Goal: Task Accomplishment & Management: Complete application form

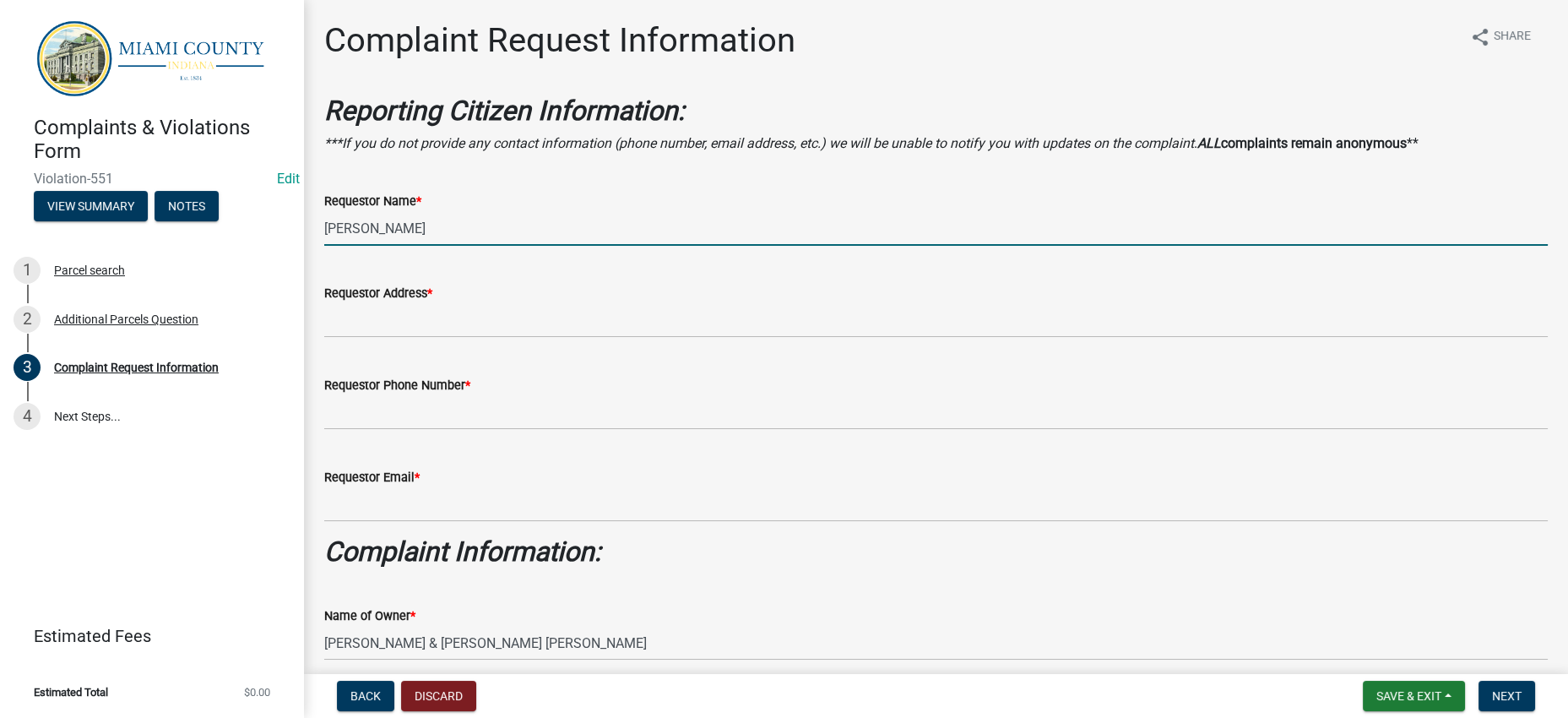
drag, startPoint x: 544, startPoint y: 302, endPoint x: 318, endPoint y: 330, distance: 227.7
click at [318, 246] on div "Requestor Name * [PERSON_NAME]" at bounding box center [935, 206] width 1248 height 79
type input "m"
type input "Miami County Plan Commission"
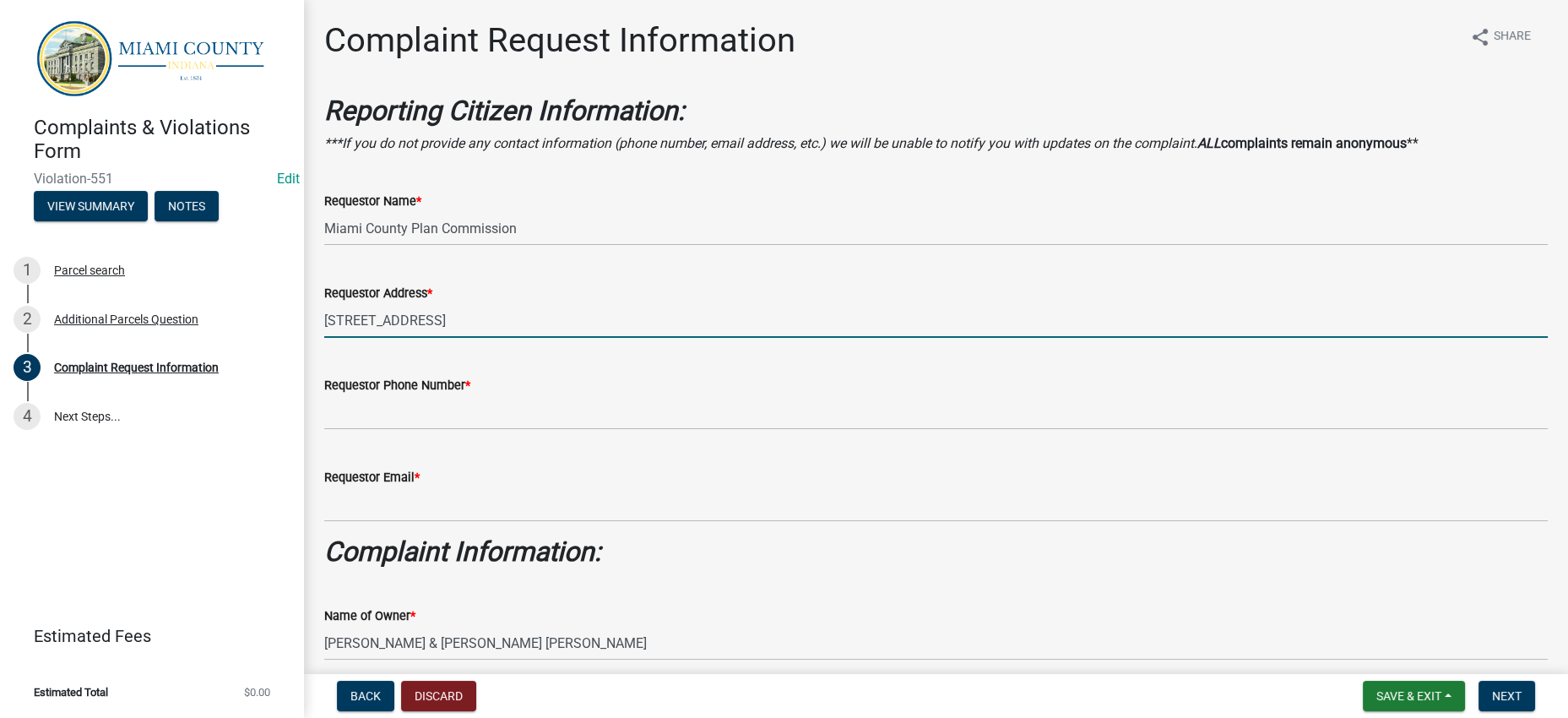
type input "[STREET_ADDRESS]"
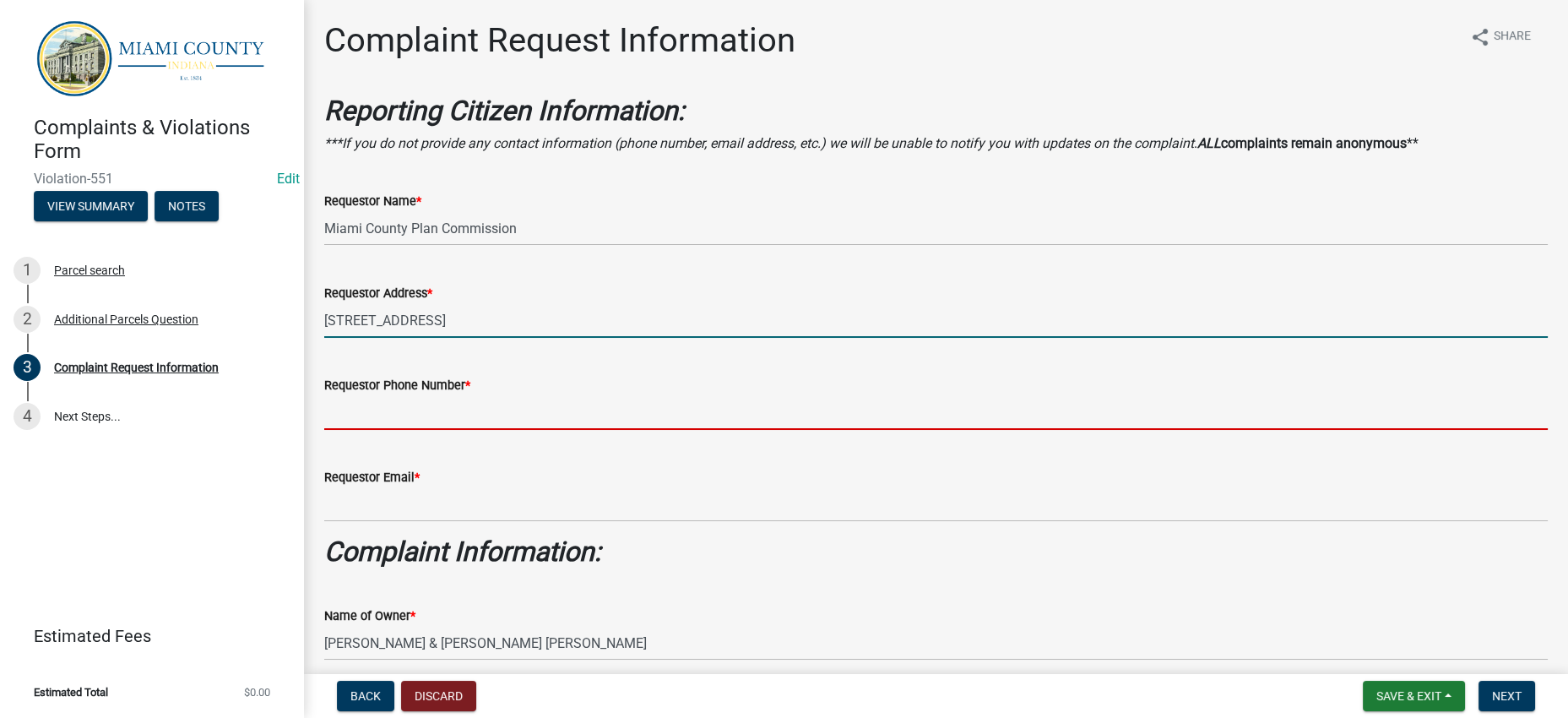
click at [533, 429] on input "Requestor Phone Number *" at bounding box center [935, 412] width 1223 height 35
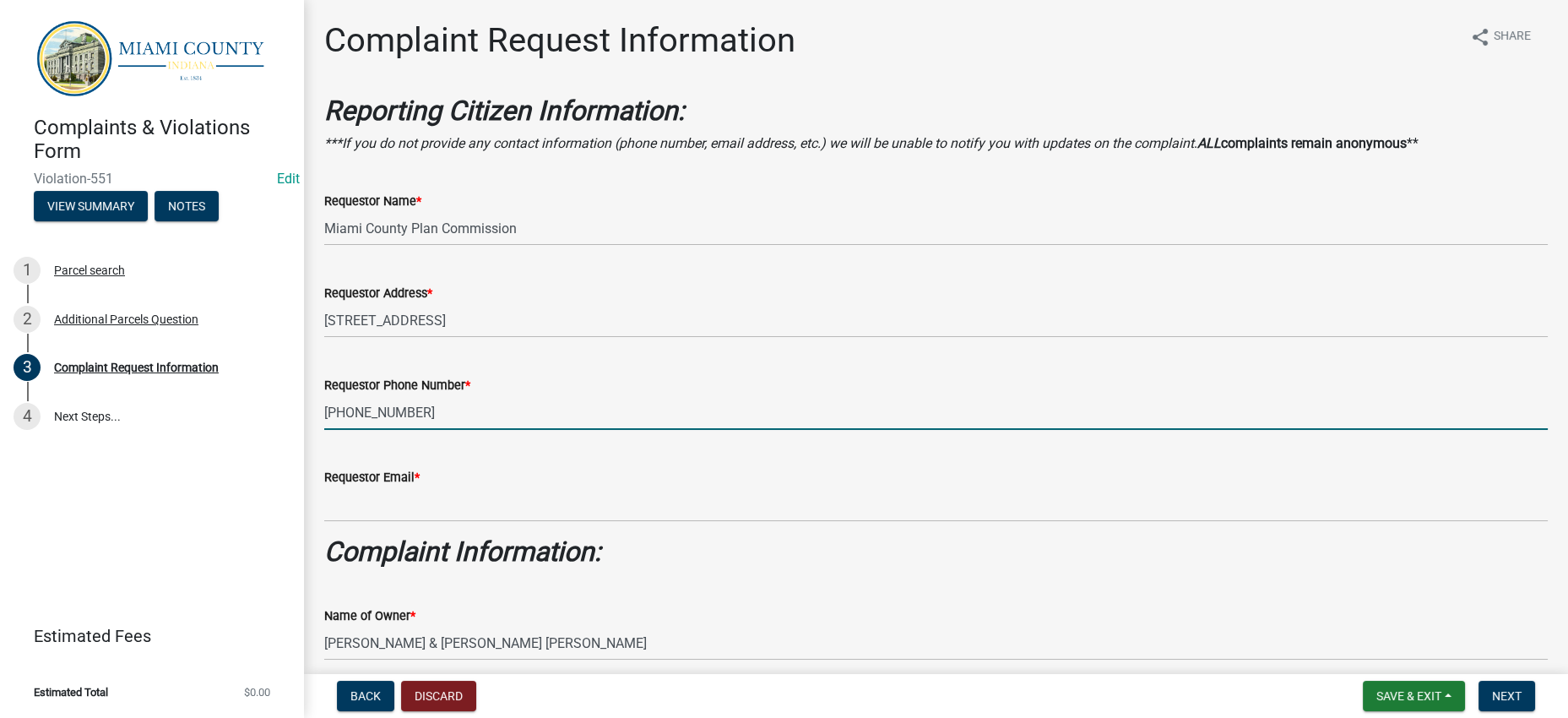
type input "765-472-3901 ext. 1291"
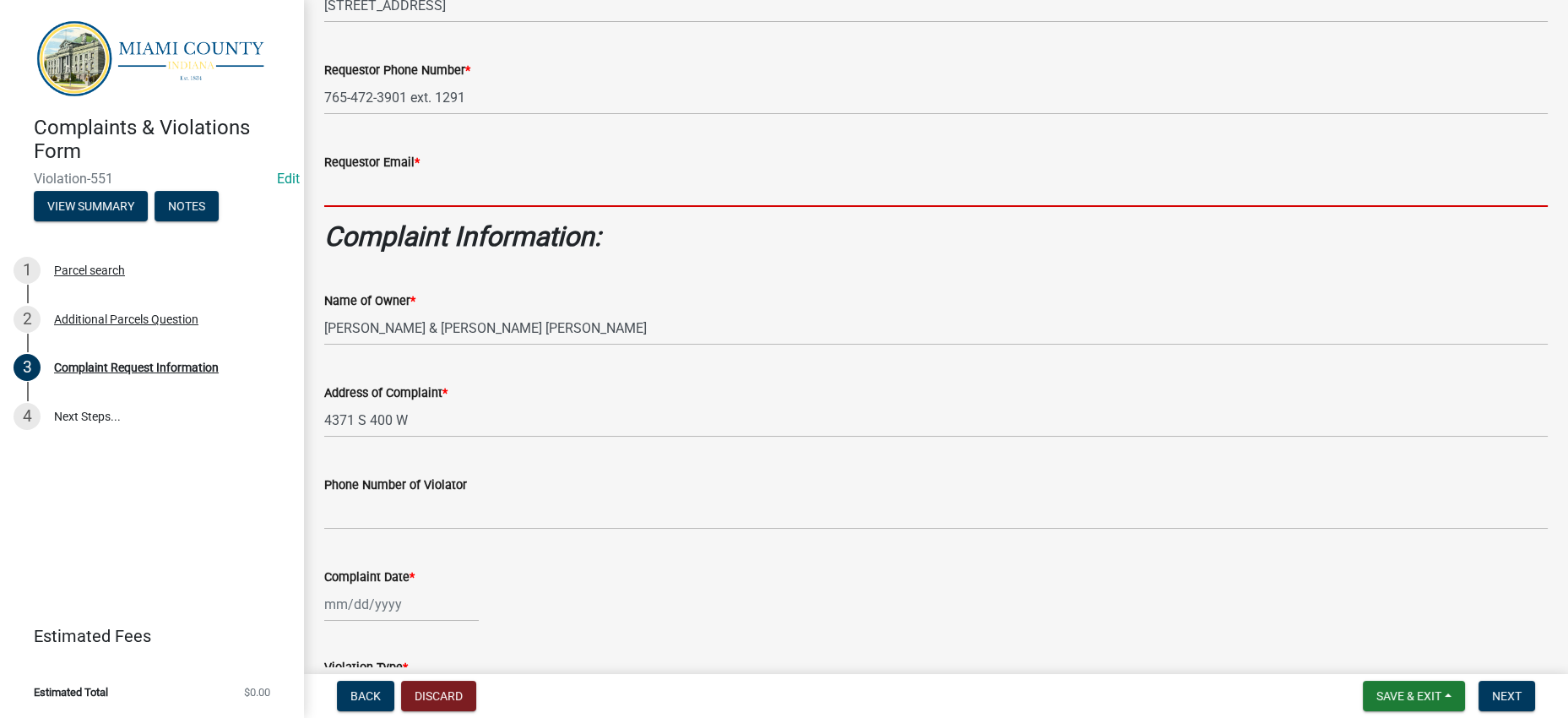
click at [458, 207] on input "Requestor Email *" at bounding box center [935, 189] width 1223 height 35
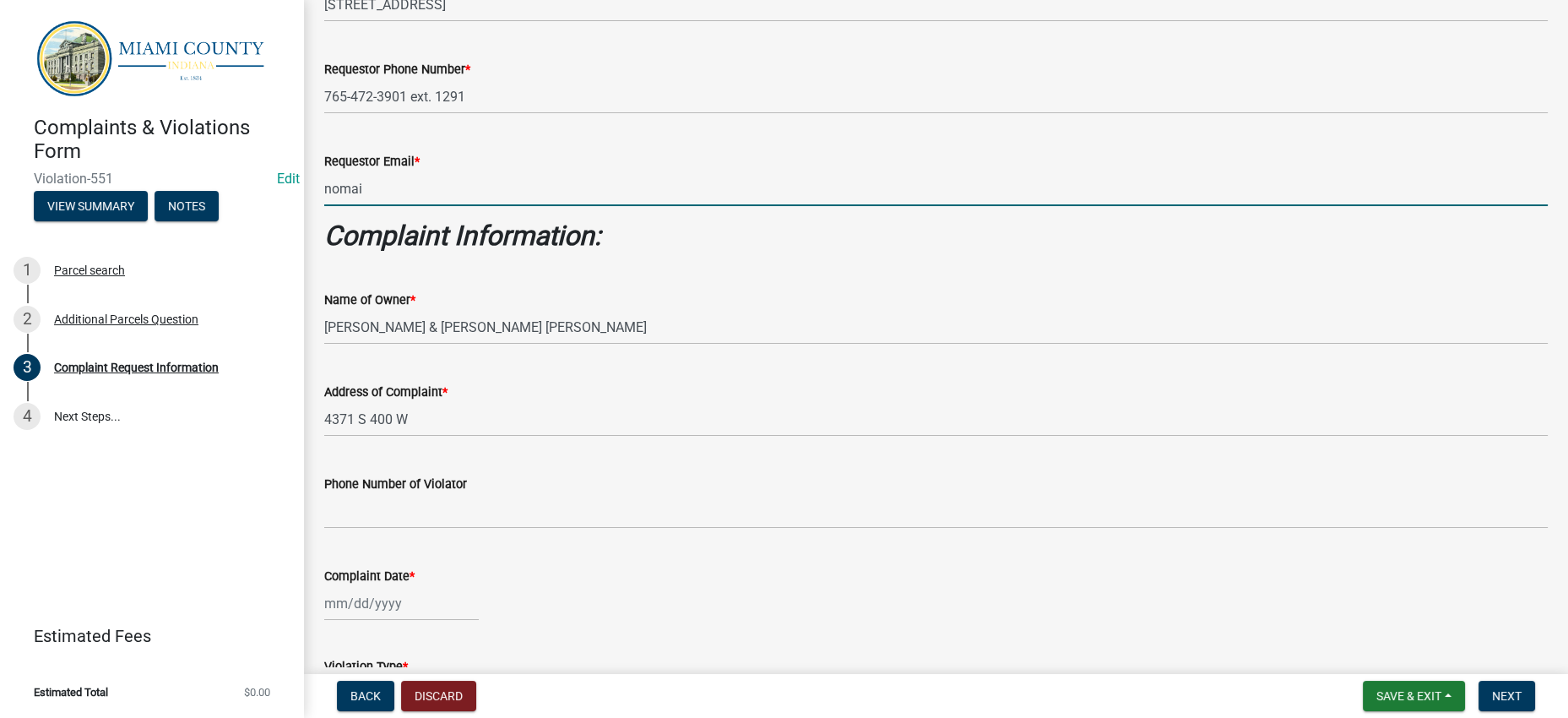
type input "[EMAIL_ADDRESS][DOMAIN_NAME]"
click at [884, 310] on div "Name of Owner *" at bounding box center [935, 299] width 1223 height 20
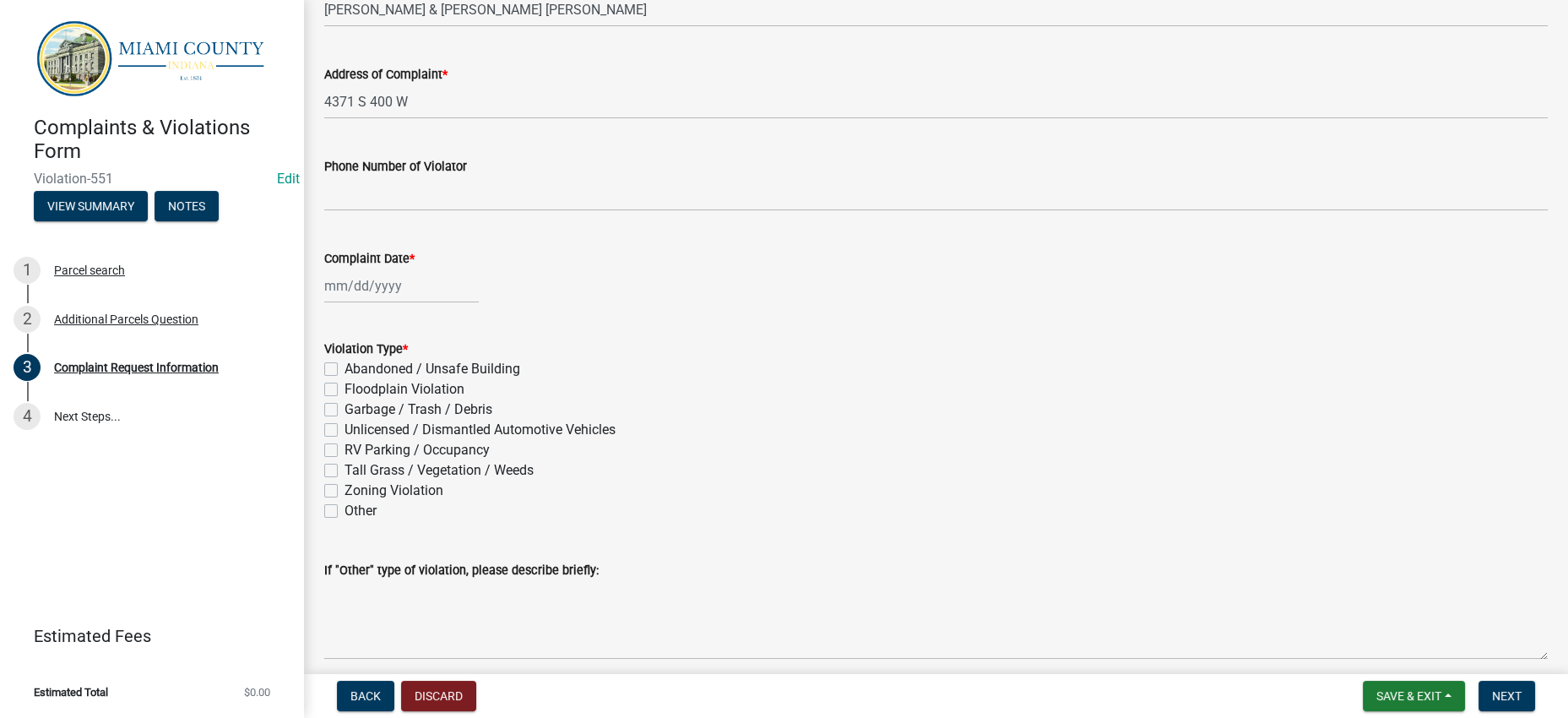
scroll to position [633, 0]
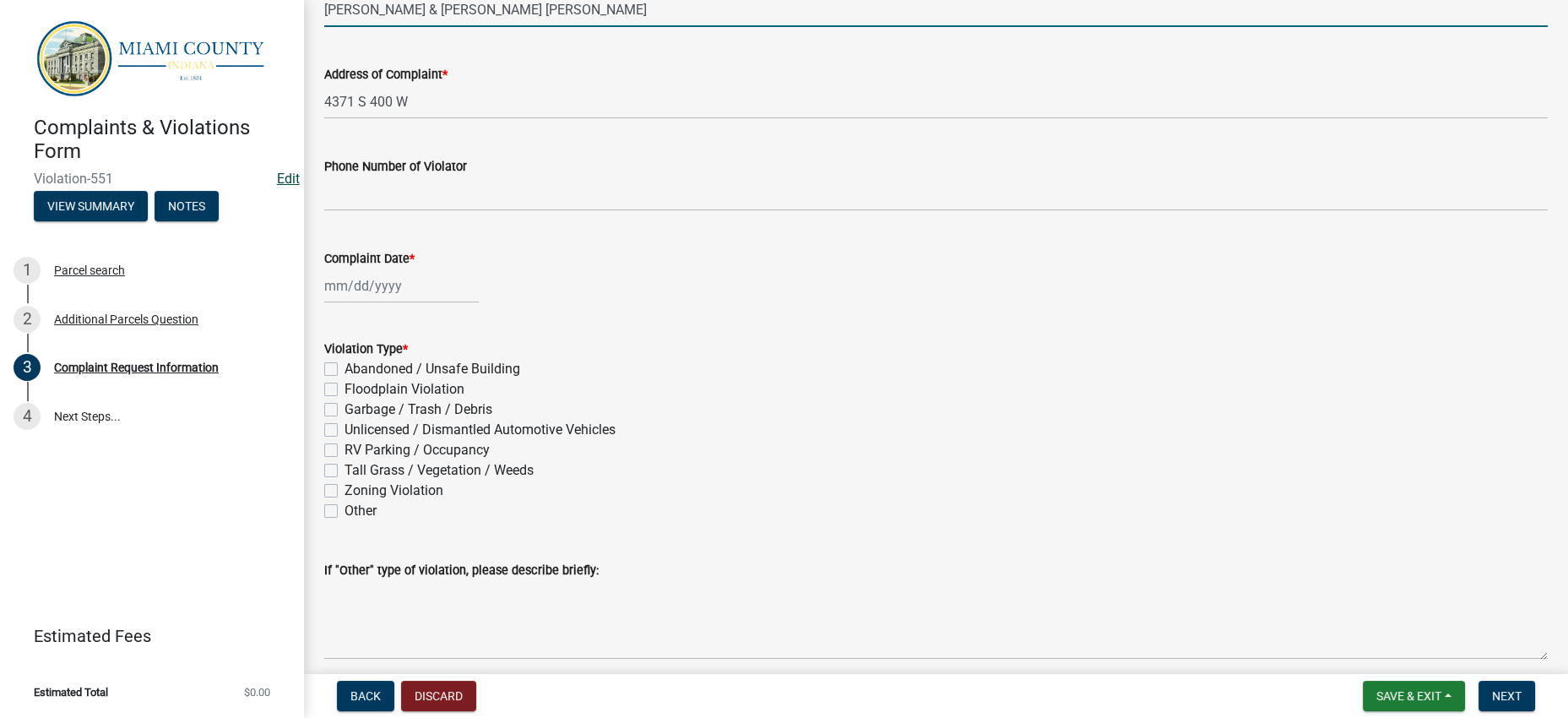
drag, startPoint x: 579, startPoint y: 199, endPoint x: 299, endPoint y: 203, distance: 280.0
click at [299, 203] on div "Complaints & Violations Form Violation-551 Edit View Summary Notes 1 Parcel sea…" at bounding box center [784, 359] width 1568 height 718
type input "R"
type input "[PERSON_NAME] & Company, LLC DBA [PERSON_NAME] Construction"
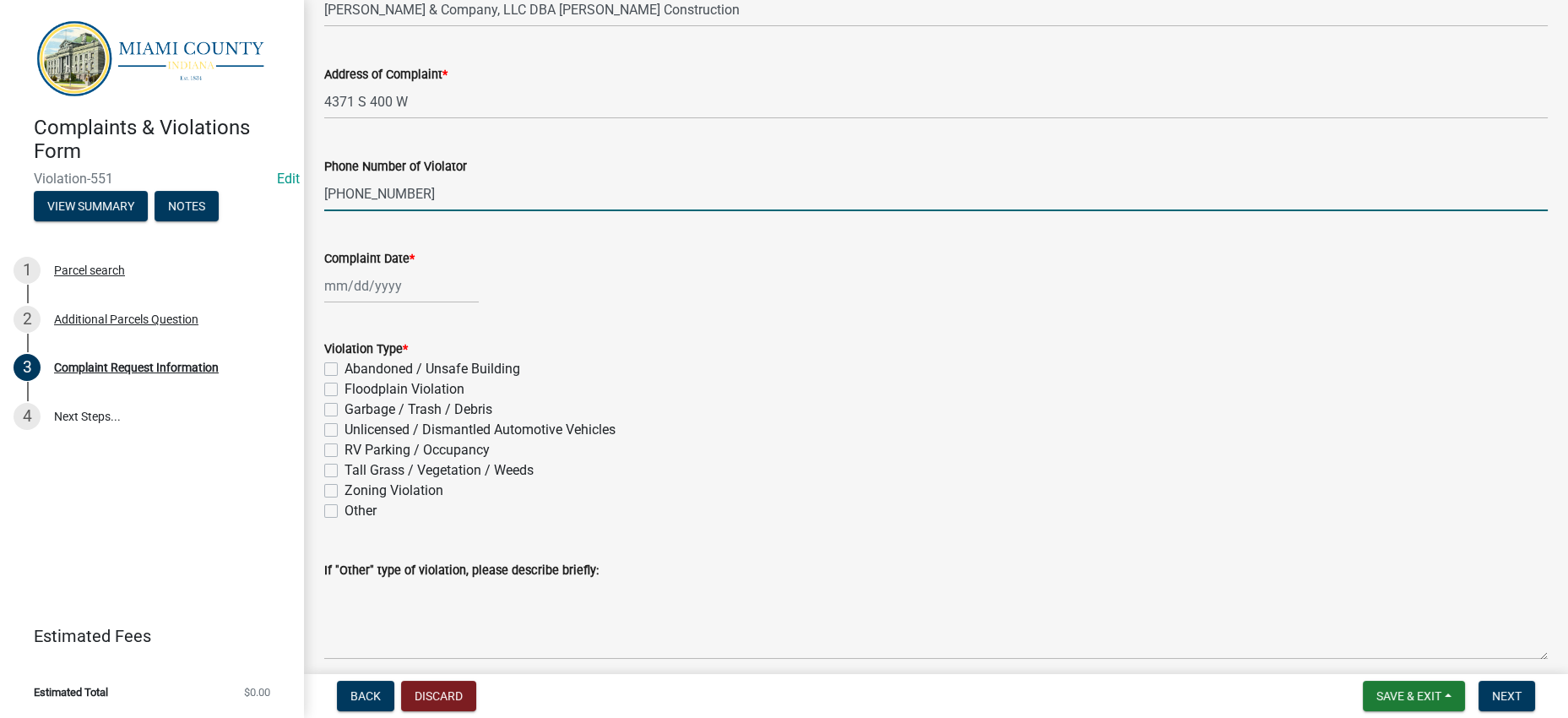
type input "[PHONE_NUMBER]"
select select "8"
select select "2025"
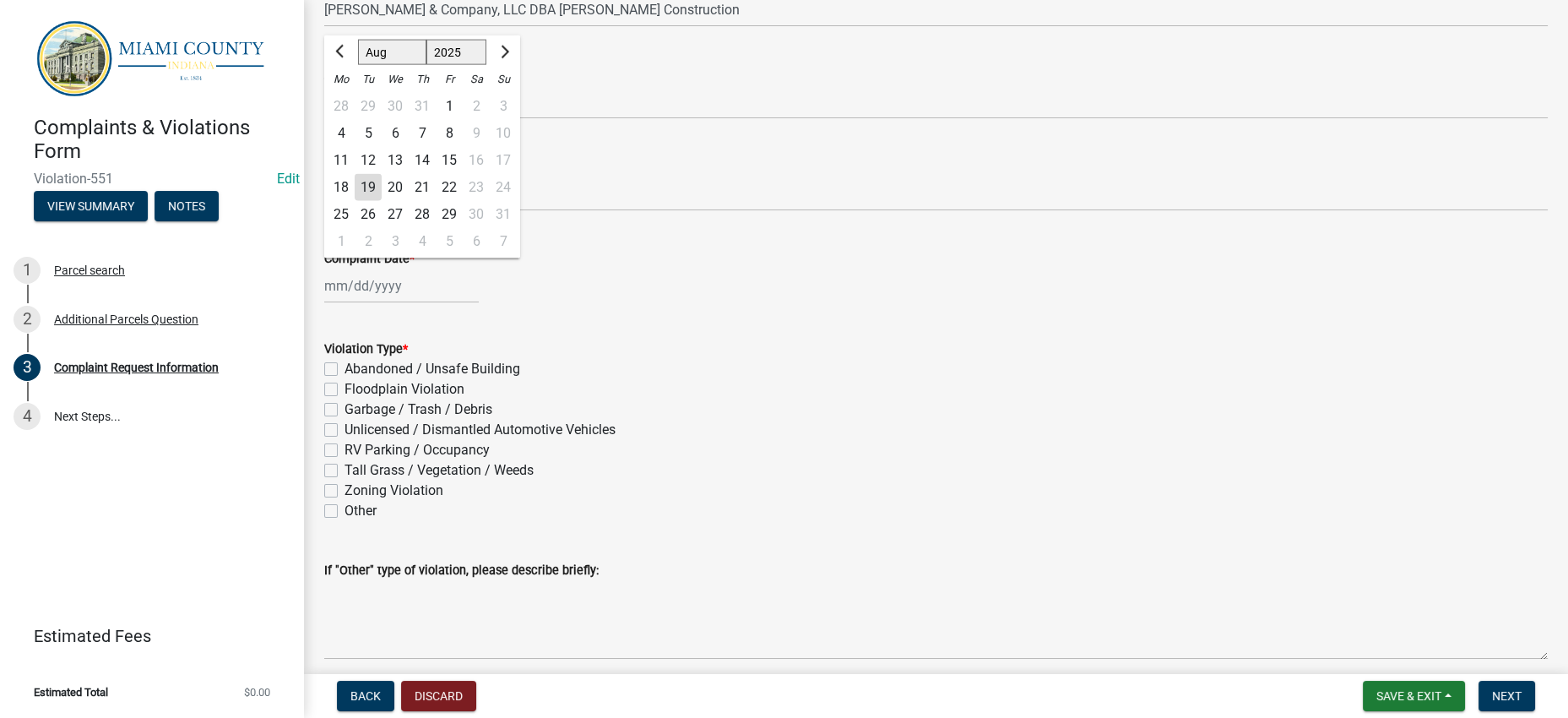
click at [353, 303] on div "[PERSON_NAME] Feb Mar Apr [PERSON_NAME][DATE] Oct Nov [DATE] 1526 1527 1528 152…" at bounding box center [401, 286] width 154 height 35
click at [436, 173] on div "14" at bounding box center [422, 159] width 27 height 27
type input "[DATE]"
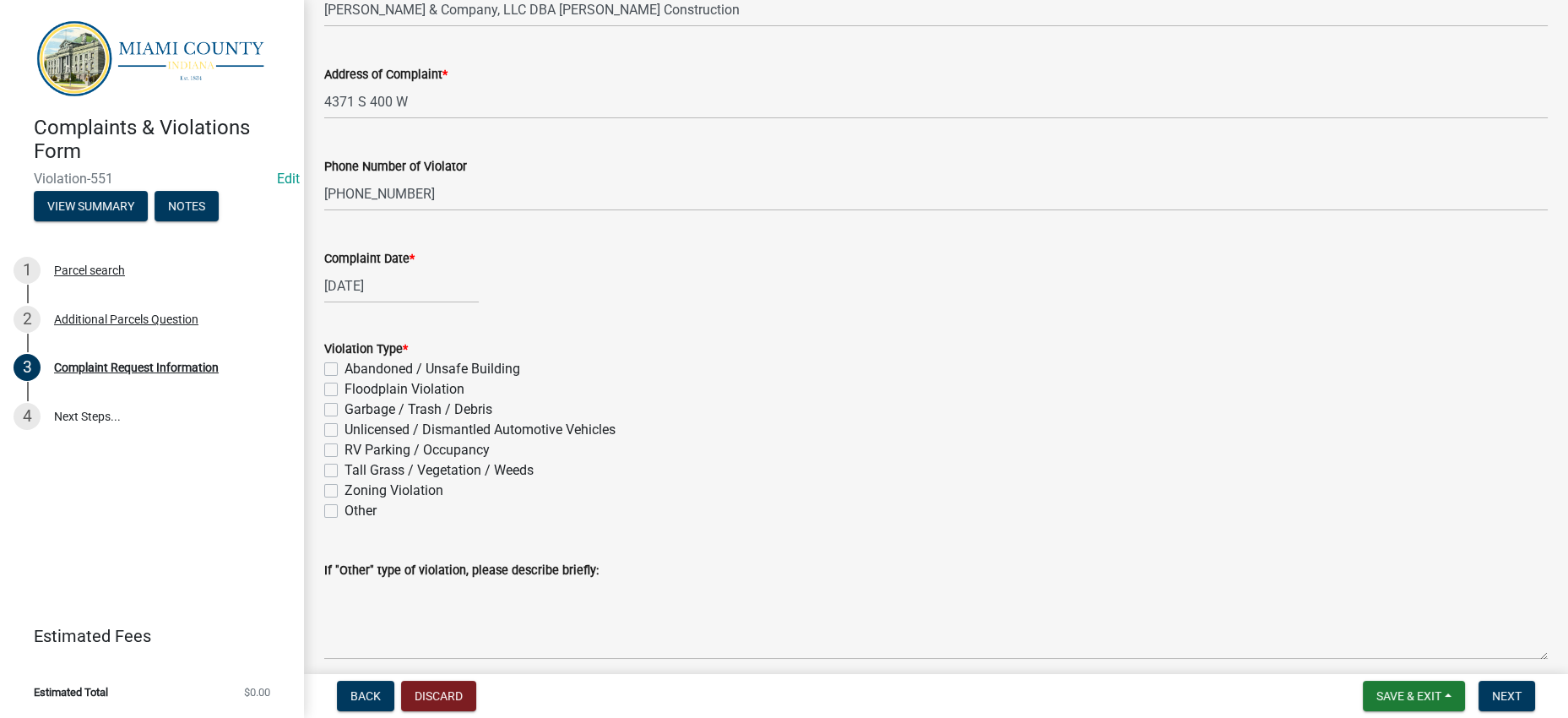
click at [782, 303] on div "[DATE]" at bounding box center [935, 286] width 1223 height 35
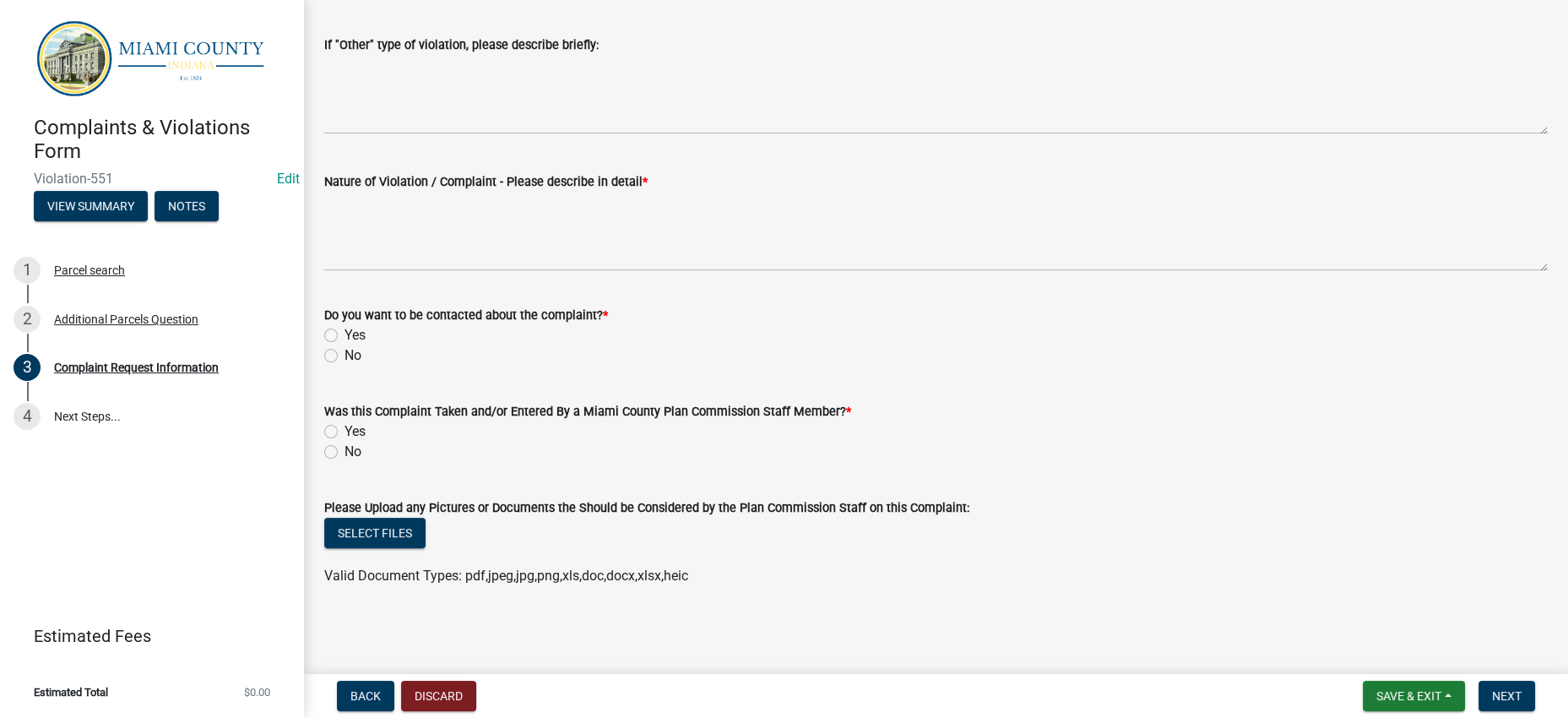
scroll to position [1160, 0]
checkbox input "true"
checkbox input "false"
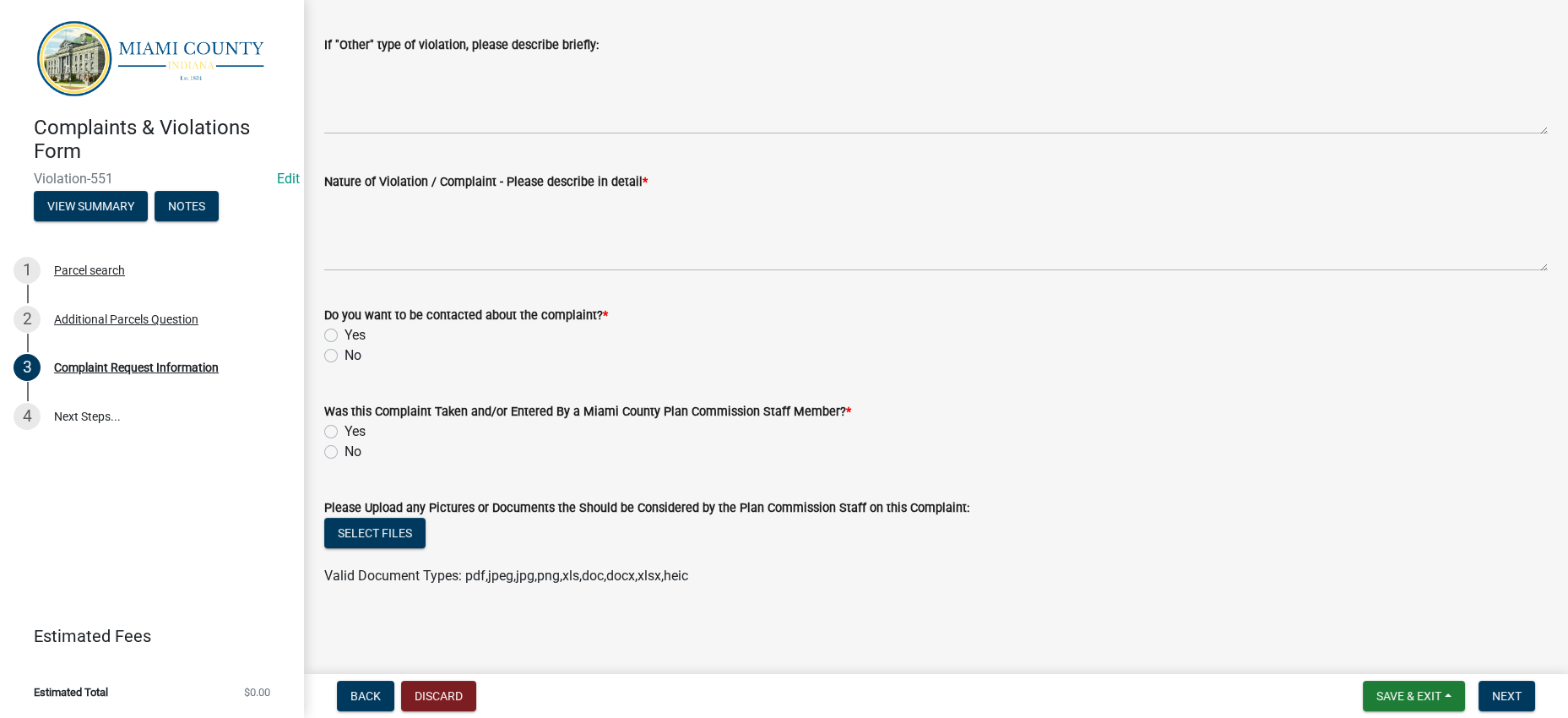
checkbox input "false"
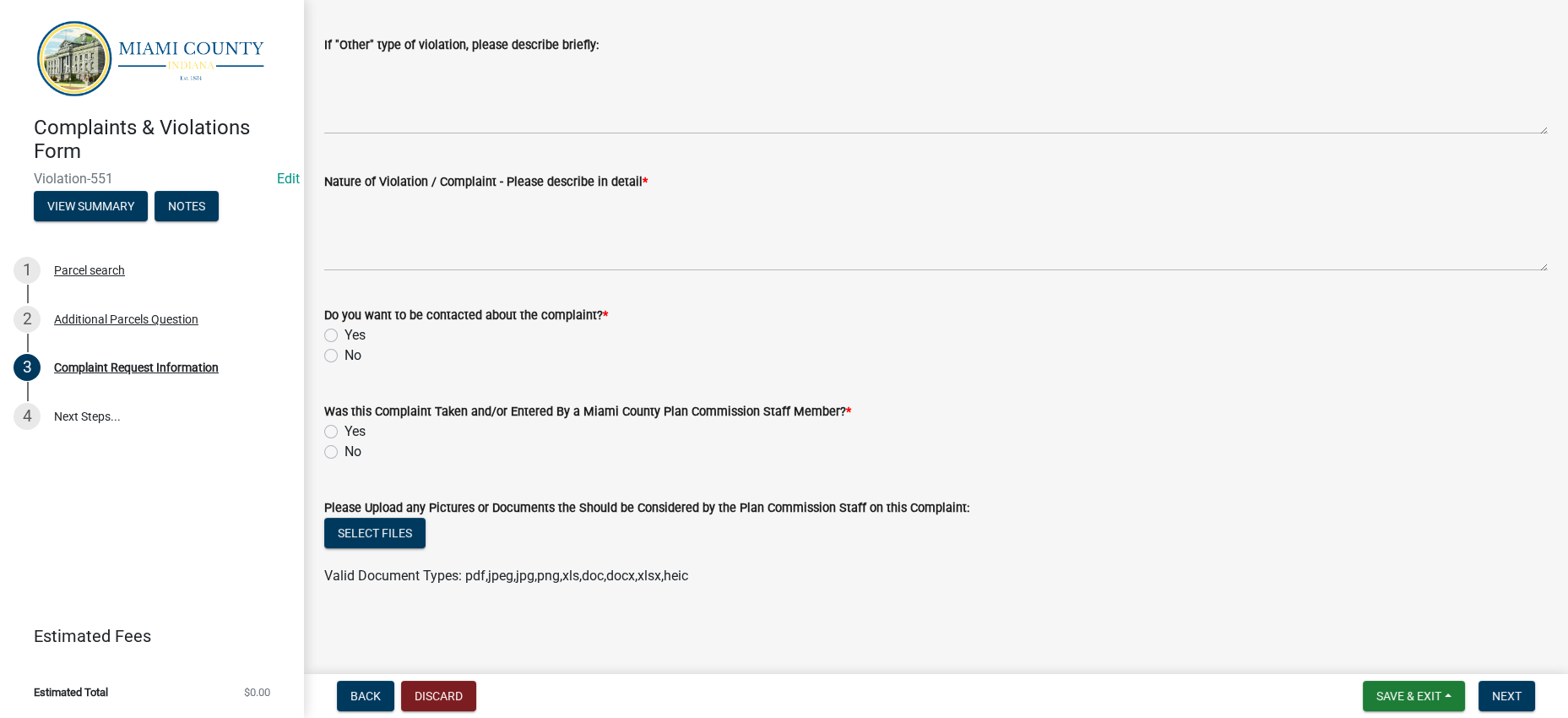
checkbox input "false"
checkbox input "true"
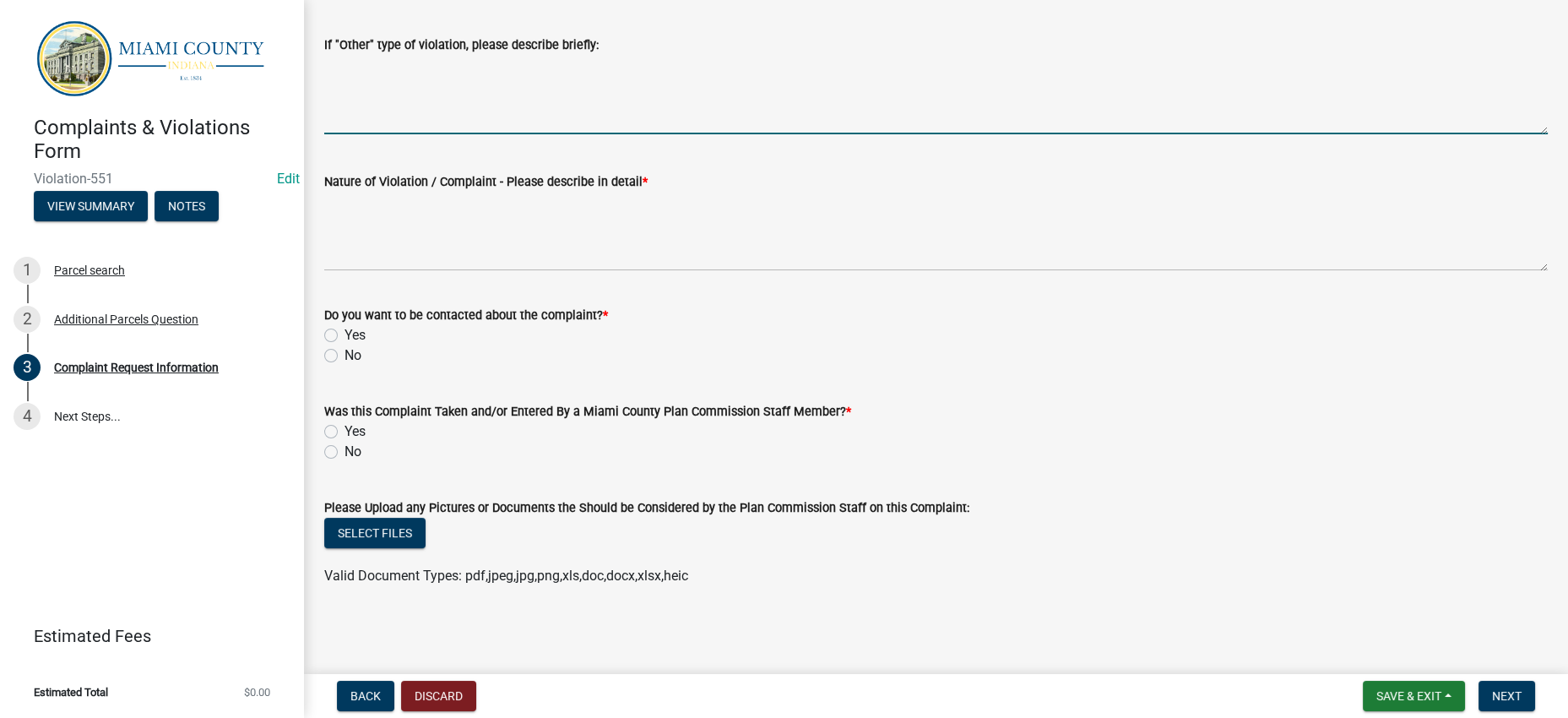
click at [411, 134] on textarea "If "Other" type of violation, please describe briefly:" at bounding box center [935, 95] width 1223 height 79
drag, startPoint x: 873, startPoint y: 192, endPoint x: 322, endPoint y: 194, distance: 551.0
click at [322, 134] on div "If "Other" type of violation, please describe briefly: Insurance policy for 202…" at bounding box center [935, 73] width 1248 height 123
type textarea "Insurance policy for 2025 Contractor Registration has been Cancelled"
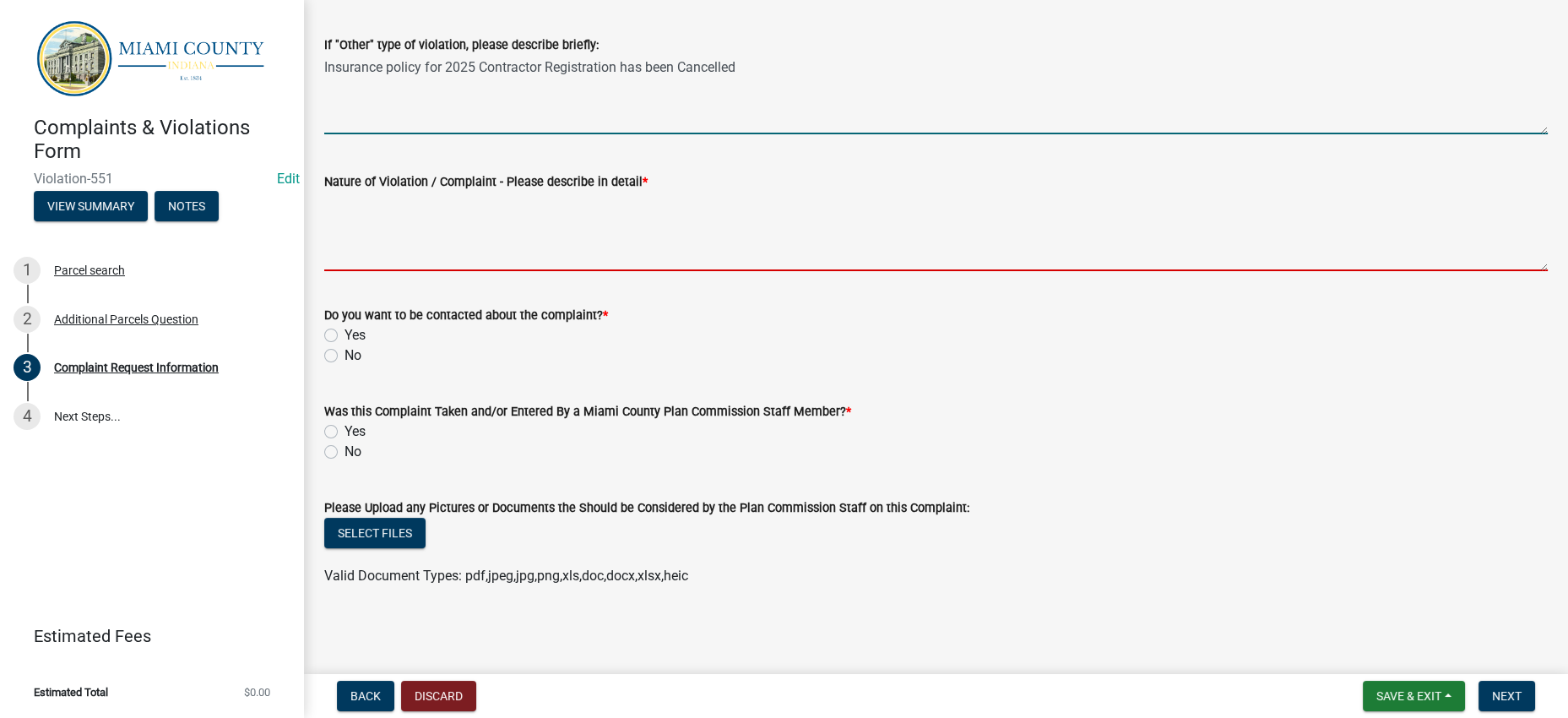
click at [497, 271] on textarea "Nature of Violation / Complaint - Please describe in detail *" at bounding box center [935, 232] width 1223 height 79
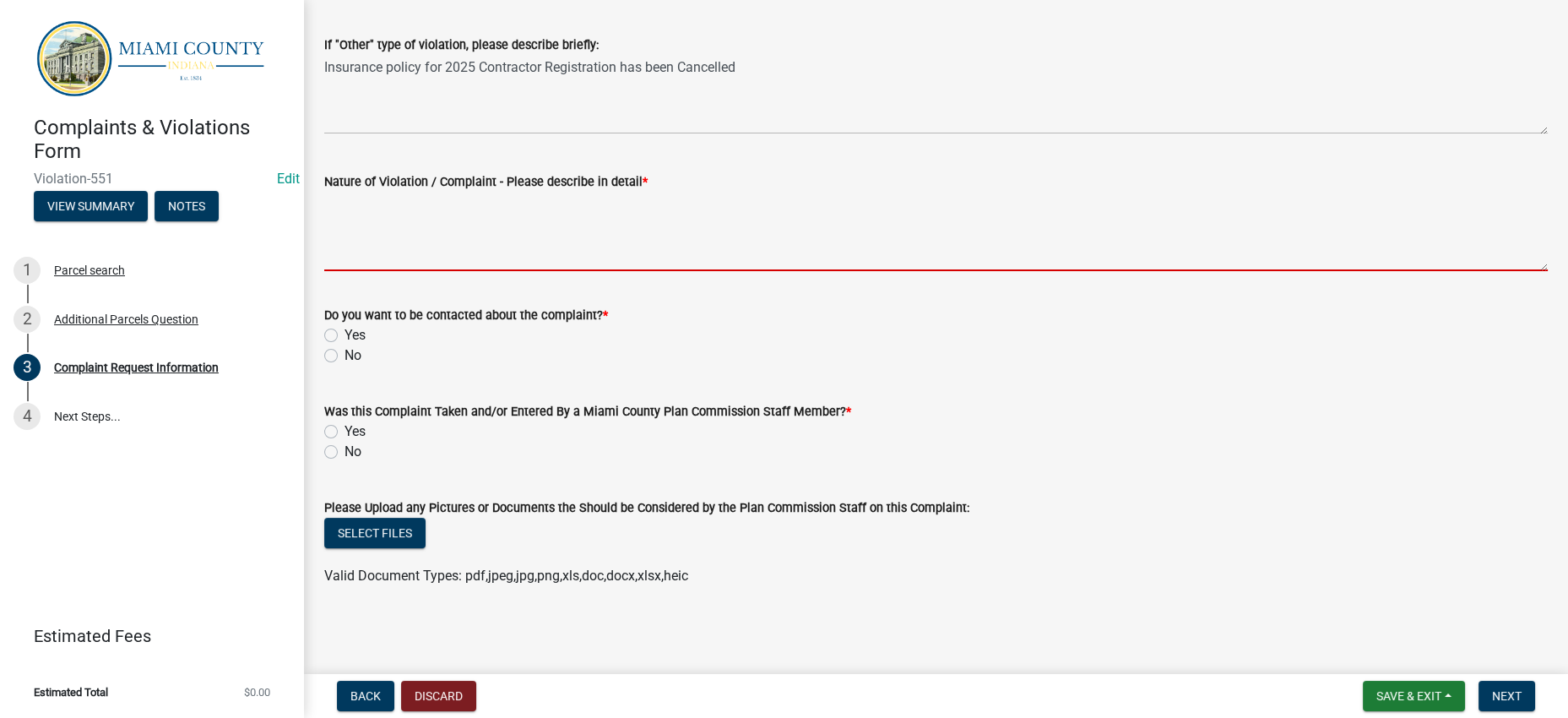
paste textarea "Insurance policy for 2025 Contractor Registration has been Cancelled"
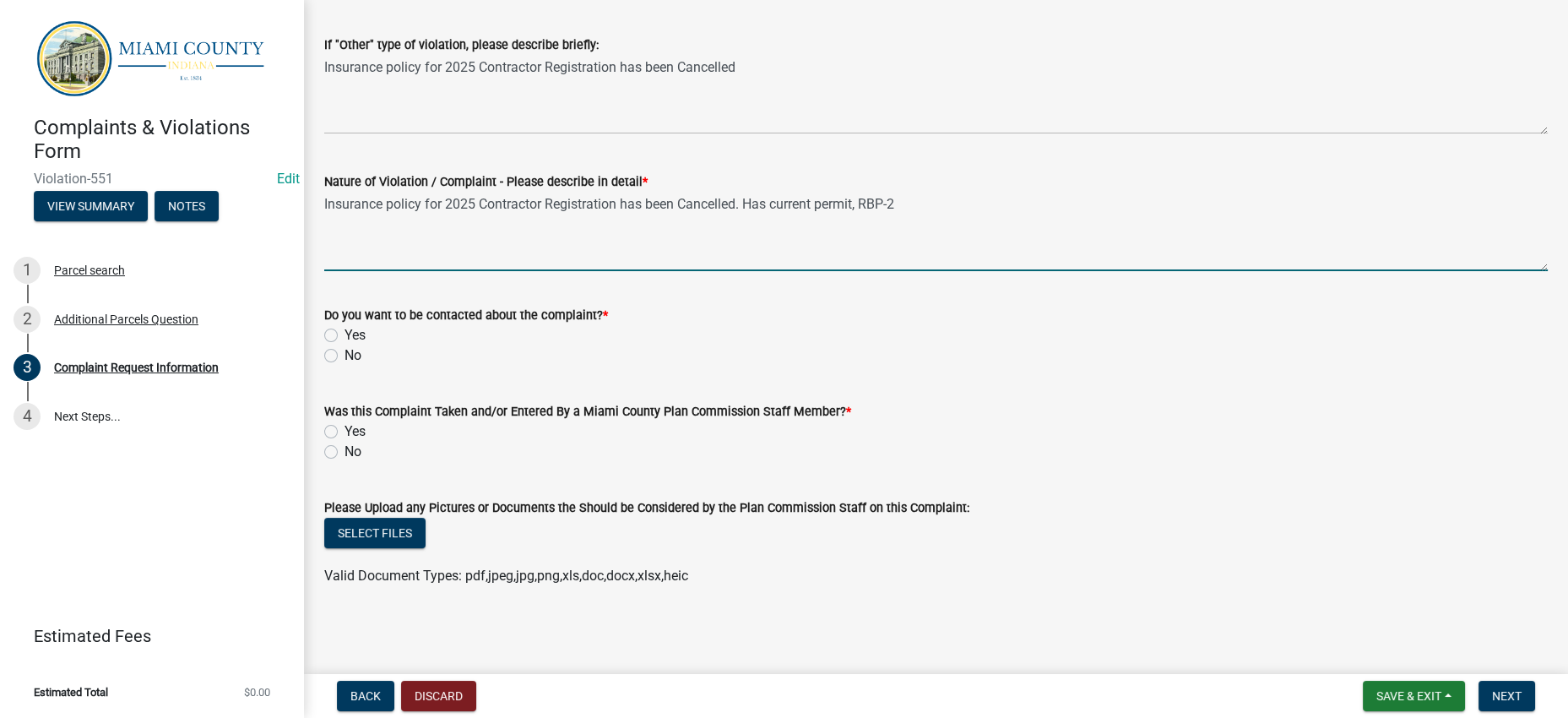
click at [1148, 271] on textarea "Insurance policy for 2025 Contractor Registration has been Cancelled. Has curre…" at bounding box center [935, 232] width 1223 height 79
click at [1036, 271] on textarea "Insurance policy for 2025 Contractor Registration has been Cancelled. Has curre…" at bounding box center [935, 232] width 1223 height 79
click at [1041, 271] on textarea "Insurance policy for 2025 Contractor Registration has been Cancelled. Has curre…" at bounding box center [935, 232] width 1223 height 79
drag, startPoint x: 1081, startPoint y: 346, endPoint x: 1083, endPoint y: 359, distance: 13.2
click at [1081, 271] on textarea "Insurance policy for 2025 Contractor Registration has been Cancelled. Has curre…" at bounding box center [935, 232] width 1223 height 79
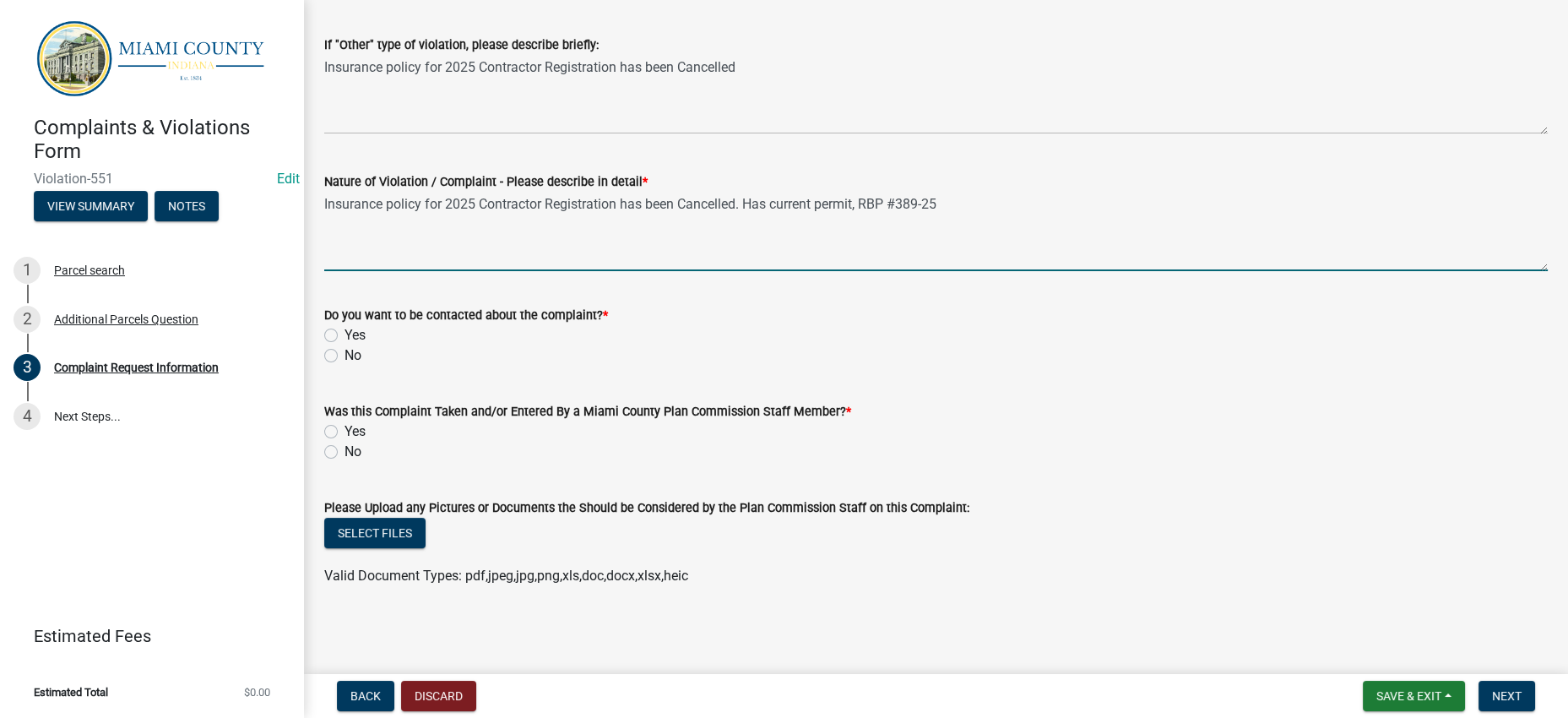
click at [697, 271] on textarea "Insurance policy for 2025 Contractor Registration has been Cancelled. Has curre…" at bounding box center [935, 232] width 1223 height 79
click at [1309, 271] on textarea "Insurance policy for 2025 Contractor Registration (GC #237-25) has been Cancell…" at bounding box center [935, 232] width 1223 height 79
drag, startPoint x: 511, startPoint y: 384, endPoint x: 327, endPoint y: 345, distance: 188.1
click at [327, 271] on div "Nature of Violation / Complaint - Please describe in detail * Insurance policy …" at bounding box center [935, 209] width 1248 height 123
type textarea "Insurance policy for 2025 Contractor Registration (GC #237-25) has been Cancell…"
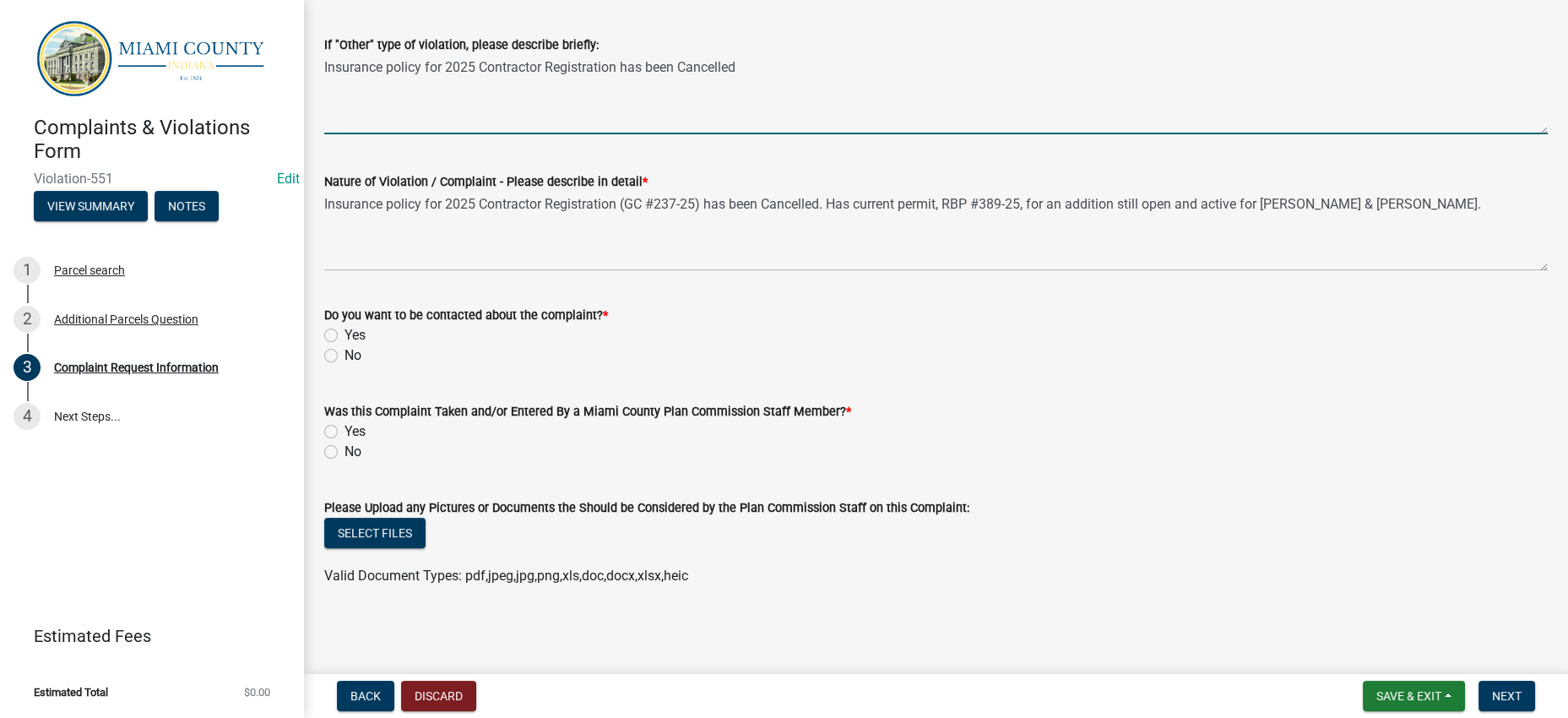
drag, startPoint x: 971, startPoint y: 169, endPoint x: 327, endPoint y: 170, distance: 644.0
click at [327, 134] on div "If "Other" type of violation, please describe briefly: Insurance policy for 202…" at bounding box center [935, 73] width 1248 height 123
paste textarea "(GC #237-25) has been Cancelled. Has current permit, RBP #389-25, for an additi…"
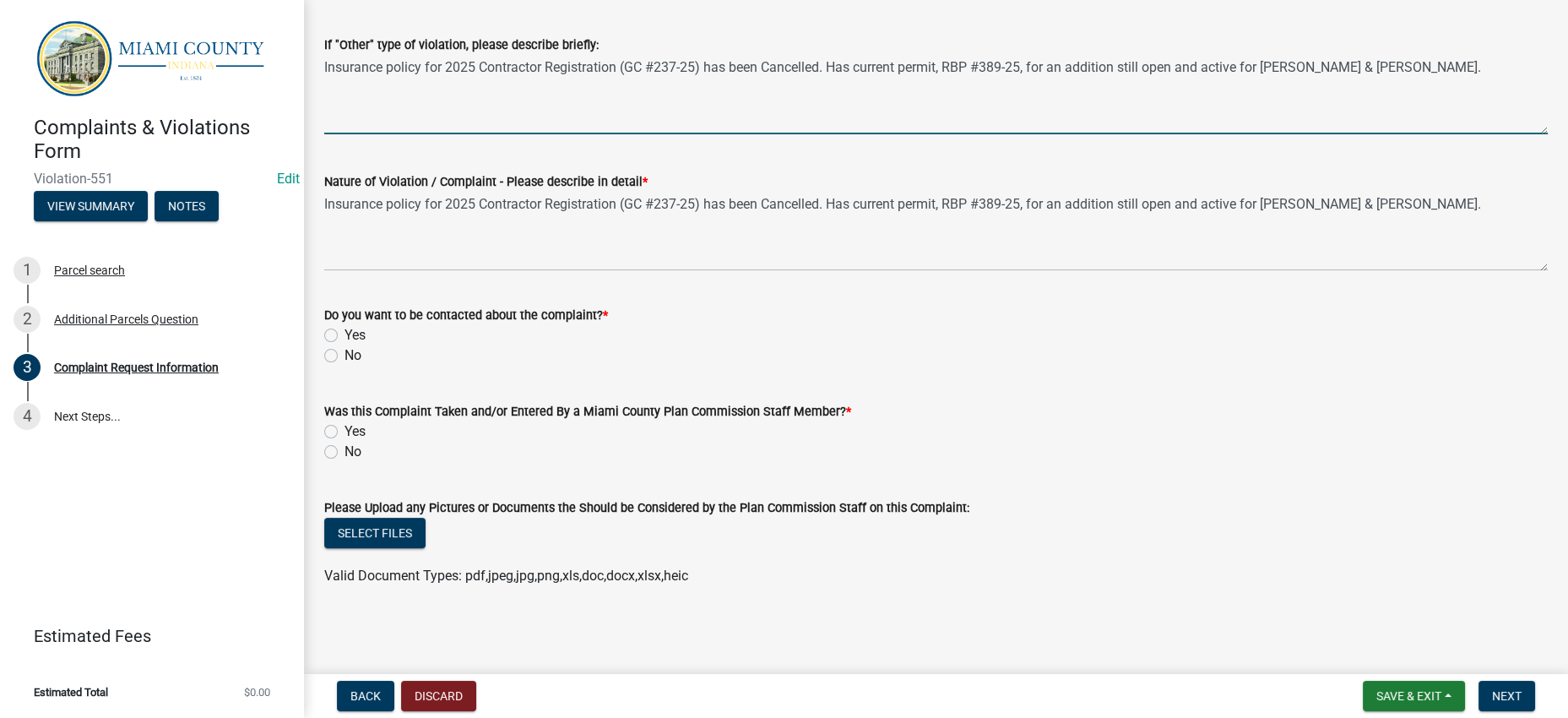
type textarea "Insurance policy for 2025 Contractor Registration (GC #237-25) has been Cancell…"
click at [1015, 366] on form "Do you want to be contacted about the complaint? * Yes No" at bounding box center [935, 325] width 1223 height 81
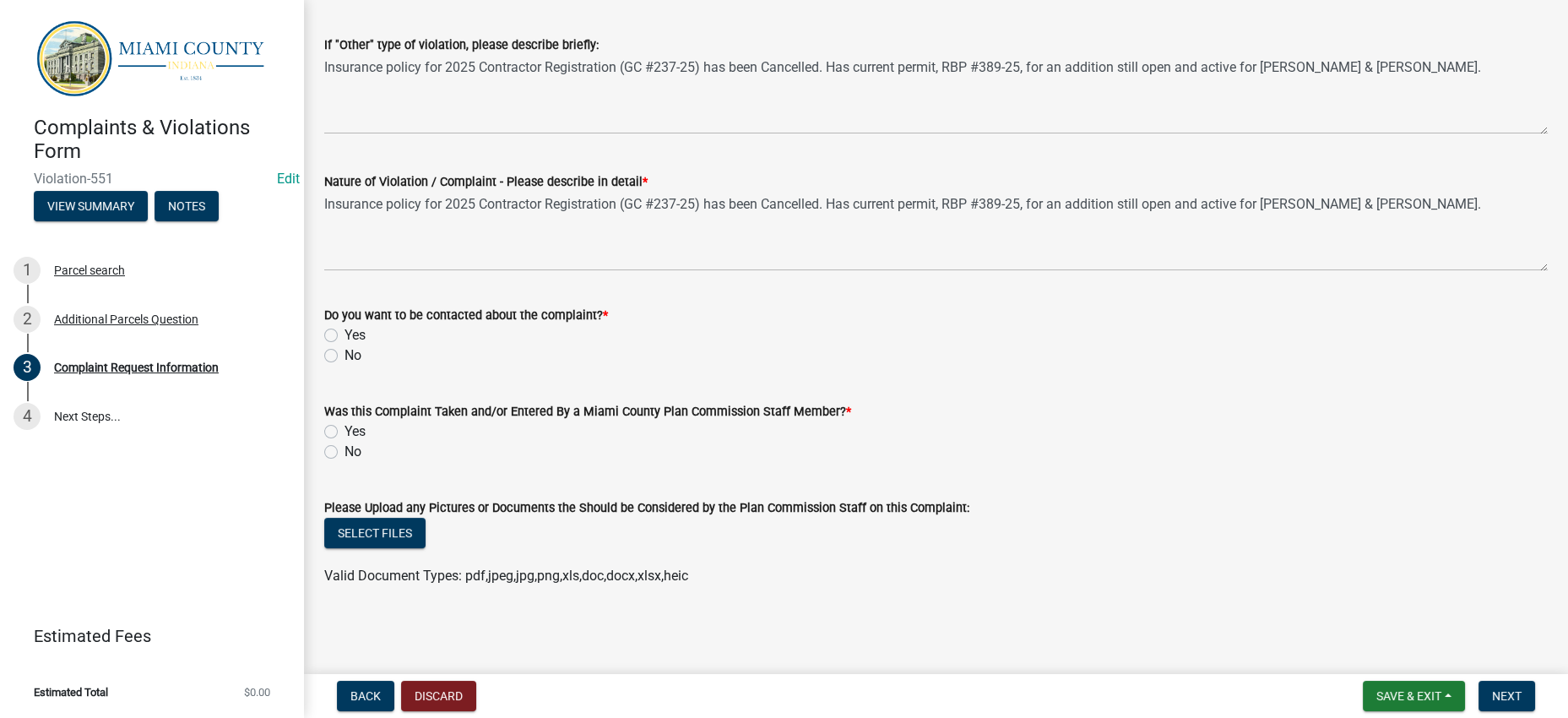
click at [344, 345] on label "Yes" at bounding box center [355, 335] width 21 height 20
click at [344, 336] on input "Yes" at bounding box center [350, 331] width 11 height 11
radio input "true"
click at [355, 421] on label "Yes" at bounding box center [355, 430] width 21 height 20
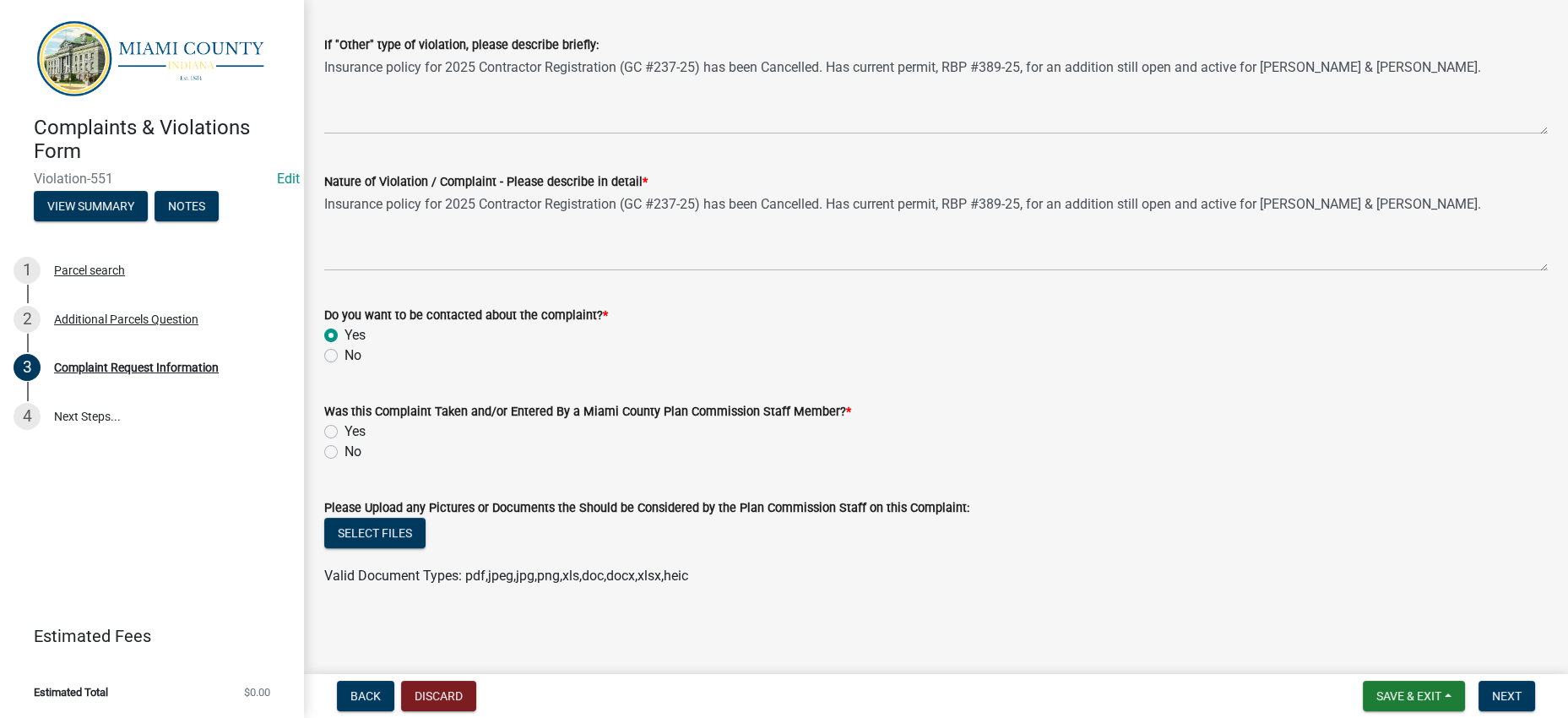
click at [355, 421] on input "Yes" at bounding box center [350, 427] width 11 height 11
radio input "true"
click at [966, 517] on div "Select files" at bounding box center [935, 534] width 1223 height 35
click at [399, 517] on button "Select files" at bounding box center [375, 533] width 101 height 30
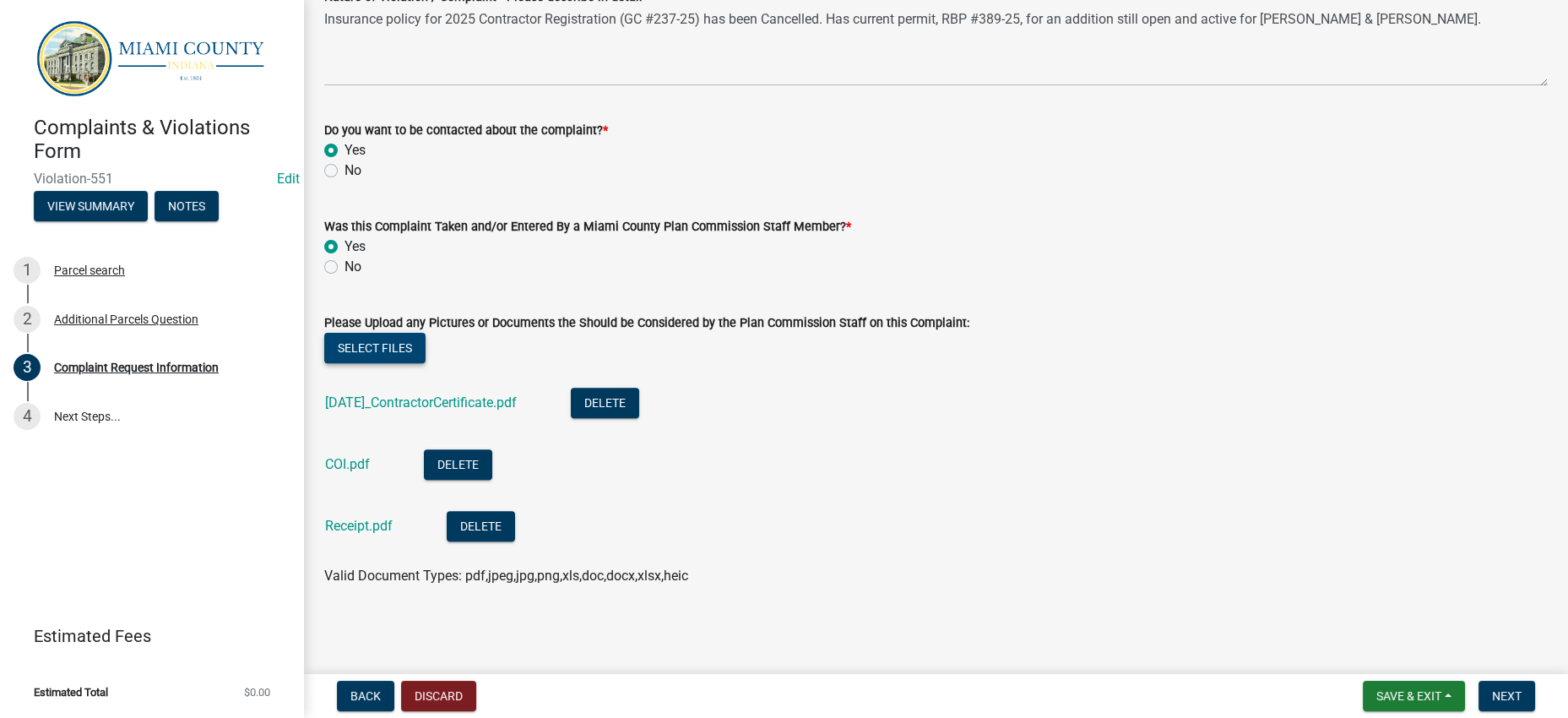
scroll to position [1854, 0]
click at [1507, 689] on span "Next" at bounding box center [1506, 695] width 29 height 13
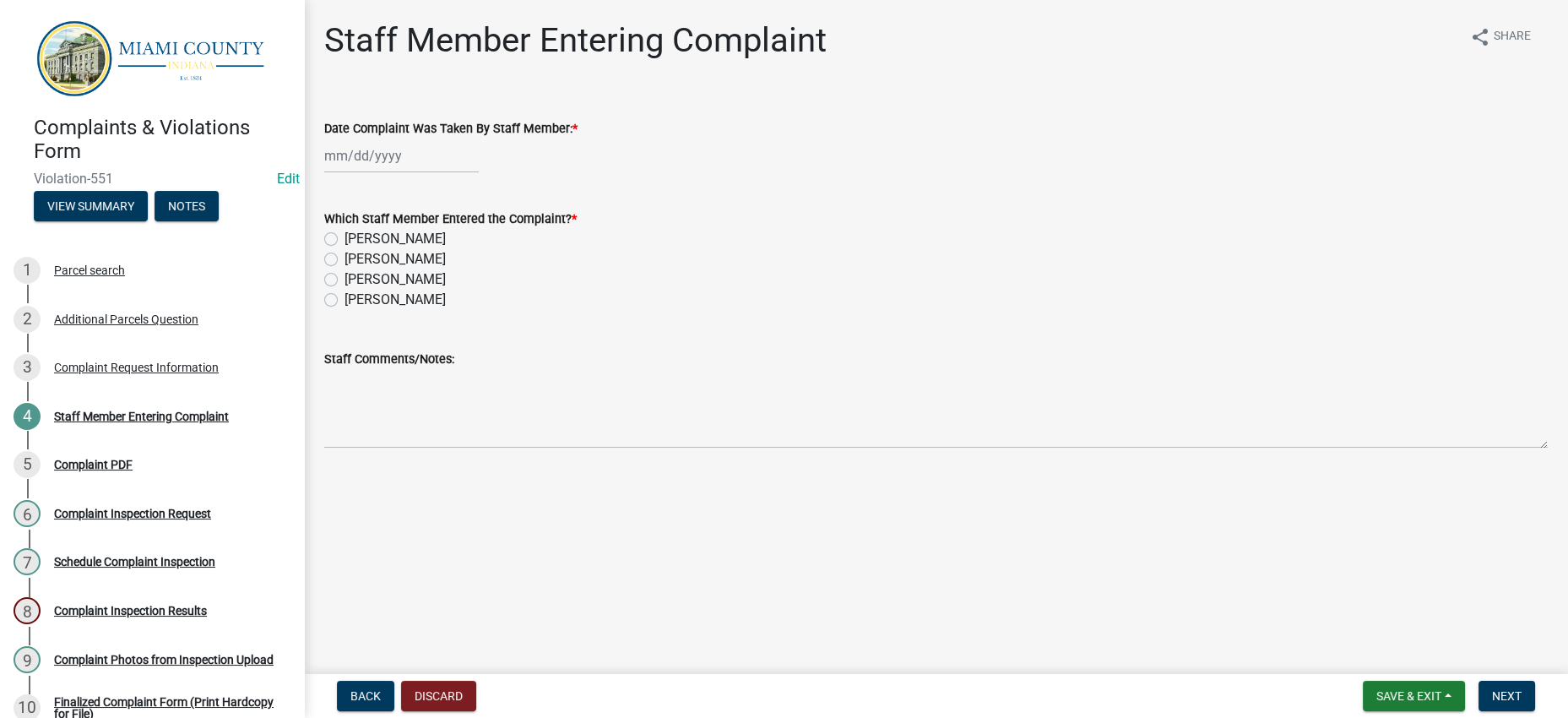
click at [479, 173] on div at bounding box center [401, 155] width 154 height 35
select select "8"
select select "2025"
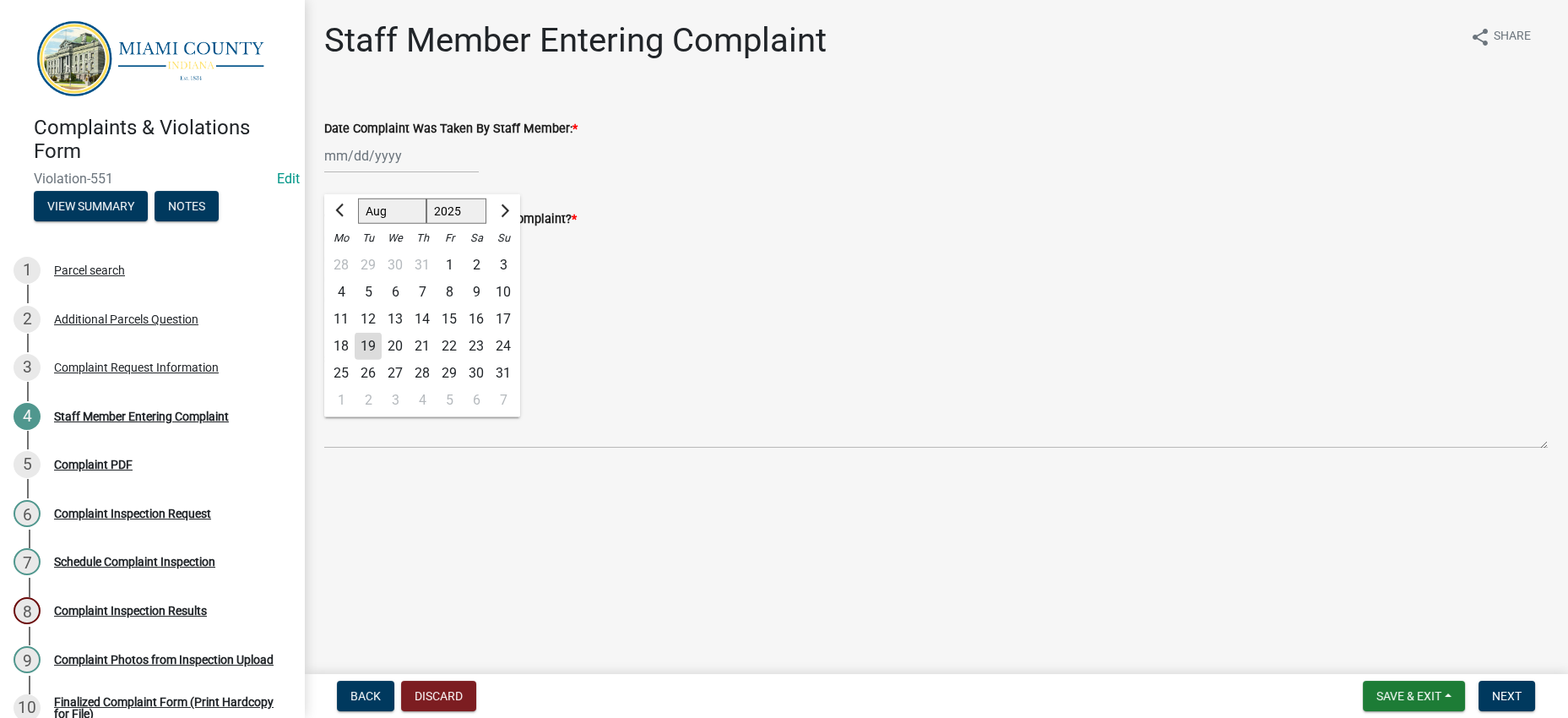
click at [436, 333] on div "14" at bounding box center [422, 319] width 27 height 27
type input "[DATE]"
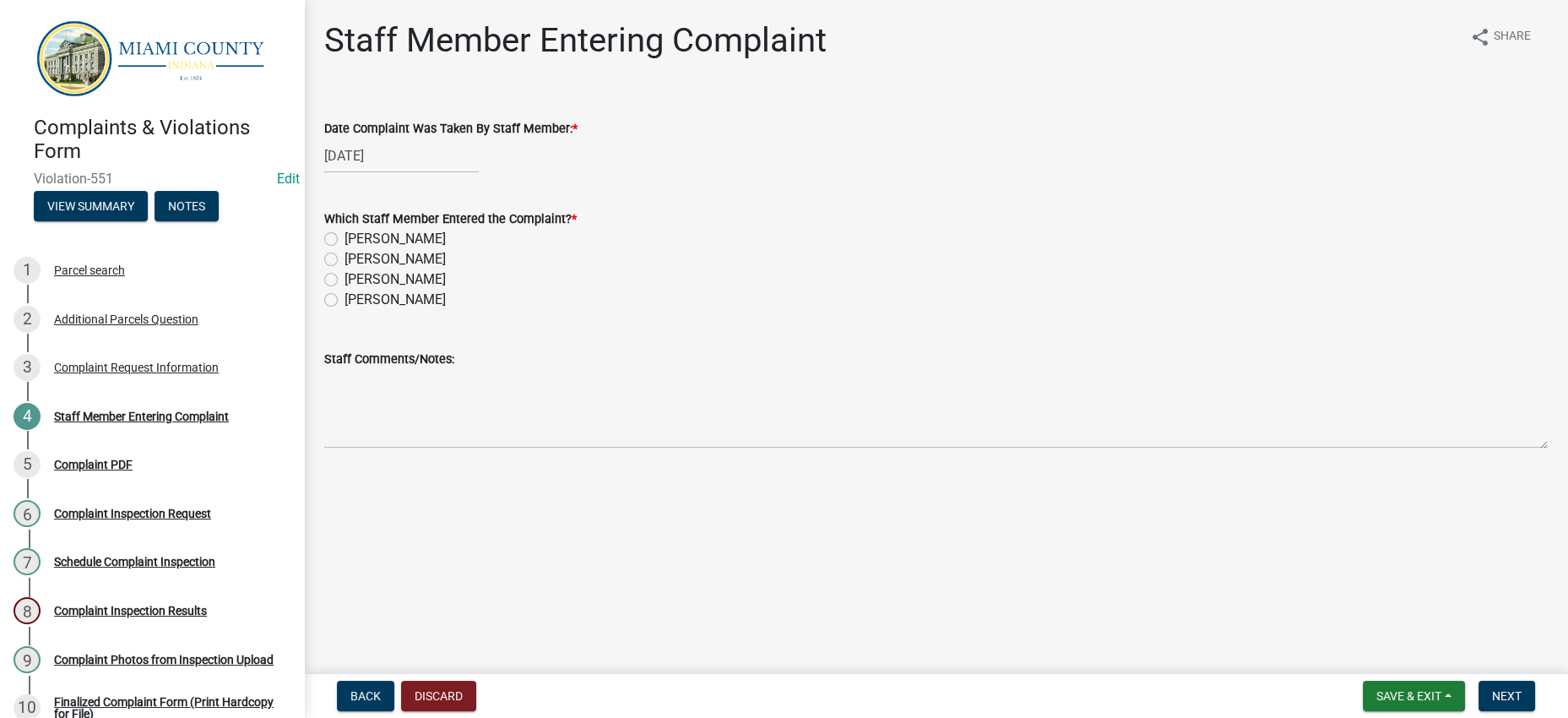
click at [409, 249] on label "[PERSON_NAME]" at bounding box center [394, 238] width 101 height 20
click at [356, 240] on input "[PERSON_NAME]" at bounding box center [350, 235] width 11 height 11
radio input "true"
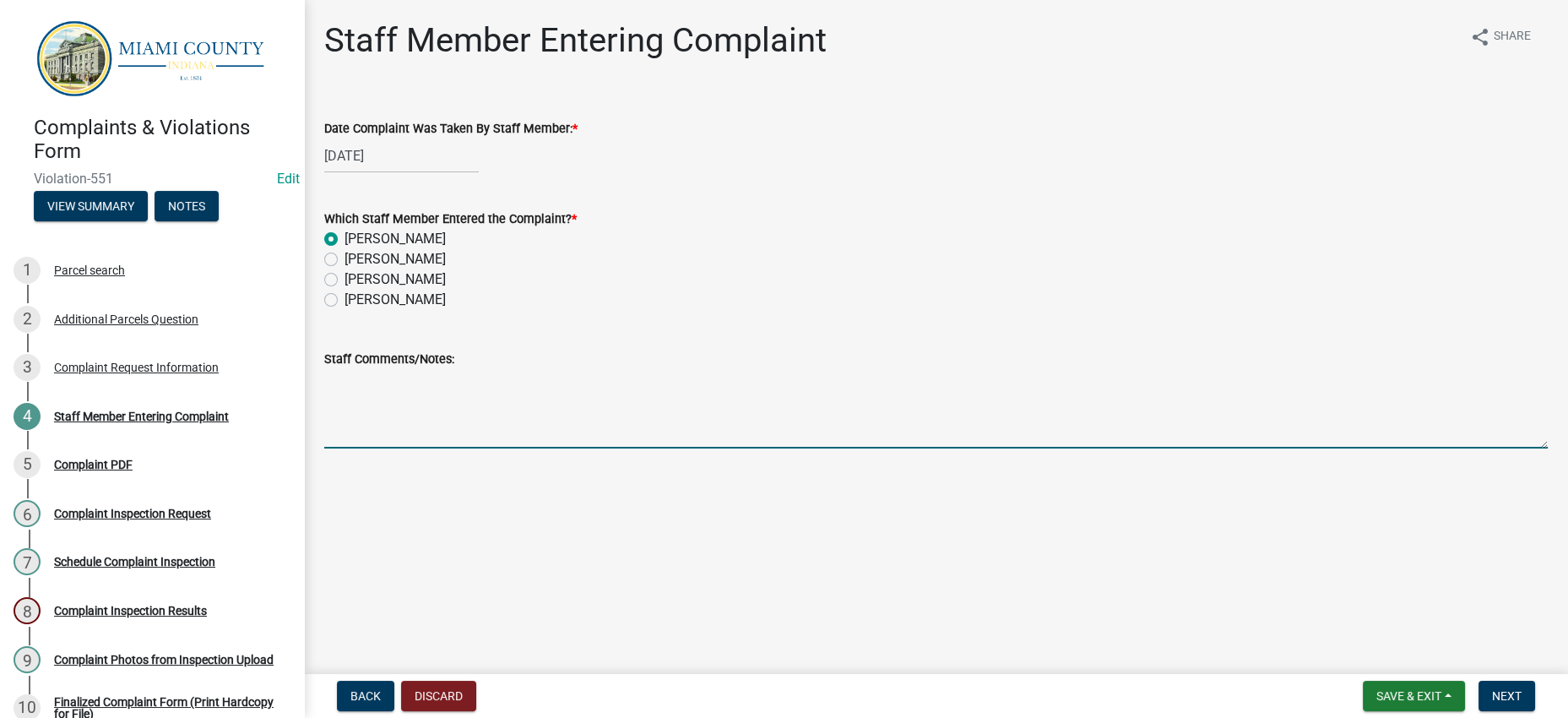
click at [511, 448] on textarea "Staff Comments/Notes:" at bounding box center [935, 409] width 1223 height 79
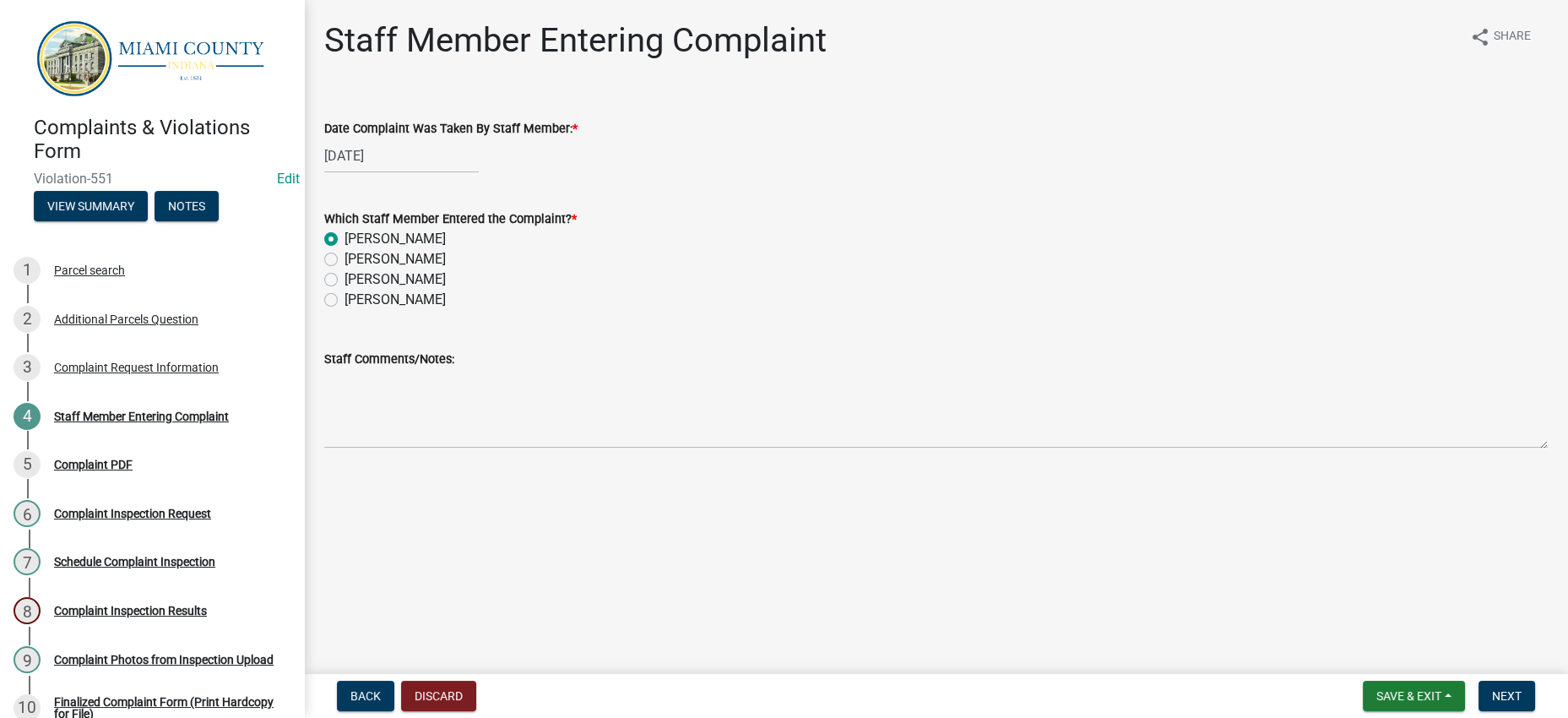
click at [979, 249] on div "[PERSON_NAME]" at bounding box center [935, 238] width 1223 height 20
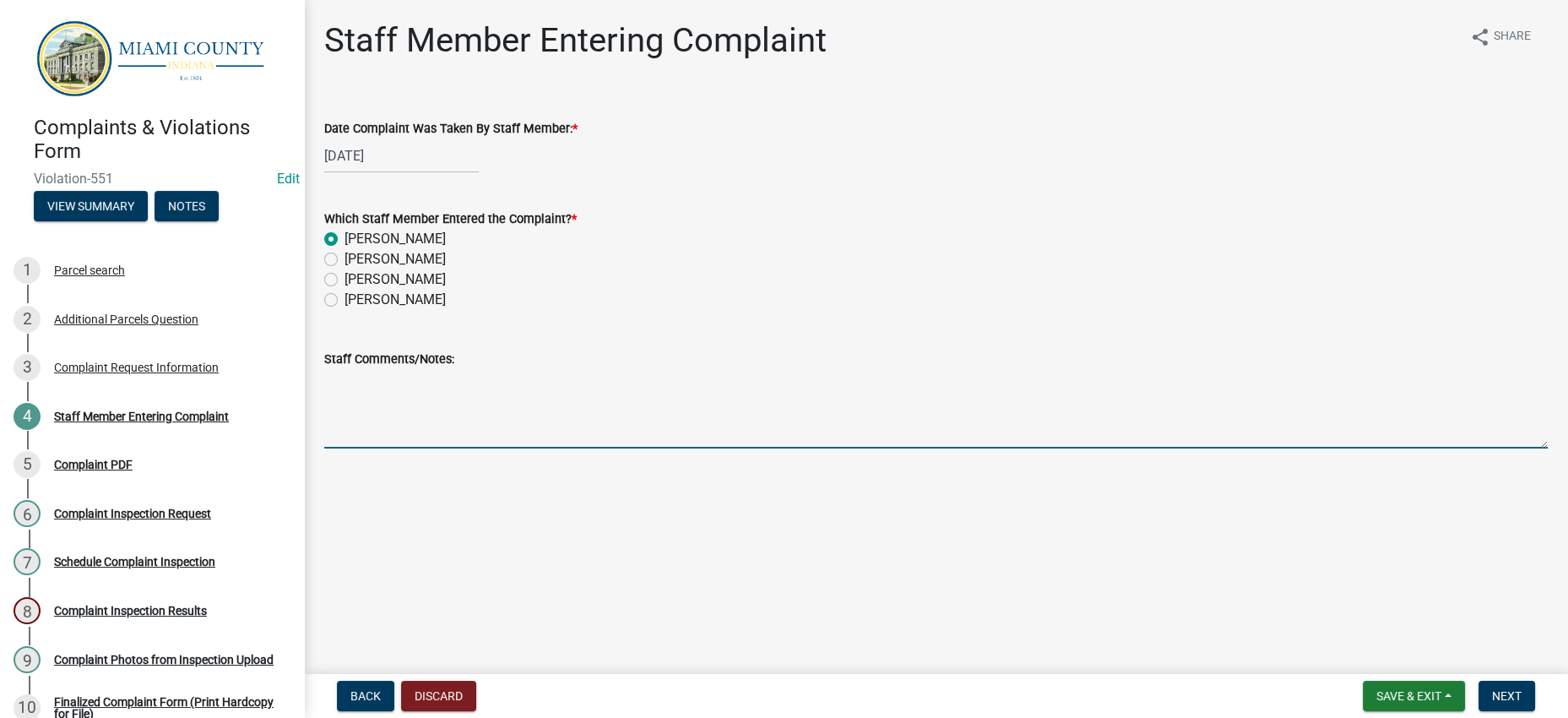
click at [1029, 448] on textarea "Staff Comments/Notes:" at bounding box center [935, 409] width 1223 height 79
type textarea "Spoke with Attorney [PERSON_NAME] about issue. He advised sending a Notice to h…"
click at [1512, 692] on span "Next" at bounding box center [1506, 695] width 29 height 13
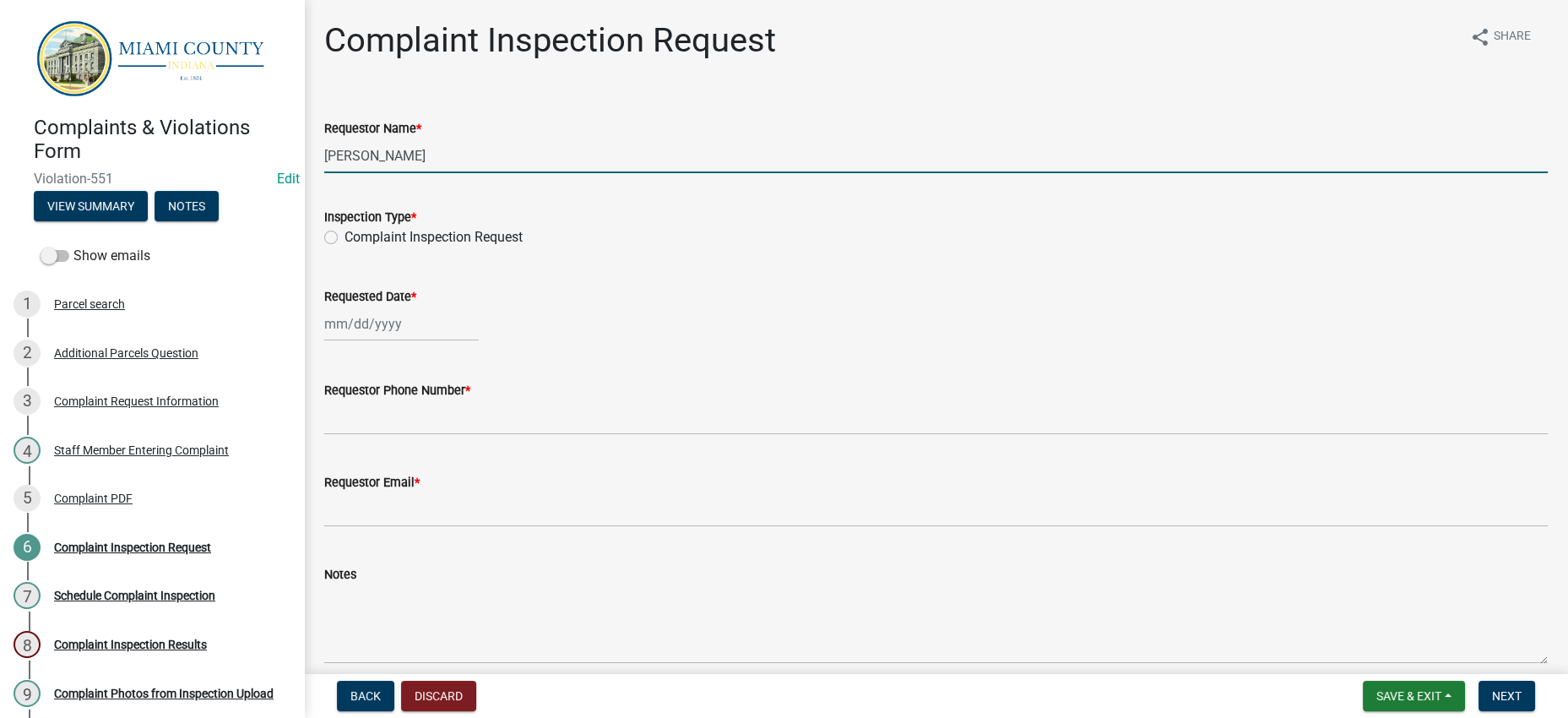
click at [514, 173] on input "[PERSON_NAME]" at bounding box center [935, 155] width 1223 height 35
type input "[PERSON_NAME]"
click at [444, 248] on label "Complaint Inspection Request" at bounding box center [433, 236] width 178 height 20
click at [356, 238] on input "Complaint Inspection Request" at bounding box center [350, 233] width 11 height 11
radio input "true"
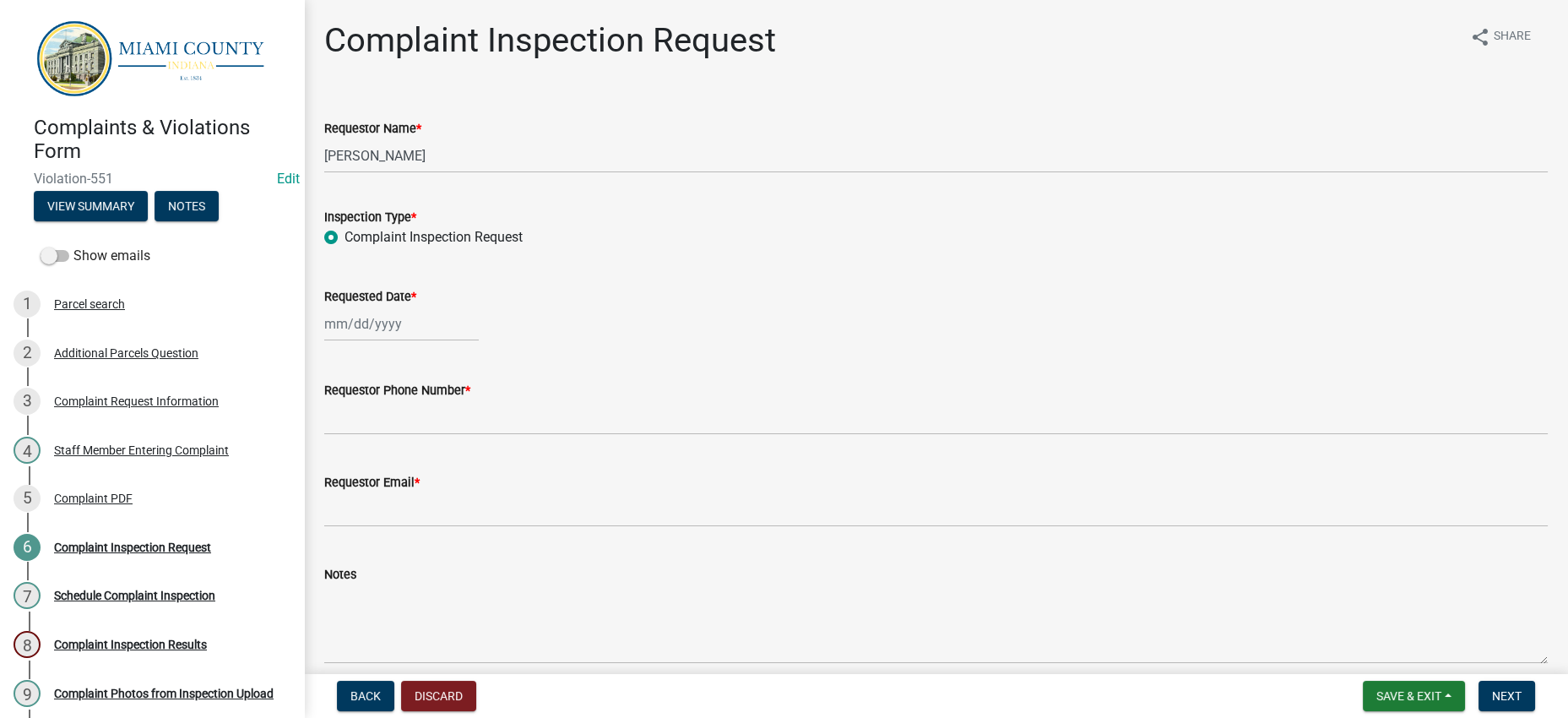
click at [418, 341] on div at bounding box center [401, 324] width 154 height 35
select select "8"
select select "2025"
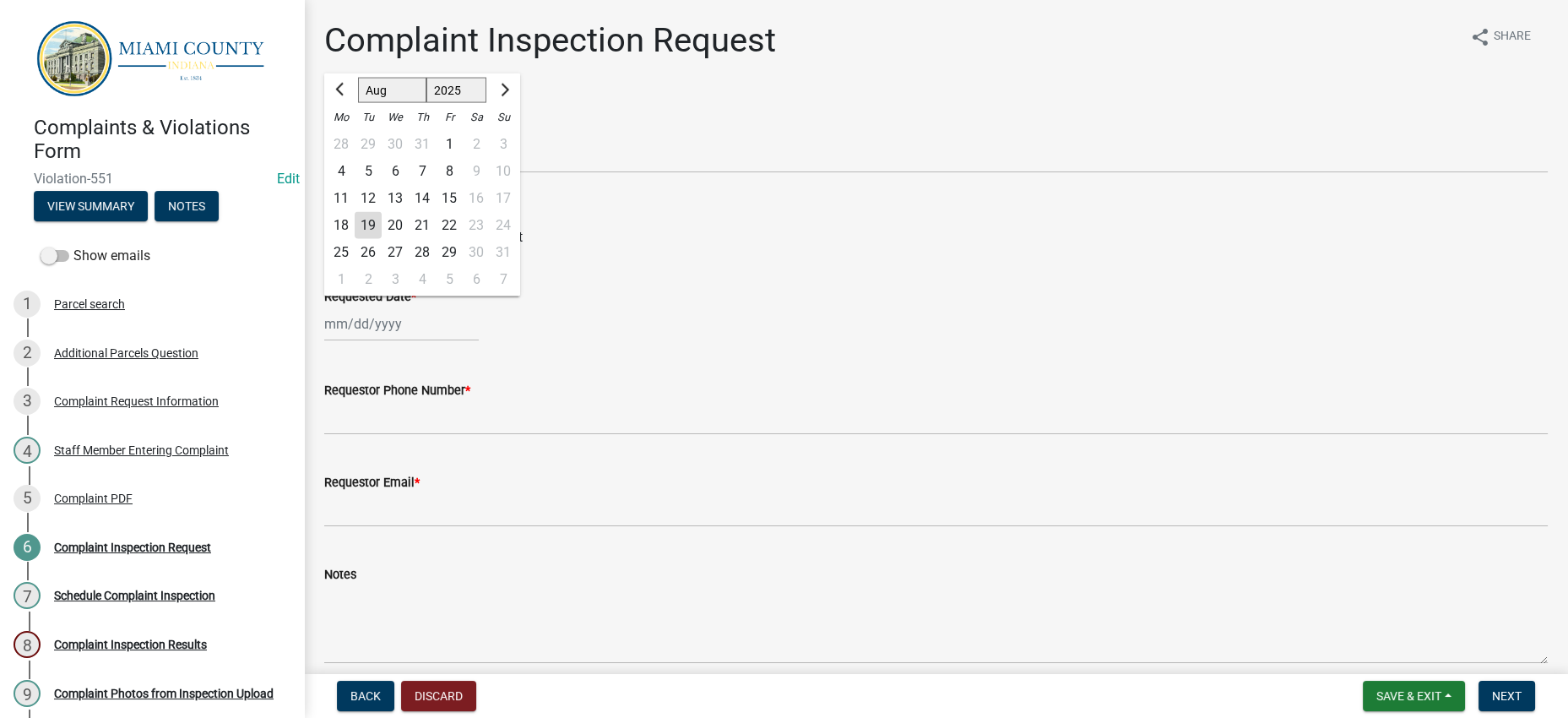
click at [355, 239] on div "18" at bounding box center [340, 225] width 27 height 27
type input "[DATE]"
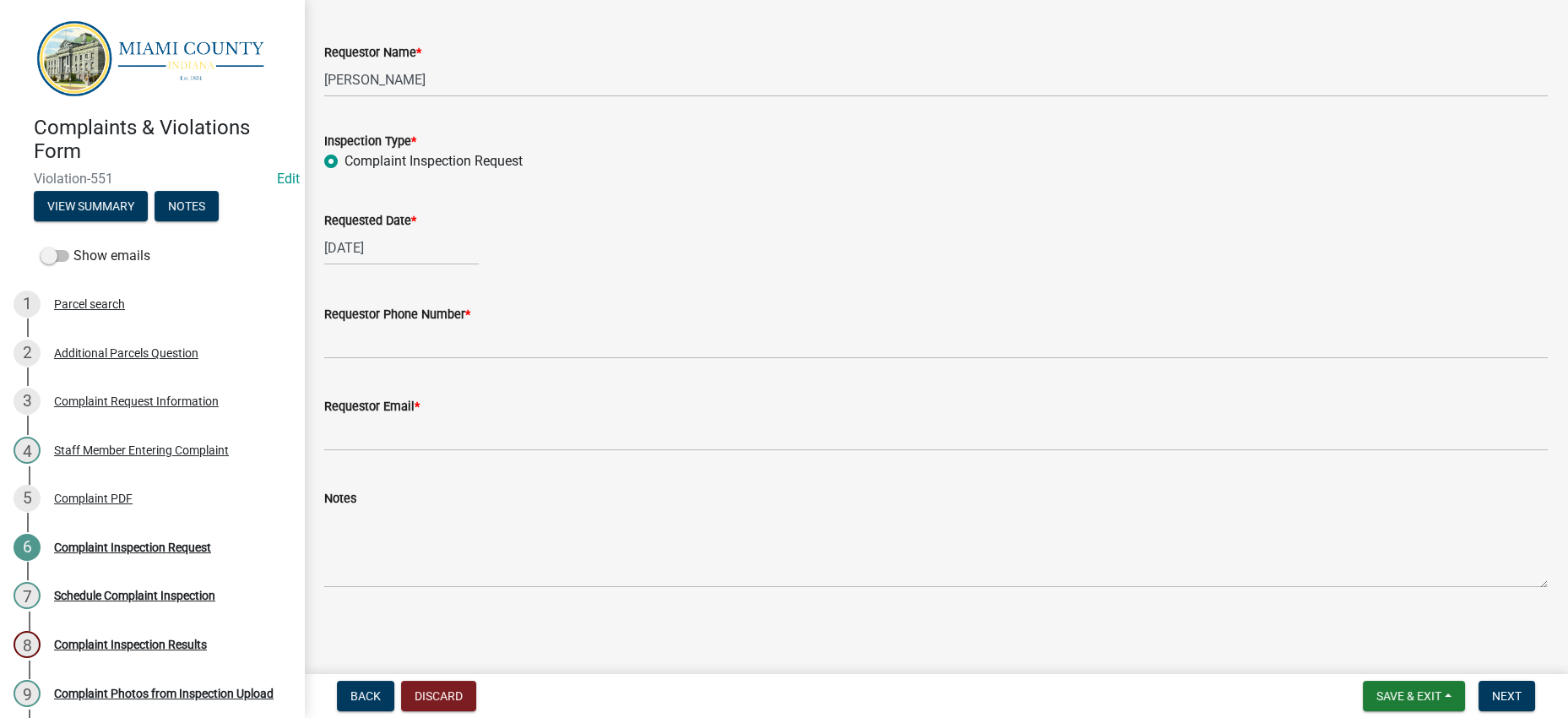
scroll to position [211, 0]
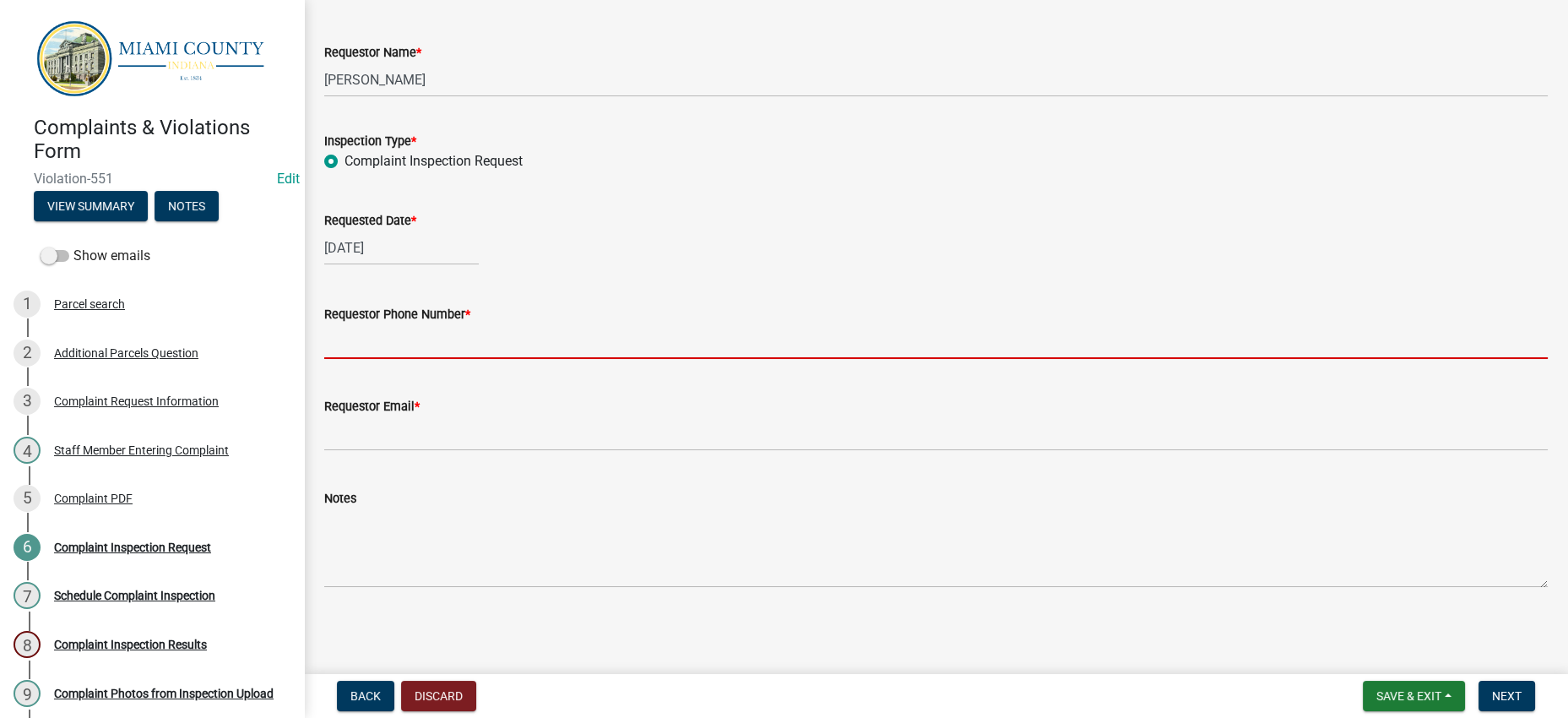
click at [641, 324] on input "Requestor Phone Number *" at bounding box center [935, 341] width 1223 height 35
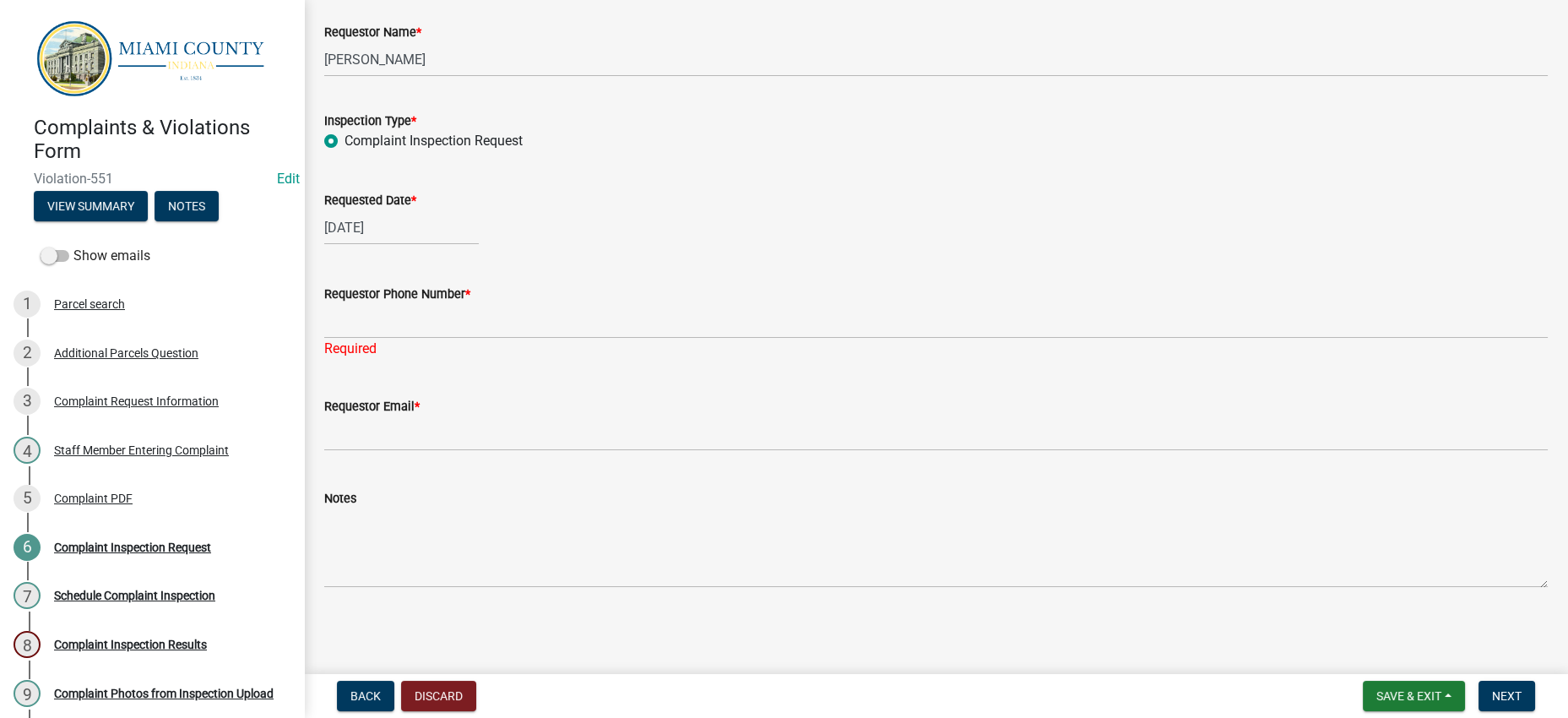
click at [806, 210] on div "[DATE]" at bounding box center [935, 227] width 1223 height 35
click at [706, 166] on div "Requested Date * [DATE]" at bounding box center [935, 205] width 1223 height 79
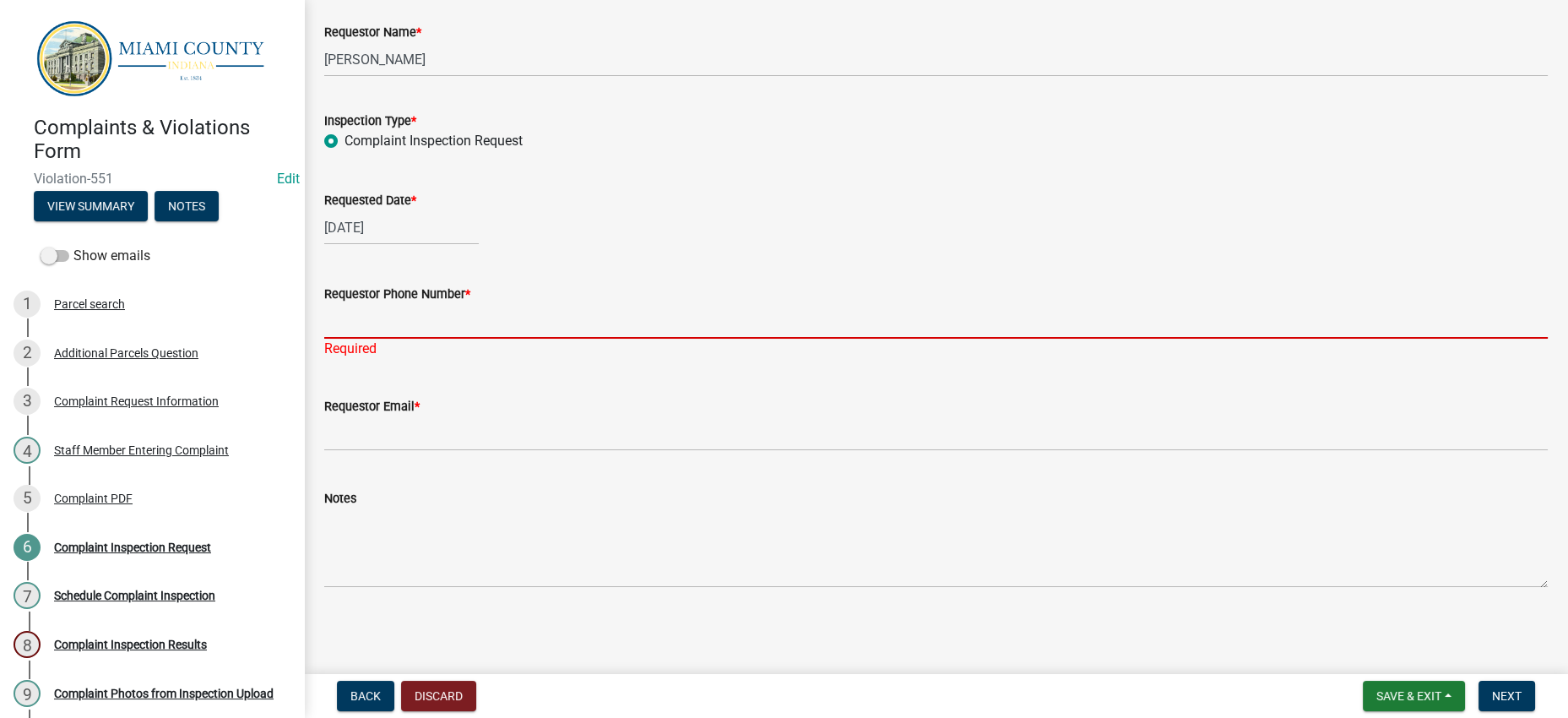
click at [521, 319] on input "Requestor Phone Number *" at bounding box center [935, 321] width 1223 height 35
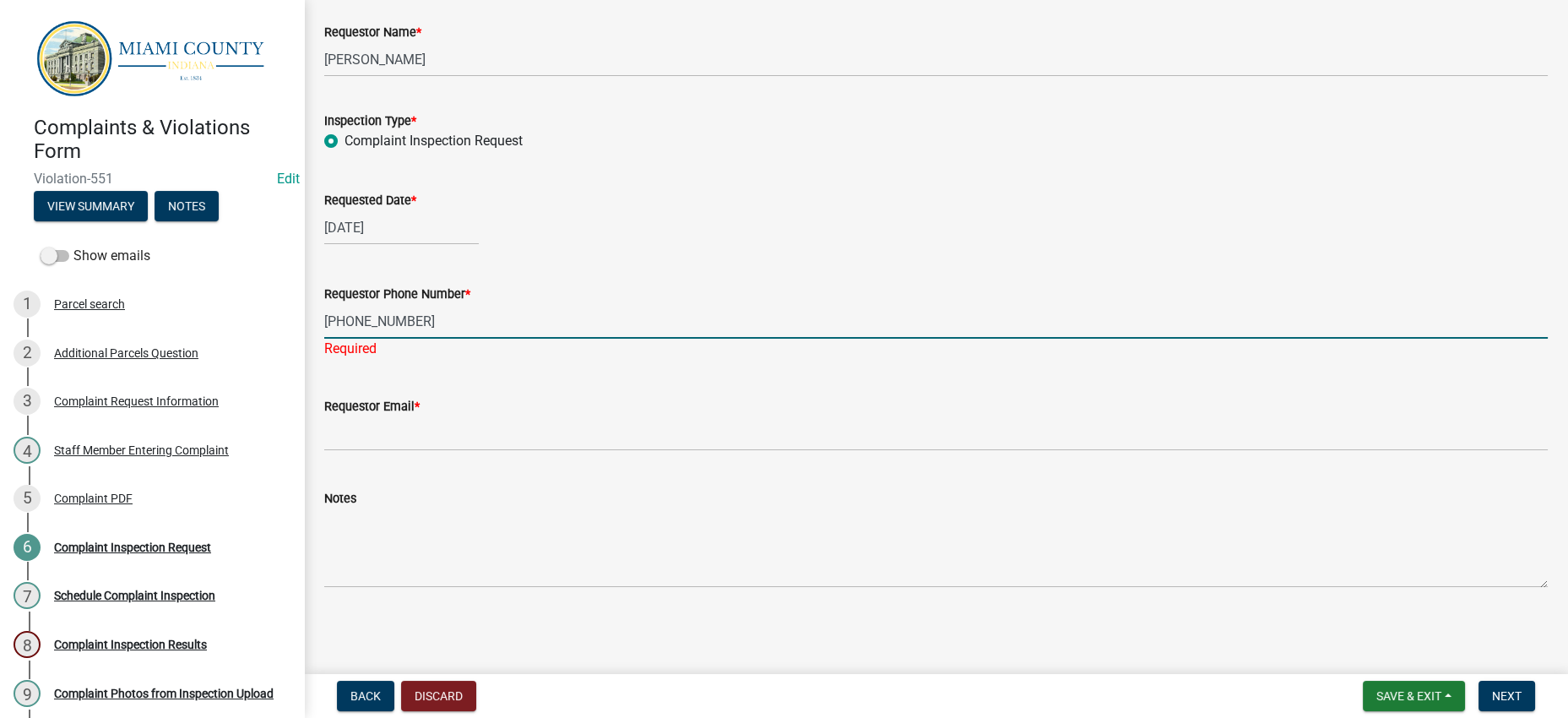
type input "765-472-3901 ext. 1291"
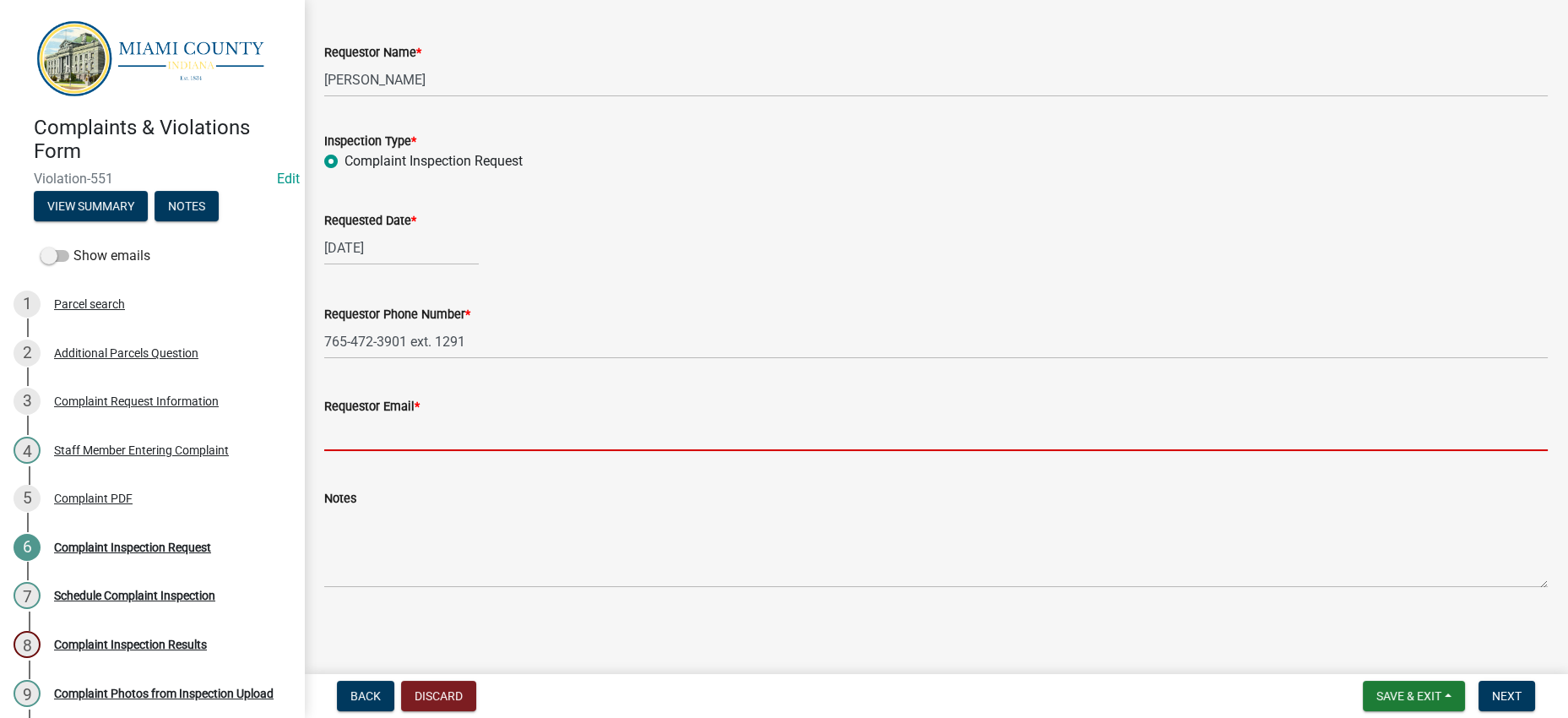
click at [550, 453] on wm-data-entity-input "Requestor Email *" at bounding box center [935, 418] width 1223 height 92
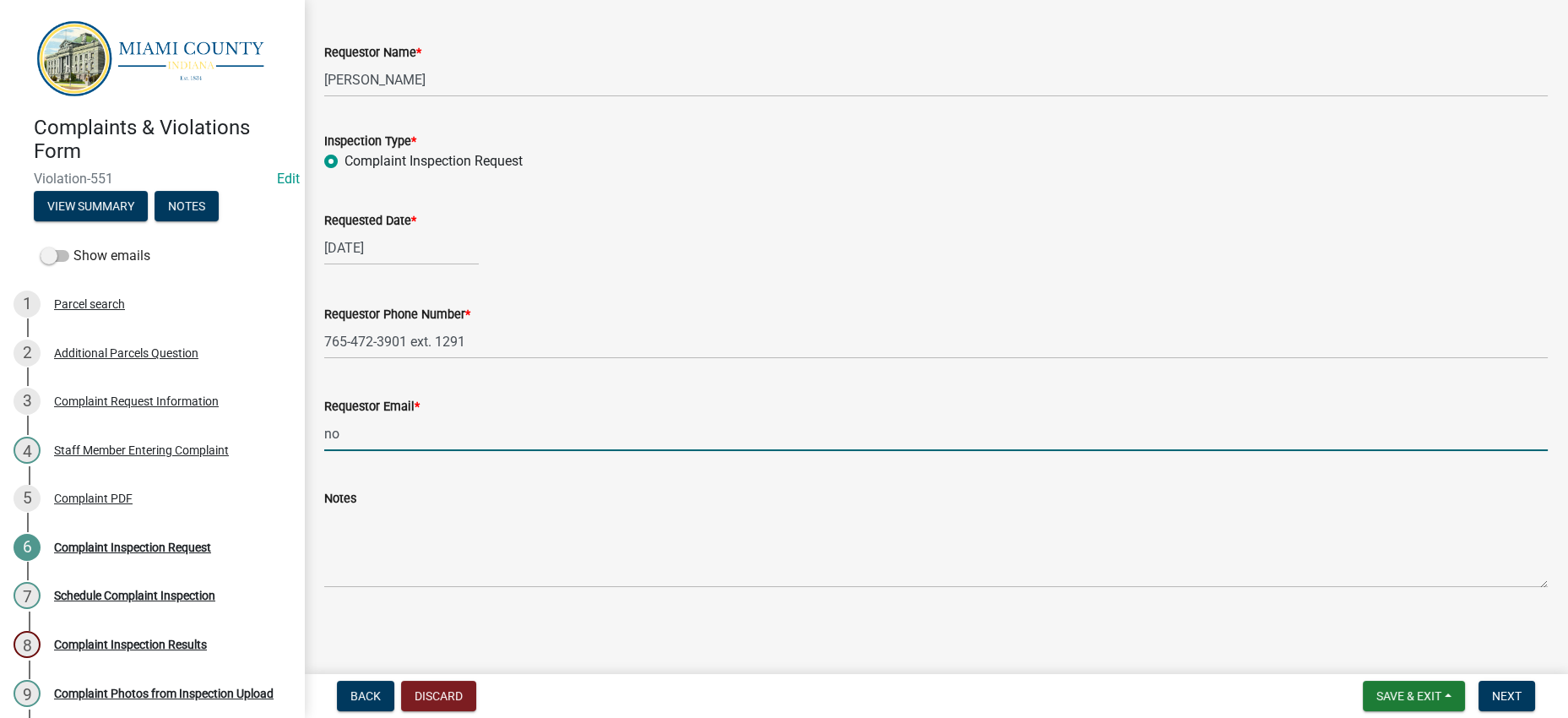
type input "[EMAIL_ADDRESS][DOMAIN_NAME]"
click at [689, 508] on div "Notes" at bounding box center [935, 498] width 1223 height 20
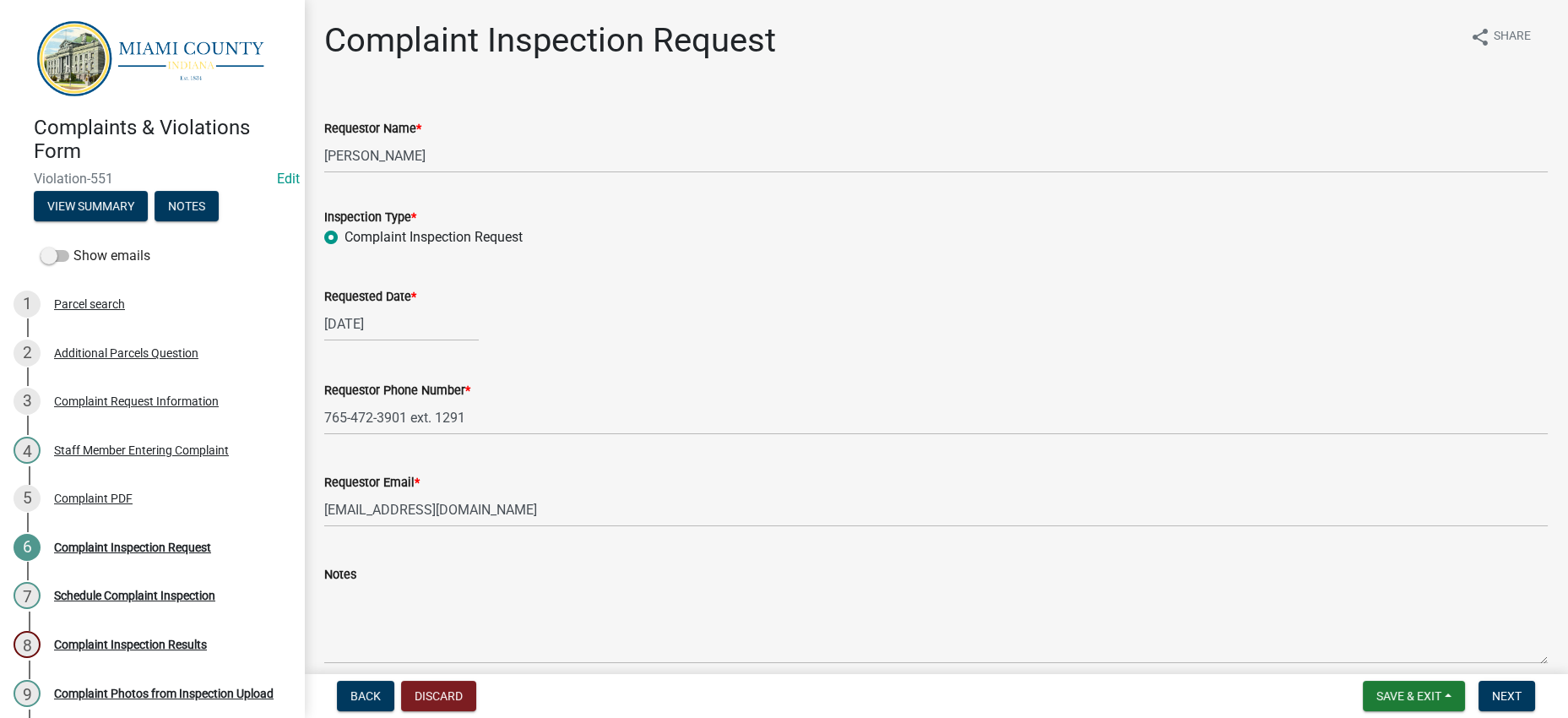
scroll to position [0, 0]
click at [1495, 689] on span "Next" at bounding box center [1506, 695] width 29 height 13
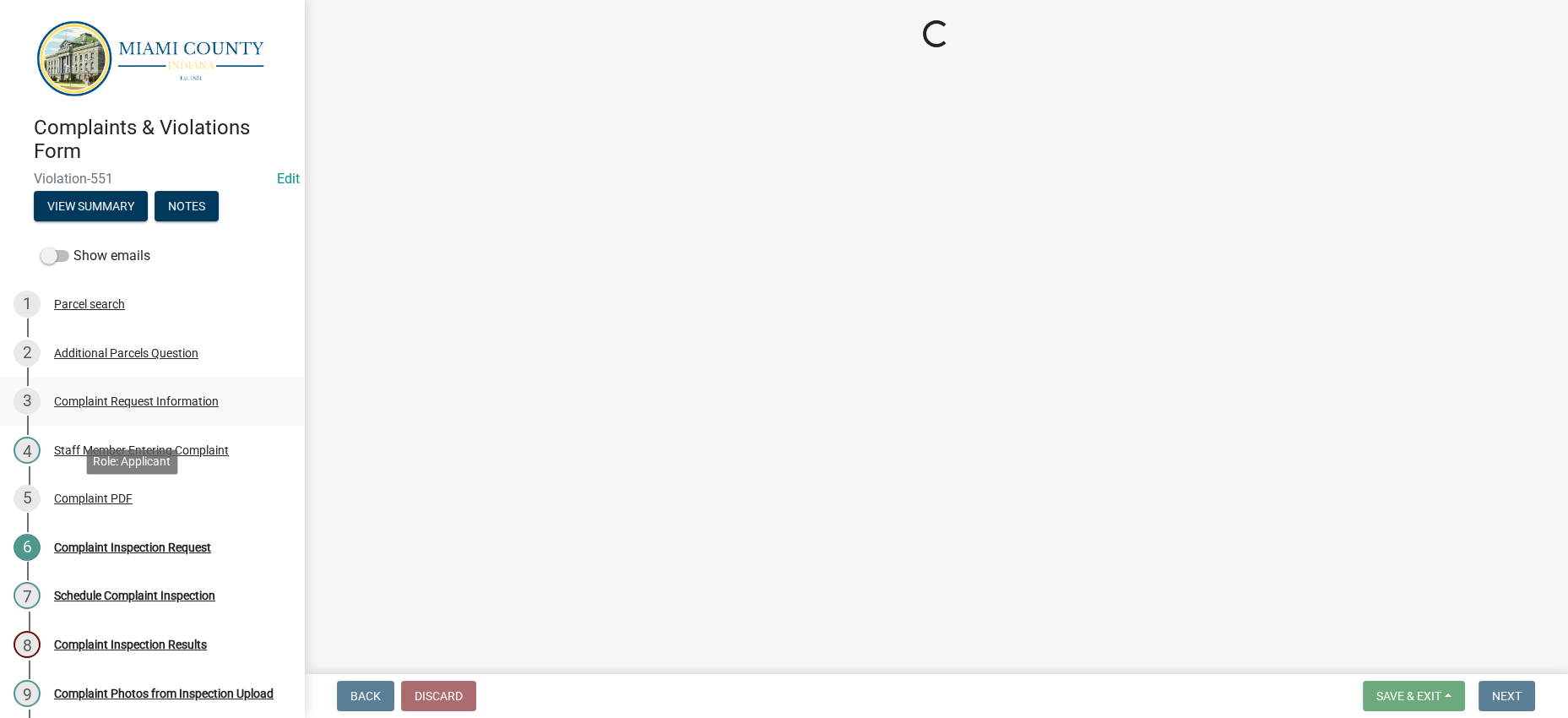
scroll to position [479, 0]
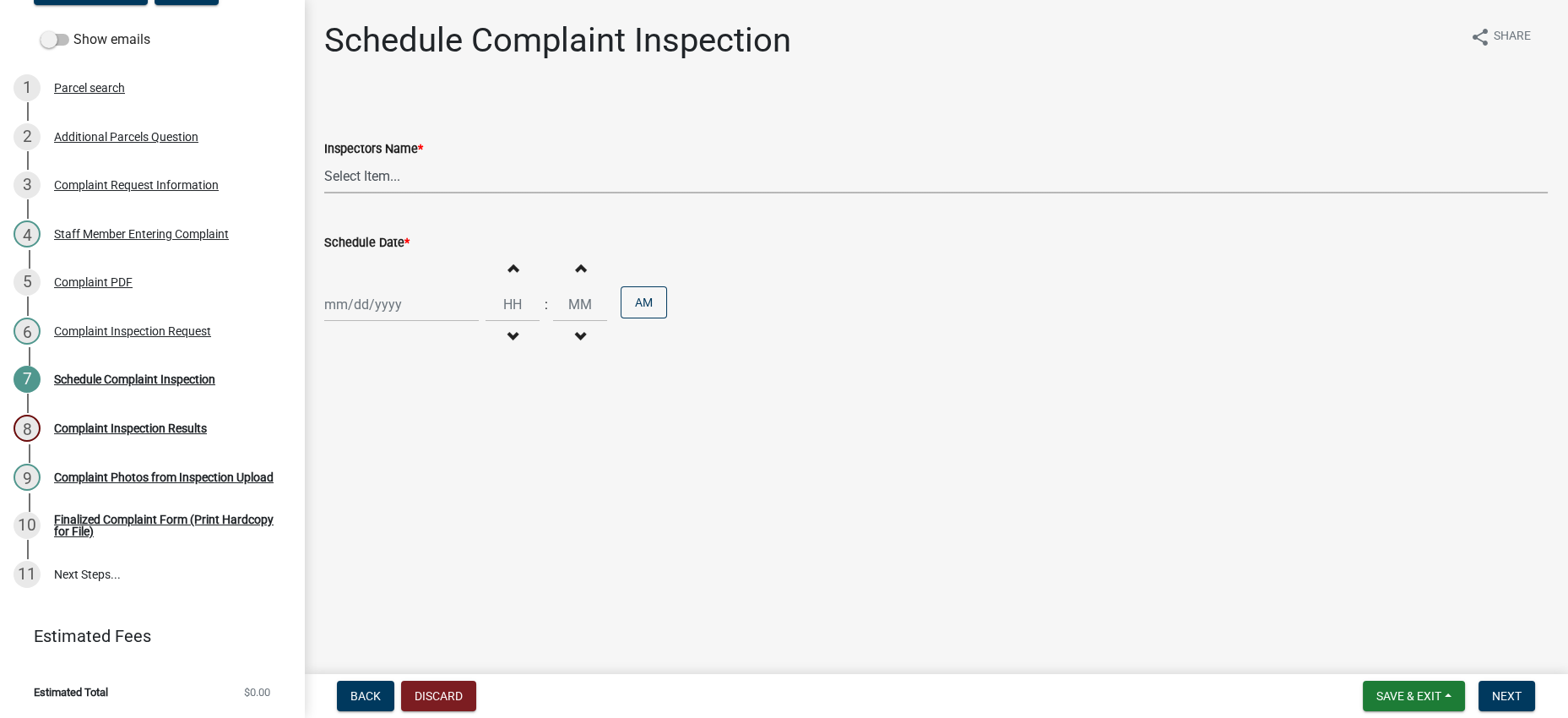
click at [553, 193] on select "Select Item... bmthomas ([PERSON_NAME]) croser ([PERSON_NAME]) [PERSON_NAME] ([…" at bounding box center [935, 176] width 1223 height 35
click at [468, 193] on select "Select Item... bmthomas ([PERSON_NAME]) croser ([PERSON_NAME]) [PERSON_NAME] ([…" at bounding box center [935, 176] width 1223 height 35
select select "510cdcb7-223c-4996-aef7-a68aa999f6df"
click at [328, 193] on select "Select Item... bmthomas ([PERSON_NAME]) croser ([PERSON_NAME]) [PERSON_NAME] ([…" at bounding box center [935, 176] width 1223 height 35
click at [424, 322] on div at bounding box center [401, 304] width 154 height 35
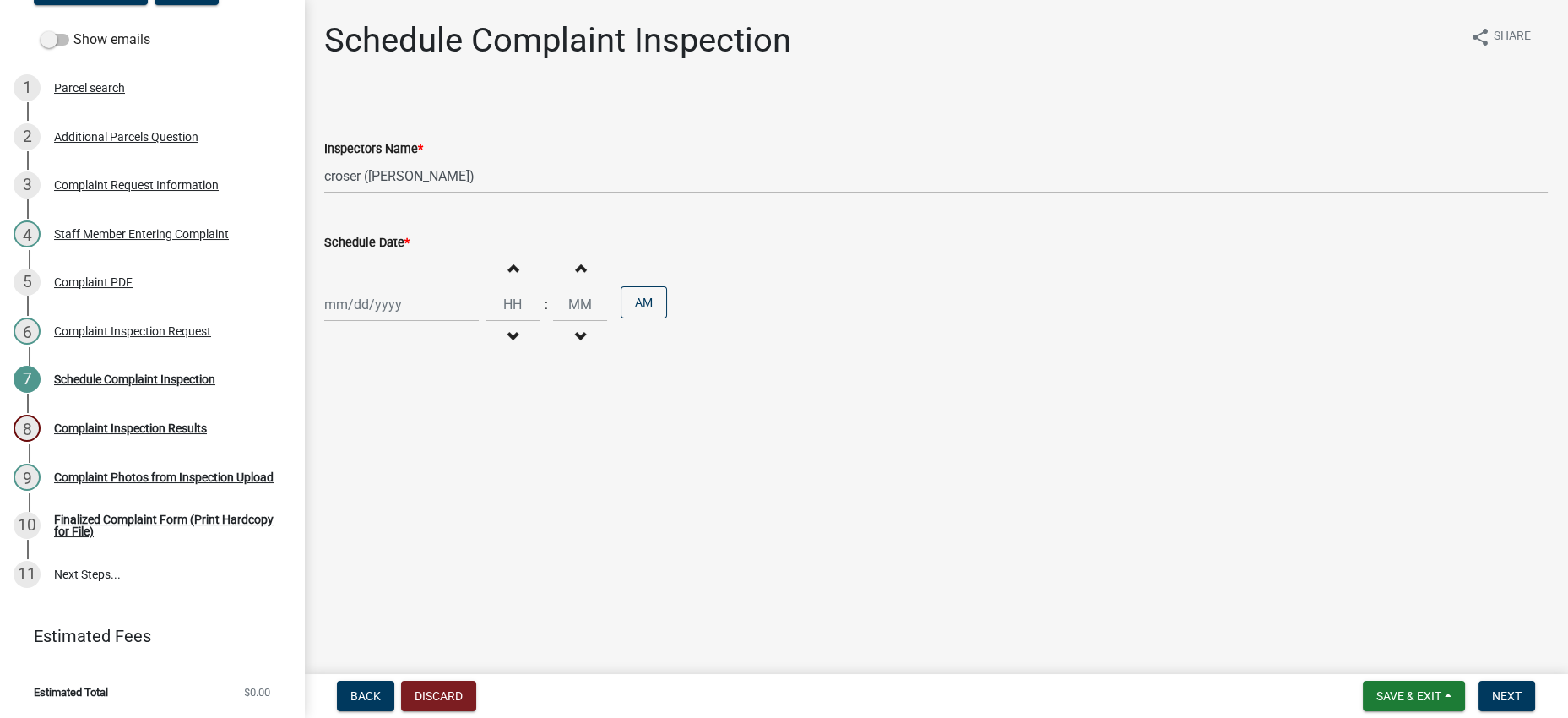
select select "8"
select select "2025"
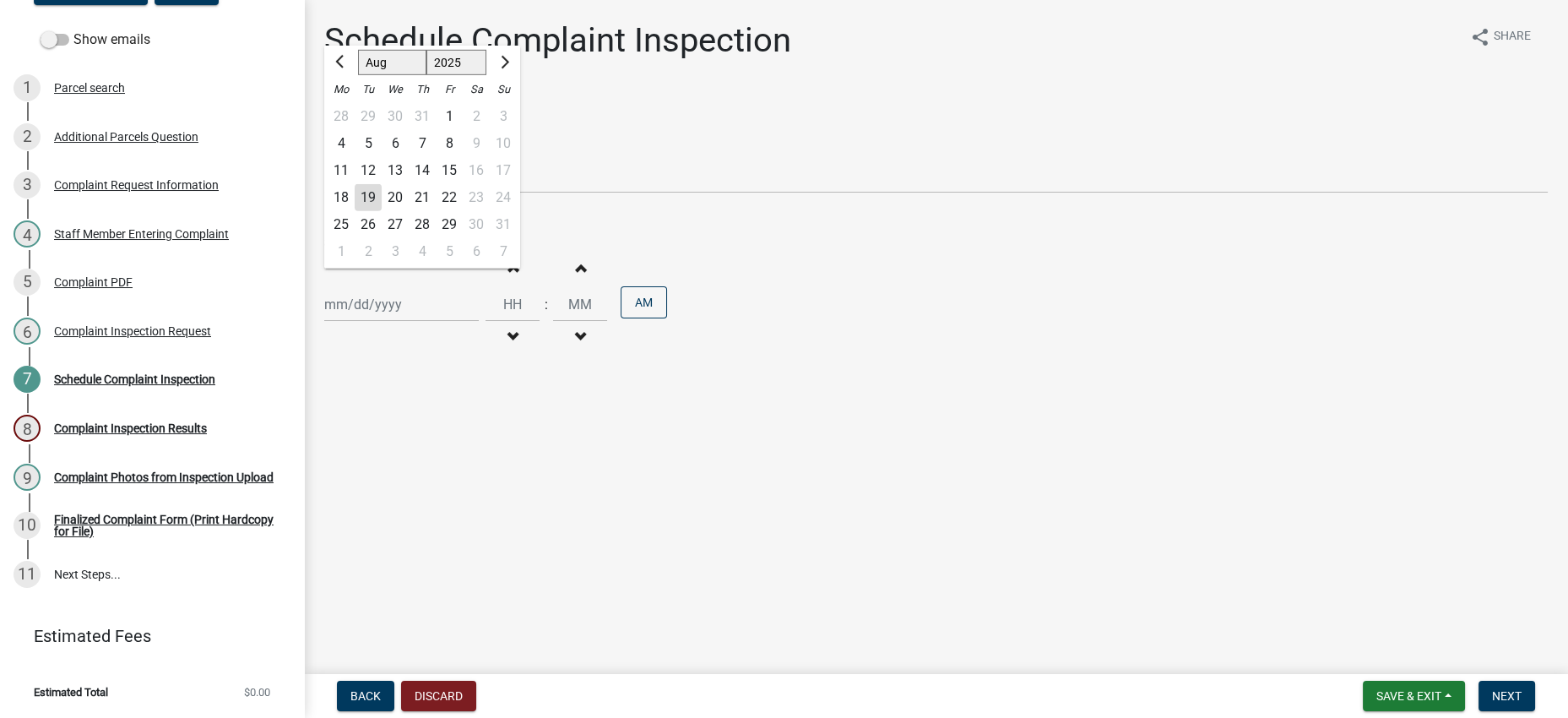
click at [345, 211] on div "18" at bounding box center [340, 198] width 27 height 27
type input "[DATE]"
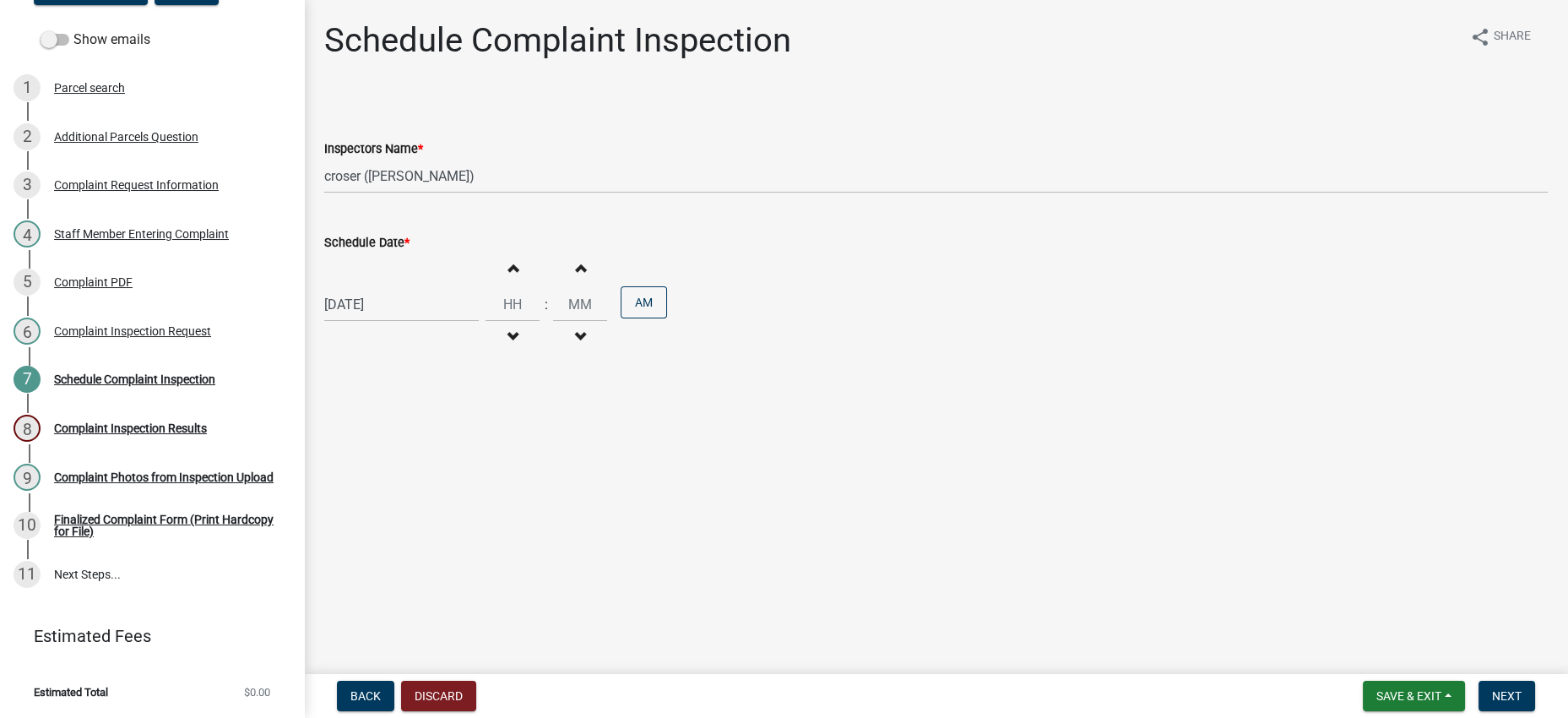
click at [964, 387] on div "Schedule Complaint Inspection share Share Inspectors Name * Select Item... bmth…" at bounding box center [935, 202] width 1248 height 366
click at [1498, 689] on span "Next" at bounding box center [1506, 695] width 29 height 13
click at [516, 274] on span "button" at bounding box center [512, 268] width 9 height 13
type input "01"
type input "00"
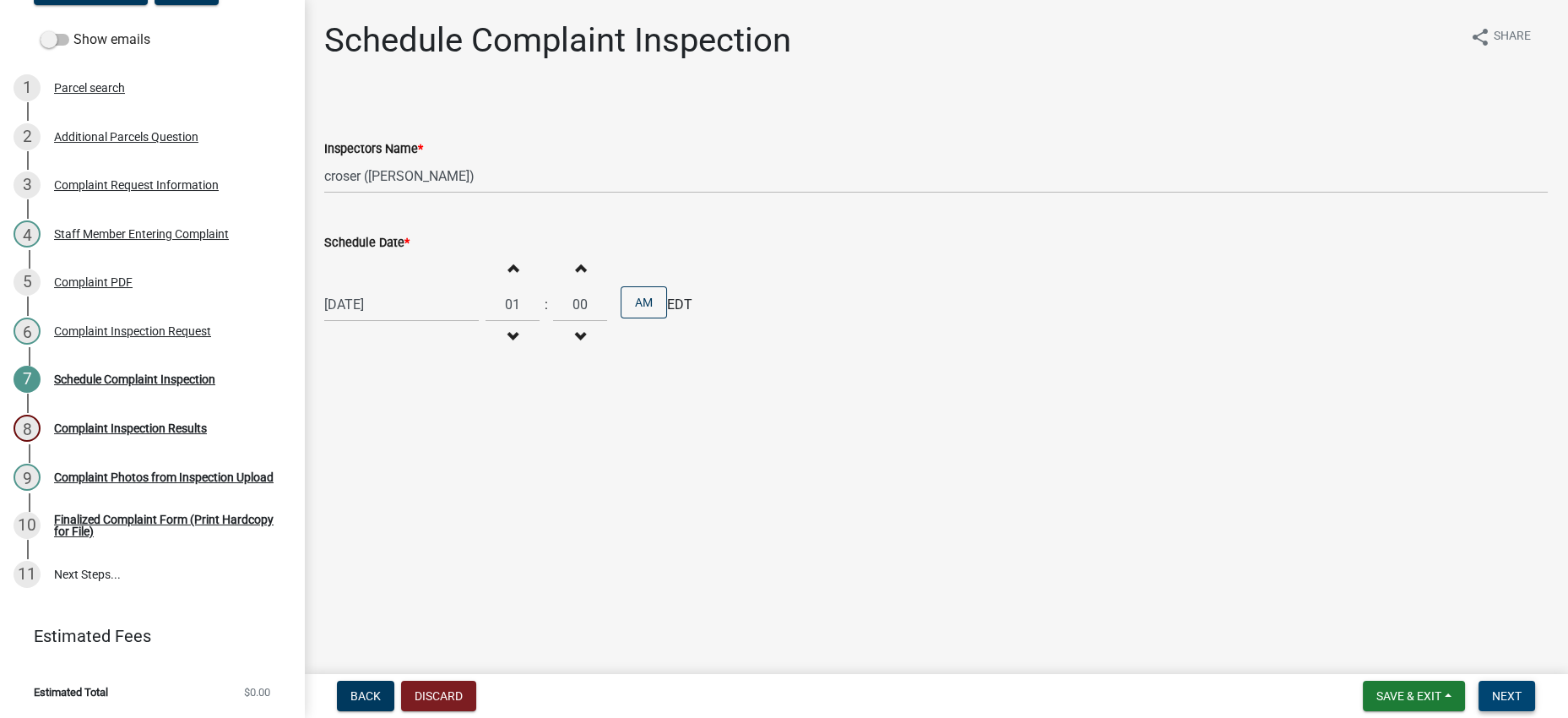
click at [1491, 689] on span "Next" at bounding box center [1506, 695] width 29 height 13
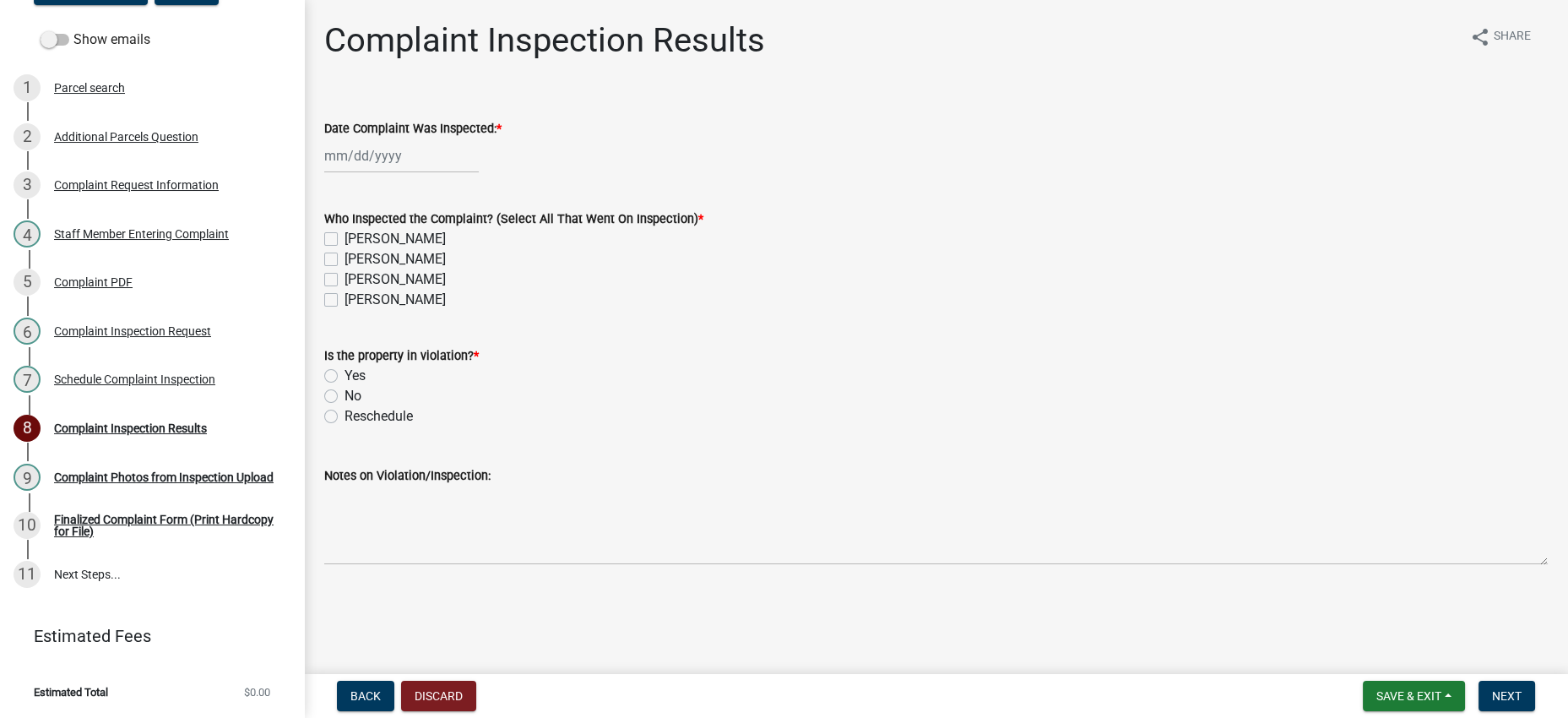
click at [445, 173] on div at bounding box center [401, 155] width 154 height 35
select select "8"
select select "2025"
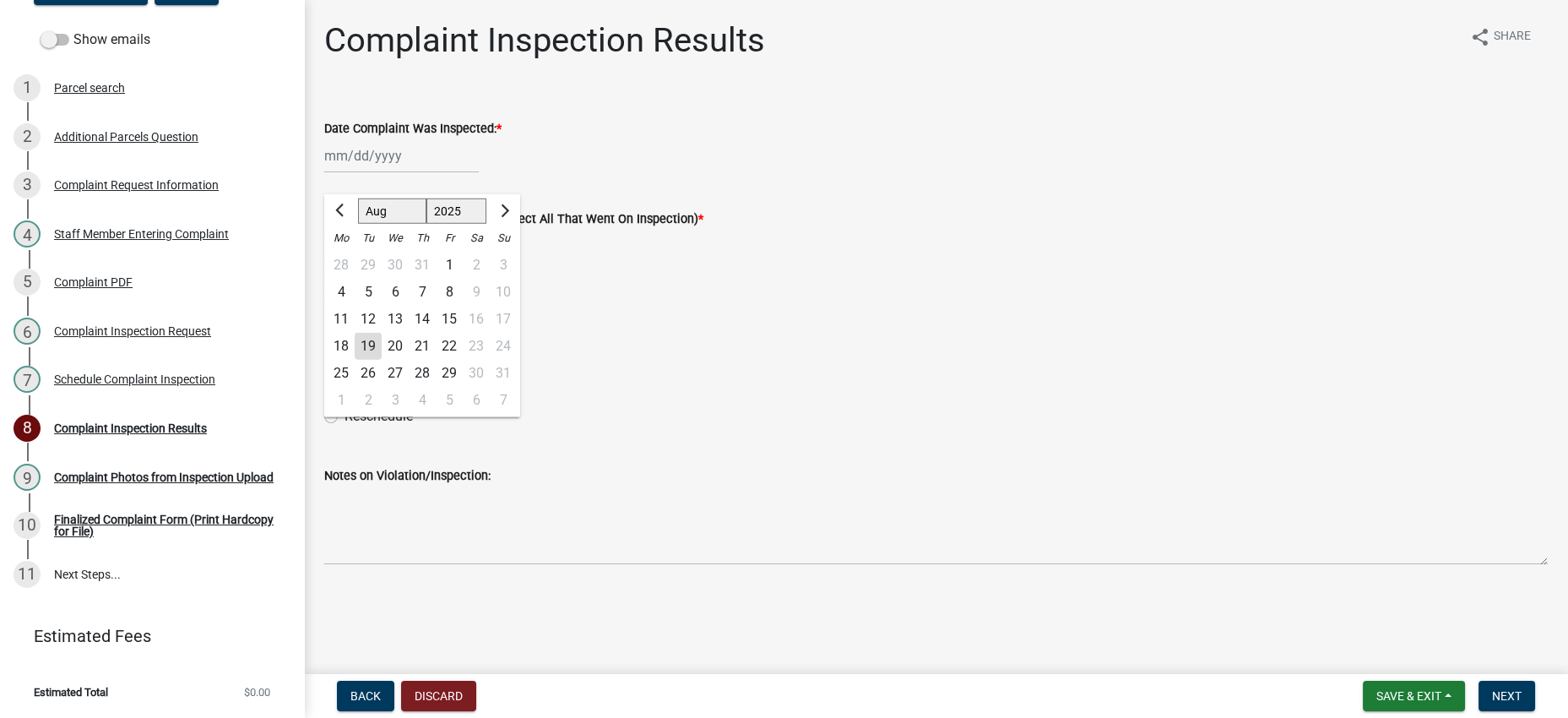
click at [355, 359] on div "18" at bounding box center [340, 346] width 27 height 27
type input "[DATE]"
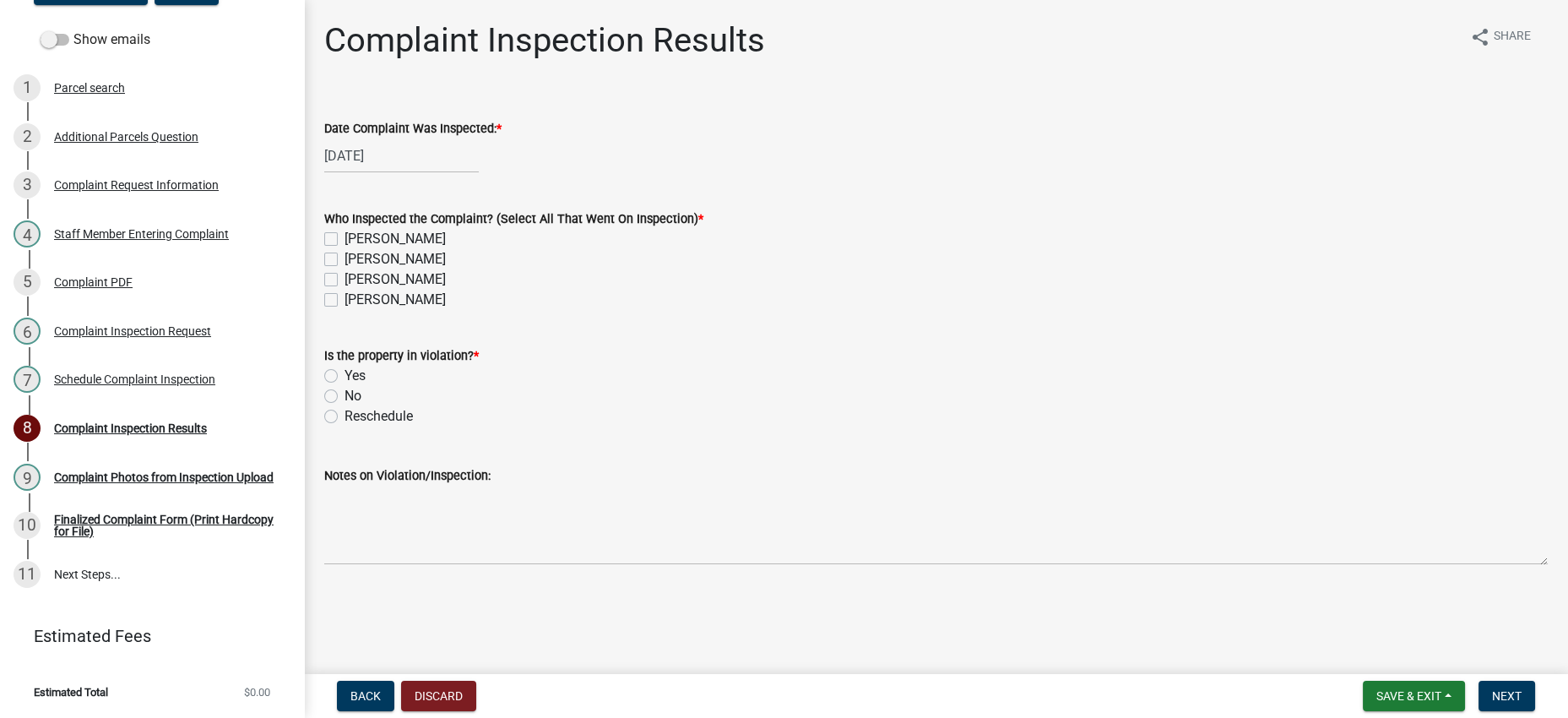
click at [391, 249] on label "[PERSON_NAME]" at bounding box center [394, 238] width 101 height 20
click at [356, 240] on input "[PERSON_NAME]" at bounding box center [350, 235] width 11 height 11
checkbox input "true"
checkbox input "false"
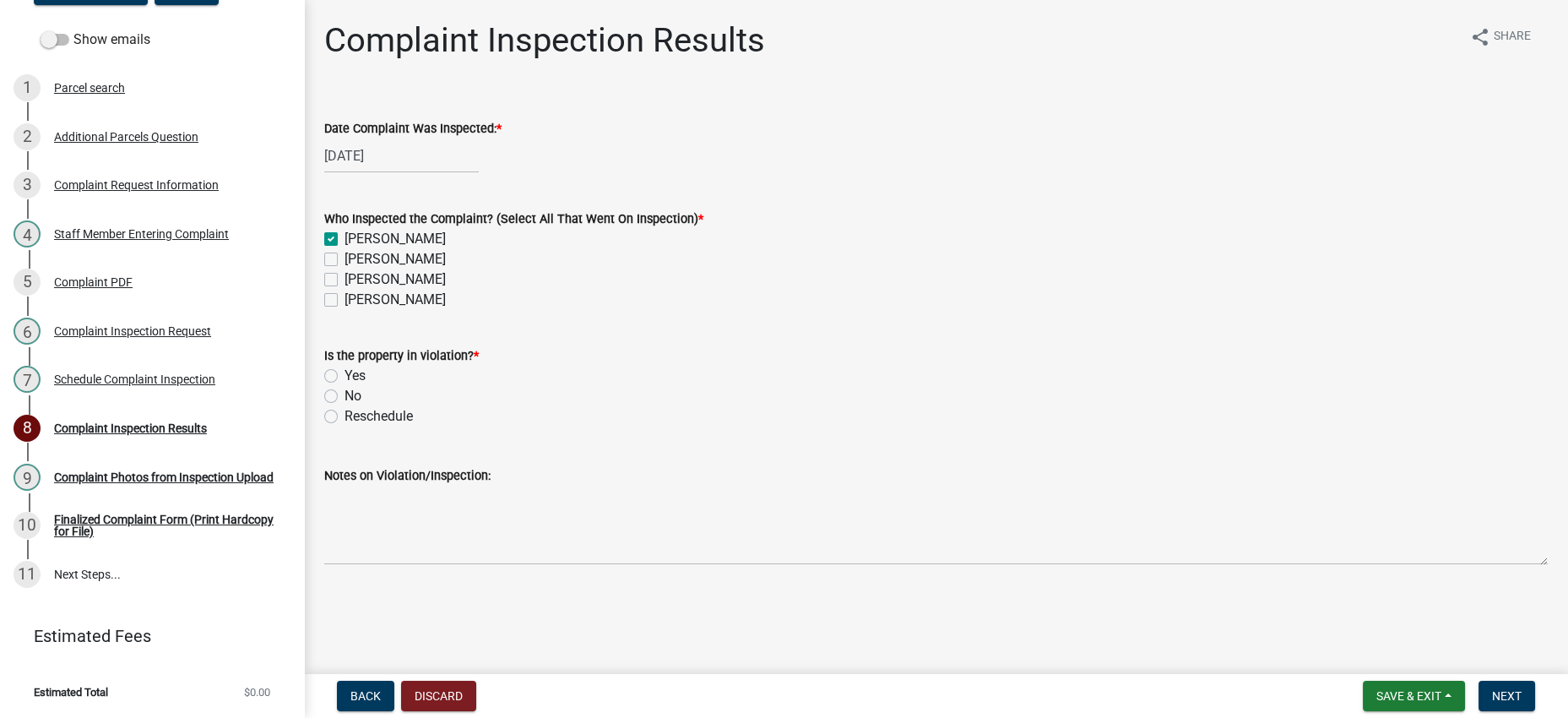
checkbox input "false"
click at [360, 386] on label "Yes" at bounding box center [355, 376] width 21 height 20
click at [356, 377] on input "Yes" at bounding box center [350, 372] width 11 height 11
radio input "true"
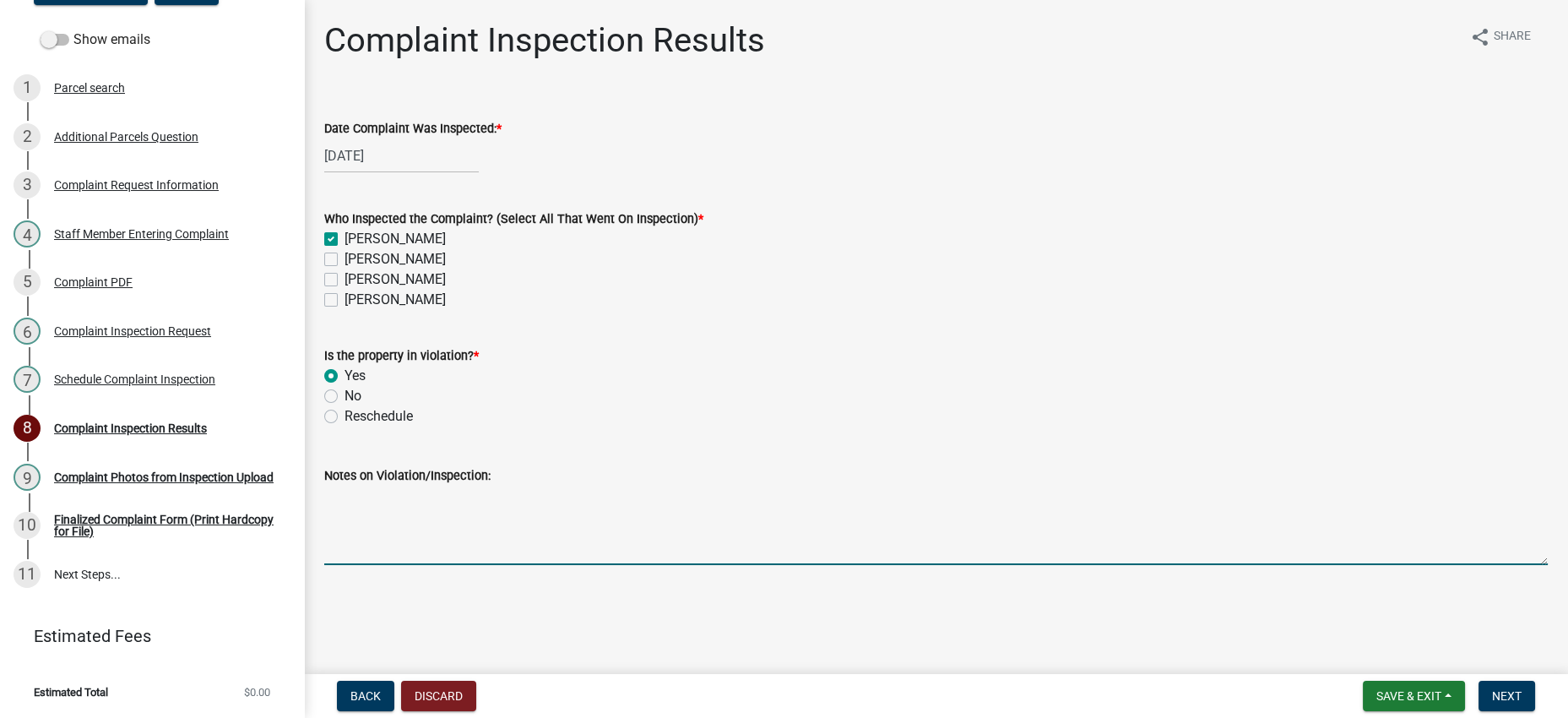
click at [479, 532] on textarea "Notes on Violation/Inspection:" at bounding box center [935, 525] width 1223 height 79
click at [1079, 495] on textarea "Called insurance provider listed on the COI. Insurance company stated that the …" at bounding box center [935, 525] width 1223 height 79
click at [1078, 498] on textarea "Called insurance provider listed on the COI. Insurance company stated that the …" at bounding box center [935, 525] width 1223 height 79
click at [1118, 501] on textarea "Called insurance provider listed on the COI. Insurance company stated that the …" at bounding box center [935, 525] width 1223 height 79
click at [331, 511] on textarea "Called insurance provider listed on the COI. Insurance company stated that the …" at bounding box center [935, 525] width 1223 height 79
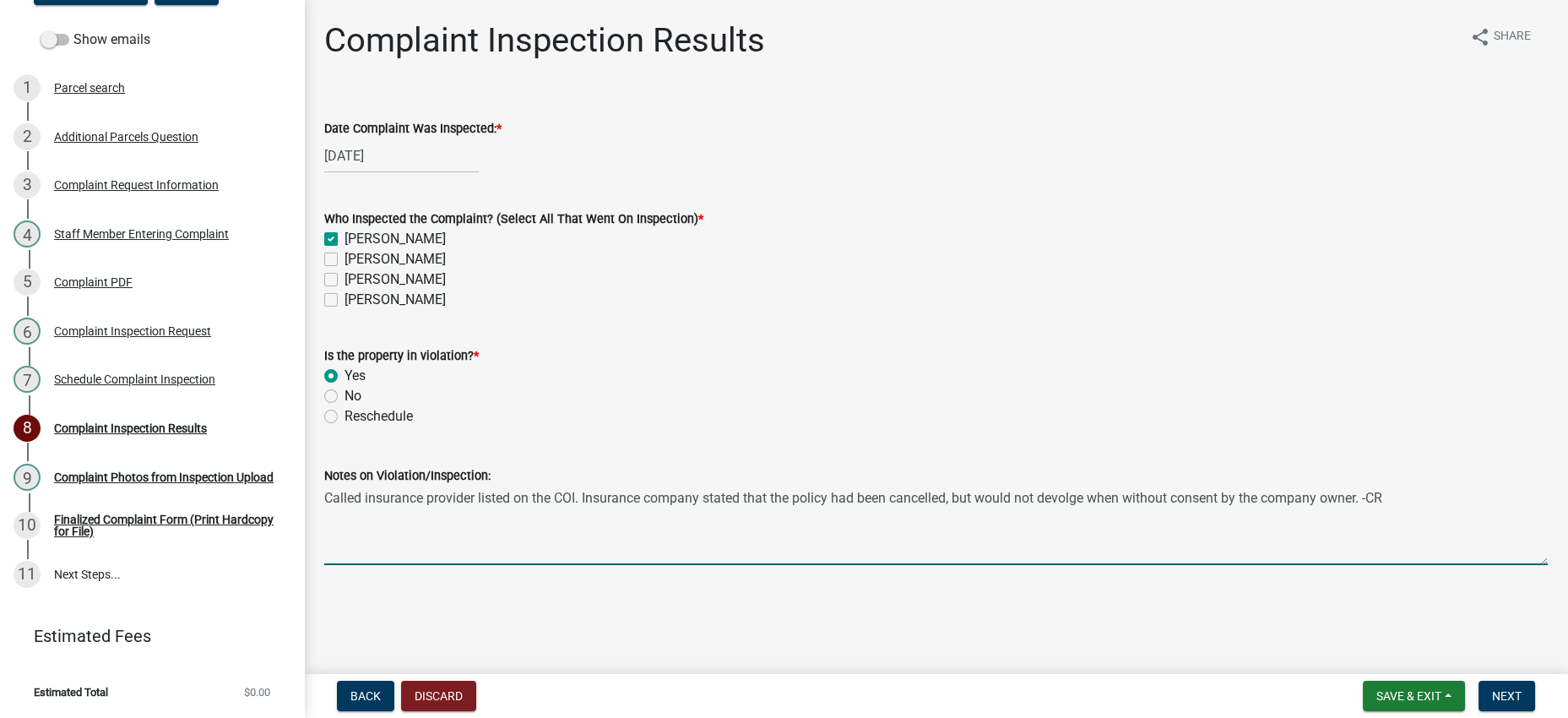
click at [397, 511] on textarea "Called insurance provider listed on the COI. Insurance company stated that the …" at bounding box center [935, 525] width 1223 height 79
click at [576, 522] on textarea "Called insurance provider listed on the COI. Insurance company stated that the …" at bounding box center [935, 525] width 1223 height 79
click at [450, 514] on textarea "Called insurance provider listed on the COI. Insurance company stated that the …" at bounding box center [935, 525] width 1223 height 79
click at [613, 519] on textarea "Called insurance provider listed on the COI. Insurance company stated that the …" at bounding box center [935, 525] width 1223 height 79
click at [1326, 496] on textarea "Called insurance provider listed on the COI. Insurance company stated that the …" at bounding box center [935, 525] width 1223 height 79
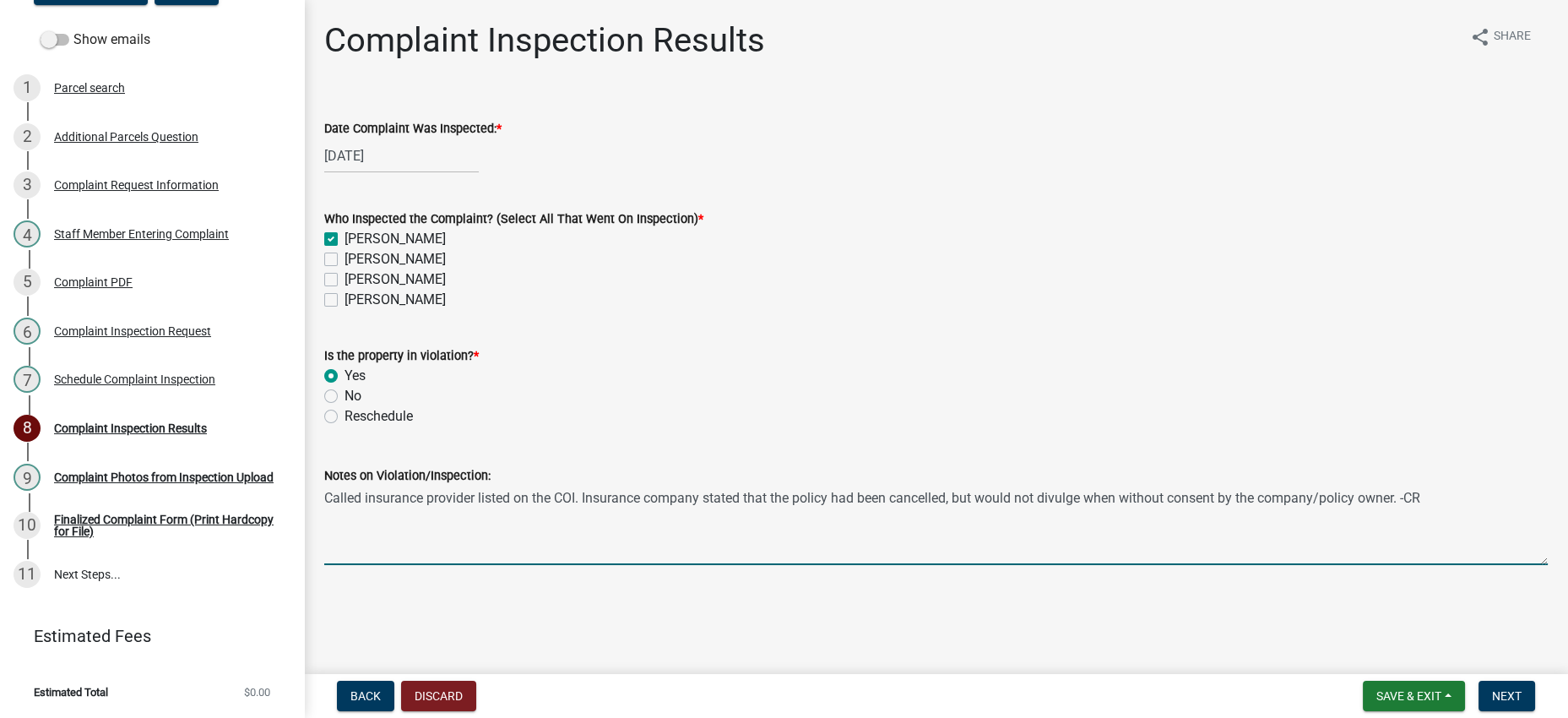
click at [1191, 517] on textarea "Called insurance provider listed on the COI. Insurance company stated that the …" at bounding box center [935, 525] width 1223 height 79
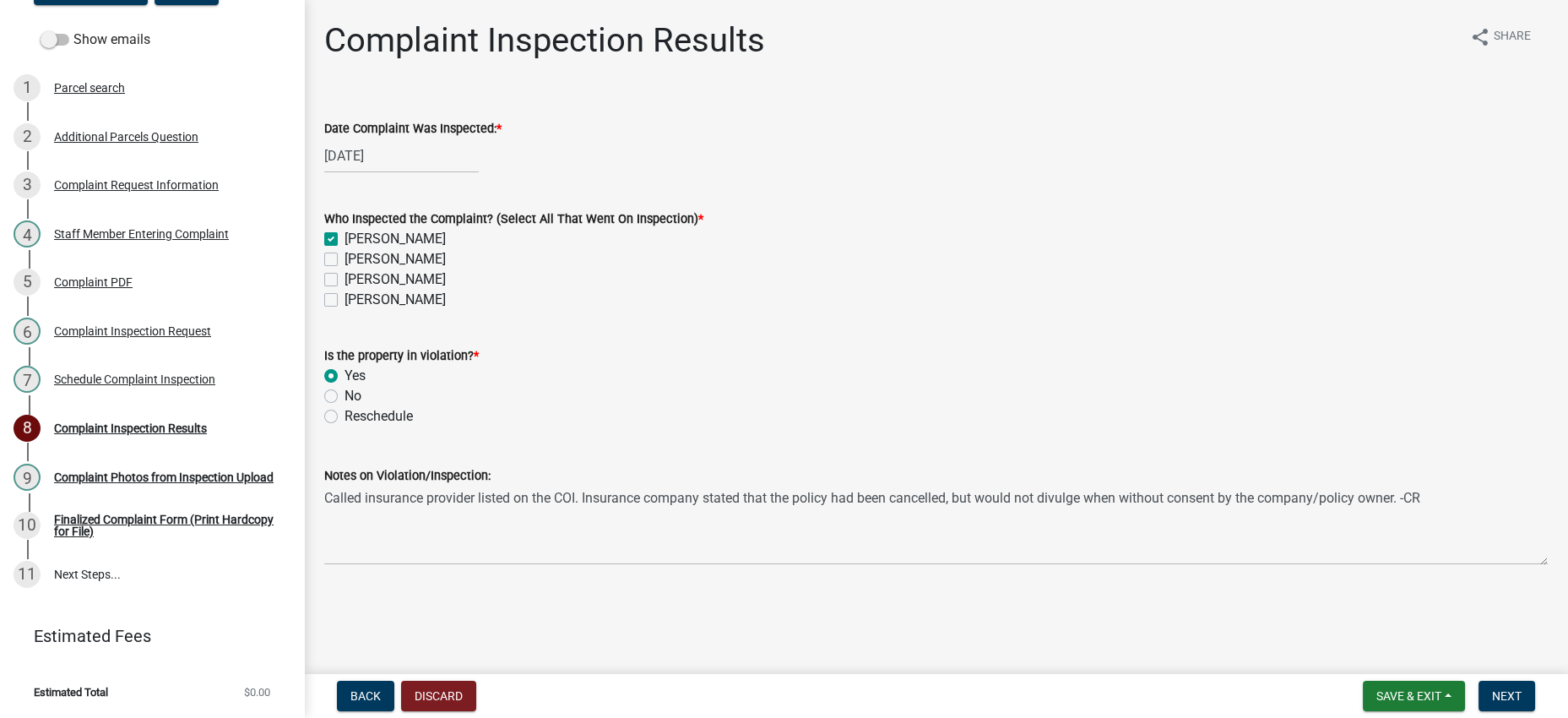
click at [322, 492] on div "Notes on Violation/Inspection: Called insurance provider listed on the COI. Ins…" at bounding box center [935, 503] width 1248 height 123
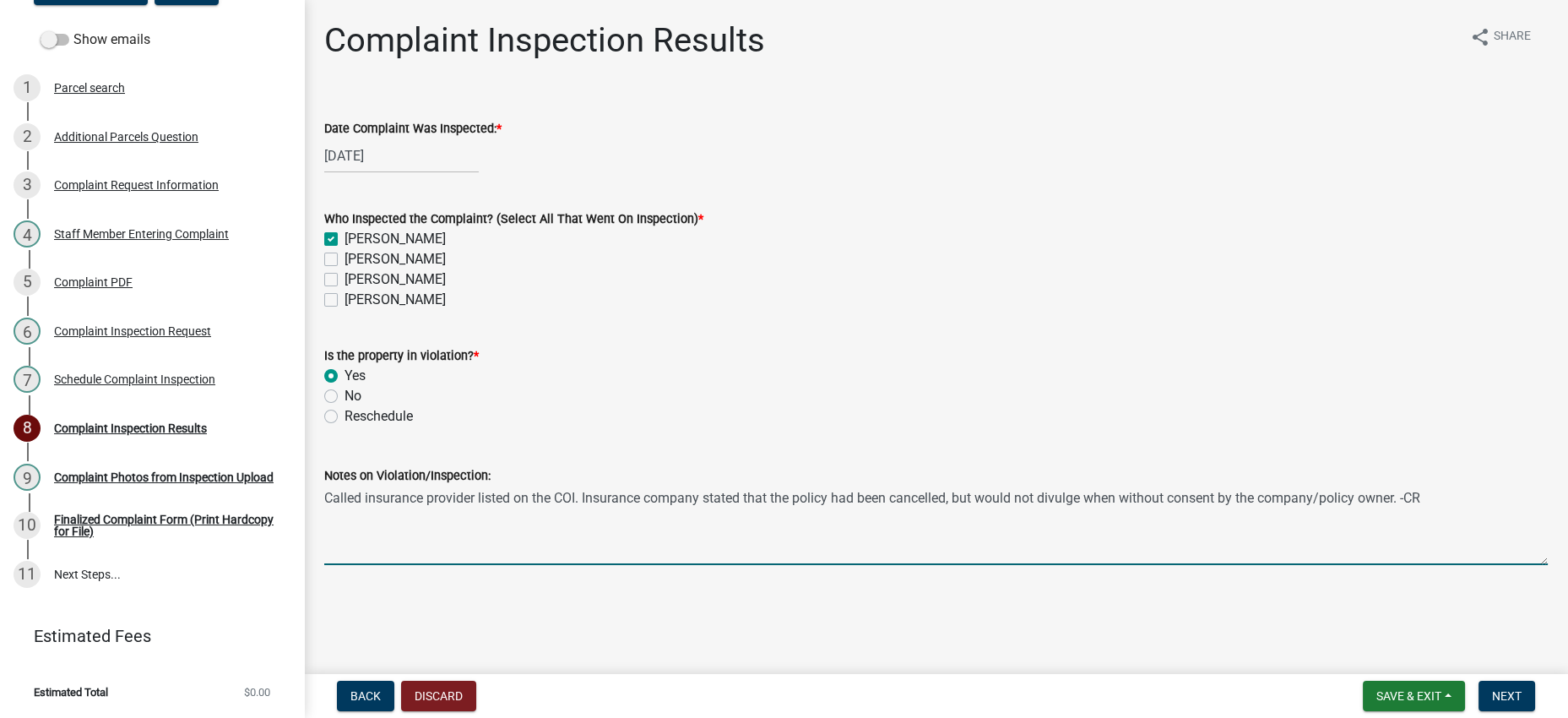
click at [334, 495] on textarea "Called insurance provider listed on the COI. Insurance company stated that the …" at bounding box center [935, 525] width 1223 height 79
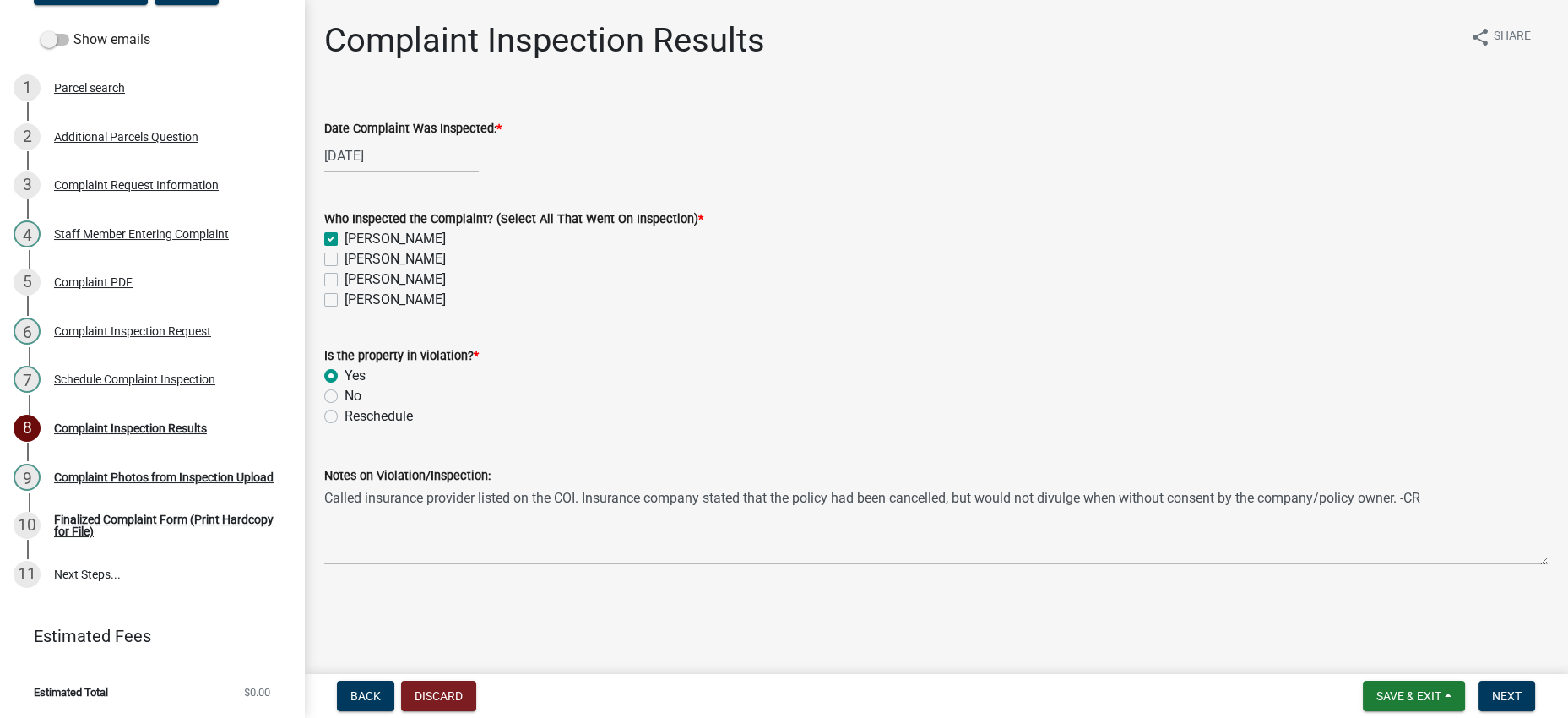
click at [327, 495] on div "Notes on Violation/Inspection: Called insurance provider listed on the COI. Ins…" at bounding box center [935, 503] width 1248 height 123
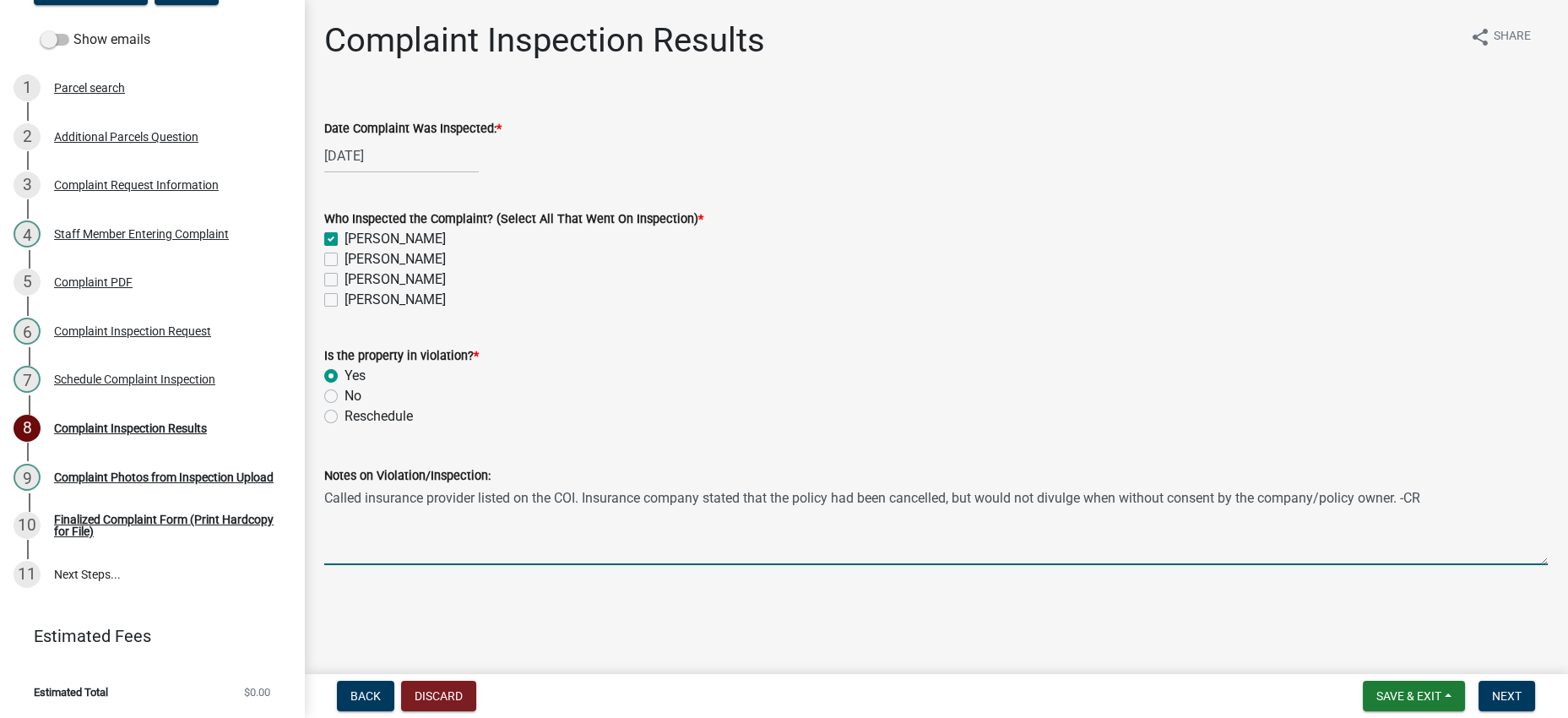
click at [328, 495] on textarea "Called insurance provider listed on the COI. Insurance company stated that the …" at bounding box center [935, 525] width 1223 height 79
click at [744, 515] on textarea "[DATE] -- Called insurance provider listed on the COI. Insurance company stated…" at bounding box center [935, 525] width 1223 height 79
click at [780, 541] on textarea "[DATE] -- Called insurance provider listed on the COI. Insurance company stated…" at bounding box center [935, 525] width 1223 height 79
type textarea "[DATE] -- Called insurance provider listed on the COI. Insurance company stated…"
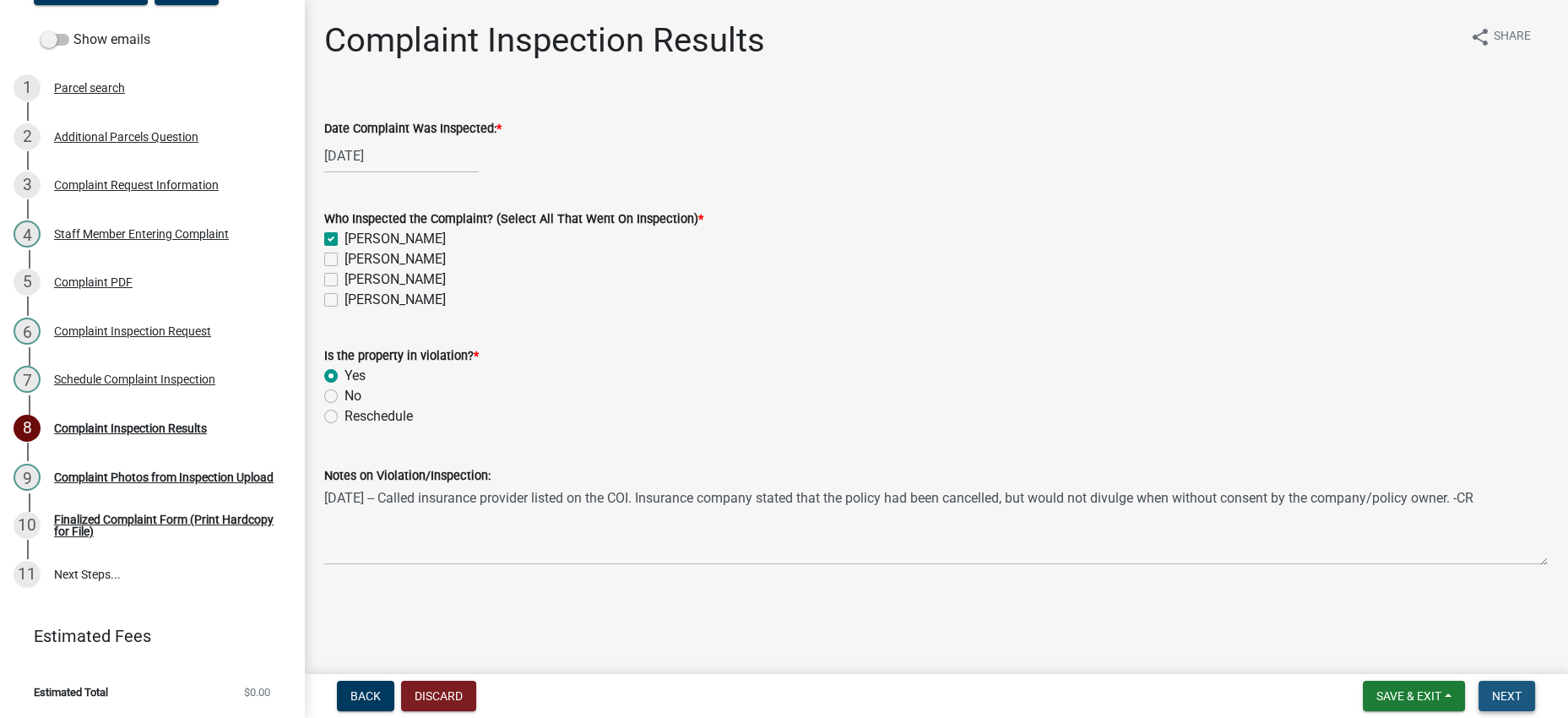
click at [1494, 692] on span "Next" at bounding box center [1506, 695] width 29 height 13
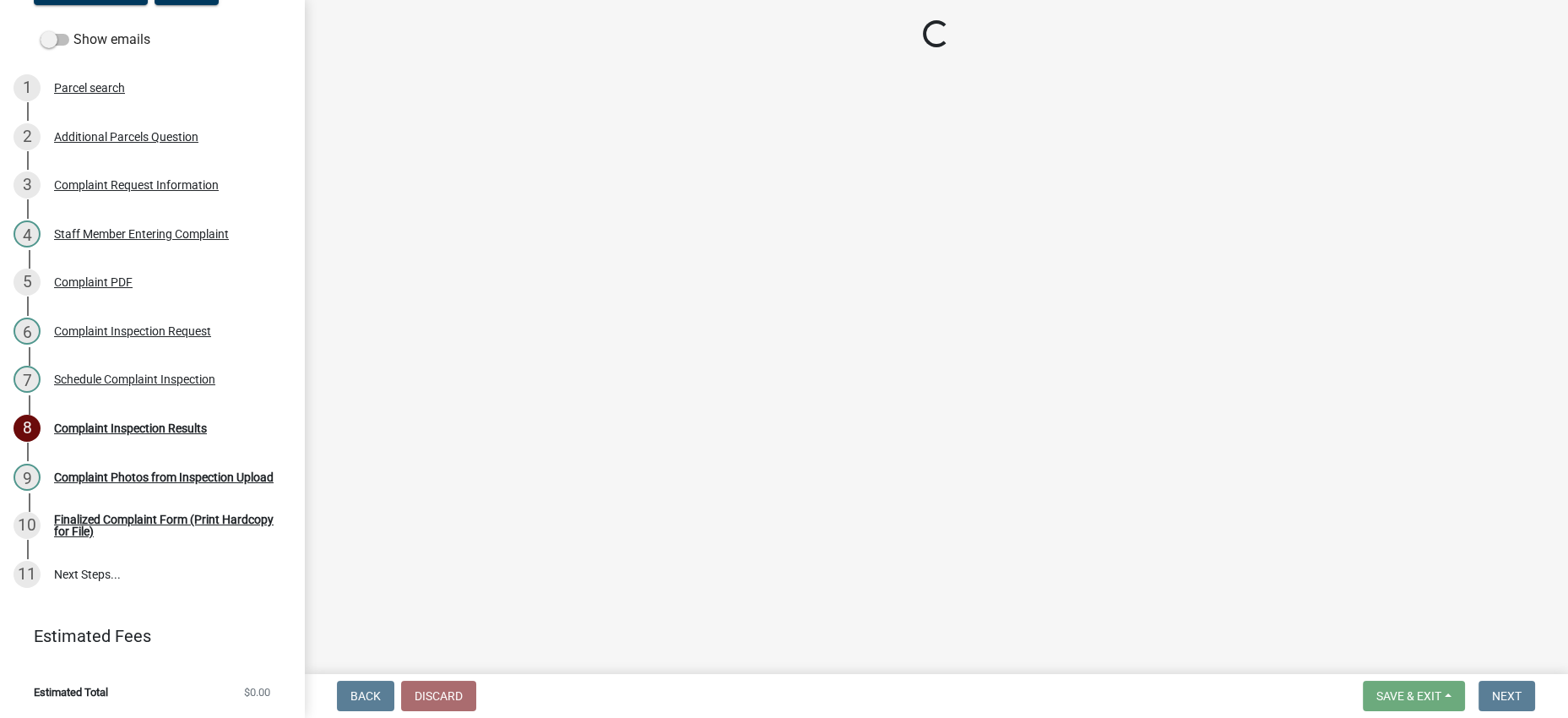
scroll to position [601, 0]
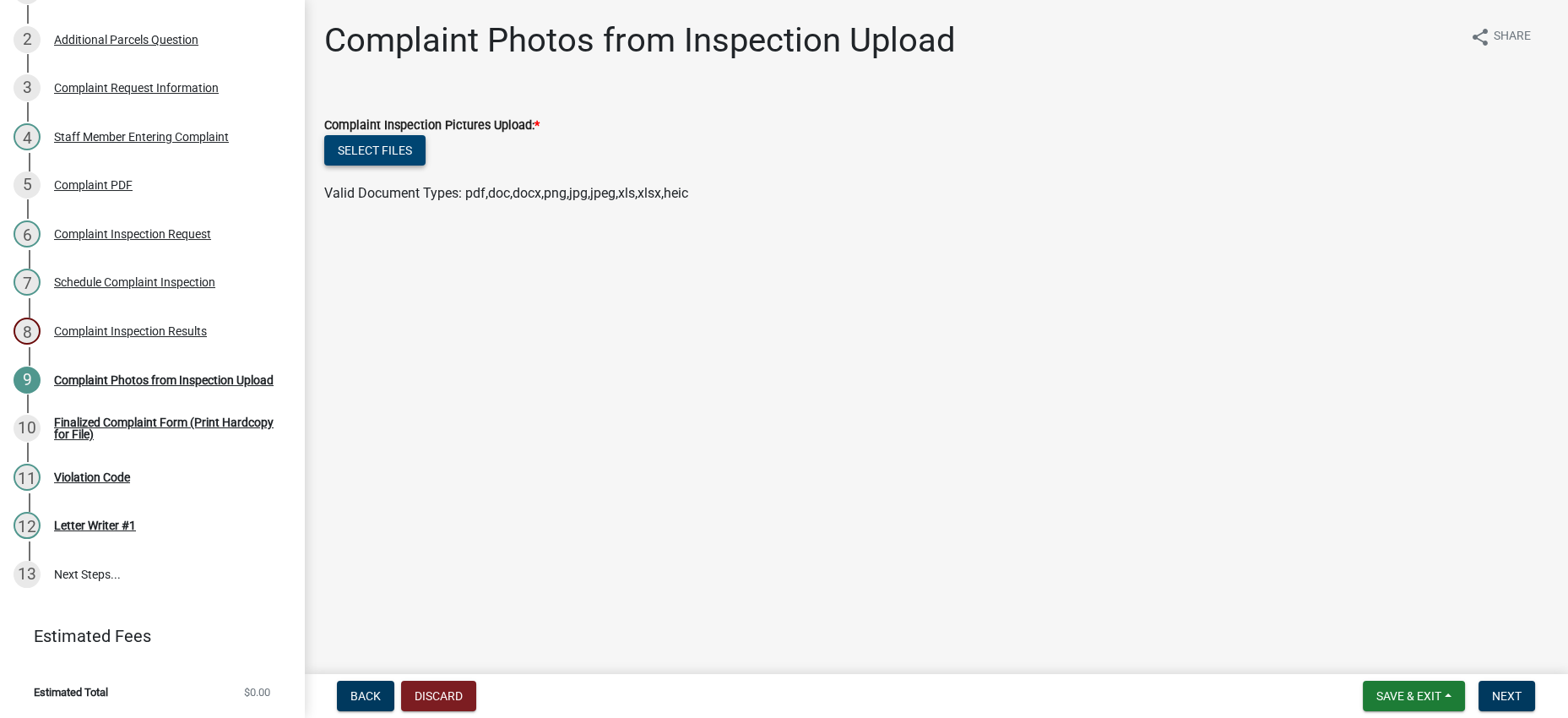
click at [421, 166] on button "Select files" at bounding box center [375, 150] width 101 height 30
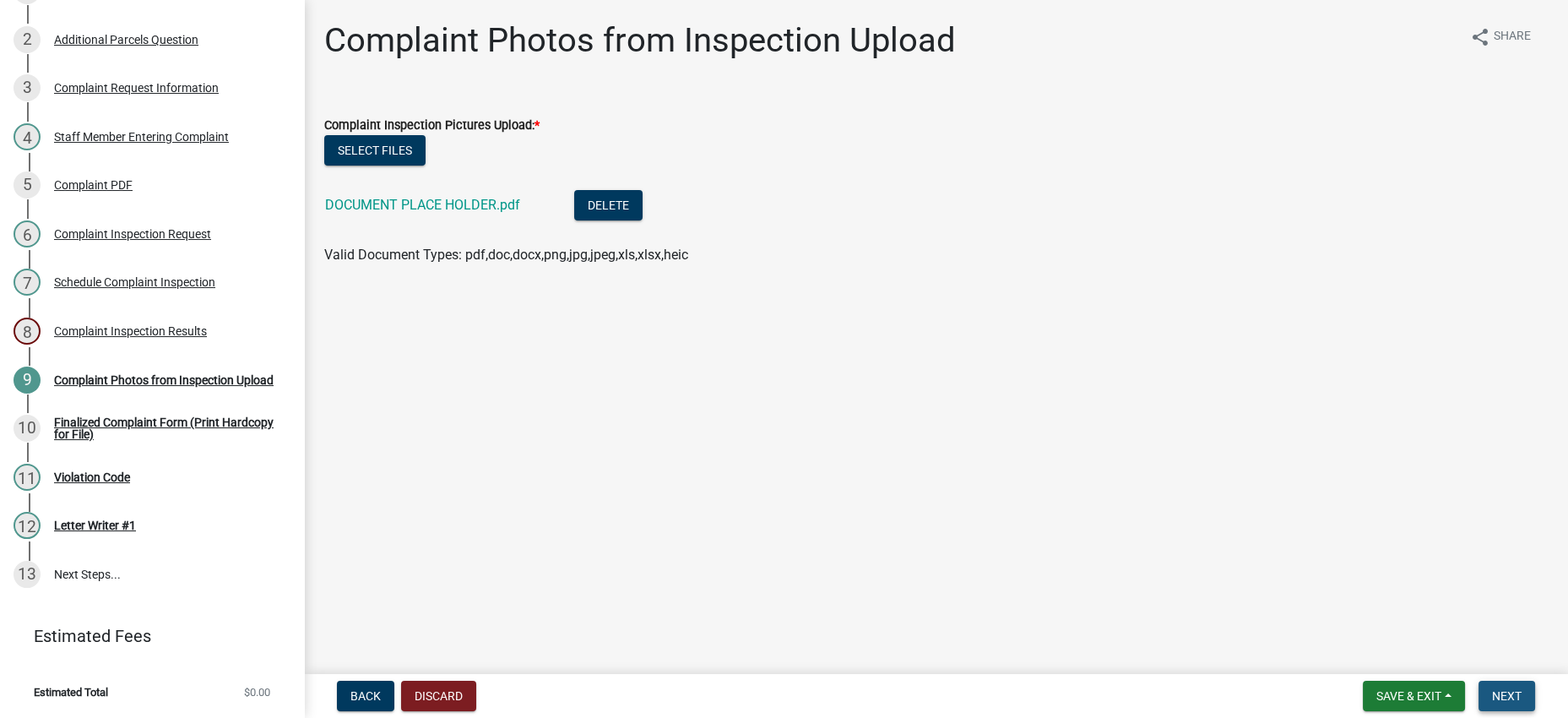
click at [1514, 698] on button "Next" at bounding box center [1507, 695] width 57 height 30
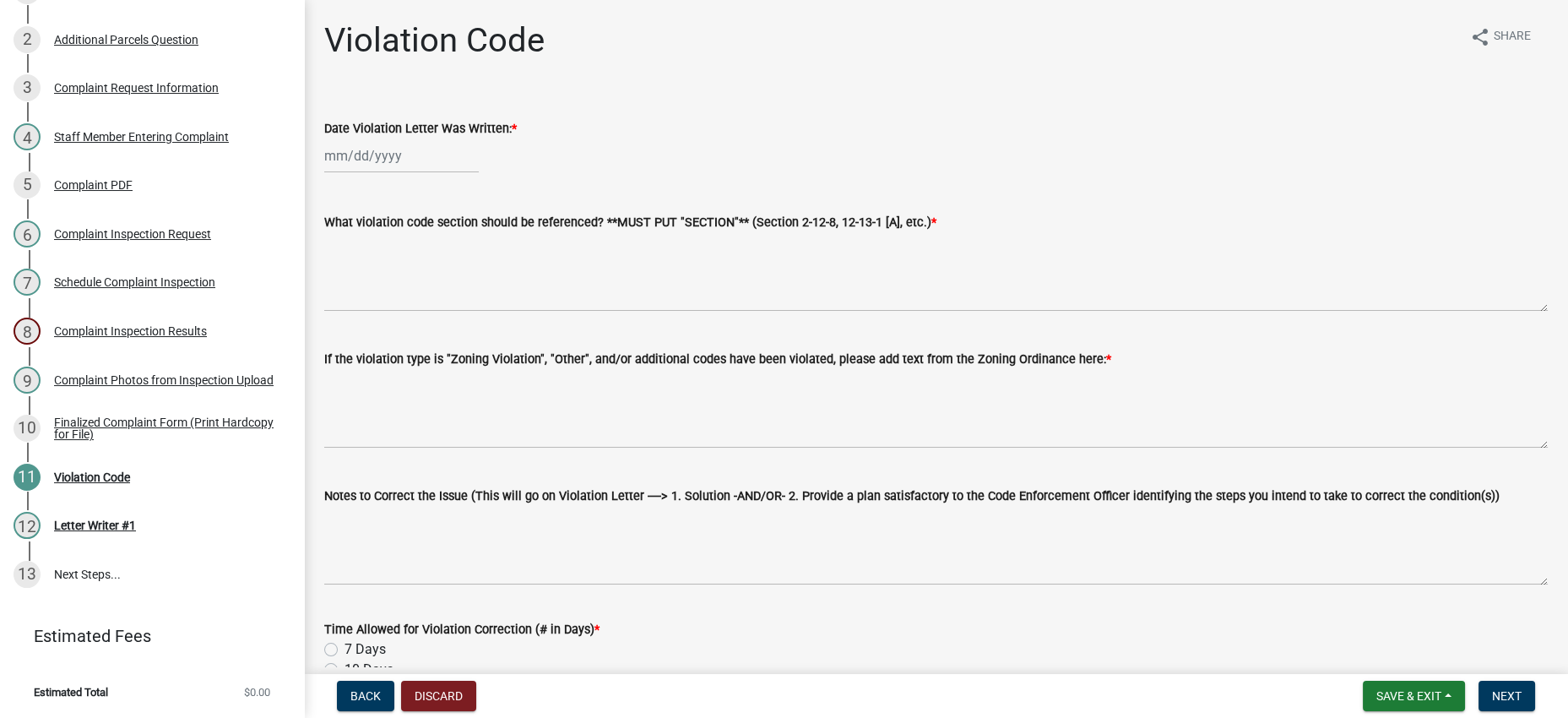
click at [421, 173] on div at bounding box center [401, 155] width 154 height 35
select select "8"
select select "2025"
click at [381, 359] on div "19" at bounding box center [368, 346] width 27 height 27
type input "[DATE]"
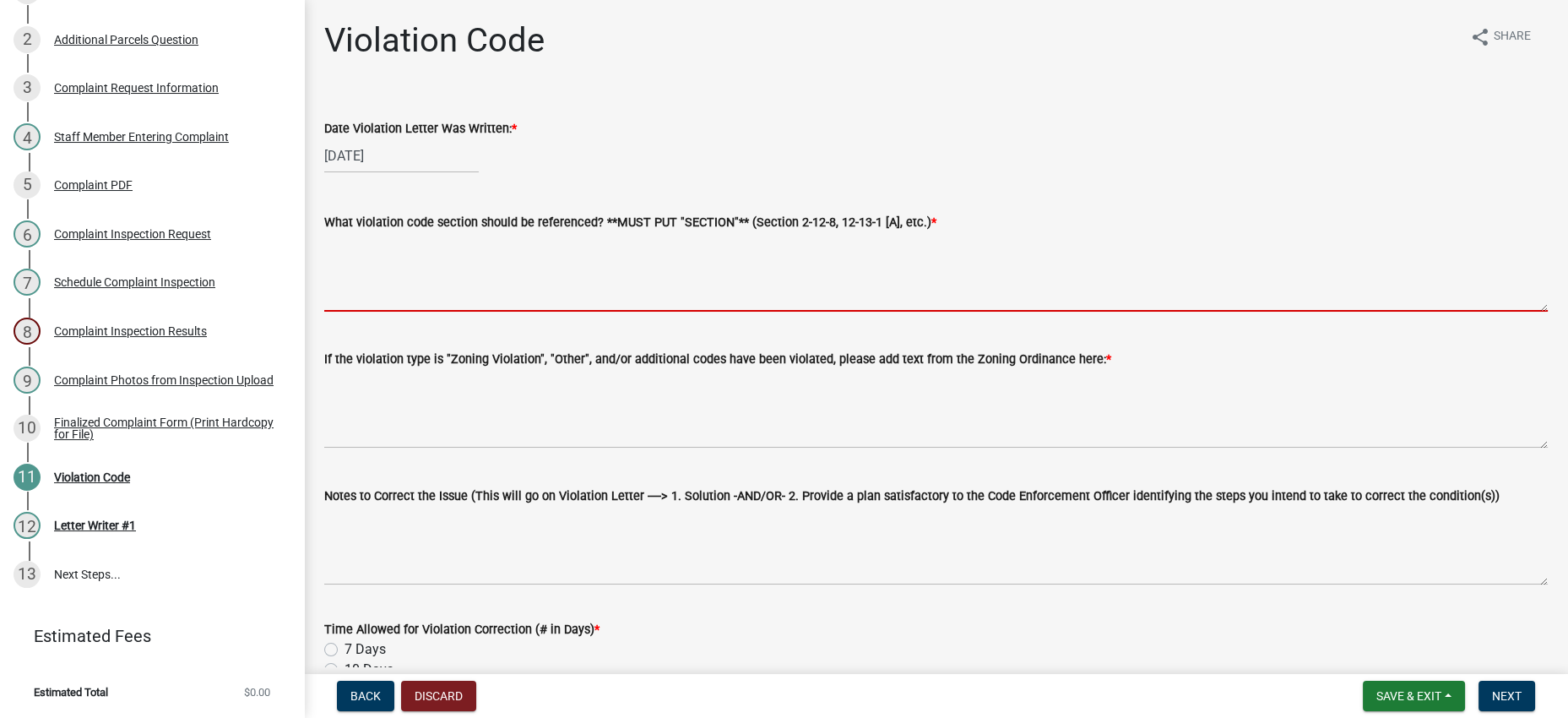
click at [543, 311] on textarea "What violation code section should be referenced? **MUST PUT "SECTION"** (Secti…" at bounding box center [935, 271] width 1223 height 79
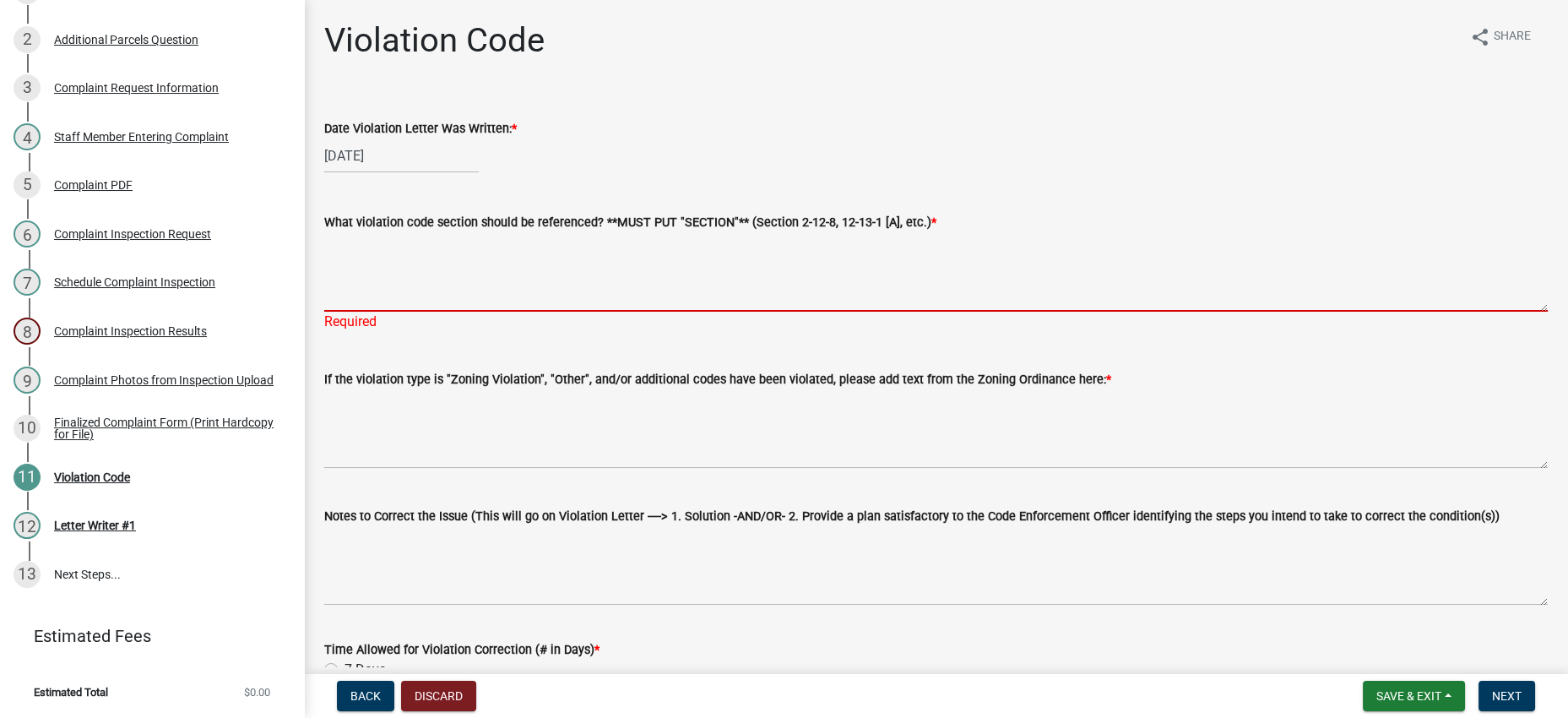
click at [1437, 311] on textarea "What violation code section should be referenced? **MUST PUT "SECTION"** (Secti…" at bounding box center [935, 271] width 1223 height 79
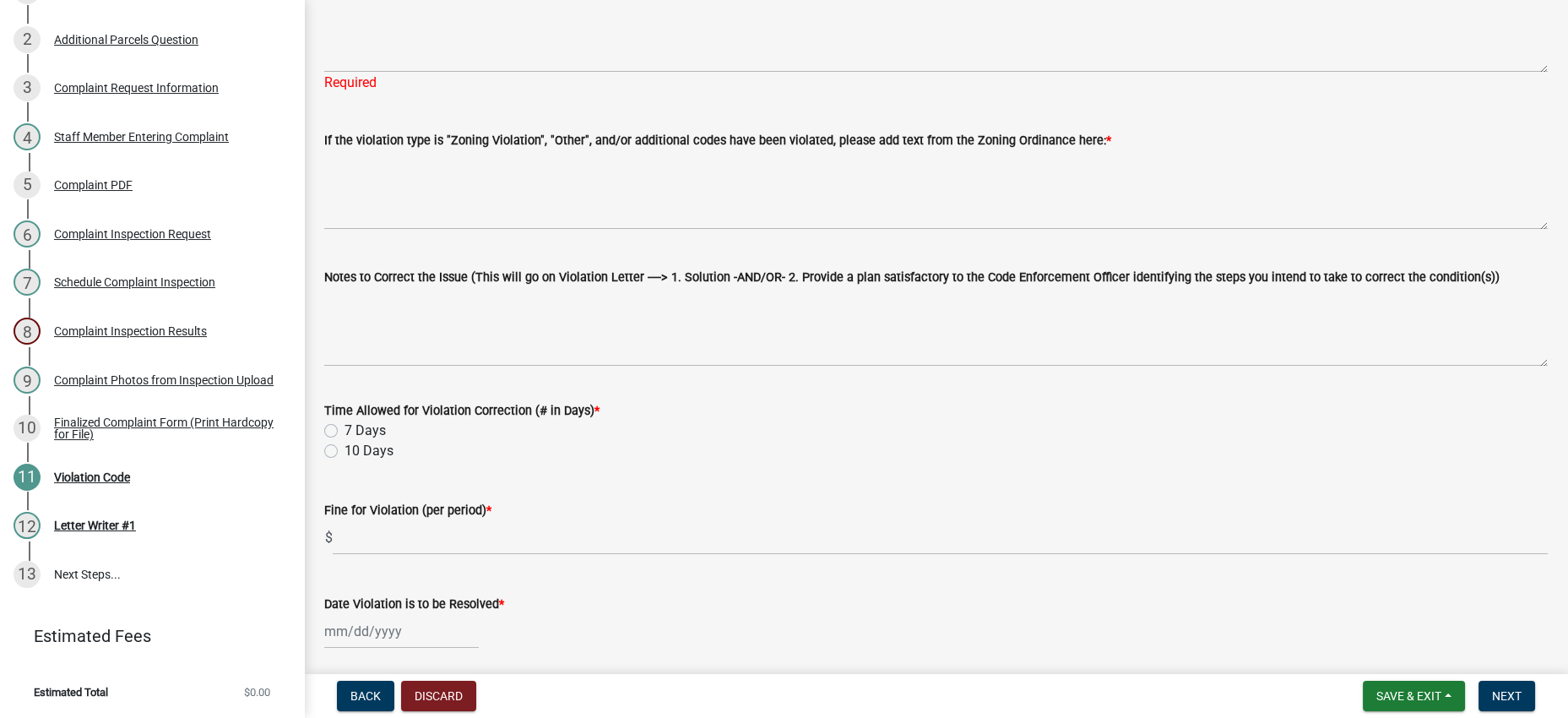
scroll to position [106, 0]
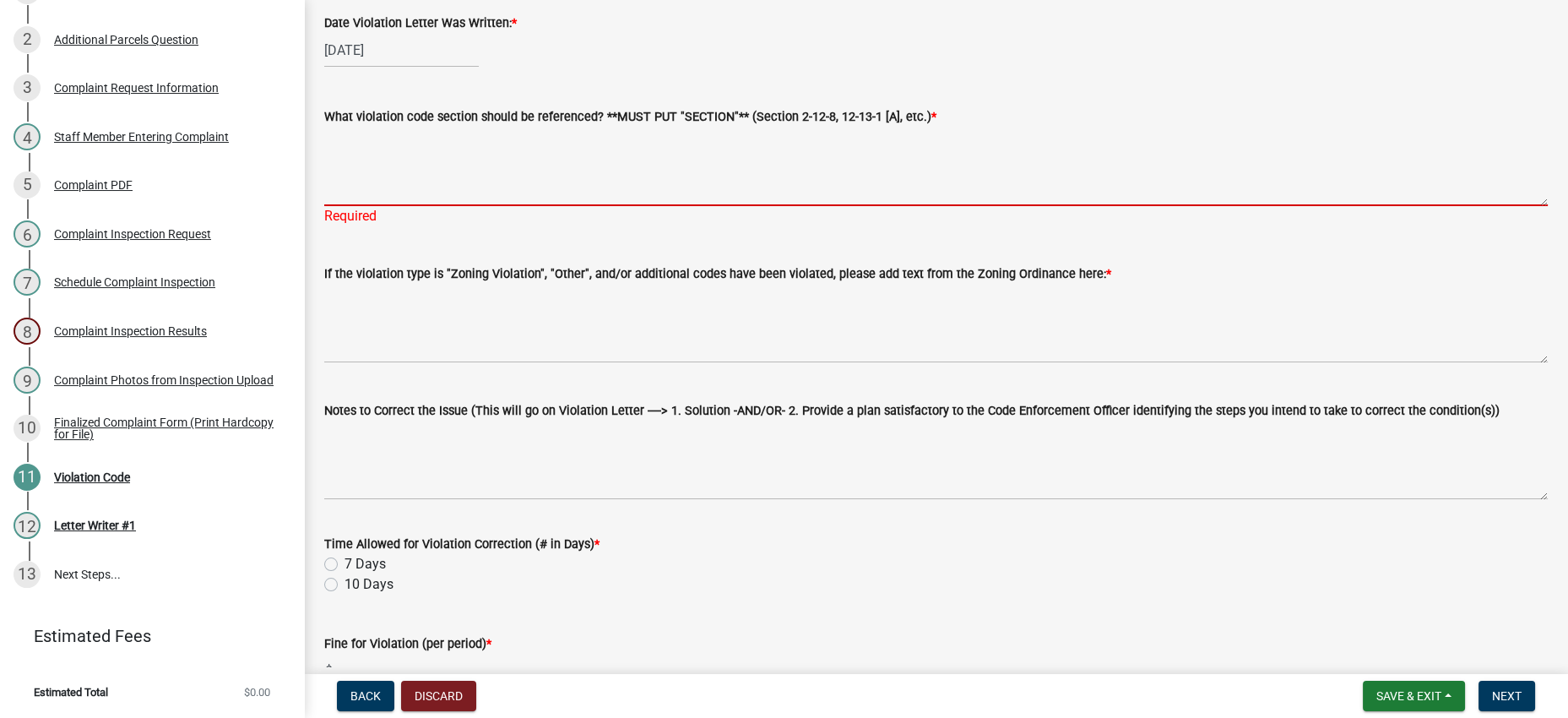
click at [636, 206] on textarea "What violation code section should be referenced? **MUST PUT "SECTION"** (Secti…" at bounding box center [935, 166] width 1223 height 79
paste textarea "2-3 IMPROVEMENT LOCATION PERMITS (G"
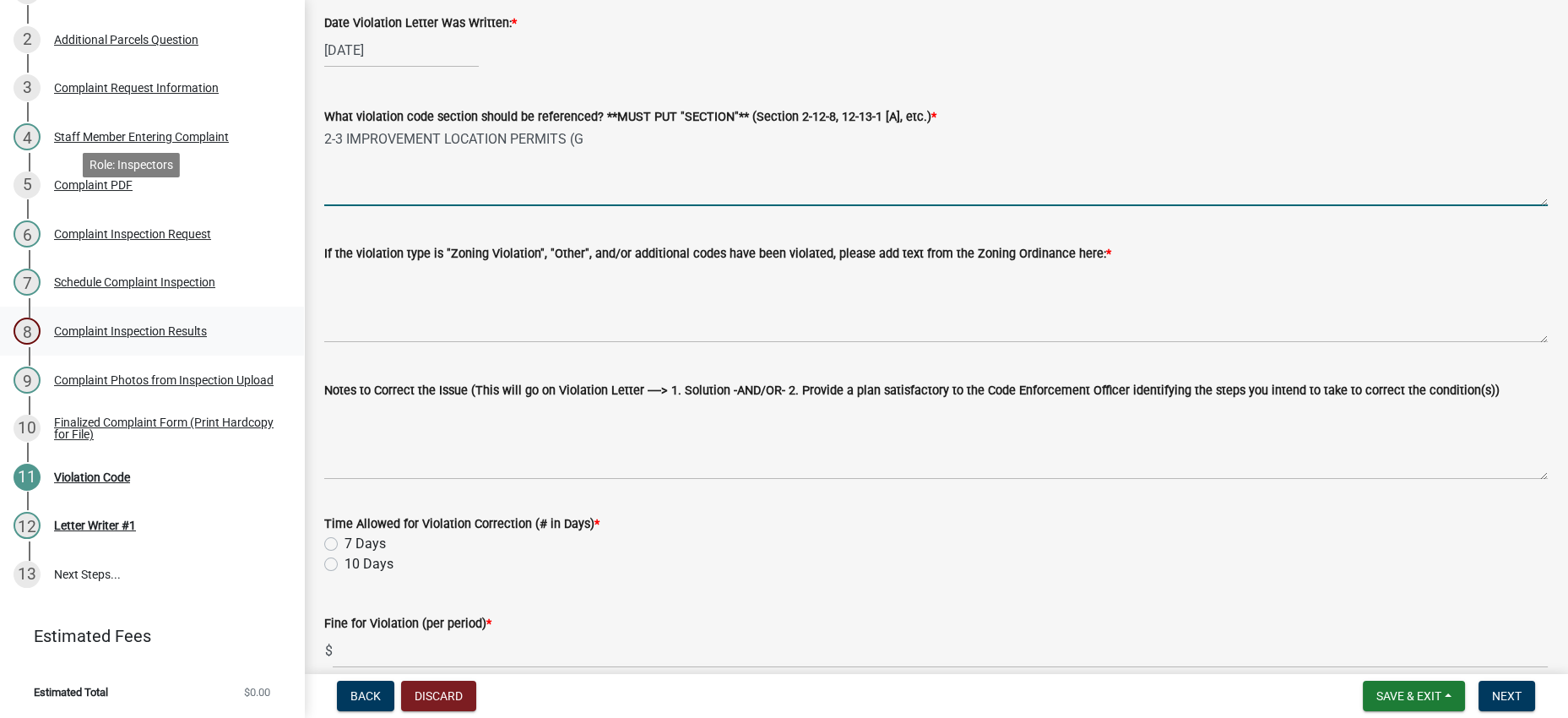
drag, startPoint x: 684, startPoint y: 195, endPoint x: 284, endPoint y: 219, distance: 400.7
click at [284, 219] on div "Complaints & Violations Form Violation-551 Edit View Summary Notes Show emails …" at bounding box center [784, 359] width 1568 height 718
paste textarea "[GEOGRAPHIC_DATA] Zoning Ordinance § 2-3 IMPROVEMENT LOCATION PERMITS (G)"
click at [1012, 206] on textarea "[GEOGRAPHIC_DATA] Zoning Ordinance § 2-3 IMPROVEMENT LOCATION PERMITS (G) &" at bounding box center [935, 166] width 1223 height 79
paste textarea "Miami County Construction Registration & Performance Procedures Ordinance § TWO…"
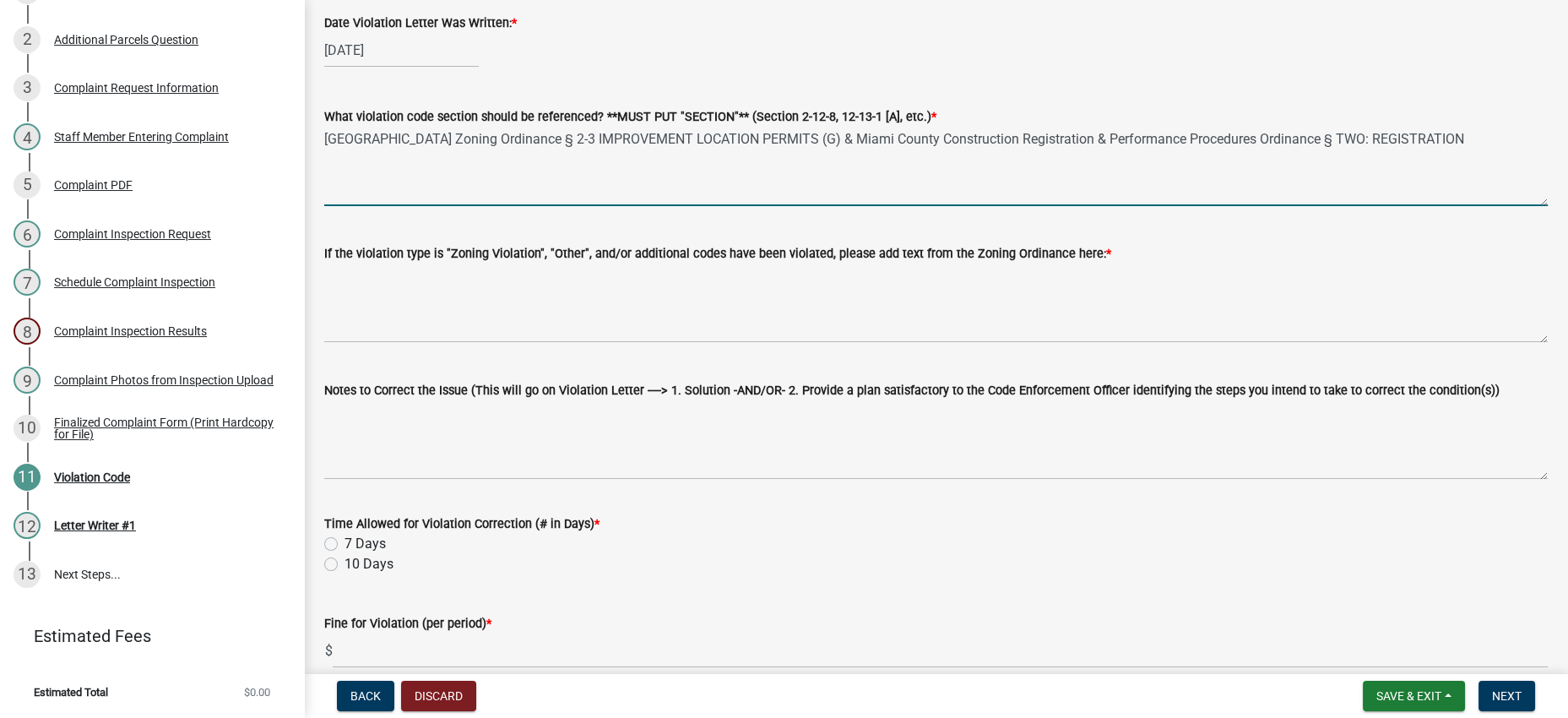
type textarea "[GEOGRAPHIC_DATA] Zoning Ordinance § 2-3 IMPROVEMENT LOCATION PERMITS (G) & Mia…"
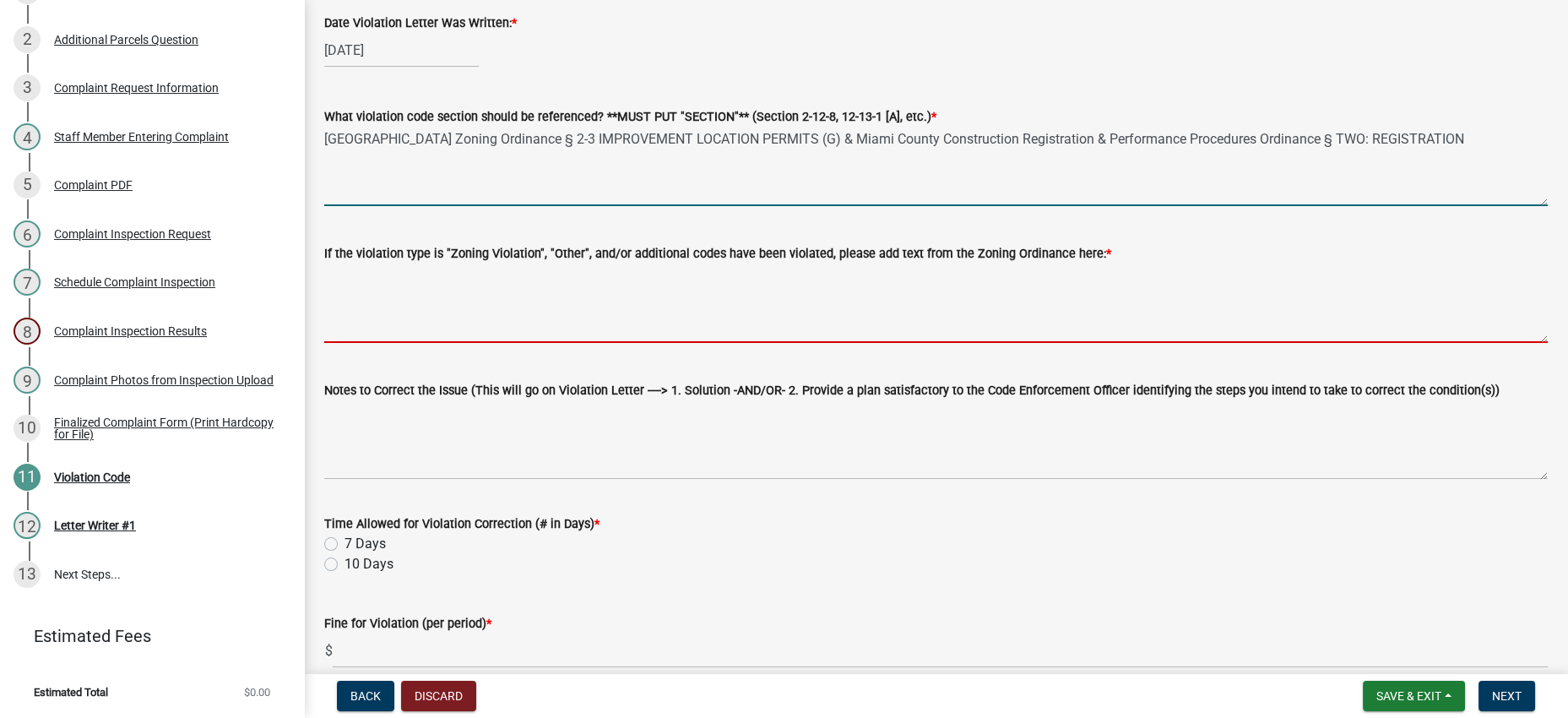
click at [1005, 342] on textarea "If the violation type is "Zoning Violation", "Other", and/or additional codes h…" at bounding box center [935, 304] width 1223 height 79
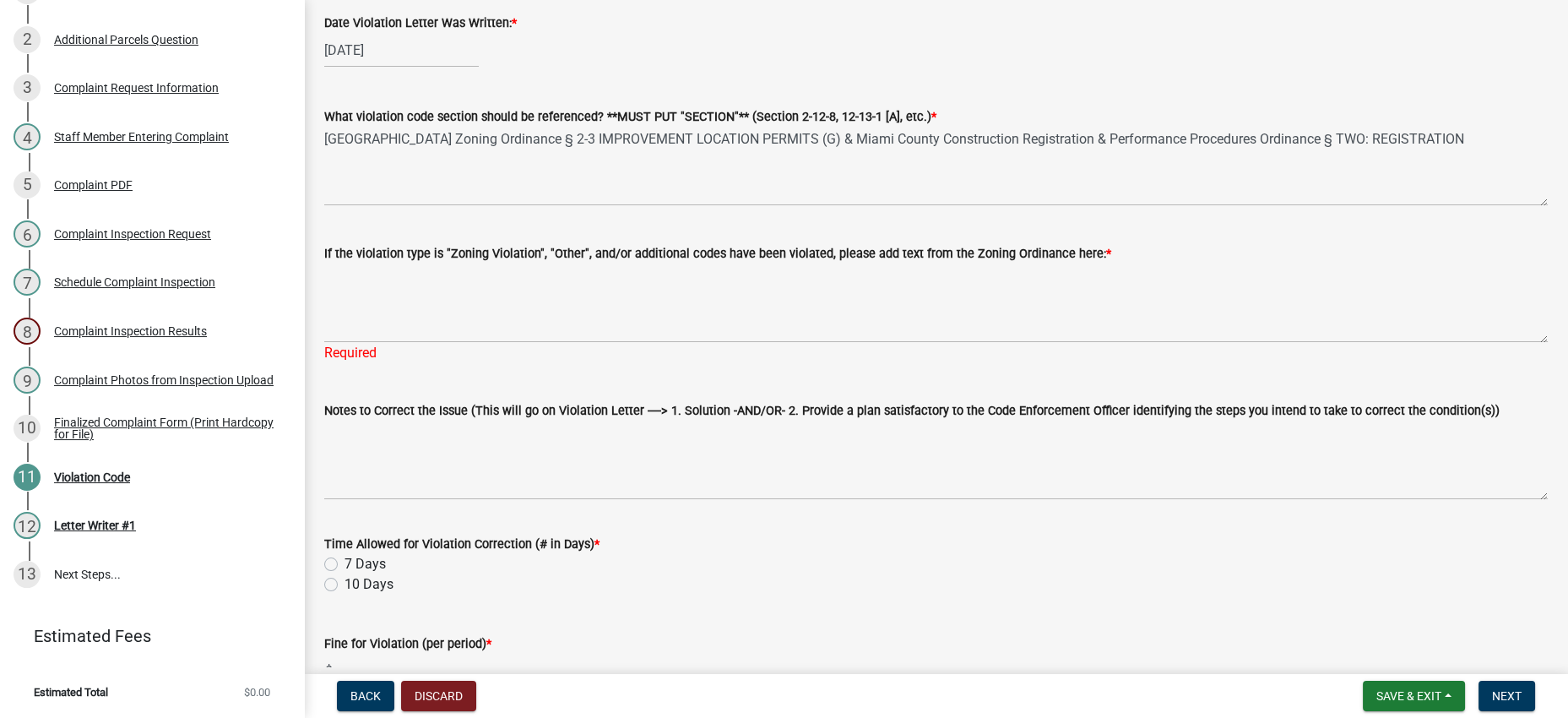
click at [892, 325] on div "If the violation type is "Zoning Violation", "Other", and/or additional codes h…" at bounding box center [935, 291] width 1223 height 144
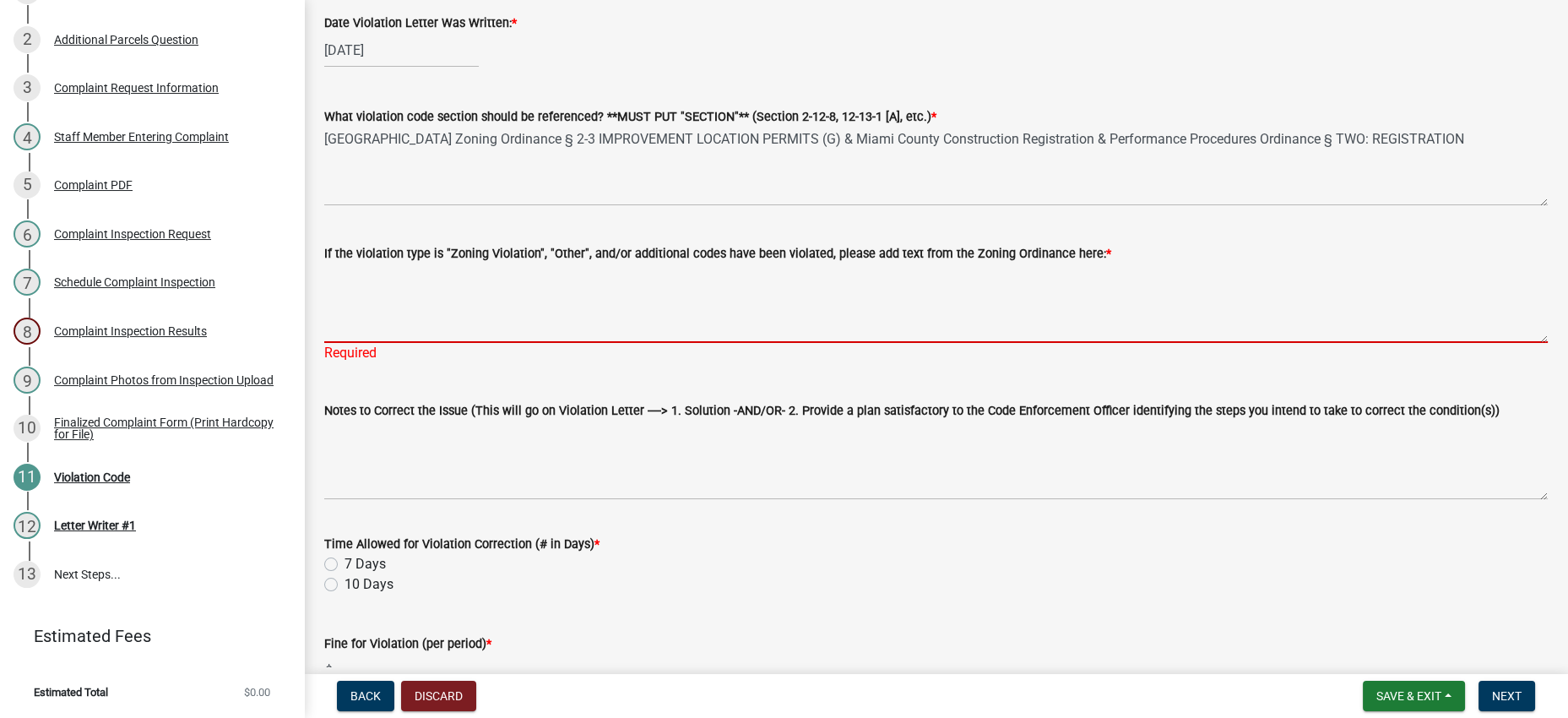
click at [892, 342] on textarea "If the violation type is "Zoning Violation", "Other", and/or additional codes h…" at bounding box center [935, 304] width 1223 height 79
click at [578, 342] on textarea "If the violation type is "Zoning Violation", "Other", and/or additional codes h…" at bounding box center [935, 304] width 1223 height 79
paste textarea "§ 2-3 IMPROVEMENT LOCATION PERMITS (G): “Any person filing for an Improvement L…"
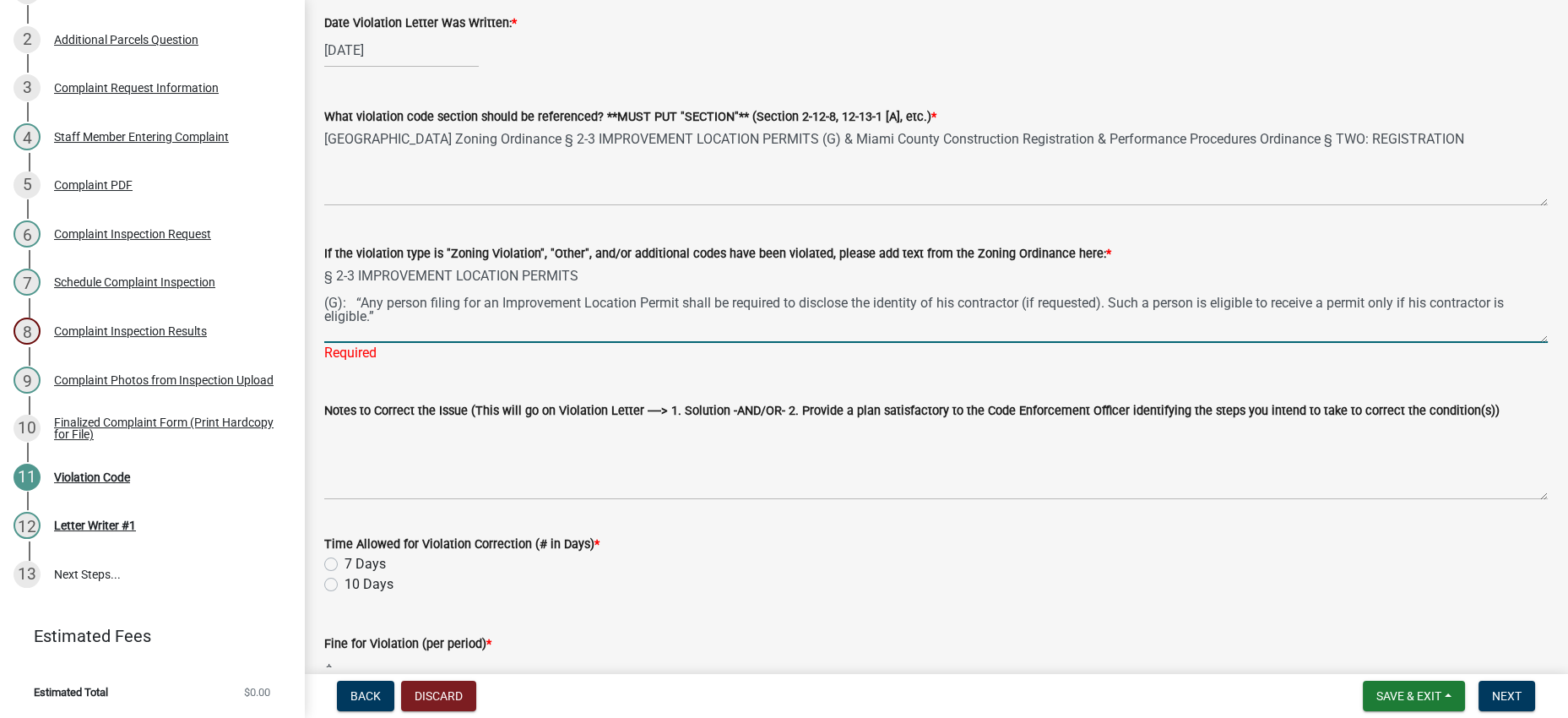
click at [711, 342] on textarea "§ 2-3 IMPROVEMENT LOCATION PERMITS (G): “Any person filing for an Improvement L…" at bounding box center [935, 304] width 1223 height 79
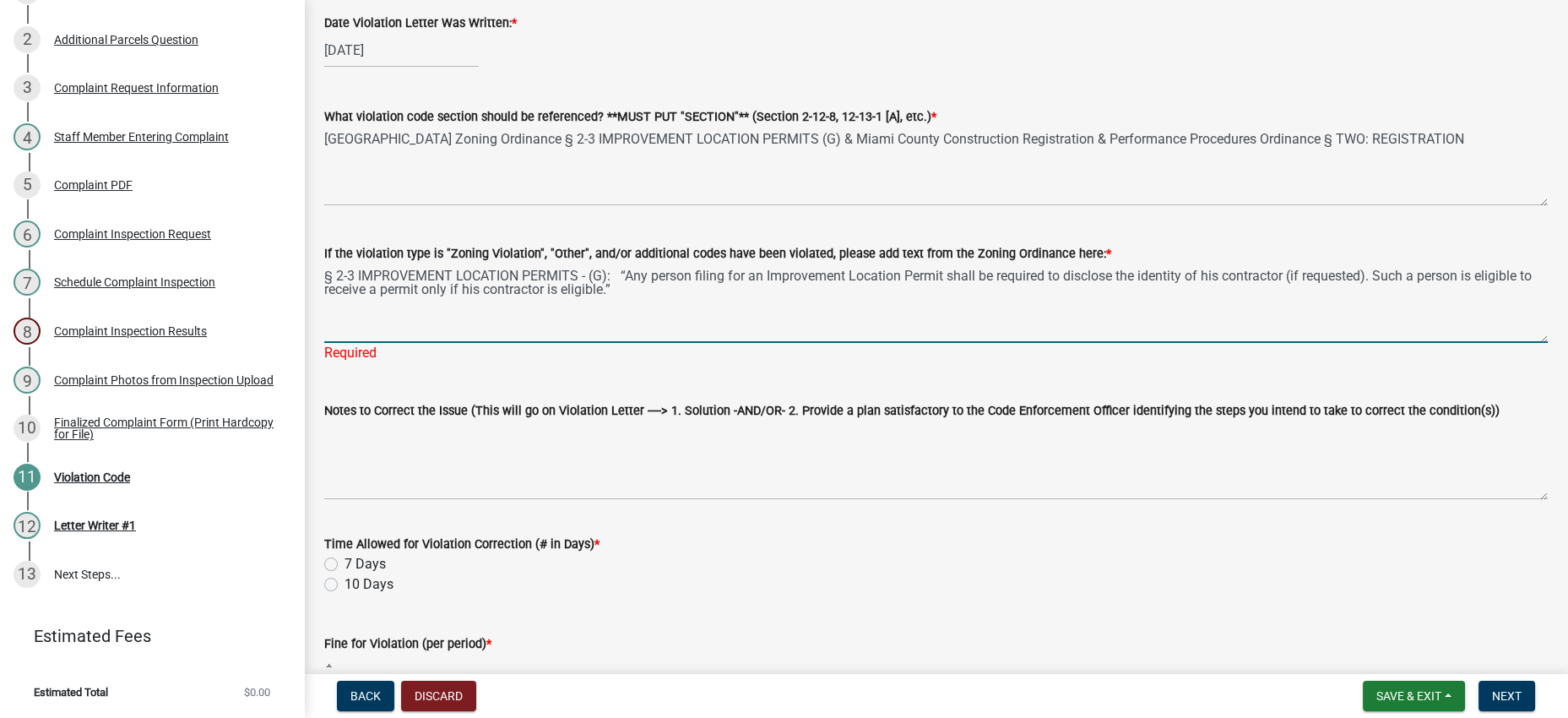
click at [1106, 342] on textarea "§ 2-3 IMPROVEMENT LOCATION PERMITS - (G): “Any person filing for an Improvement…" at bounding box center [935, 304] width 1223 height 79
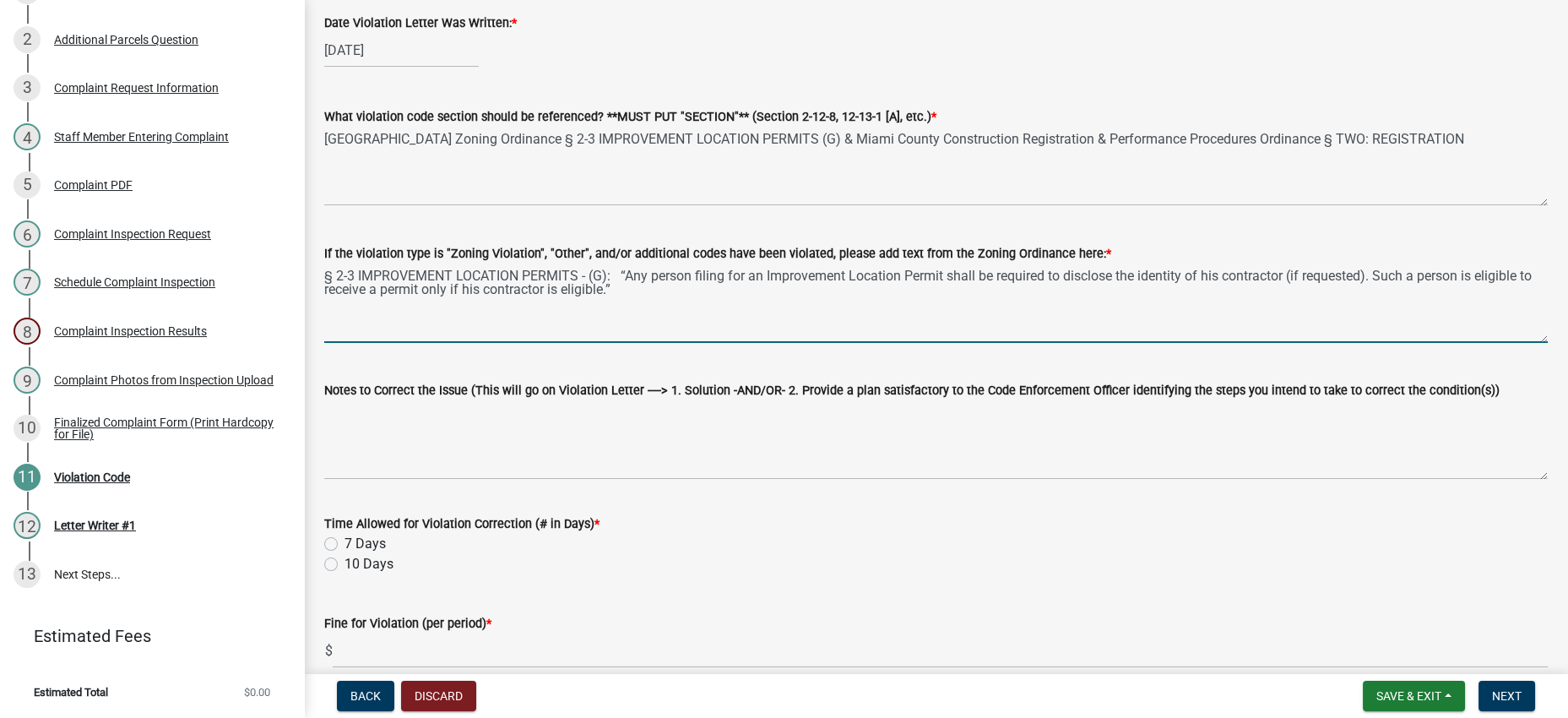
click at [641, 342] on textarea "§ 2-3 IMPROVEMENT LOCATION PERMITS - (G): “Any person filing for an Improvement…" at bounding box center [935, 304] width 1223 height 79
paste textarea "§ TWO: REGISTRATION “All building/service trade contractors or sub-contractors …"
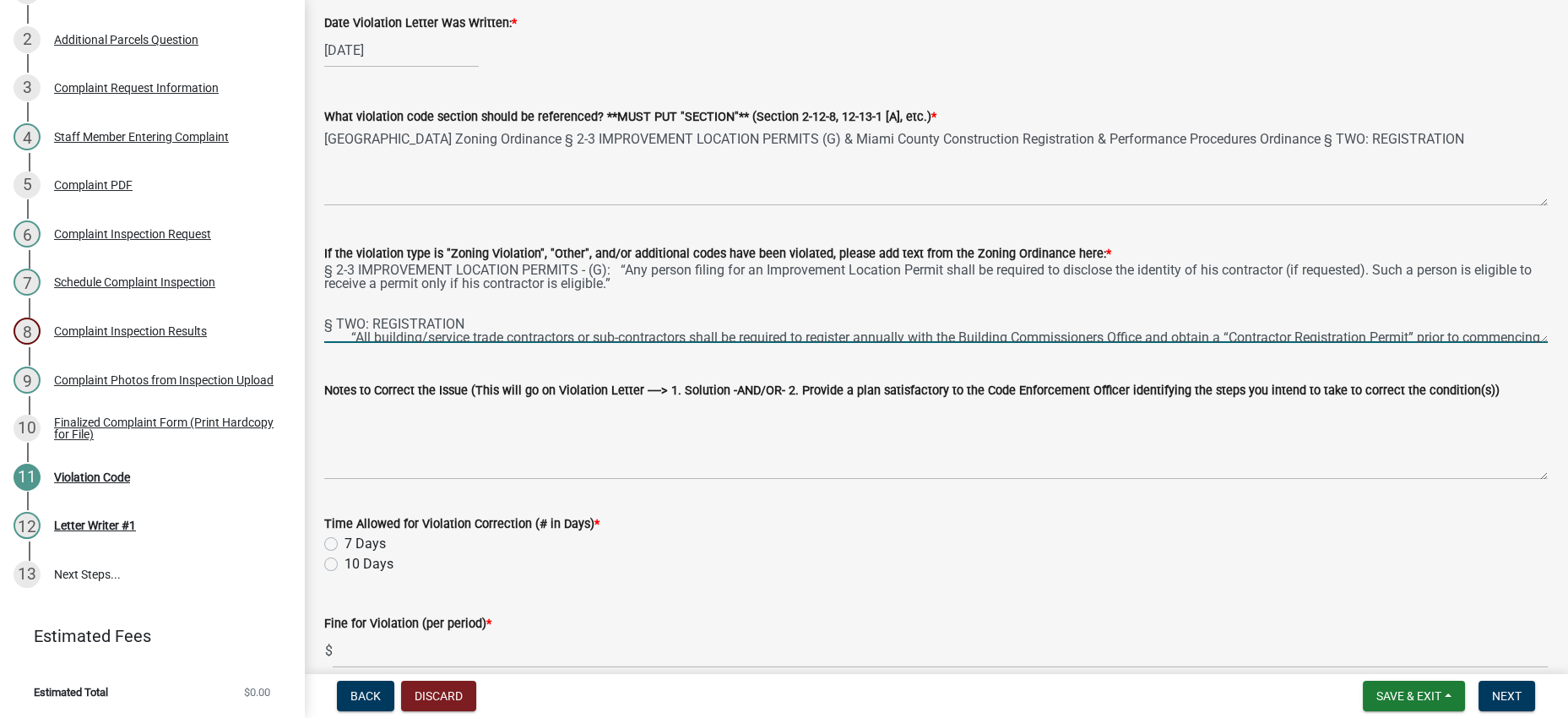
scroll to position [0, 0]
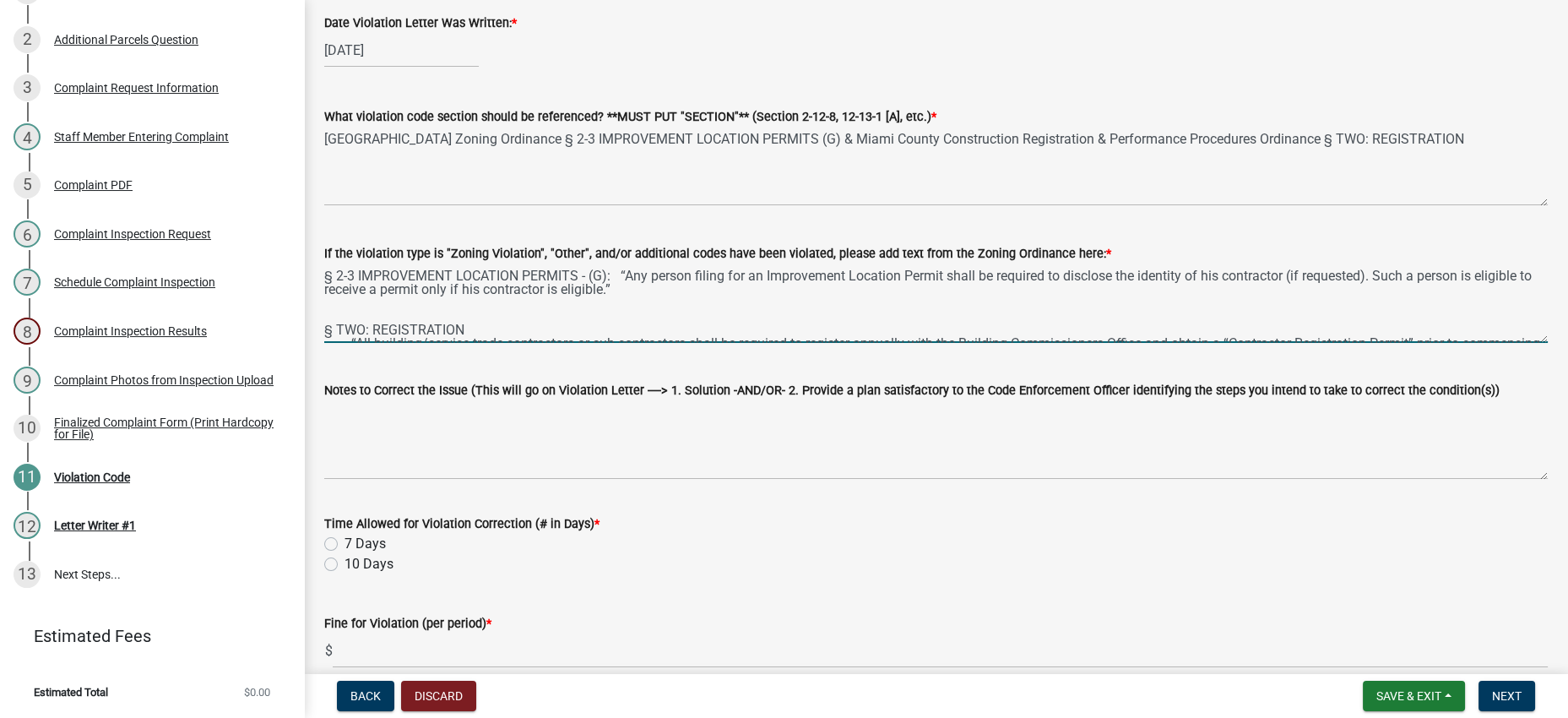
click at [564, 342] on textarea "§ 2-3 IMPROVEMENT LOCATION PERMITS - (G): “Any person filing for an Improvement…" at bounding box center [935, 304] width 1223 height 79
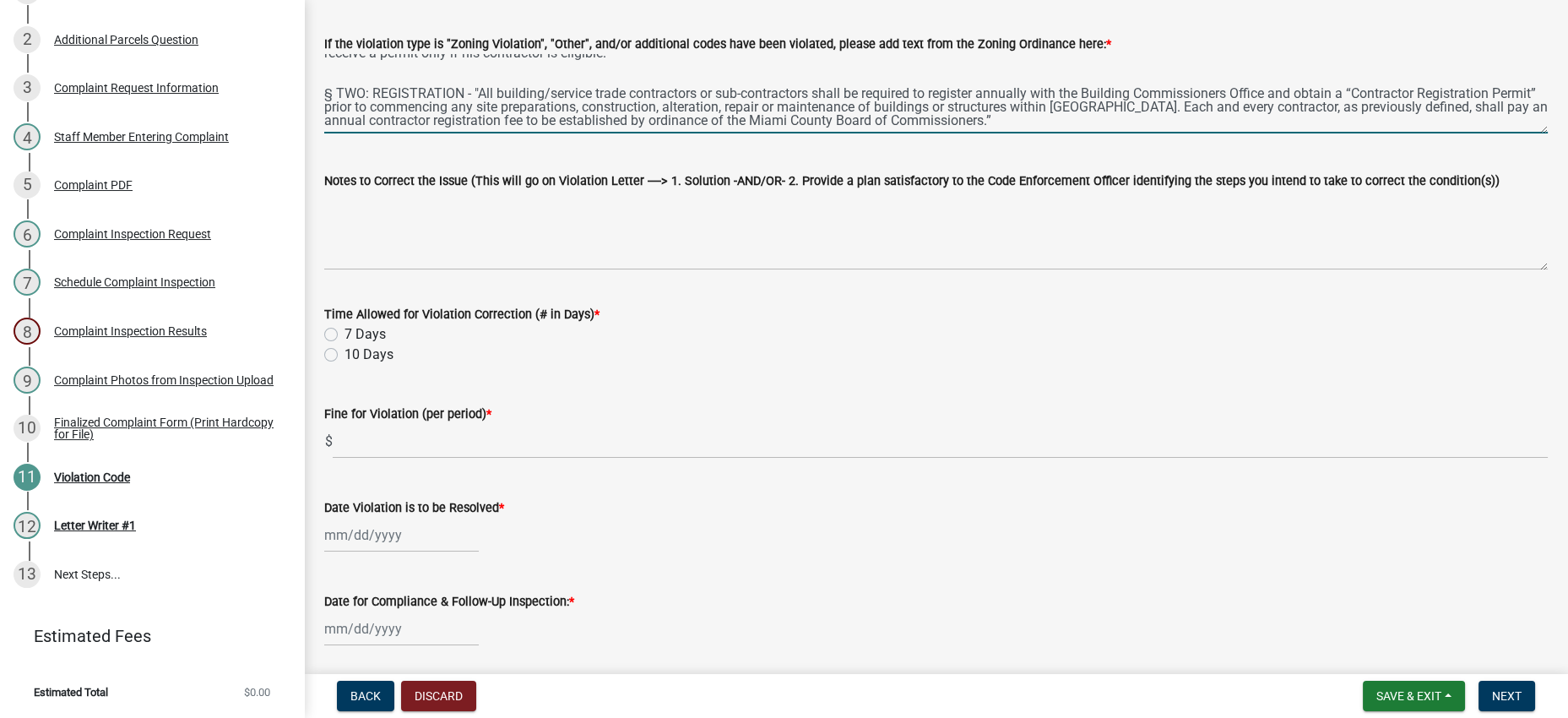
scroll to position [83, 0]
type textarea "§ 2-3 IMPROVEMENT LOCATION PERMITS - (G): “Any person filing for an Improvement…"
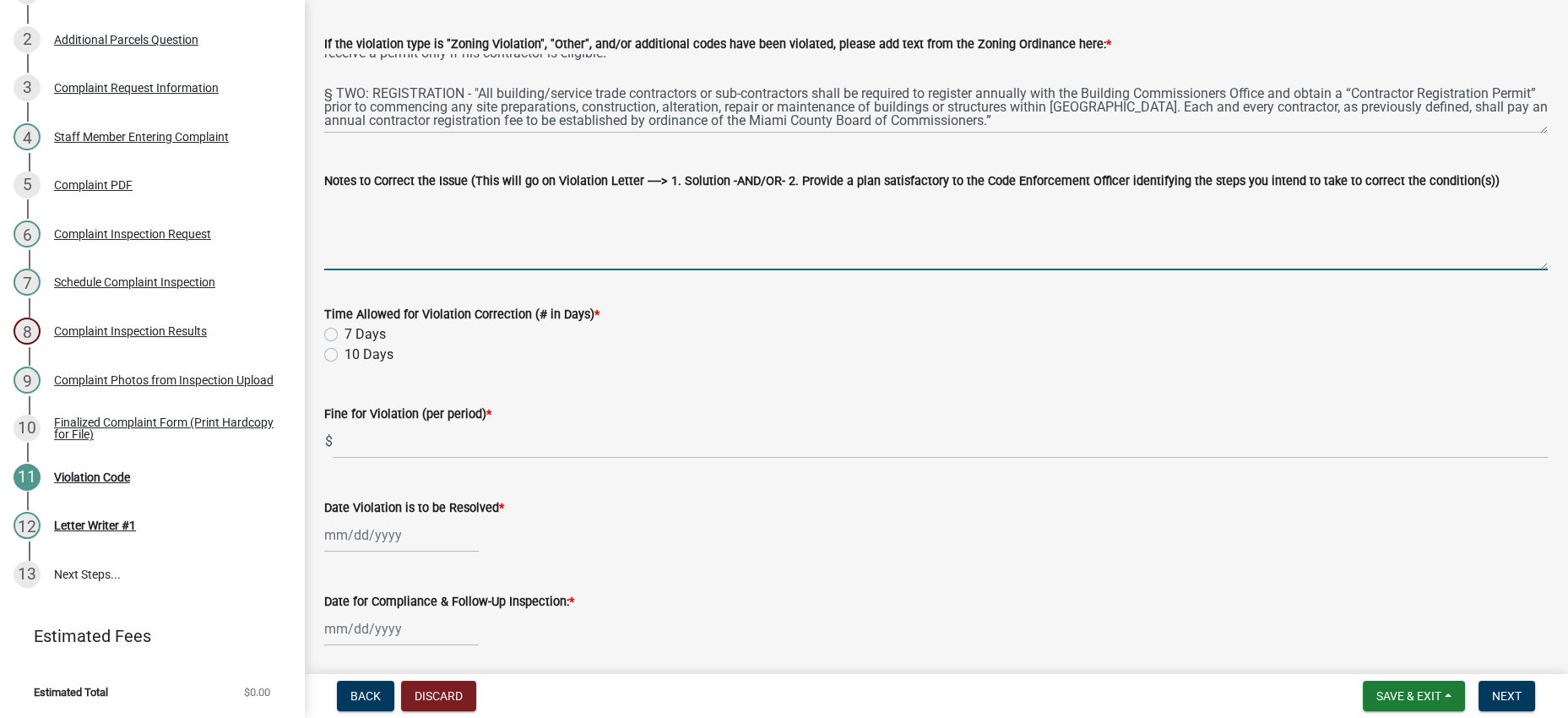
click at [908, 271] on textarea "Notes to Correct the Issue (This will go on Violation Letter ----> 1. Solution …" at bounding box center [935, 231] width 1223 height 79
click at [538, 271] on textarea "Notes to Correct the Issue (This will go on Violation Letter ----> 1. Solution …" at bounding box center [935, 231] width 1223 height 79
paste textarea "YOU ARE HEREBY DIRECTED TO PROVIDE PROOF OF A CURRENT AND ACTIVE INSURANCE POLI…"
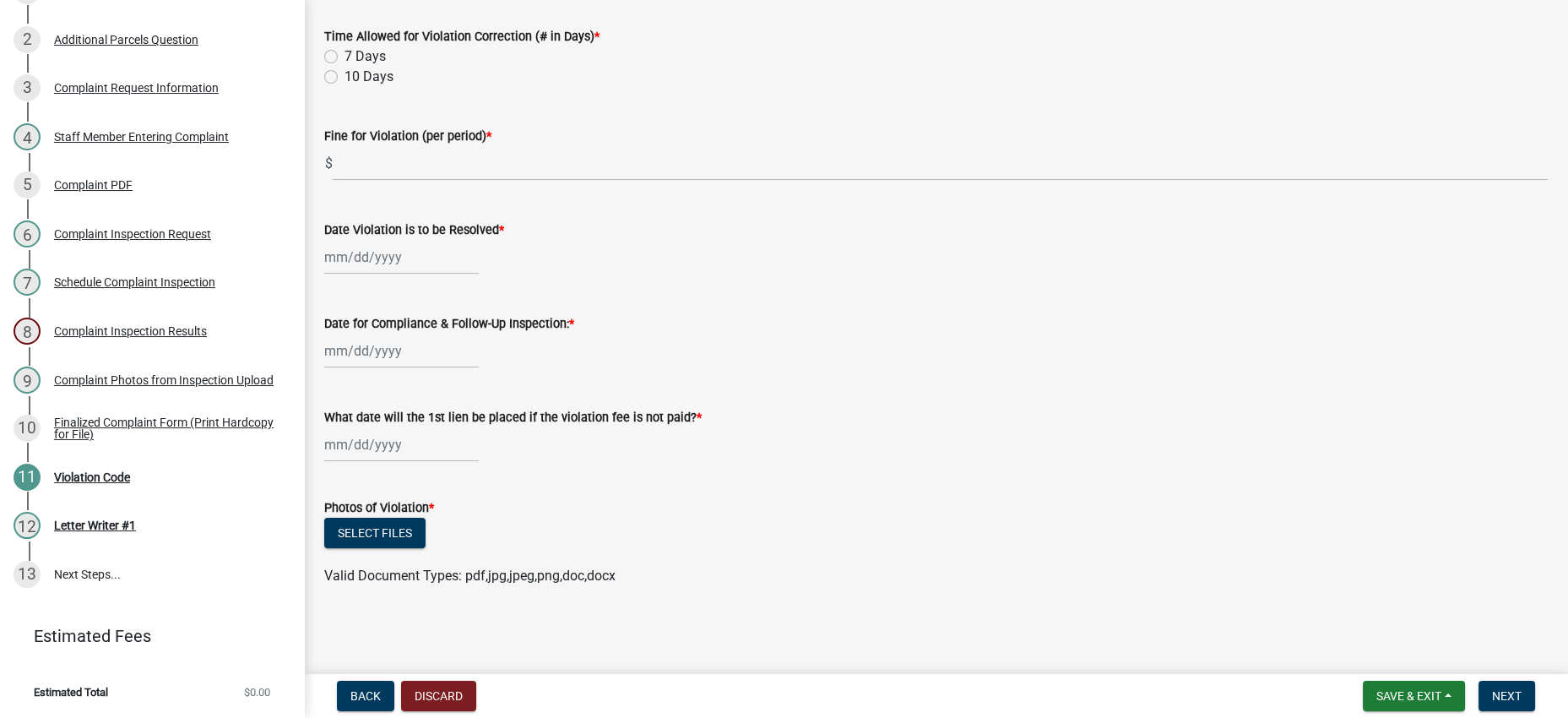
scroll to position [632, 0]
type textarea "YOU ARE HEREBY DIRECTED TO PROVIDE PROOF OF A CURRENT AND ACTIVE INSURANCE POLI…"
click at [344, 67] on label "7 Days" at bounding box center [365, 56] width 42 height 20
click at [344, 58] on input "7 Days" at bounding box center [350, 52] width 11 height 11
radio input "true"
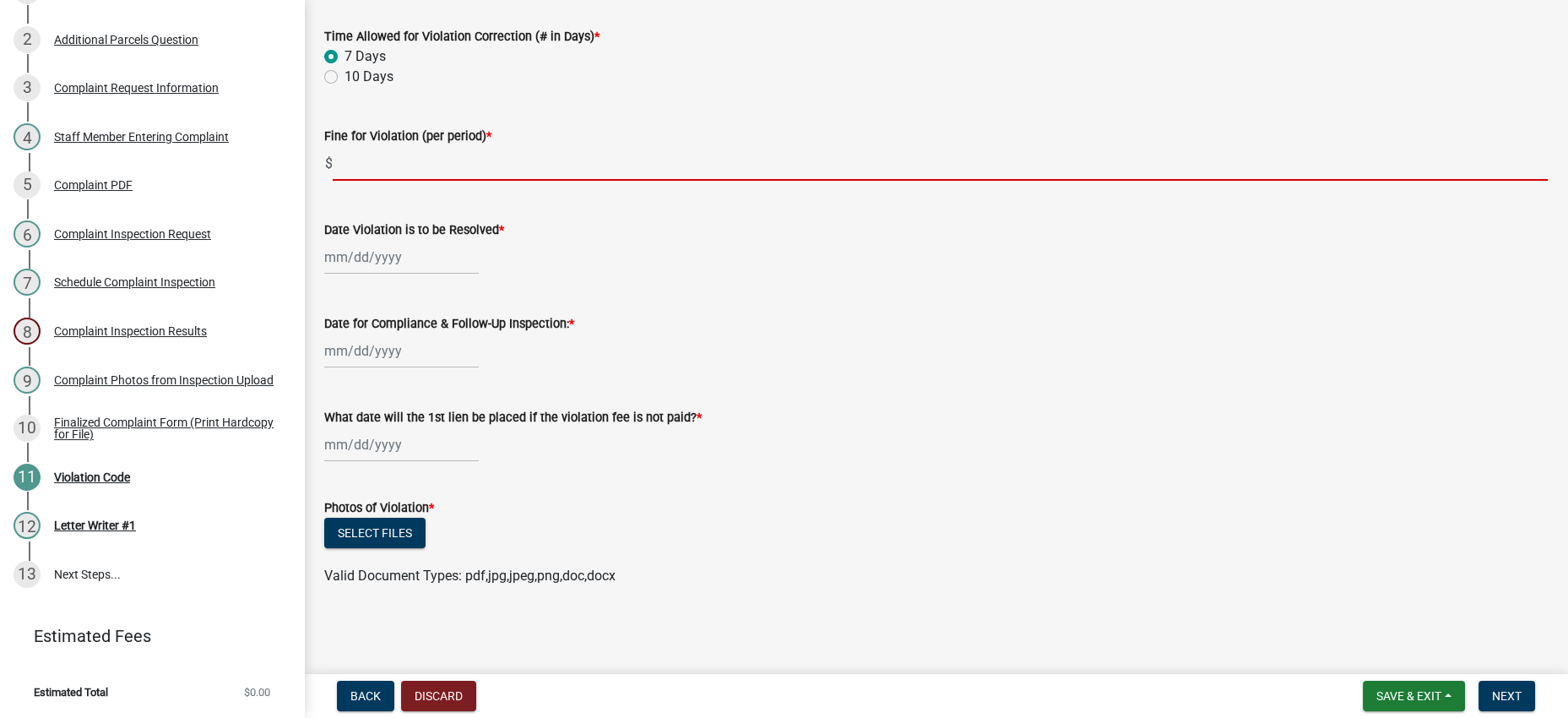
click at [408, 181] on input "text" at bounding box center [940, 163] width 1214 height 35
type input "2500"
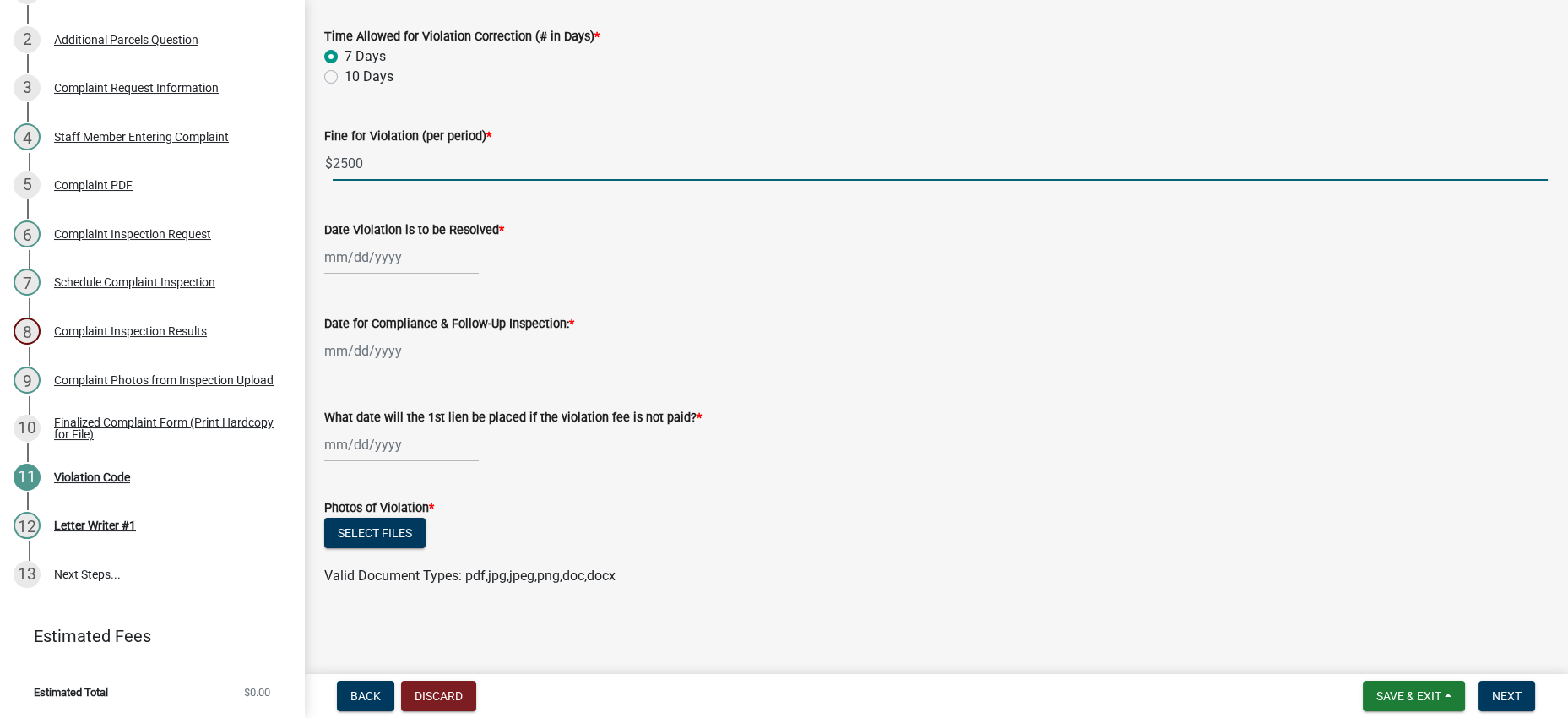
select select "8"
select select "2025"
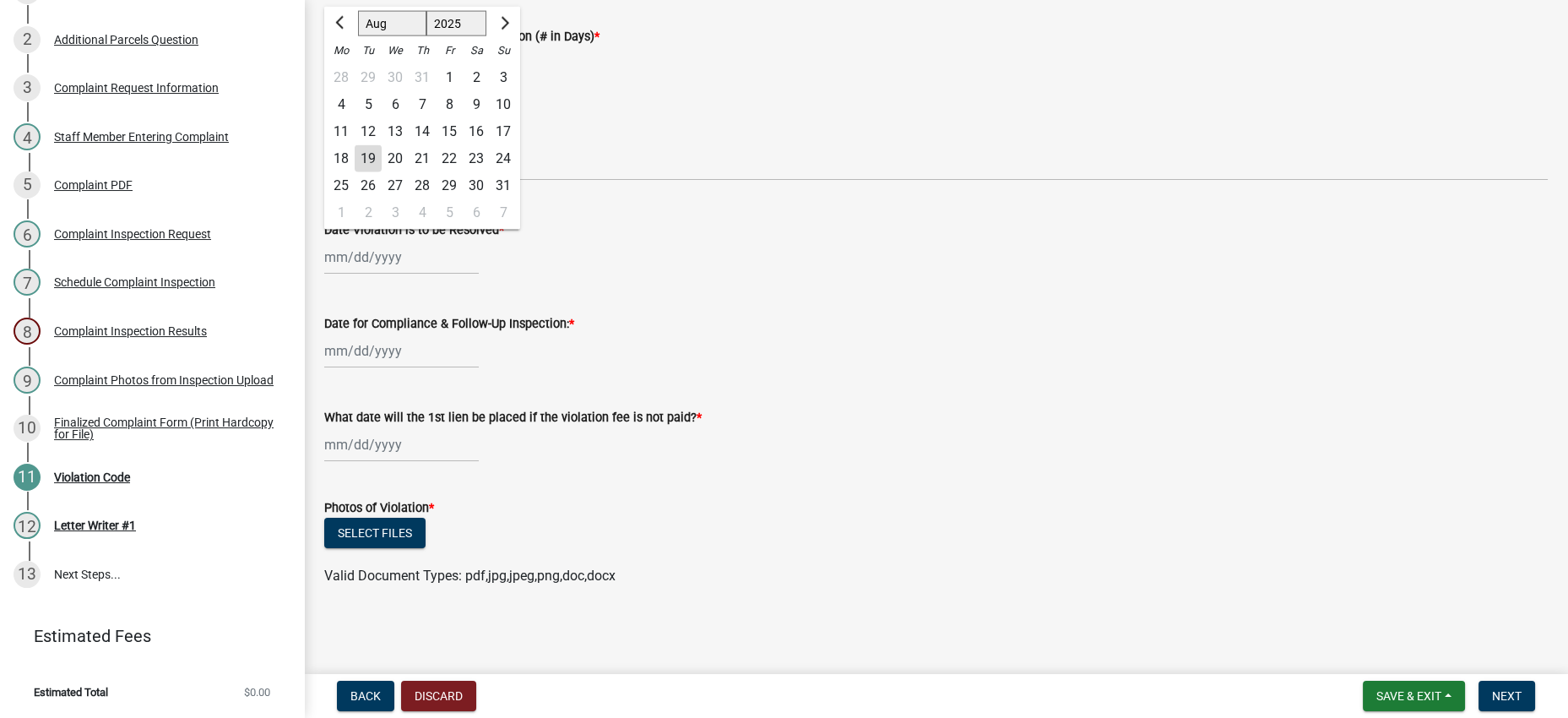
click at [448, 274] on div "[PERSON_NAME] Feb Mar Apr [PERSON_NAME][DATE] Oct Nov [DATE] 1526 1527 1528 152…" at bounding box center [401, 257] width 154 height 35
click at [375, 200] on div "26" at bounding box center [368, 185] width 27 height 27
type input "[DATE]"
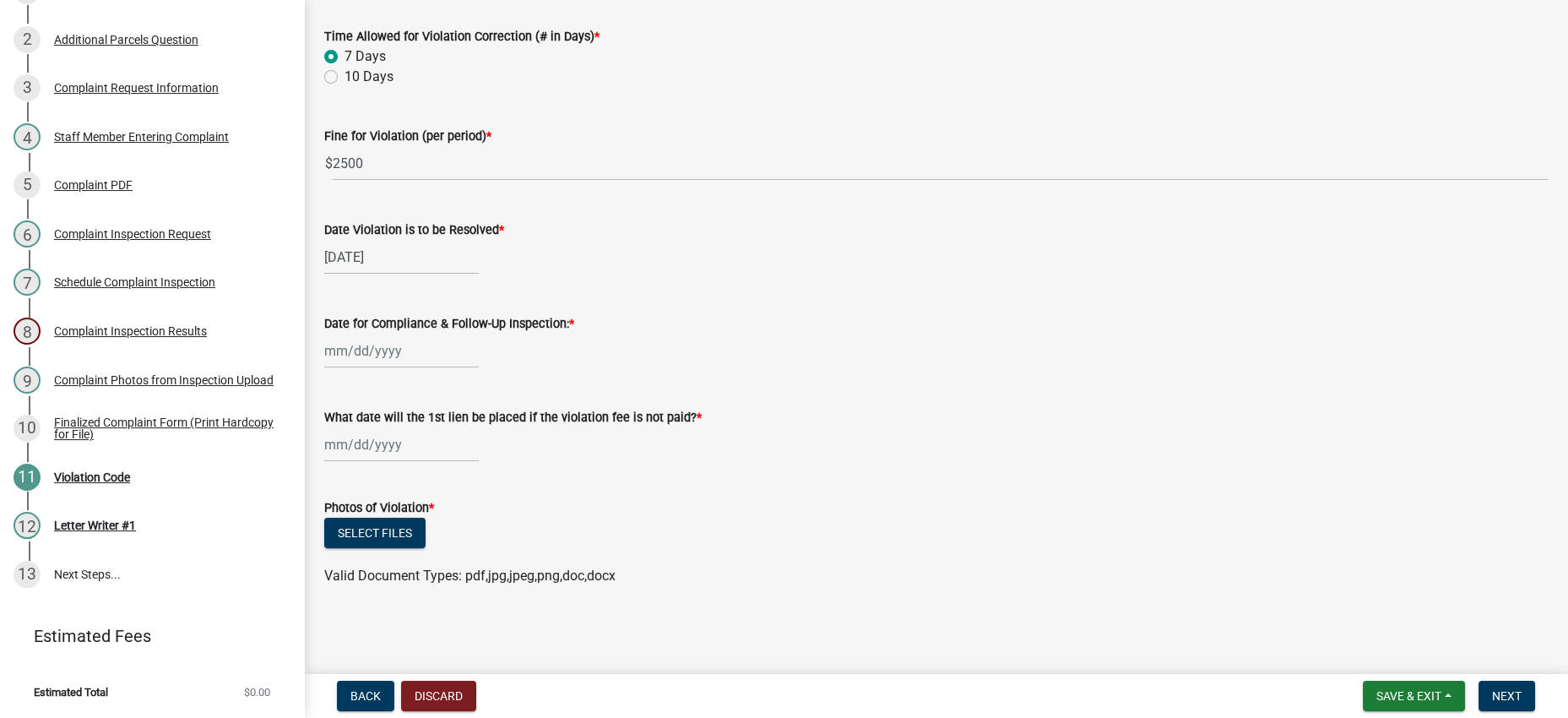
click at [712, 368] on div "Date for Compliance & Follow-Up Inspection: *" at bounding box center [935, 328] width 1223 height 79
click at [422, 334] on div at bounding box center [401, 351] width 154 height 35
select select "8"
select select "2025"
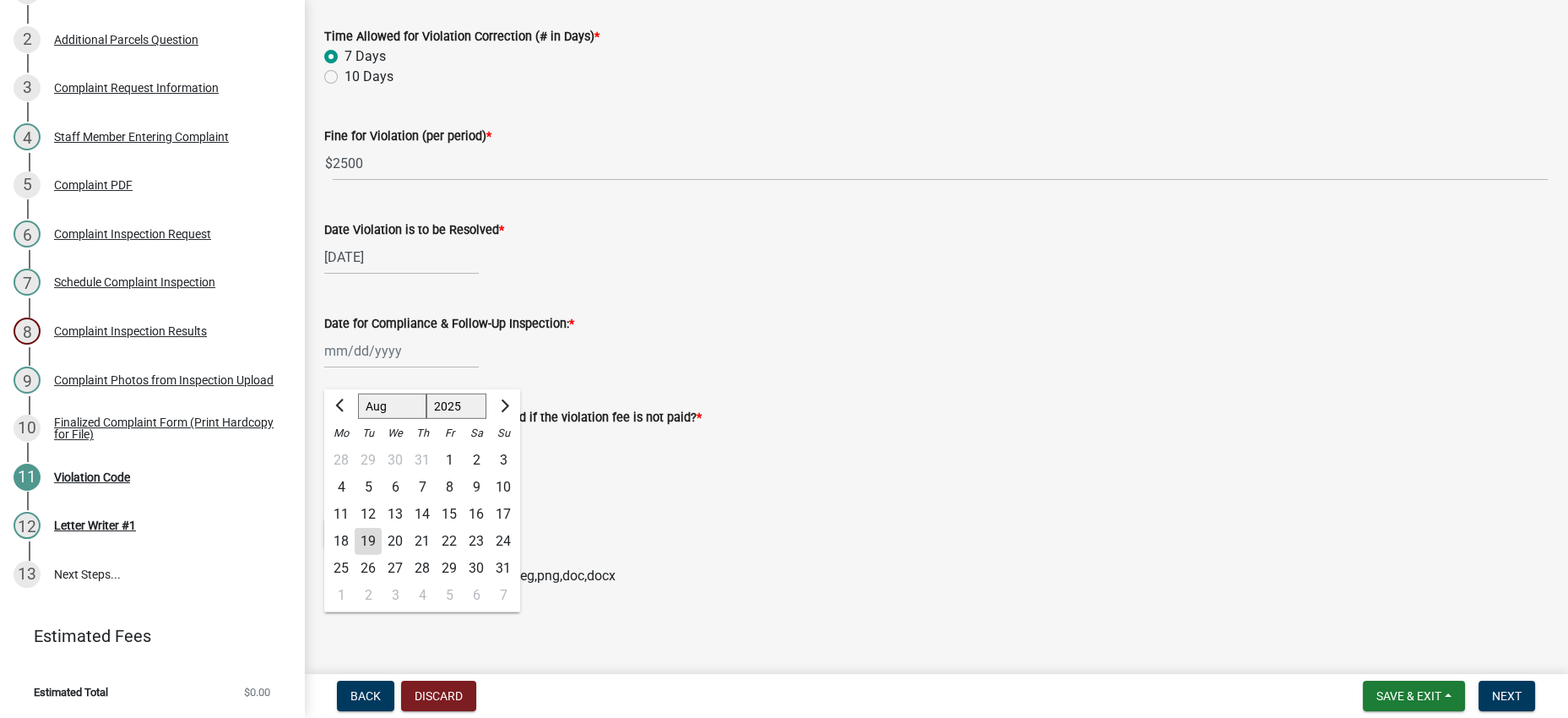
click at [409, 554] on div "27" at bounding box center [394, 568] width 27 height 27
type input "[DATE]"
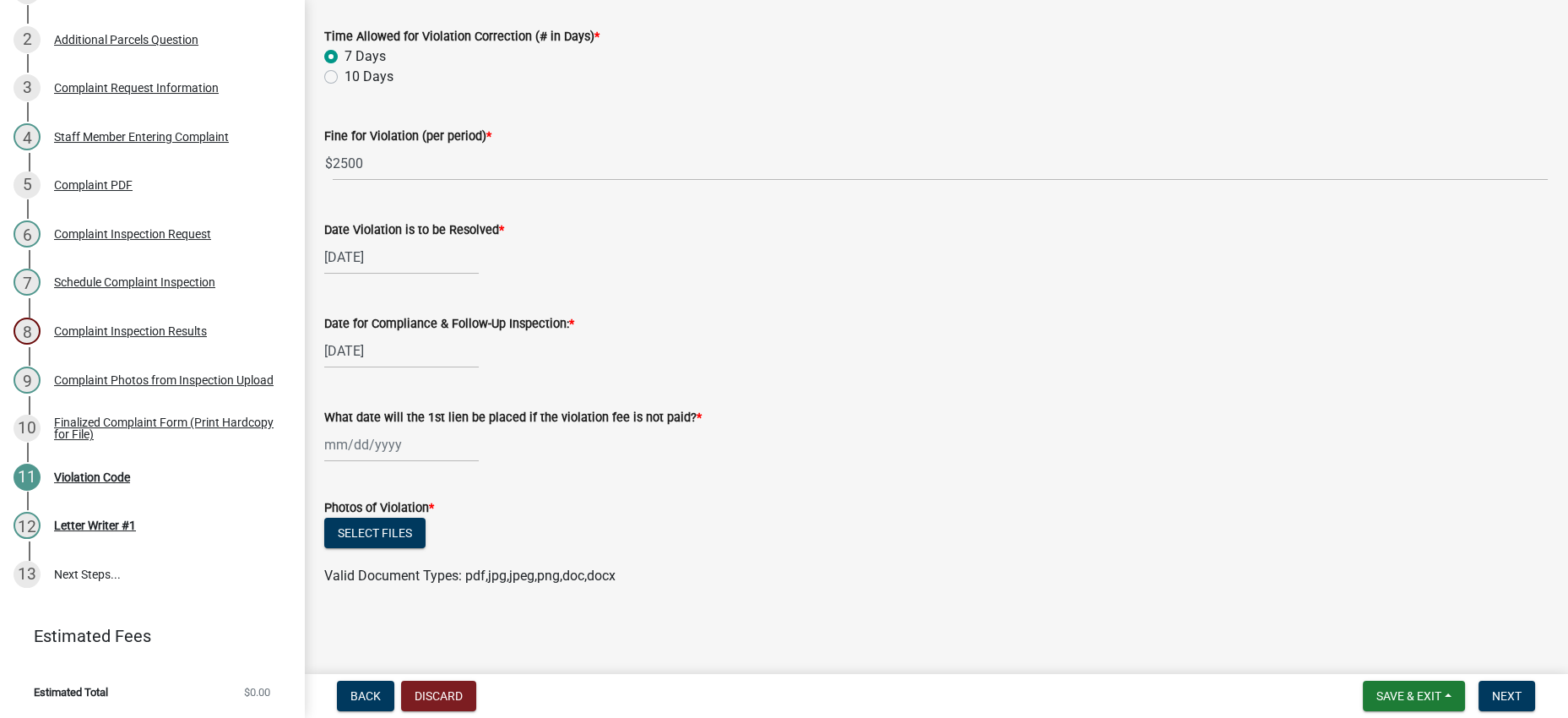
click at [819, 477] on form "Photos of Violation * Select files Valid Document Types: pdf,jpg,jpeg,png,doc,d…" at bounding box center [935, 531] width 1223 height 109
click at [414, 428] on div at bounding box center [401, 445] width 154 height 35
select select "8"
select select "2025"
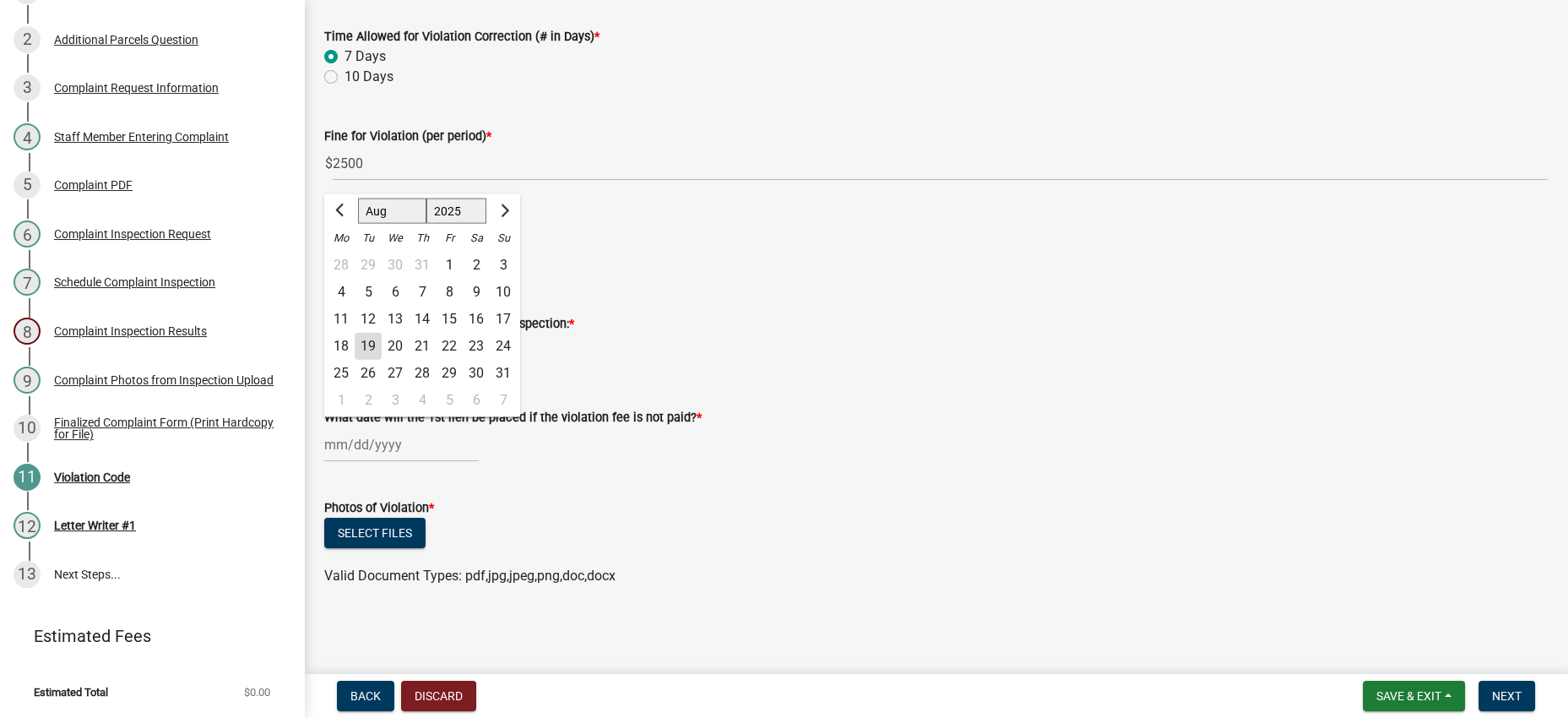
click at [409, 359] on div "27" at bounding box center [394, 373] width 27 height 27
type input "[DATE]"
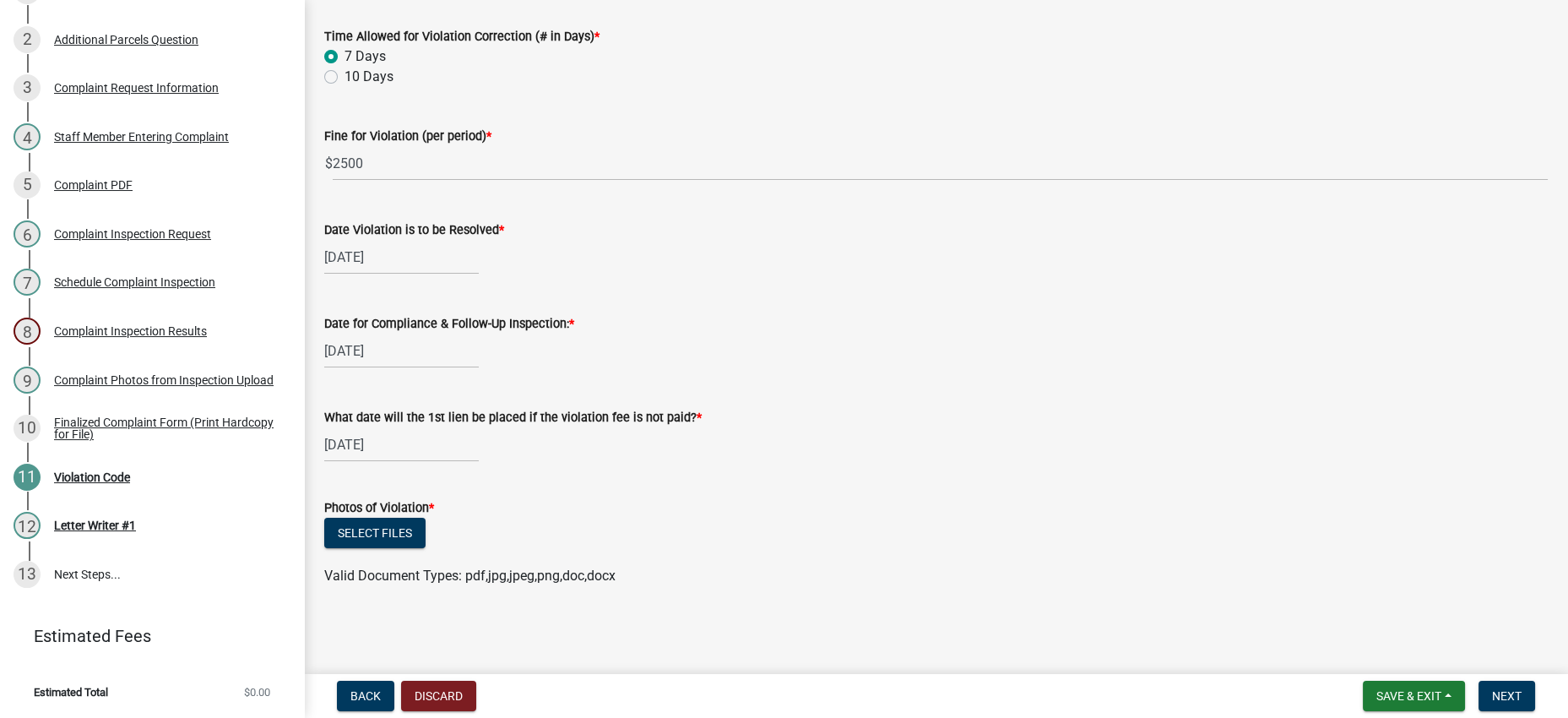
click at [633, 477] on form "Photos of Violation * Select files Valid Document Types: pdf,jpg,jpeg,png,doc,d…" at bounding box center [935, 531] width 1223 height 109
drag, startPoint x: 773, startPoint y: 470, endPoint x: 787, endPoint y: 472, distance: 14.1
click at [787, 498] on div "Photos of Violation *" at bounding box center [935, 507] width 1223 height 20
click at [426, 517] on button "Select files" at bounding box center [375, 533] width 101 height 30
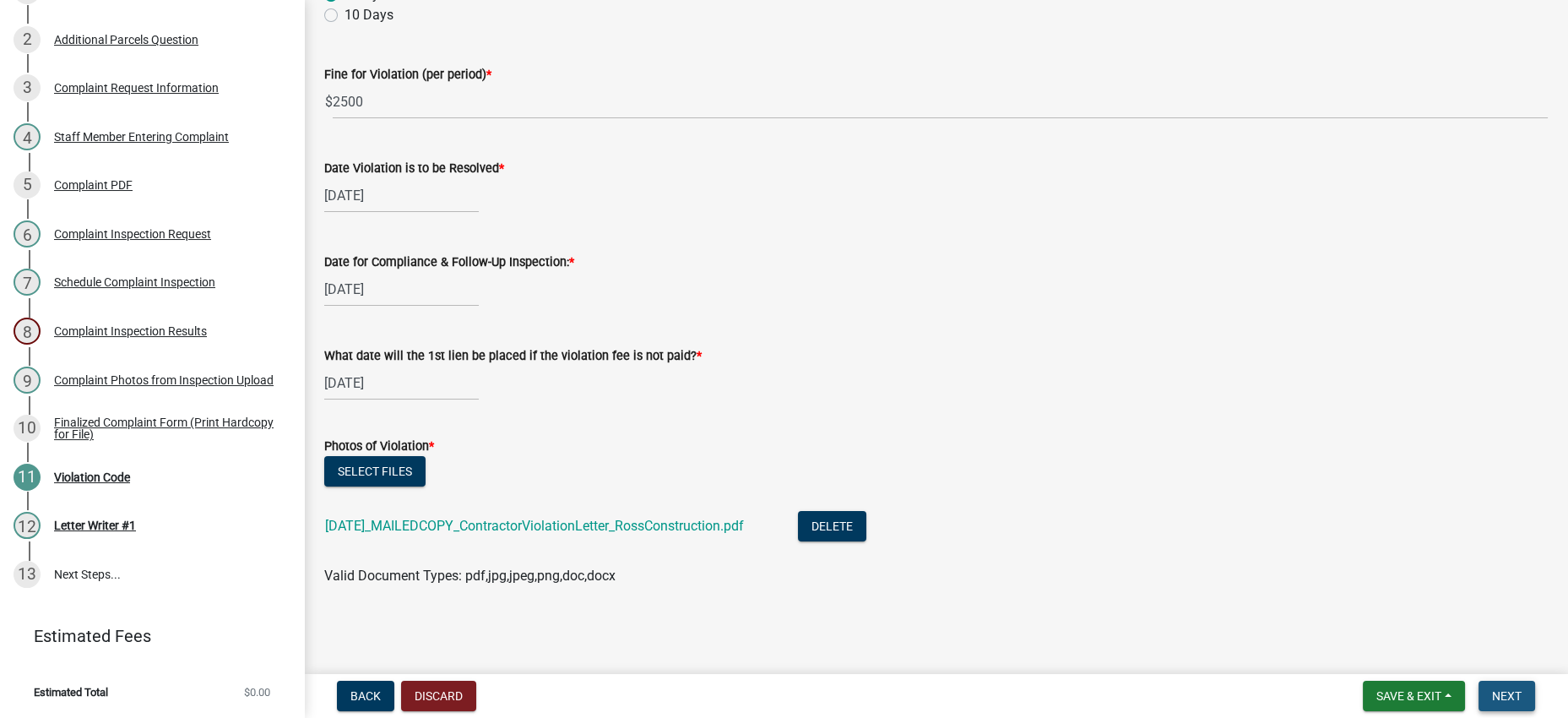
click at [1494, 680] on button "Next" at bounding box center [1507, 695] width 57 height 30
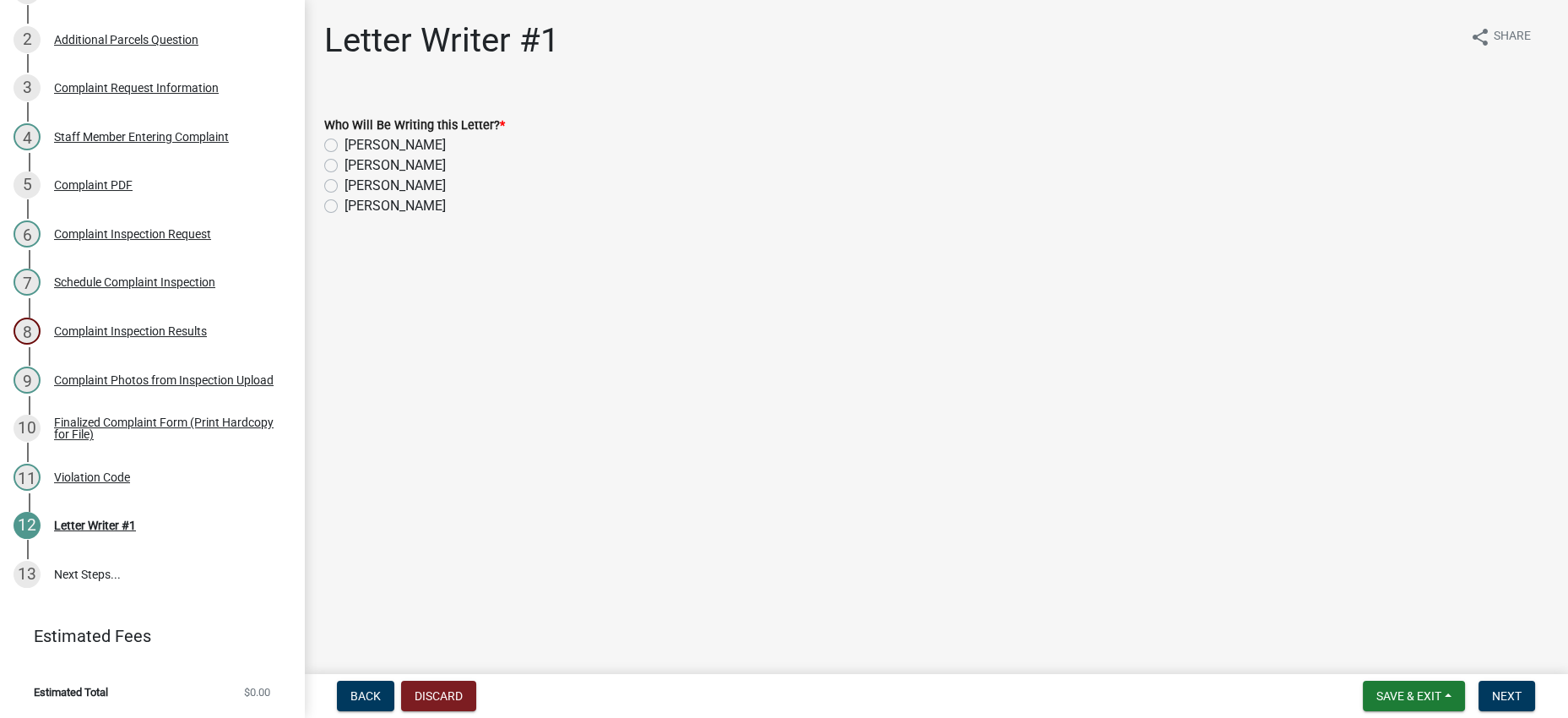
click at [390, 155] on label "[PERSON_NAME]" at bounding box center [394, 145] width 101 height 20
click at [356, 146] on input "[PERSON_NAME]" at bounding box center [350, 141] width 11 height 11
radio input "true"
click at [1491, 689] on span "Next" at bounding box center [1506, 695] width 29 height 13
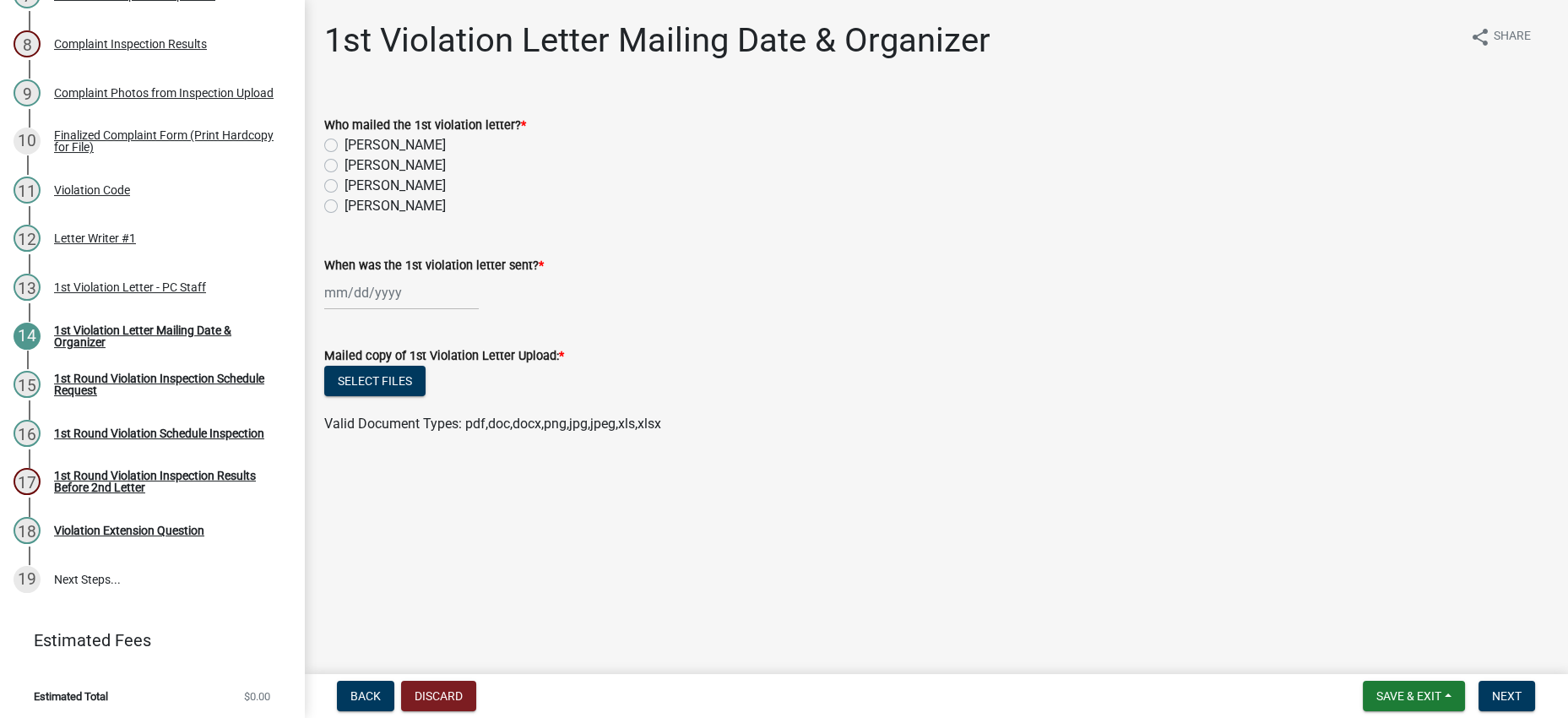
scroll to position [986, 0]
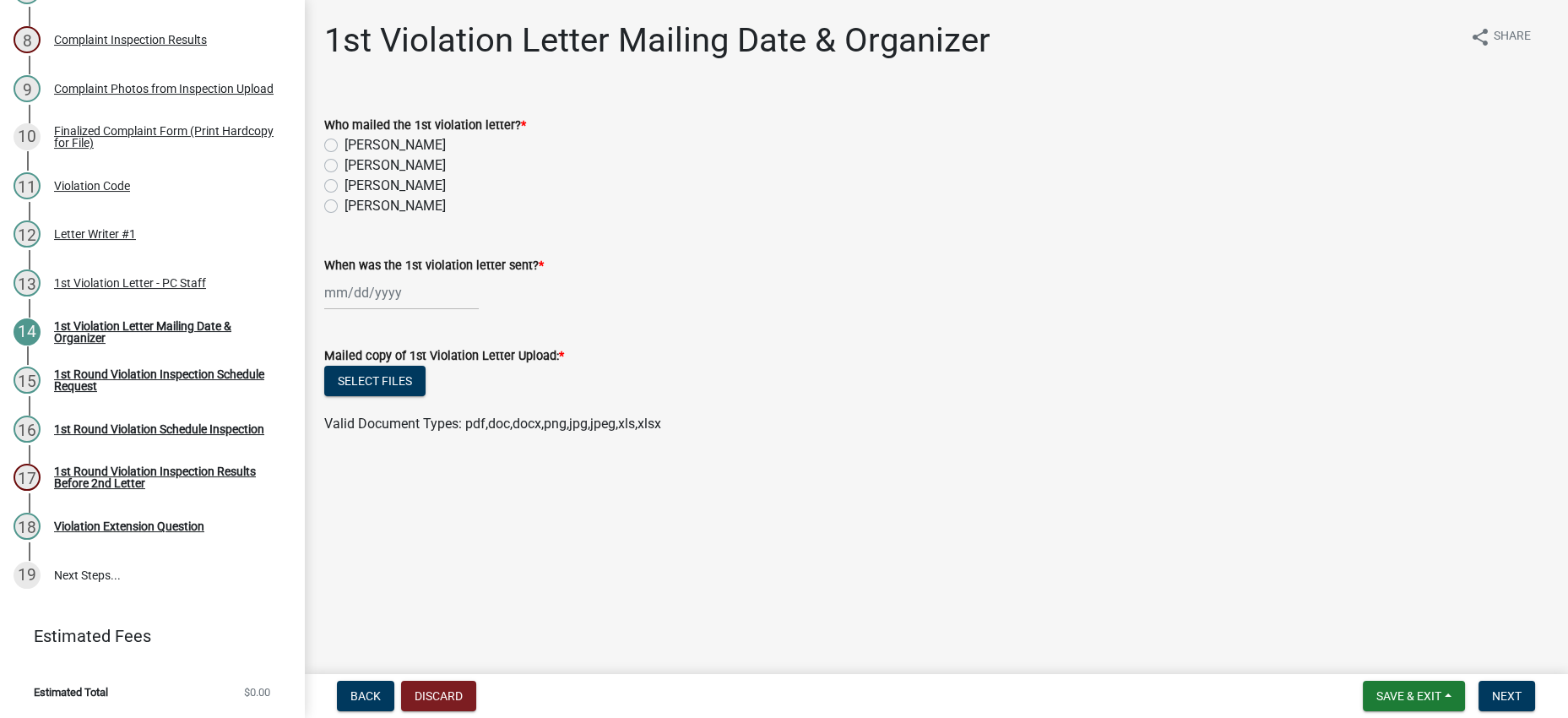
click at [397, 155] on label "[PERSON_NAME]" at bounding box center [394, 145] width 101 height 20
click at [356, 146] on input "[PERSON_NAME]" at bounding box center [350, 141] width 11 height 11
radio input "true"
select select "8"
select select "2025"
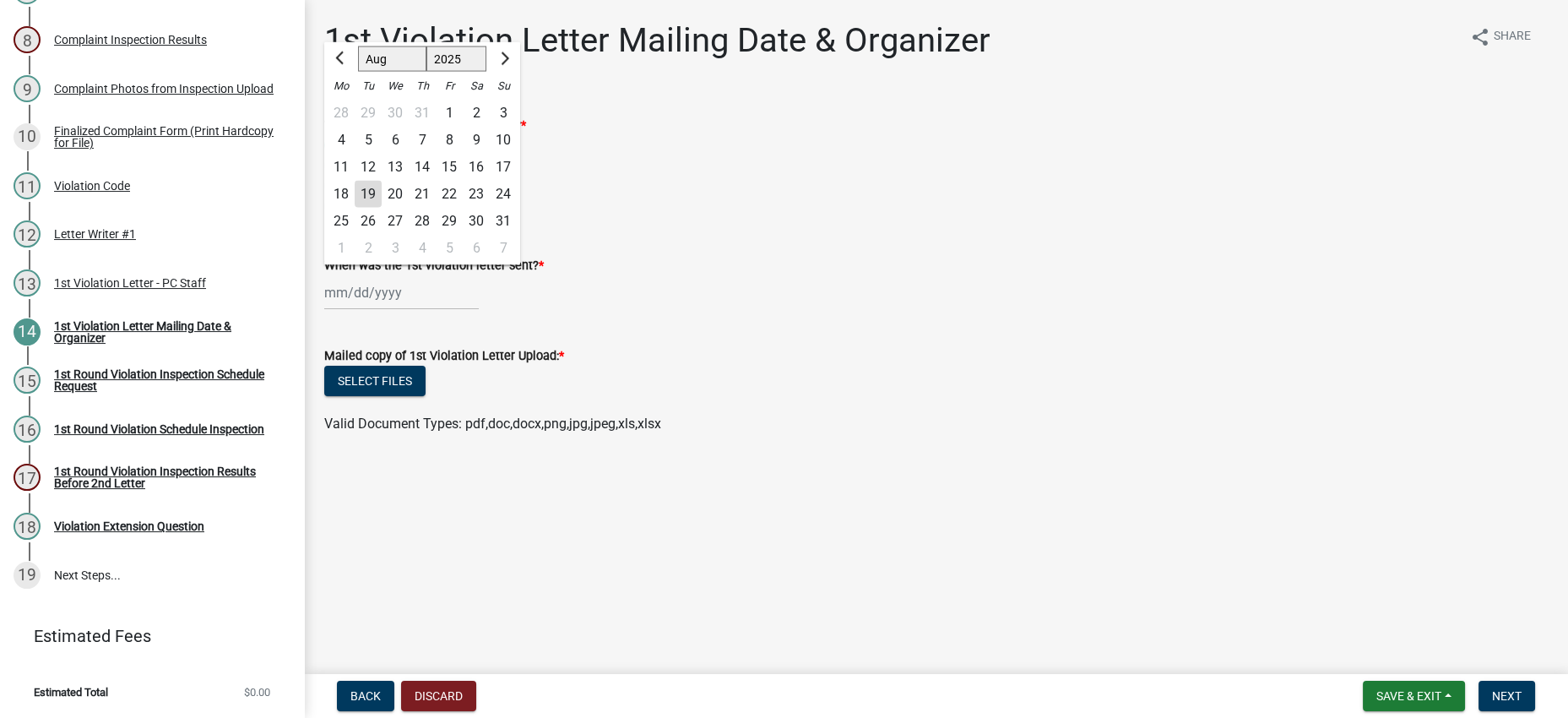
click at [413, 310] on div "[PERSON_NAME] Feb Mar Apr [PERSON_NAME][DATE] Oct Nov [DATE] 1526 1527 1528 152…" at bounding box center [401, 292] width 154 height 35
click at [380, 208] on div "19" at bounding box center [368, 194] width 27 height 27
type input "[DATE]"
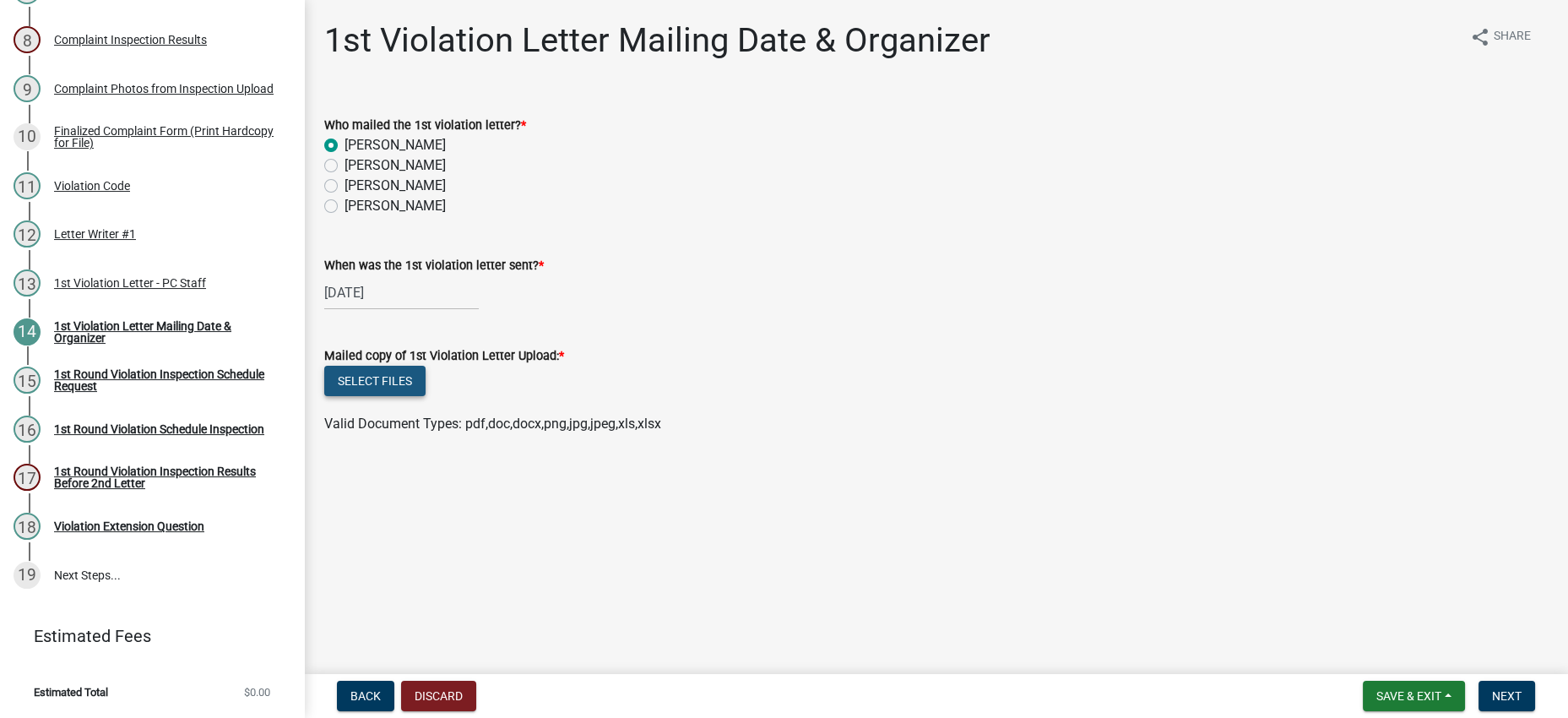
click at [425, 396] on button "Select files" at bounding box center [375, 381] width 101 height 30
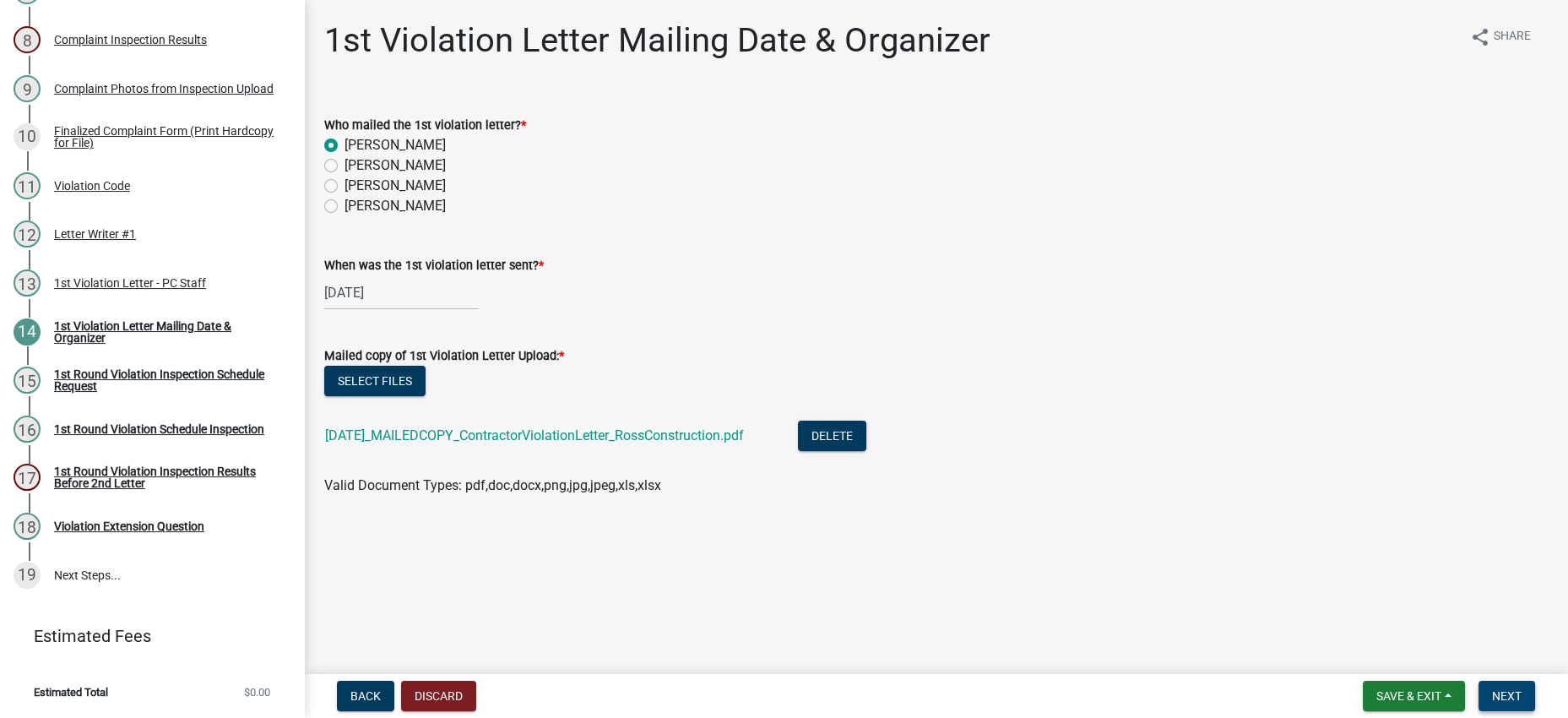
click at [1478, 697] on button "Next" at bounding box center [1507, 695] width 57 height 30
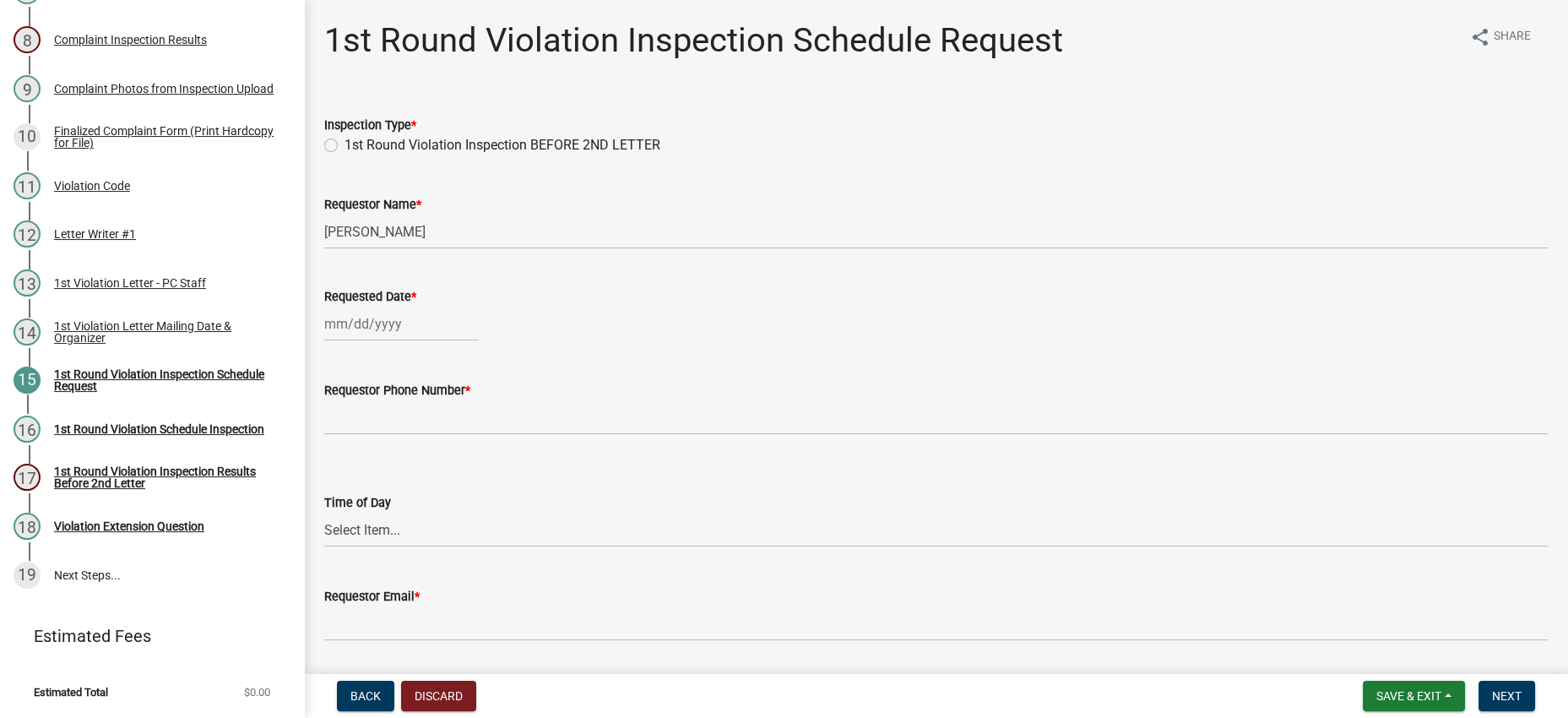
click at [619, 155] on label "1st Round Violation Inspection BEFORE 2ND LETTER" at bounding box center [502, 145] width 316 height 20
click at [356, 146] on input "1st Round Violation Inspection BEFORE 2ND LETTER" at bounding box center [350, 141] width 11 height 11
radio input "true"
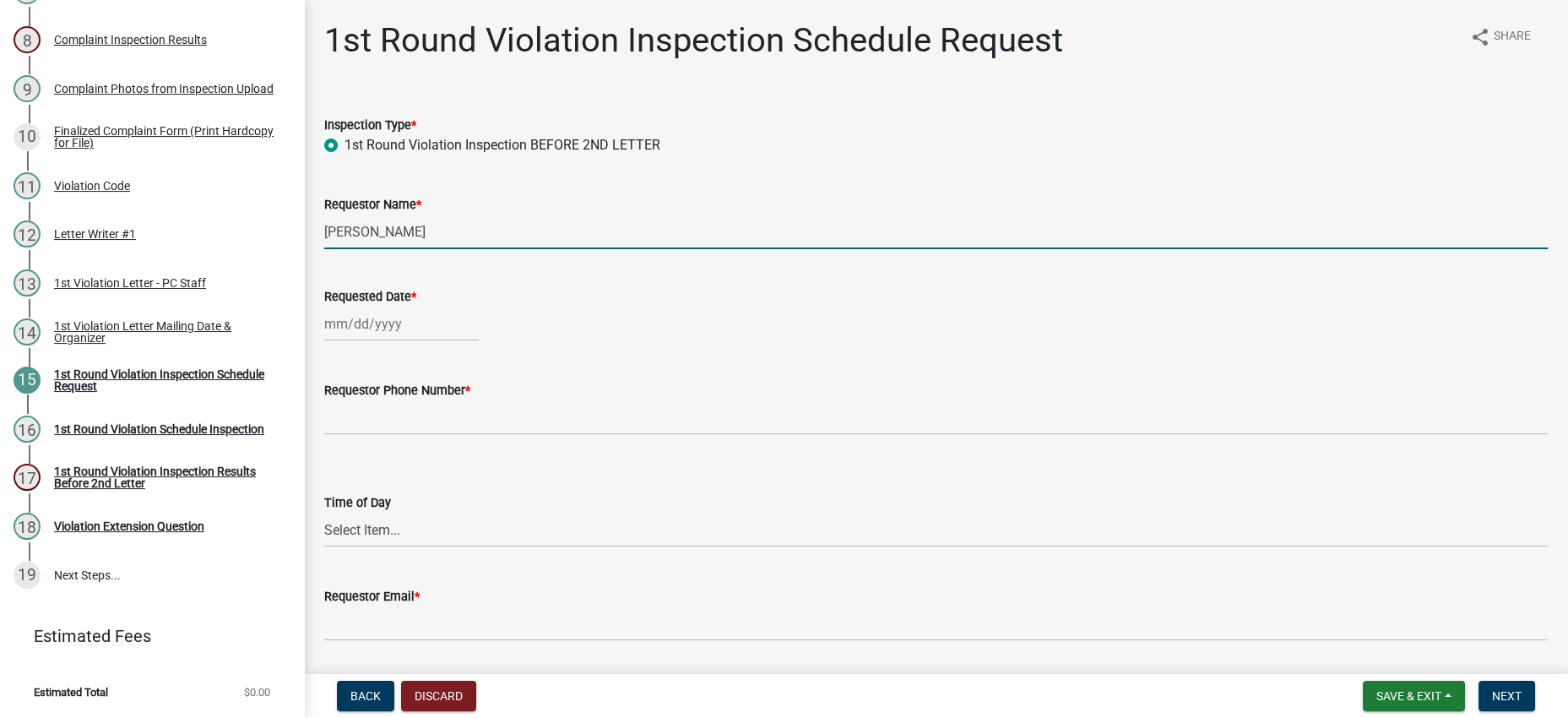
click at [532, 249] on input "[PERSON_NAME]" at bounding box center [935, 232] width 1223 height 35
drag, startPoint x: 422, startPoint y: 292, endPoint x: 322, endPoint y: 287, distance: 100.1
click at [322, 249] on div "Requestor Name * [PERSON_NAME]" at bounding box center [935, 209] width 1248 height 79
type input "N"
type input "[PERSON_NAME] & Company, LLC DBA [PERSON_NAME] Construction"
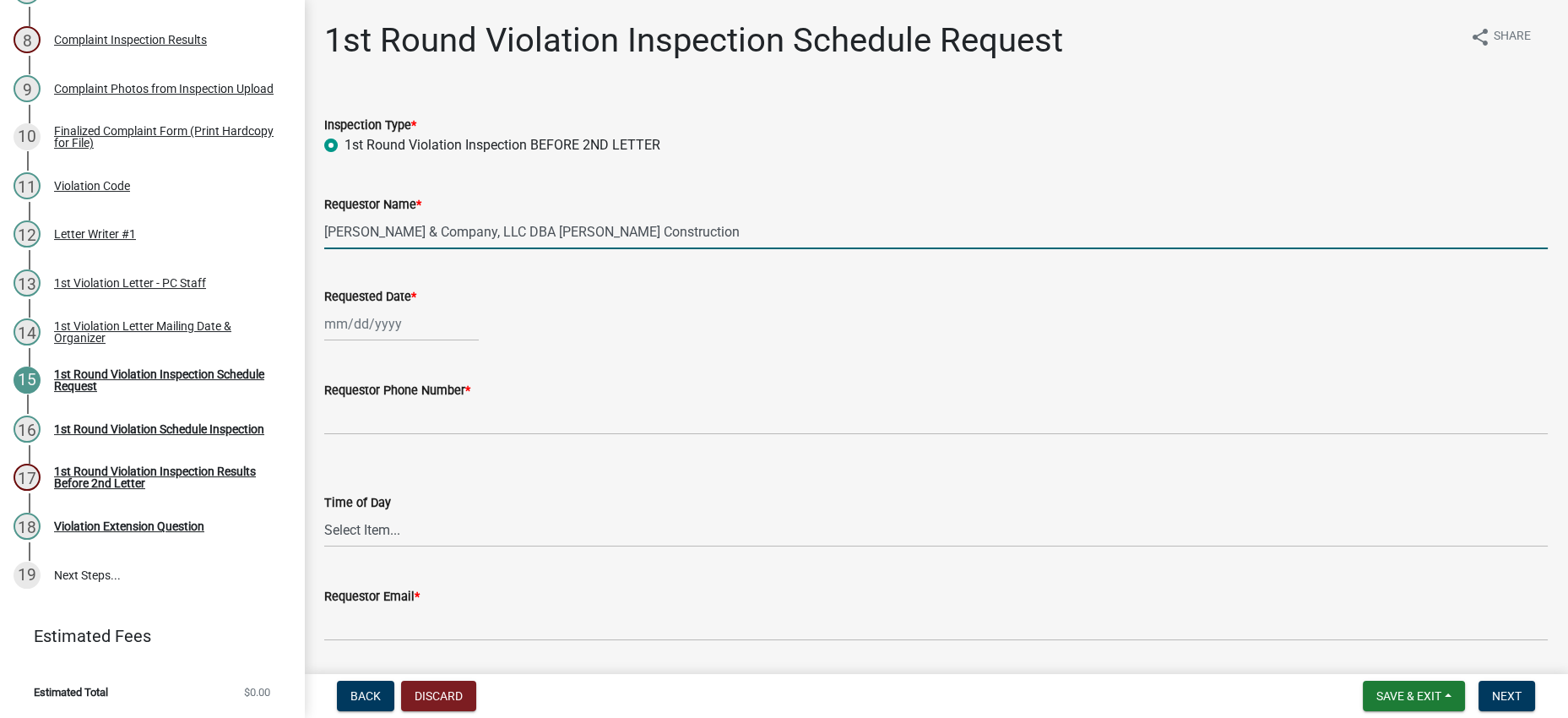
select select "8"
select select "2025"
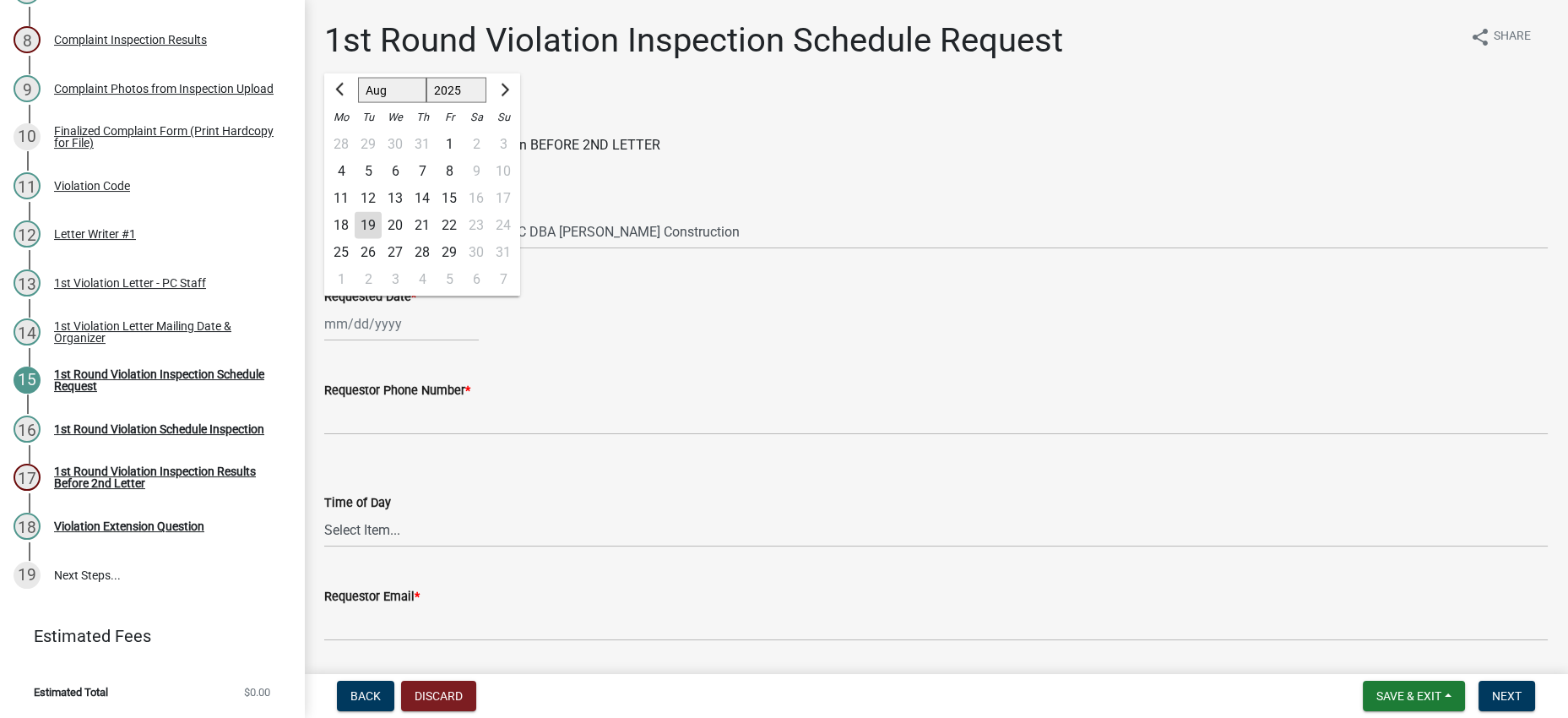
click at [409, 266] on div "27" at bounding box center [394, 253] width 27 height 27
type input "[DATE]"
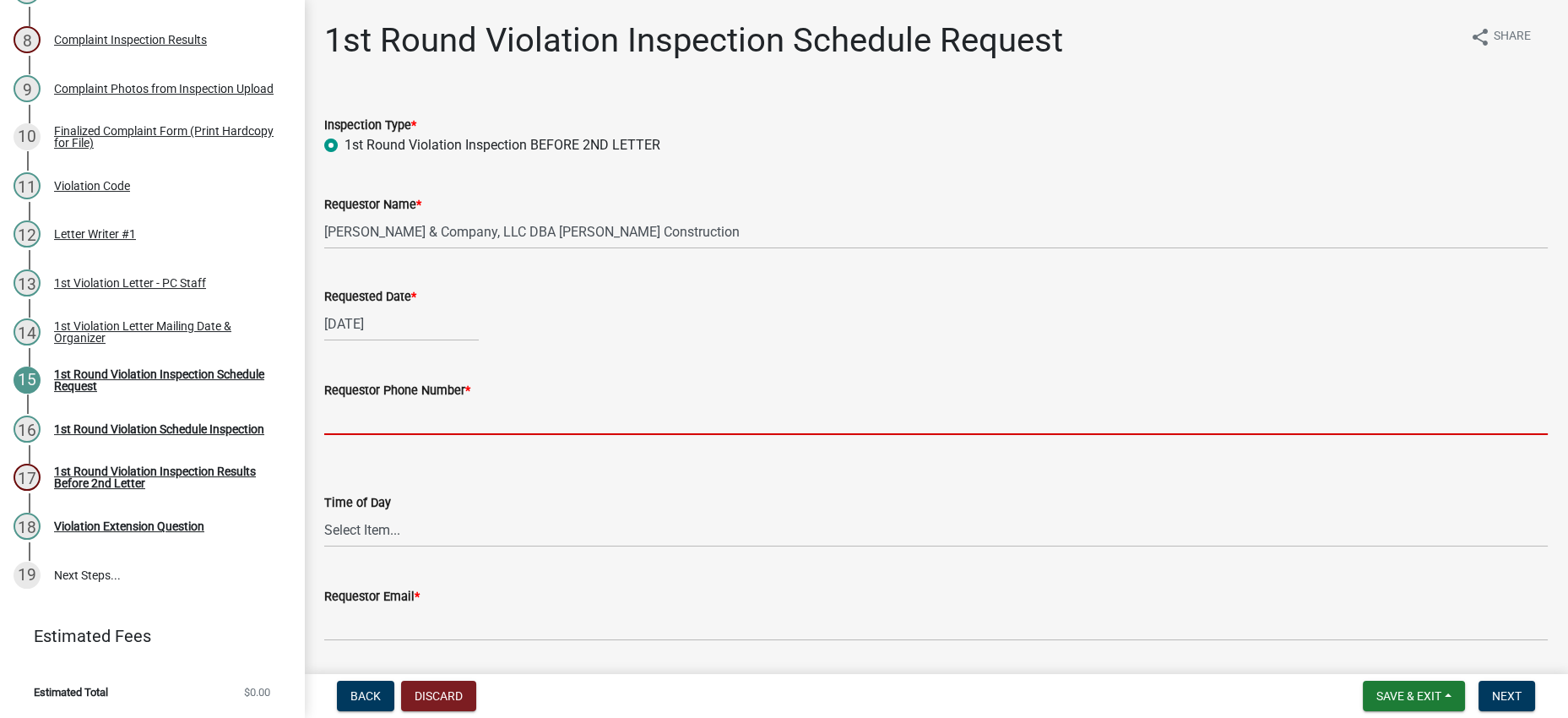
click at [448, 435] on input "Requestor Phone Number *" at bounding box center [935, 417] width 1223 height 35
type input "000-000-0000"
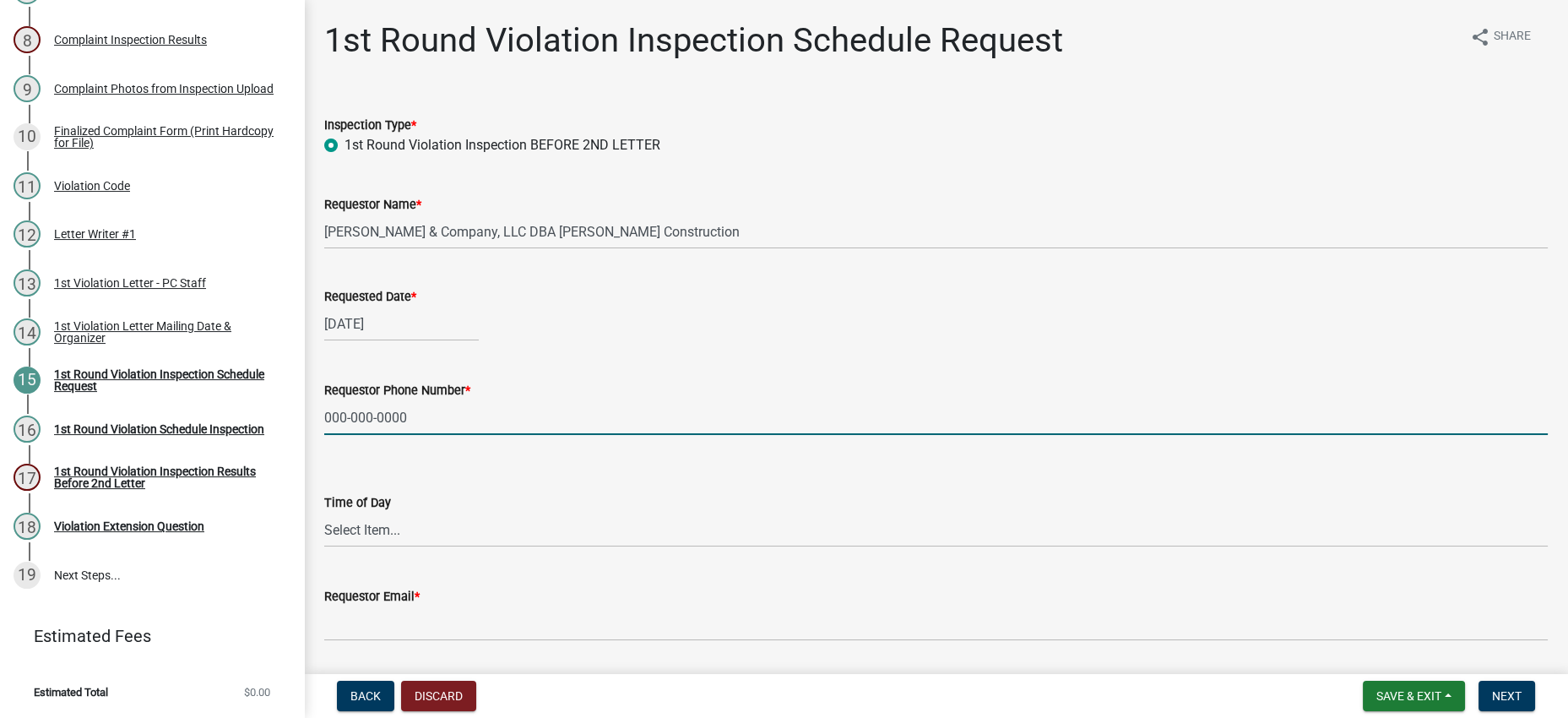
click at [778, 435] on div "Requestor Phone Number * [PHONE_NUMBER]" at bounding box center [935, 395] width 1223 height 79
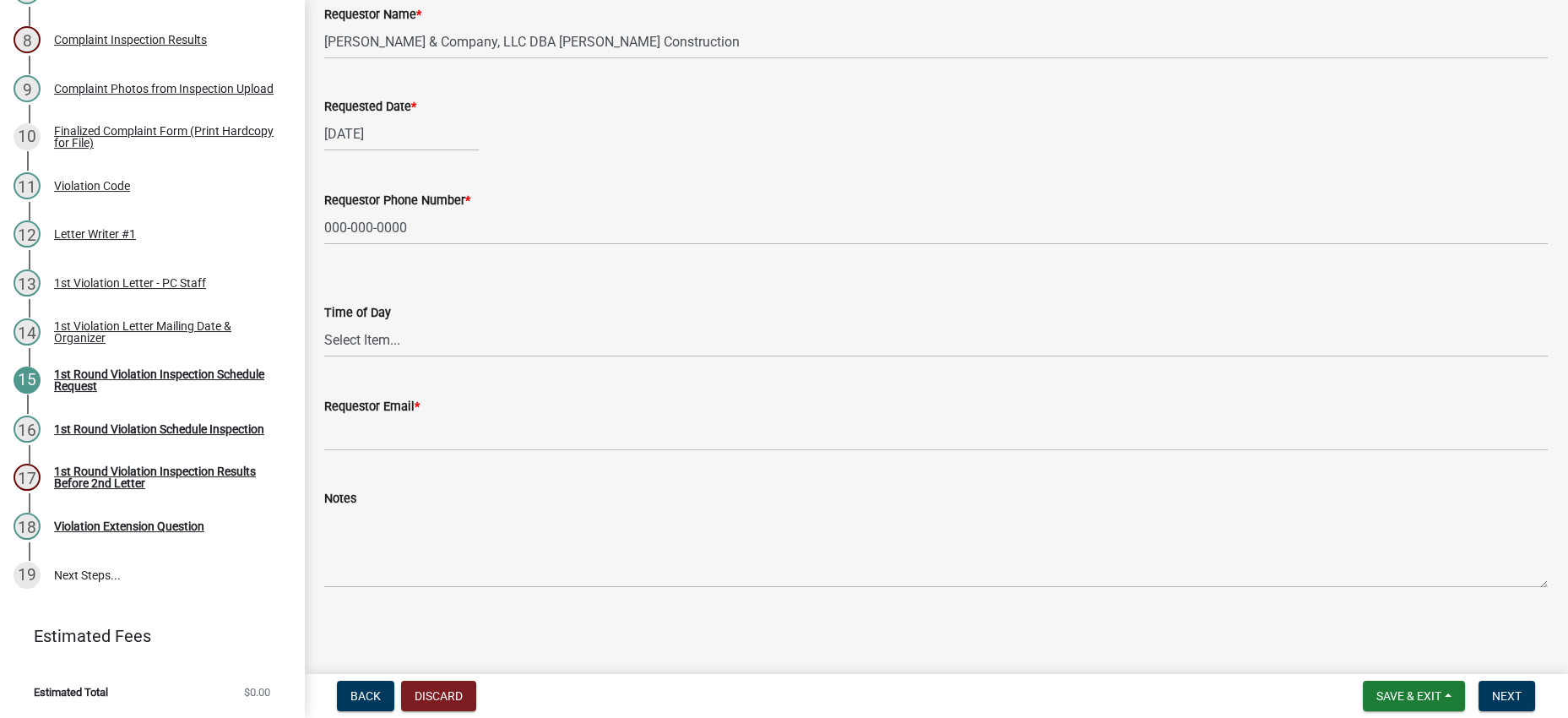
scroll to position [390, 0]
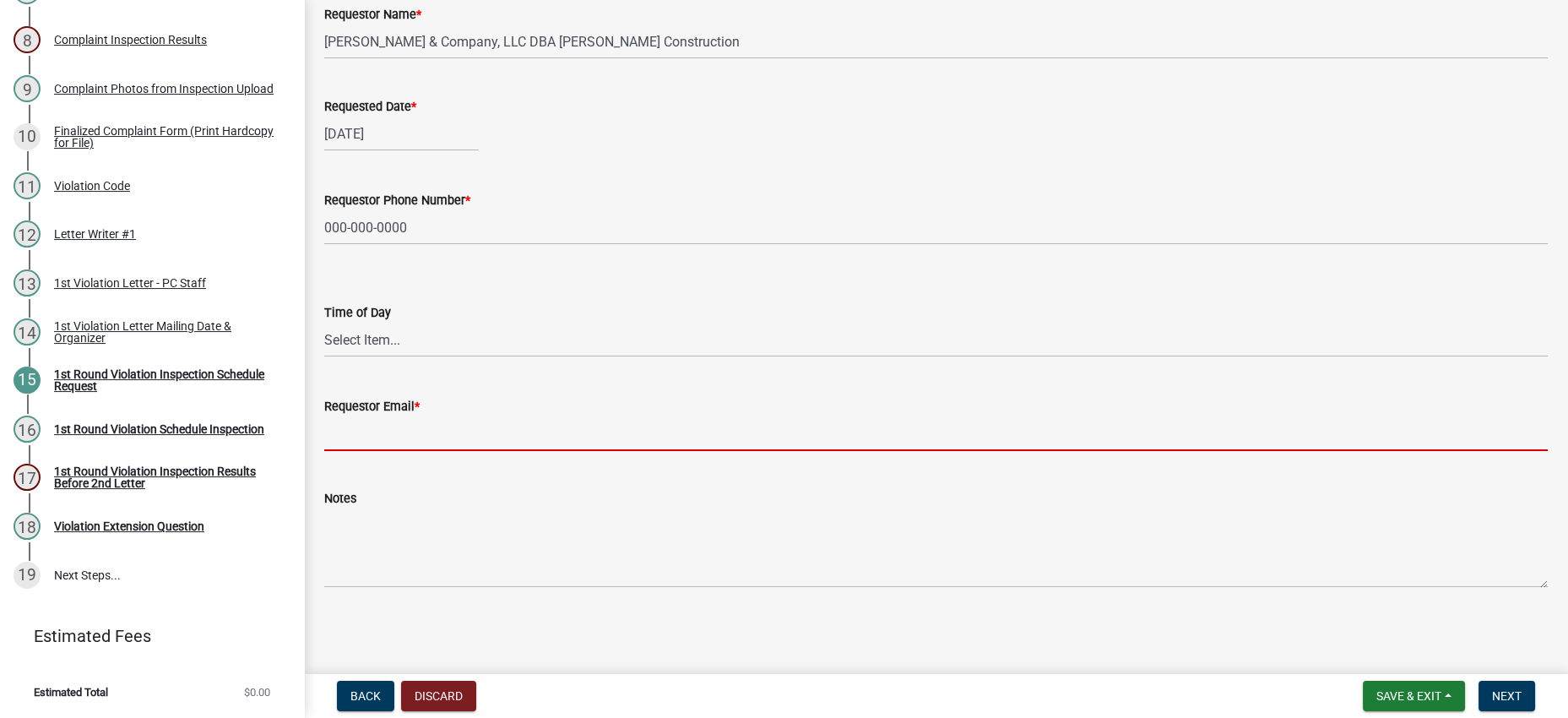
click at [565, 416] on input "Requestor Email *" at bounding box center [935, 433] width 1223 height 35
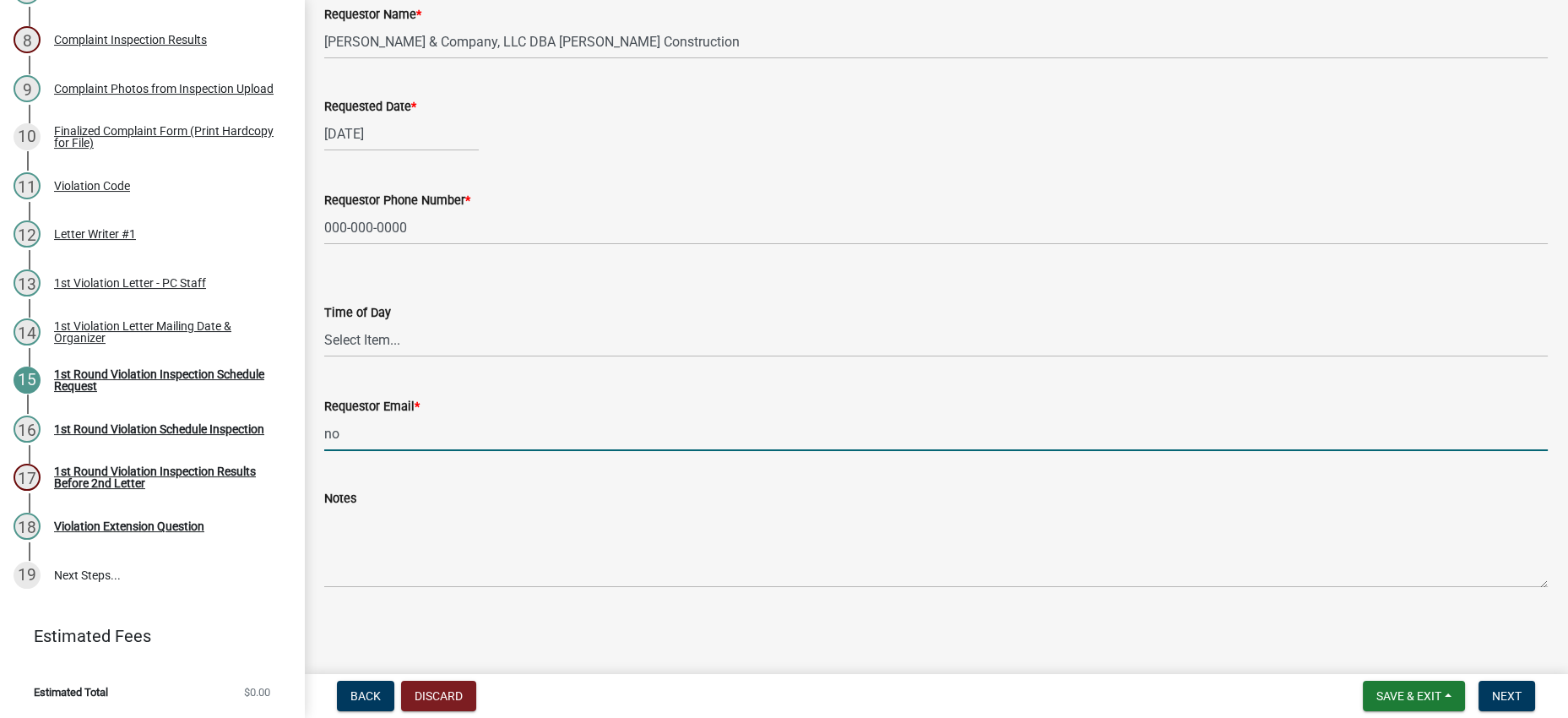
type input "[EMAIL_ADDRESS][DOMAIN_NAME]"
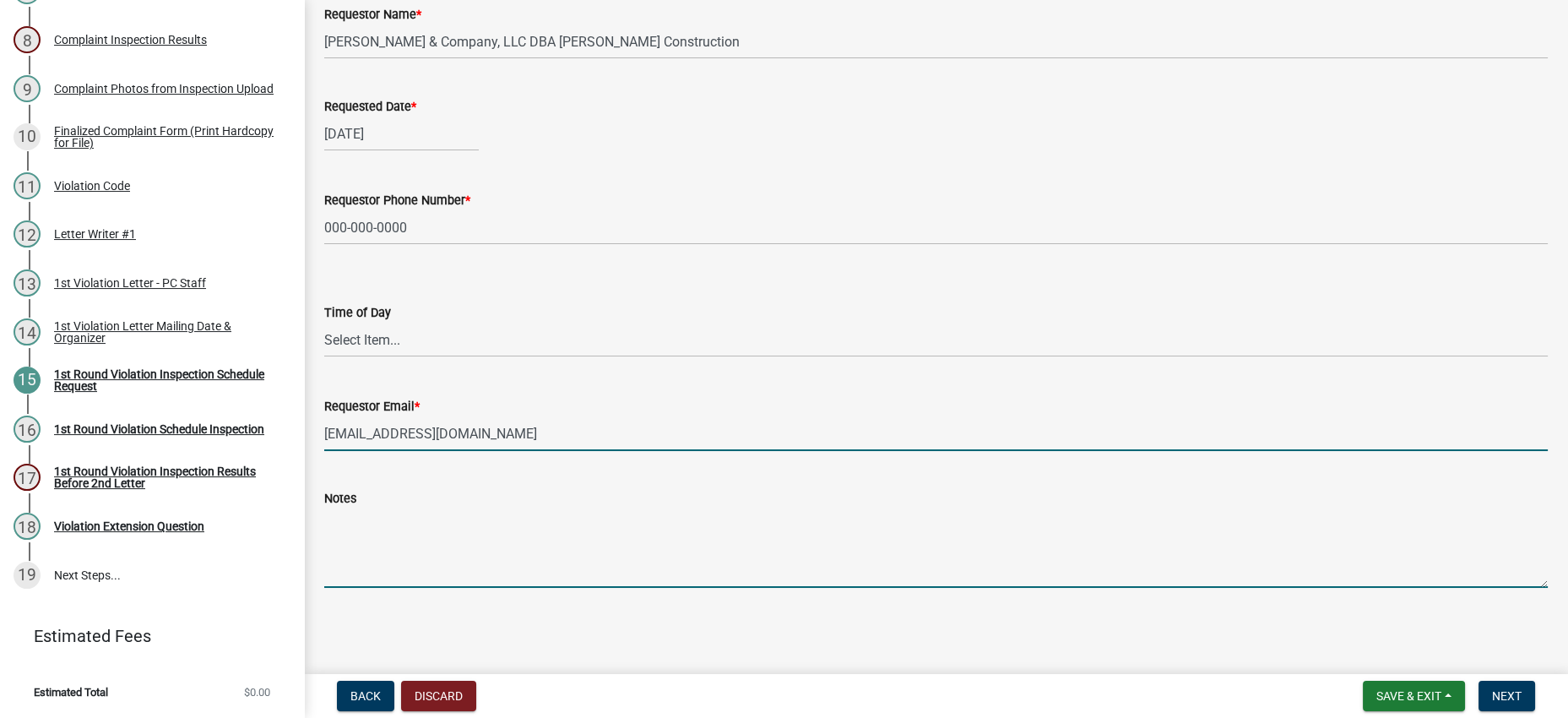
click at [553, 508] on textarea "Notes" at bounding box center [935, 548] width 1223 height 79
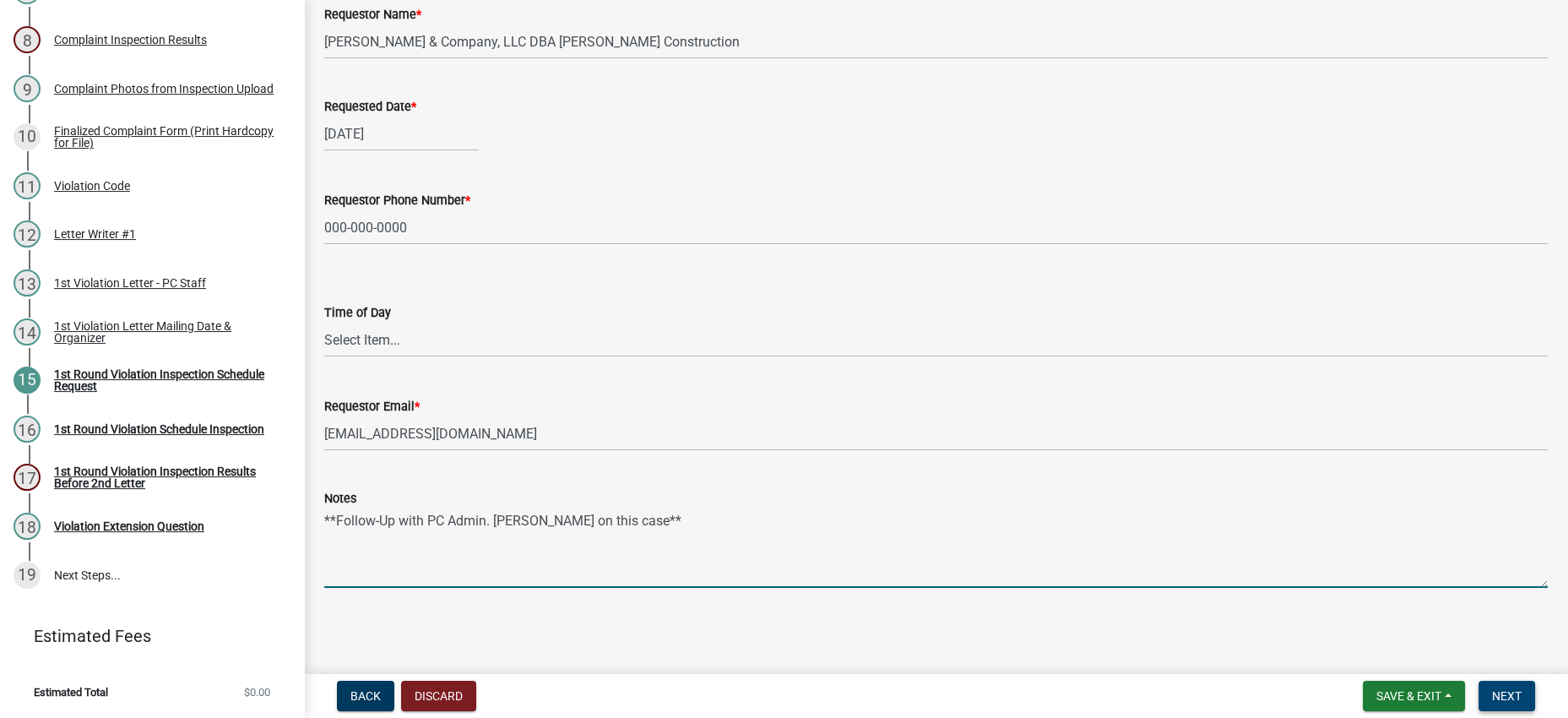
type textarea "**Follow-Up with PC Admin. [PERSON_NAME] on this case**"
click at [1492, 689] on span "Next" at bounding box center [1506, 695] width 29 height 13
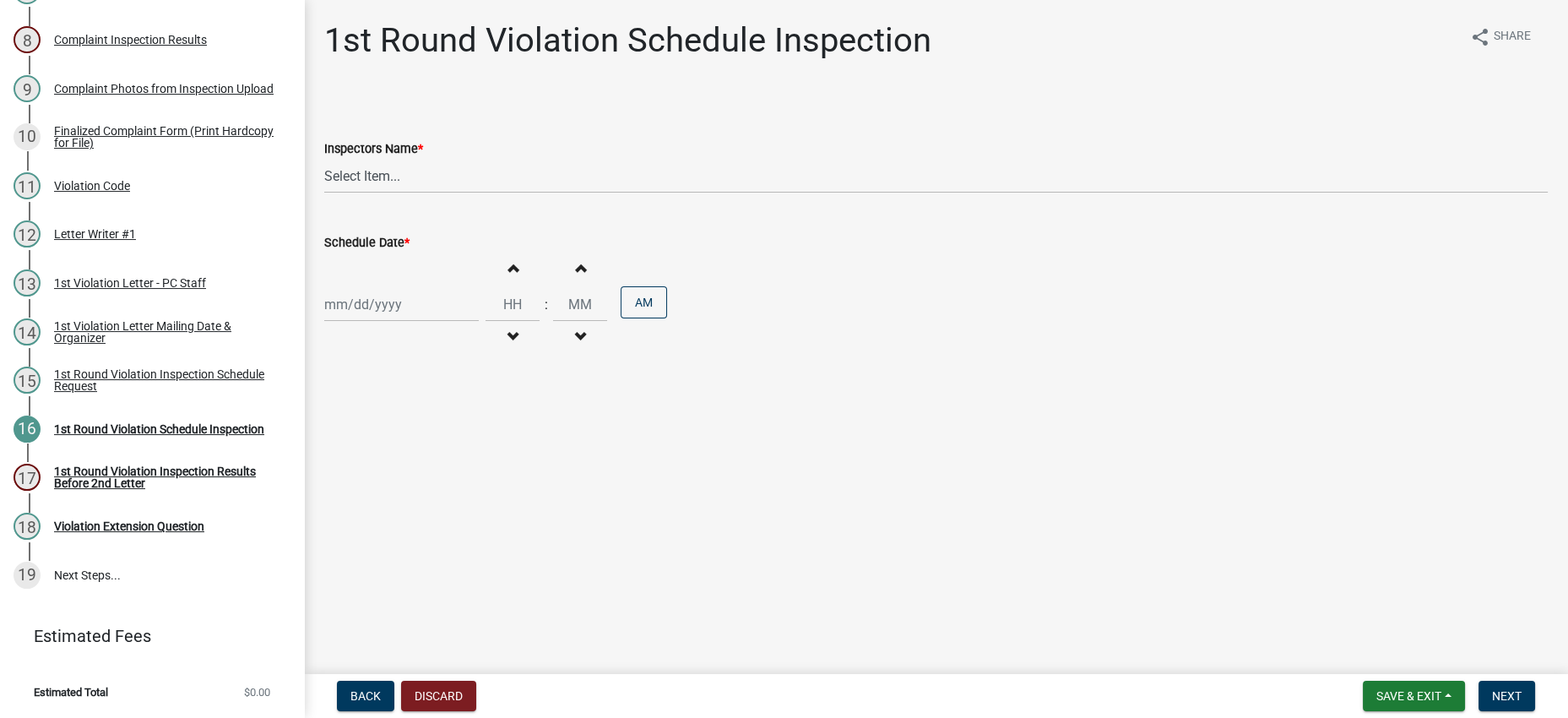
click at [560, 208] on wm-data-entity-input "Inspectors Name * Select Item... bmthomas ([PERSON_NAME]) croser ([PERSON_NAME]…" at bounding box center [935, 151] width 1223 height 114
click at [560, 193] on select "Select Item... bmthomas ([PERSON_NAME]) croser ([PERSON_NAME]) [PERSON_NAME] ([…" at bounding box center [935, 176] width 1223 height 35
select select "0324ce59-dc13-463c-88f6-21718b6e040a"
click at [328, 193] on select "Select Item... bmthomas ([PERSON_NAME]) croser ([PERSON_NAME]) [PERSON_NAME] ([…" at bounding box center [935, 176] width 1223 height 35
click at [466, 322] on div at bounding box center [401, 304] width 154 height 35
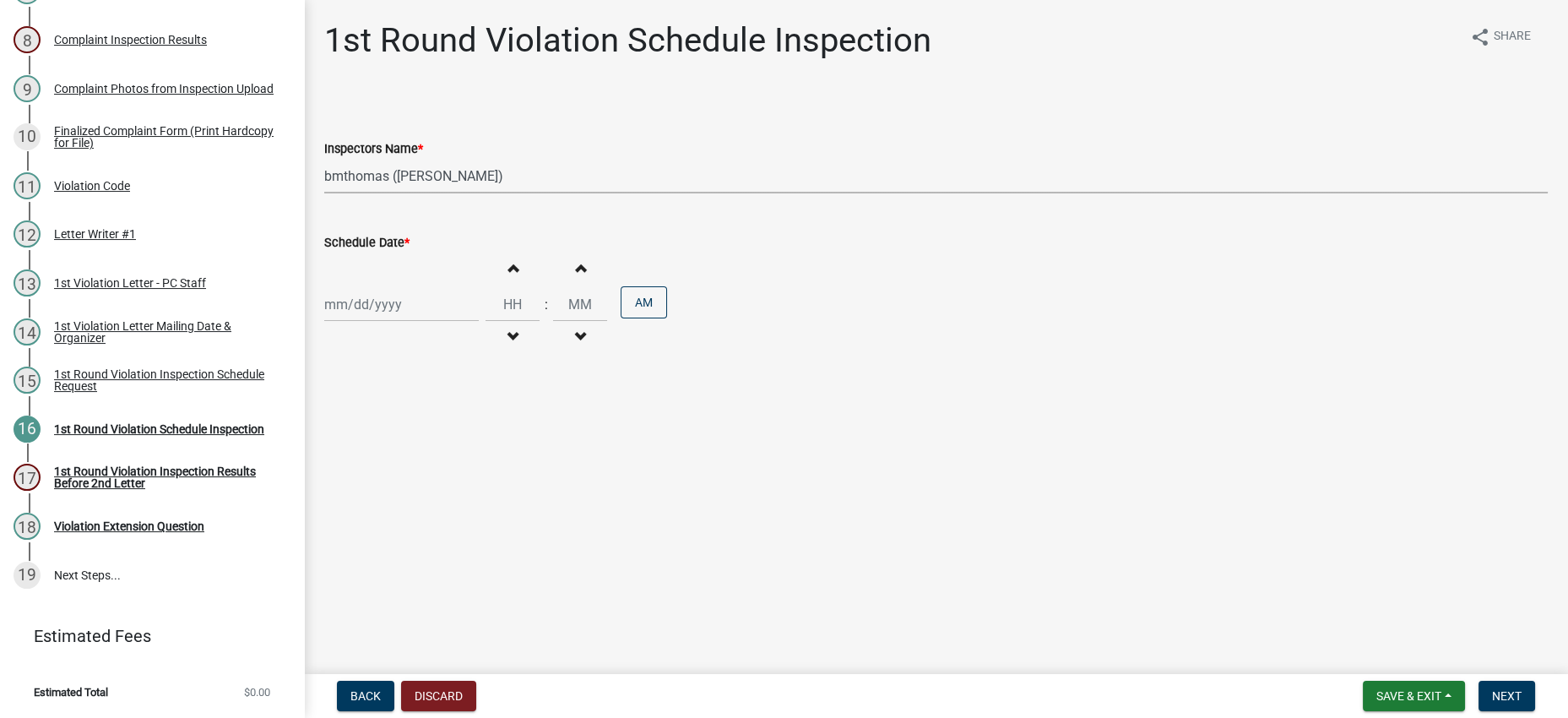
select select "8"
select select "2025"
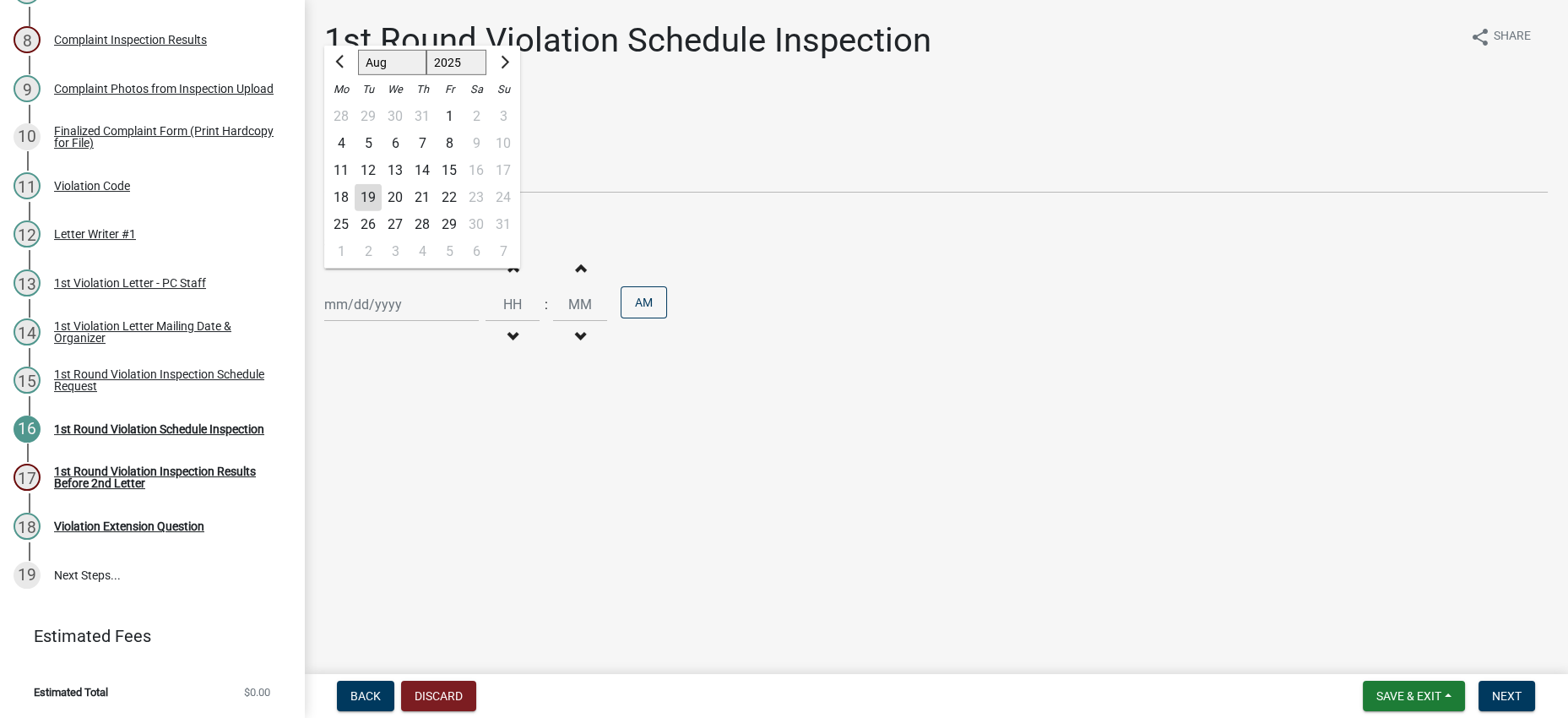
click at [381, 238] on div "26" at bounding box center [368, 224] width 27 height 27
type input "[DATE]"
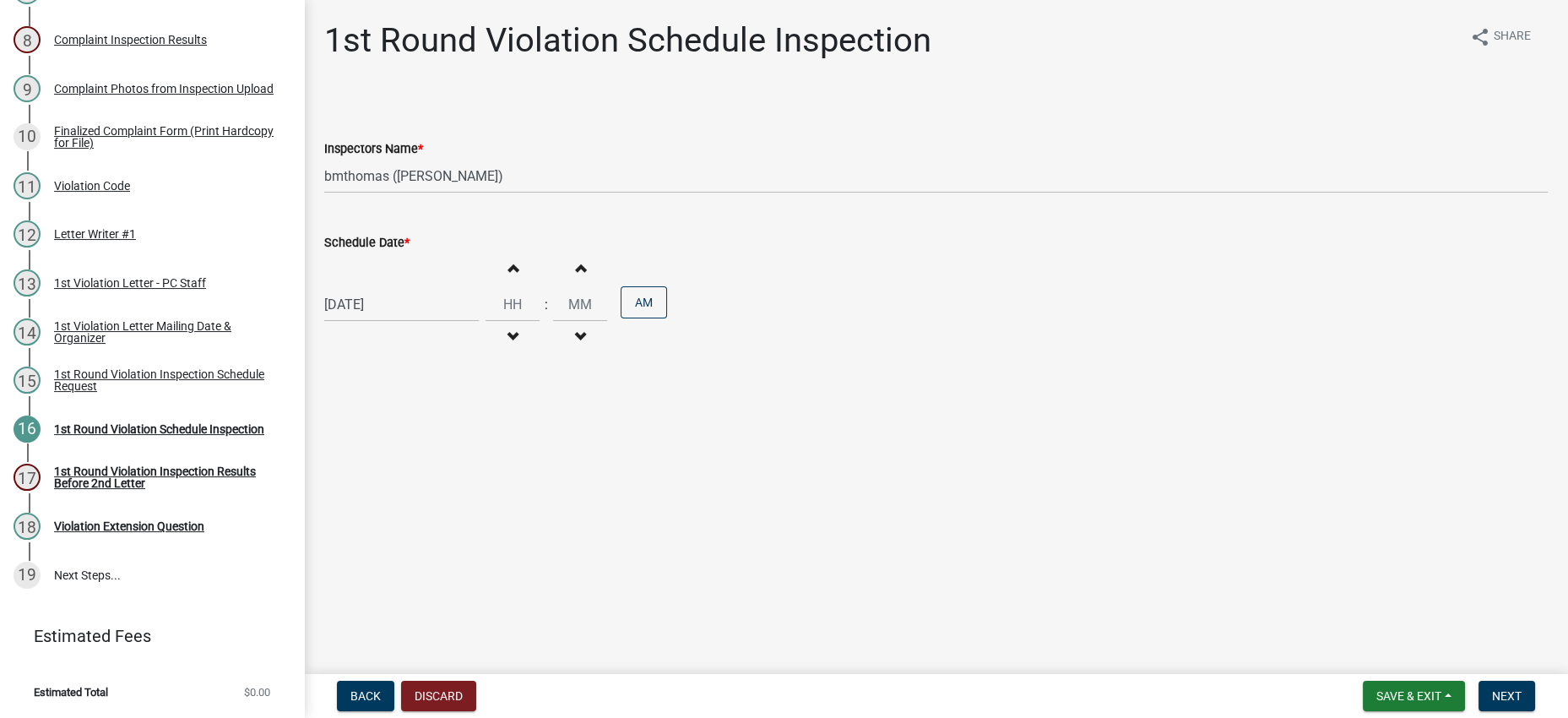
click at [966, 357] on div "[DATE] Increment hours Decrement hours : Increment minutes Decrement minutes AM" at bounding box center [935, 305] width 1223 height 104
click at [1499, 693] on span "Next" at bounding box center [1506, 695] width 29 height 13
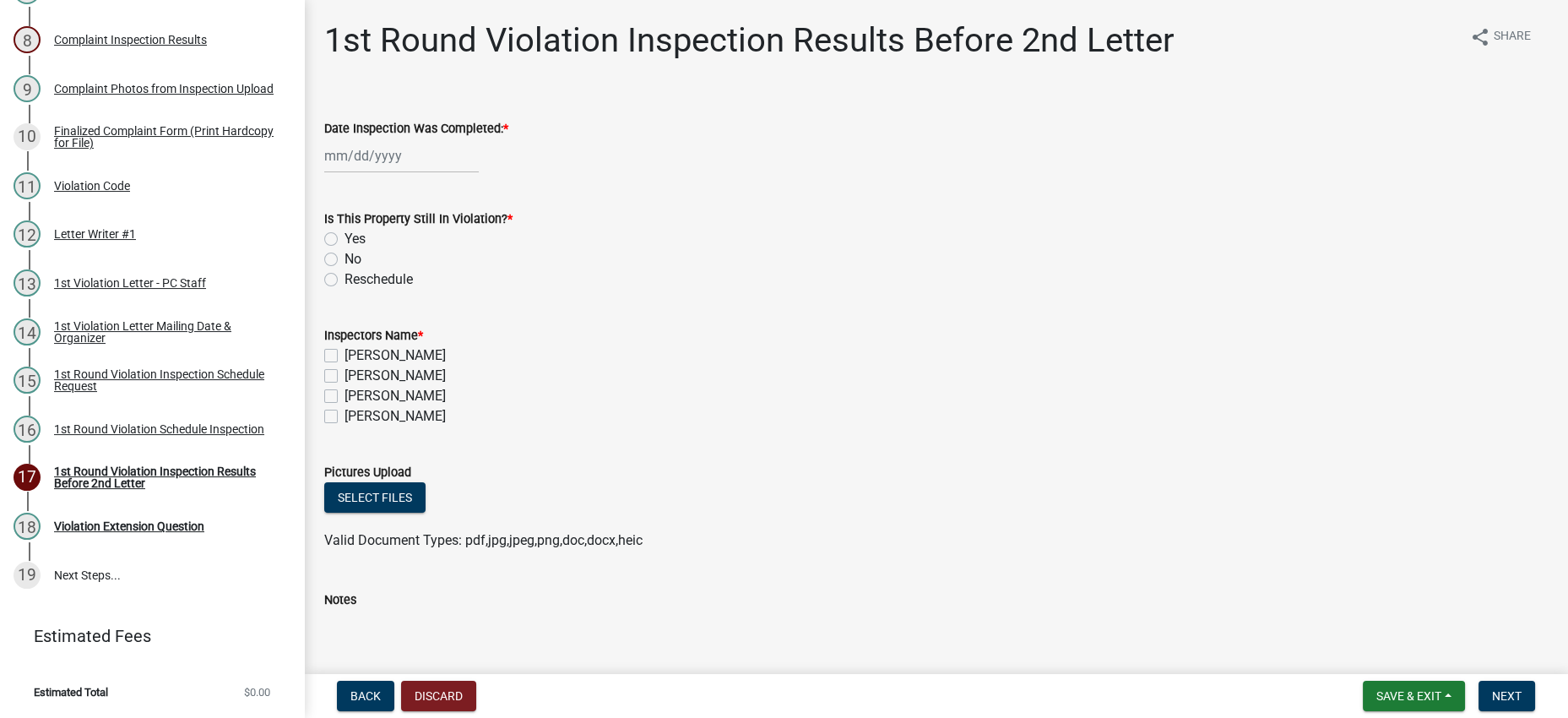
click at [1026, 305] on wm-data-entity-input "Is This Property Still In Violation? * Yes No Reschedule" at bounding box center [935, 246] width 1223 height 116
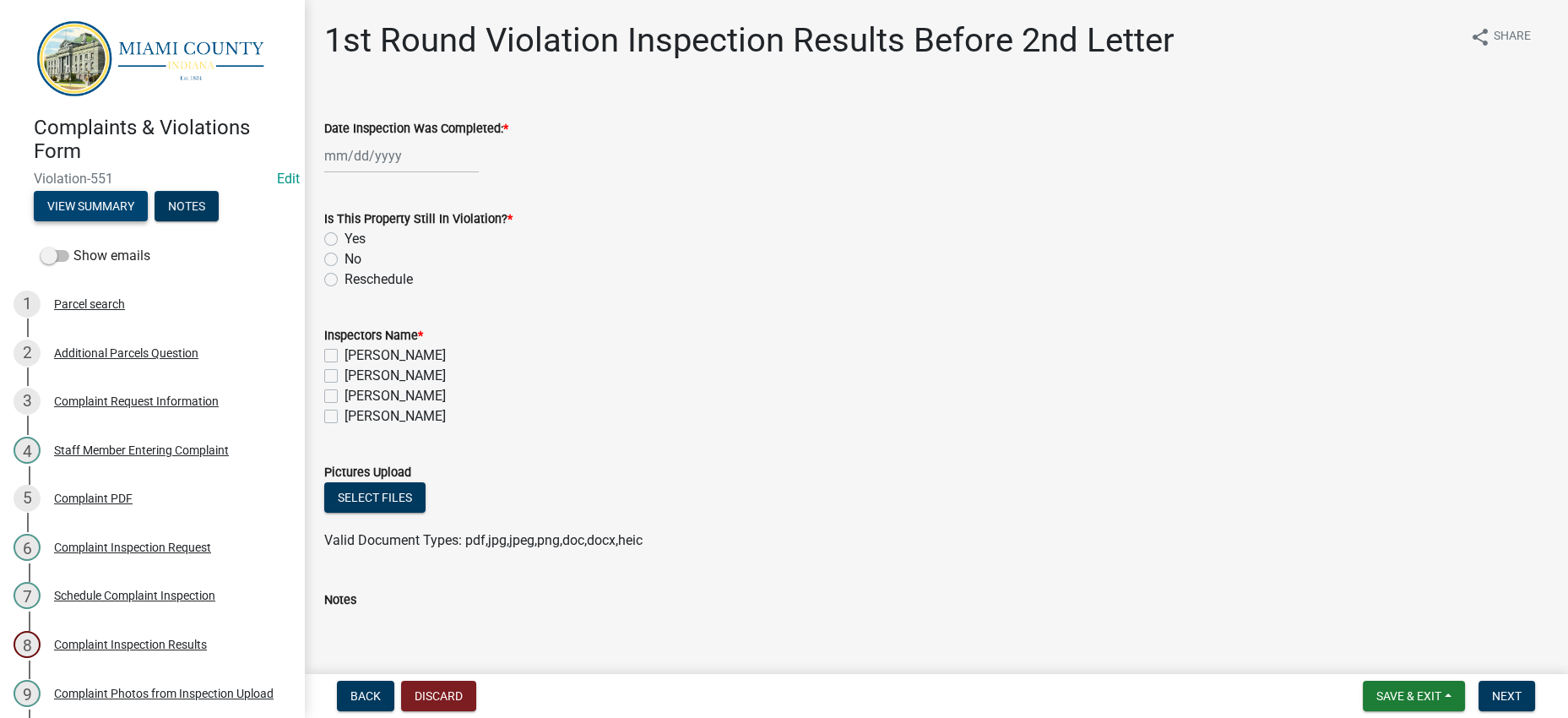
click at [148, 221] on button "View Summary" at bounding box center [91, 206] width 114 height 30
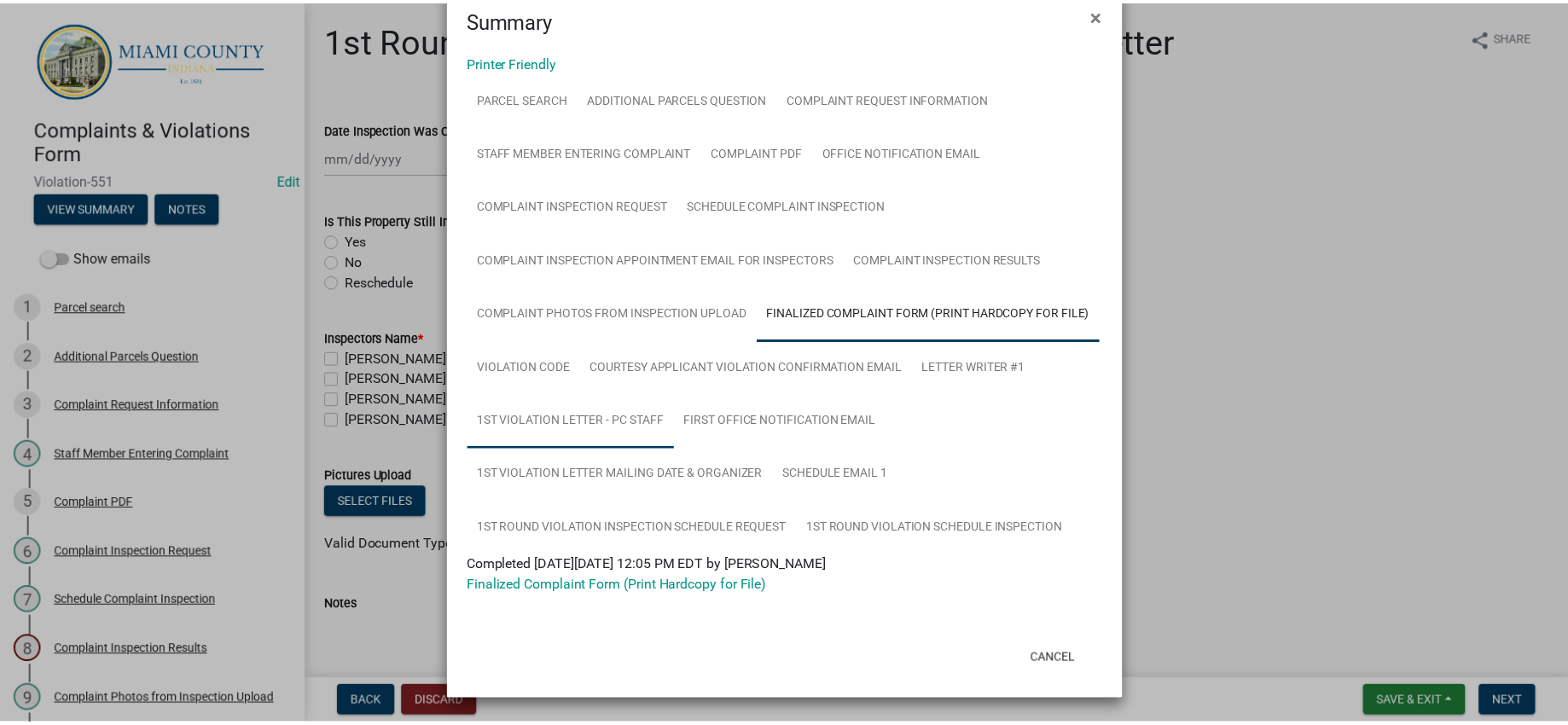
scroll to position [416, 0]
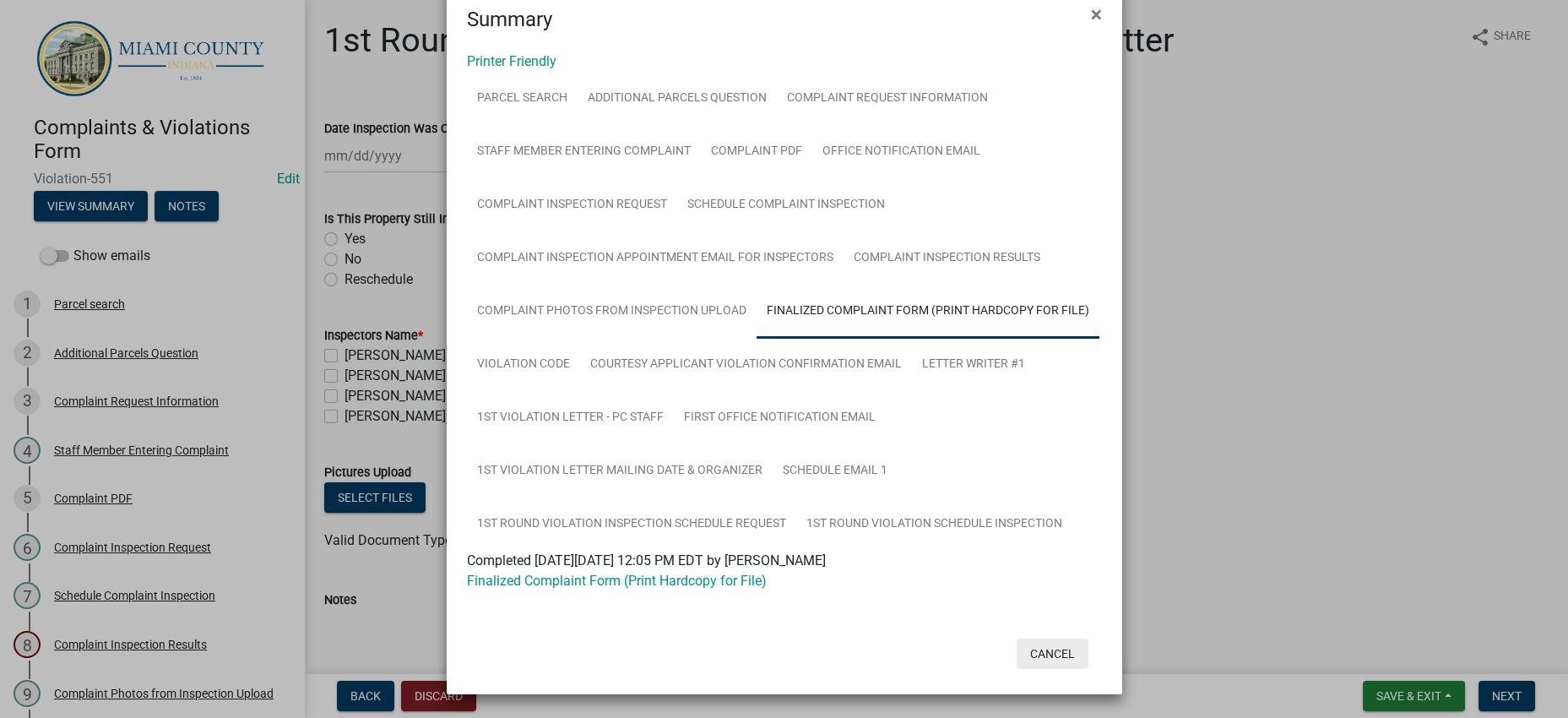
click at [1034, 639] on button "Cancel" at bounding box center [1053, 654] width 72 height 30
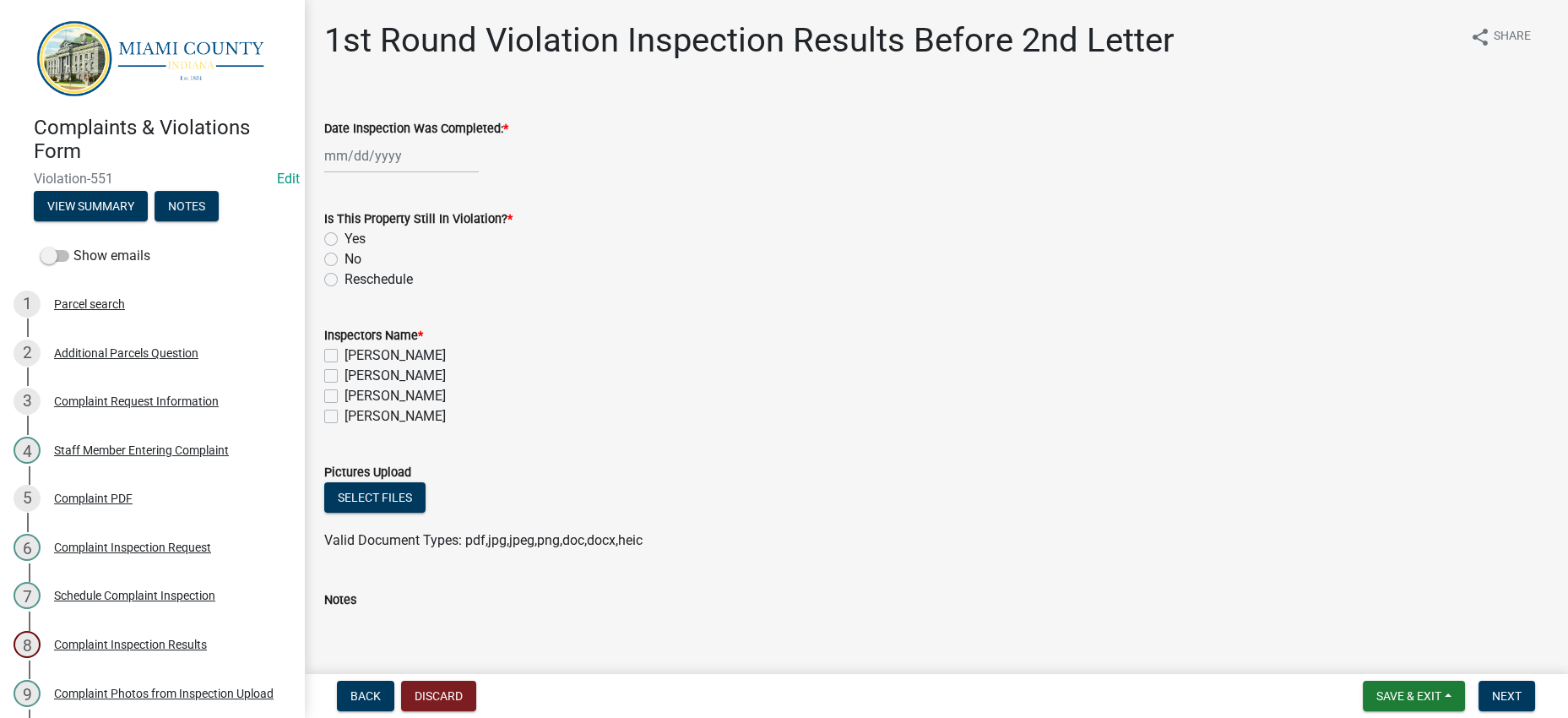
click at [871, 386] on div "[PERSON_NAME]" at bounding box center [935, 376] width 1223 height 20
click at [1396, 694] on span "Save & Exit" at bounding box center [1408, 695] width 65 height 13
click at [1372, 645] on button "Save & Exit" at bounding box center [1397, 644] width 135 height 41
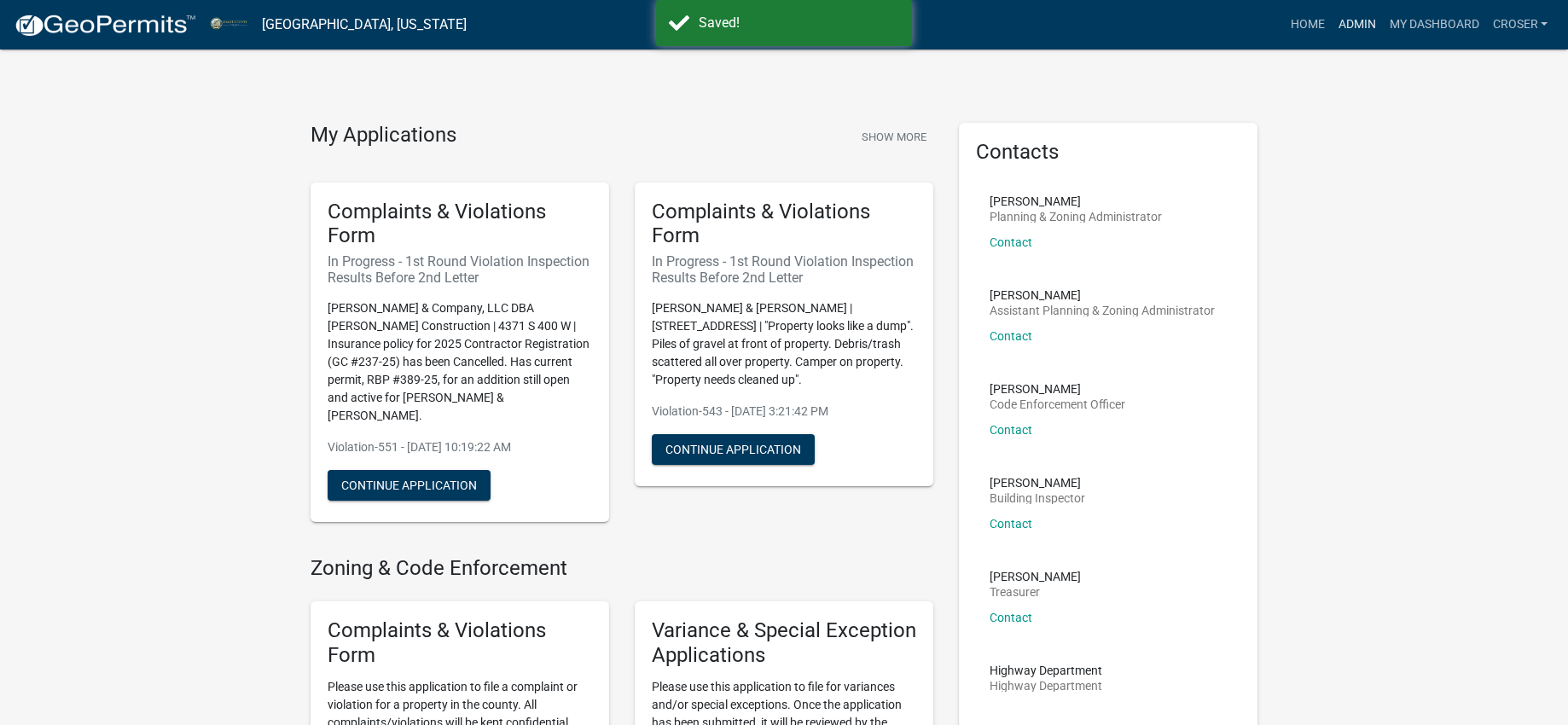
click at [1331, 27] on link "Admin" at bounding box center [1357, 25] width 52 height 32
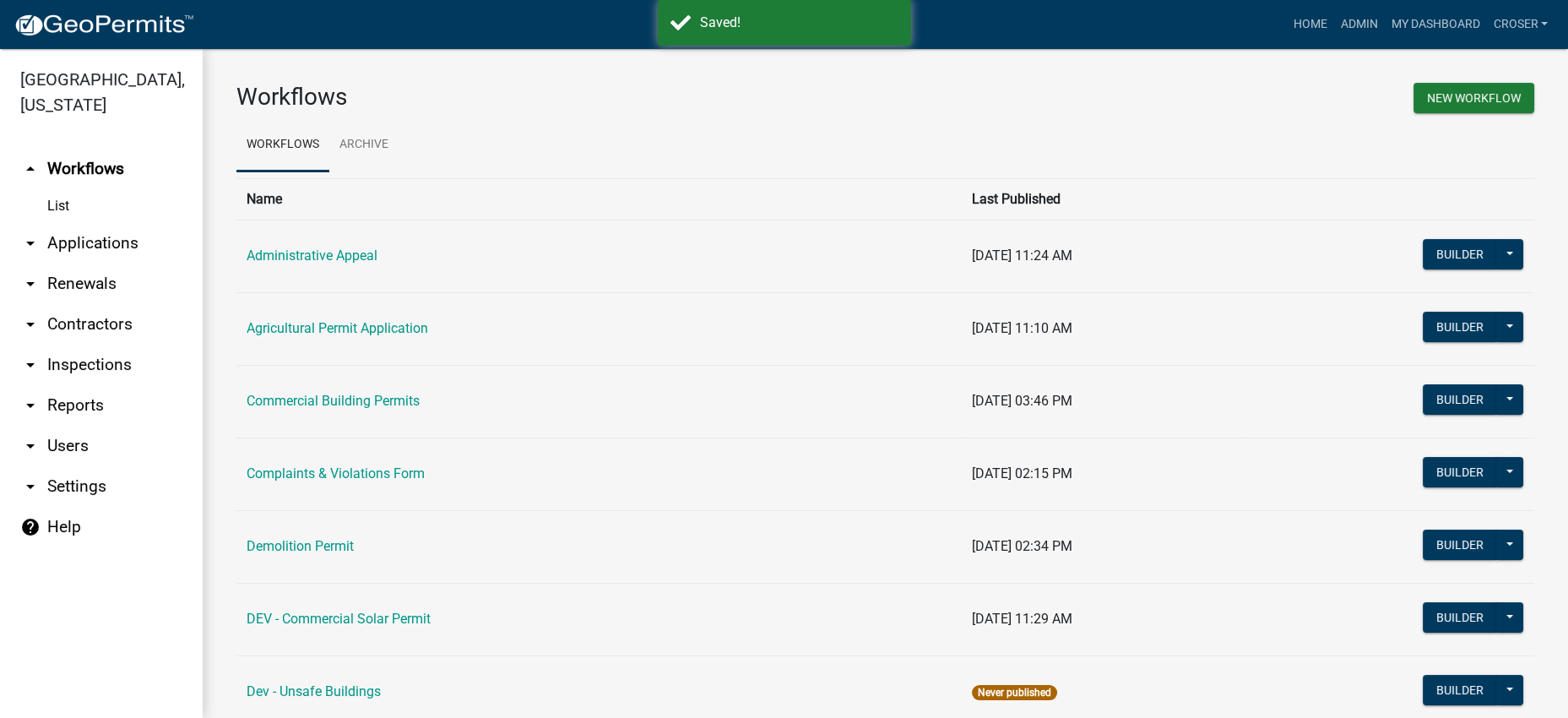
click at [130, 344] on link "arrow_drop_down Contractors" at bounding box center [101, 324] width 202 height 41
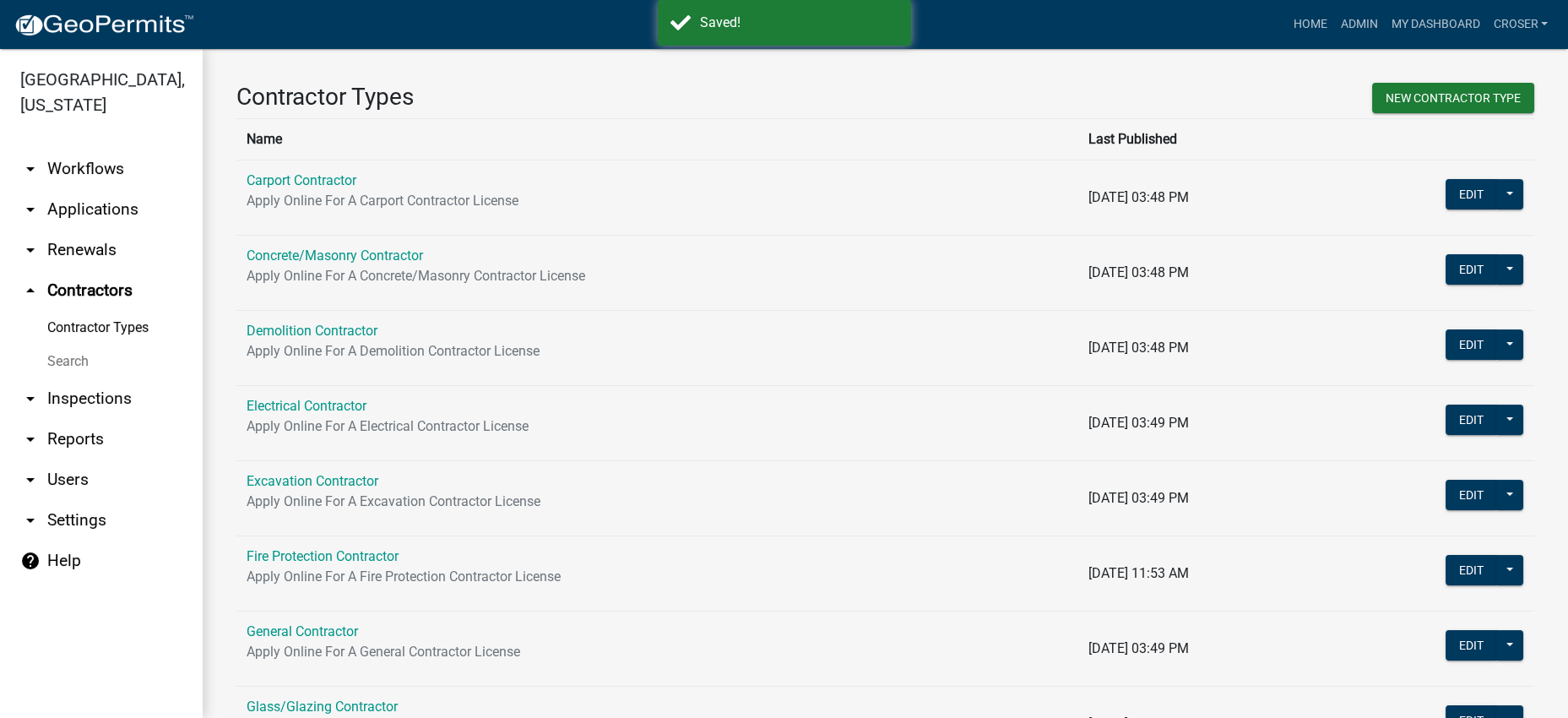
click at [73, 378] on link "Search" at bounding box center [101, 361] width 202 height 34
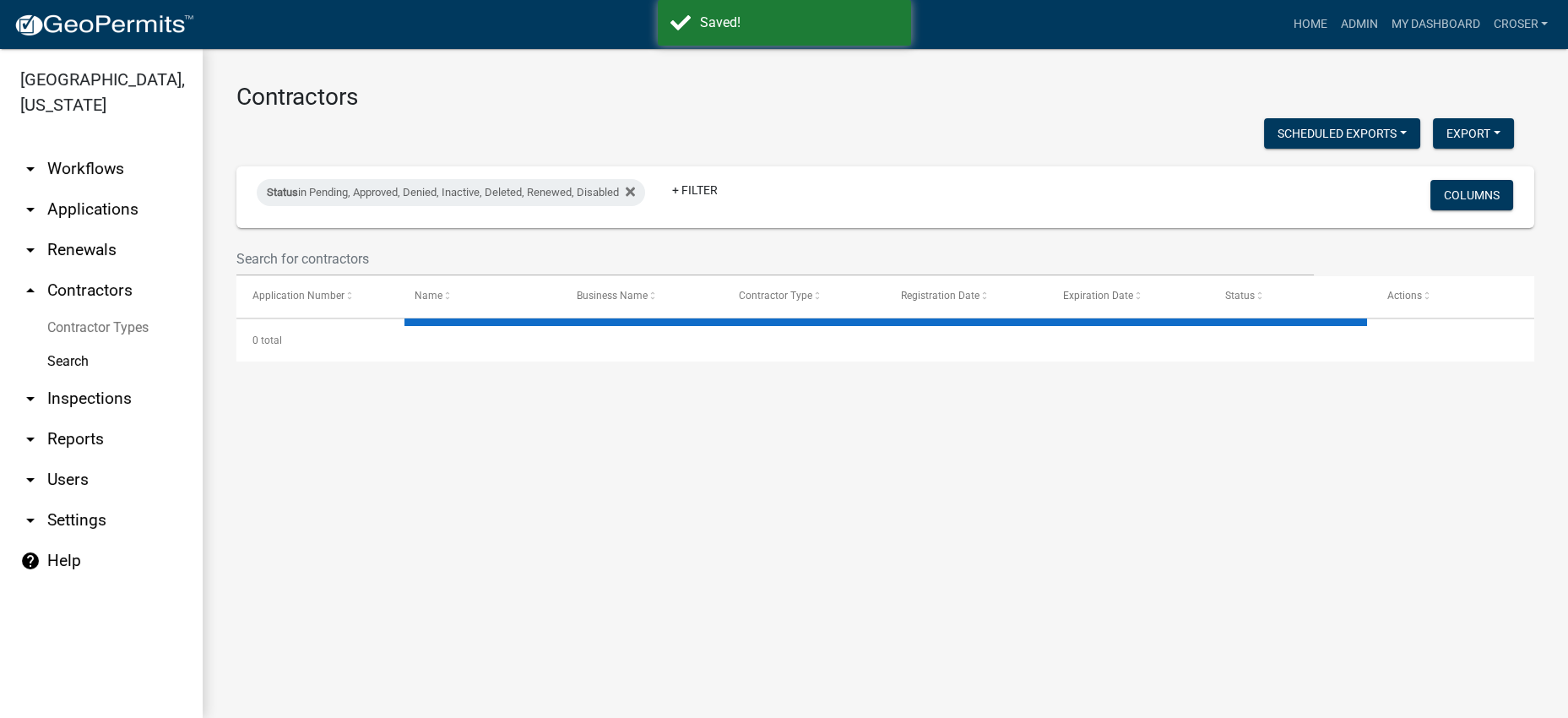
click at [358, 228] on div "Status in Pending, Approved, Denied, Inactive, Deleted, Renewed, Disabled + Fil…" at bounding box center [885, 197] width 1282 height 61
select select "3: 100"
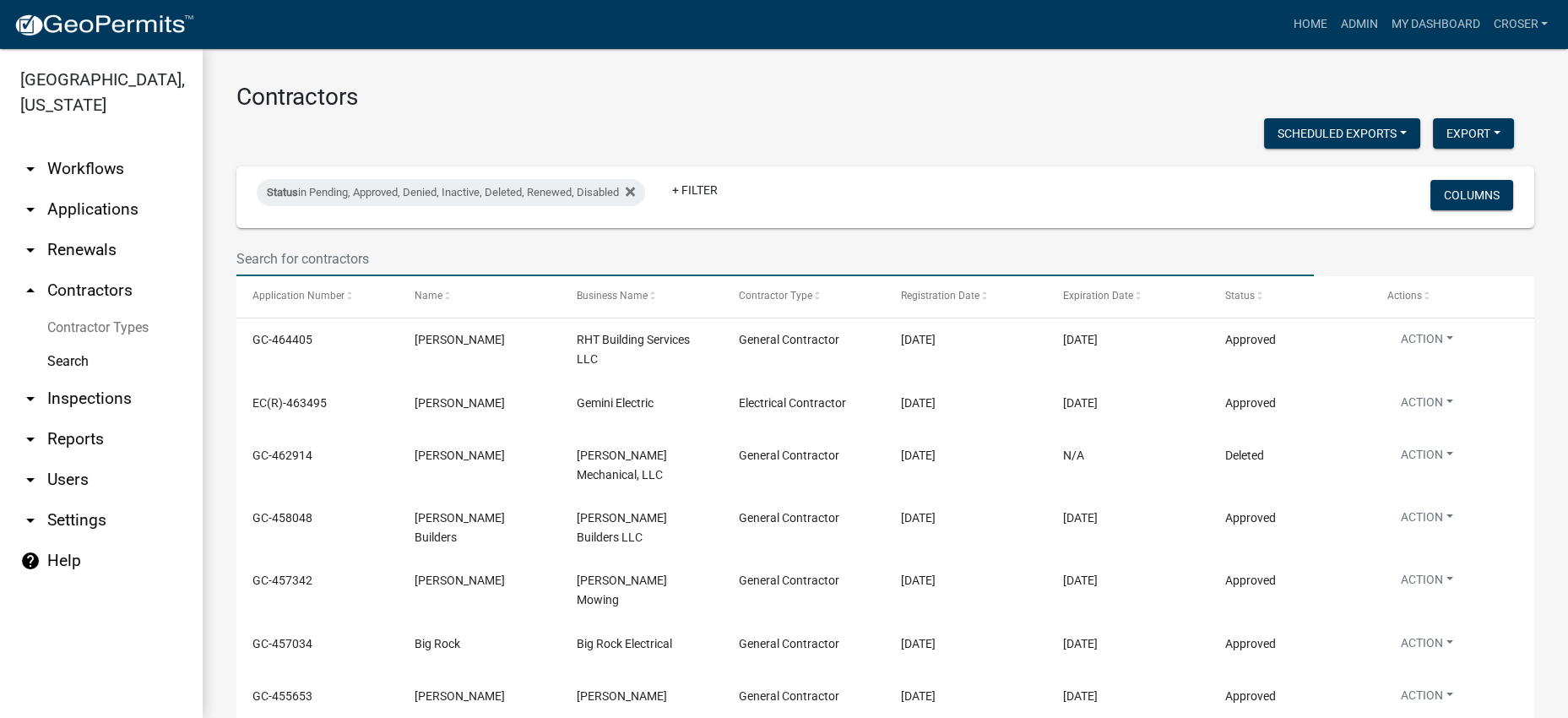
click at [381, 276] on input "text" at bounding box center [775, 258] width 1077 height 35
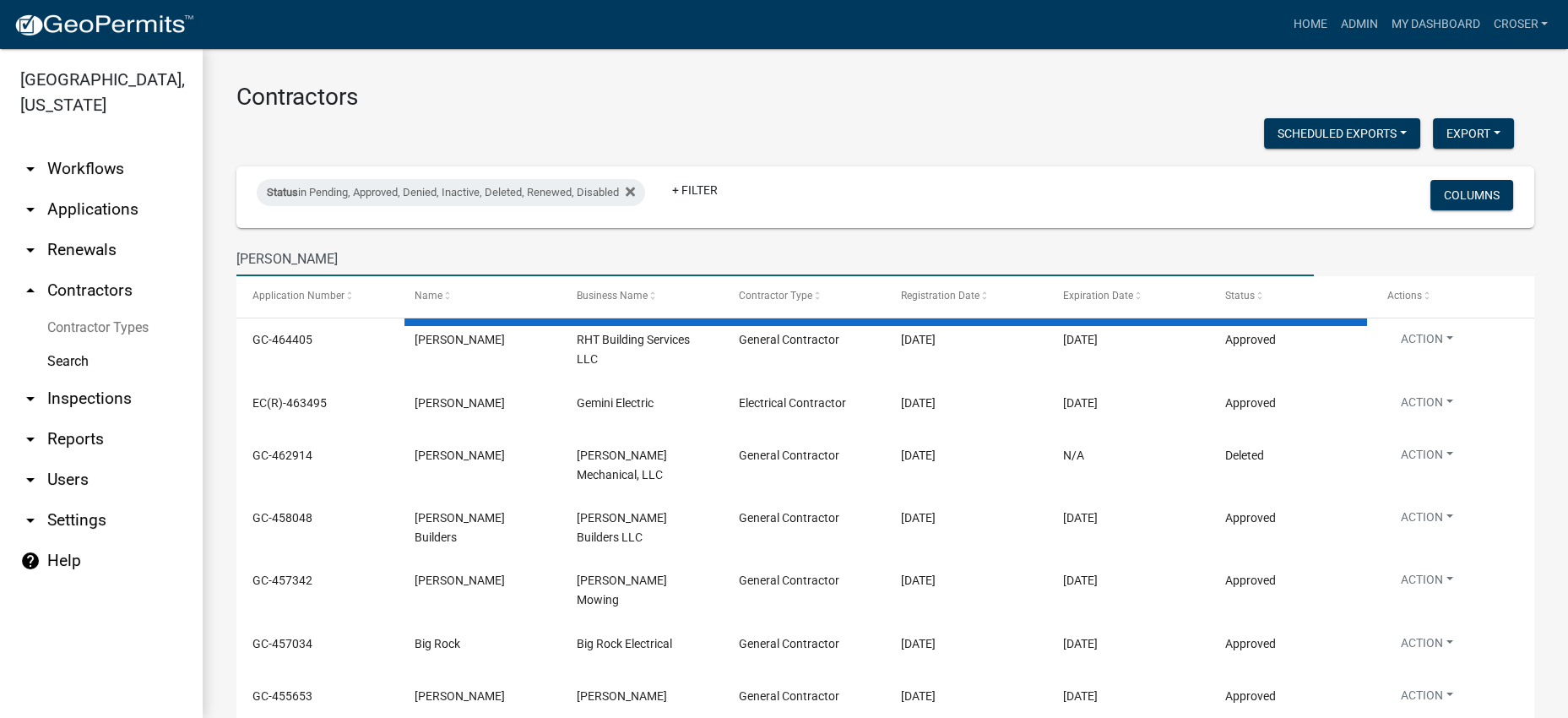
type input "[PERSON_NAME]"
click at [991, 112] on h3 "Contractors" at bounding box center [885, 96] width 1298 height 28
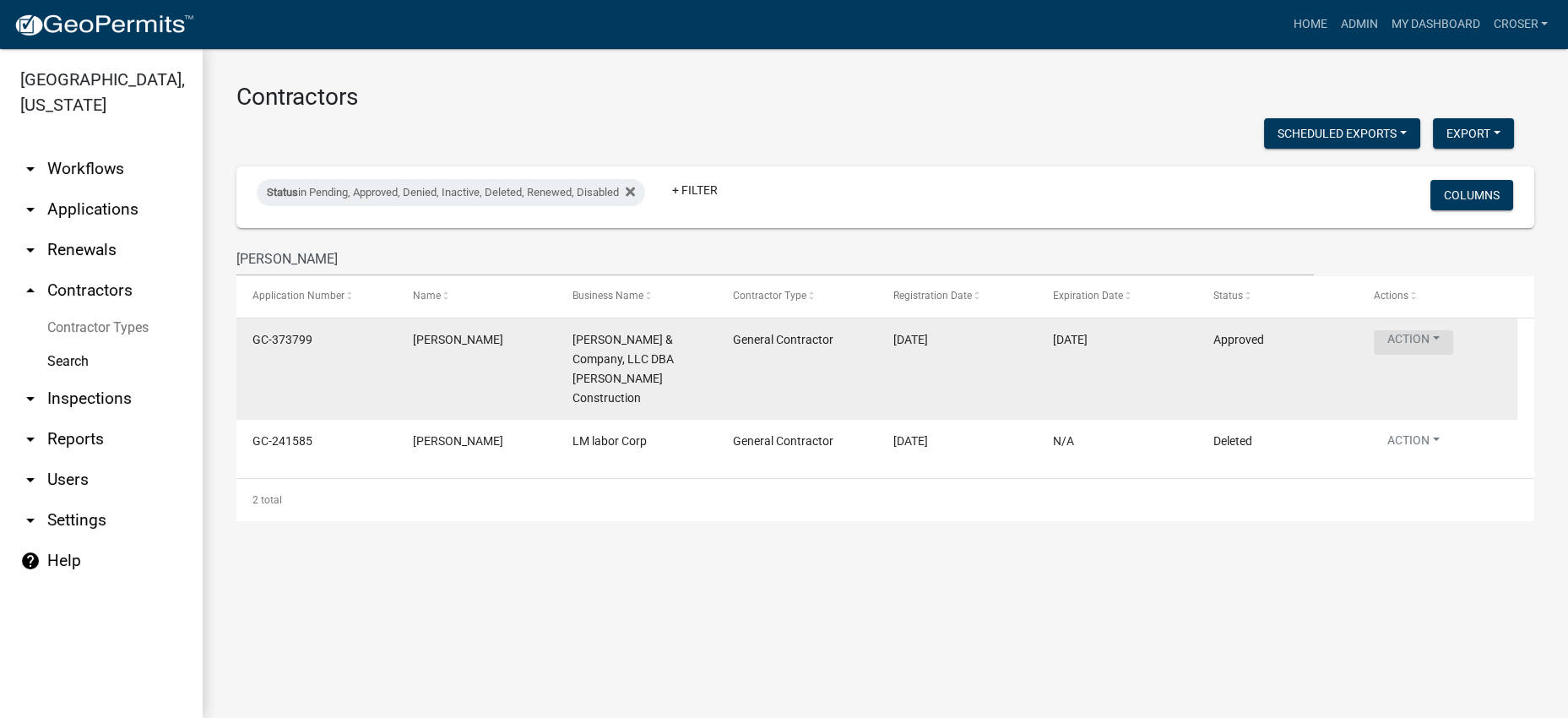
click at [1434, 355] on button "Action" at bounding box center [1413, 342] width 79 height 25
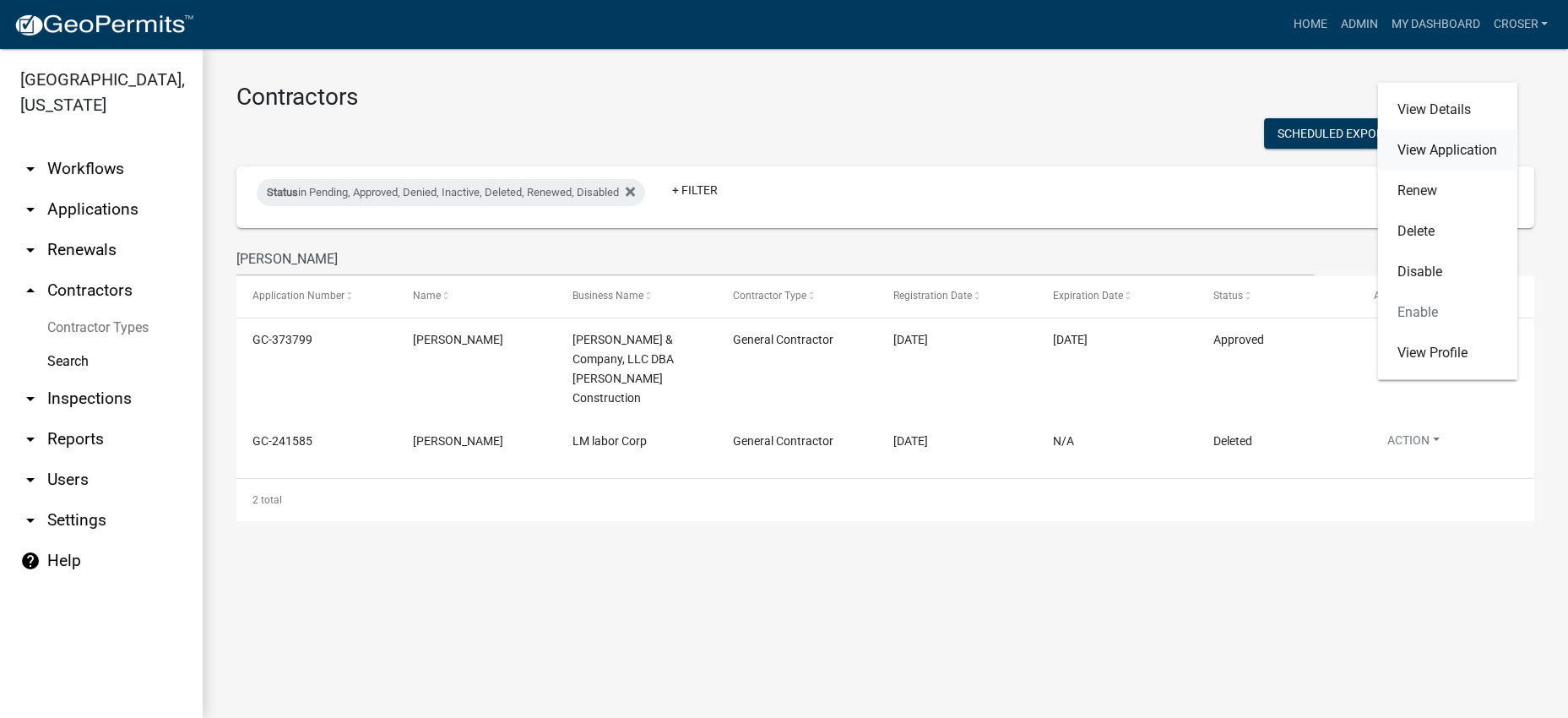
click at [1441, 130] on link "View Application" at bounding box center [1447, 149] width 140 height 41
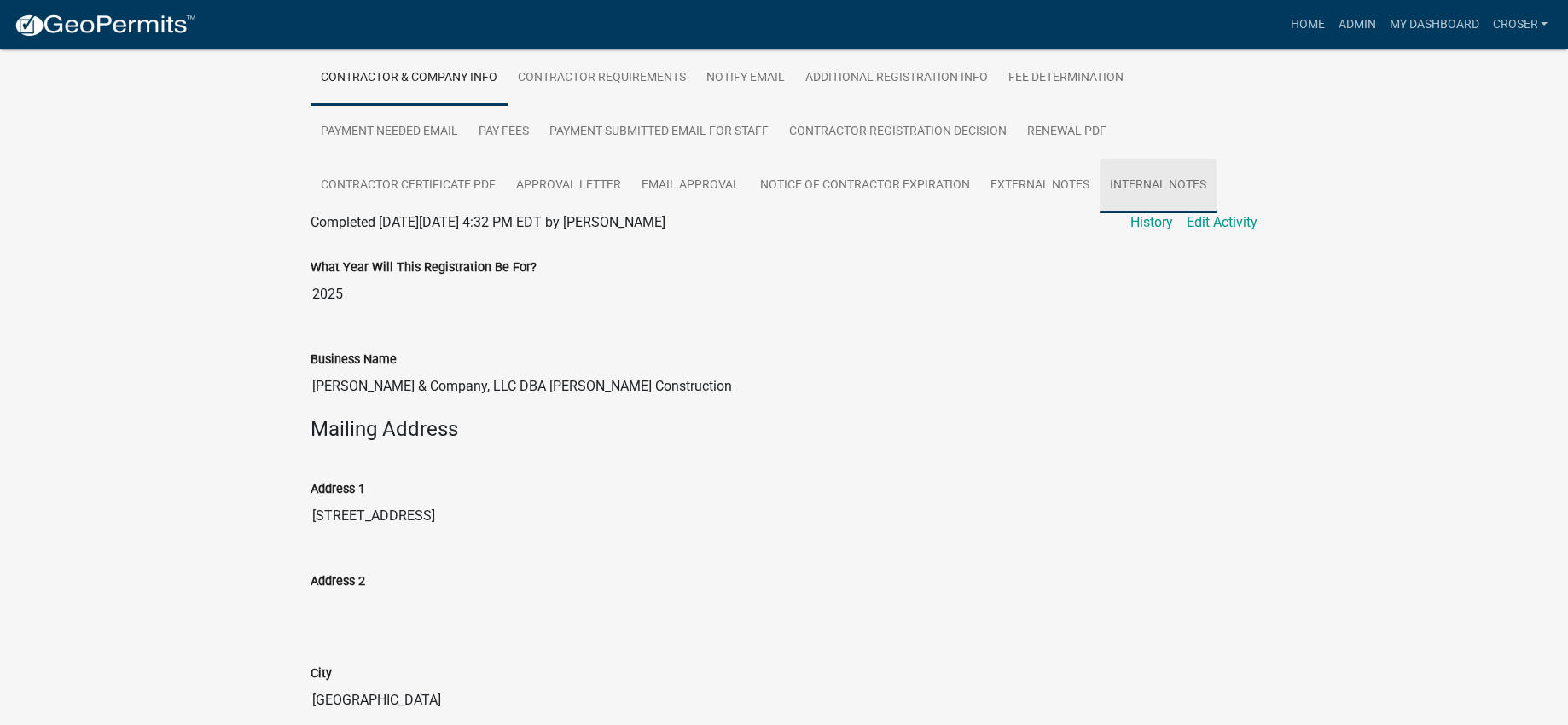
scroll to position [320, 0]
click at [1100, 214] on link "Internal Notes" at bounding box center [1158, 186] width 117 height 54
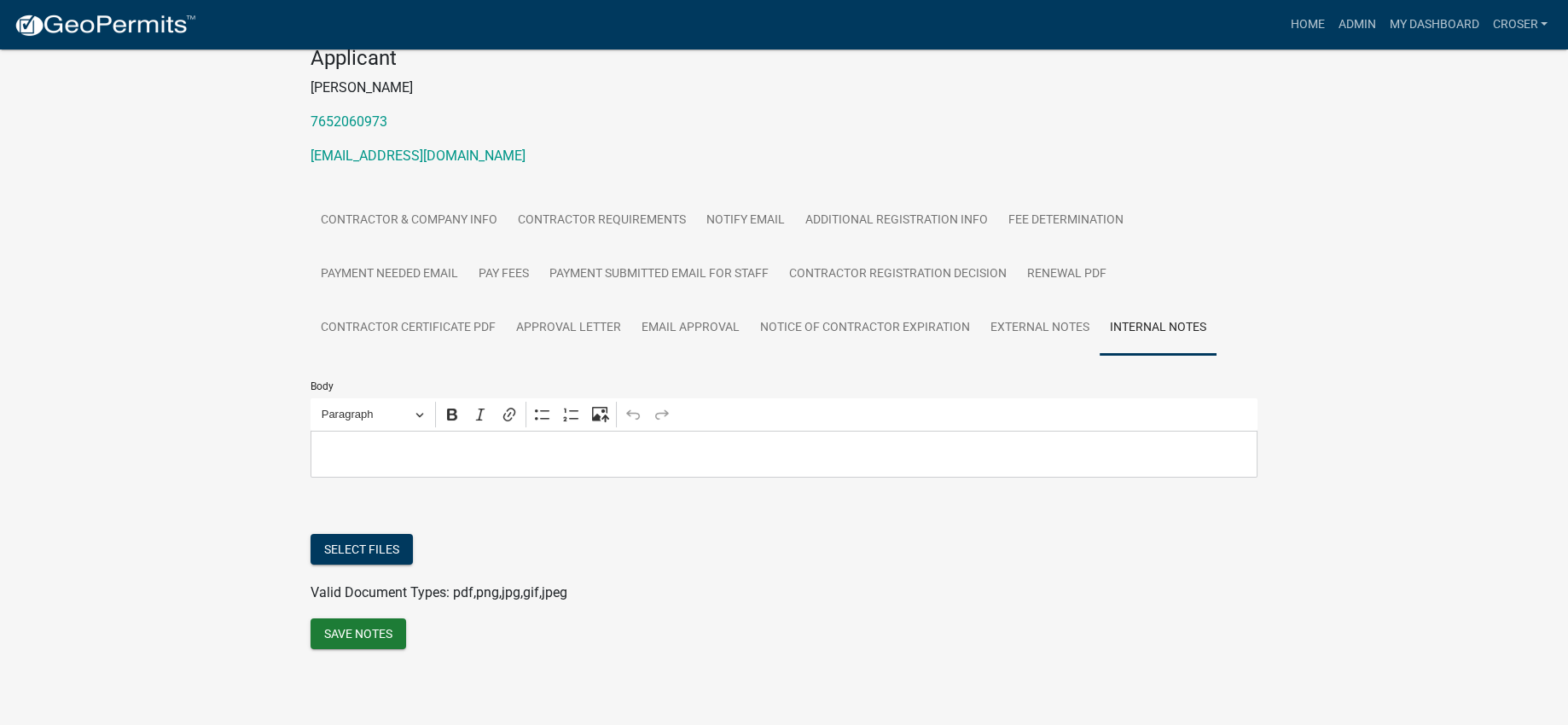
click at [536, 464] on p "Editor editing area: main. Press Alt+0 for help." at bounding box center [784, 453] width 929 height 20
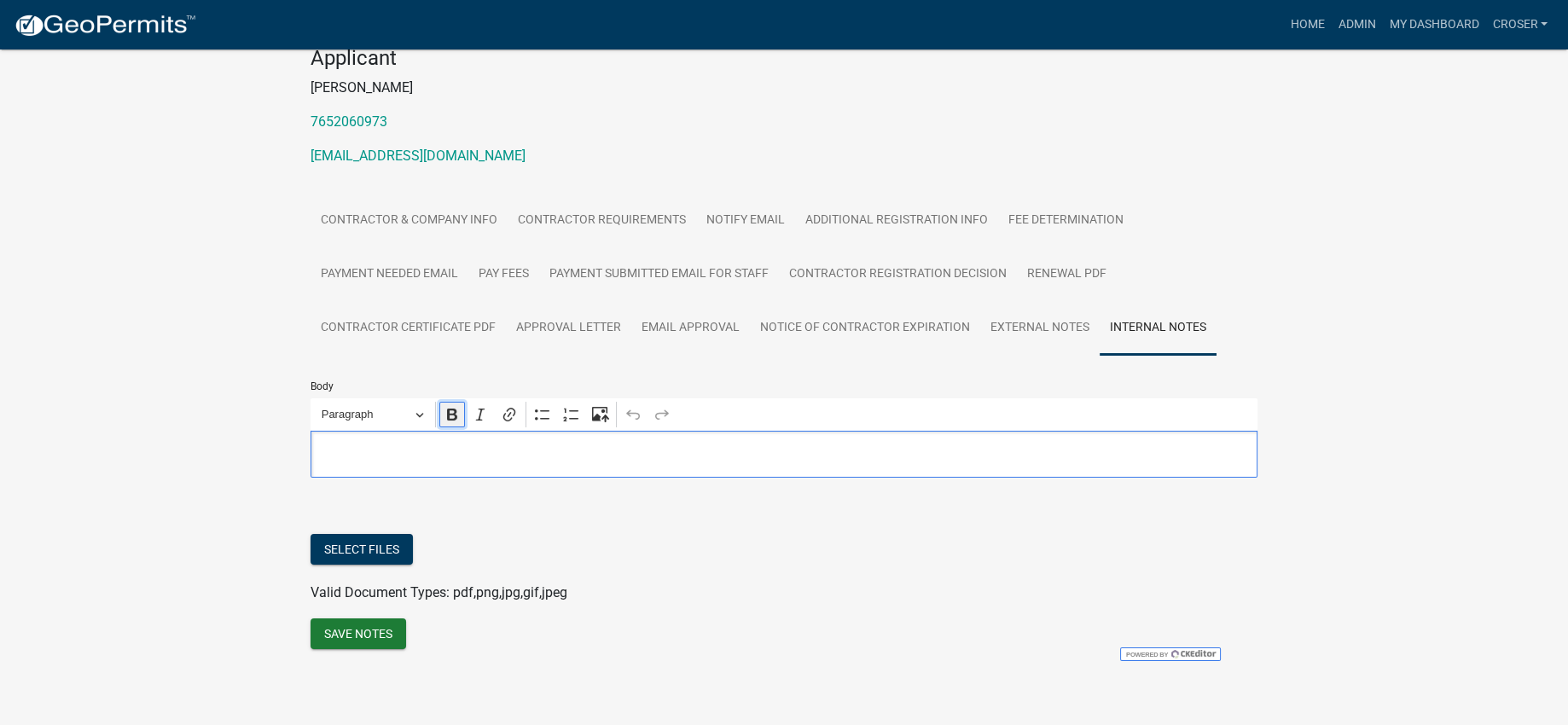
click at [448, 423] on icon "Editor toolbar" at bounding box center [452, 415] width 17 height 17
click at [454, 420] on icon "Editor toolbar" at bounding box center [452, 415] width 11 height 11
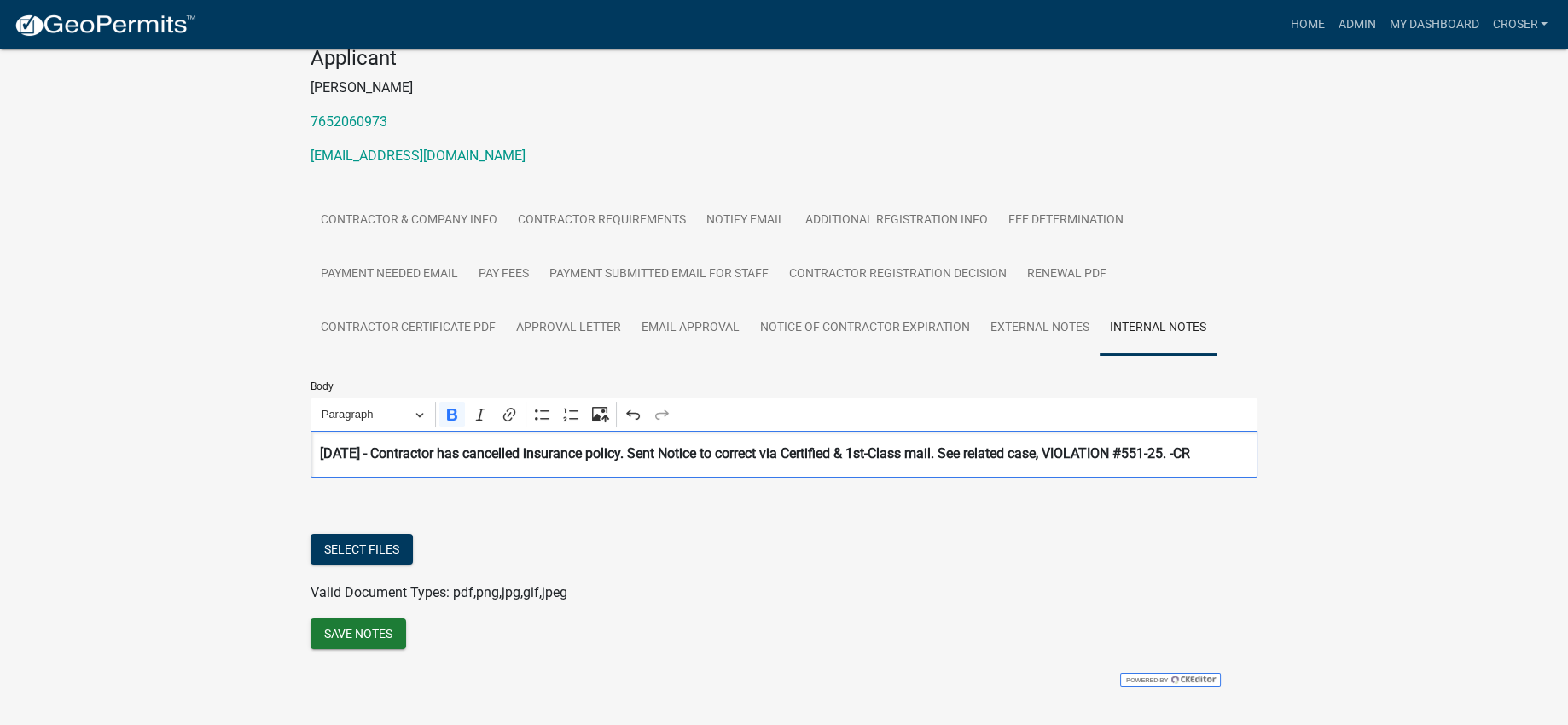
drag, startPoint x: 533, startPoint y: 521, endPoint x: 397, endPoint y: 497, distance: 138.1
click at [397, 464] on p "[DATE] - Contractor has cancelled insurance policy. Sent Notice to correct via …" at bounding box center [784, 453] width 929 height 20
click at [457, 423] on icon "Editor toolbar" at bounding box center [452, 415] width 17 height 17
click at [598, 464] on p "[DATE] - Contractor has cancelled insurance policy. Sent Notice to correct via …" at bounding box center [784, 453] width 929 height 20
click at [476, 464] on p "[DATE] - Contractor has cancelled insurance policy. Sent Notice to correct via …" at bounding box center [784, 453] width 929 height 20
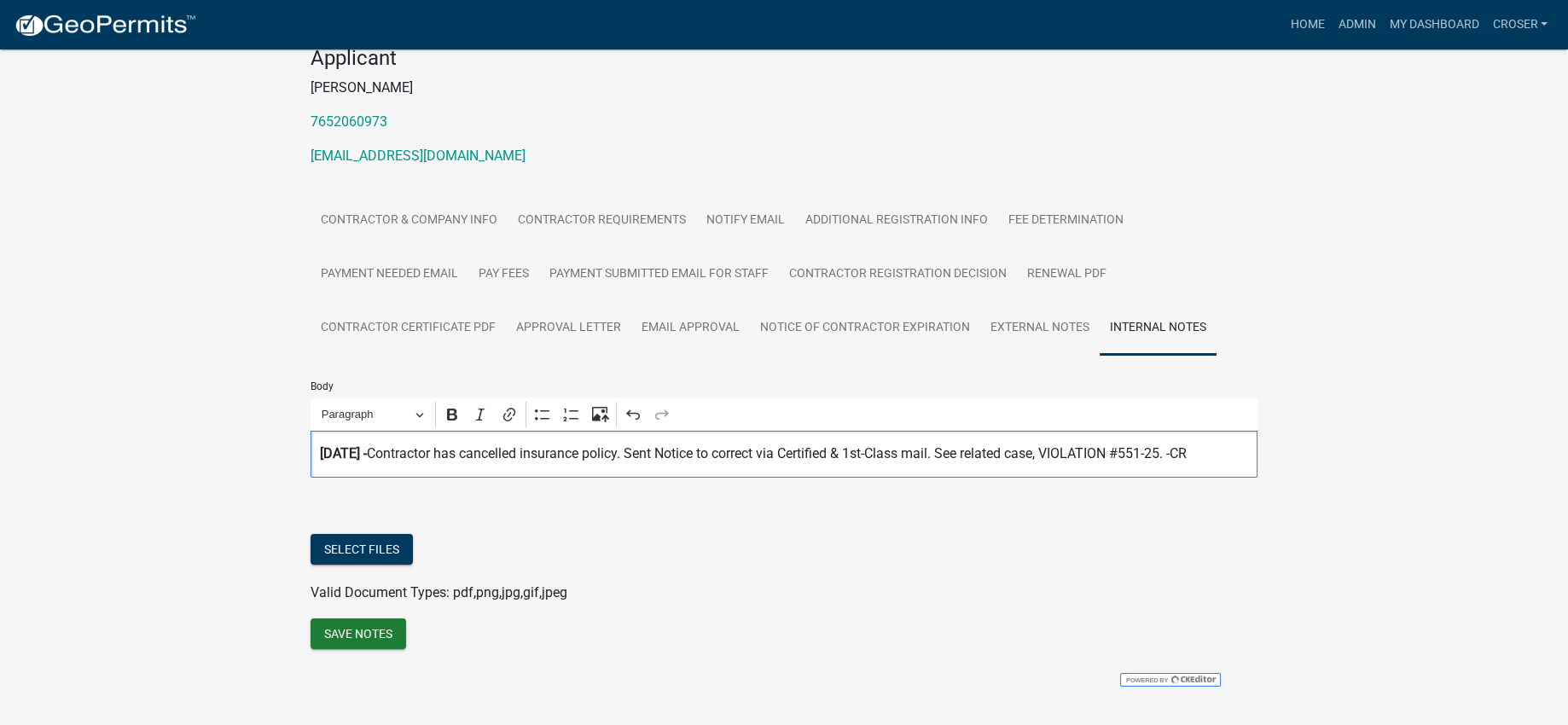
click at [617, 464] on p "[DATE] - Contractor has cancelled insurance policy. Sent Notice to correct via …" at bounding box center [784, 453] width 929 height 20
click at [1110, 443] on p "[DATE] - Contractor has cancelled insurance policy. Sent Notice to correct via …" at bounding box center [784, 453] width 929 height 20
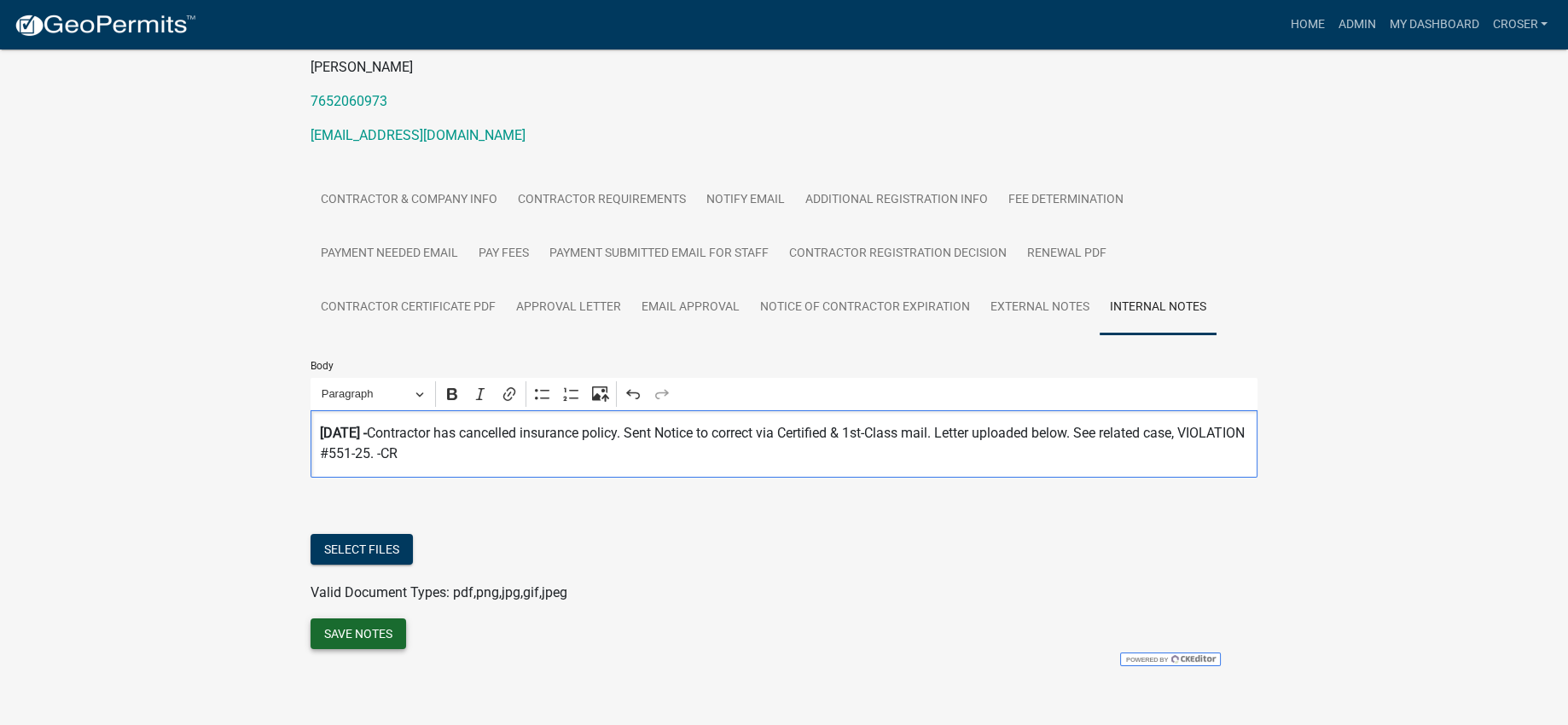
click at [387, 618] on button "Save Notes" at bounding box center [358, 633] width 96 height 31
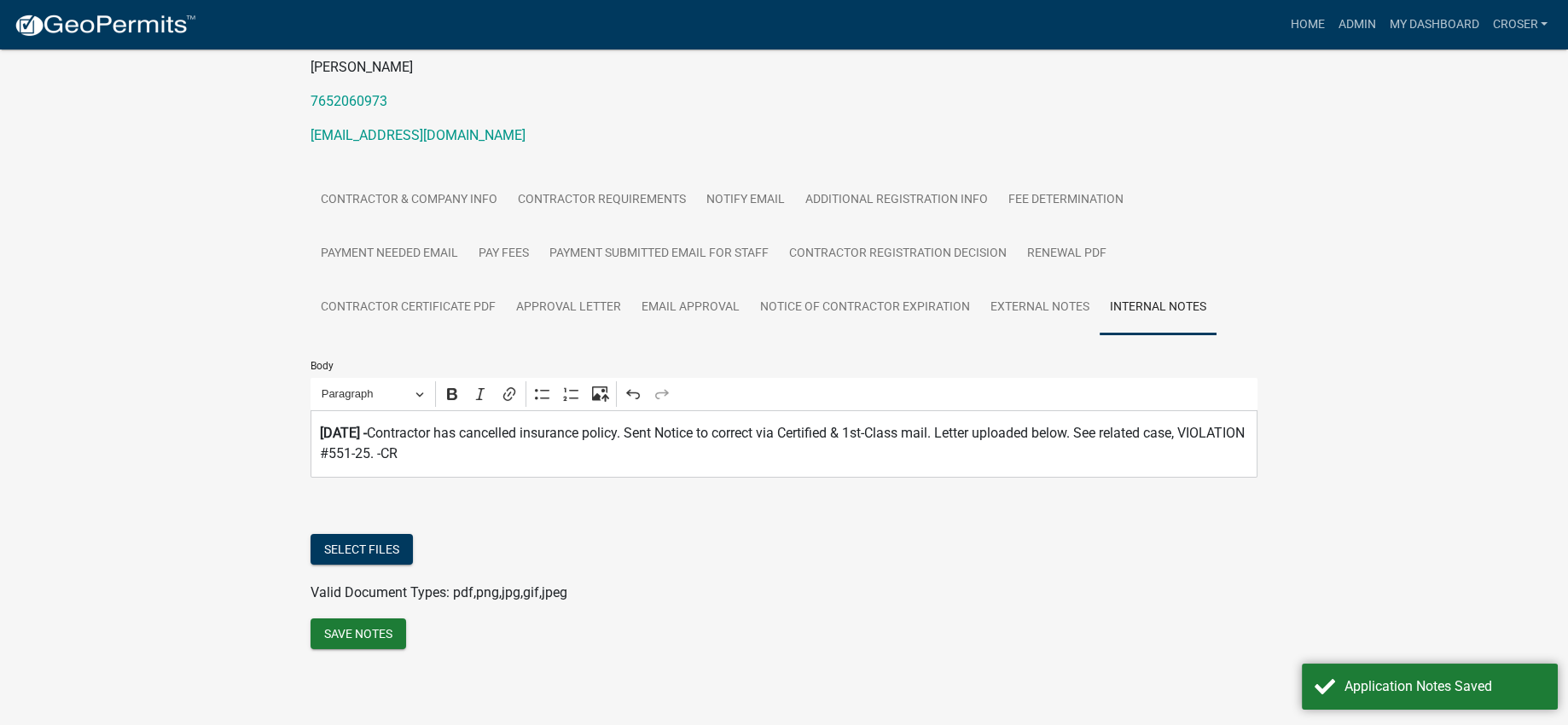
click at [663, 534] on div "Select files" at bounding box center [784, 551] width 947 height 35
click at [412, 534] on button "Select files" at bounding box center [361, 549] width 102 height 31
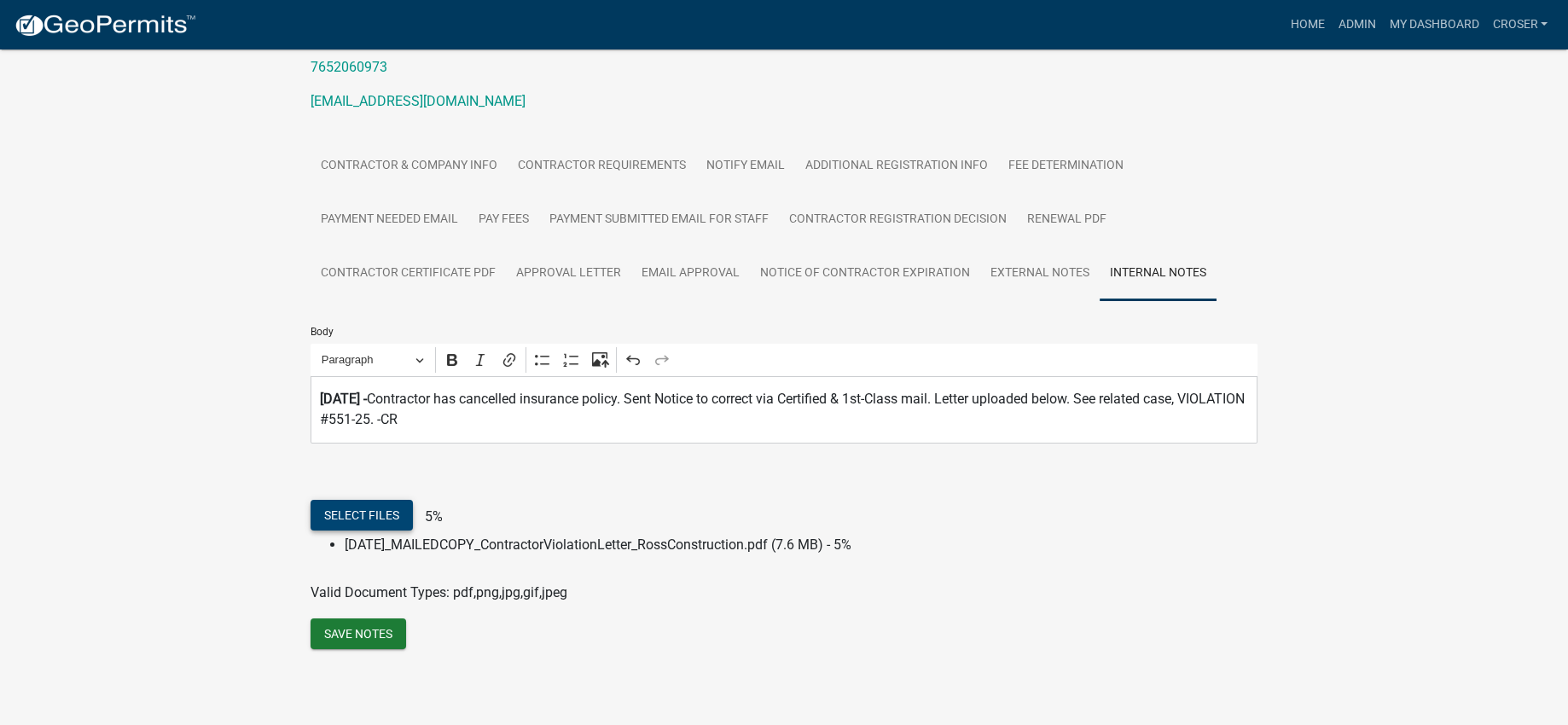
click at [405, 518] on button "Select files" at bounding box center [361, 515] width 102 height 31
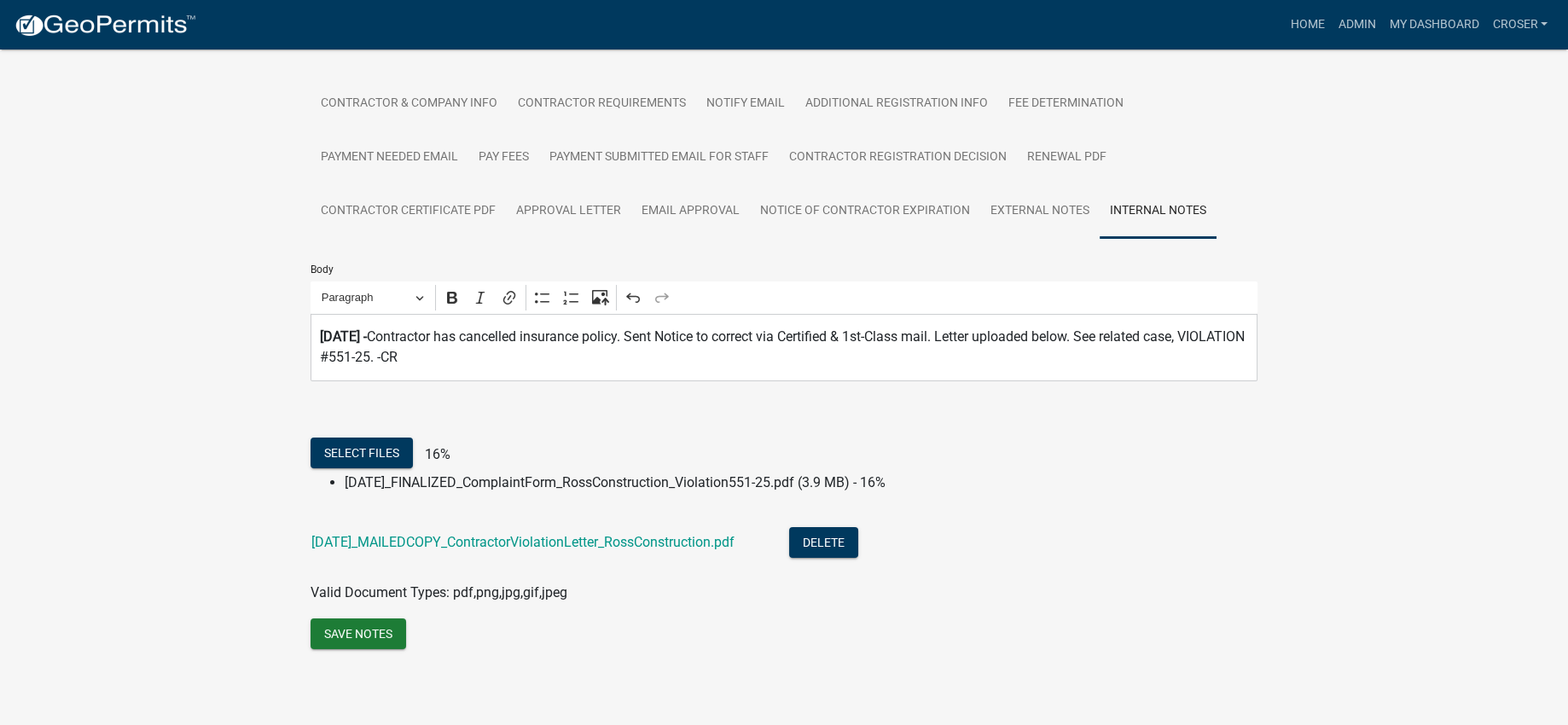
click at [1062, 448] on form "Select files 16% [DATE]_FINALIZED_ComplaintForm_RossConstruction_Violation551-2…" at bounding box center [784, 500] width 947 height 206
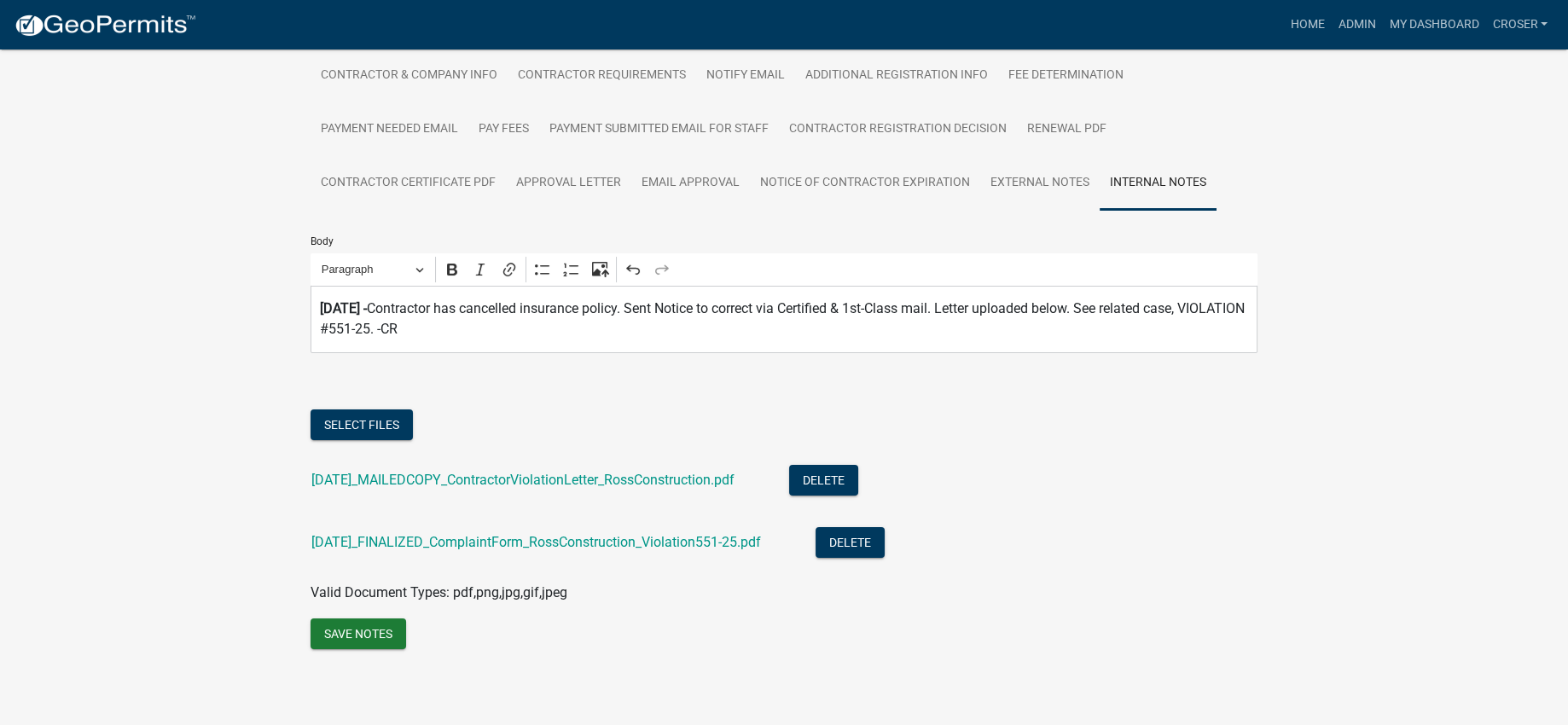
scroll to position [592, 0]
click at [379, 618] on button "Save Notes" at bounding box center [358, 633] width 96 height 31
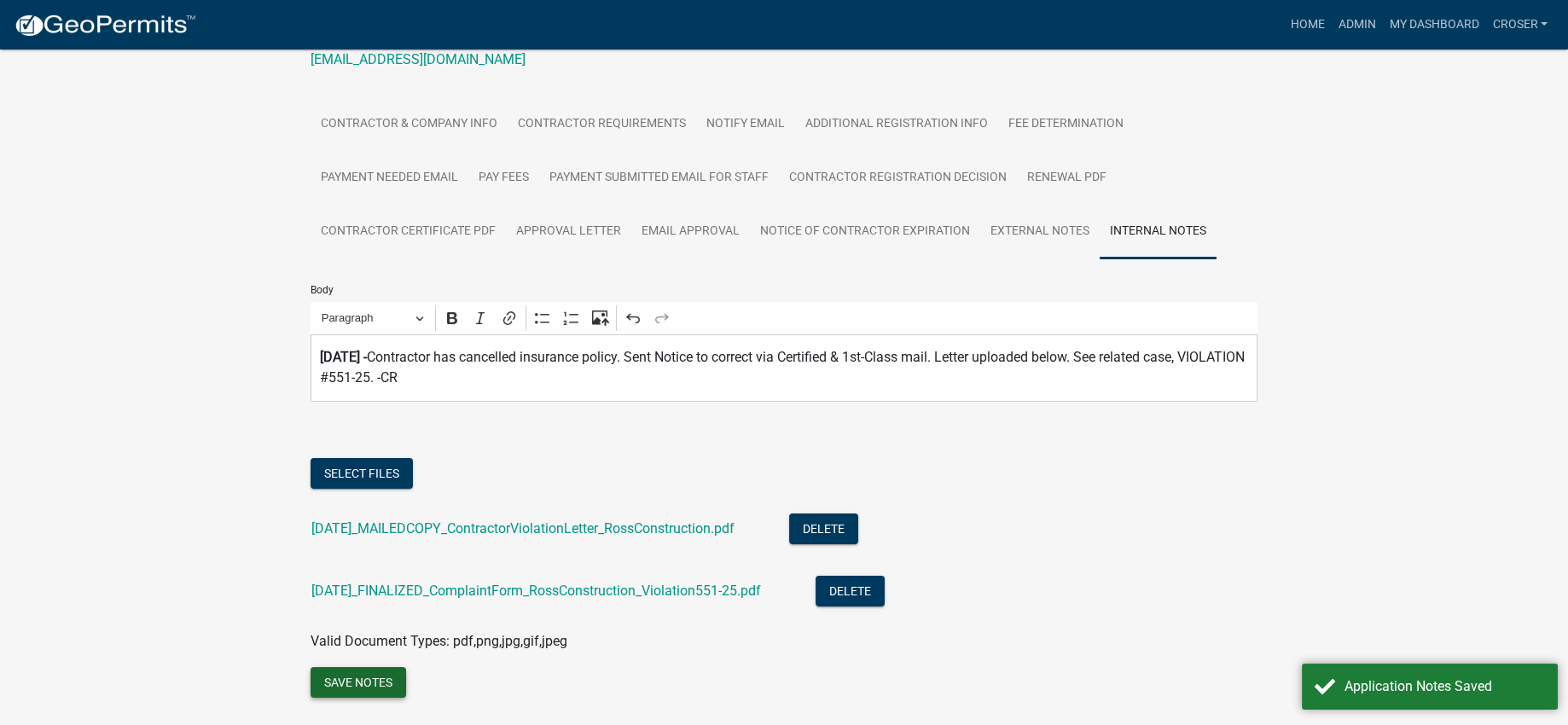
scroll to position [274, 0]
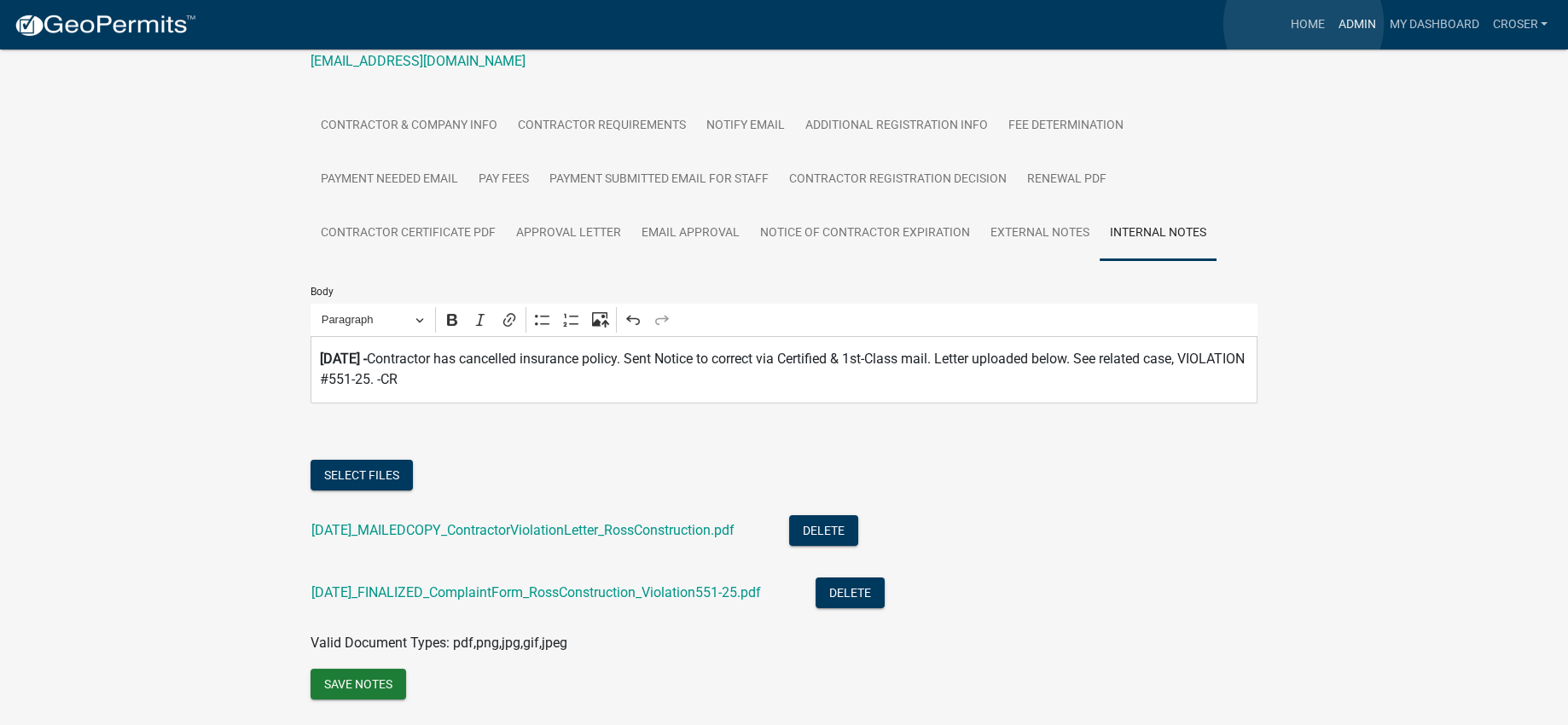
click at [1331, 25] on link "Admin" at bounding box center [1357, 25] width 52 height 32
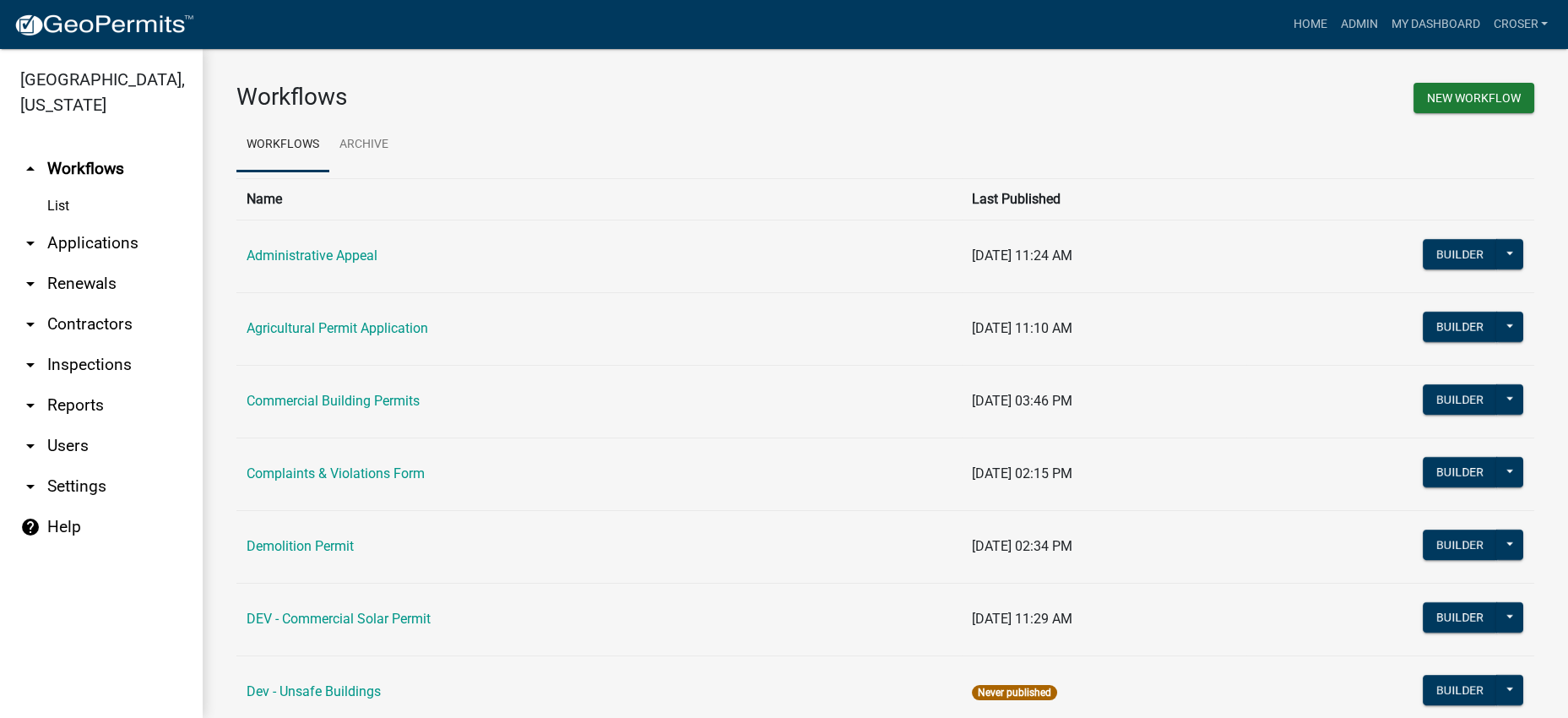
drag, startPoint x: 116, startPoint y: 369, endPoint x: 108, endPoint y: 383, distance: 16.1
click at [116, 344] on link "arrow_drop_down Contractors" at bounding box center [101, 324] width 202 height 41
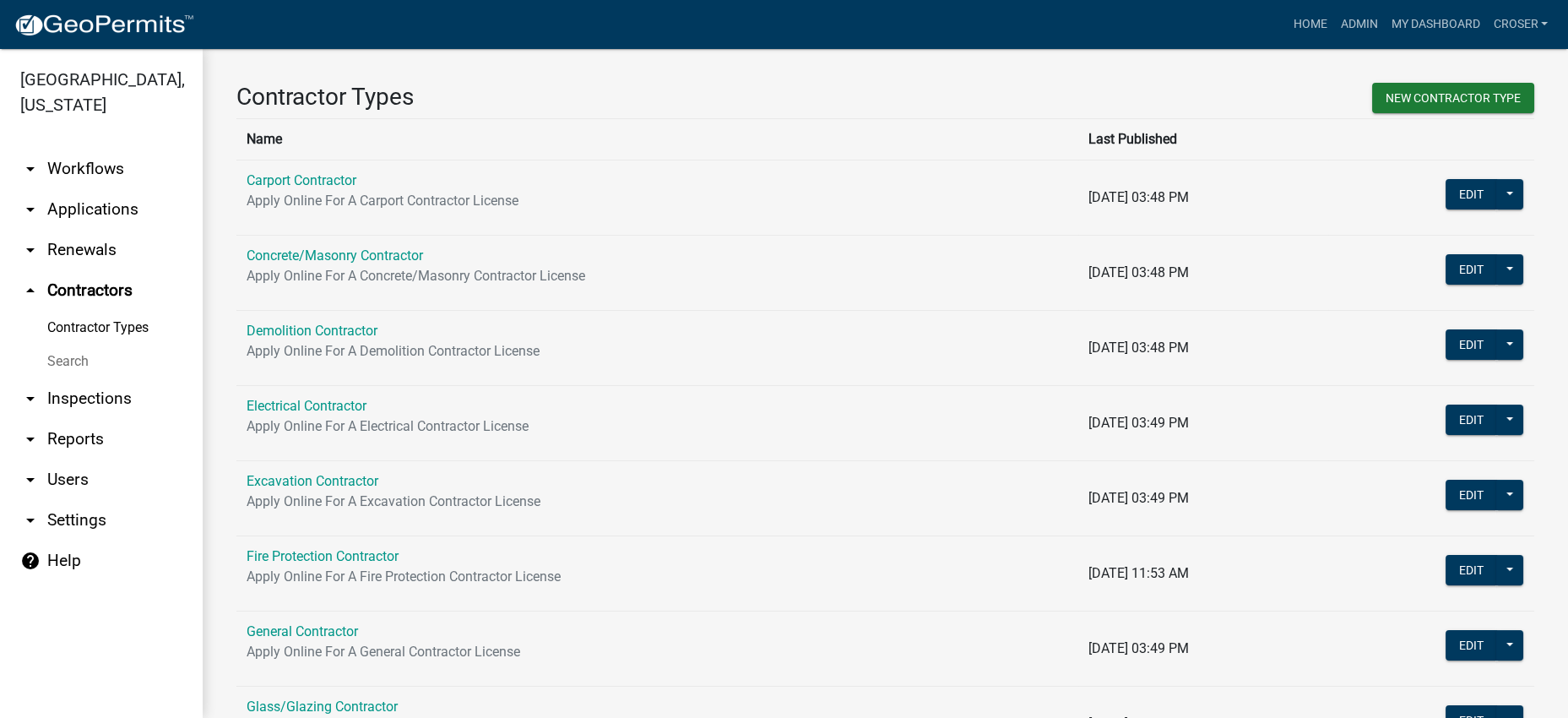
click at [87, 378] on link "Search" at bounding box center [101, 361] width 202 height 34
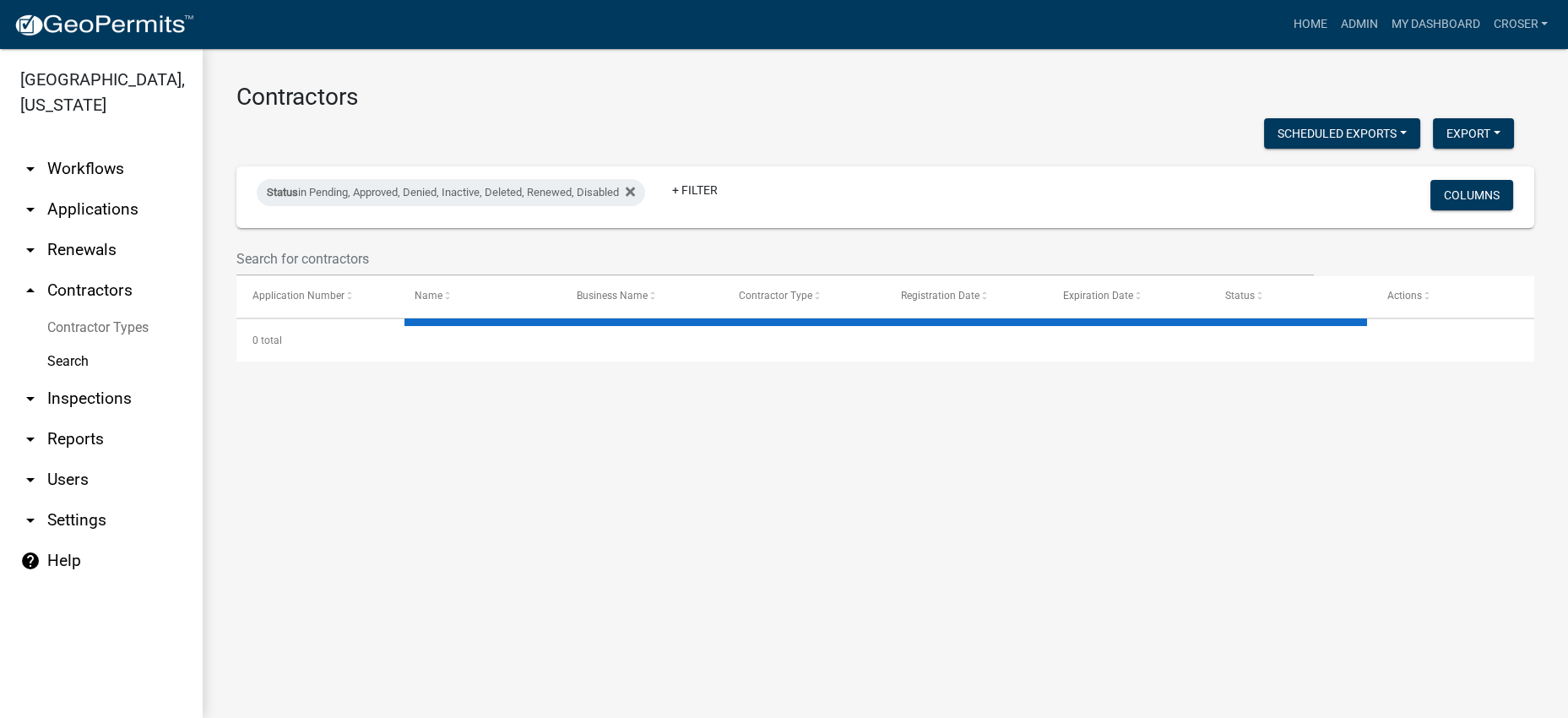
click at [383, 276] on wm-filter-builder "Status in Pending, Approved, Denied, Inactive, Deleted, Renewed, Disabled + Fil…" at bounding box center [885, 221] width 1298 height 110
select select "3: 100"
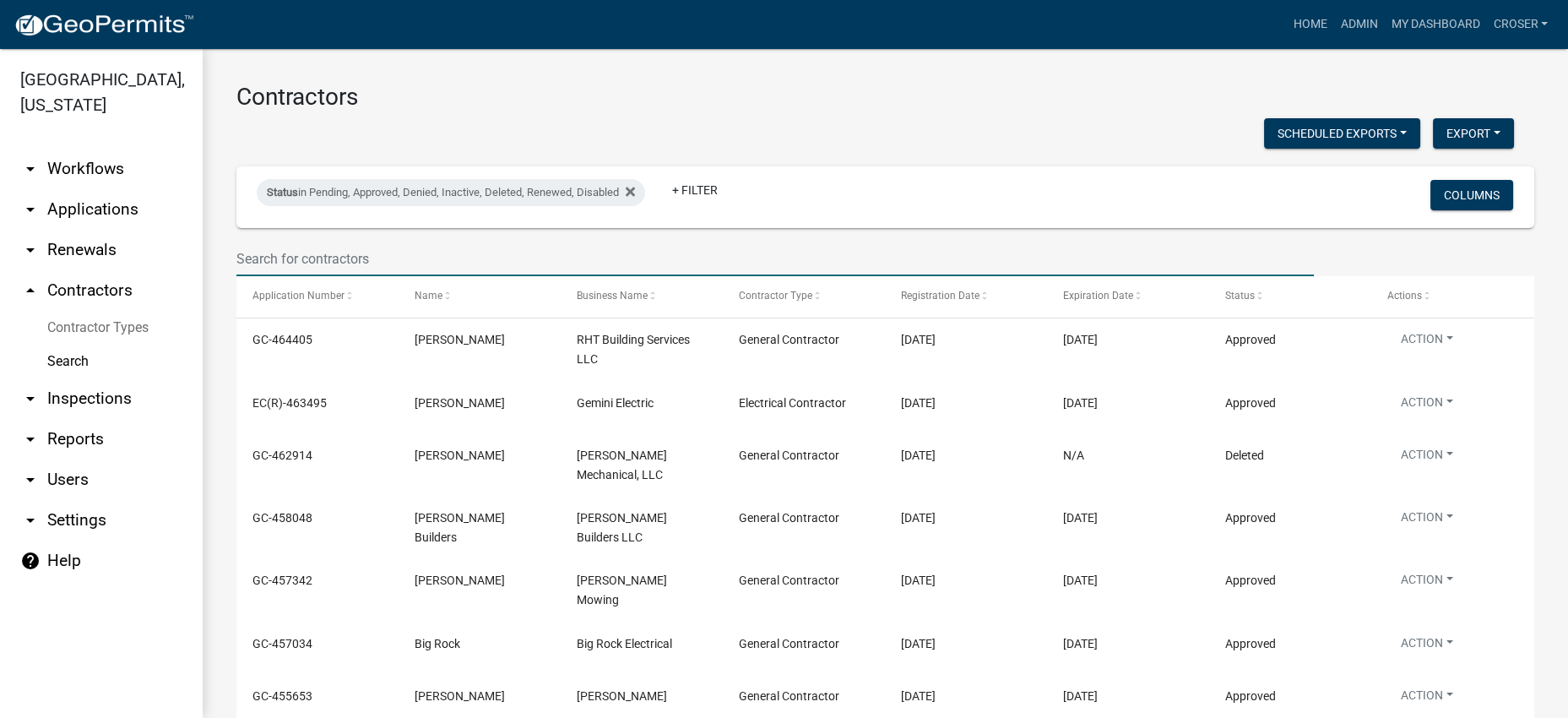
click at [382, 276] on input "text" at bounding box center [775, 258] width 1077 height 35
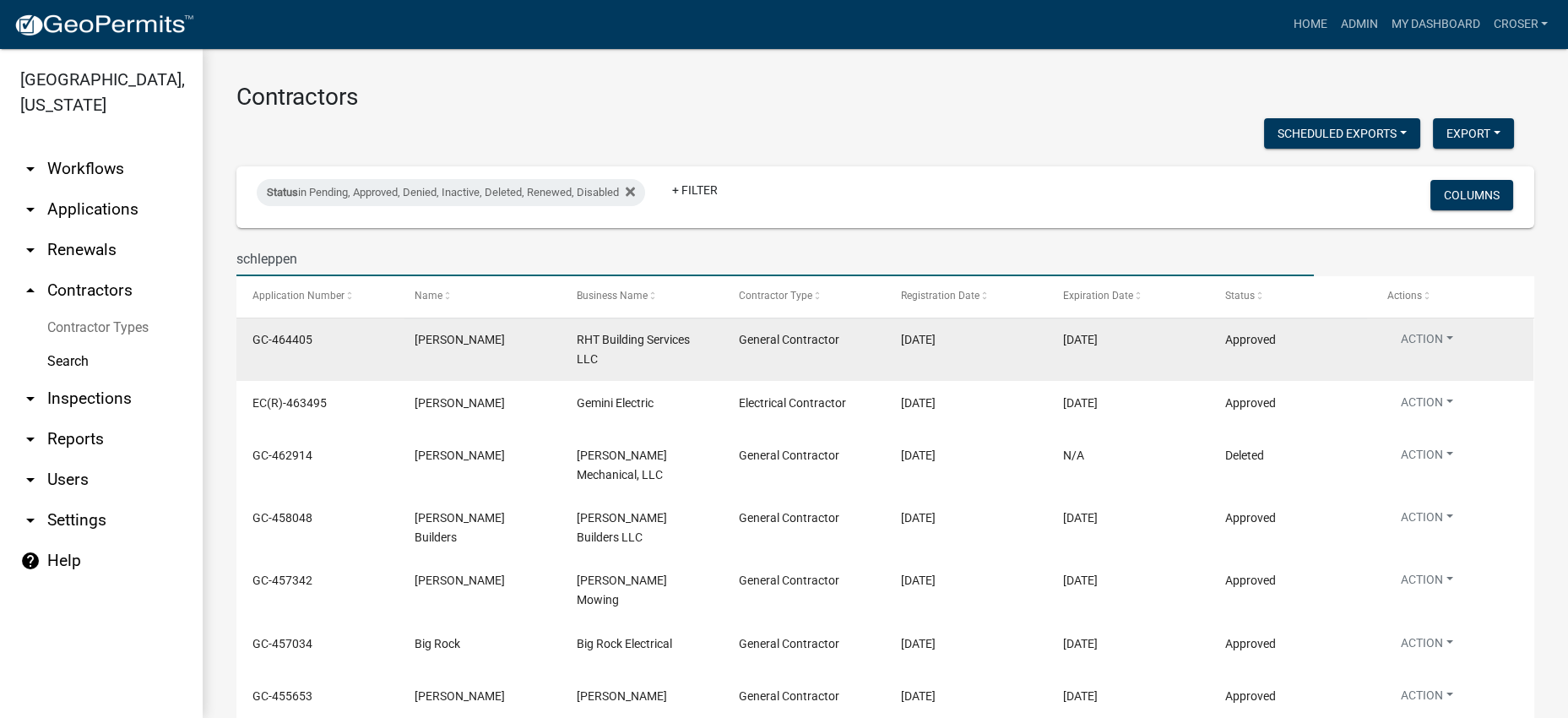
click at [366, 376] on datatable-body-cell "GC-464405" at bounding box center [317, 350] width 162 height 62
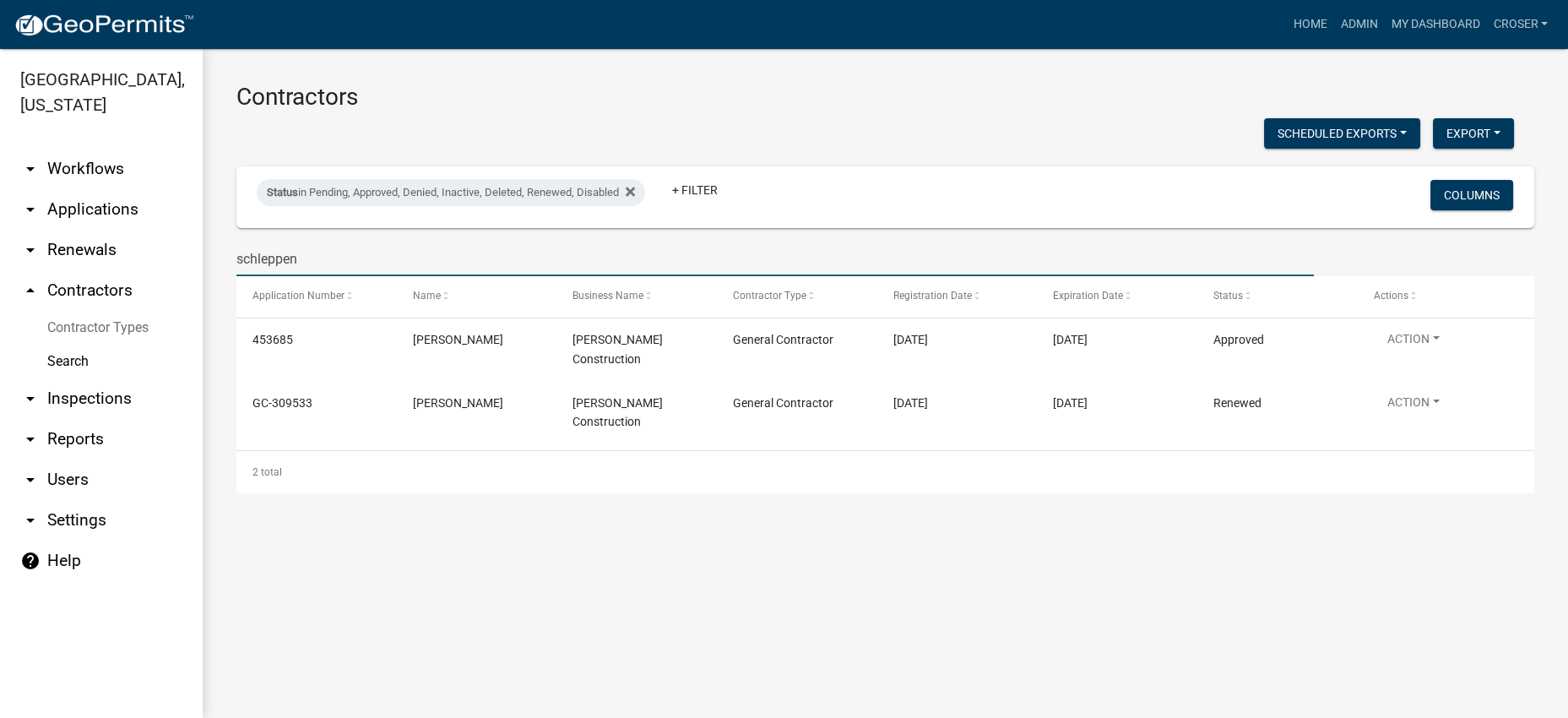
click at [366, 276] on input "schleppen" at bounding box center [775, 258] width 1077 height 35
type input "[PERSON_NAME]"
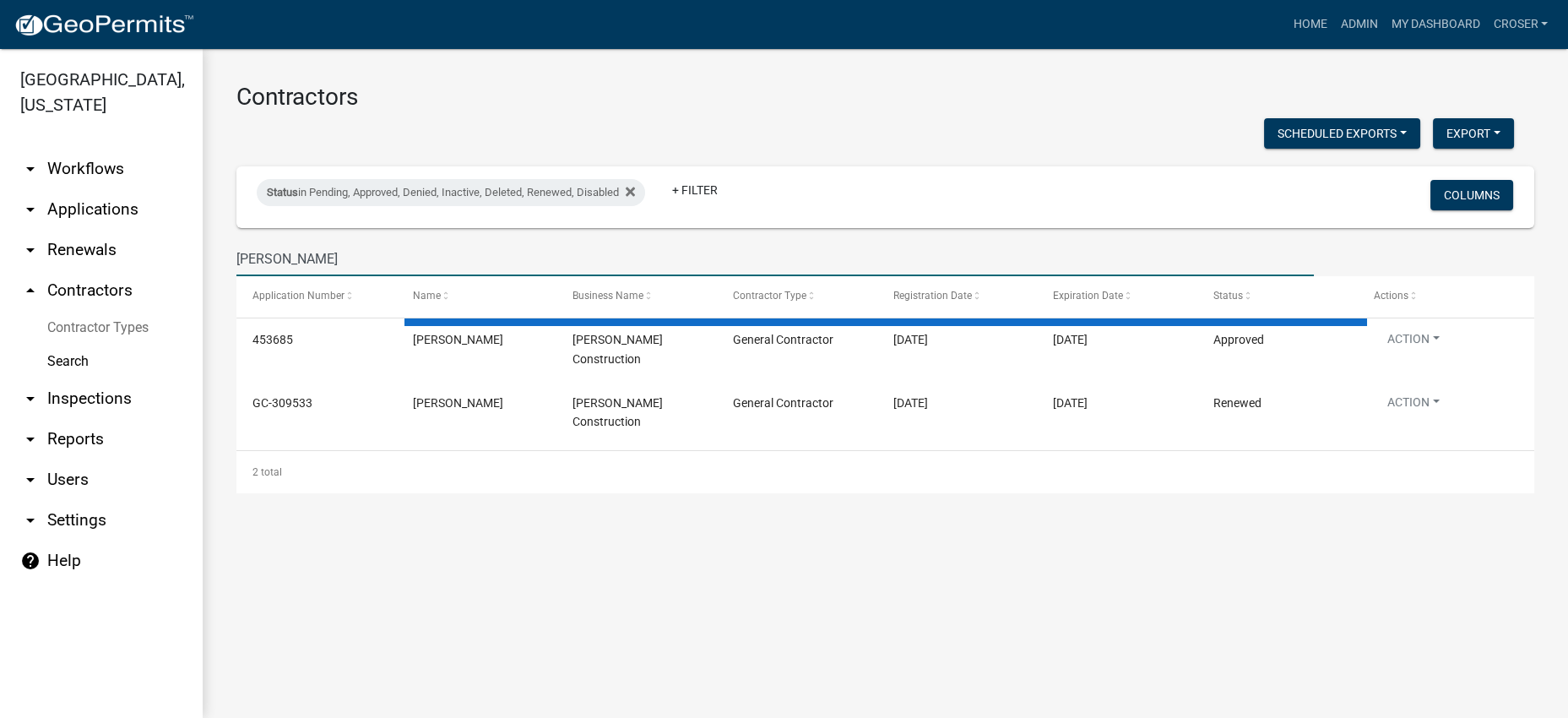
click at [530, 526] on div "Contractors Scheduled Exports + Create New Export Excel Format (.xlsx) CSV Form…" at bounding box center [884, 288] width 1365 height 477
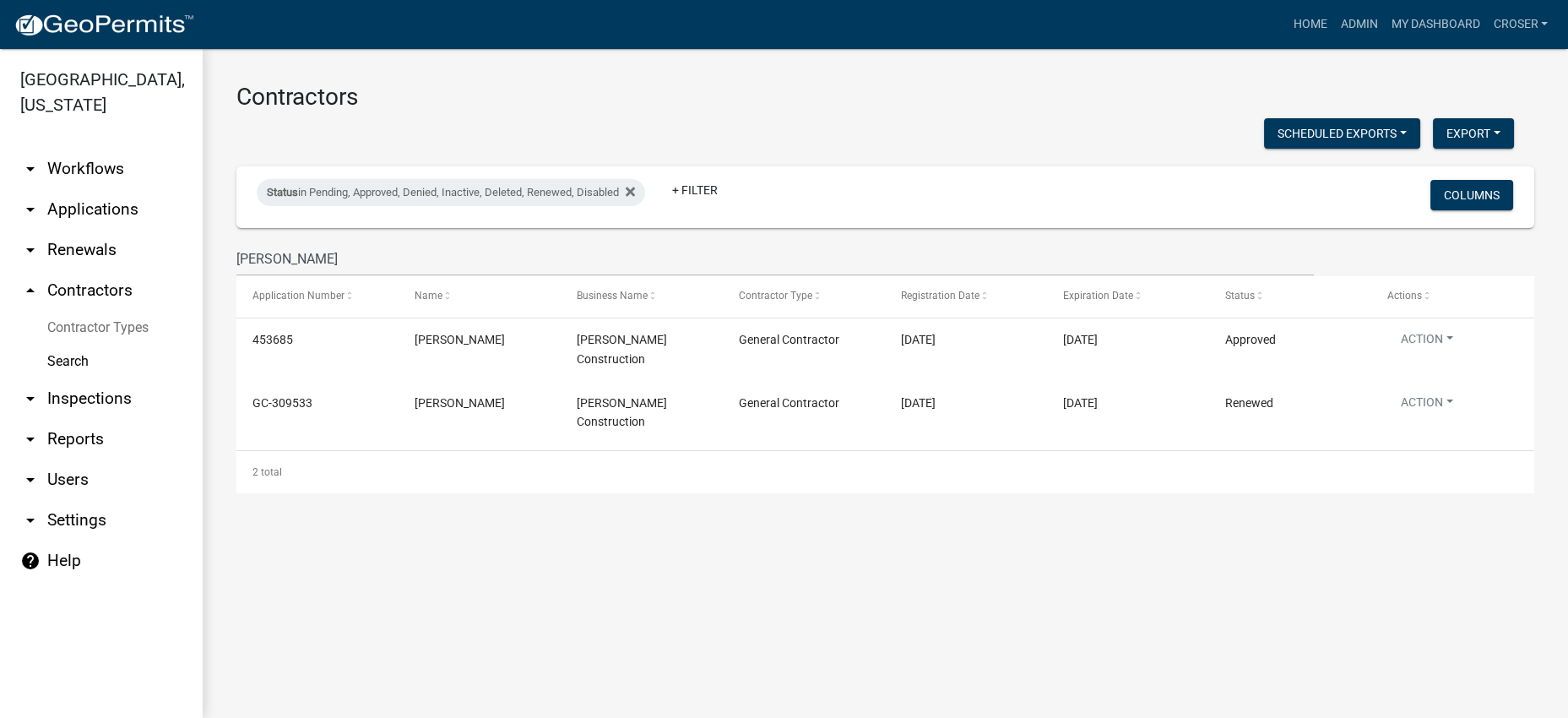
click at [530, 526] on div "Contractors Scheduled Exports + Create New Export Excel Format (.xlsx) CSV Form…" at bounding box center [884, 288] width 1365 height 477
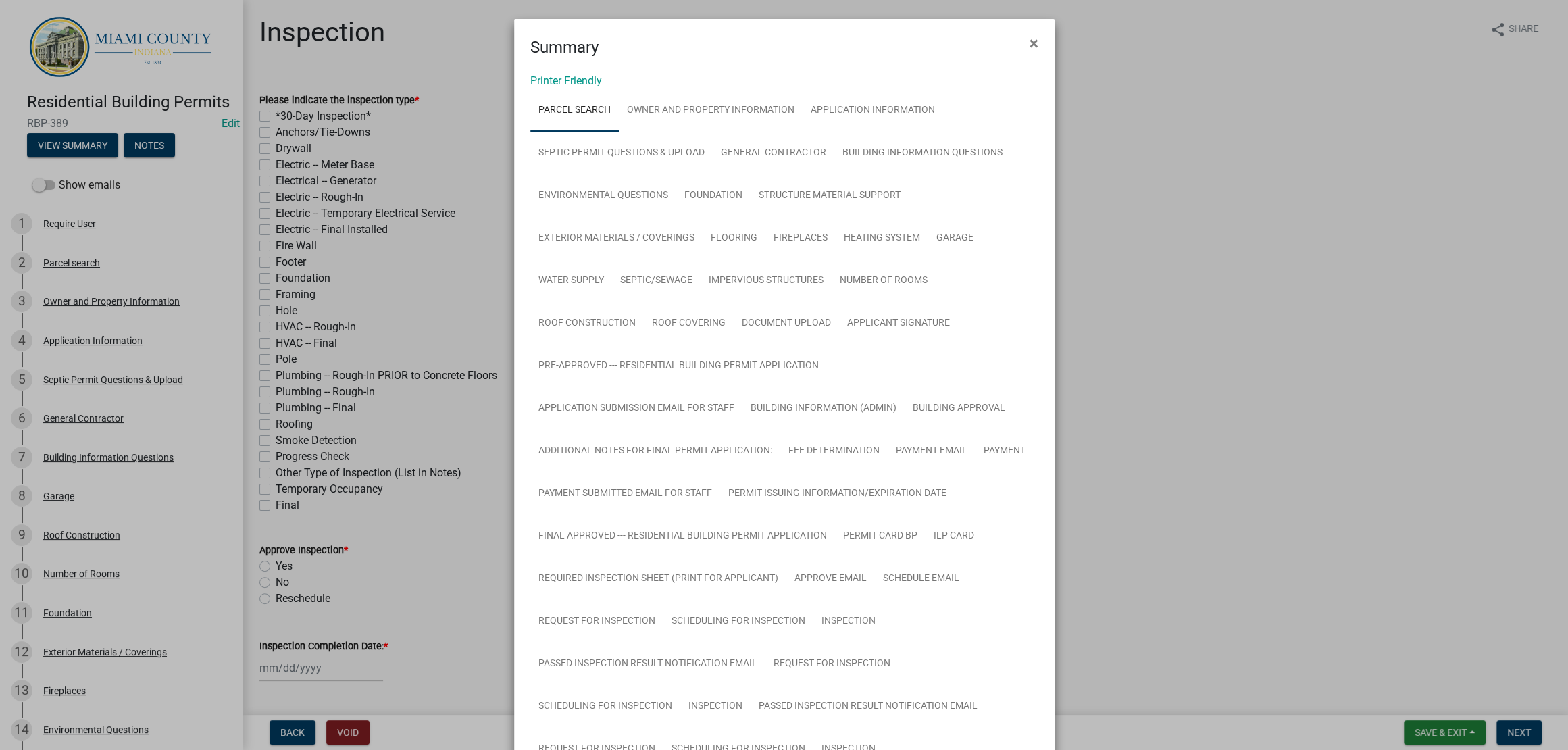
scroll to position [1280, 0]
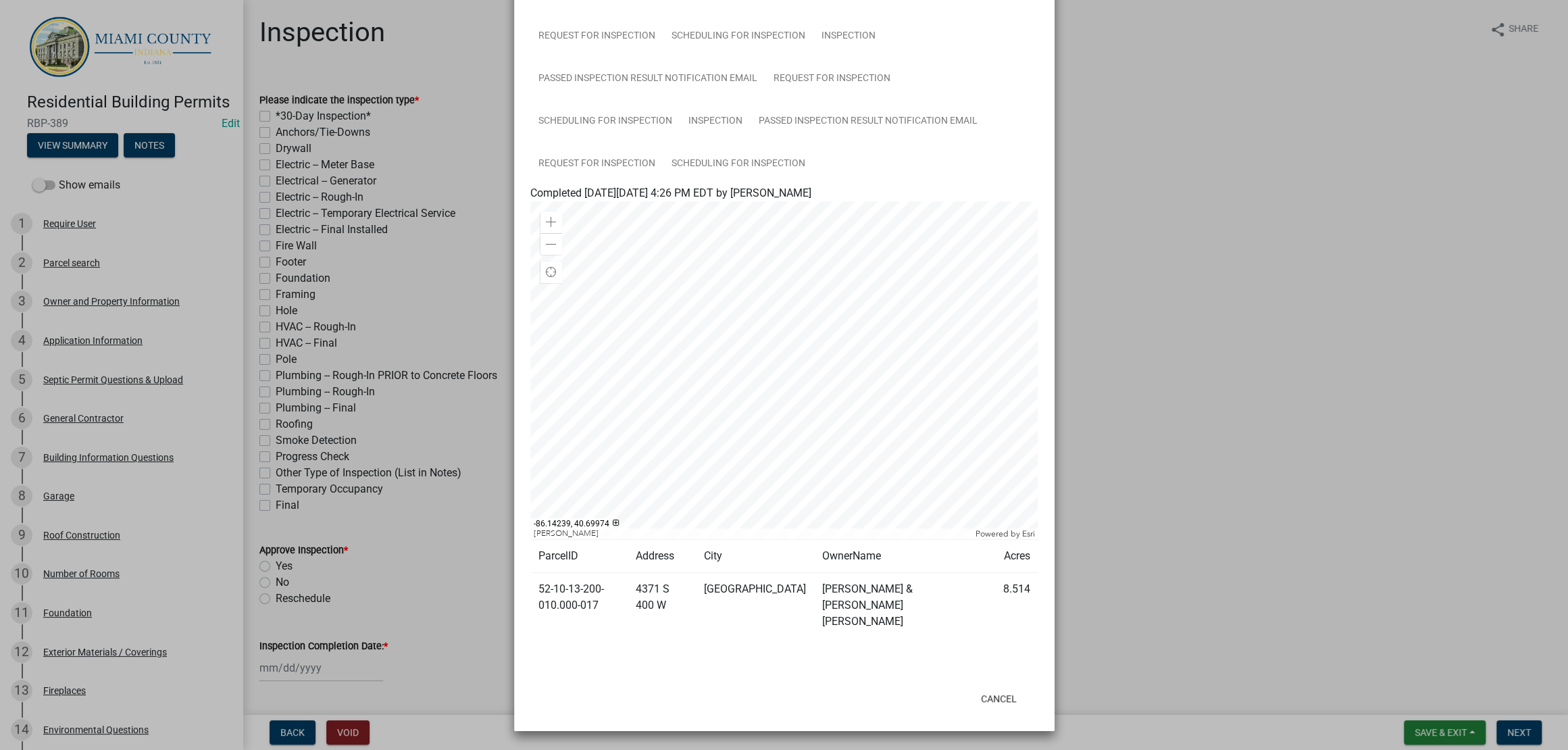
click at [1099, 332] on ngb-modal-window "Summary × Printer Friendly Parcel search Owner and Property Information Applica…" at bounding box center [784, 375] width 1568 height 750
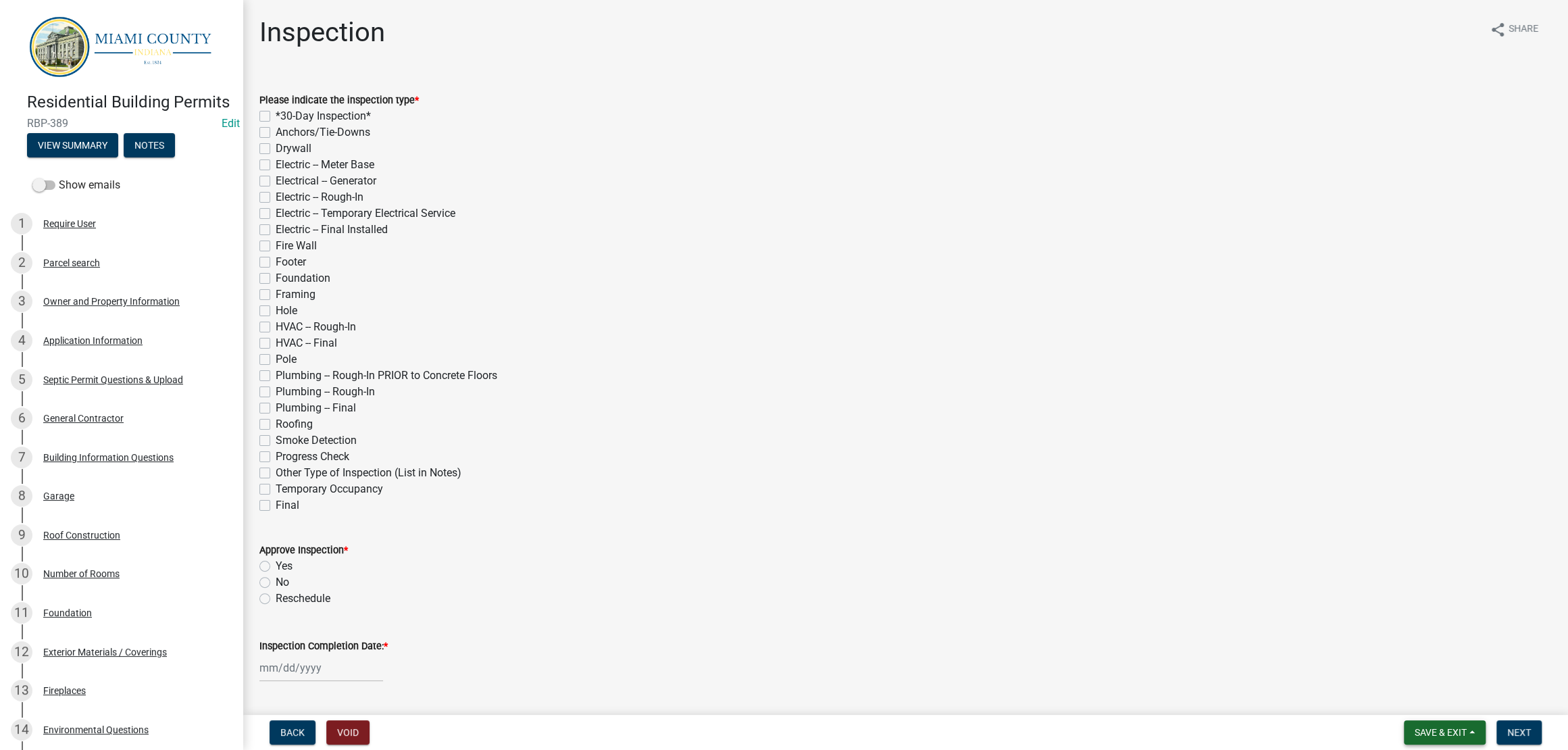
click at [1414, 727] on span "Save & Exit" at bounding box center [1440, 732] width 52 height 11
click at [1396, 689] on button "Save & Exit" at bounding box center [1431, 691] width 108 height 33
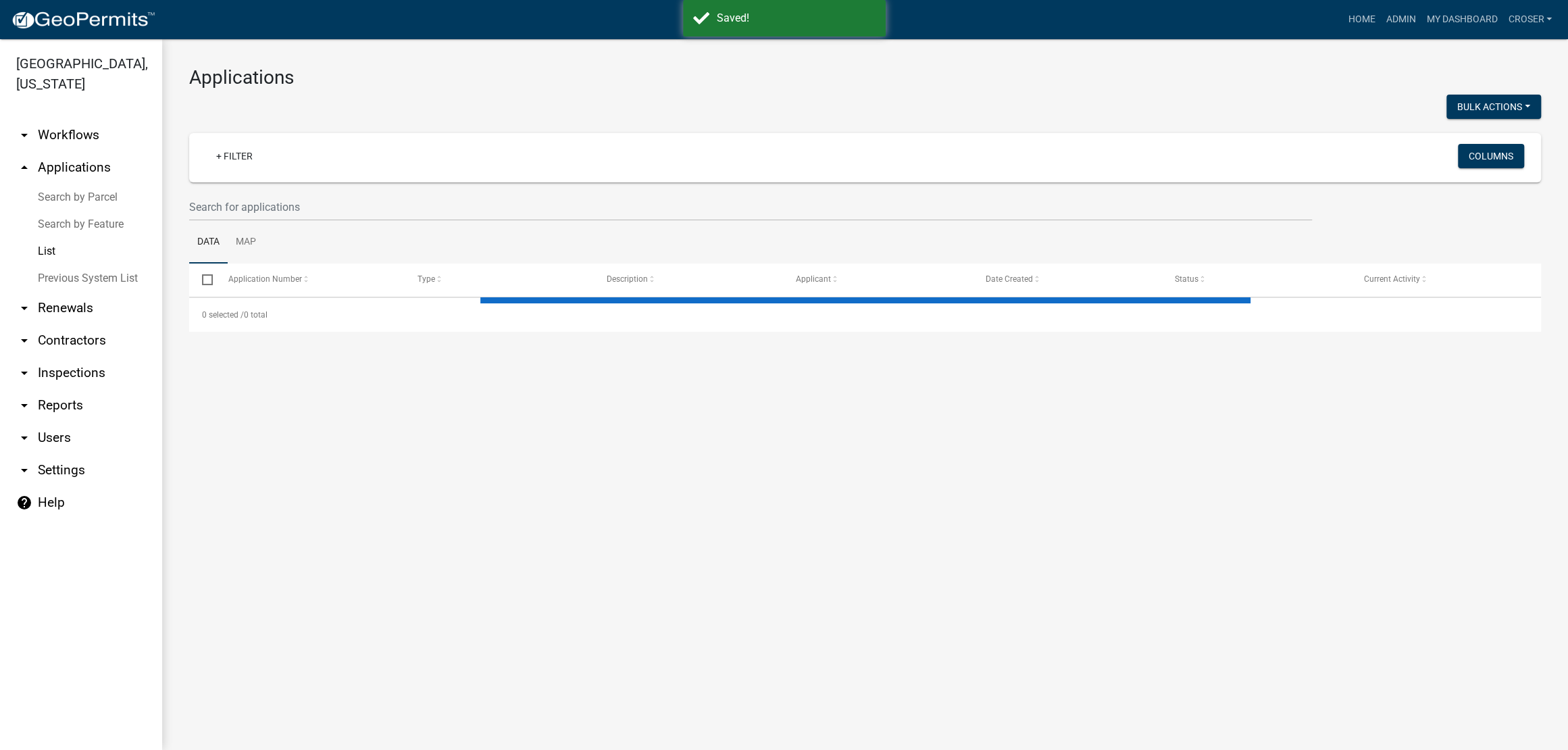
select select "3: 100"
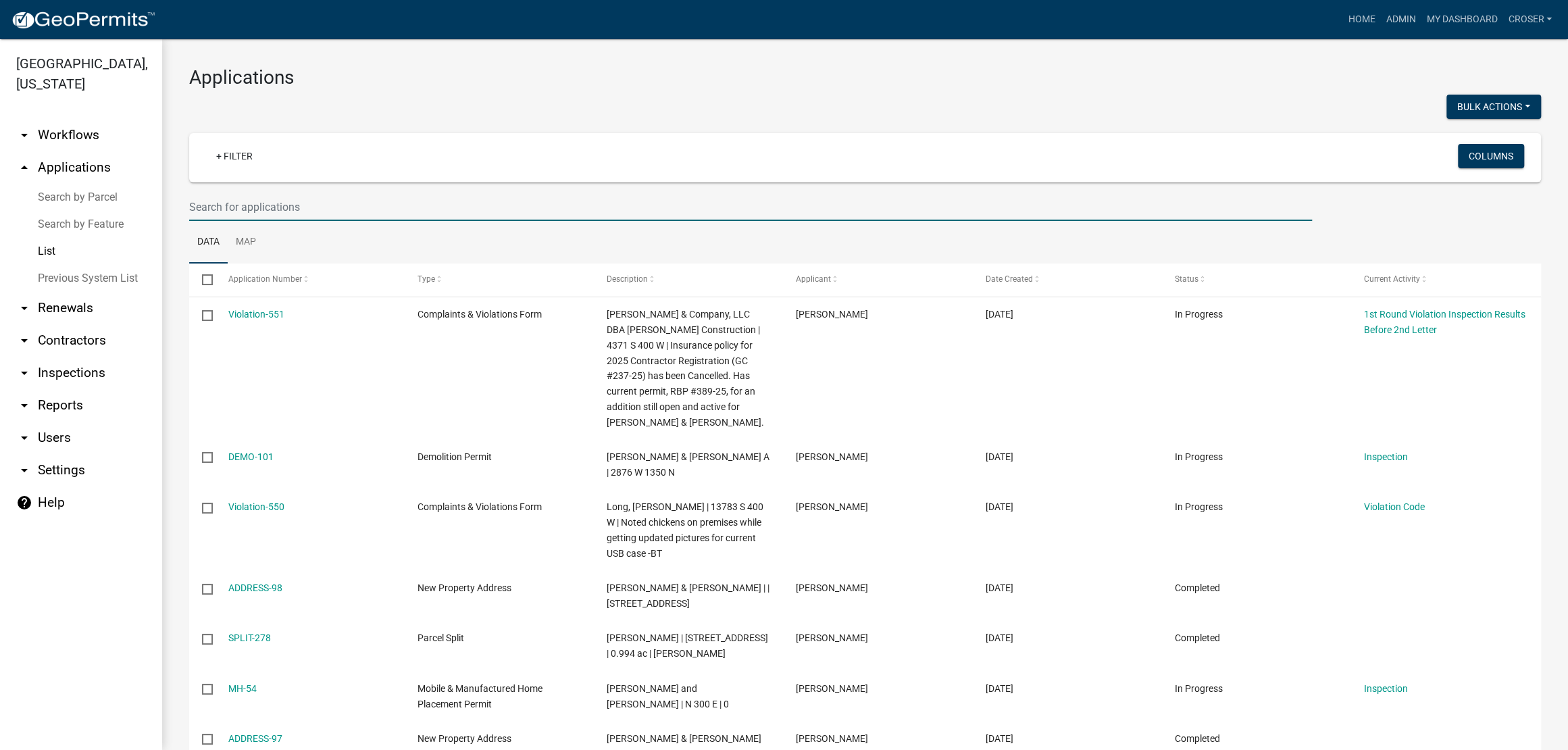
click at [343, 221] on input "text" at bounding box center [751, 207] width 1123 height 28
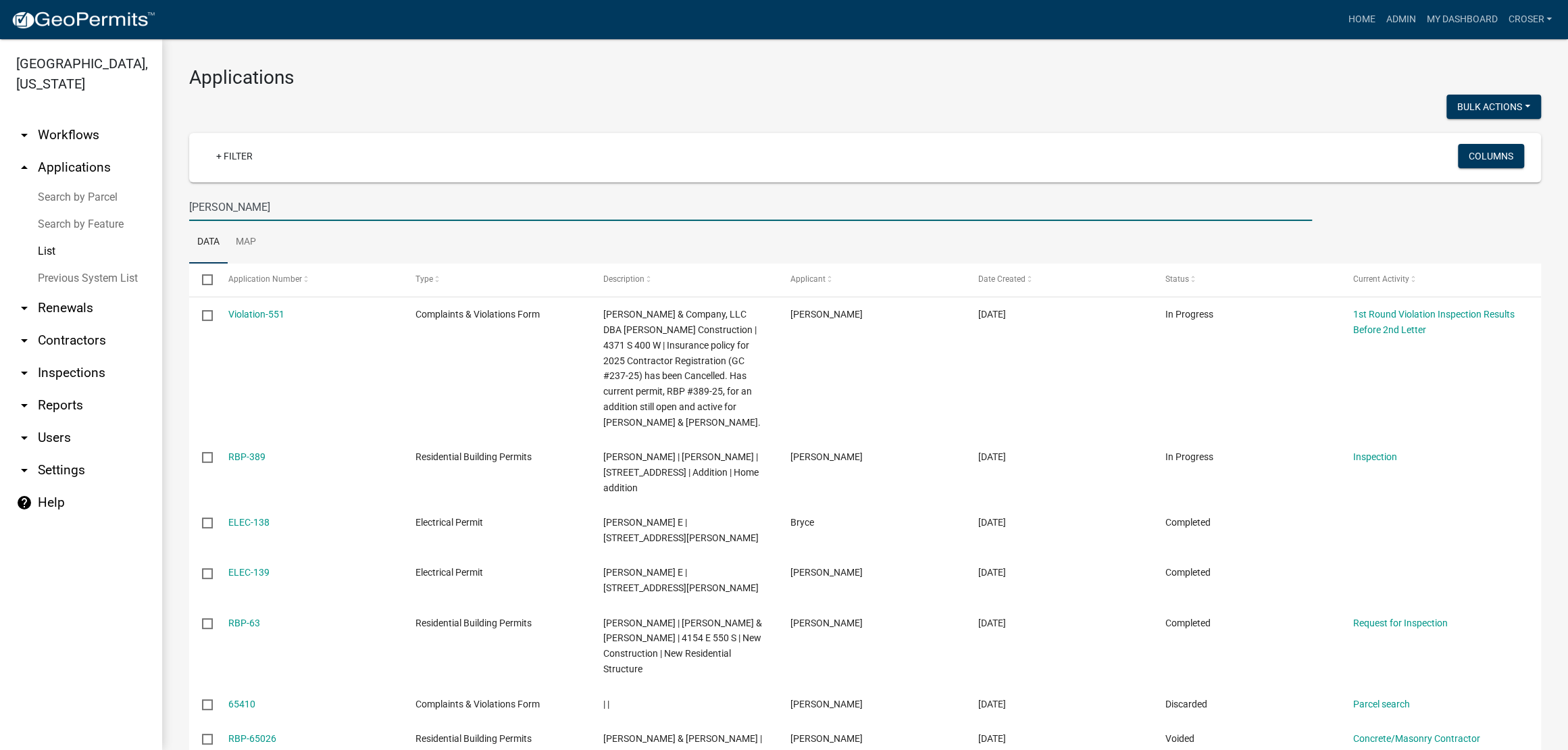
type input "BAILEY"
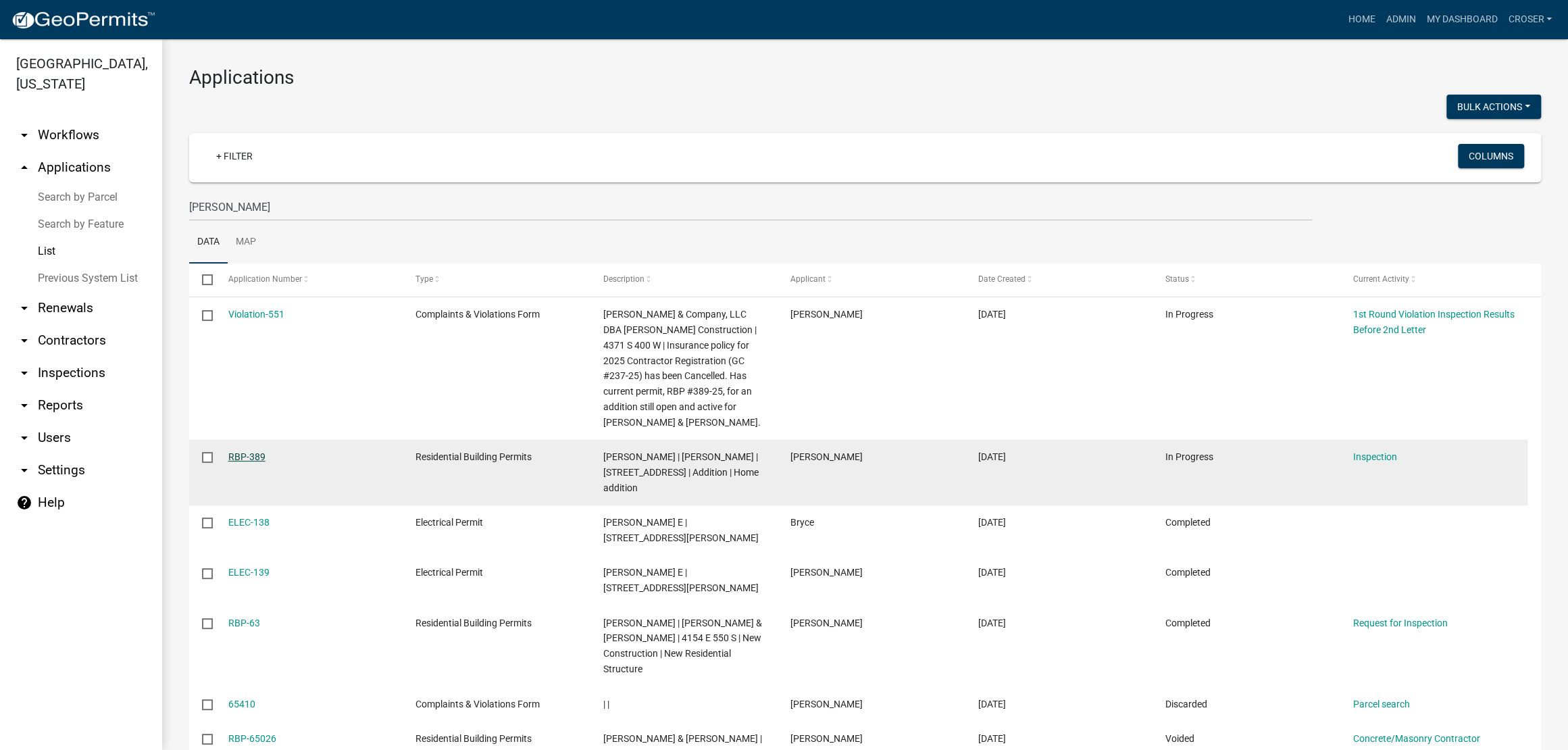
click at [249, 462] on link "RBP-389" at bounding box center [247, 456] width 37 height 11
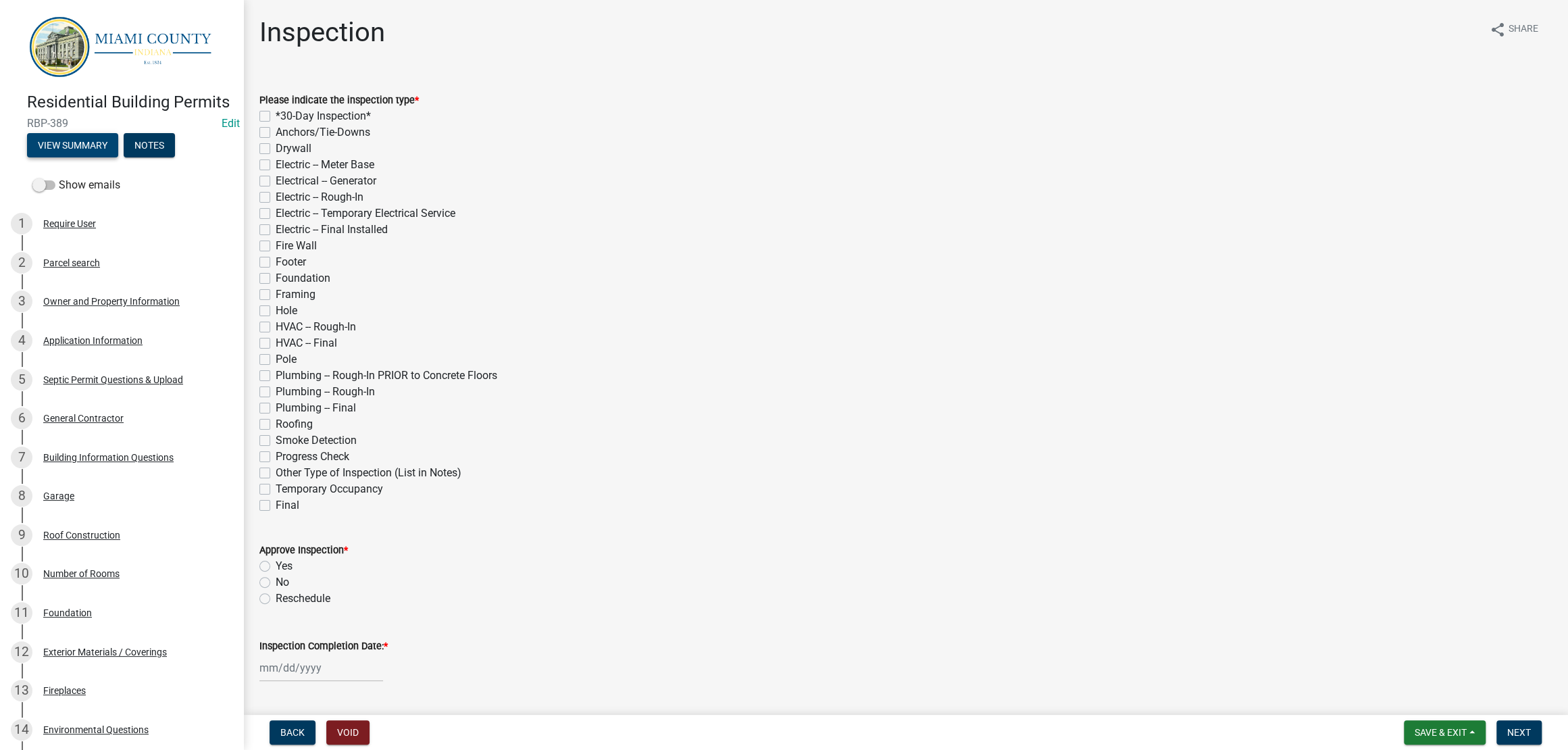
click at [104, 157] on button "View Summary" at bounding box center [73, 145] width 92 height 24
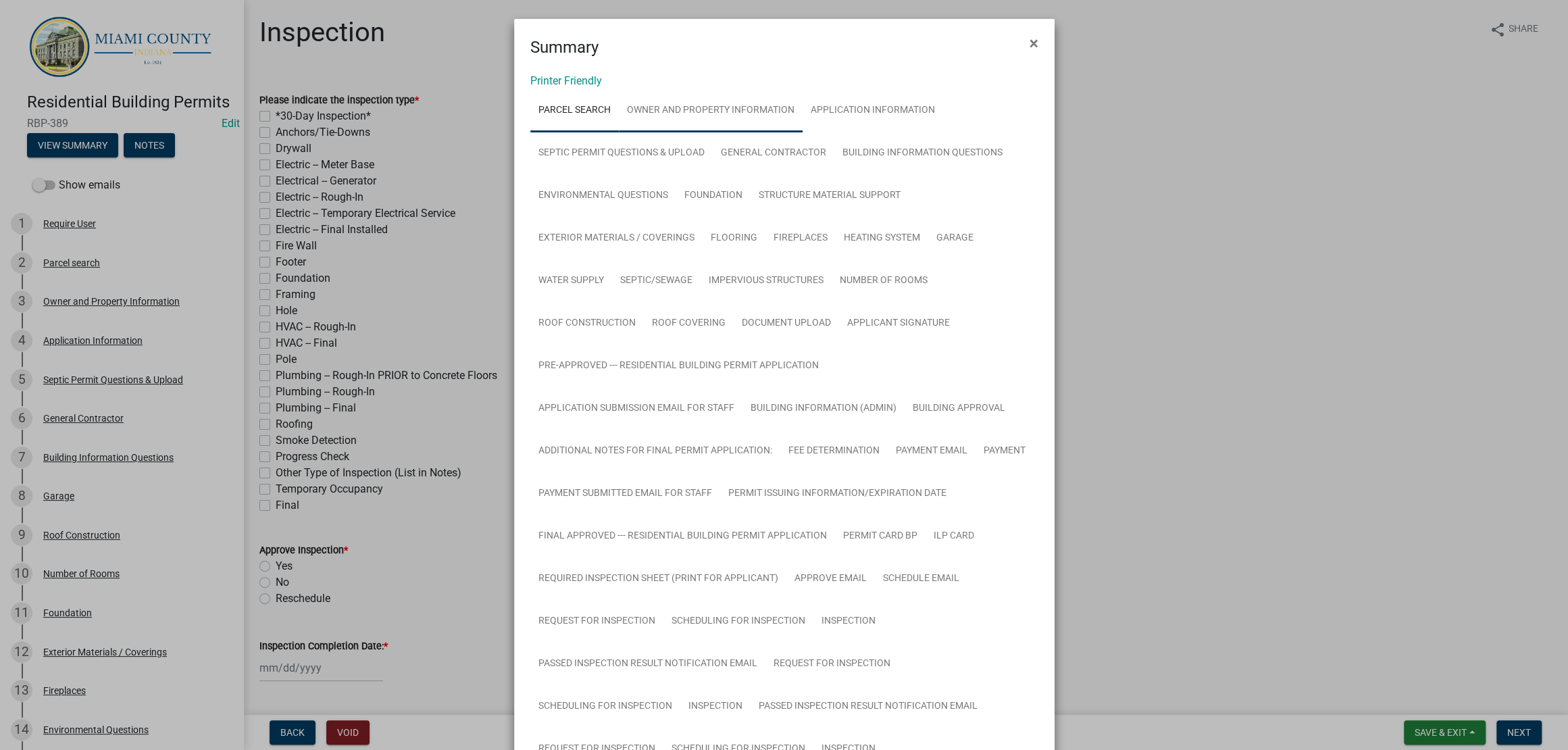
click at [776, 117] on link "Owner and Property Information" at bounding box center [711, 110] width 184 height 43
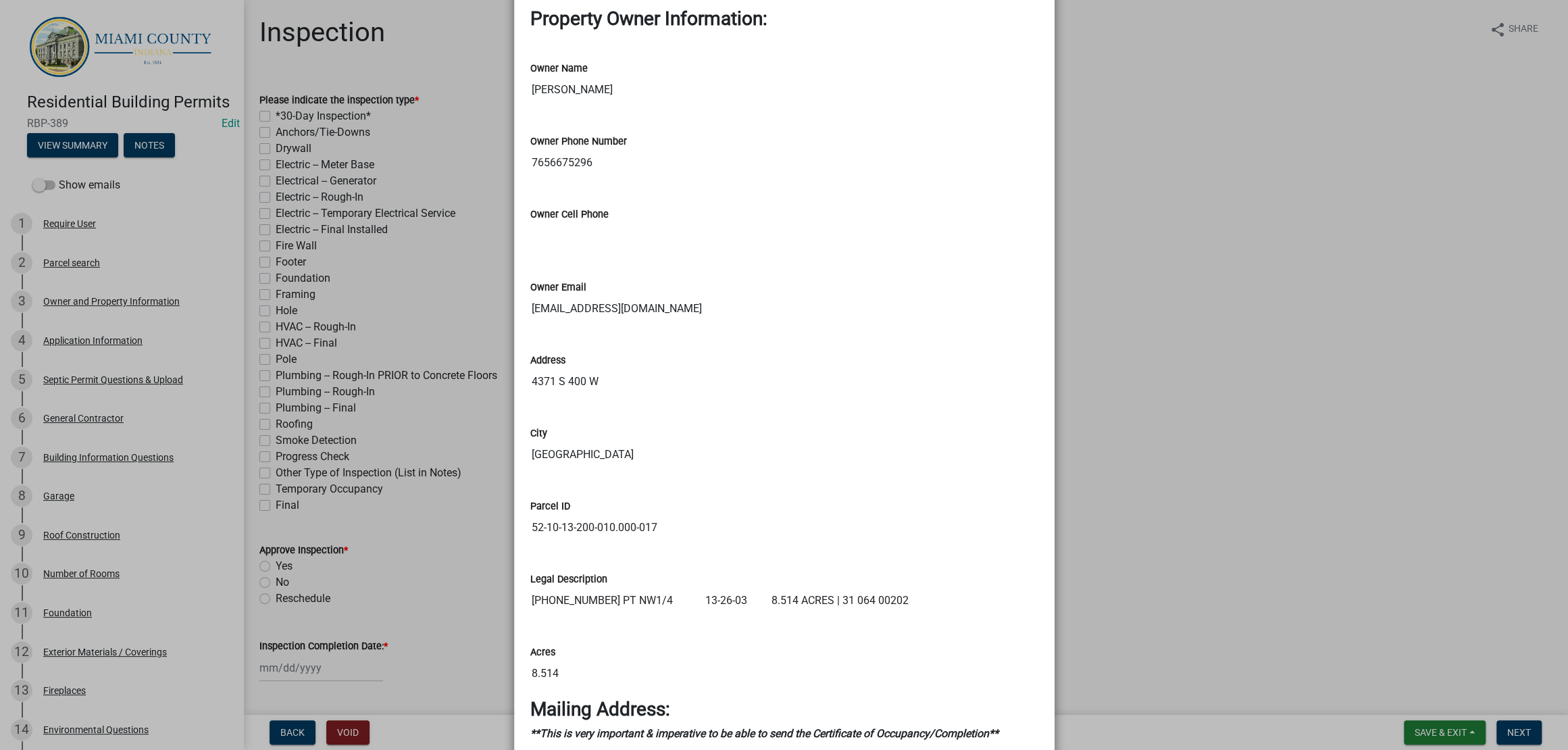
scroll to position [1266, 0]
click at [1198, 345] on ngb-modal-window "Summary × Printer Friendly Parcel search Owner and Property Information Applica…" at bounding box center [784, 375] width 1568 height 750
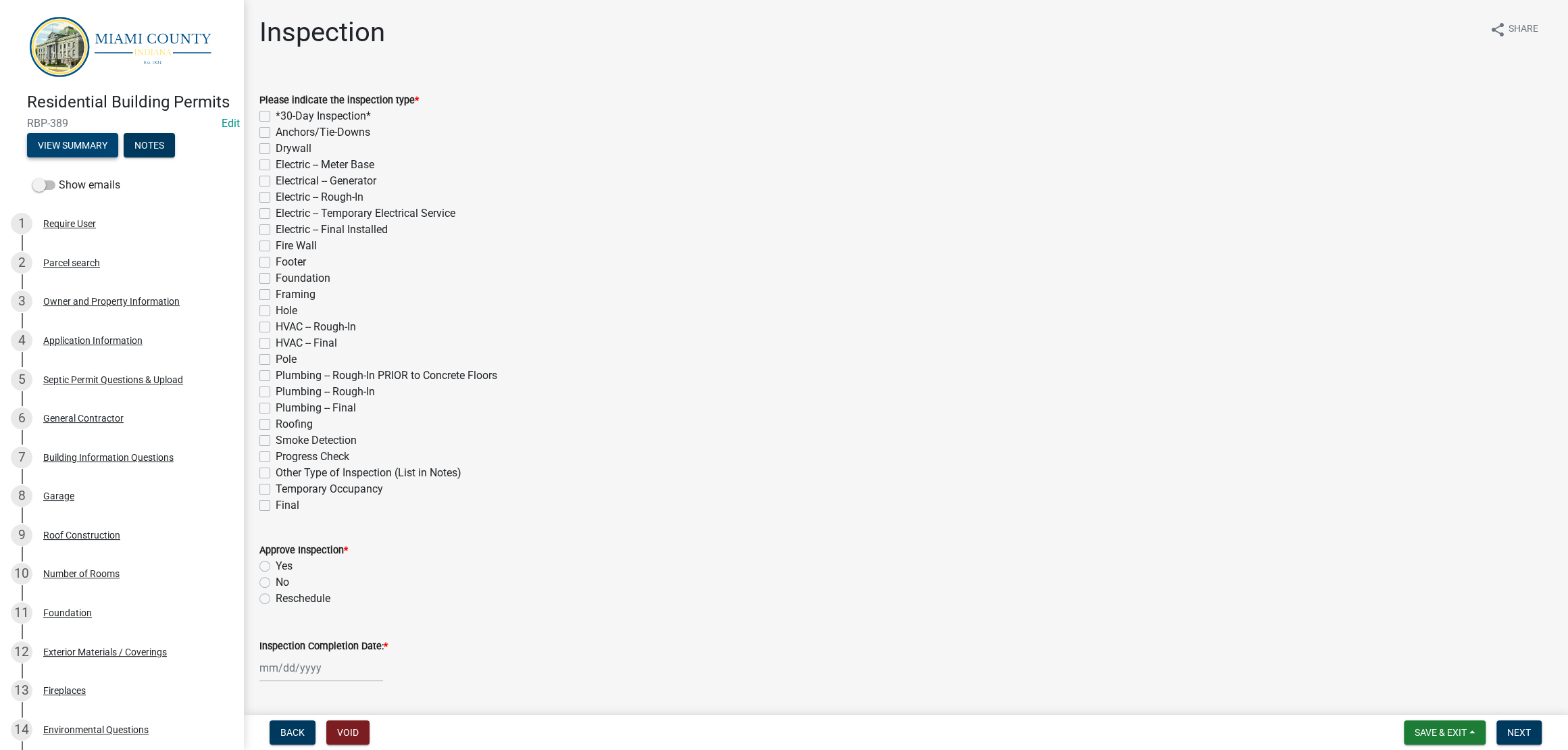
click at [98, 157] on button "View Summary" at bounding box center [73, 145] width 92 height 24
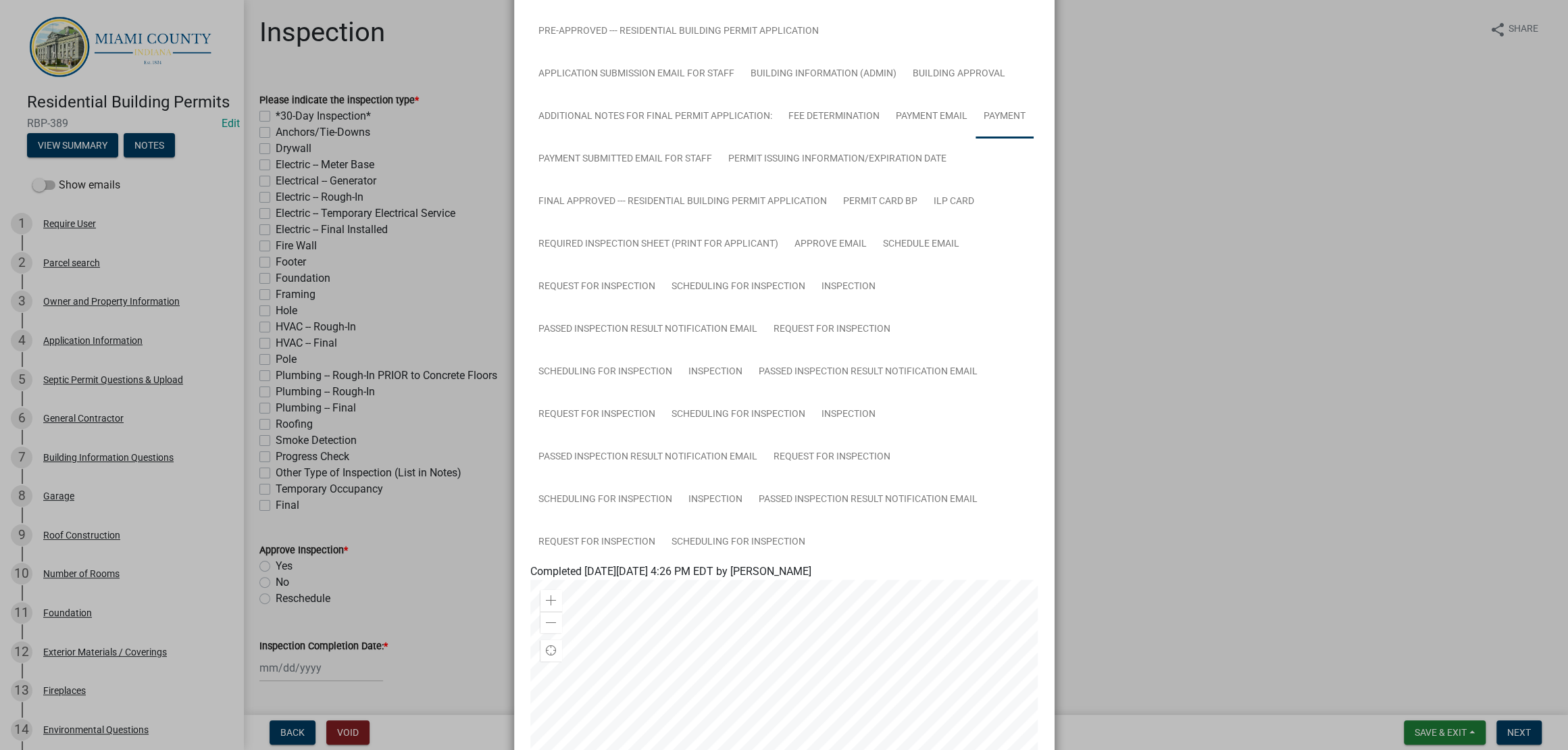
scroll to position [338, 0]
click at [975, 135] on link "Payment" at bounding box center [1004, 113] width 58 height 43
click at [926, 220] on link "Permit Card BP" at bounding box center [880, 198] width 91 height 43
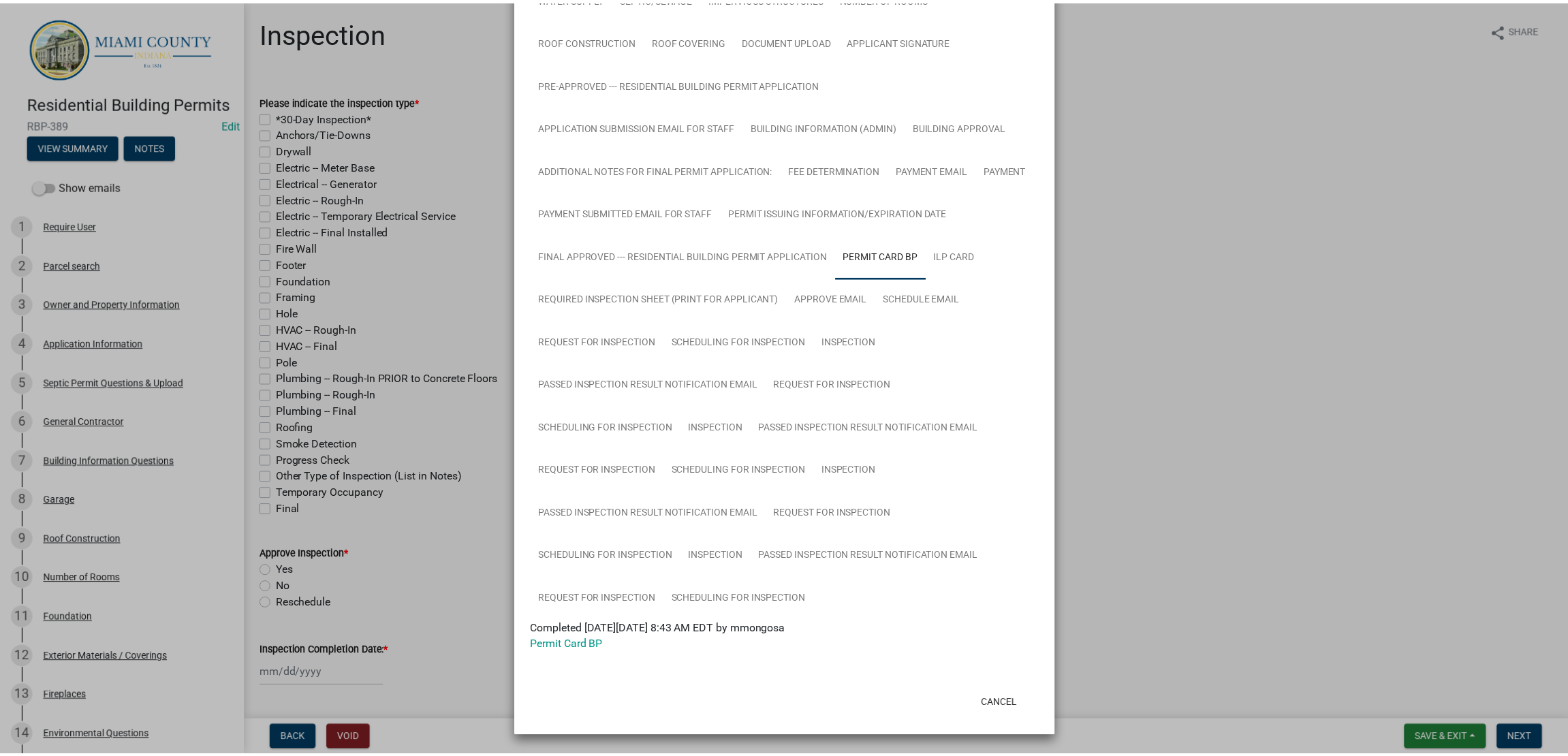
scroll to position [851, 0]
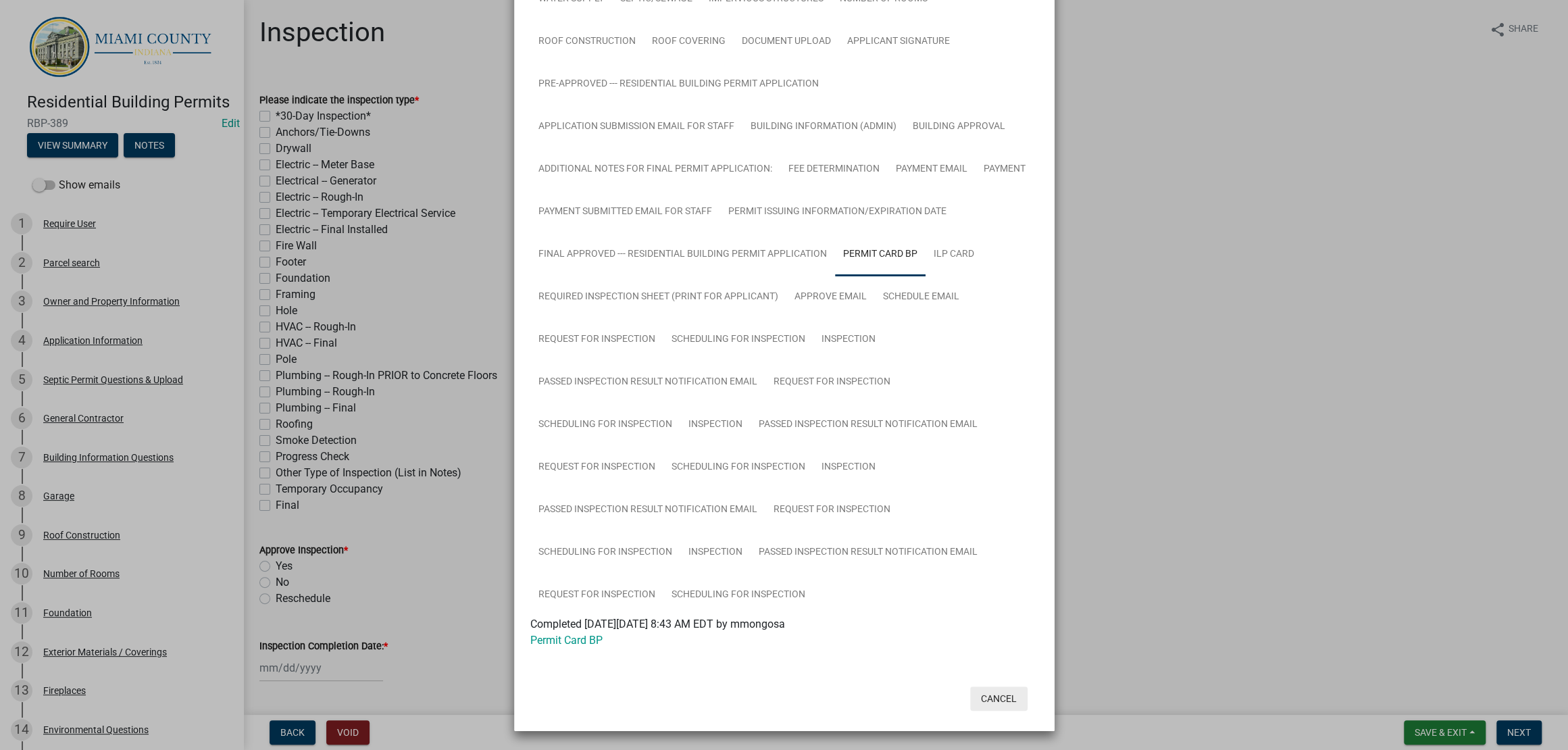
click at [970, 691] on button "Cancel" at bounding box center [999, 699] width 58 height 24
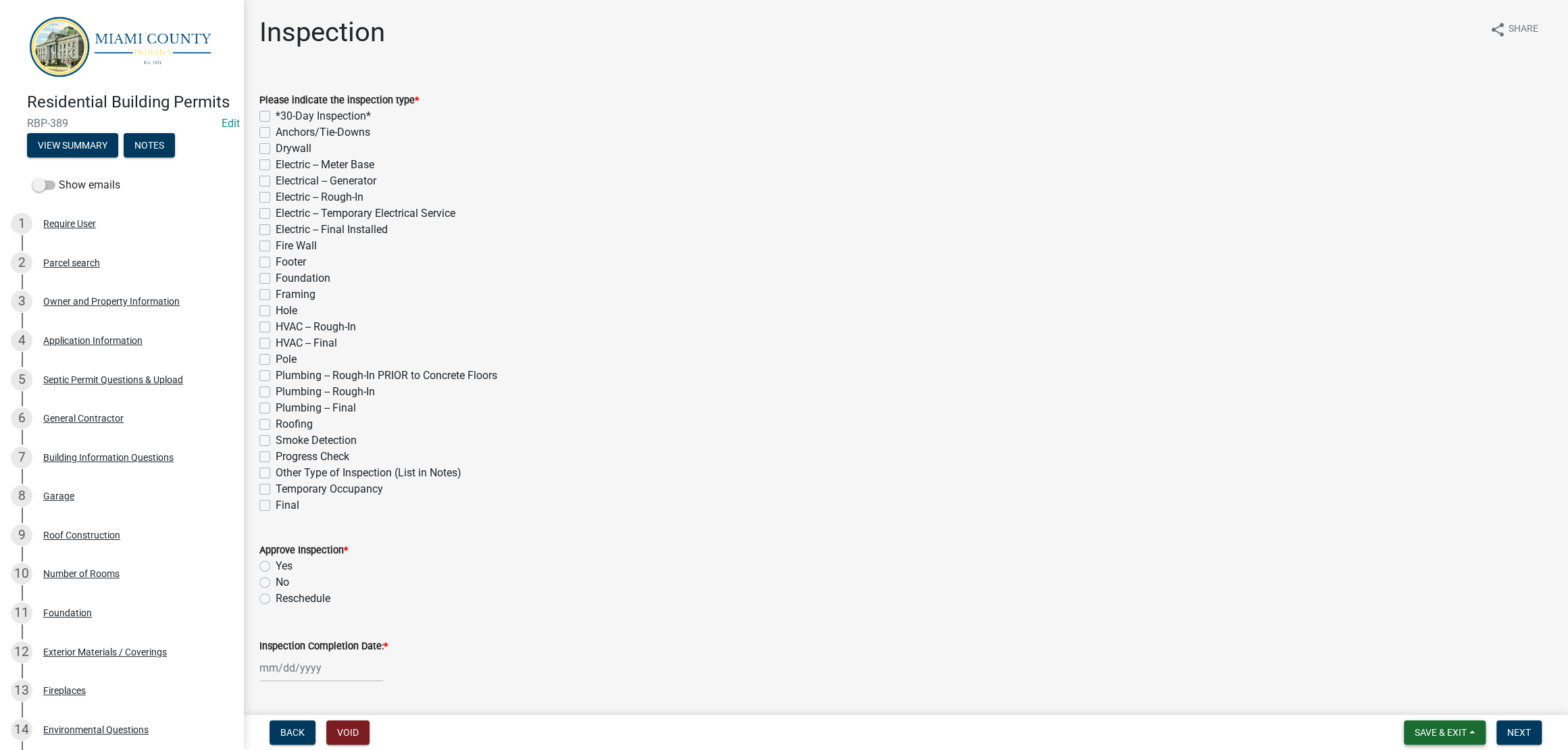
click at [1444, 728] on span "Save & Exit" at bounding box center [1440, 732] width 52 height 11
click at [1433, 686] on button "Save & Exit" at bounding box center [1431, 691] width 108 height 33
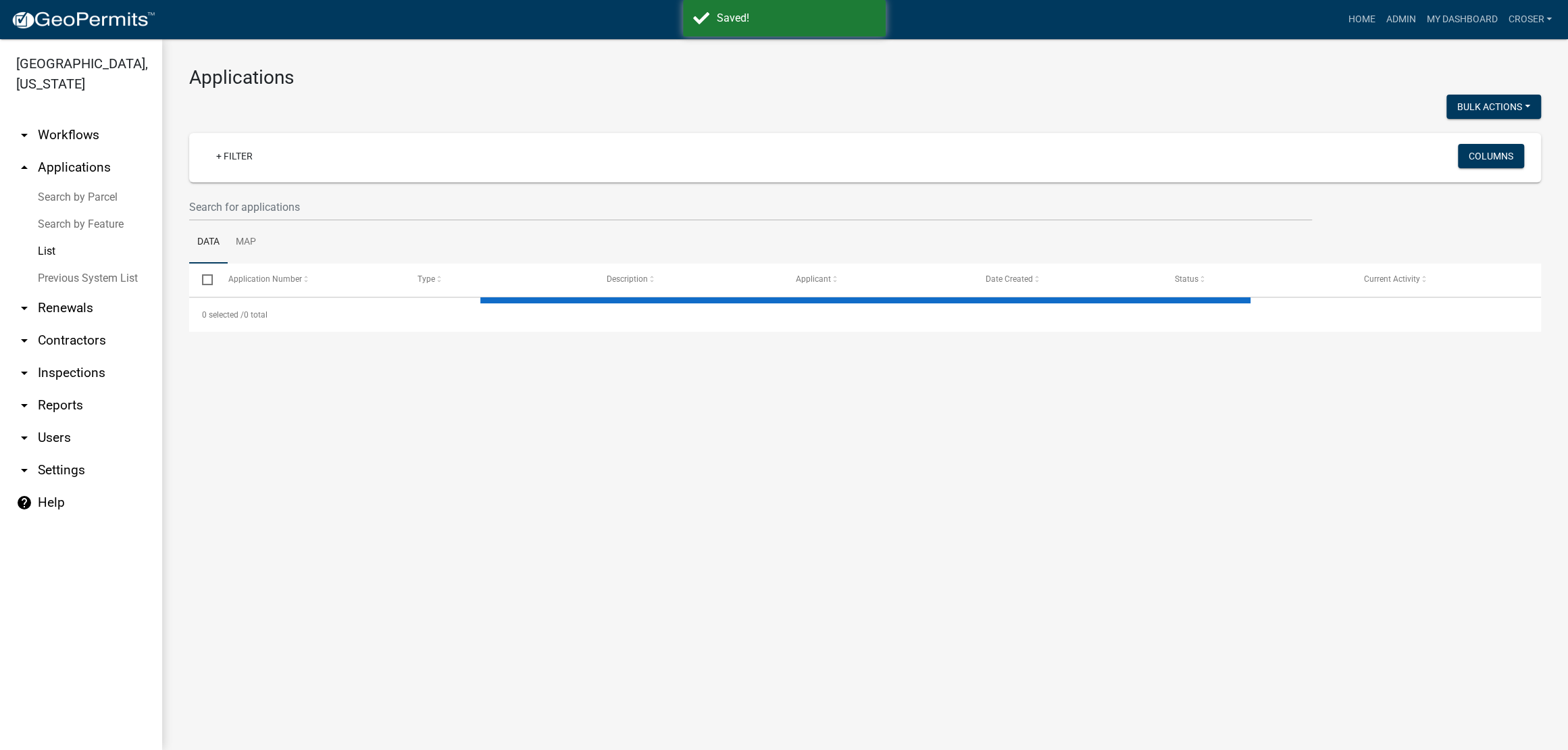
select select "3: 100"
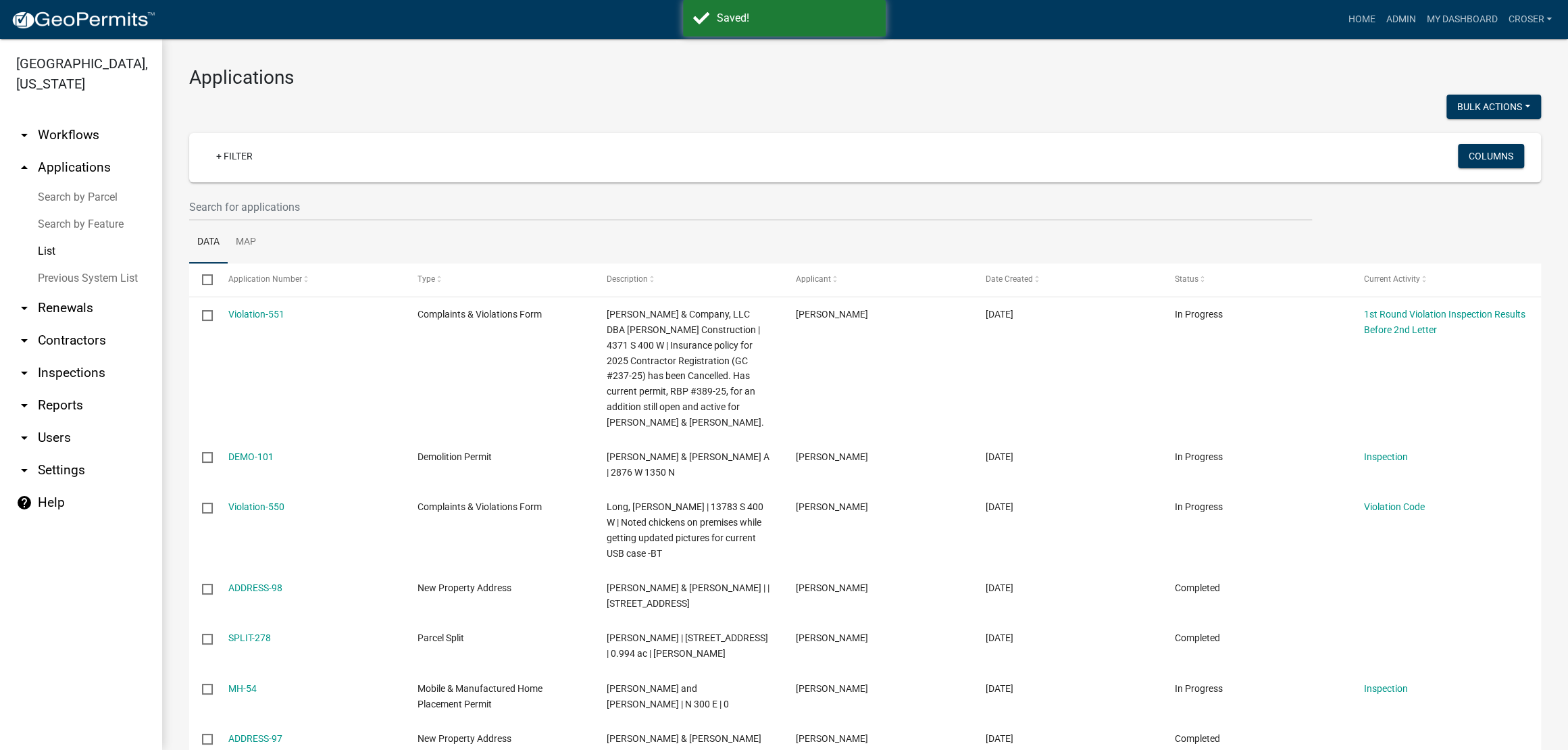
click at [1052, 80] on h3 "Applications" at bounding box center [865, 77] width 1352 height 23
click at [1064, 120] on div "Bulk Actions Void" at bounding box center [1208, 108] width 686 height 28
click at [1380, 22] on link "Admin" at bounding box center [1401, 20] width 41 height 26
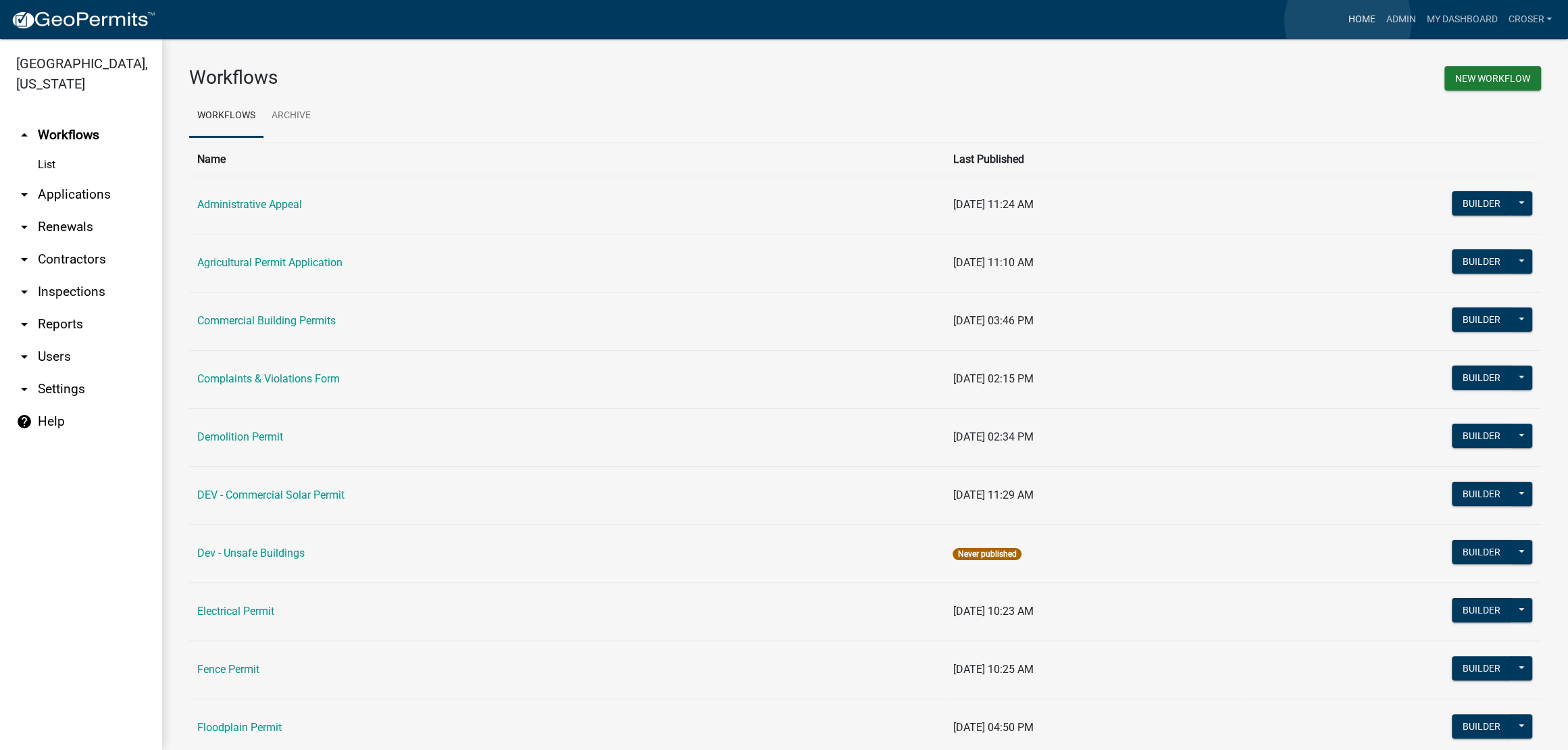
click at [1342, 23] on link "Home" at bounding box center [1361, 20] width 38 height 26
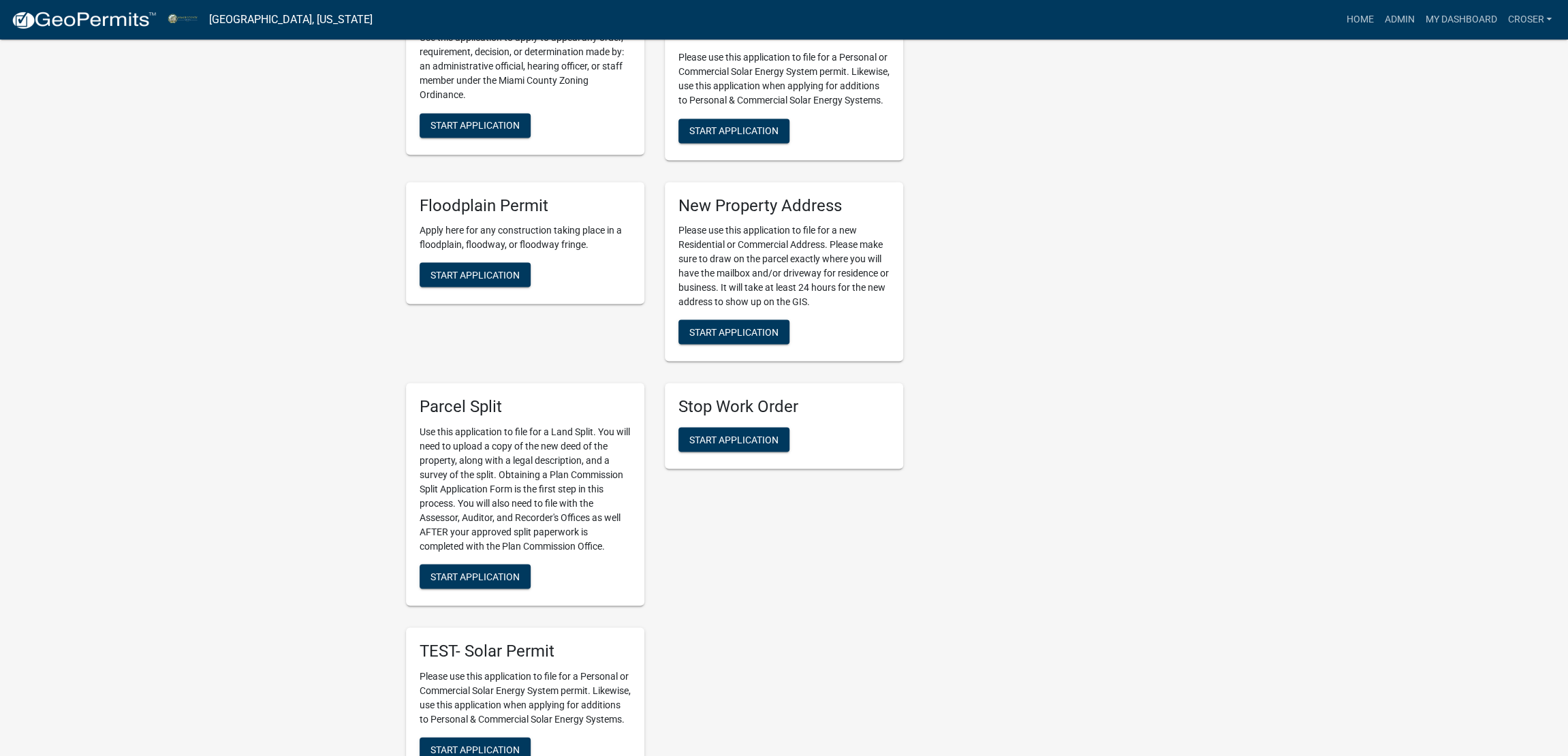
scroll to position [1957, 0]
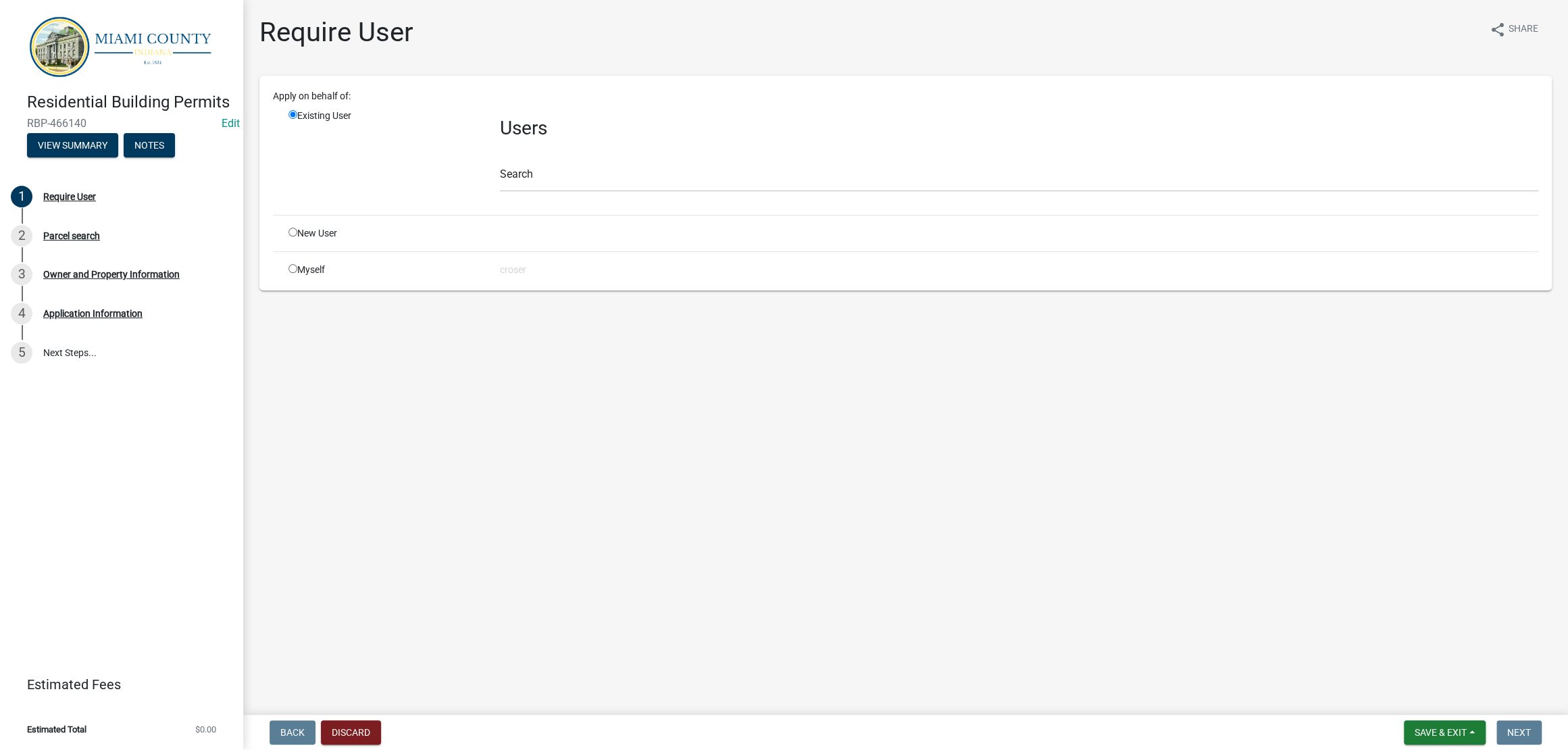
click at [297, 236] on input "radio" at bounding box center [293, 232] width 9 height 9
radio input "true"
radio input "false"
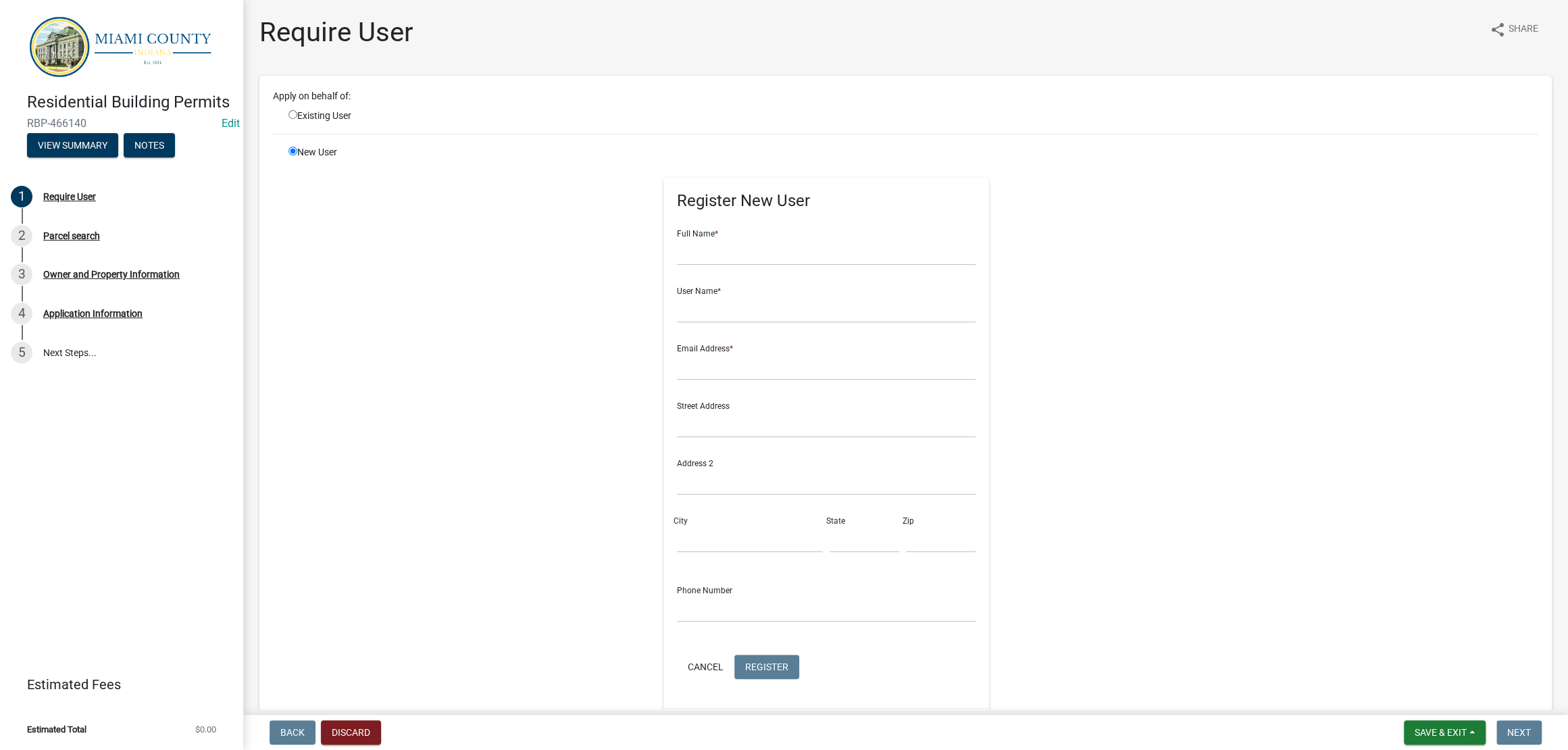
click at [804, 331] on form "Full Name * User Name * Email Address * Street Address Address 2 City State Zip…" at bounding box center [826, 450] width 299 height 463
click at [805, 266] on input "text" at bounding box center [826, 251] width 299 height 28
type input "Dorothy Sullivan"
type input "dorothysullivan"
click at [1301, 316] on div "New User Register New User Full Name * Dorothy Sullivan User Name * dorothysull…" at bounding box center [913, 449] width 1270 height 608
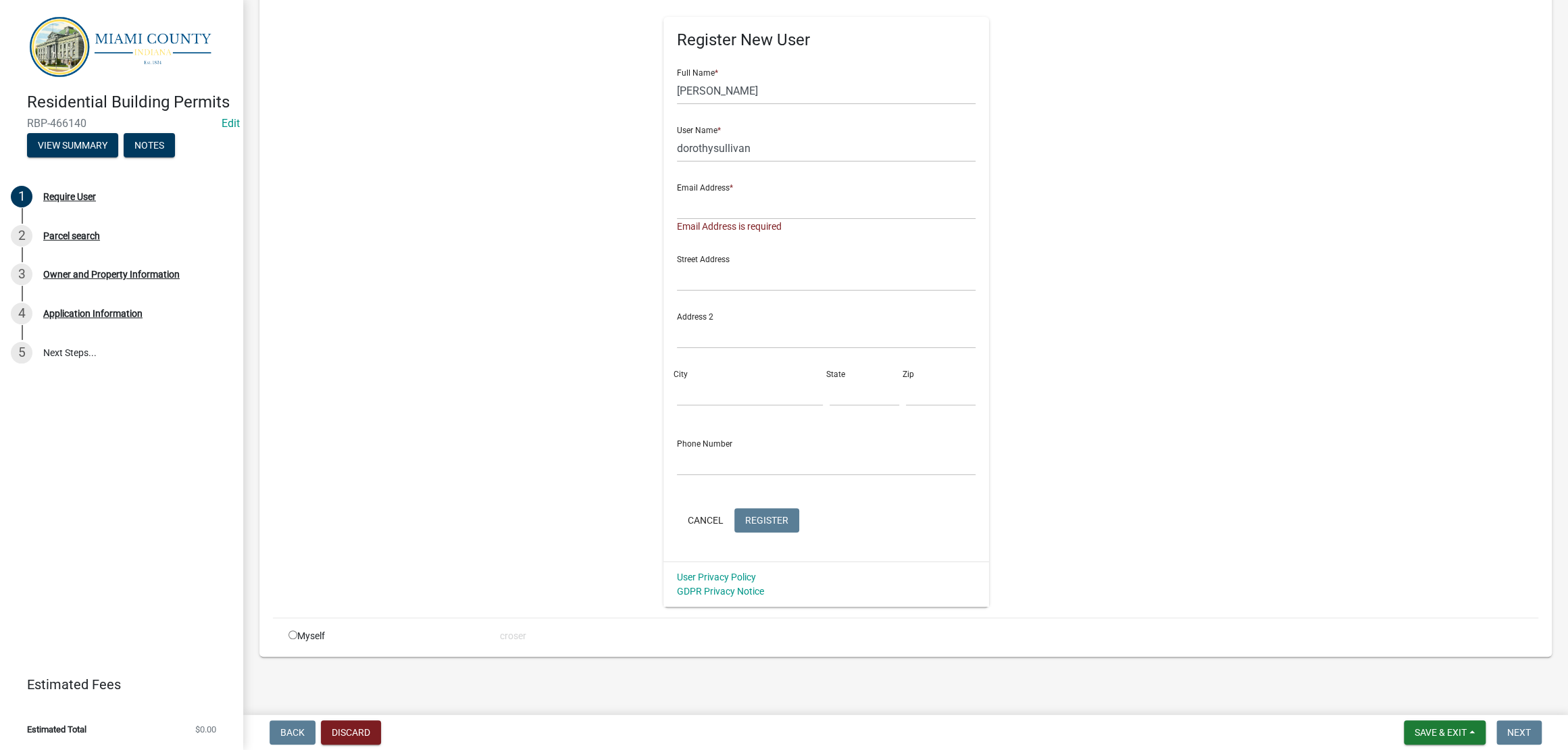
scroll to position [169, 0]
click at [976, 219] on input "text" at bounding box center [826, 206] width 299 height 28
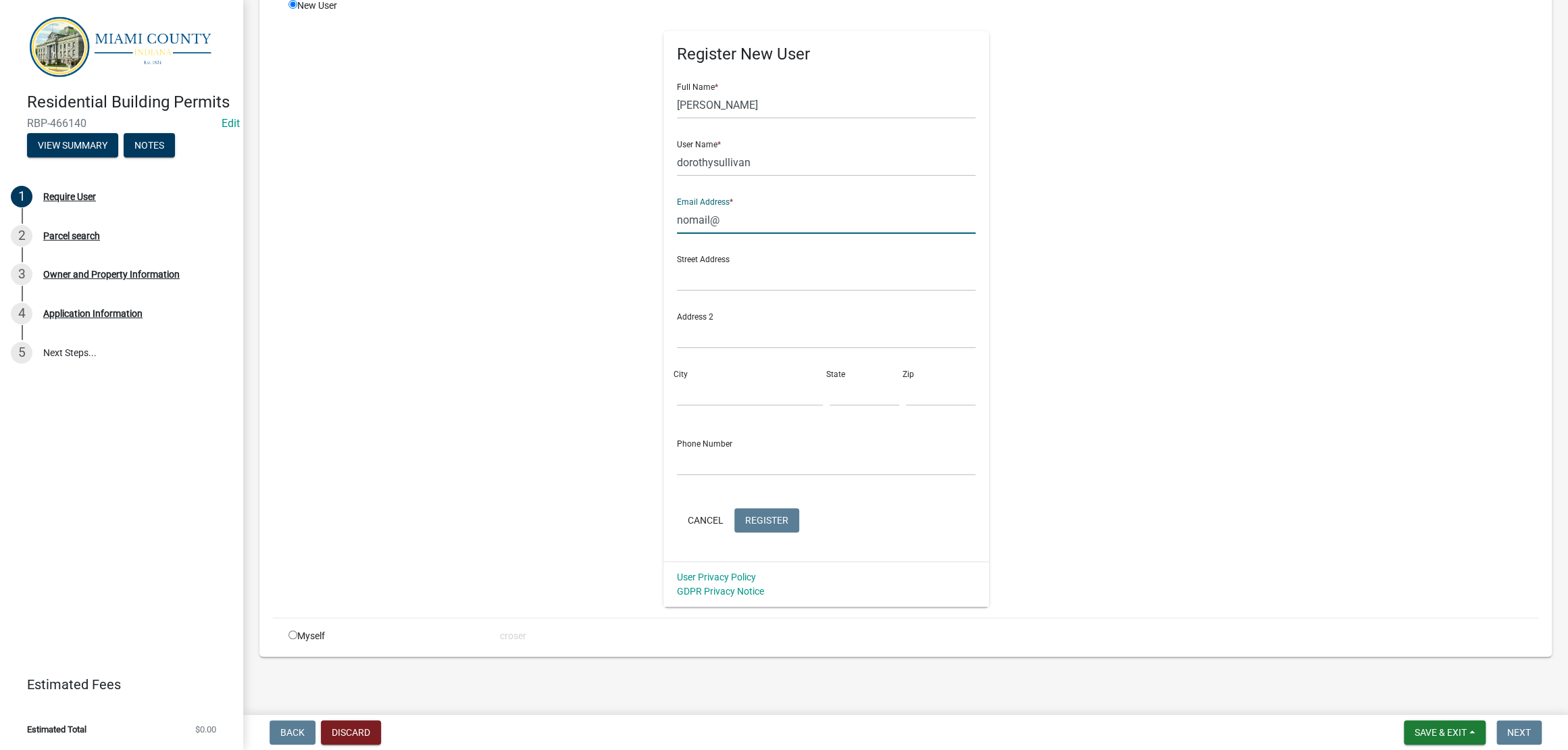
type input "[EMAIL_ADDRESS][DOMAIN_NAME]"
click at [805, 291] on input "text" at bounding box center [826, 277] width 299 height 28
type input "4153 W 500 S"
type input "[GEOGRAPHIC_DATA]"
type input "IN"
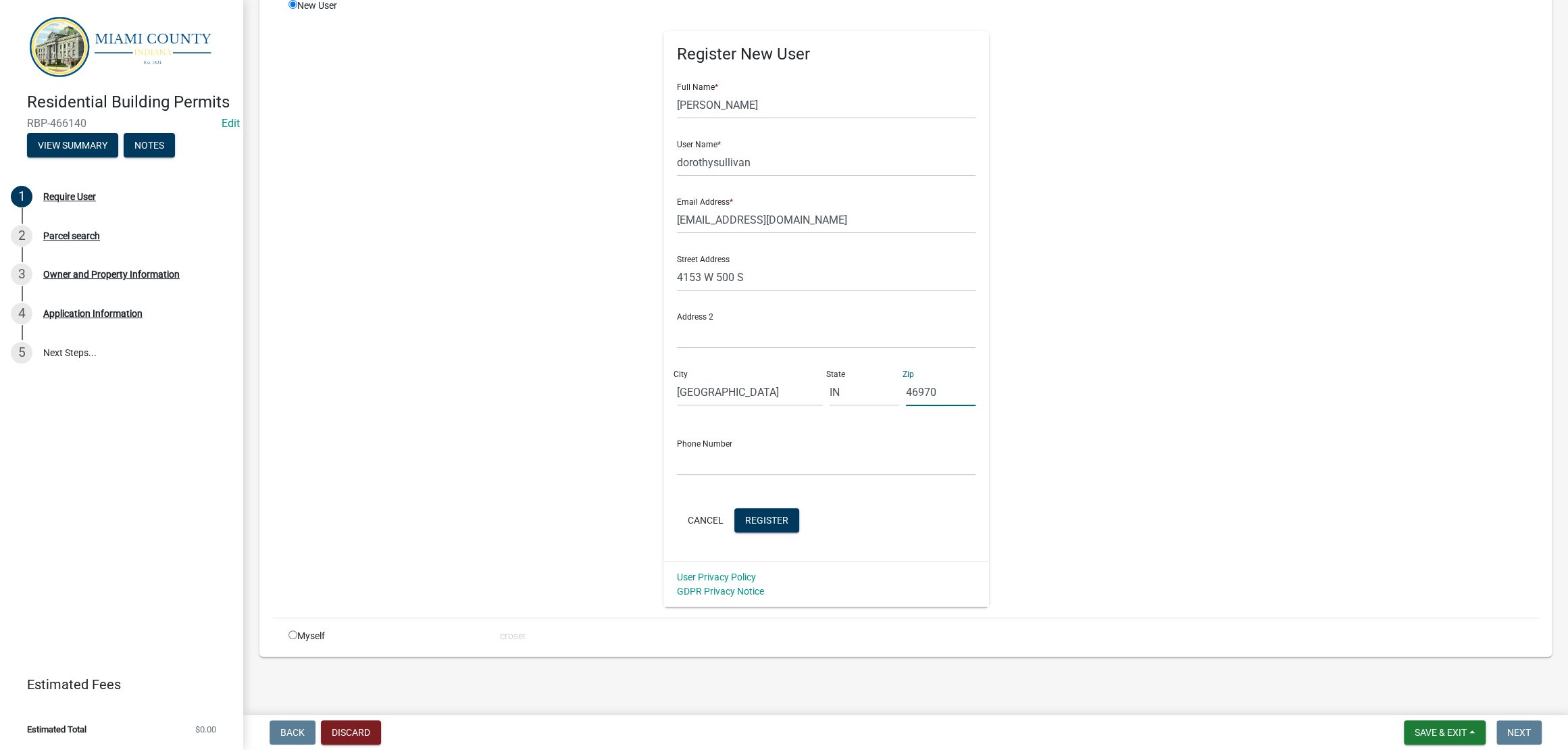
type input "46970"
type input "765-860-8095"
click at [1336, 241] on div "New User Register New User Full Name * Dorothy Sullivan User Name * dorothysull…" at bounding box center [913, 302] width 1270 height 608
click at [1422, 266] on div "New User Register New User Full Name * Dorothy Sullivan User Name * dorothysull…" at bounding box center [913, 302] width 1270 height 608
click at [789, 525] on span "Register" at bounding box center [767, 519] width 43 height 11
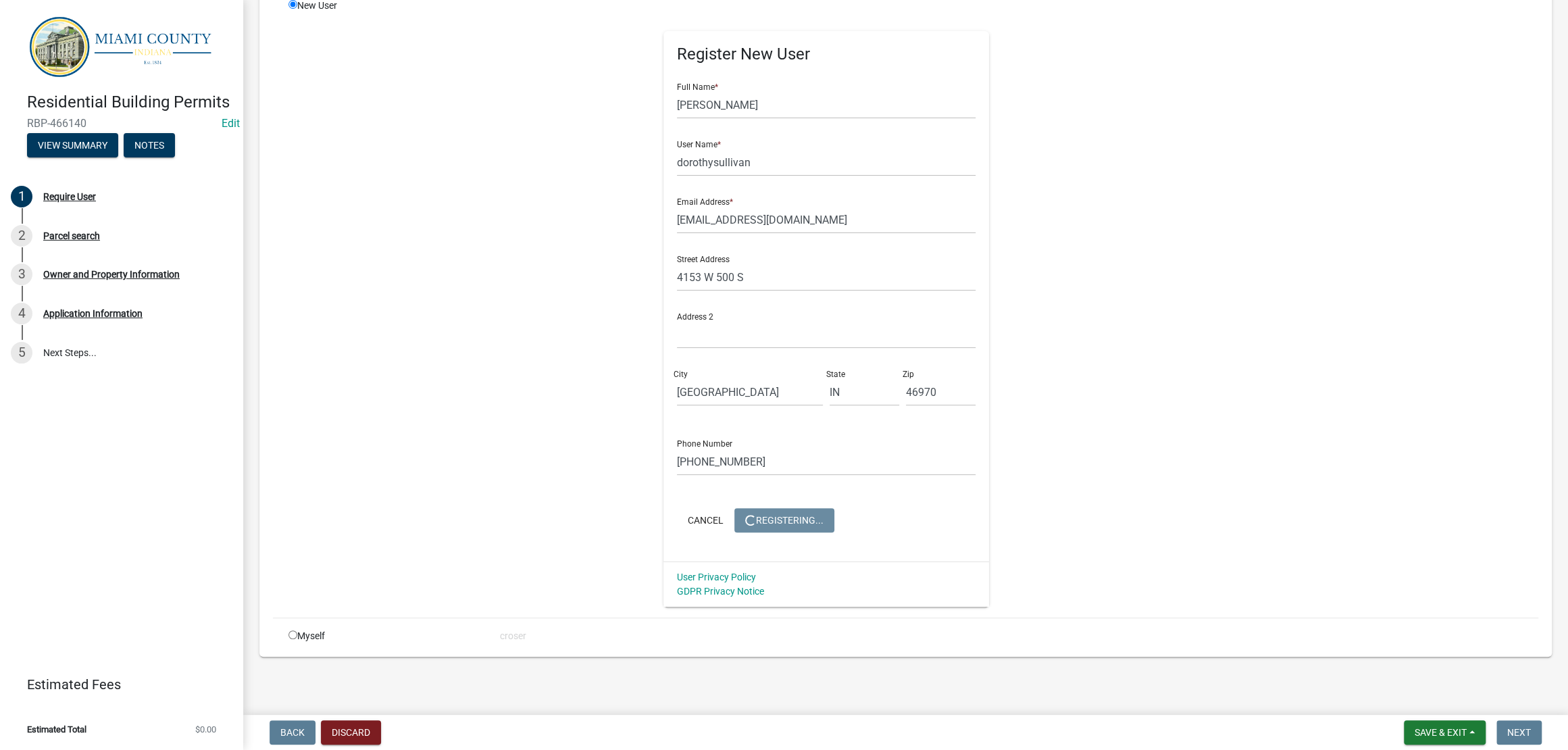
scroll to position [0, 0]
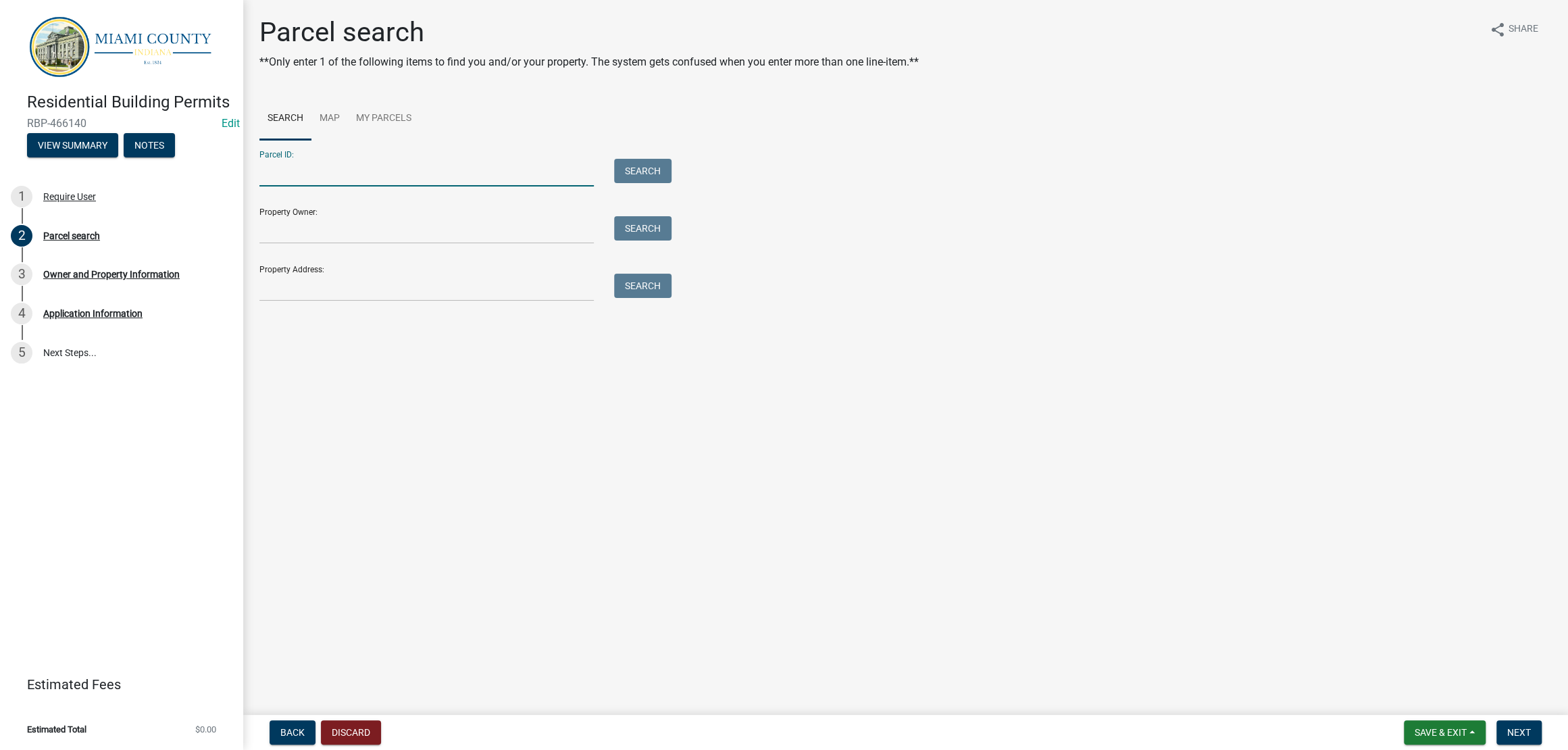
click at [348, 186] on input "Parcel ID:" at bounding box center [427, 173] width 334 height 28
type input "521023100001000"
click at [649, 183] on button "Search" at bounding box center [642, 171] width 58 height 24
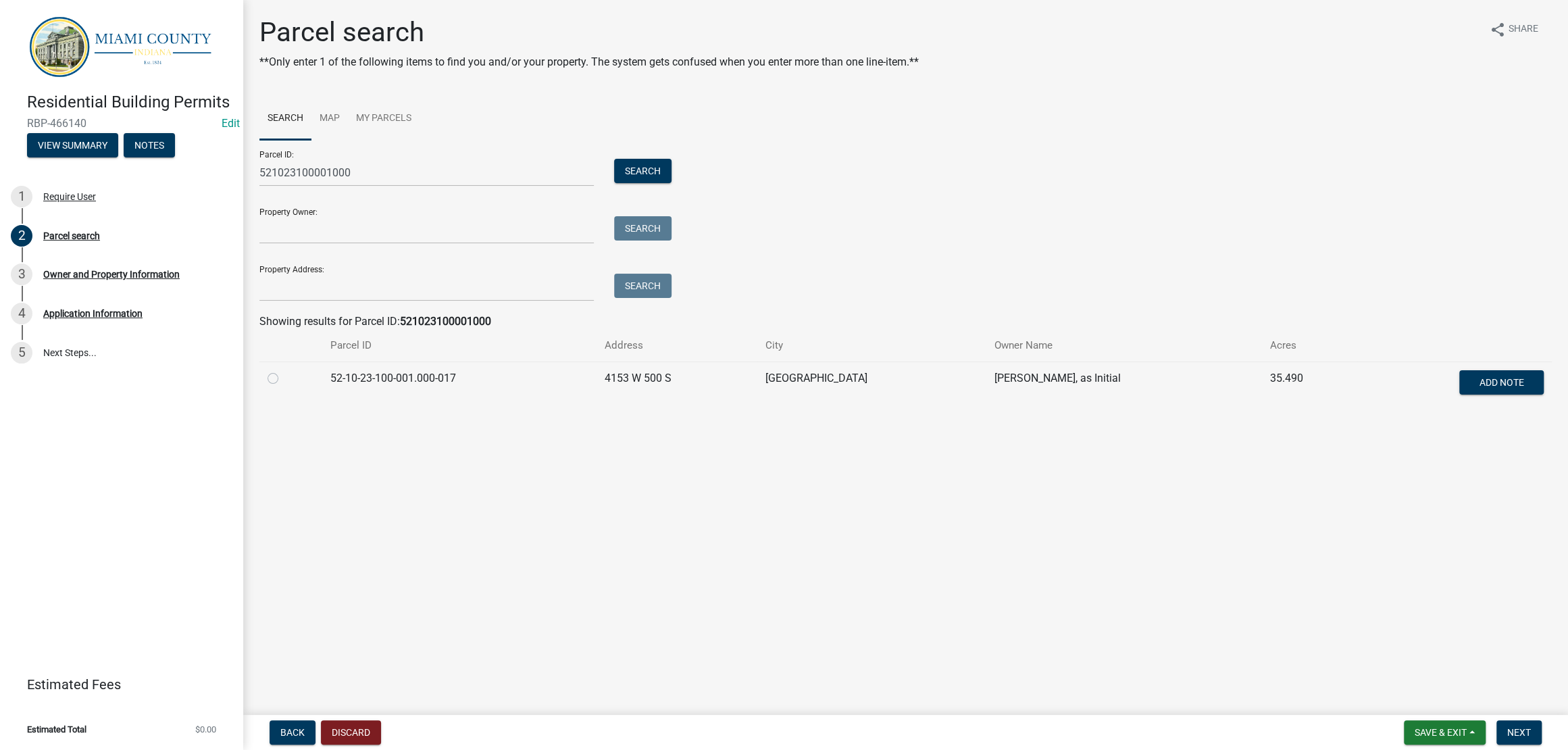
click at [284, 370] on label at bounding box center [284, 370] width 0 height 0
click at [284, 379] on input "radio" at bounding box center [288, 375] width 9 height 9
radio input "true"
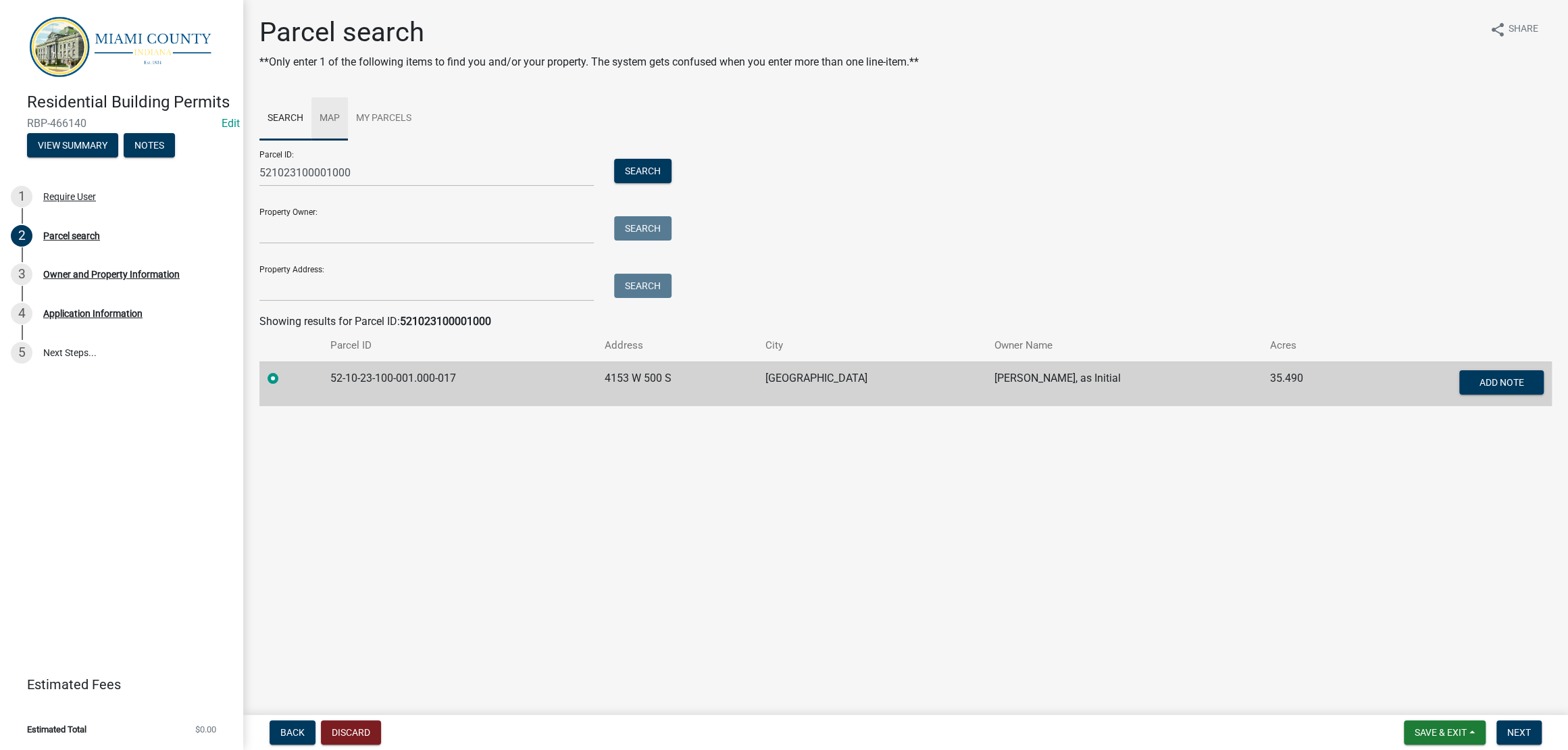
click at [344, 141] on link "Map" at bounding box center [330, 119] width 36 height 43
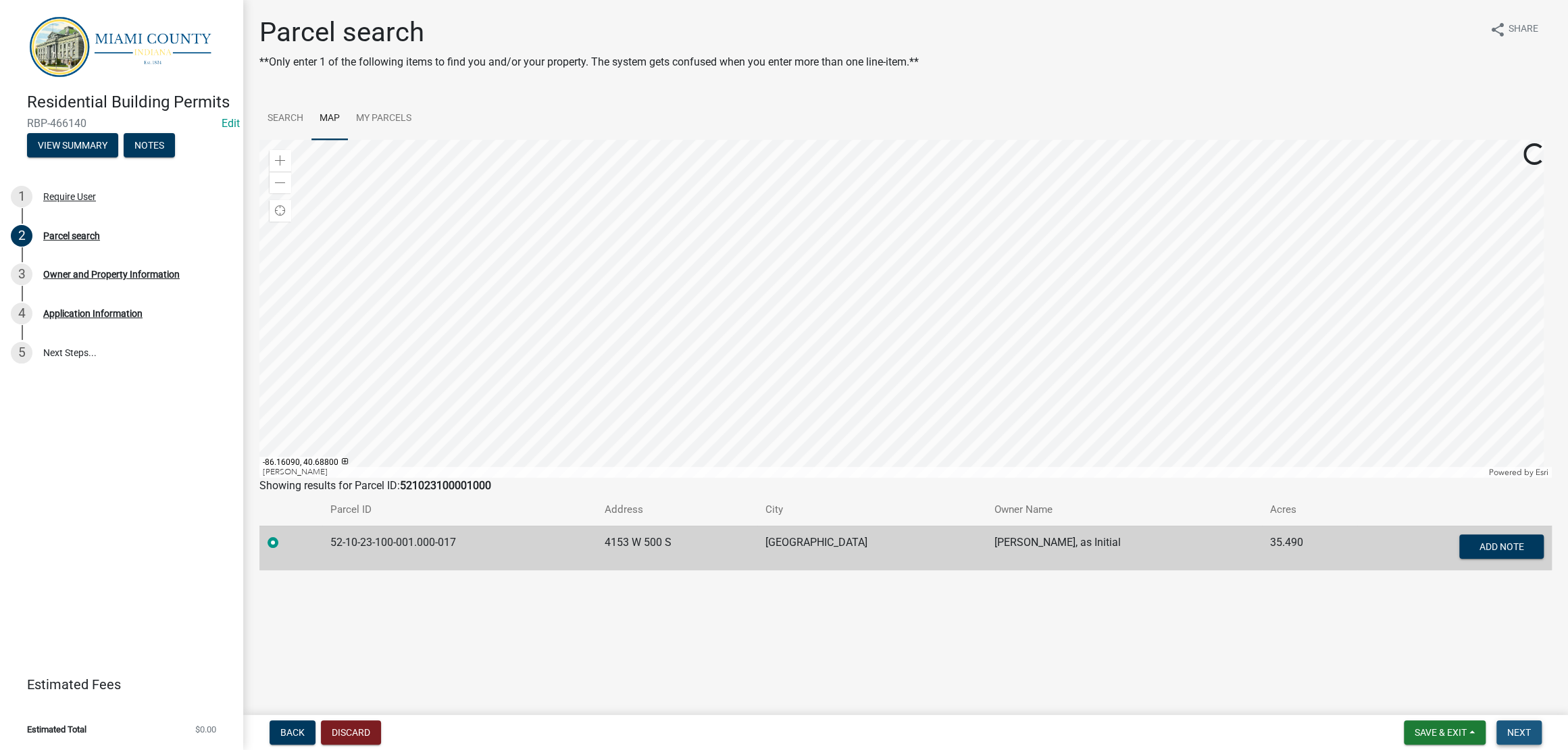
click at [1514, 727] on span "Next" at bounding box center [1518, 732] width 23 height 11
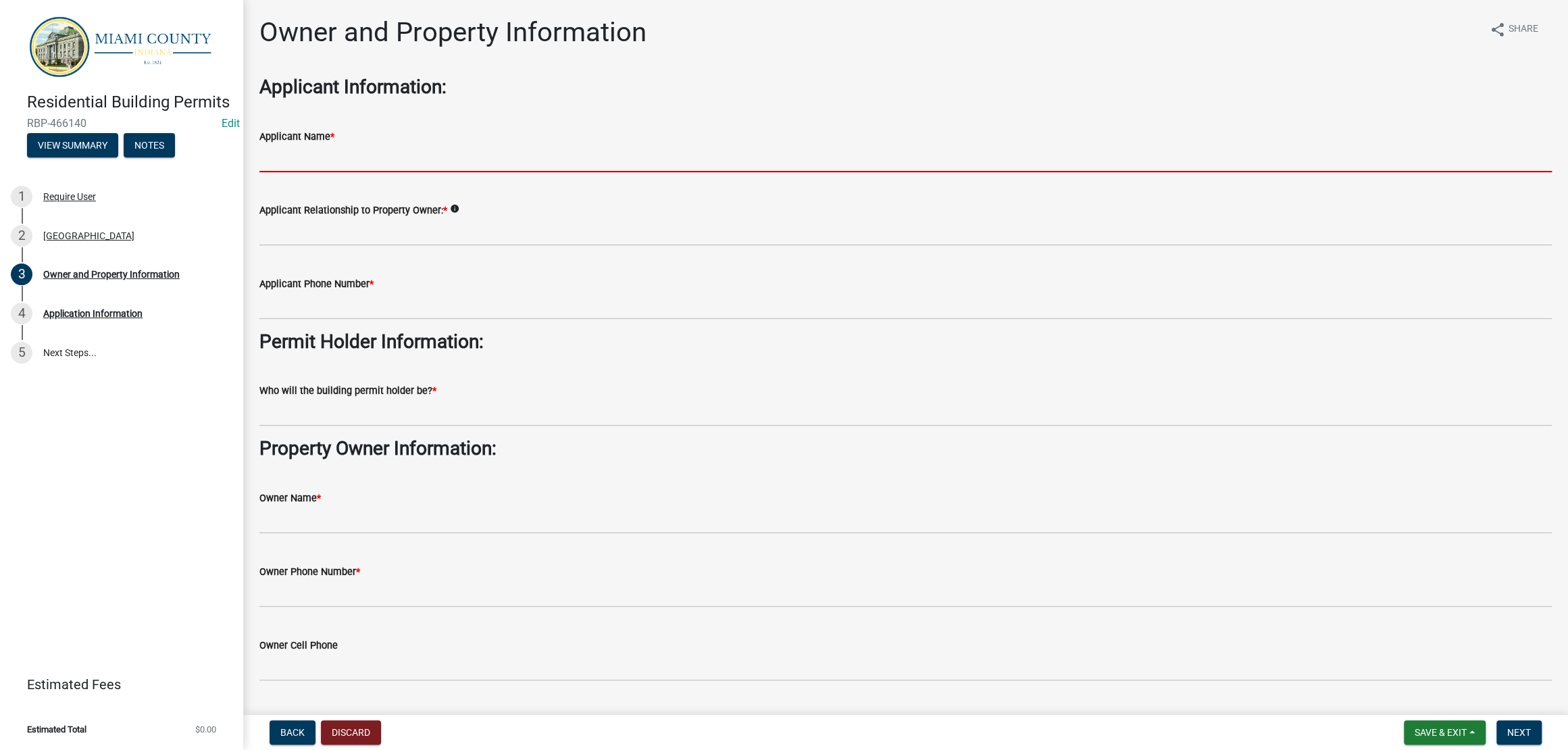
drag, startPoint x: 428, startPoint y: 192, endPoint x: 453, endPoint y: 184, distance: 26.2
click at [428, 173] on input "Applicant Name *" at bounding box center [906, 158] width 1293 height 28
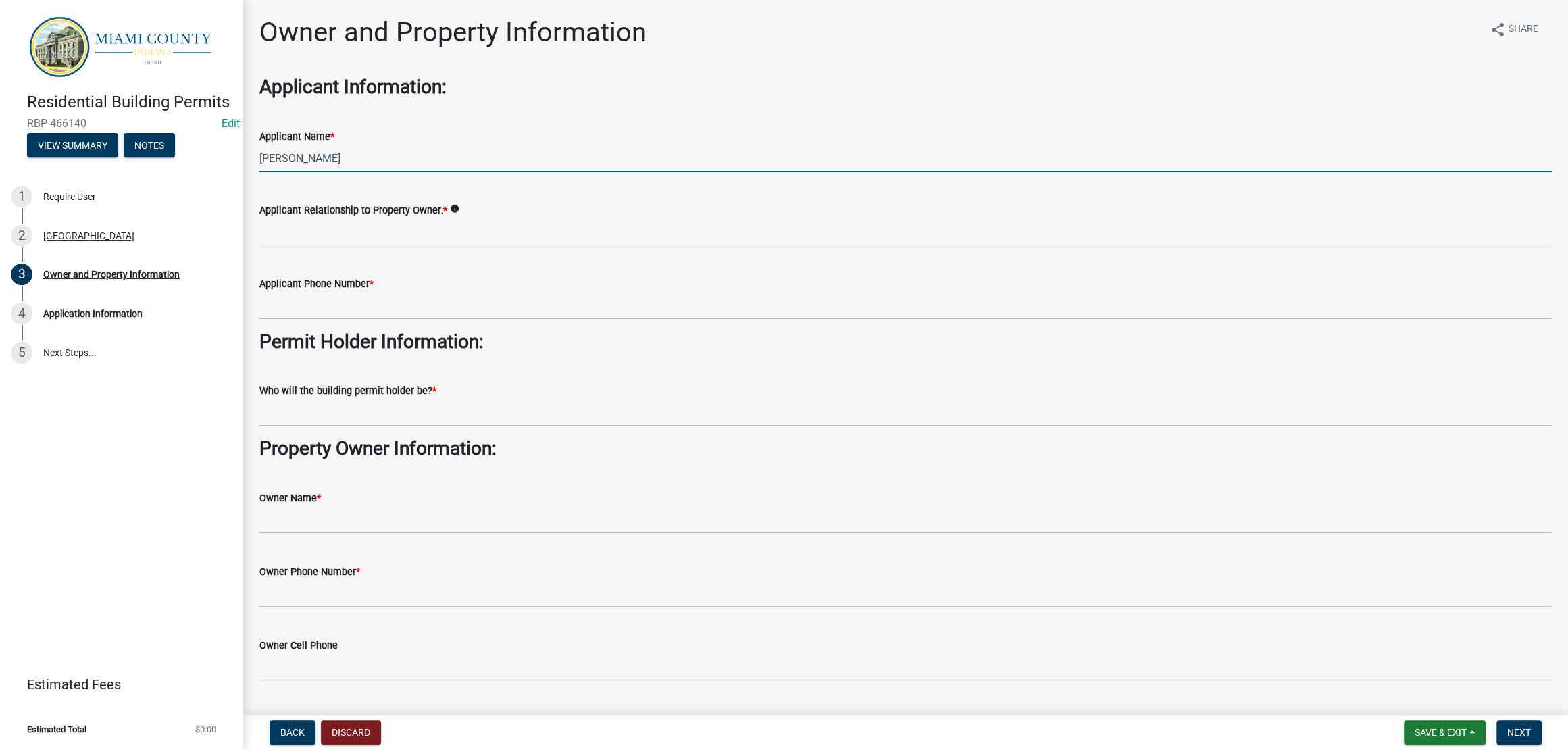
type input "John Cross"
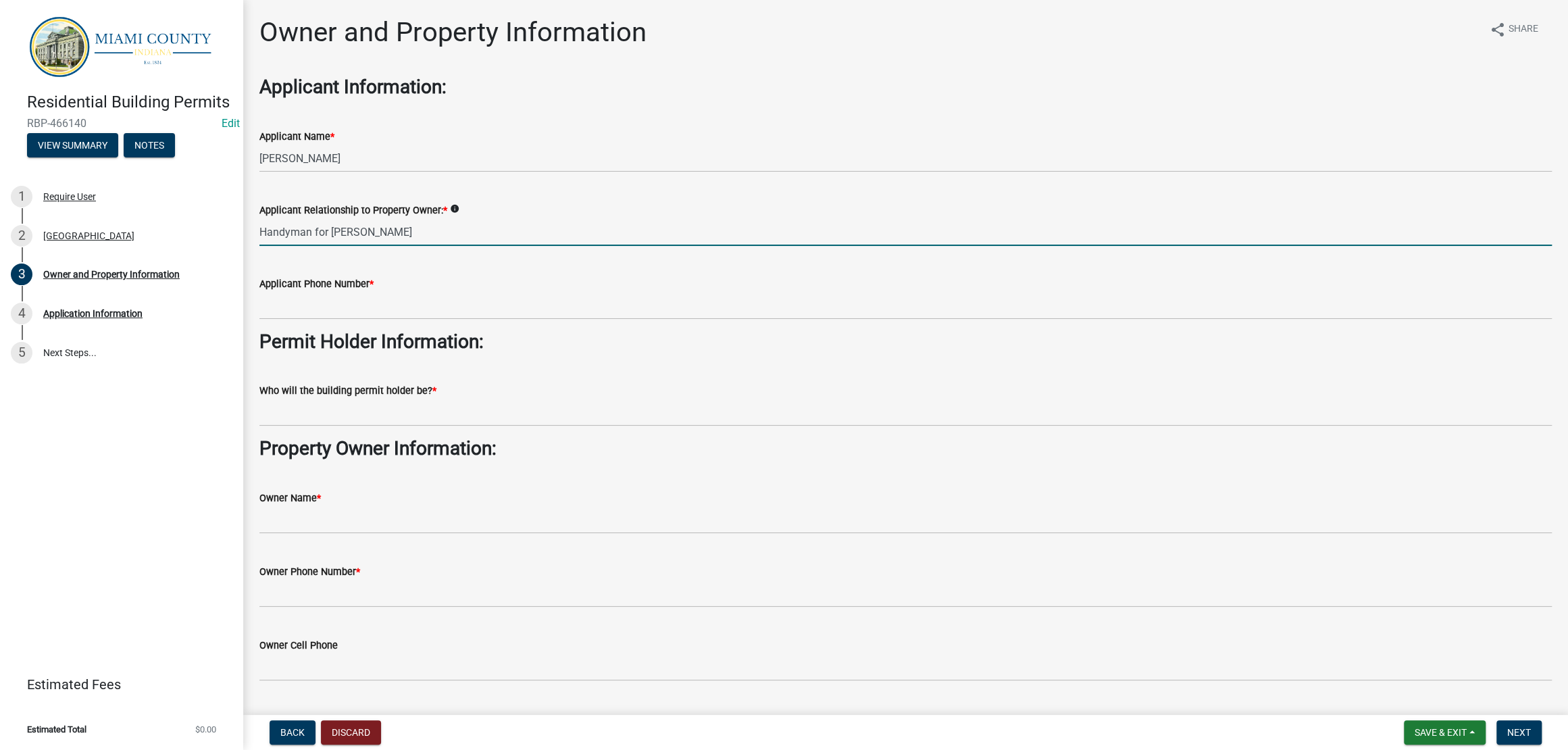
type input "Handyman for Dorothy"
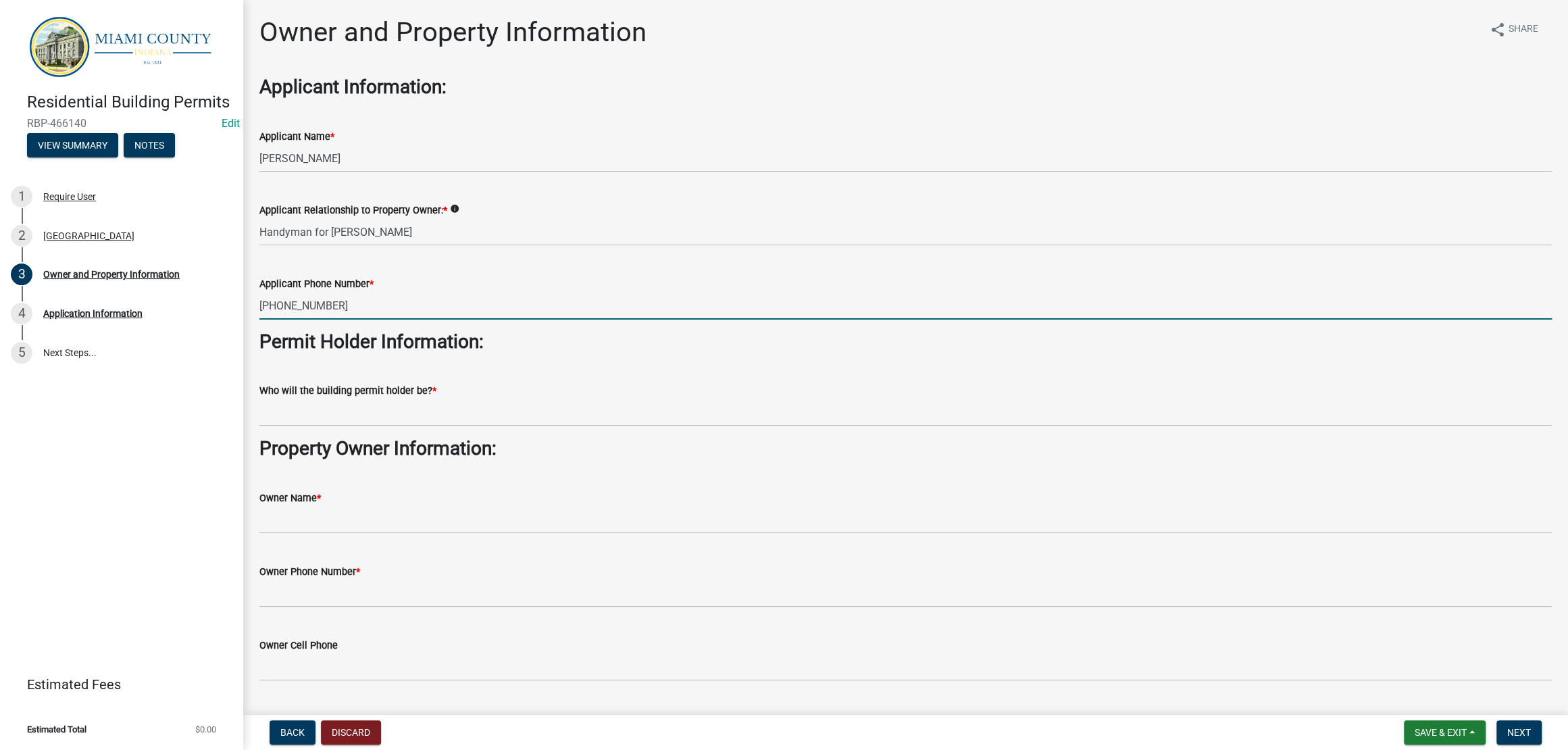
type input "765-470-1055"
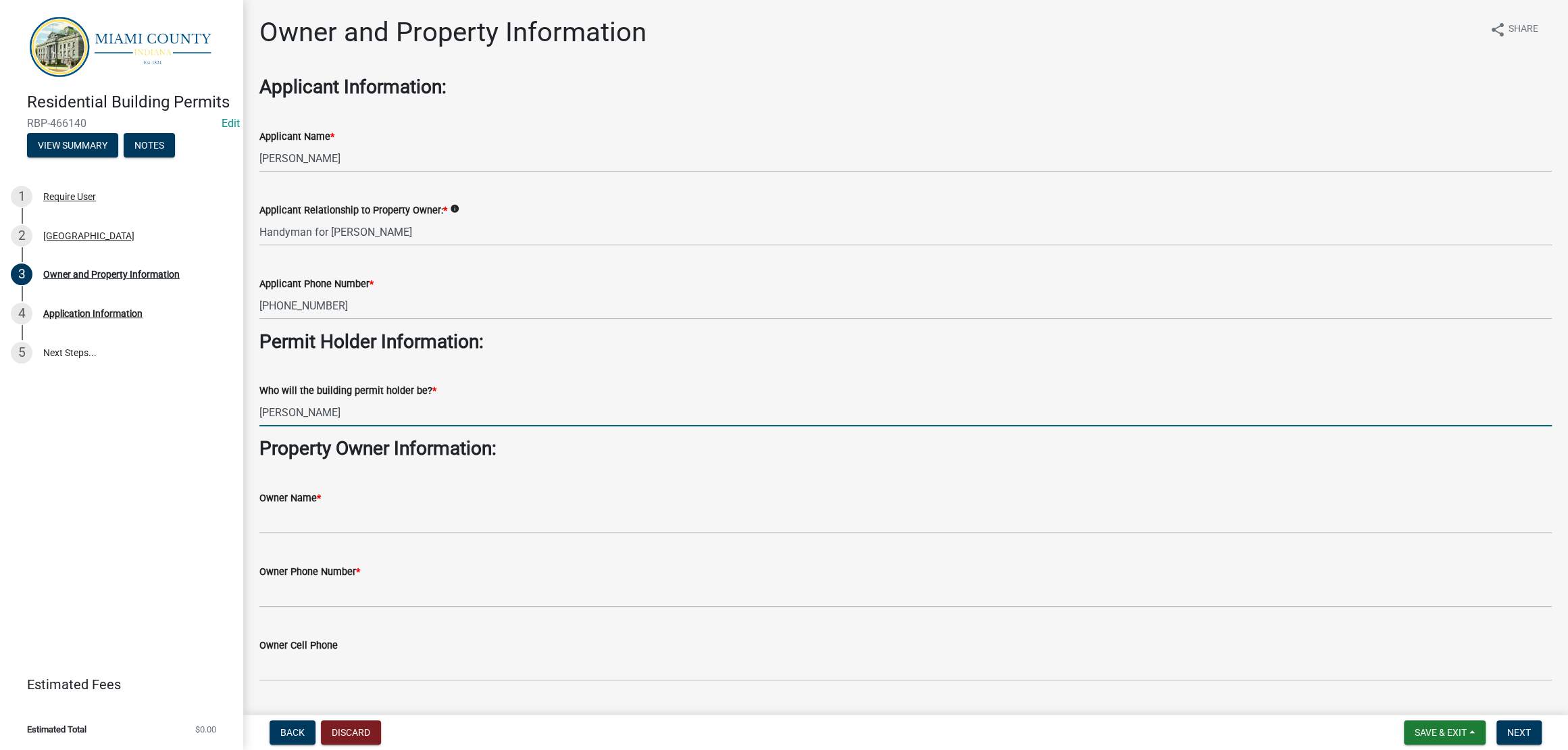
type input "Dorothy Sullivan"
click at [825, 98] on h3 "Applicant Information:" at bounding box center [906, 87] width 1293 height 23
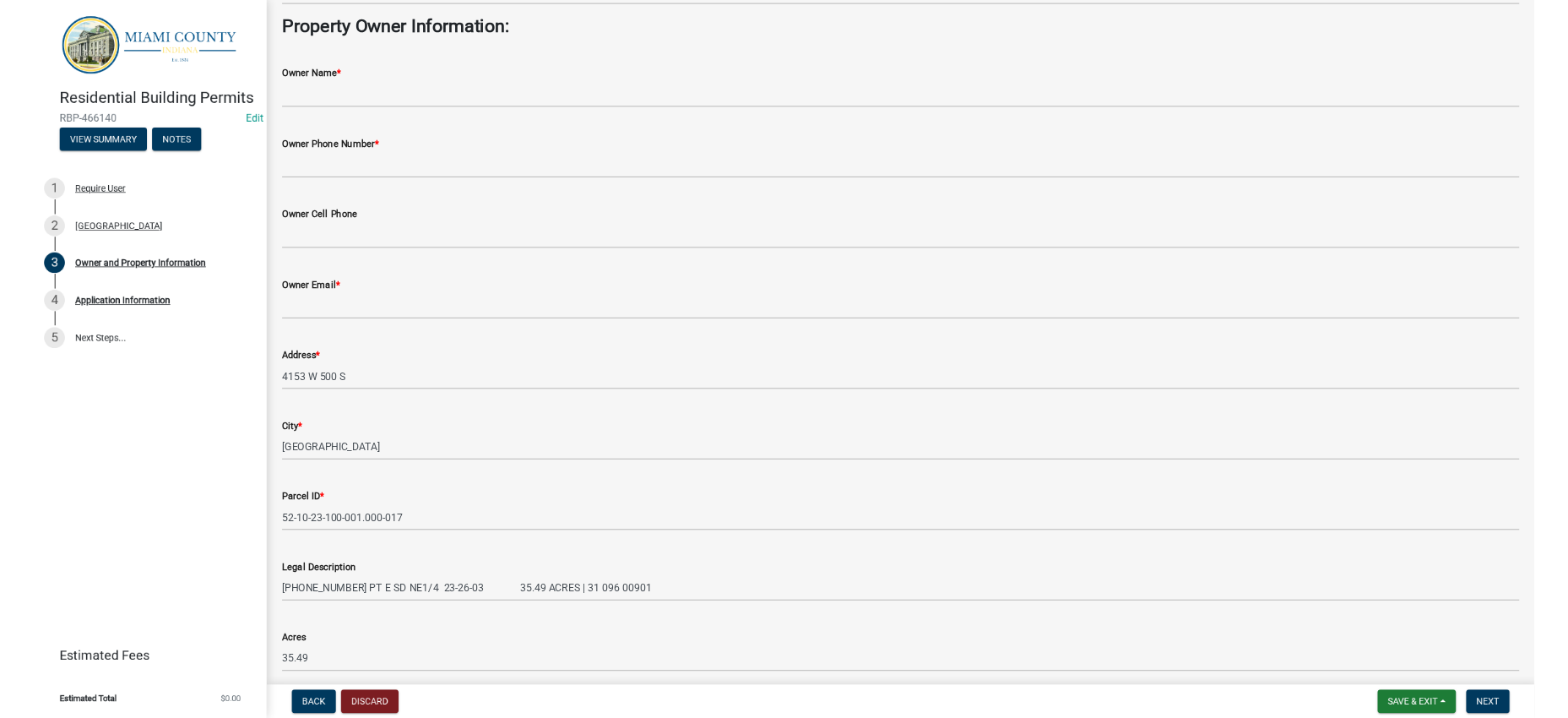
scroll to position [528, 0]
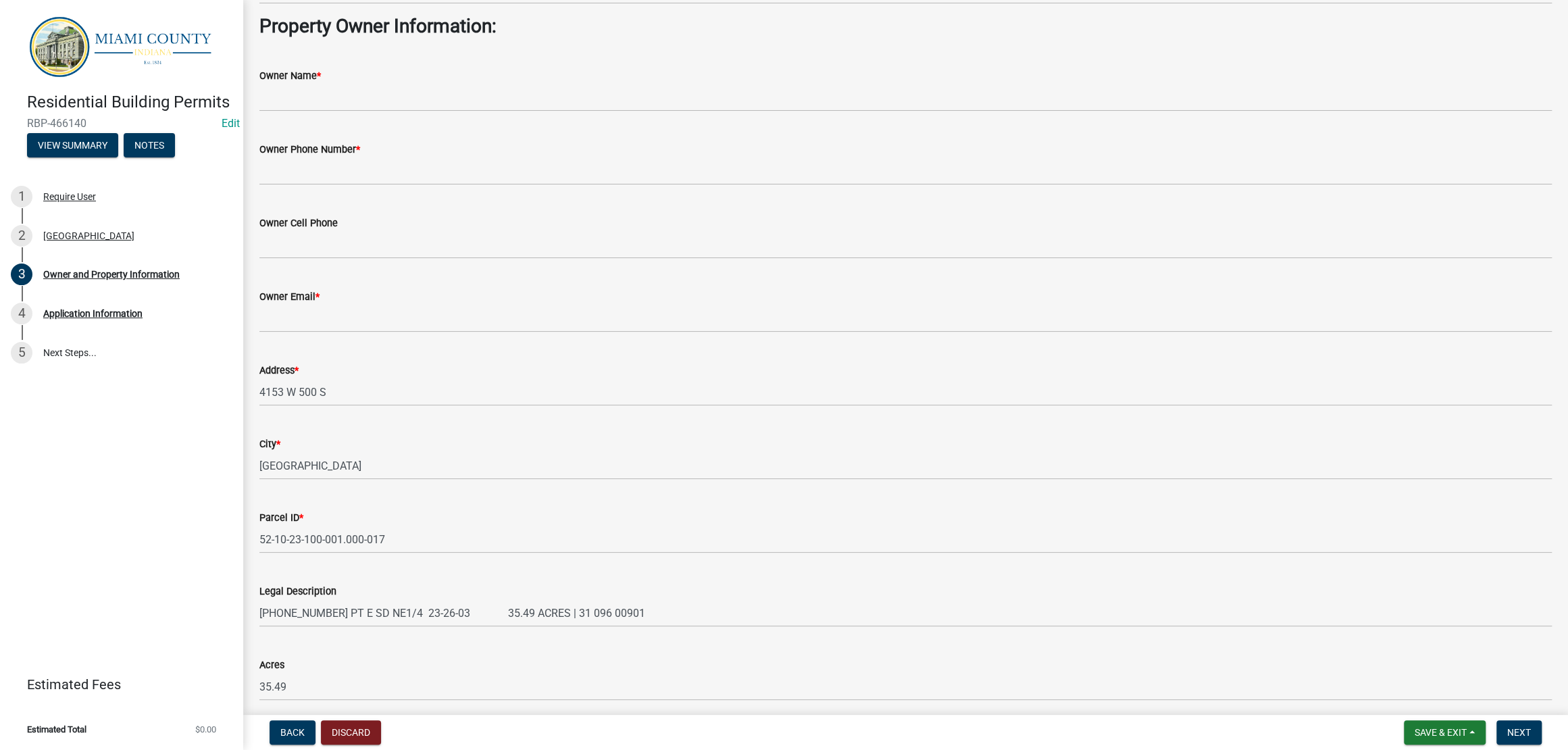
click at [418, 84] on div "Owner Name *" at bounding box center [906, 75] width 1293 height 16
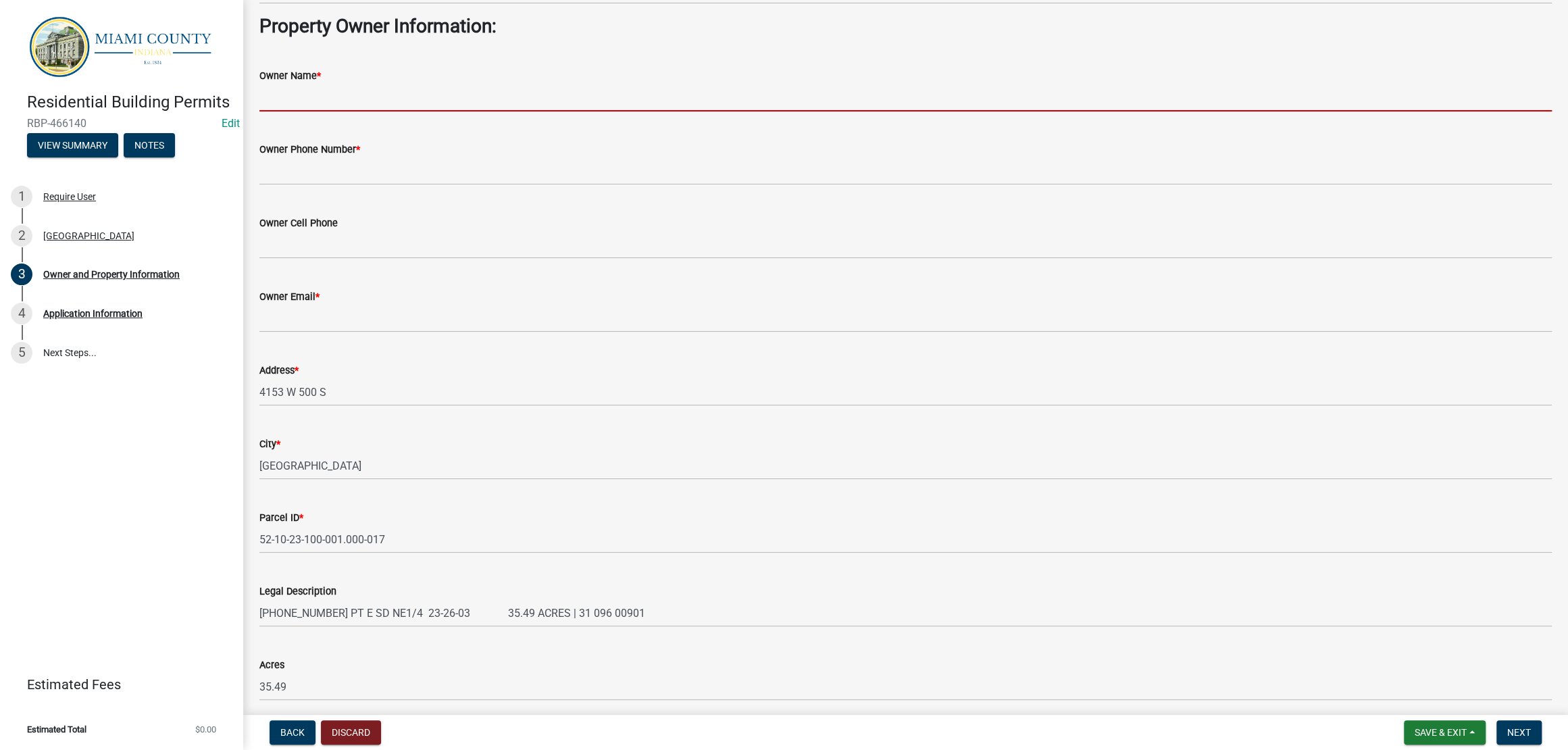
click at [415, 111] on input "Owner Name *" at bounding box center [906, 98] width 1293 height 28
type input "S"
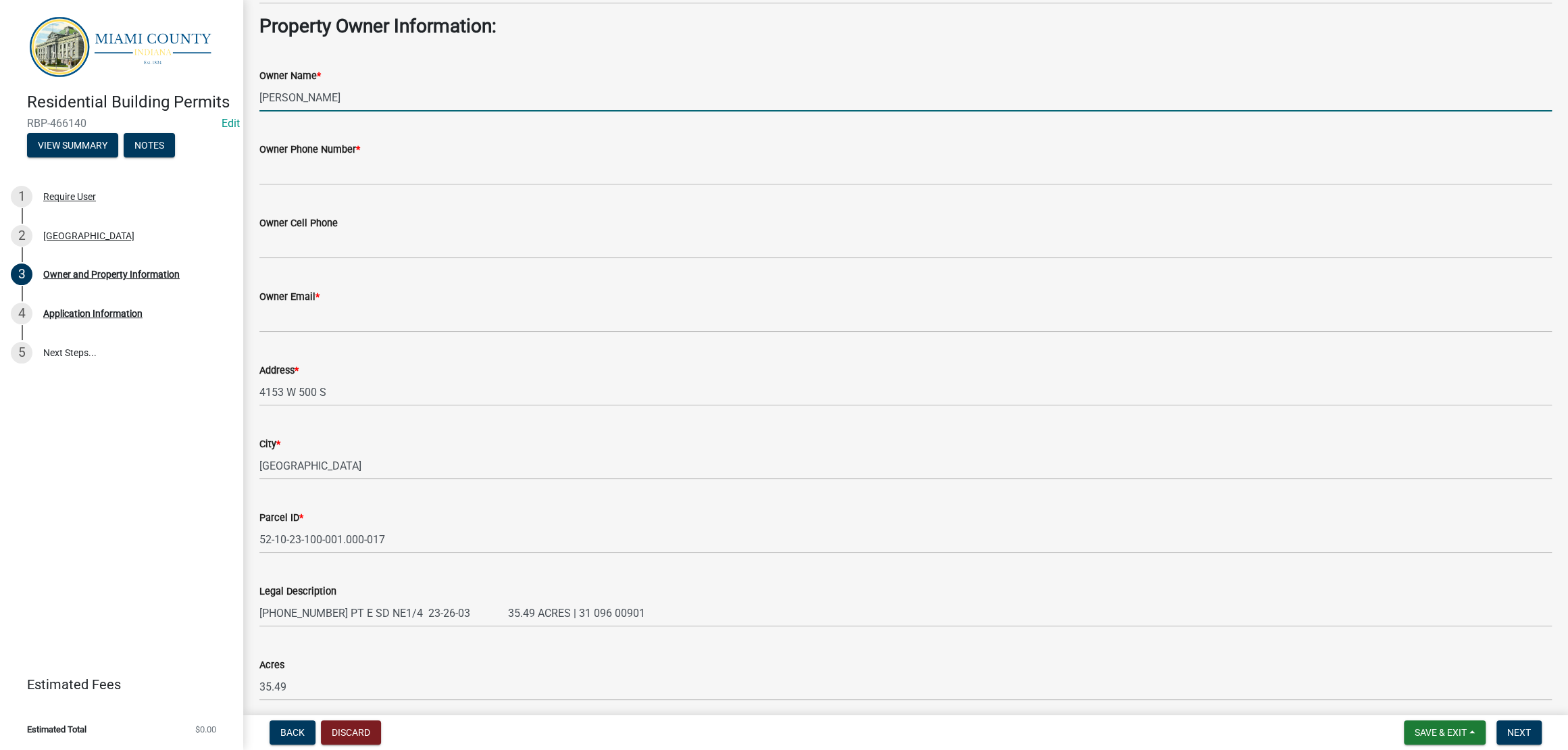
type input "Dorothy L Sullivan"
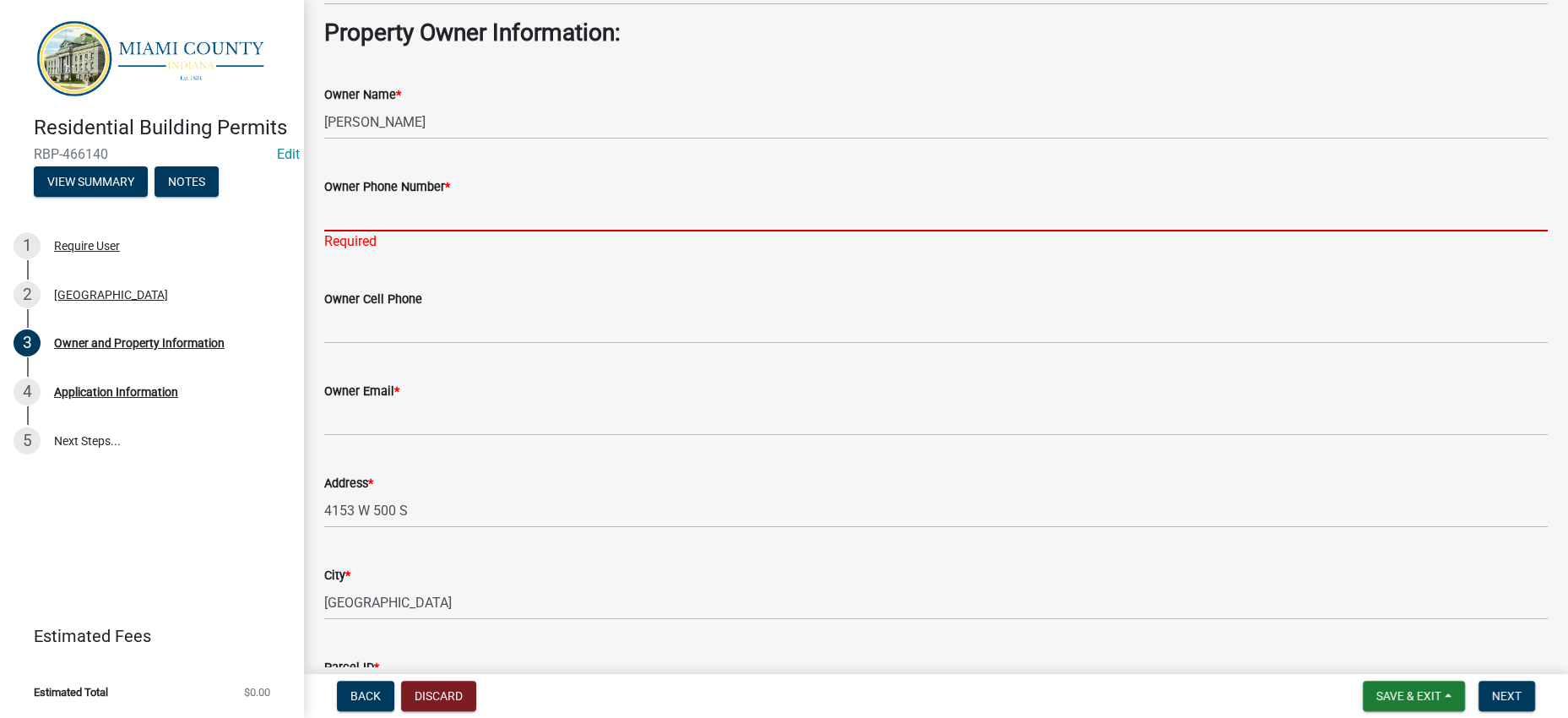
click at [384, 232] on input "Owner Phone Number *" at bounding box center [935, 214] width 1223 height 35
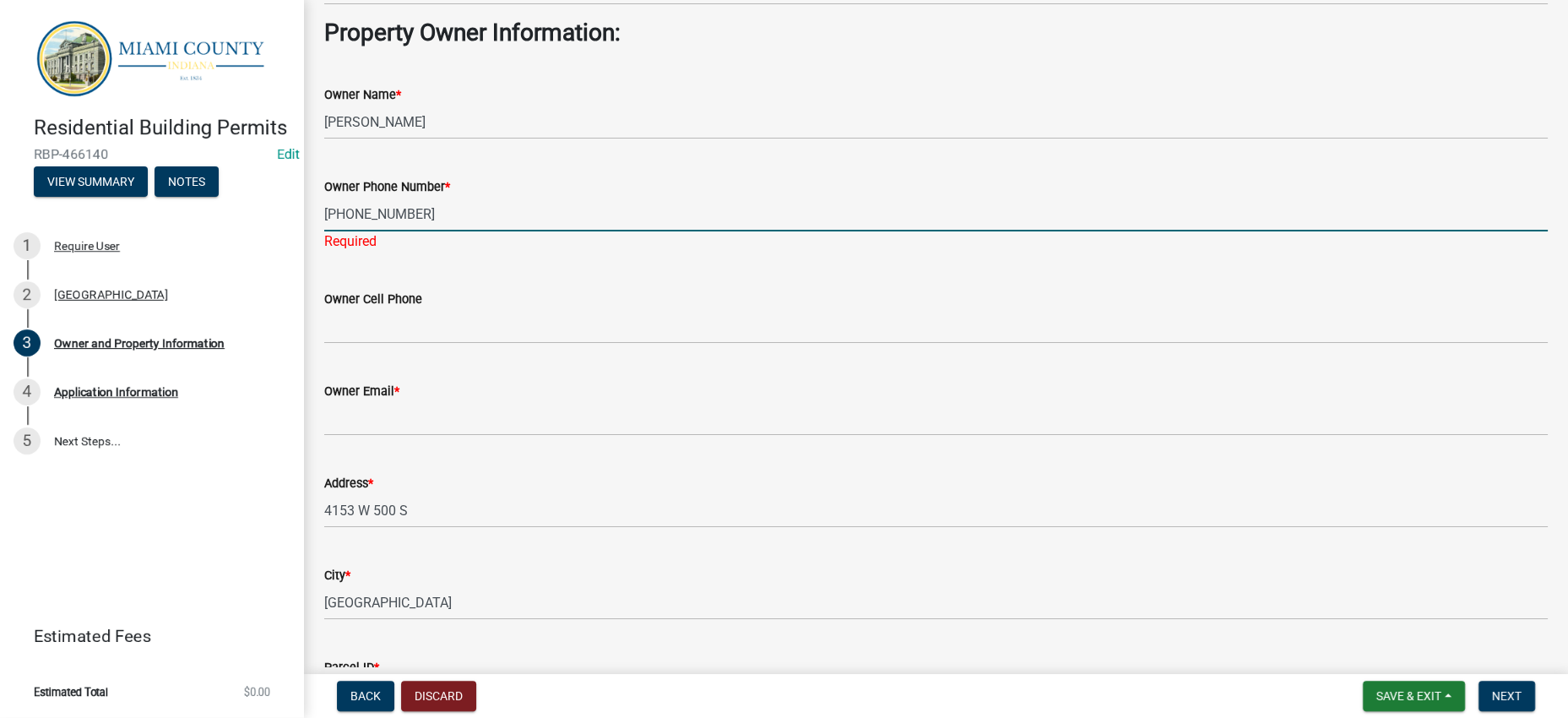
type input "765-860-8095"
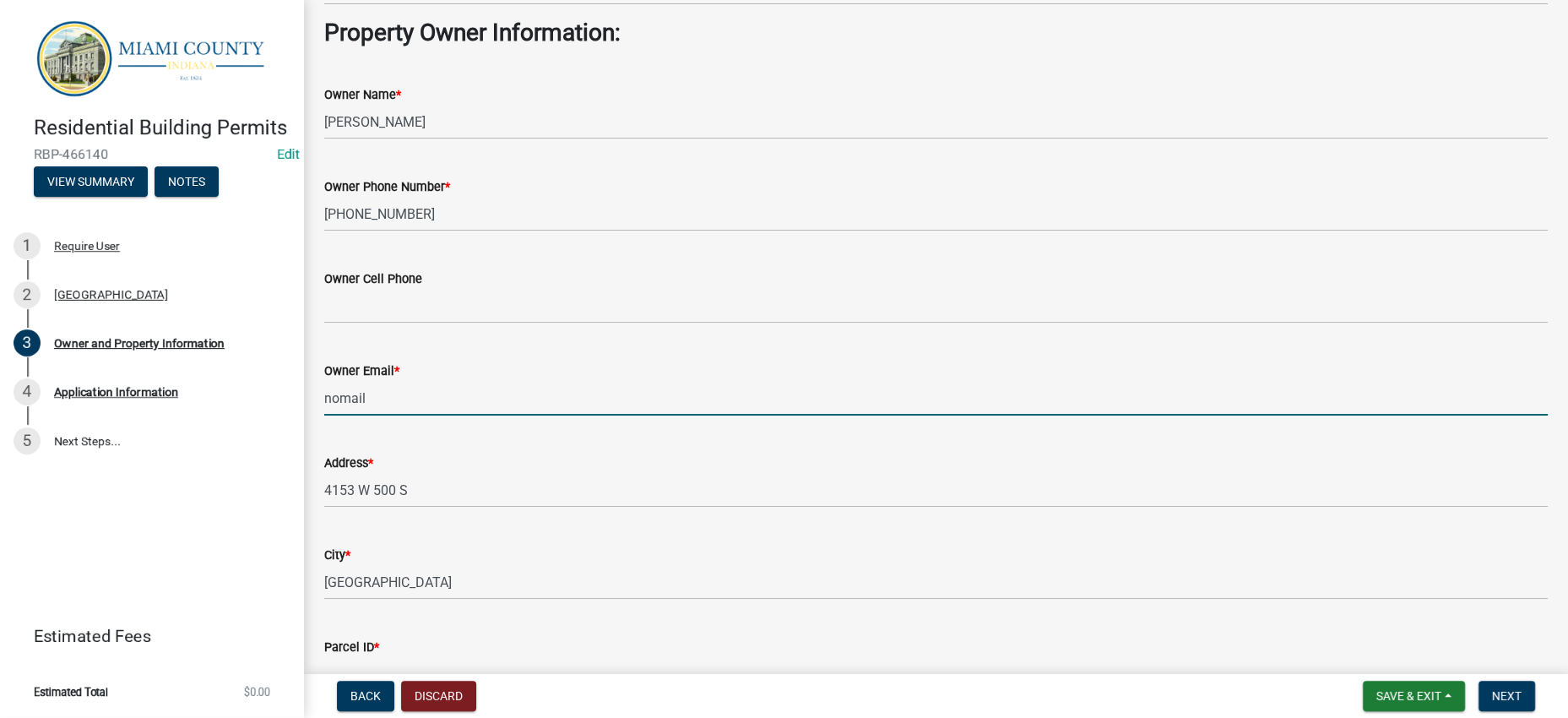
type input "[EMAIL_ADDRESS][DOMAIN_NAME]"
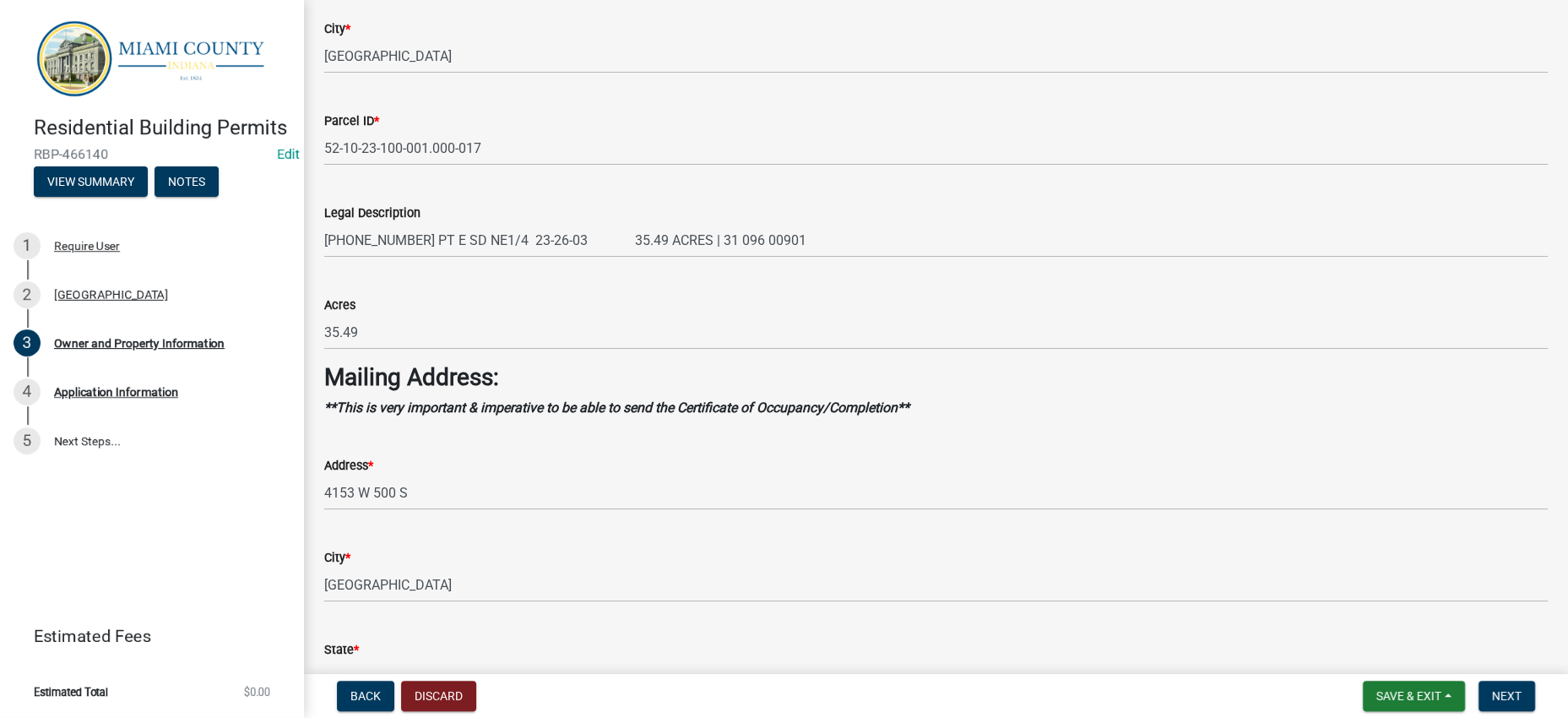
scroll to position [1055, 0]
click at [1070, 130] on div "Parcel ID *" at bounding box center [935, 119] width 1223 height 20
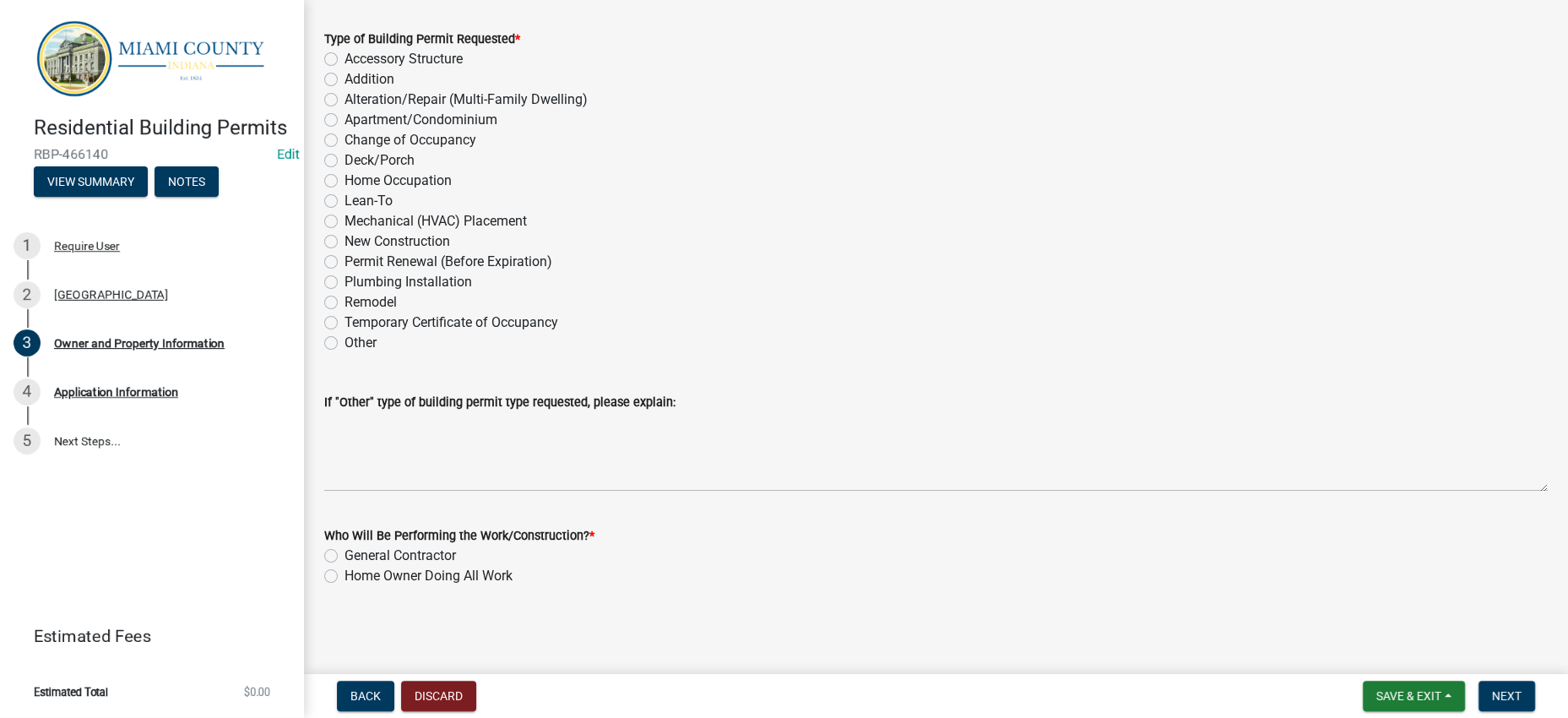
scroll to position [2215, 0]
click at [1095, 232] on div "Mechanical (HVAC) Placement" at bounding box center [935, 220] width 1223 height 20
click at [515, 69] on div "Accessory Structure" at bounding box center [935, 59] width 1223 height 20
click at [462, 69] on label "Accessory Structure" at bounding box center [403, 59] width 118 height 20
click at [356, 60] on input "Accessory Structure" at bounding box center [350, 55] width 11 height 11
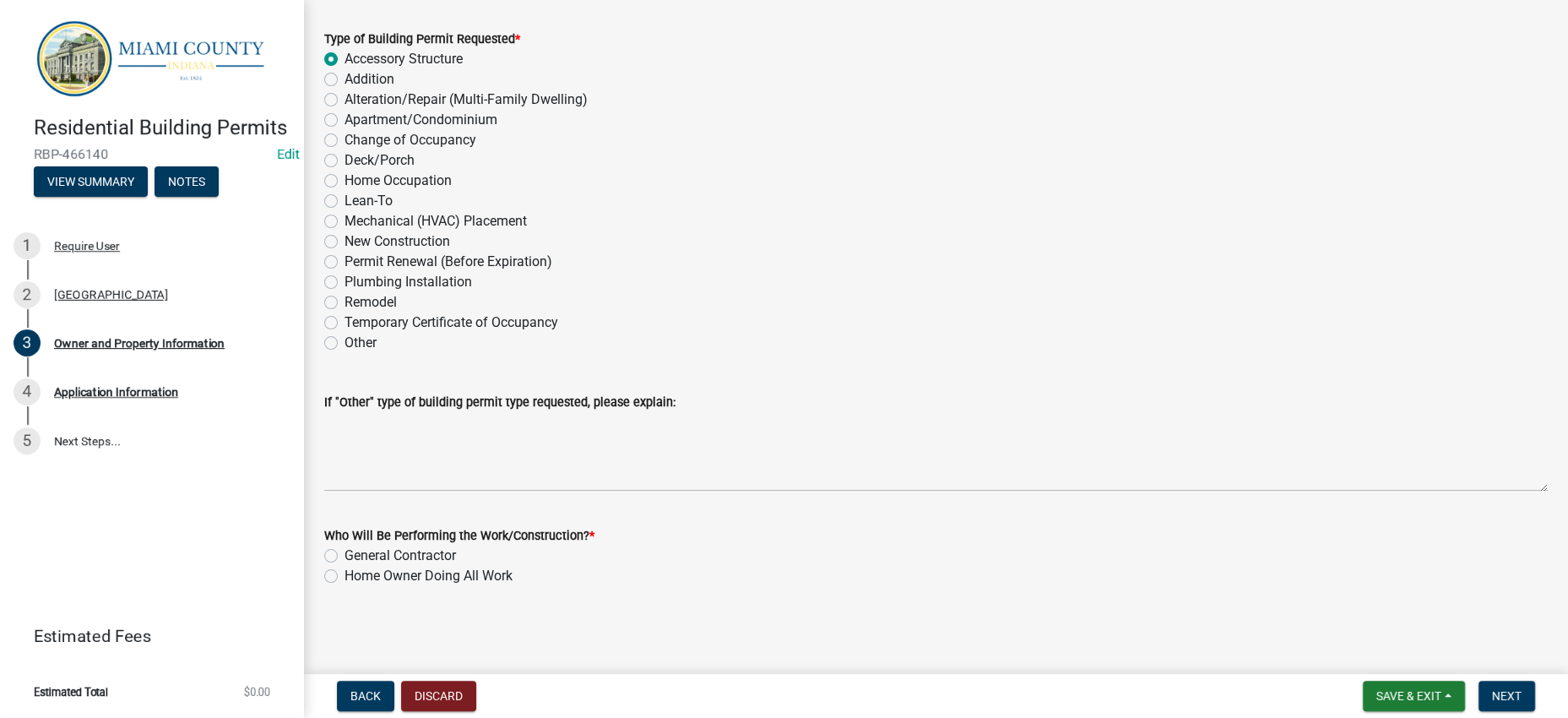
radio input "true"
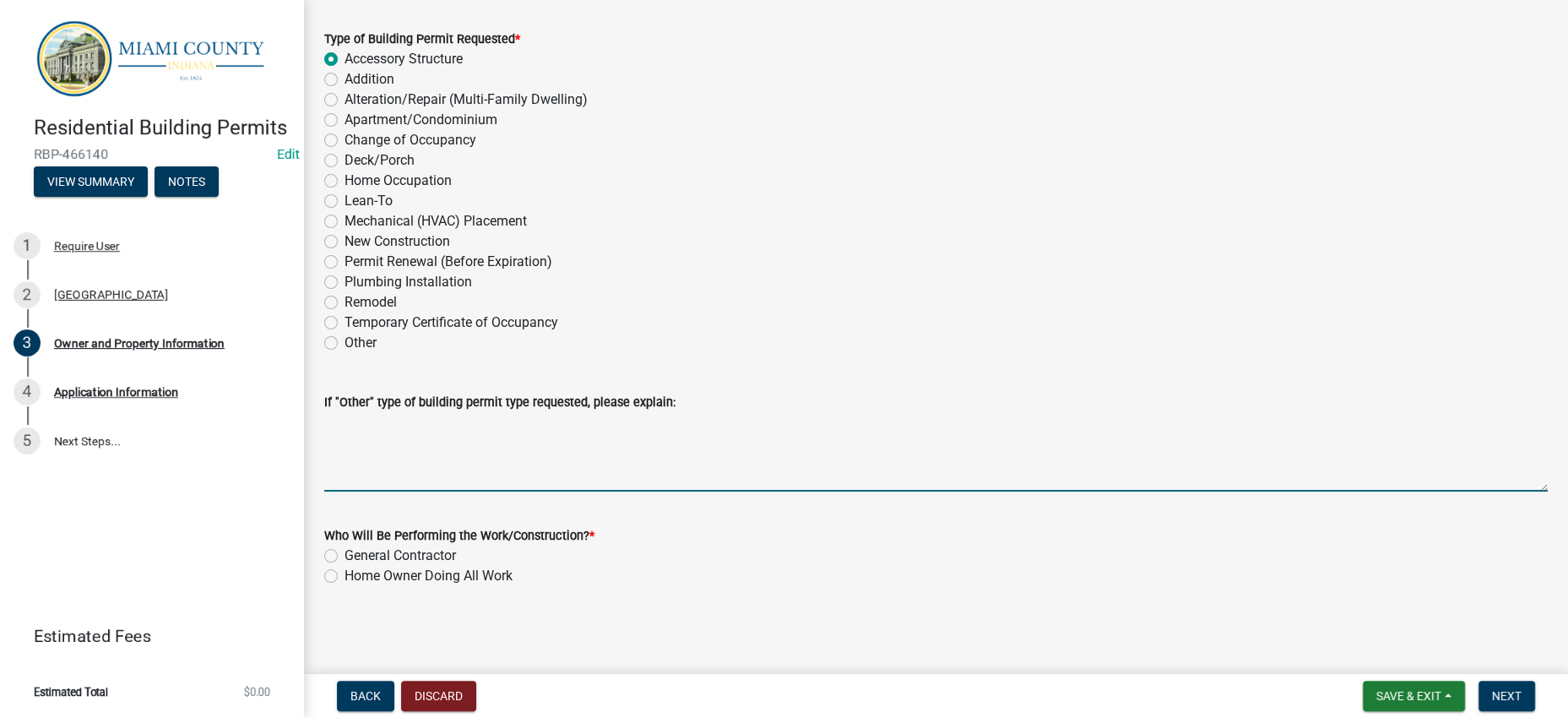
click at [559, 412] on textarea "If "Other" type of building permit type requested, please explain:" at bounding box center [935, 452] width 1223 height 79
type textarea "Pre-fab shed with attached carport"
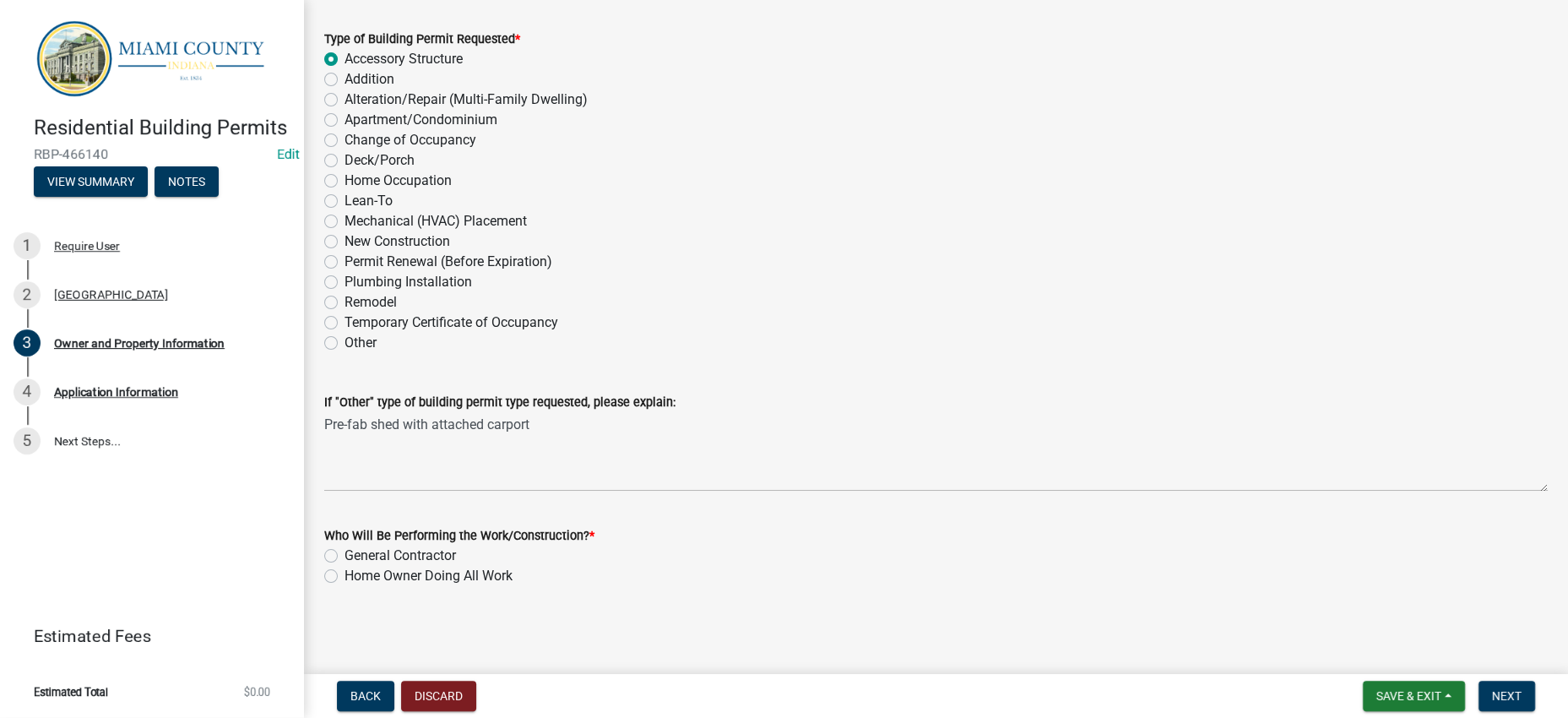
click at [677, 566] on div "Home Owner Doing All Work" at bounding box center [935, 575] width 1223 height 20
click at [1498, 525] on div "Who Will Be Performing the Work/Construction? *" at bounding box center [935, 534] width 1223 height 20
click at [412, 566] on label "Home Owner Doing All Work" at bounding box center [428, 575] width 168 height 20
click at [356, 566] on input "Home Owner Doing All Work" at bounding box center [350, 571] width 11 height 11
radio input "true"
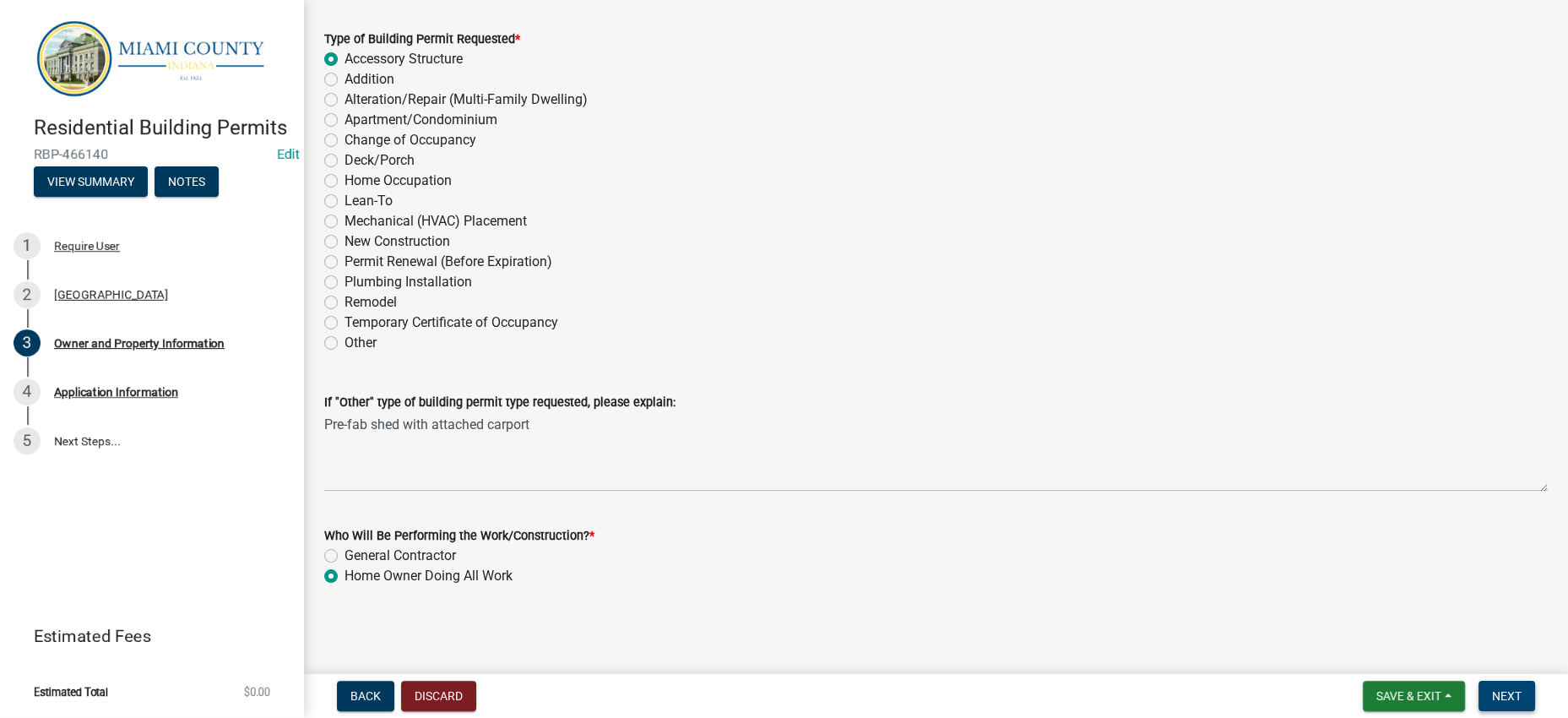
click at [1478, 681] on button "Next" at bounding box center [1507, 695] width 57 height 30
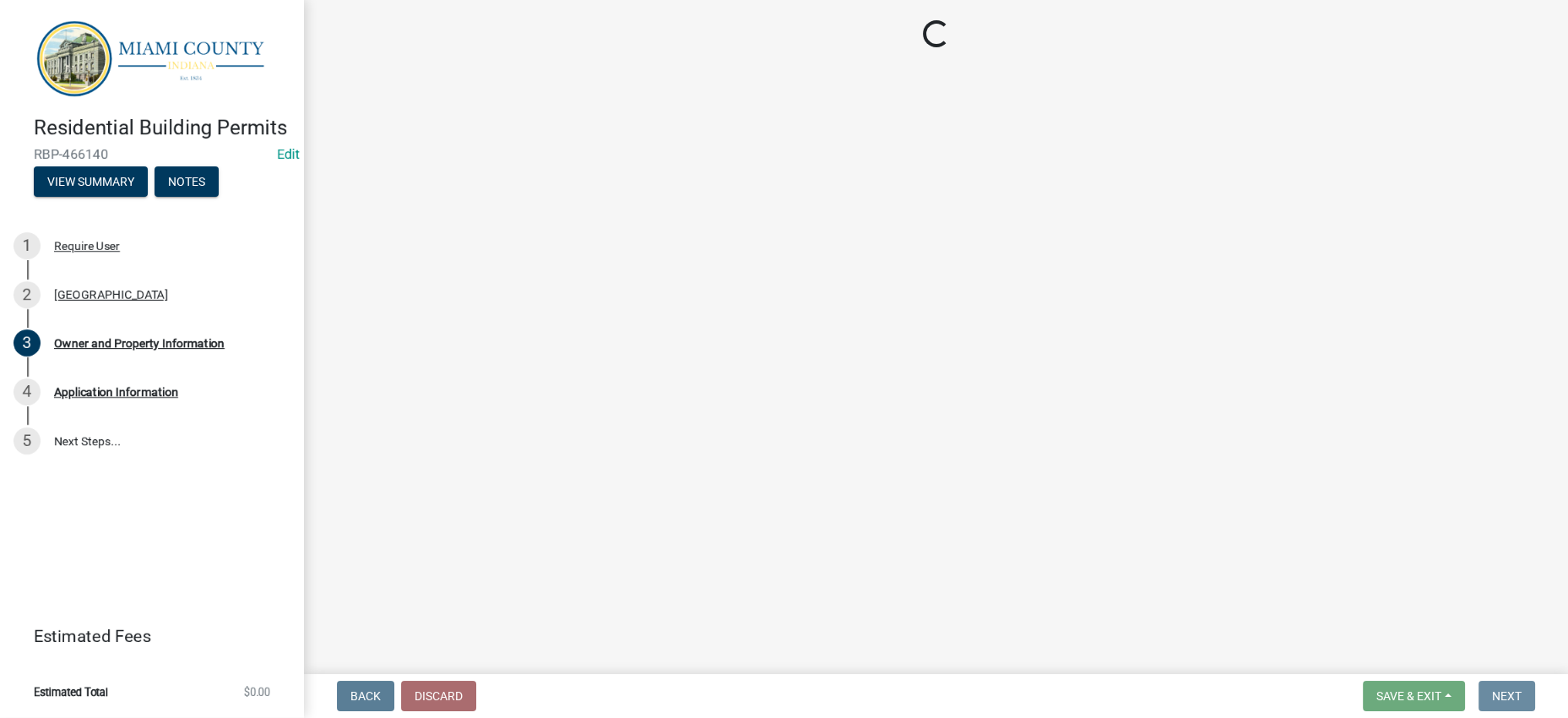
scroll to position [0, 0]
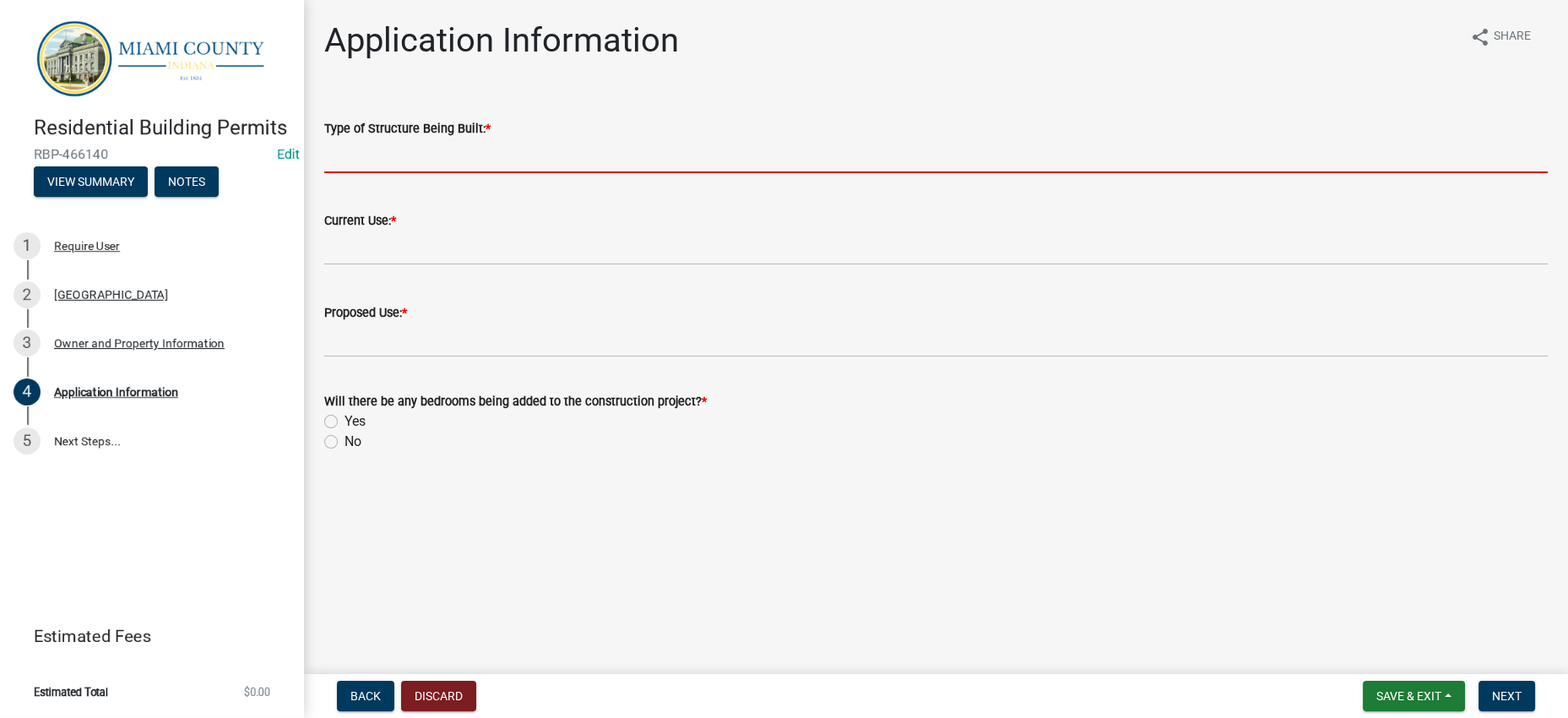
click at [415, 173] on input "Type of Structure Being Built: *" at bounding box center [935, 155] width 1223 height 35
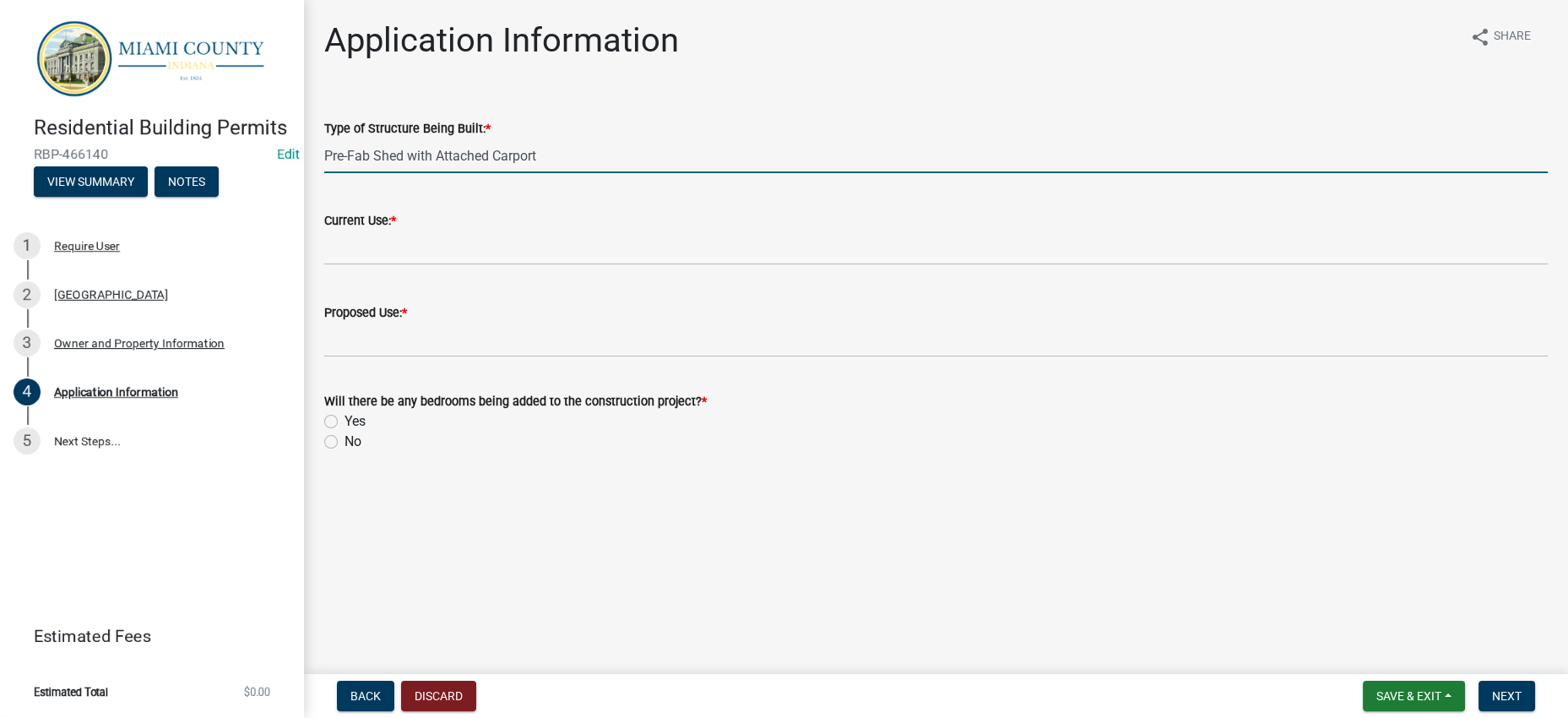
type input "Pre-Fab Shed with Attached Carport"
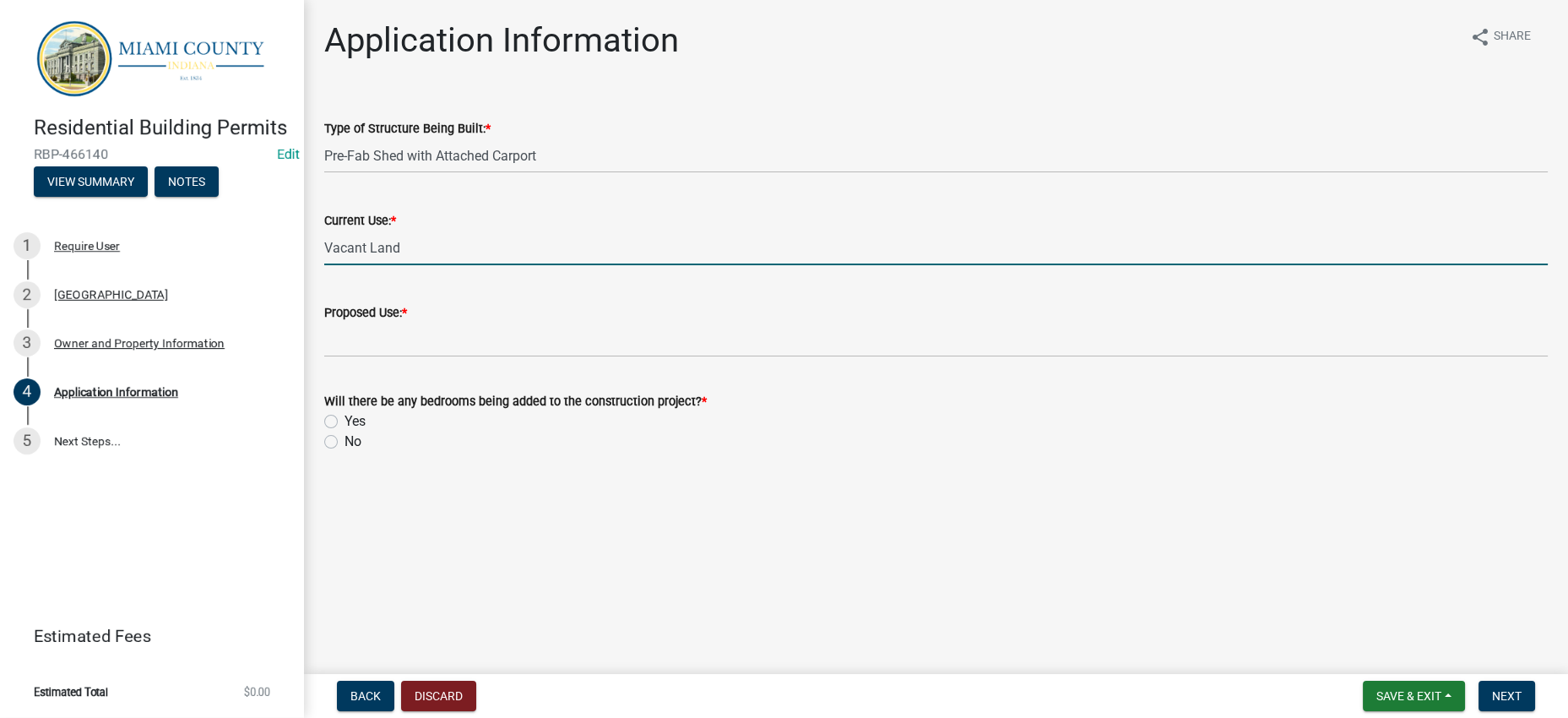
type input "Vacant Land"
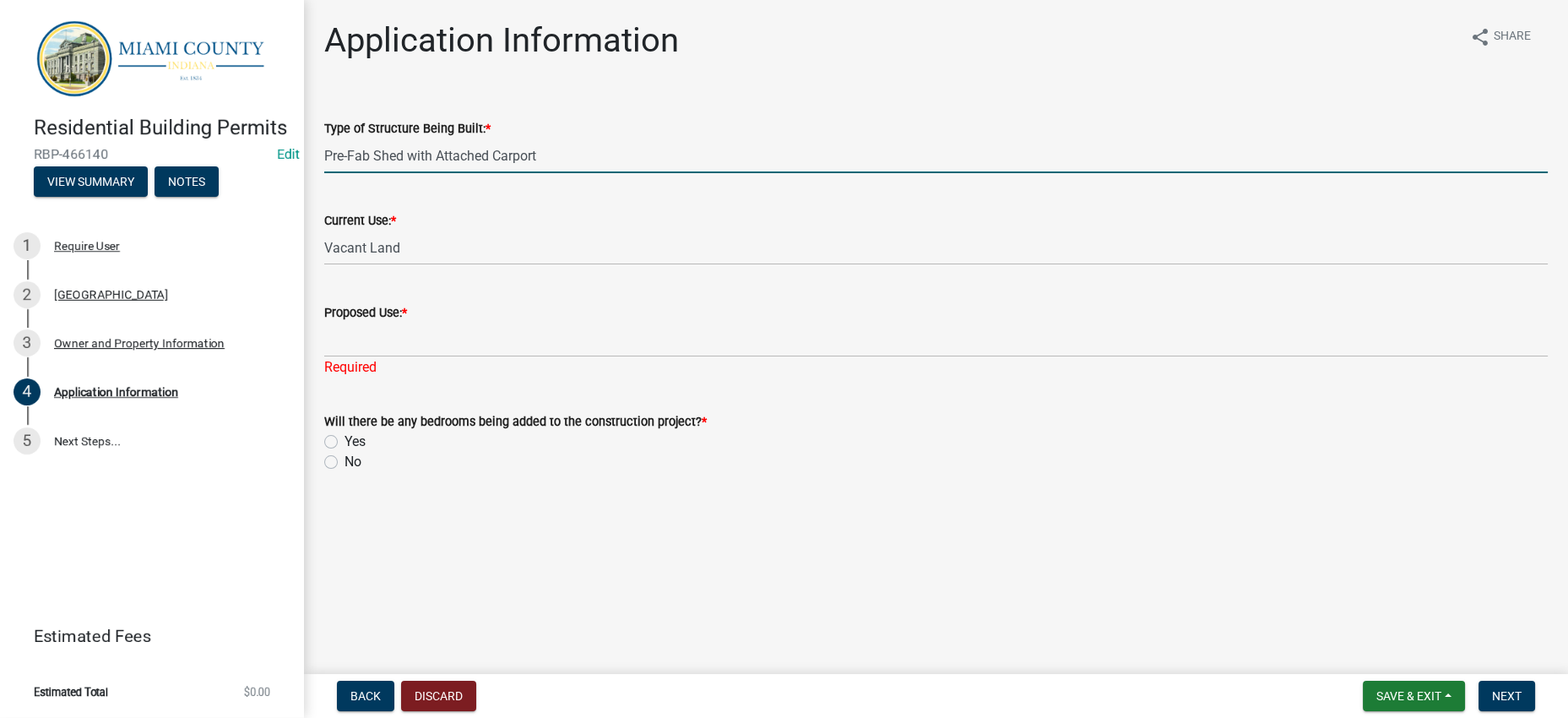
drag, startPoint x: 624, startPoint y: 200, endPoint x: 332, endPoint y: 201, distance: 292.0
click at [332, 173] on input "Pre-Fab Shed with Attached Carport" at bounding box center [935, 155] width 1223 height 35
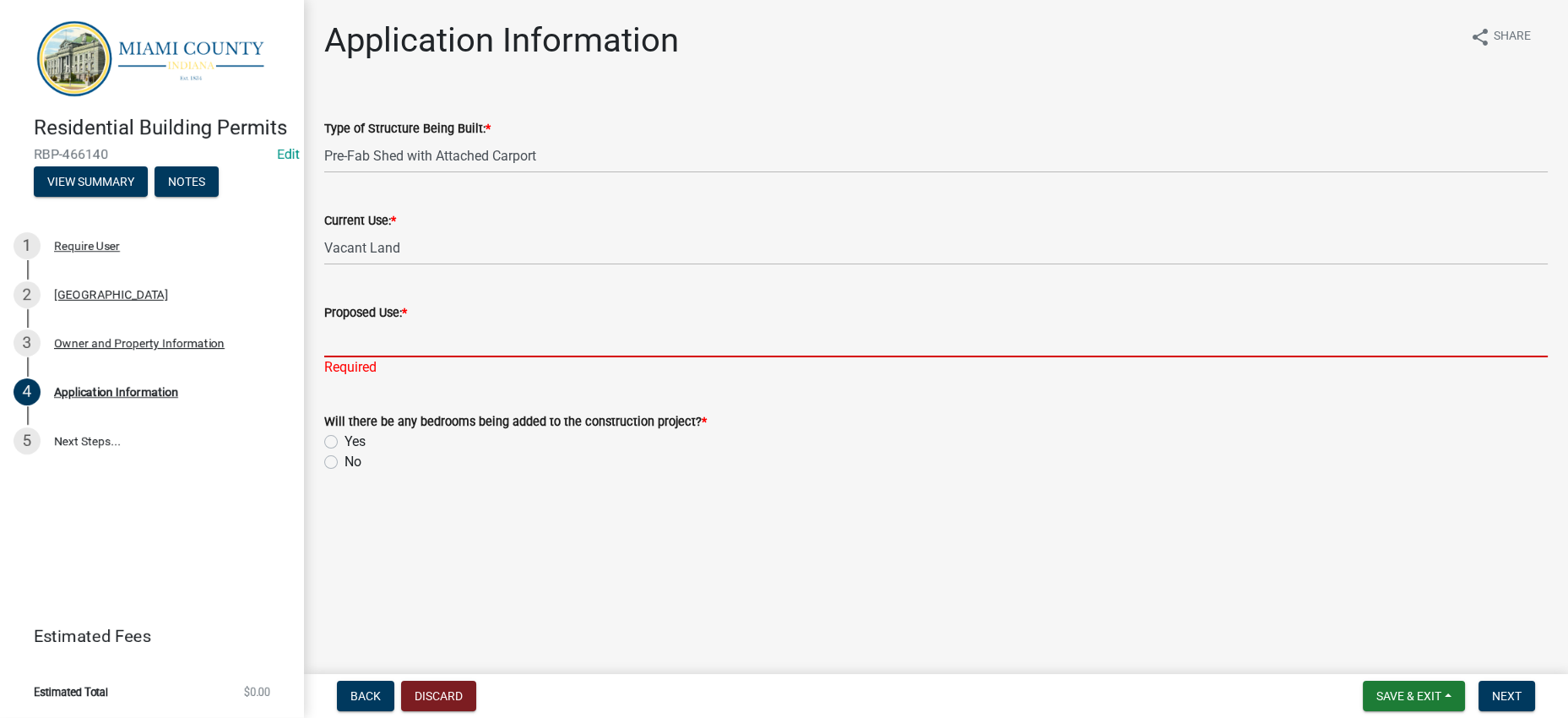
click at [412, 358] on input "Proposed Use: *" at bounding box center [935, 340] width 1223 height 35
paste input "Pre-Fab Shed with Attached Carport"
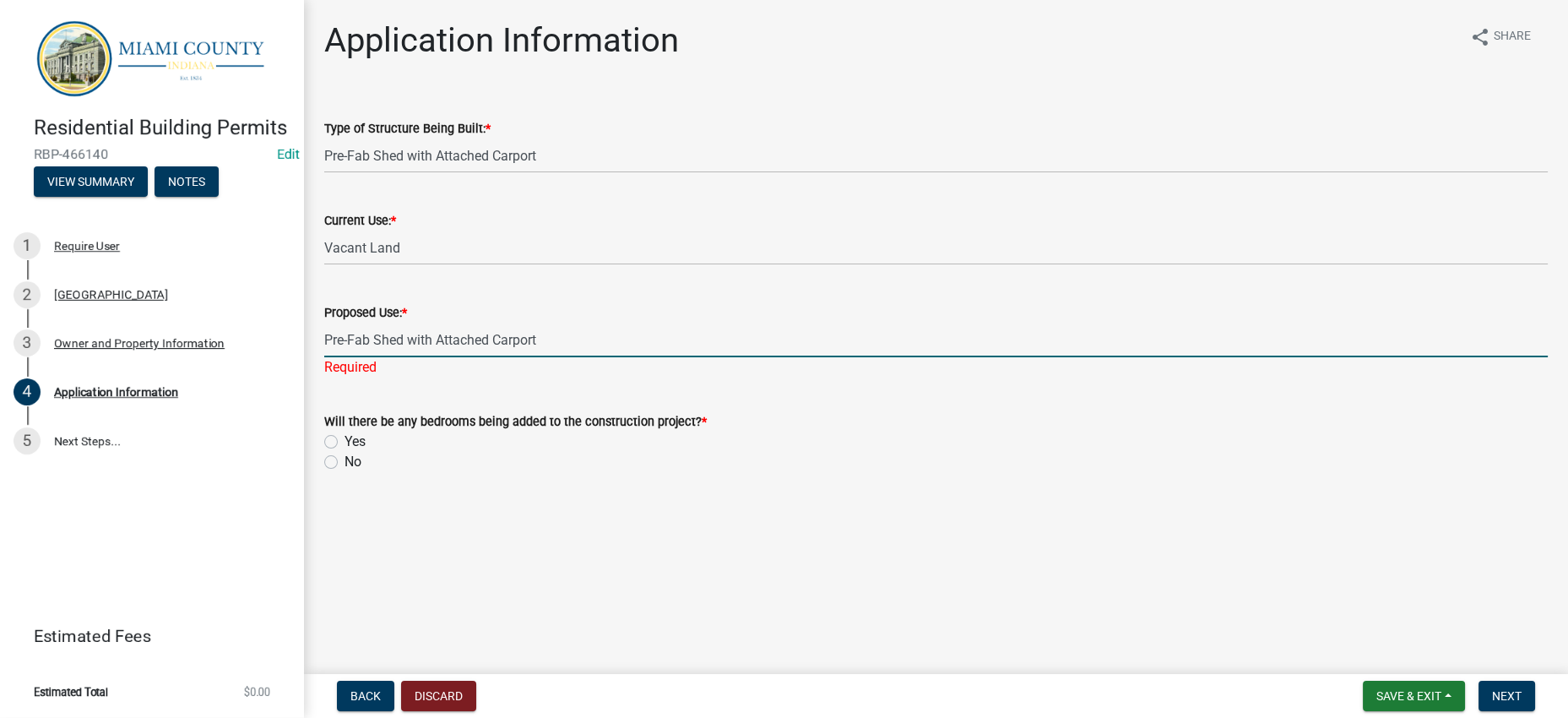
type input "Pre-Fab Shed with Attached Carport"
click at [437, 484] on wm-data-entity-input-list "Type of Structure Being Built: * Pre-Fab Shed with Attached Carport Current Use…" at bounding box center [935, 290] width 1223 height 393
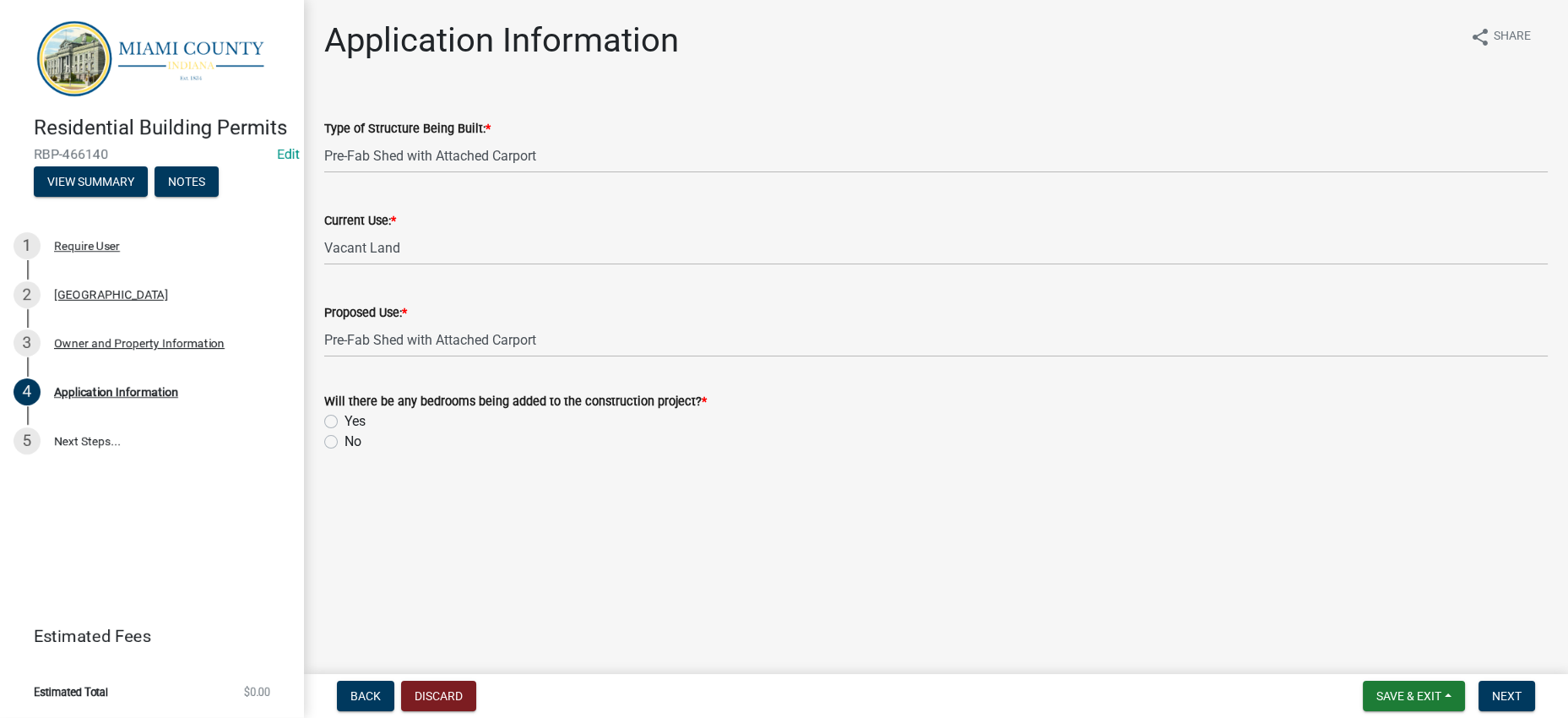
click at [344, 431] on label "Yes" at bounding box center [355, 421] width 21 height 20
click at [344, 422] on input "Yes" at bounding box center [350, 417] width 11 height 11
radio input "true"
click at [688, 452] on div "No" at bounding box center [935, 441] width 1223 height 20
click at [345, 452] on label "No" at bounding box center [353, 441] width 17 height 20
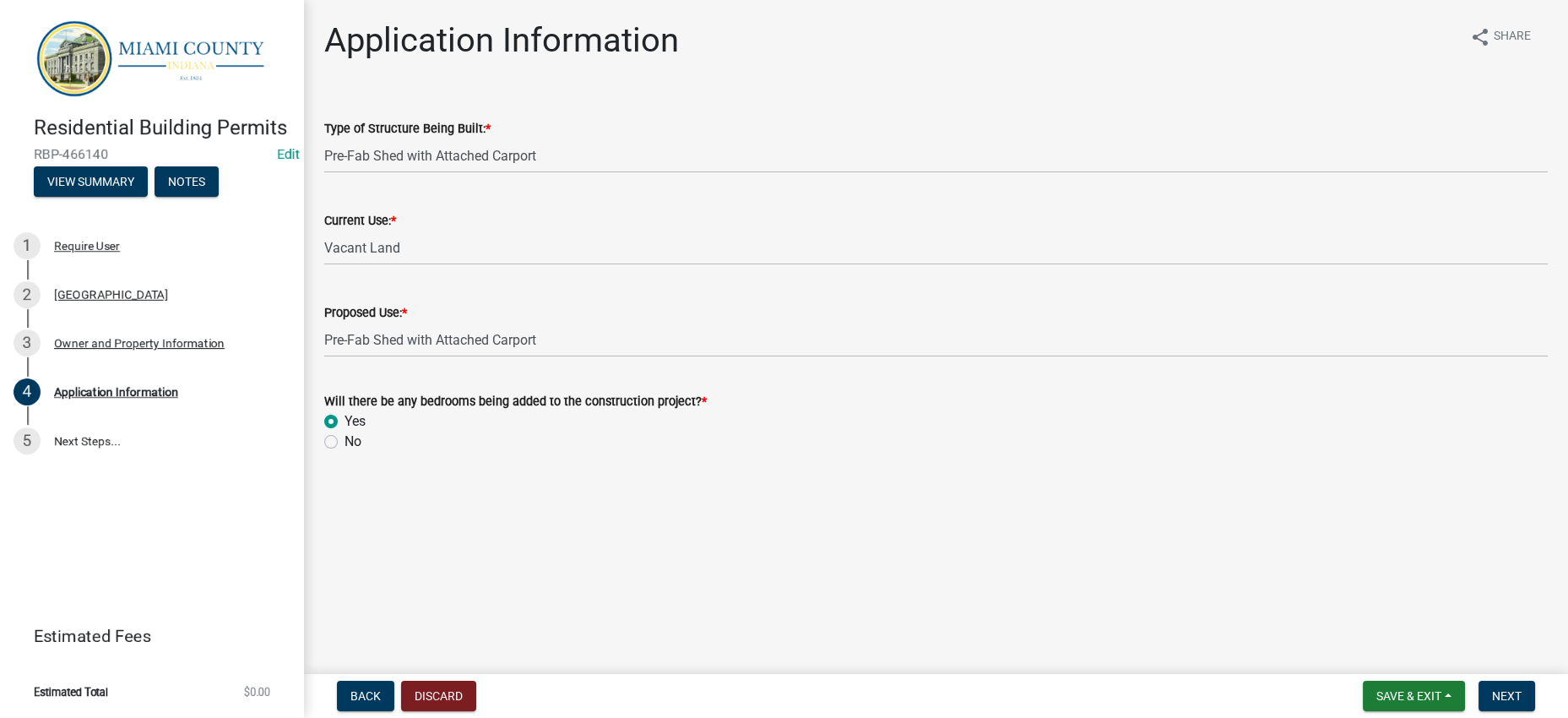
click at [345, 443] on input "No" at bounding box center [350, 437] width 11 height 11
radio input "true"
drag, startPoint x: 723, startPoint y: 536, endPoint x: 940, endPoint y: 555, distance: 217.8
click at [726, 431] on div "Yes" at bounding box center [935, 421] width 1223 height 20
click at [1508, 696] on span "Next" at bounding box center [1506, 695] width 29 height 13
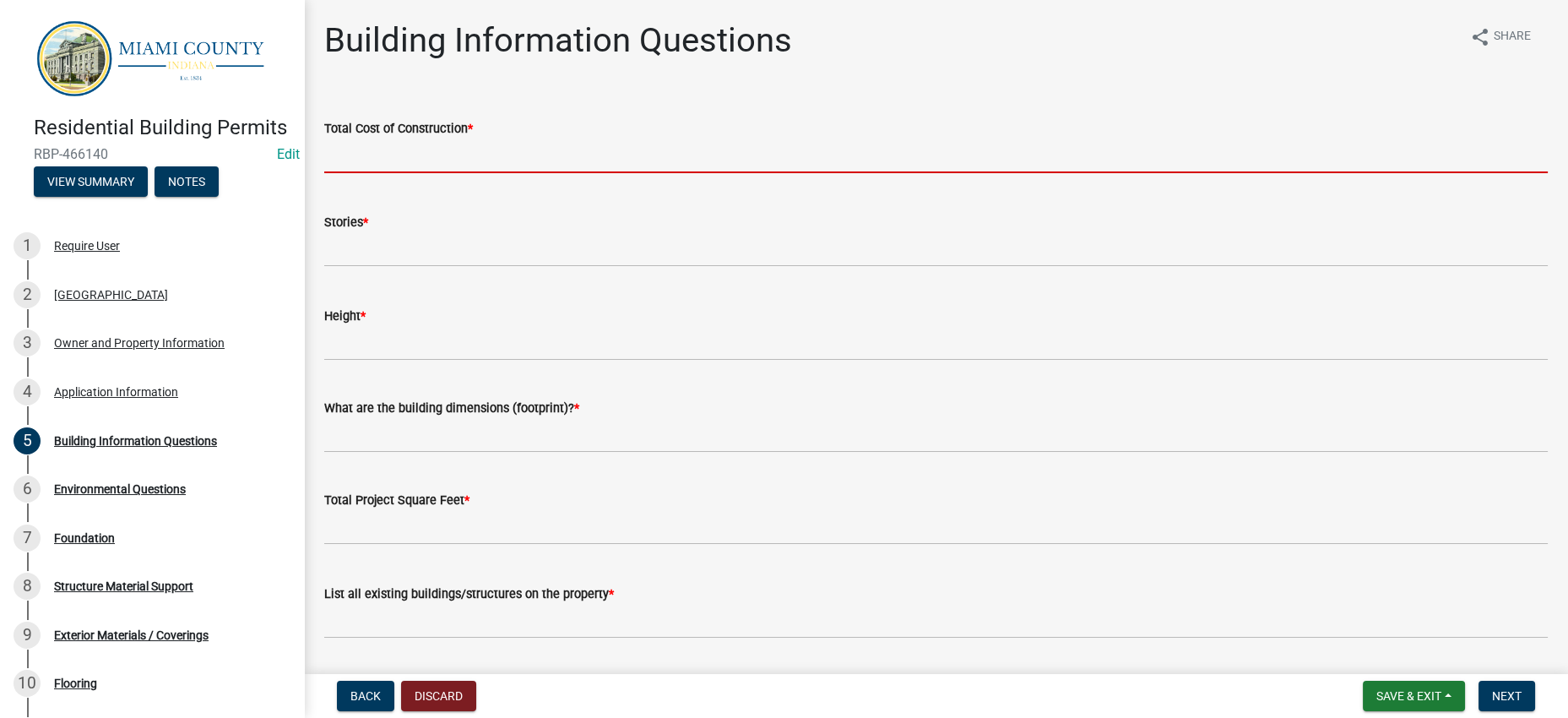
click at [392, 173] on input "text" at bounding box center [935, 155] width 1223 height 35
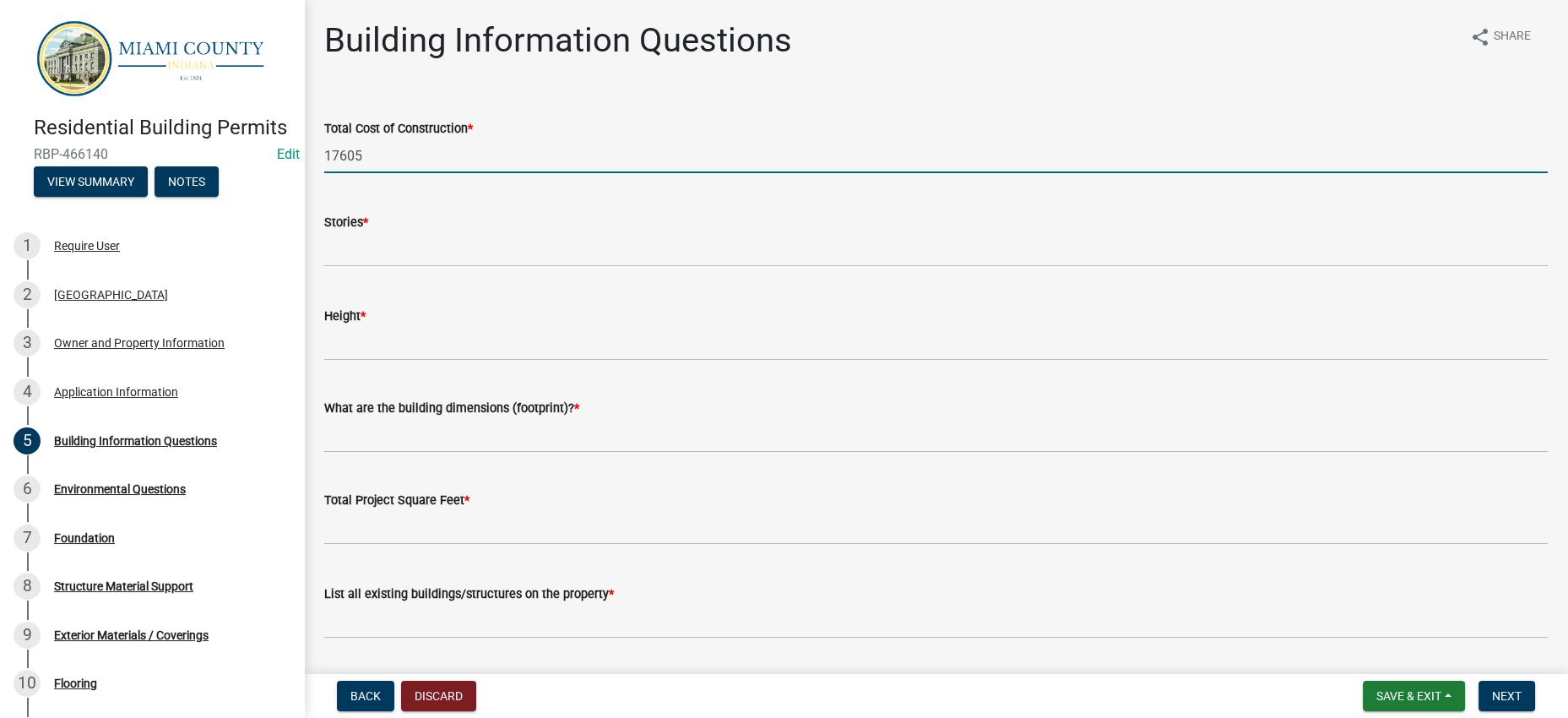
type input "17605"
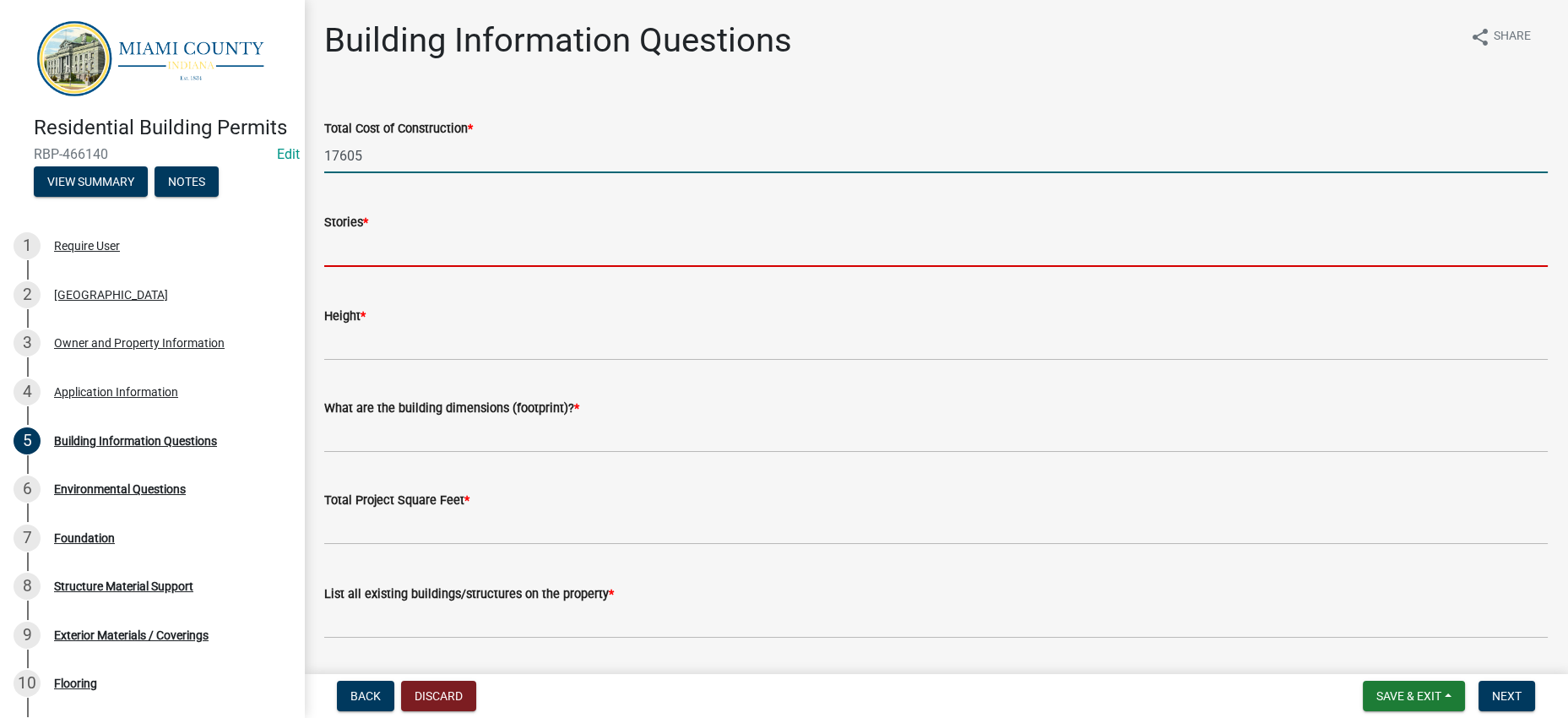
click at [420, 267] on input "text" at bounding box center [935, 249] width 1223 height 35
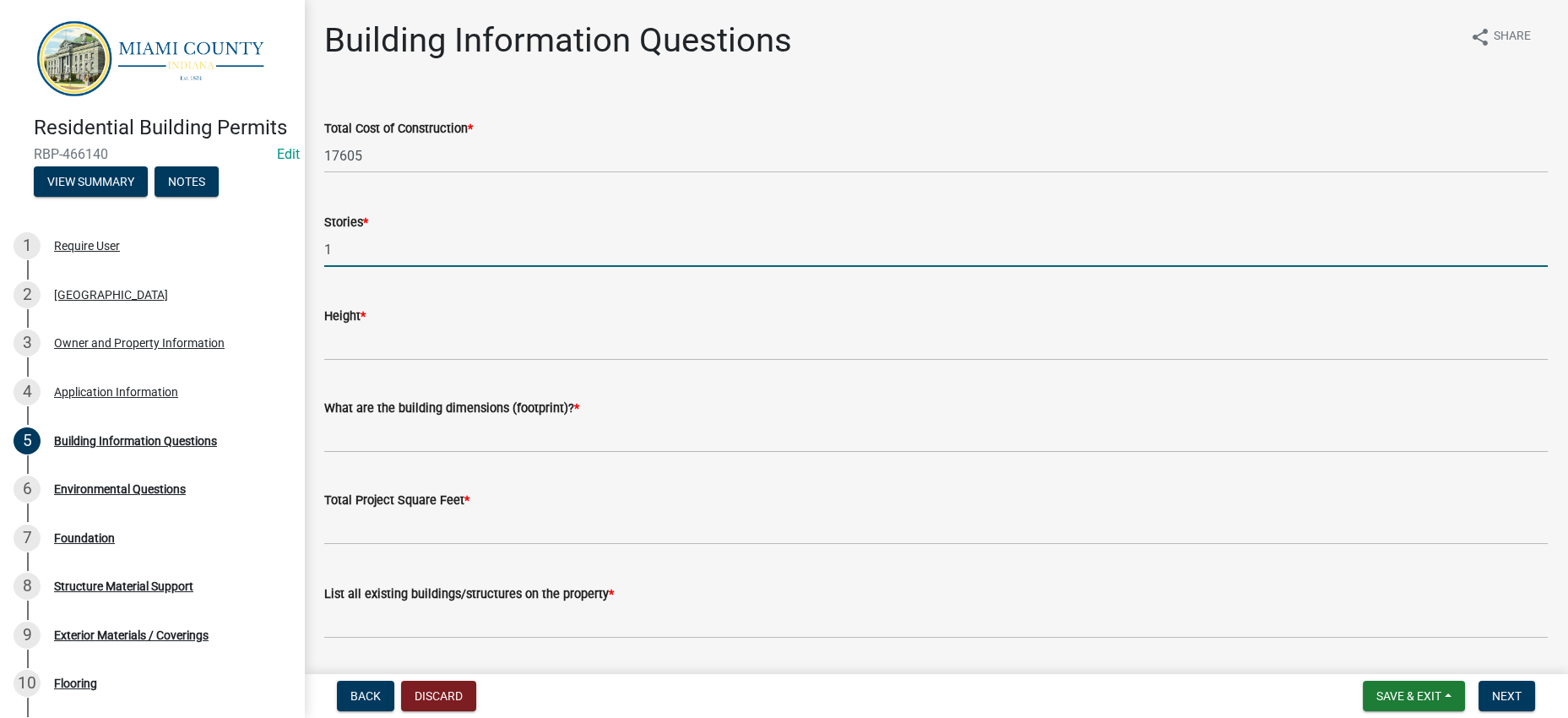
type input "1"
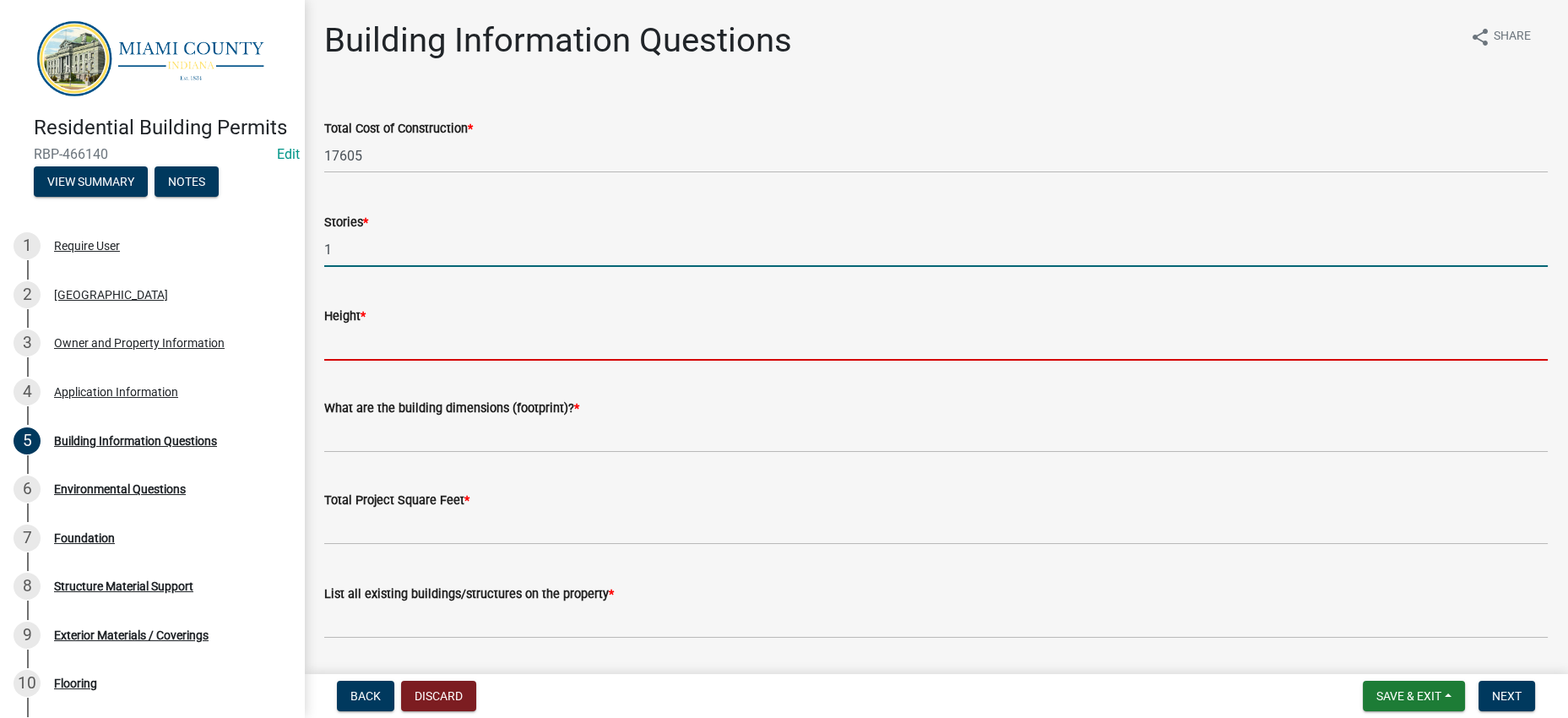
click at [381, 360] on input "Height *" at bounding box center [935, 343] width 1223 height 35
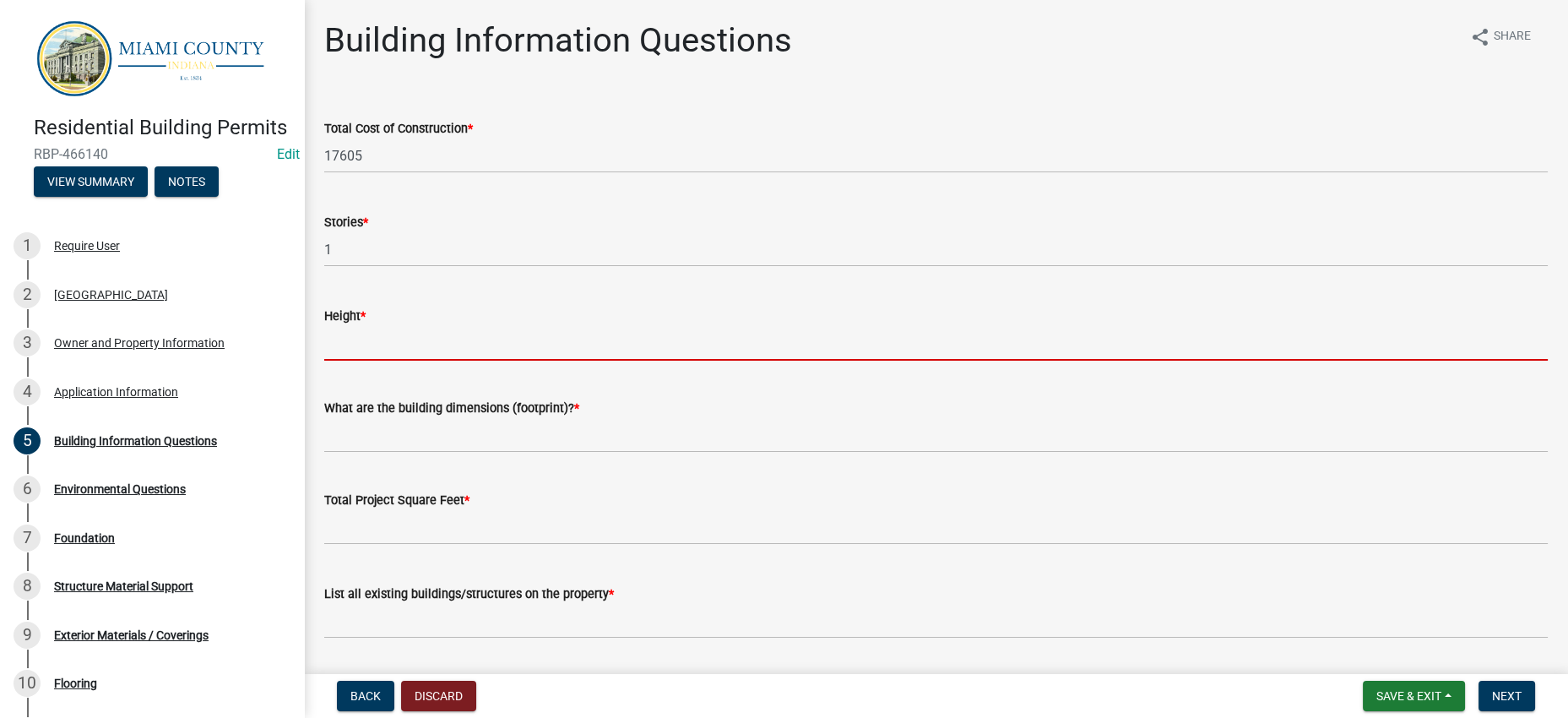
click at [429, 360] on div "Height *" at bounding box center [935, 321] width 1223 height 79
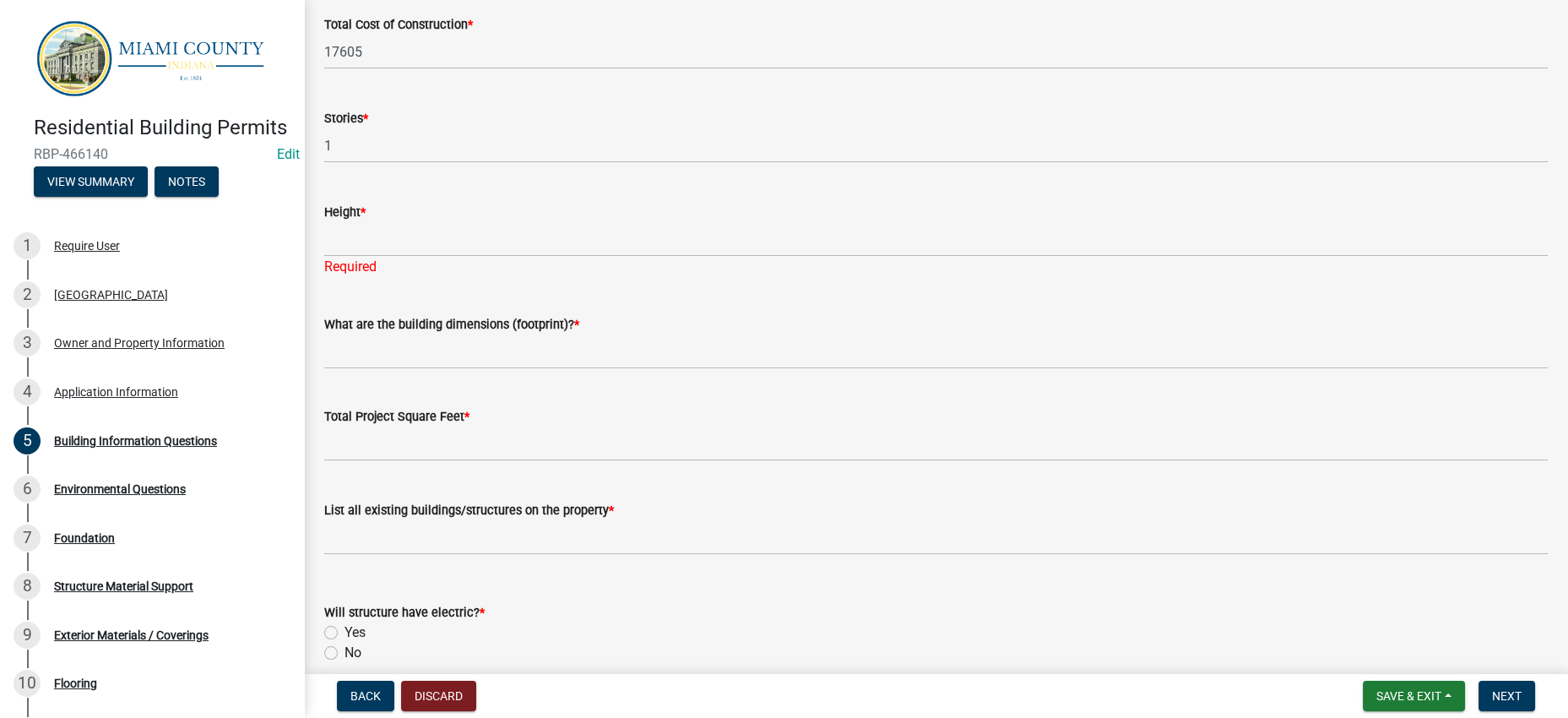
scroll to position [105, 0]
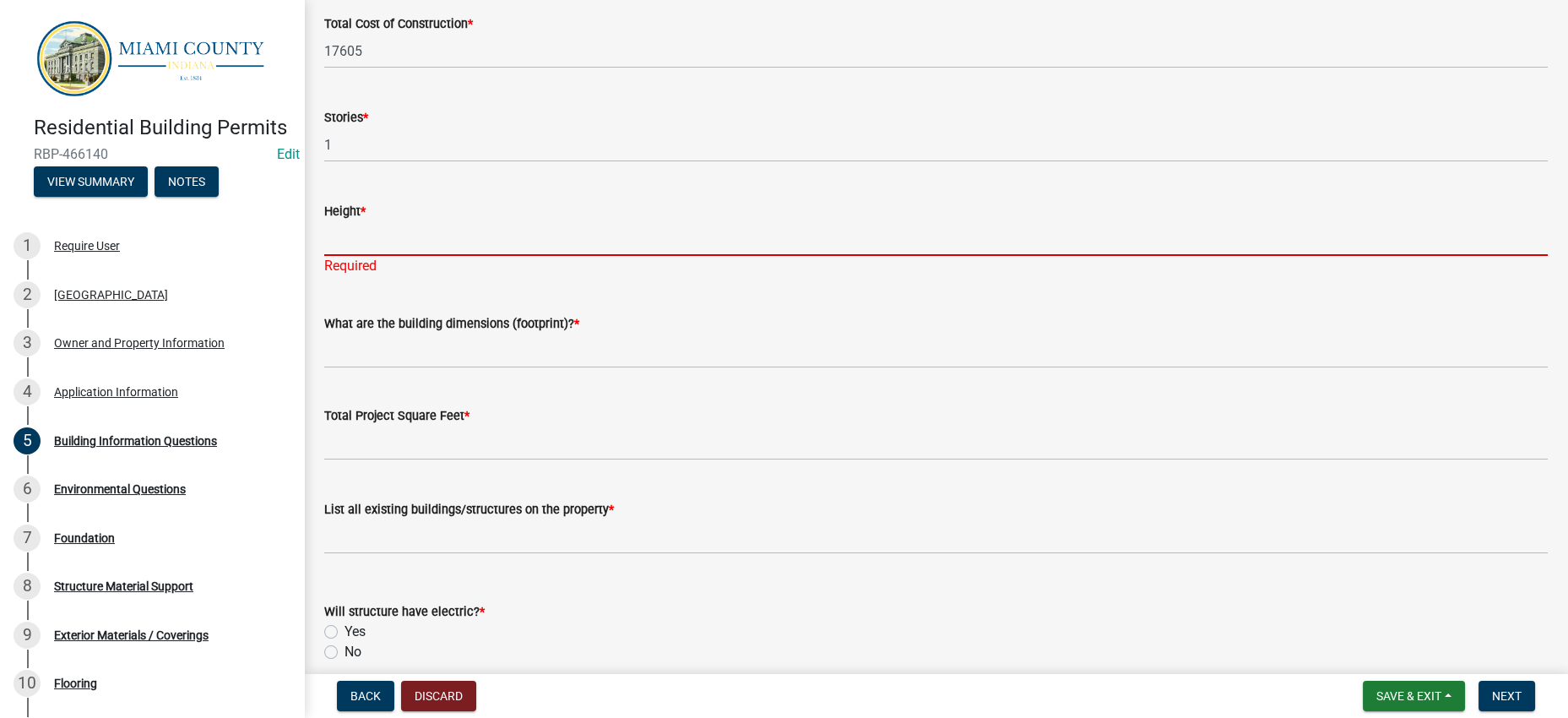
click at [473, 255] on input "Height *" at bounding box center [935, 238] width 1223 height 35
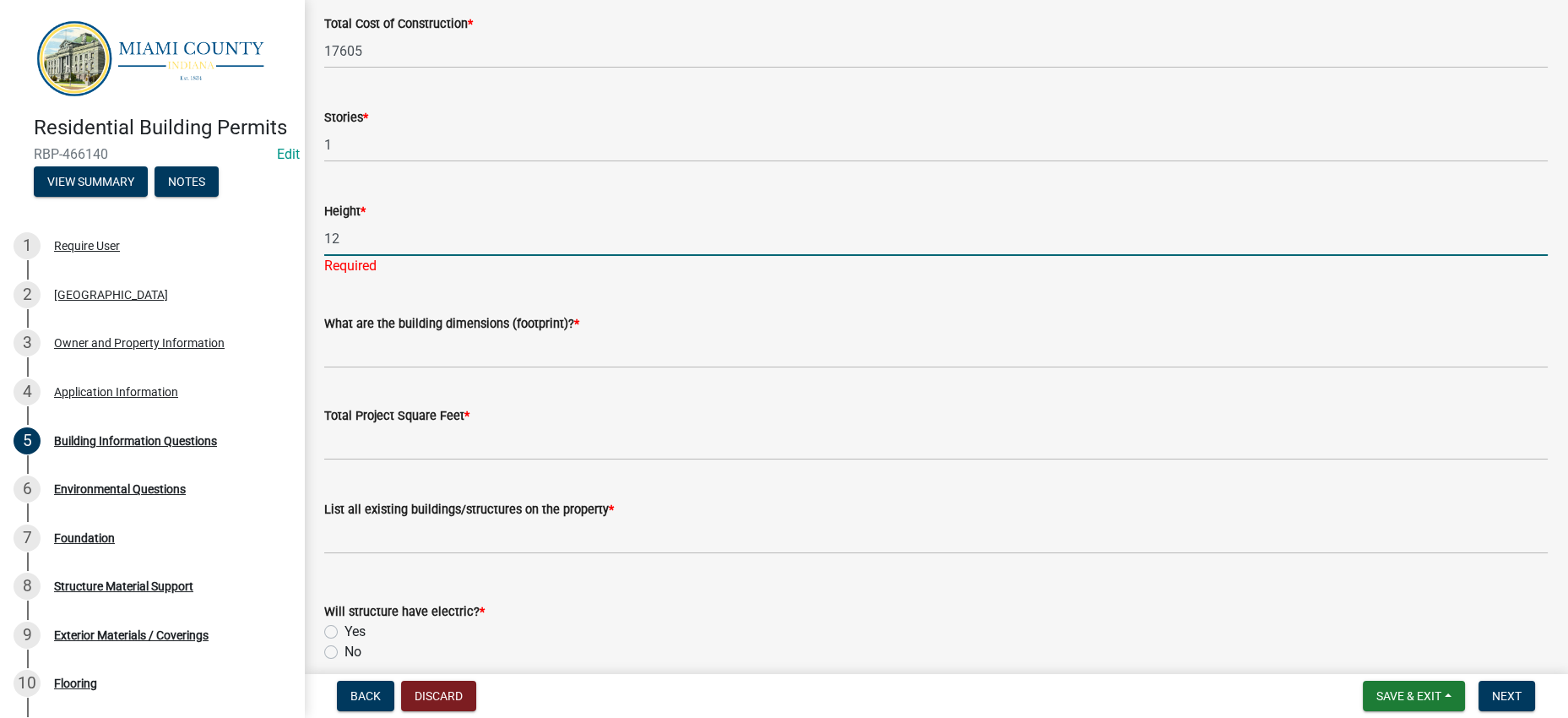
type input "1"
type input "10'"
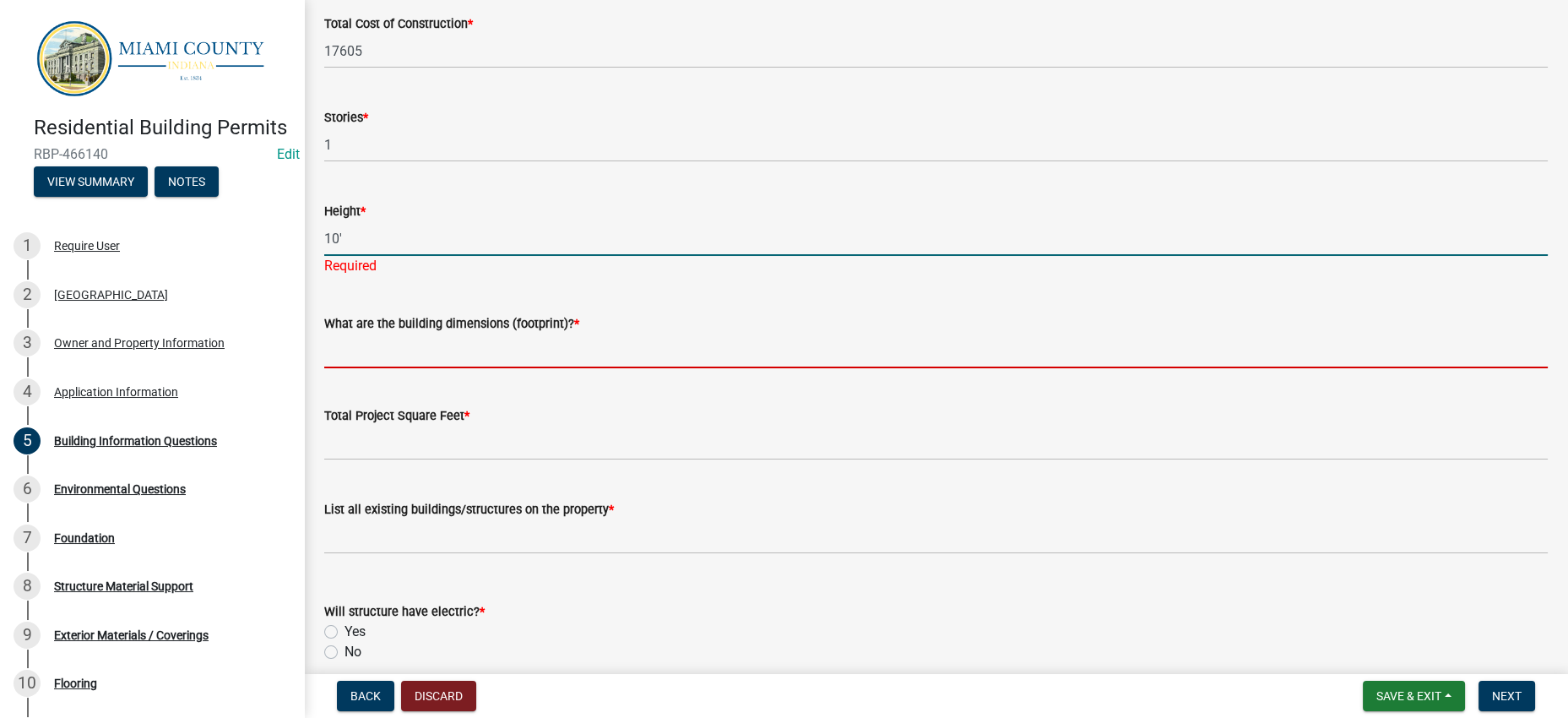
click at [480, 368] on input "What are the building dimensions (footprint)? *" at bounding box center [935, 351] width 1223 height 35
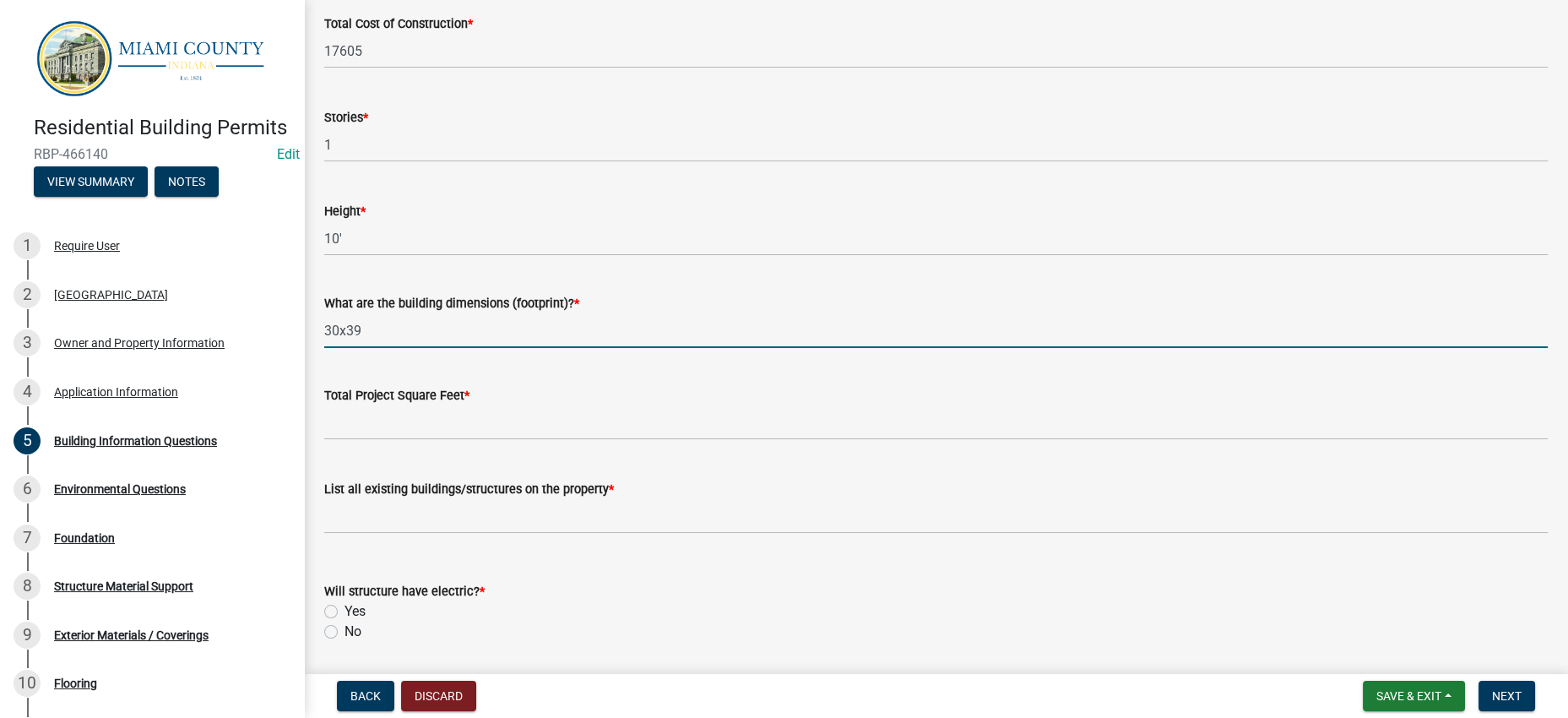
click at [343, 348] on input "30x39" at bounding box center [935, 330] width 1223 height 35
click at [403, 348] on input "30'x39" at bounding box center [935, 330] width 1223 height 35
type input "30'x39'"
click at [445, 440] on div "Total Project Square Feet *" at bounding box center [935, 400] width 1223 height 79
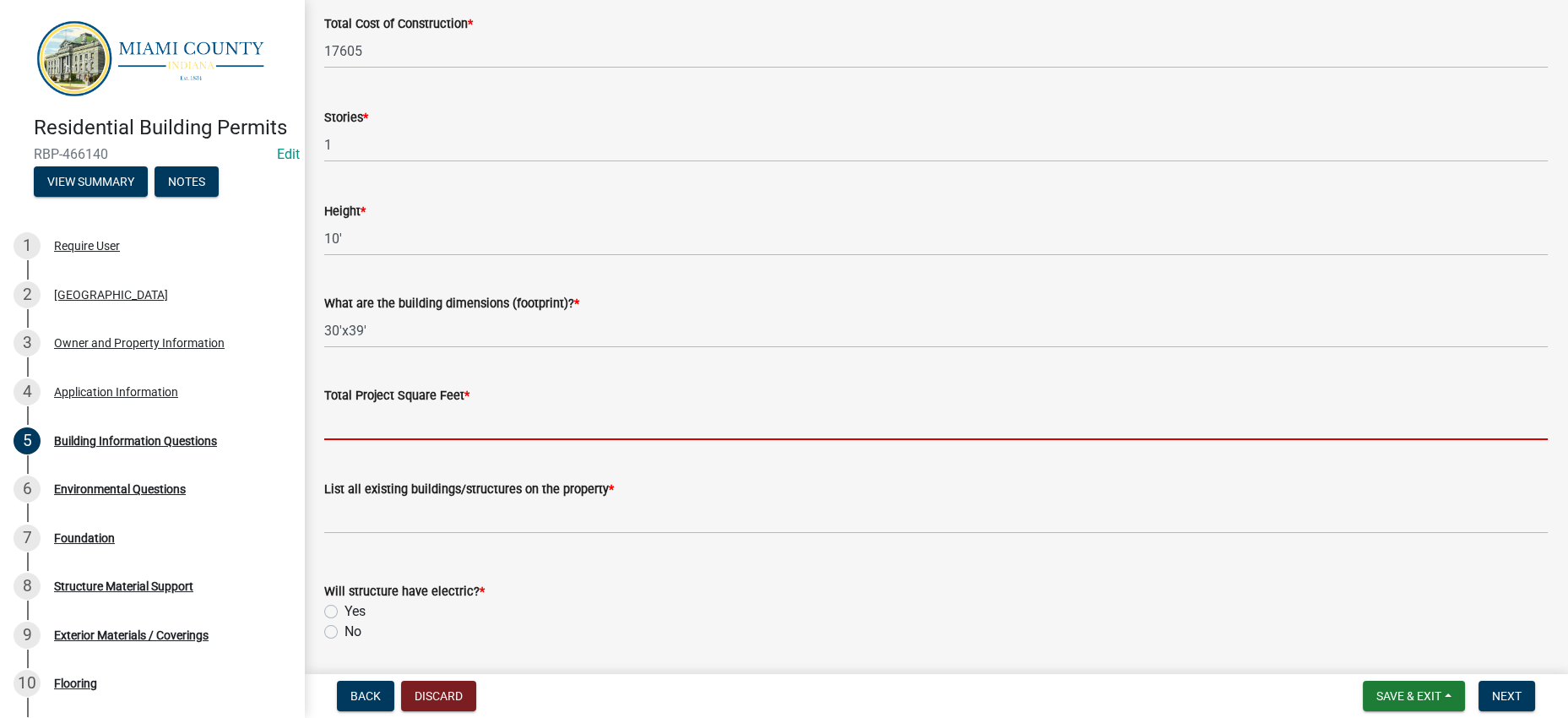
drag, startPoint x: 468, startPoint y: 552, endPoint x: 485, endPoint y: 554, distance: 17.1
click at [468, 440] on input "text" at bounding box center [935, 422] width 1223 height 35
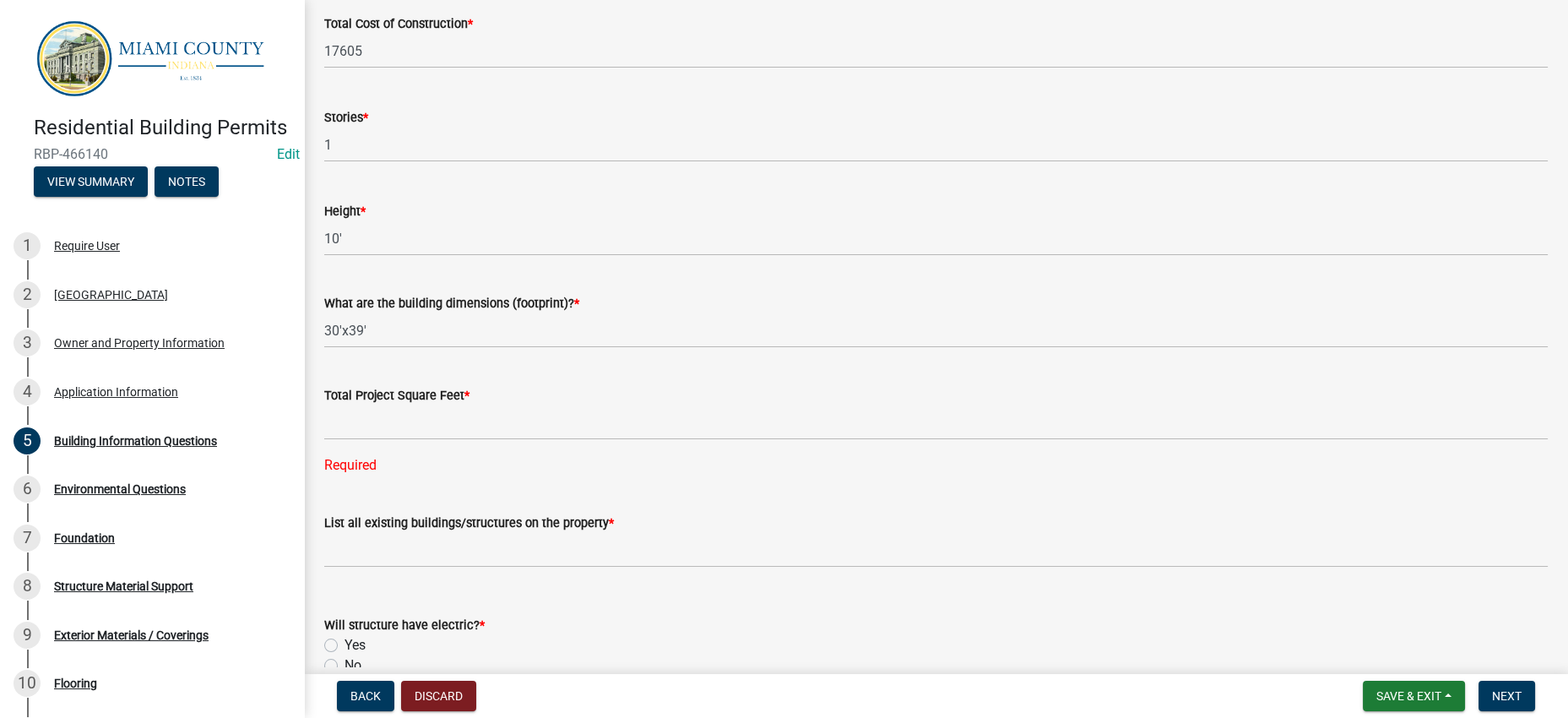
click at [802, 476] on div "Total Project Square Feet * Required" at bounding box center [935, 418] width 1223 height 114
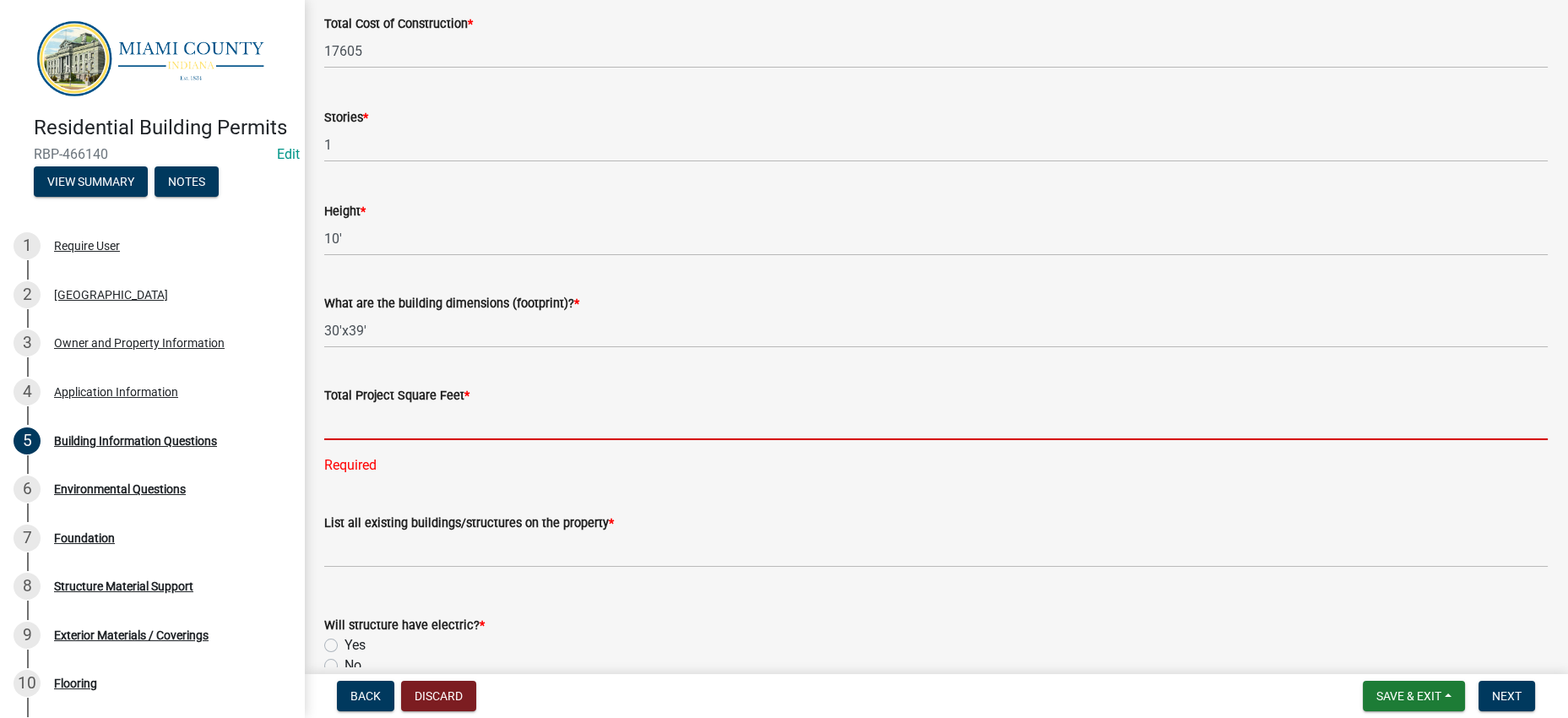
click at [607, 440] on input "text" at bounding box center [935, 422] width 1223 height 35
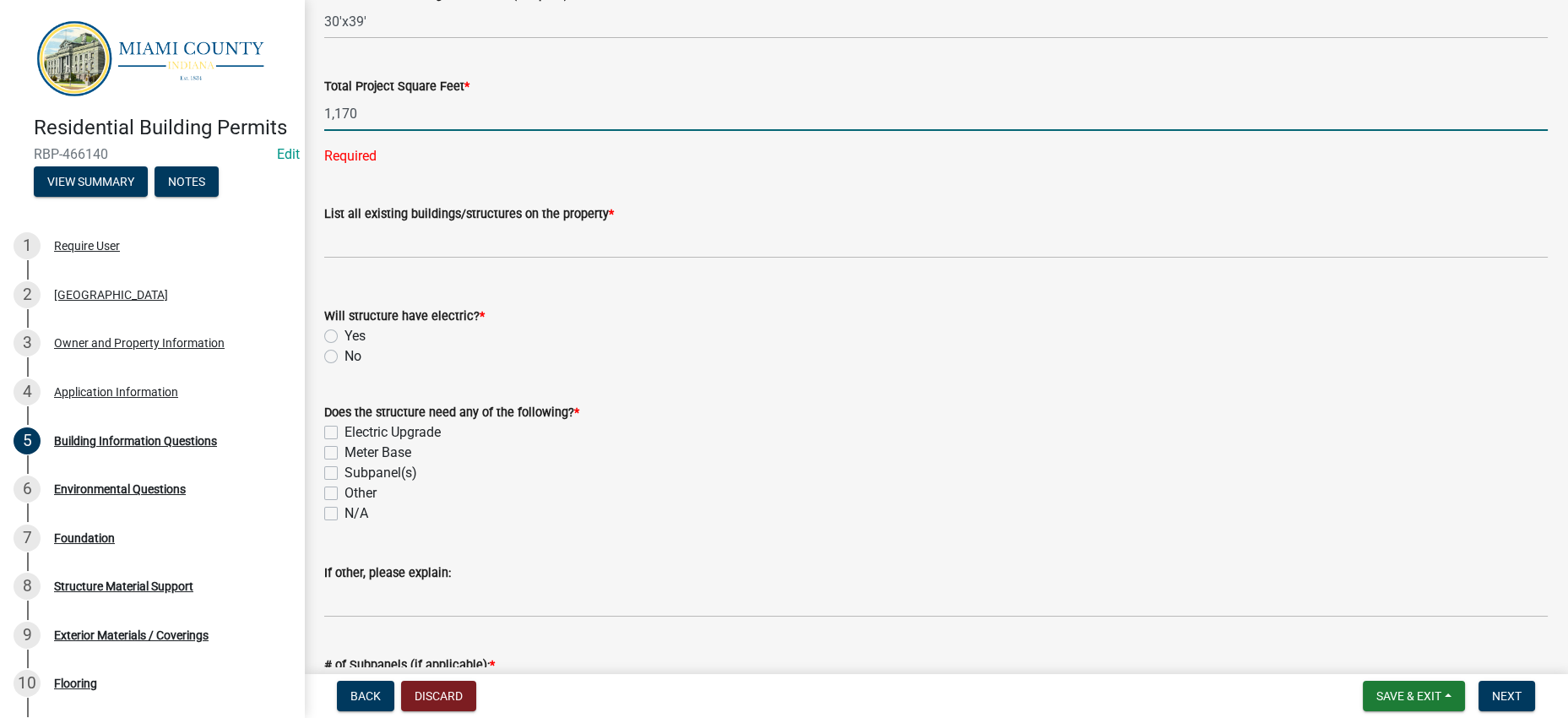
type input "1170"
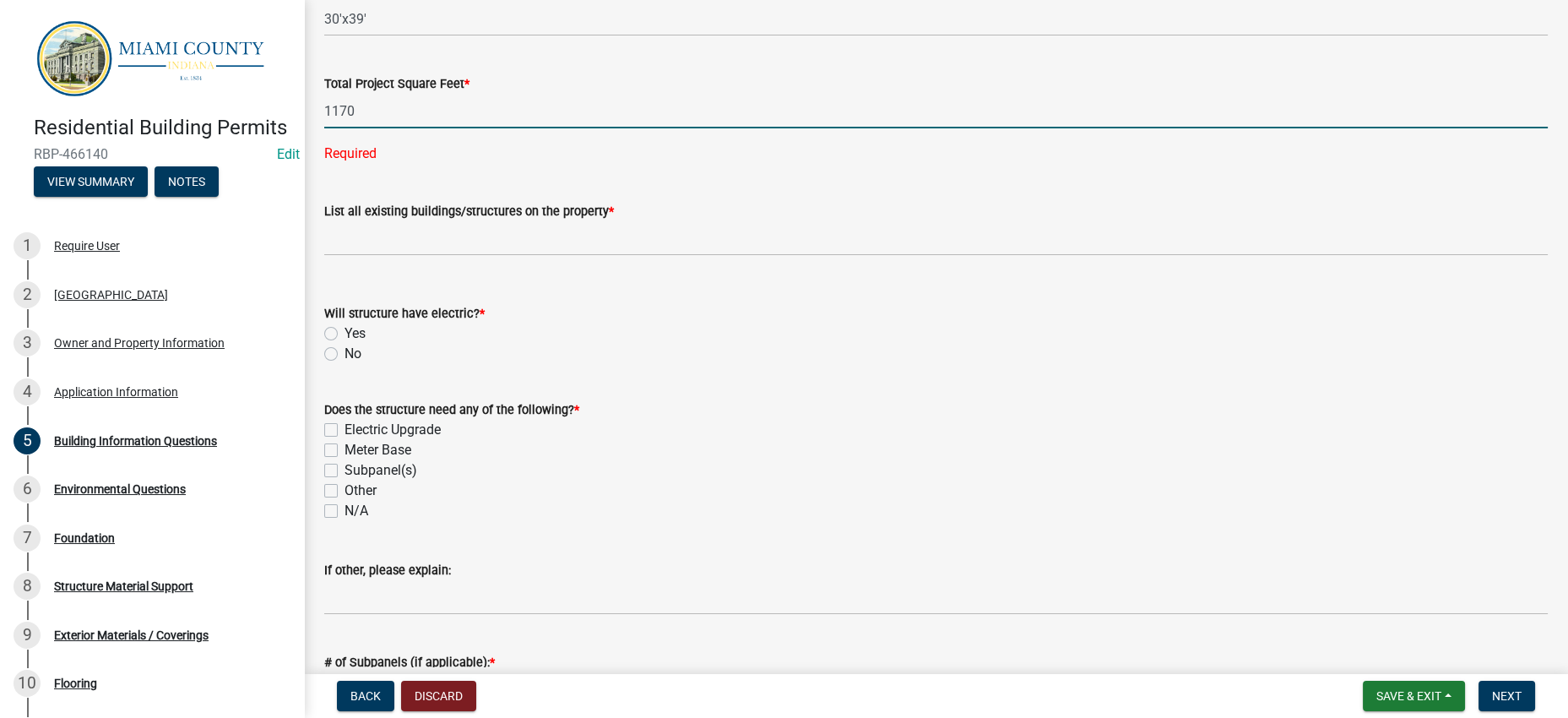
click at [702, 318] on wm-data-entity-input-list "Total Cost of Construction * 17605 Stories * 1 Height * 10' What are the buildi…" at bounding box center [935, 370] width 1223 height 1383
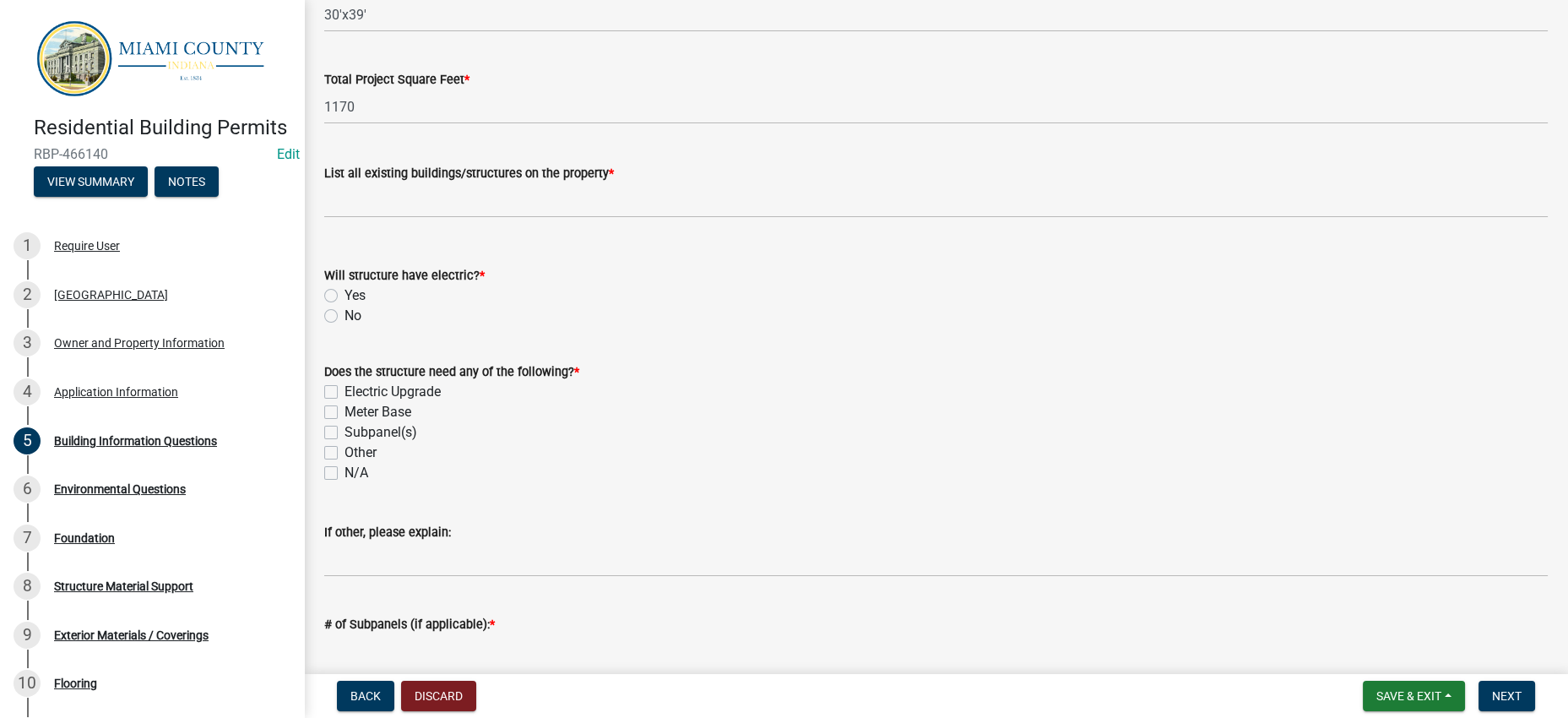
scroll to position [421, 0]
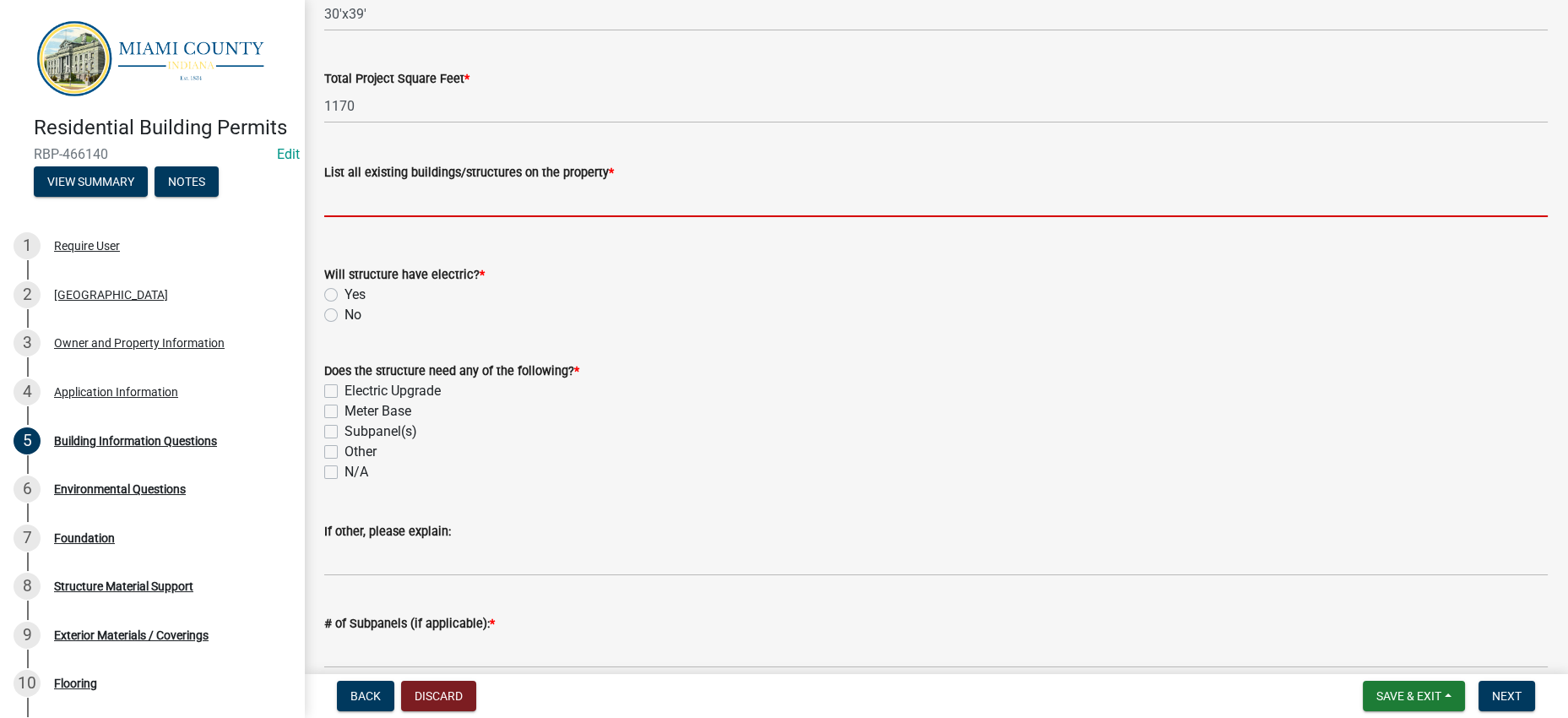
click at [544, 217] on input "List all existing buildings/structures on the property *" at bounding box center [935, 200] width 1223 height 35
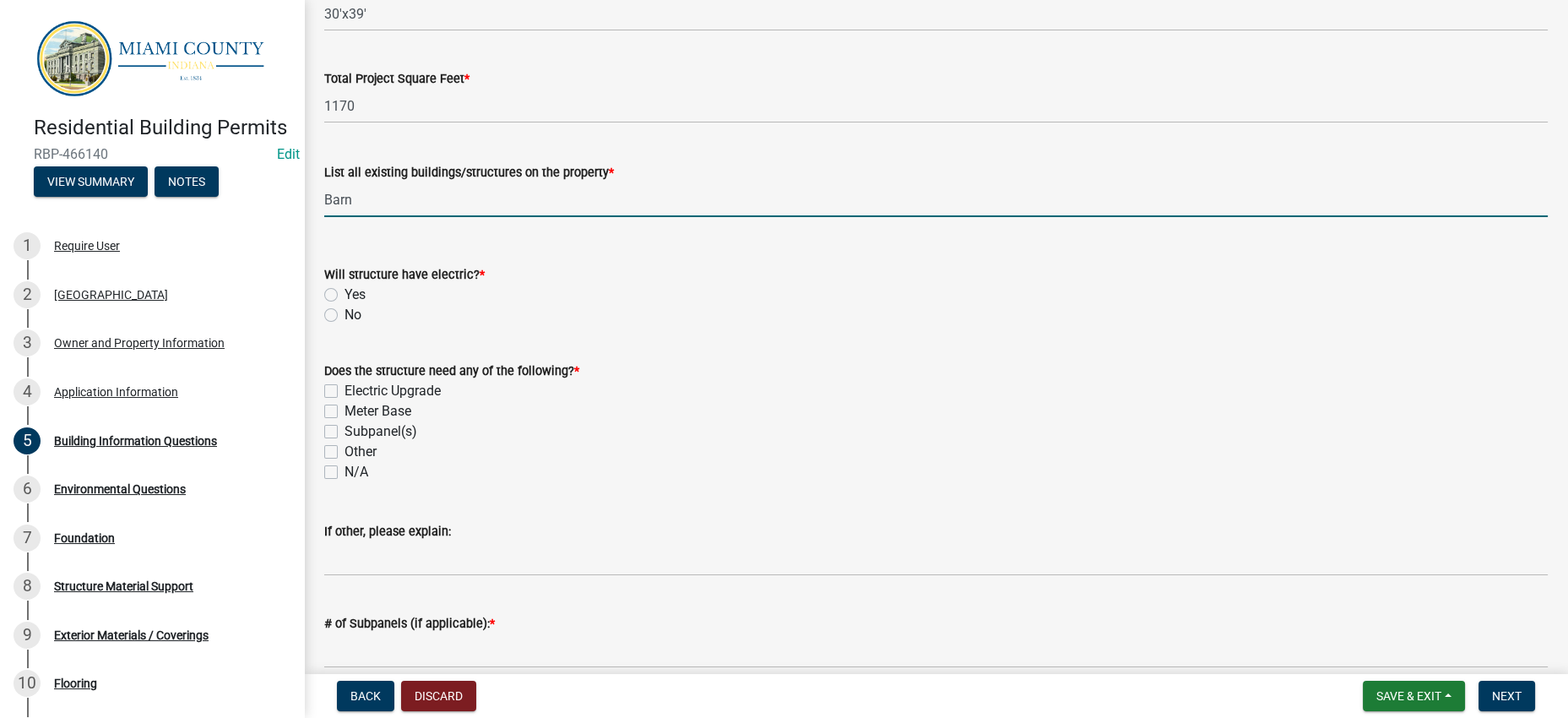
type input "Barn"
click at [527, 305] on div "Yes" at bounding box center [935, 294] width 1223 height 20
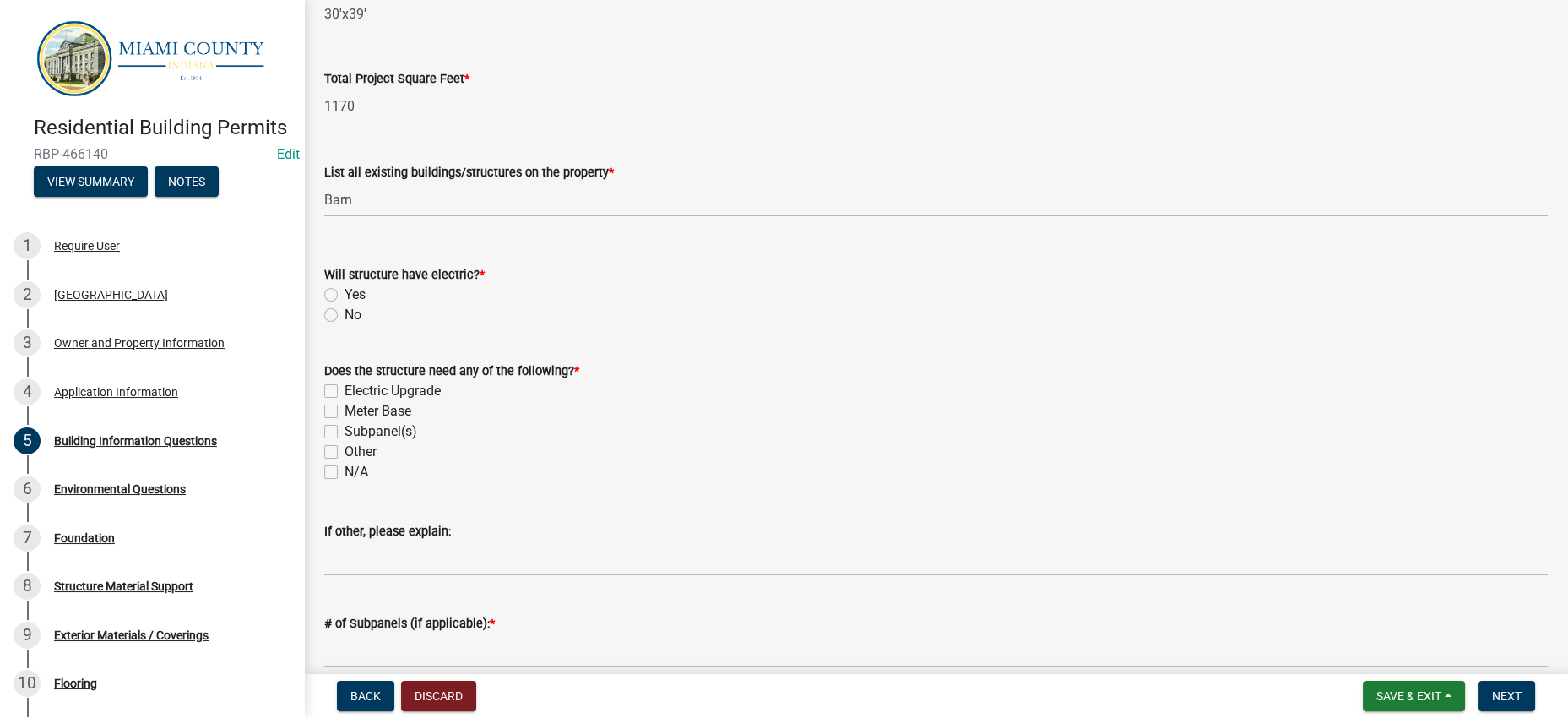
drag, startPoint x: 348, startPoint y: 468, endPoint x: 340, endPoint y: 469, distance: 8.1
click at [343, 305] on div "Yes" at bounding box center [935, 294] width 1223 height 20
click at [344, 305] on label "Yes" at bounding box center [355, 294] width 21 height 20
click at [344, 295] on input "Yes" at bounding box center [350, 290] width 11 height 11
radio input "true"
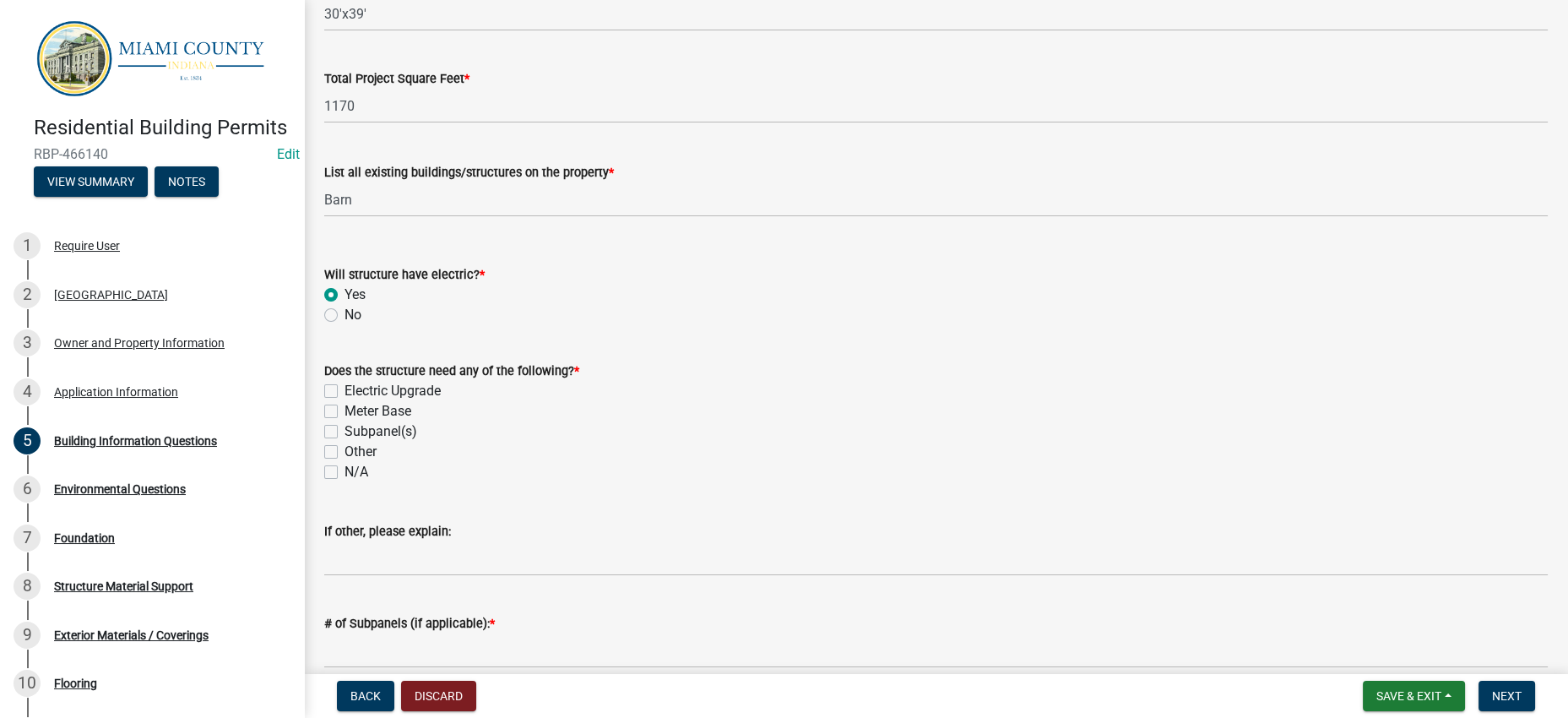
click at [582, 305] on div "Yes" at bounding box center [935, 294] width 1223 height 20
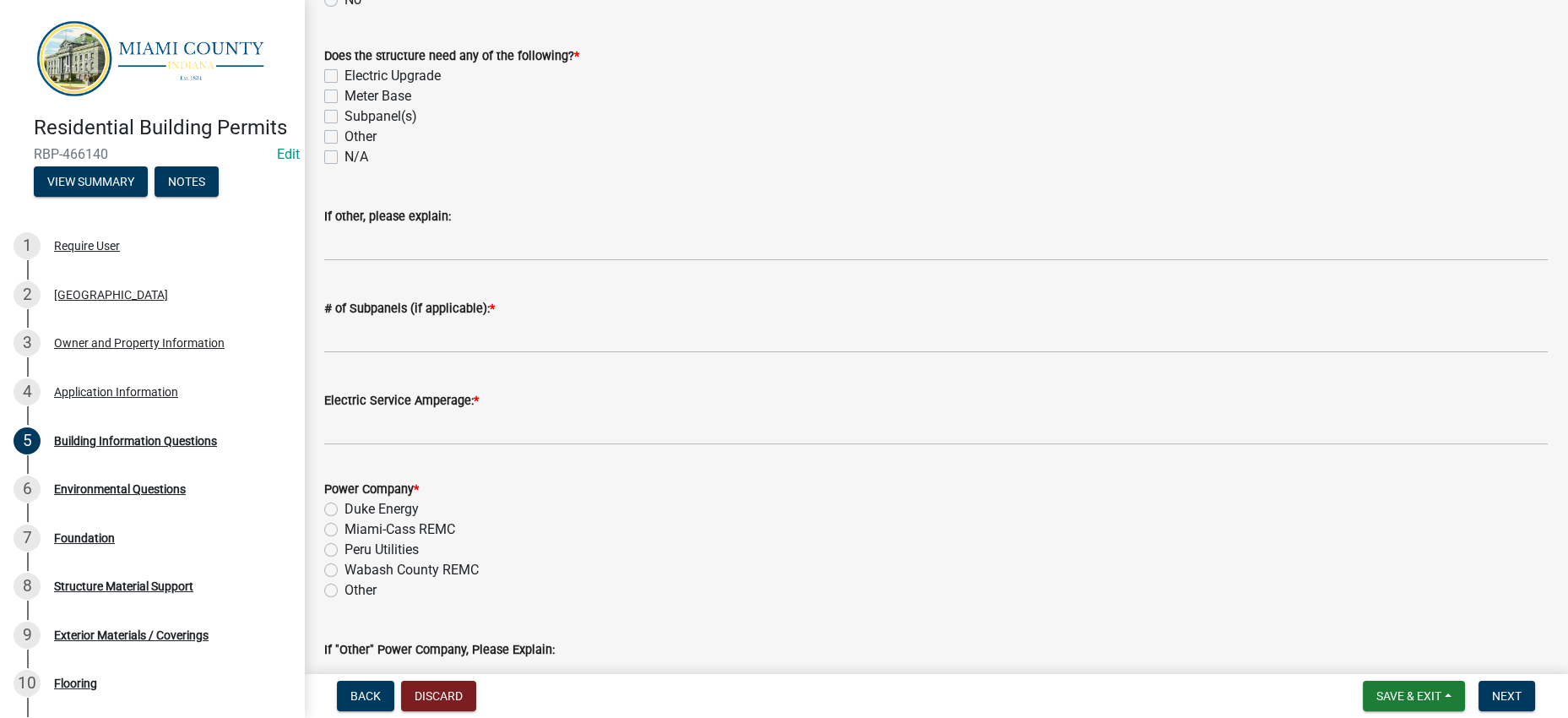
scroll to position [738, 0]
click at [718, 146] on div "Other" at bounding box center [935, 134] width 1223 height 20
click at [703, 146] on div "Other" at bounding box center [935, 134] width 1223 height 20
click at [411, 105] on label "Meter Base" at bounding box center [377, 94] width 67 height 20
click at [356, 96] on input "Meter Base" at bounding box center [350, 90] width 11 height 11
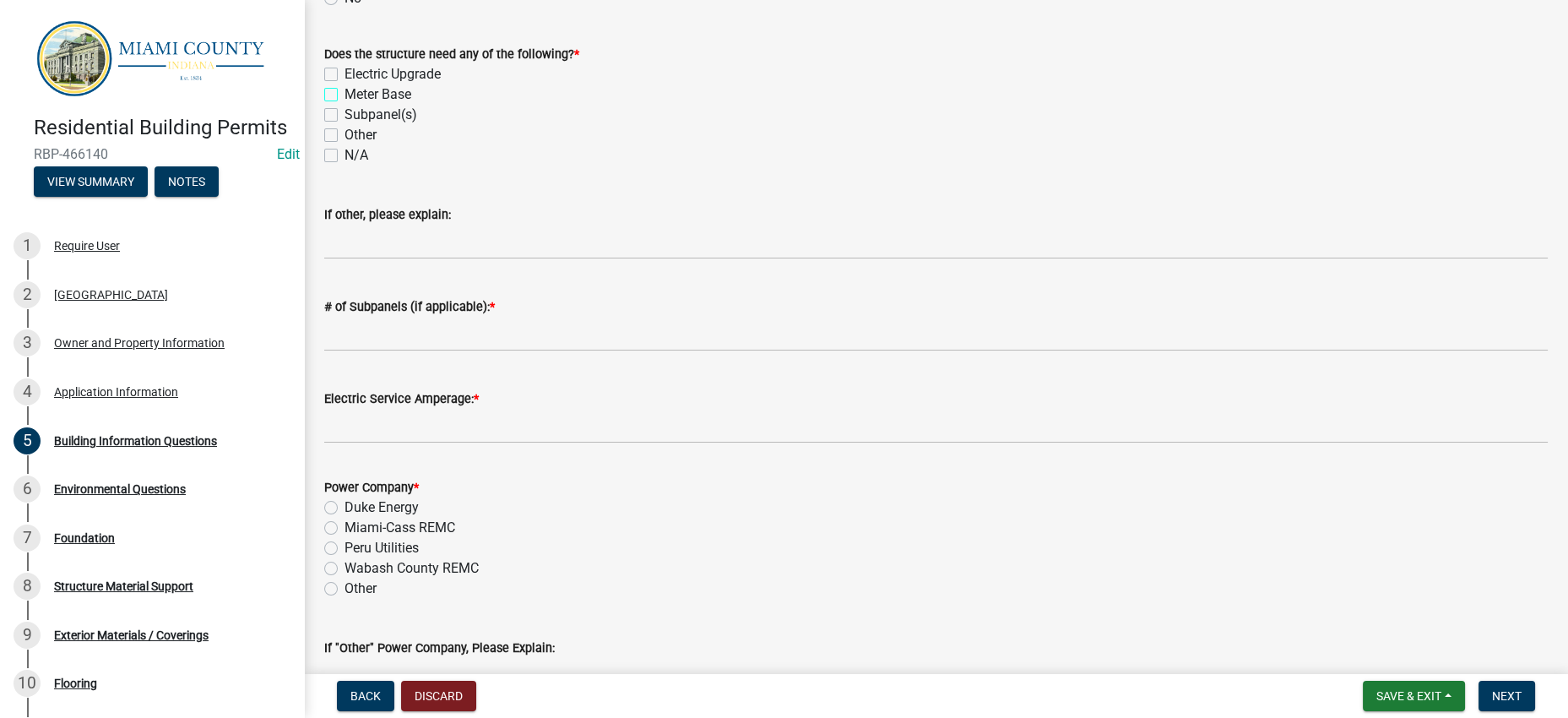
checkbox input "true"
checkbox input "false"
checkbox input "true"
checkbox input "false"
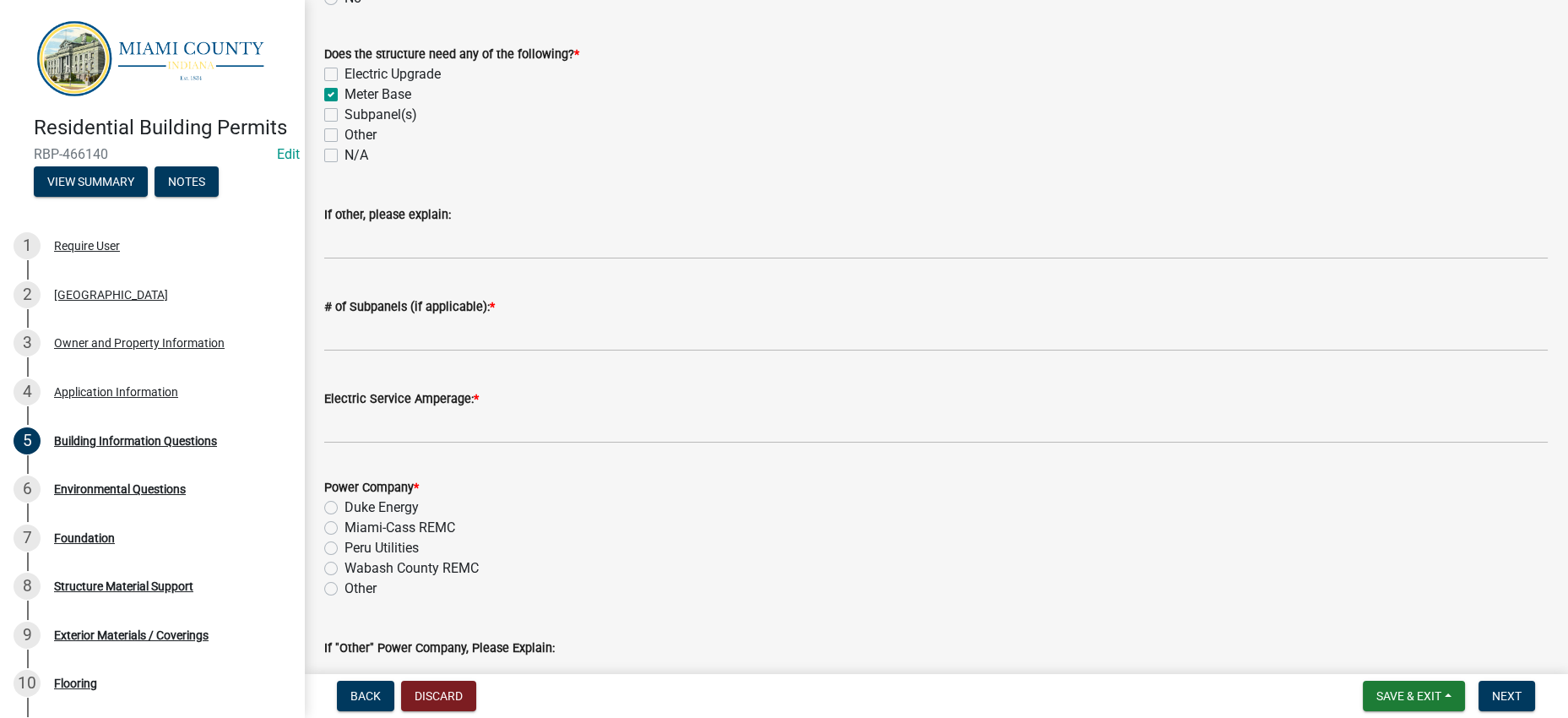
checkbox input "false"
click at [417, 125] on label "Subpanel(s)" at bounding box center [380, 114] width 73 height 20
click at [356, 115] on input "Subpanel(s)" at bounding box center [350, 111] width 11 height 11
checkbox input "true"
checkbox input "false"
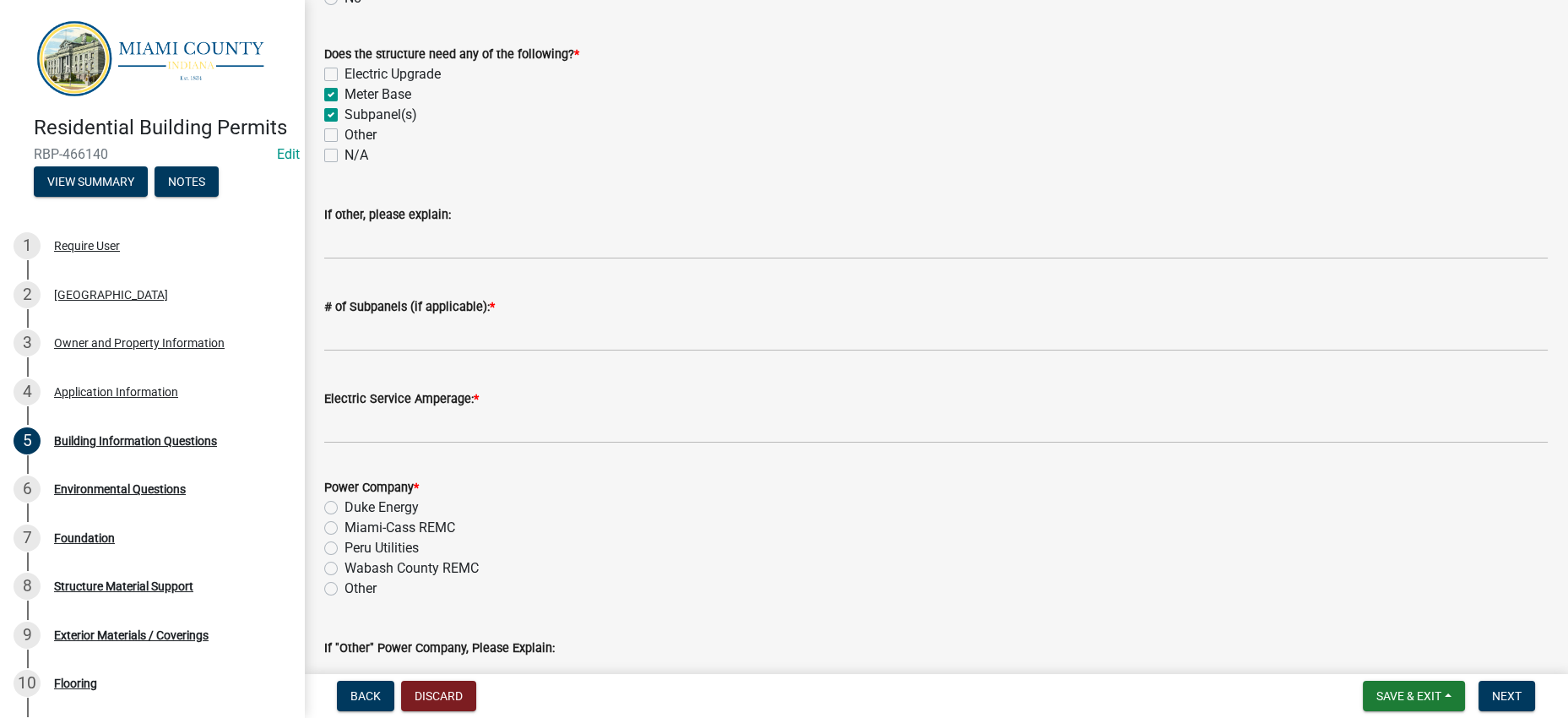
checkbox input "true"
checkbox input "false"
click at [635, 146] on div "Other" at bounding box center [935, 134] width 1223 height 20
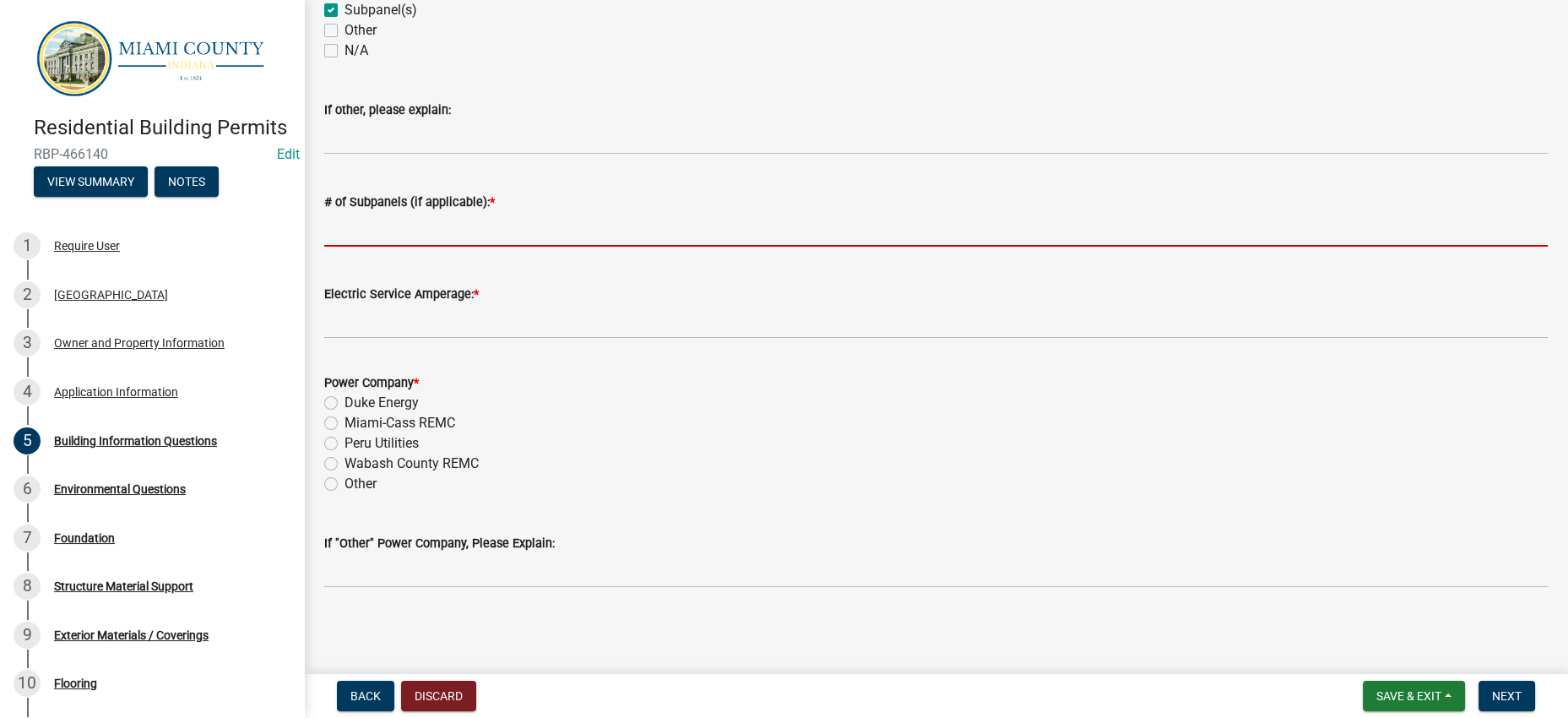
click at [491, 260] on wm-data-entity-input "# of Subpanels (if applicable): *" at bounding box center [935, 214] width 1223 height 92
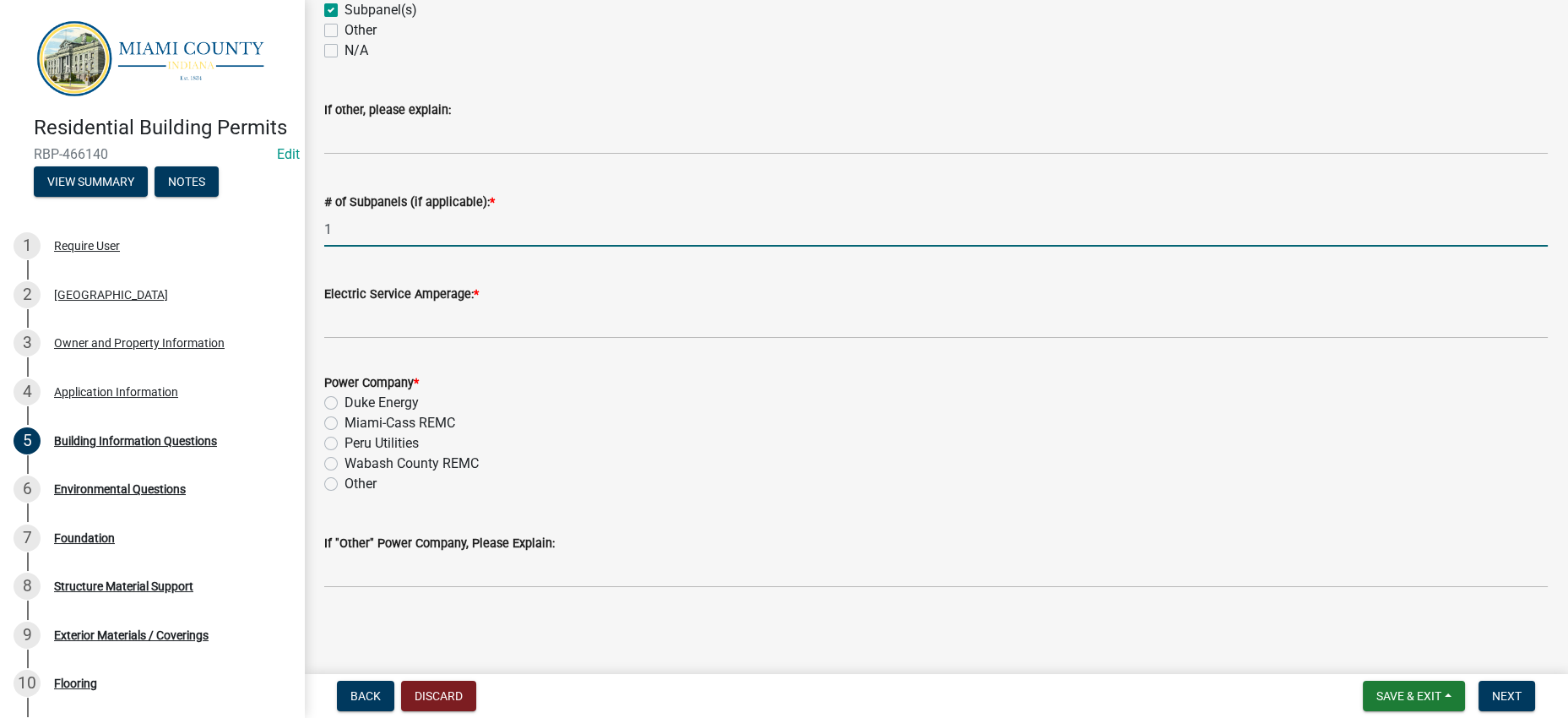
type input "1"
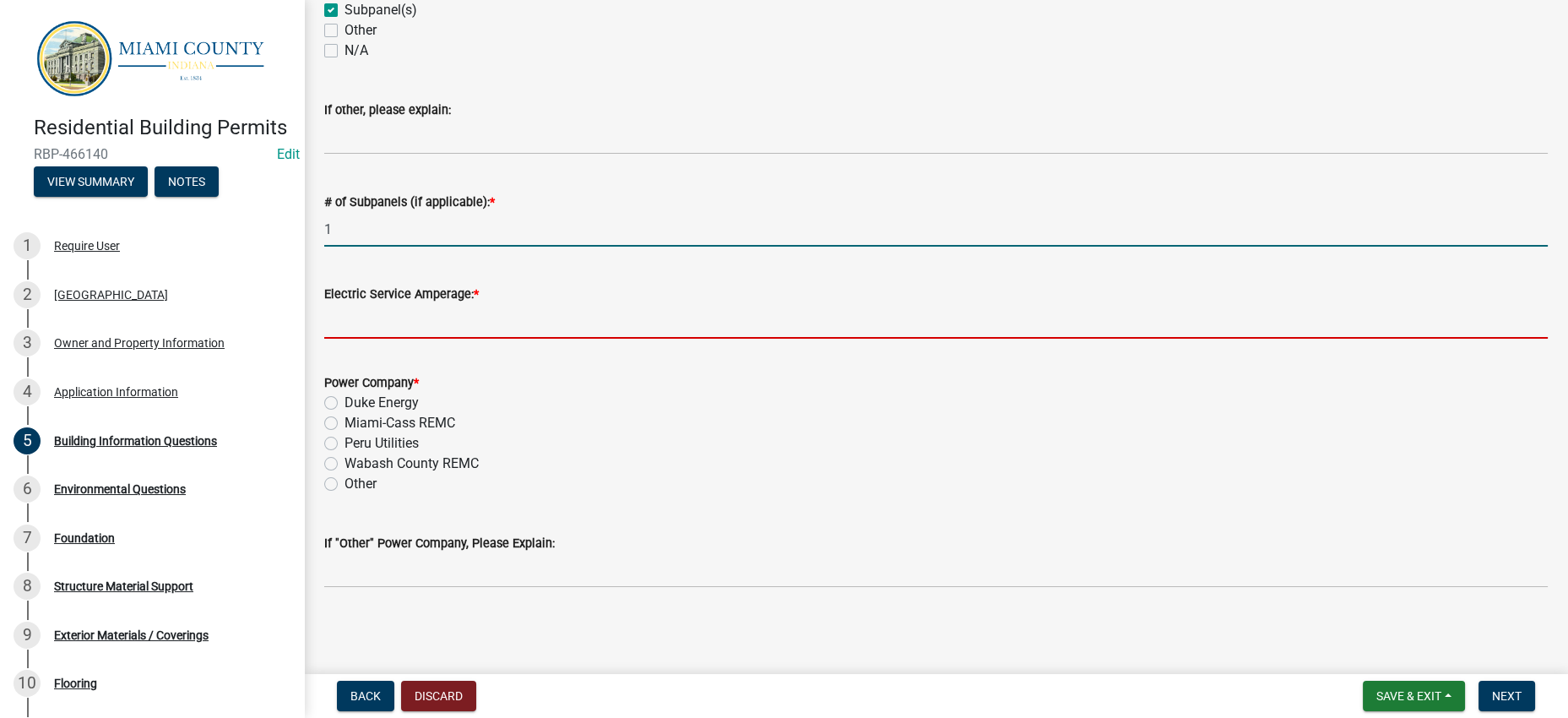
drag, startPoint x: 412, startPoint y: 403, endPoint x: 438, endPoint y: 415, distance: 28.6
click at [412, 339] on input "Electric Service Amperage: *" at bounding box center [935, 321] width 1223 height 35
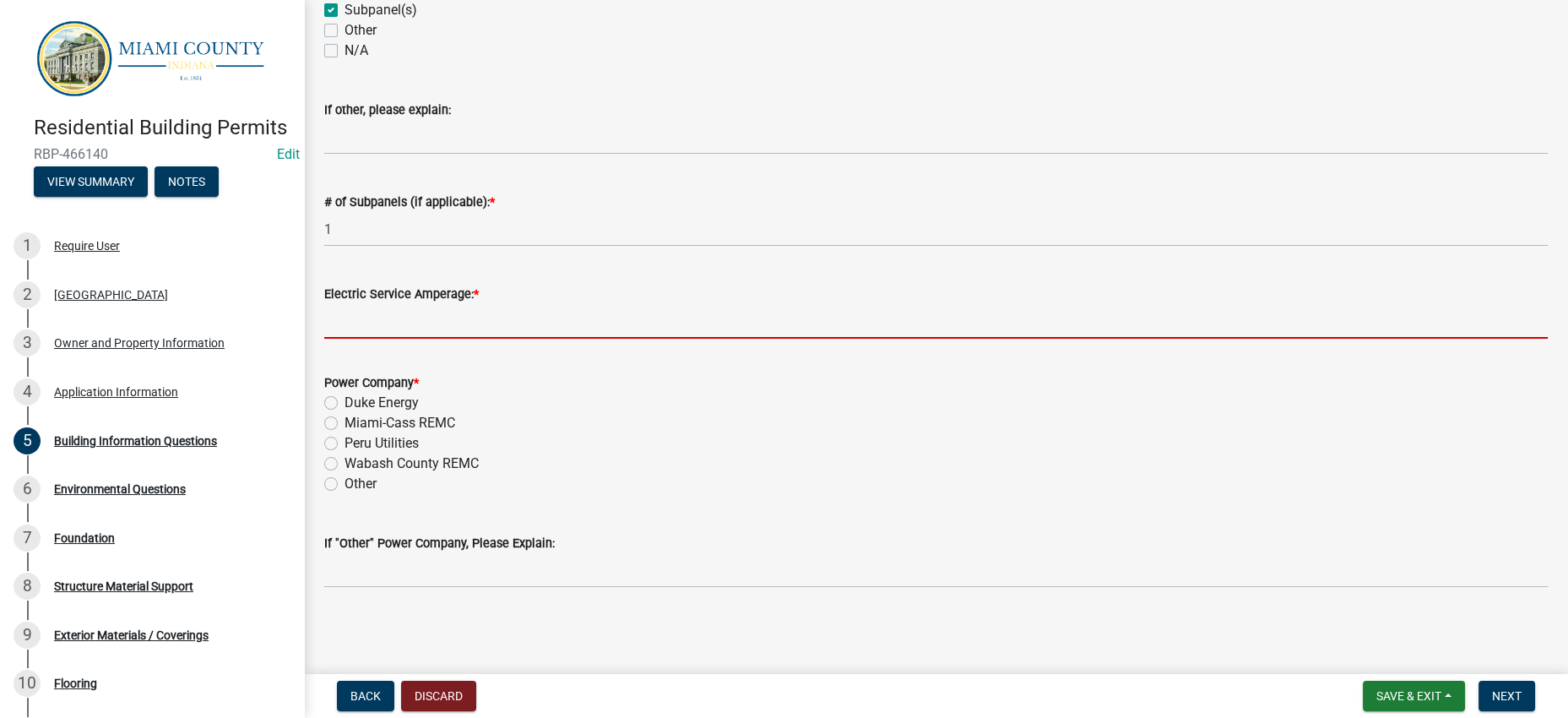
click at [820, 470] on form "Power Company * Duke Energy Miami-Cass REMC Peru Utilities Wabash County REMC O…" at bounding box center [935, 423] width 1223 height 142
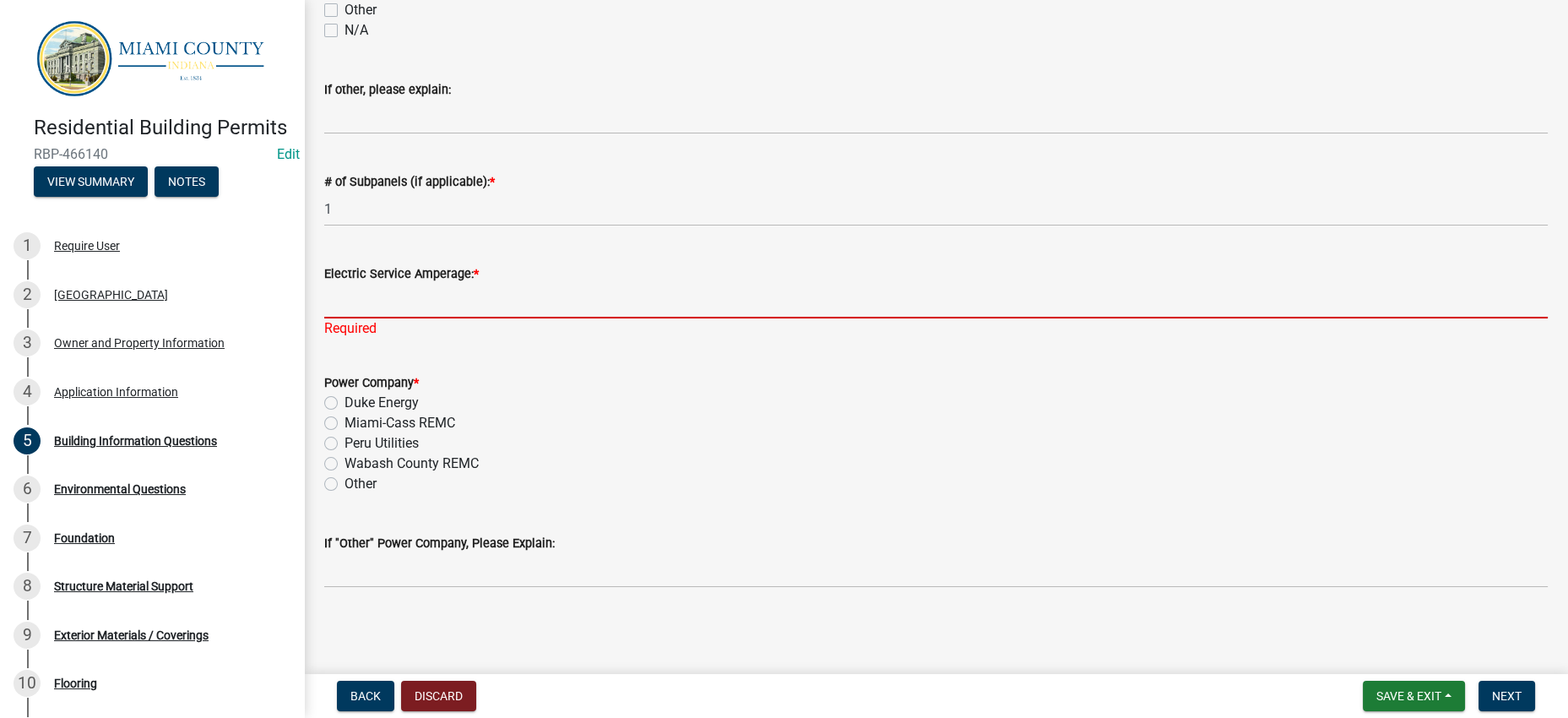
click at [568, 319] on input "Electric Service Amperage: *" at bounding box center [935, 301] width 1223 height 35
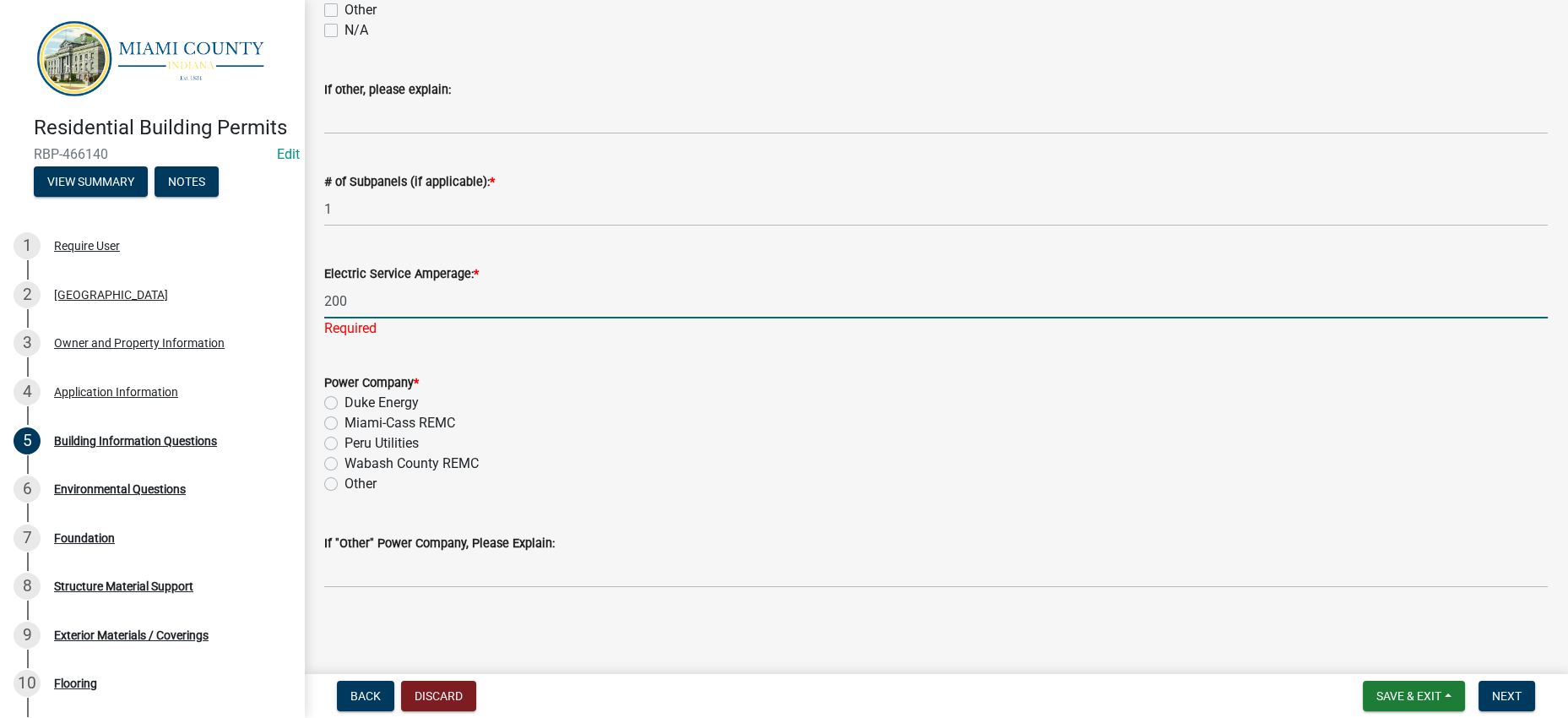
type input "200"
click at [793, 494] on div "Power Company * Duke Energy Miami-Cass REMC Peru Utilities Wabash County REMC O…" at bounding box center [935, 433] width 1223 height 122
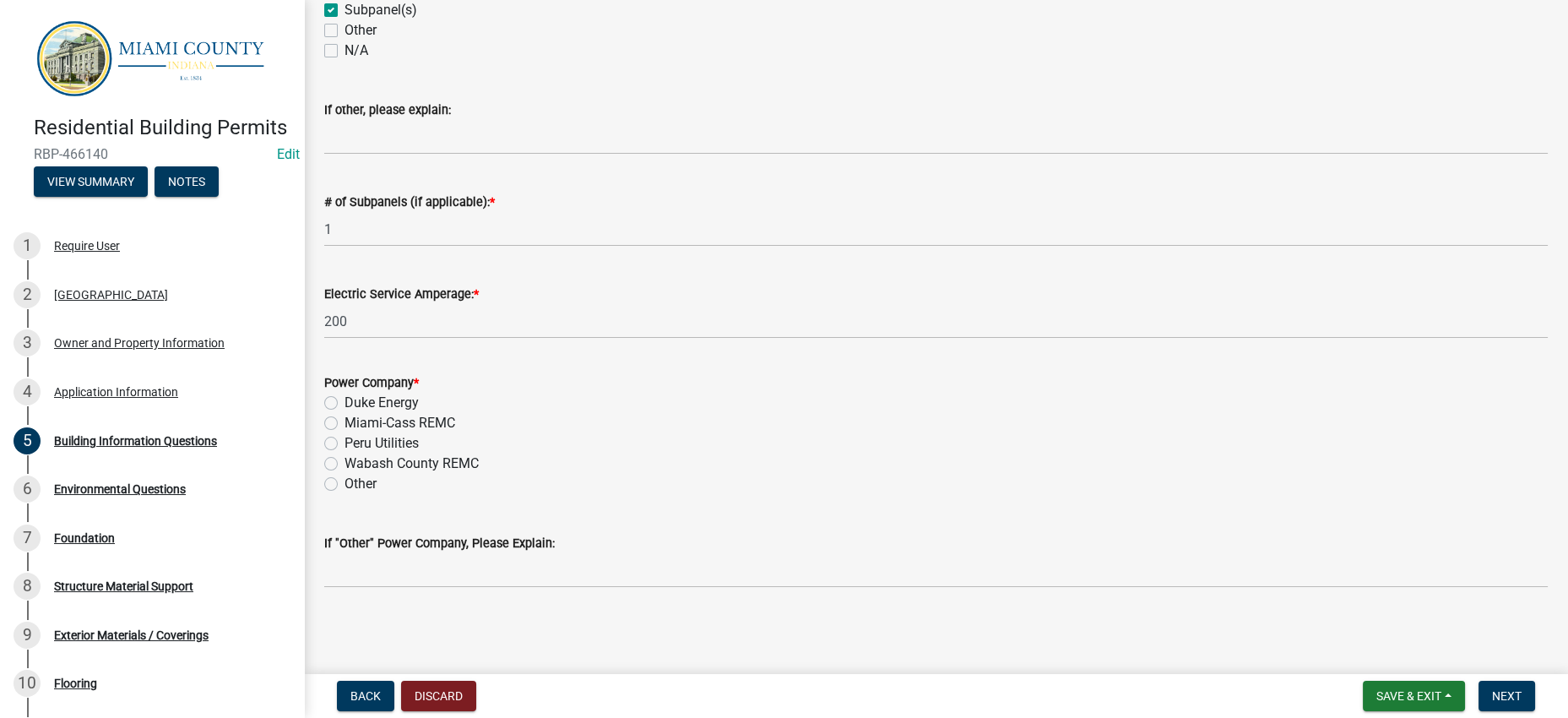
scroll to position [1202, 0]
click at [771, 453] on div "Wabash County REMC" at bounding box center [935, 463] width 1223 height 20
click at [419, 433] on label "Peru Utilities" at bounding box center [381, 443] width 75 height 20
click at [356, 433] on input "Peru Utilities" at bounding box center [350, 439] width 11 height 11
radio input "true"
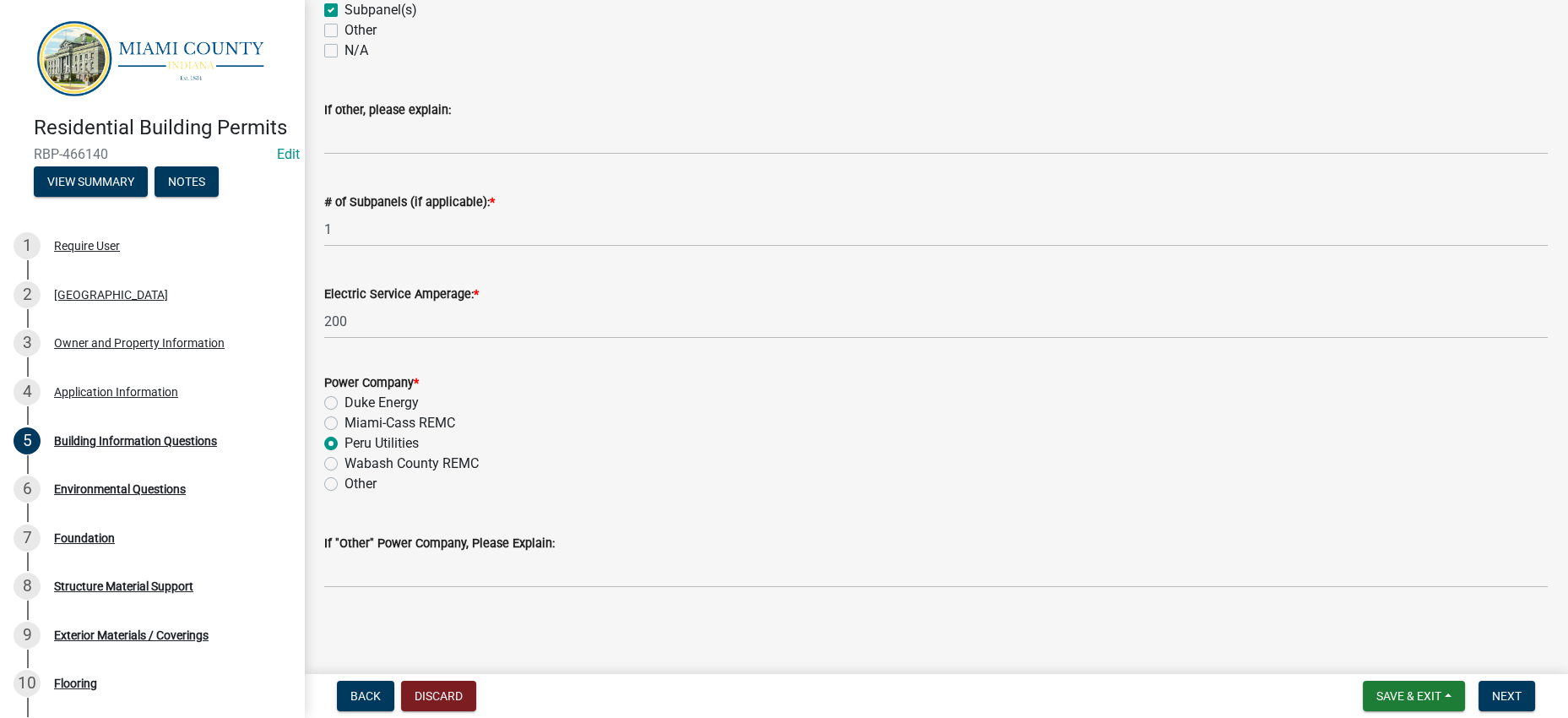
click at [963, 412] on div "Miami-Cass REMC" at bounding box center [935, 422] width 1223 height 20
click at [1502, 689] on span "Next" at bounding box center [1506, 695] width 29 height 13
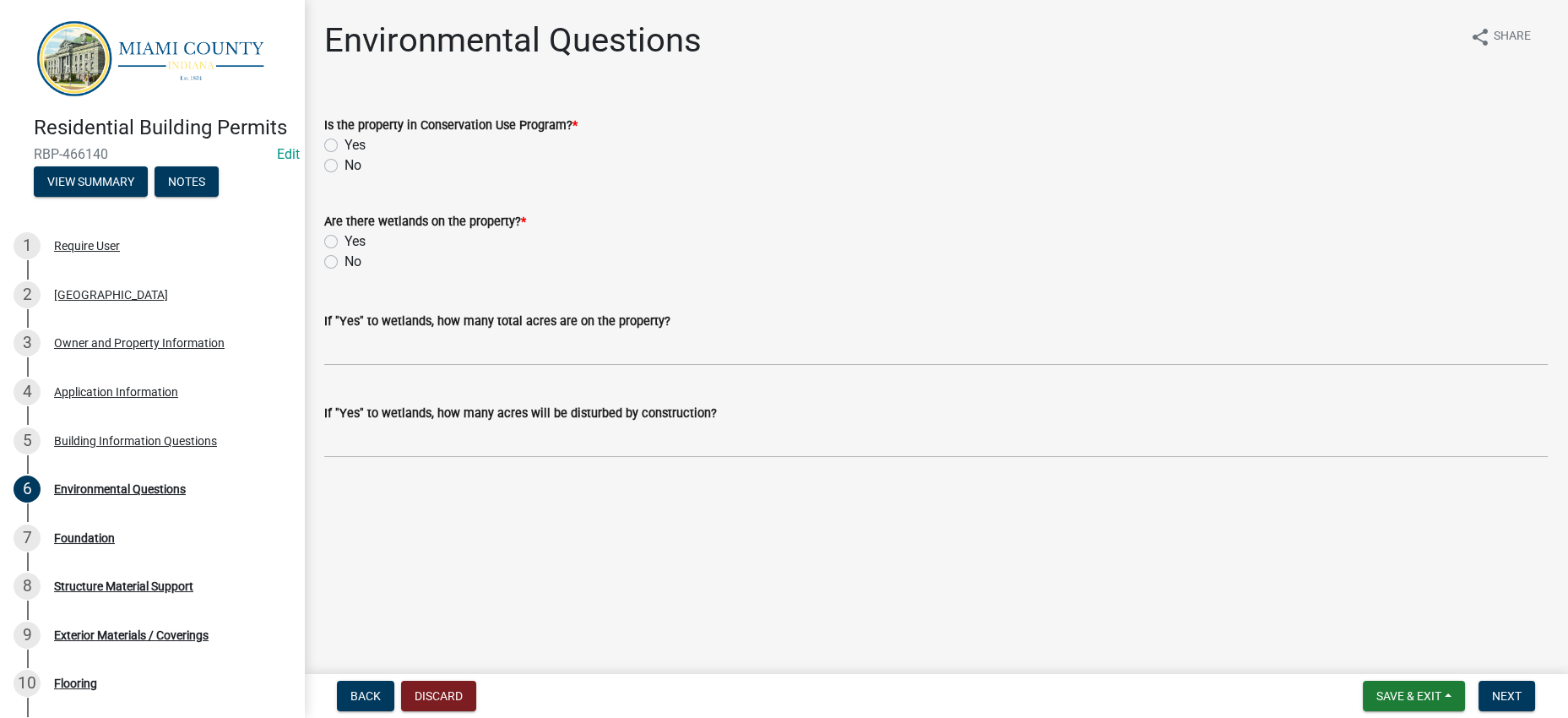
click at [344, 176] on label "No" at bounding box center [353, 165] width 17 height 20
click at [344, 166] on input "No" at bounding box center [350, 161] width 11 height 11
radio input "true"
click at [344, 271] on label "No" at bounding box center [353, 261] width 17 height 20
click at [344, 263] on input "No" at bounding box center [350, 257] width 11 height 11
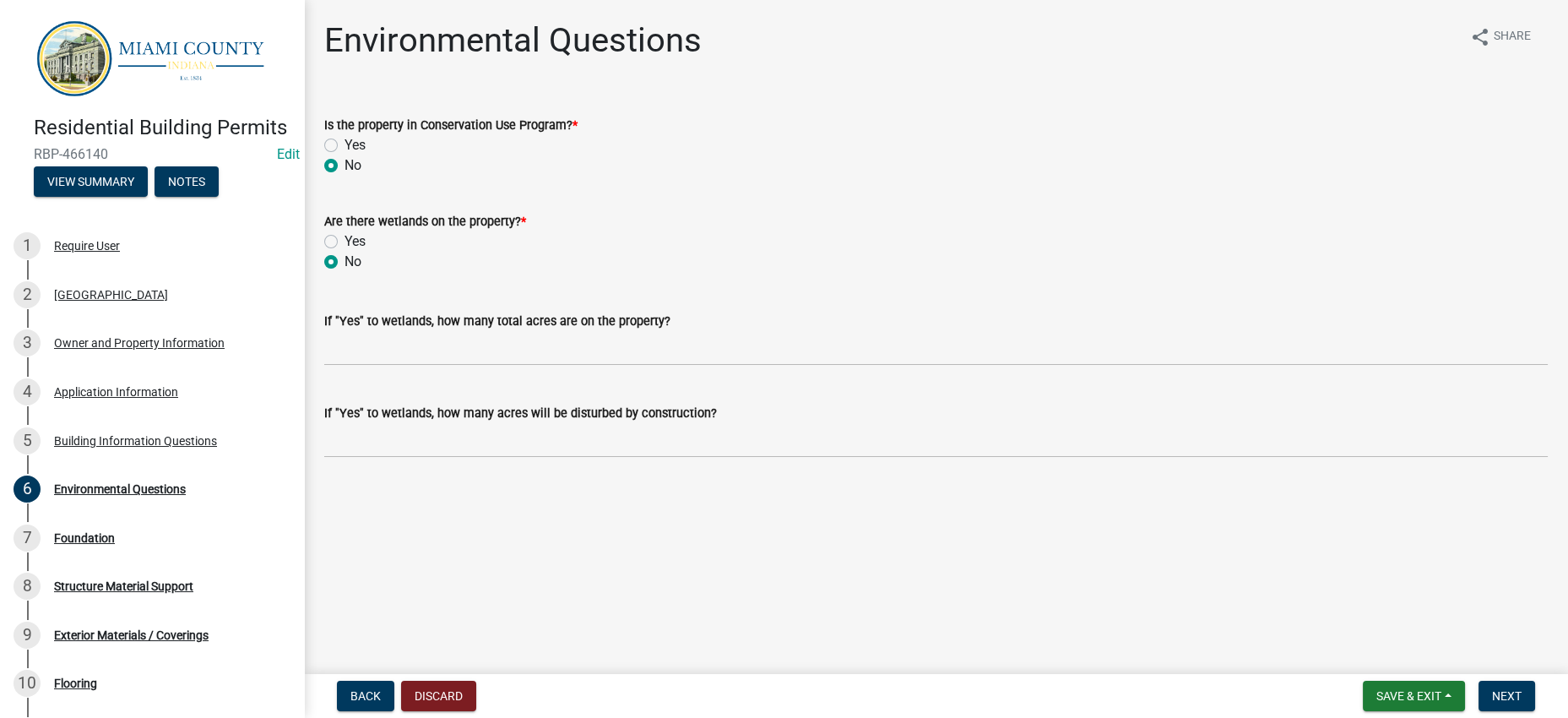
radio input "true"
click at [1494, 689] on span "Next" at bounding box center [1506, 695] width 29 height 13
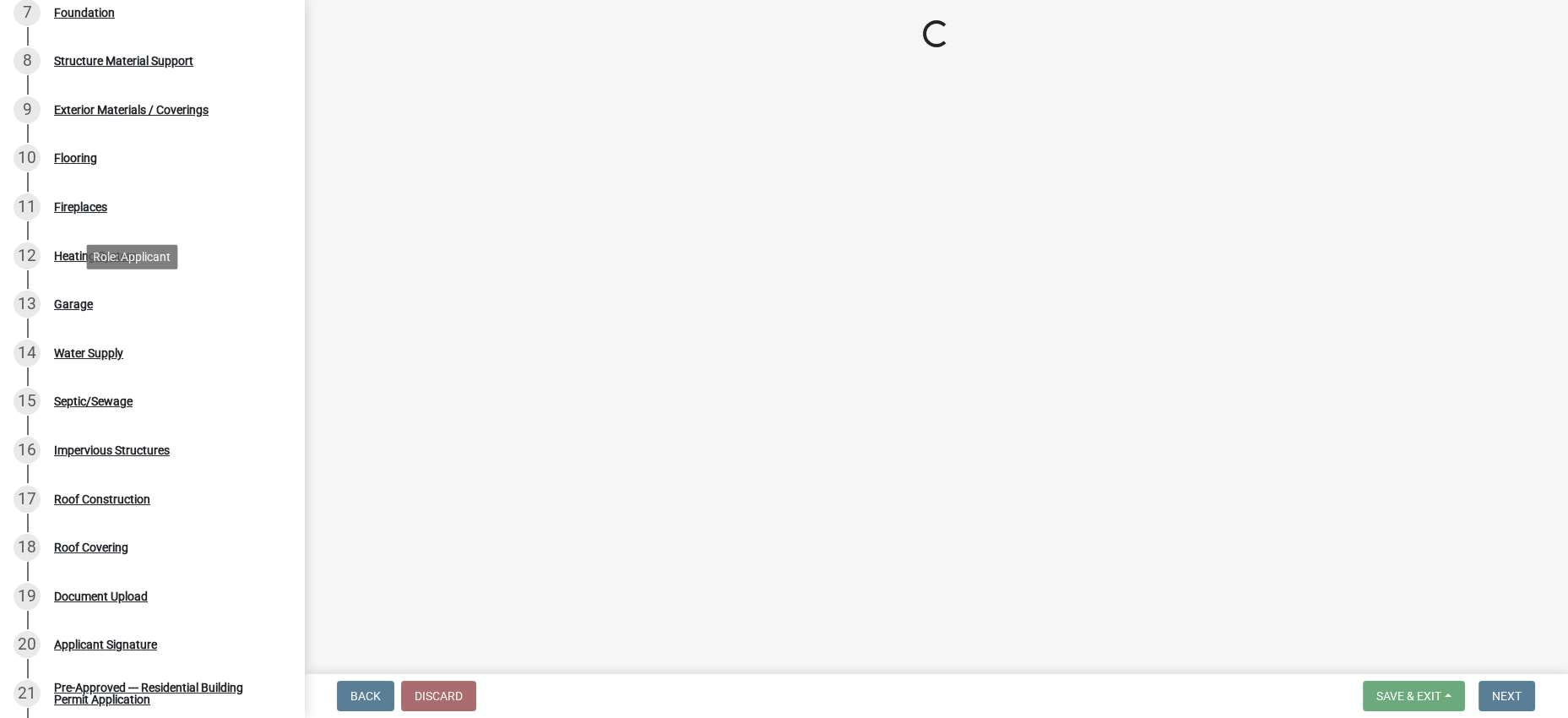
scroll to position [528, 0]
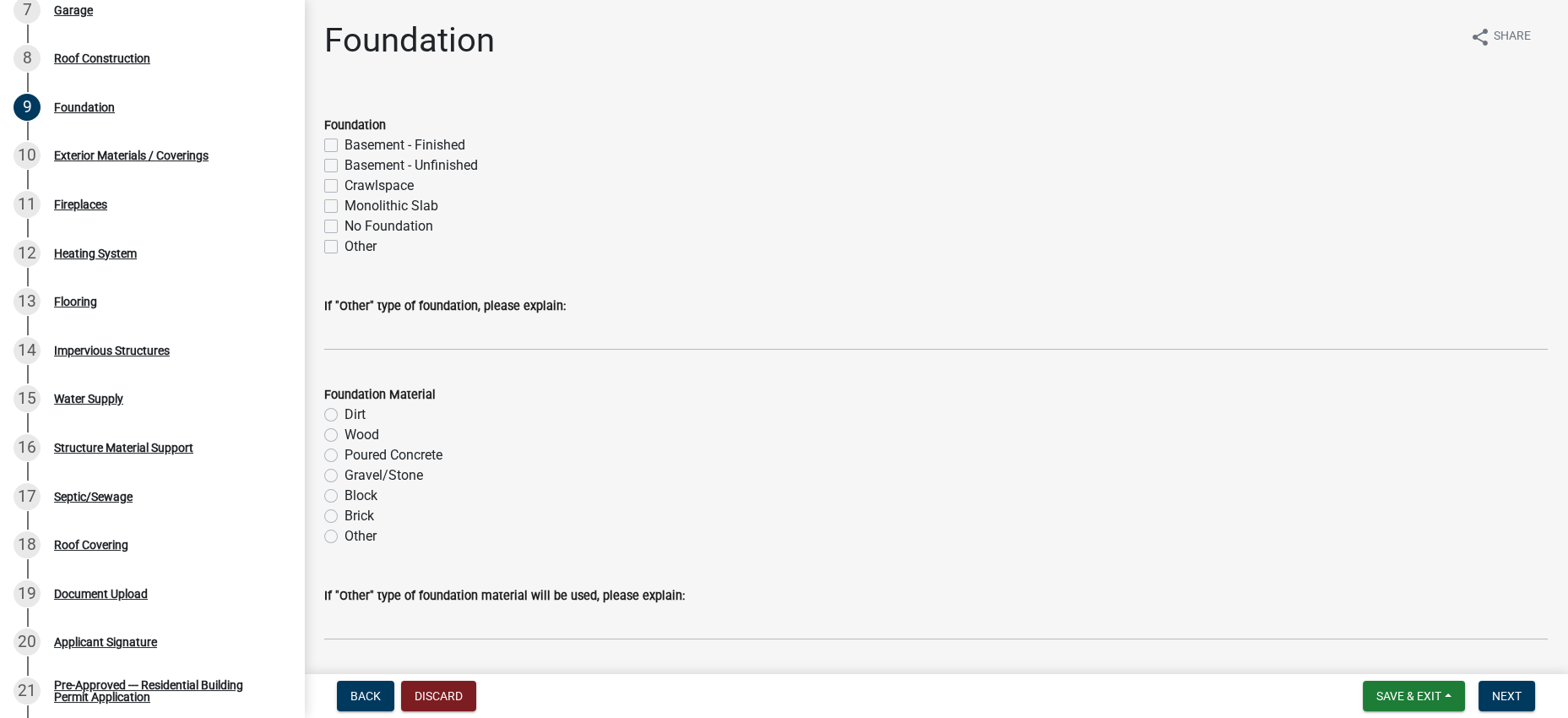
click at [427, 217] on label "Monolithic Slab" at bounding box center [391, 205] width 94 height 20
click at [356, 207] on input "Monolithic Slab" at bounding box center [350, 201] width 11 height 11
checkbox input "true"
checkbox input "false"
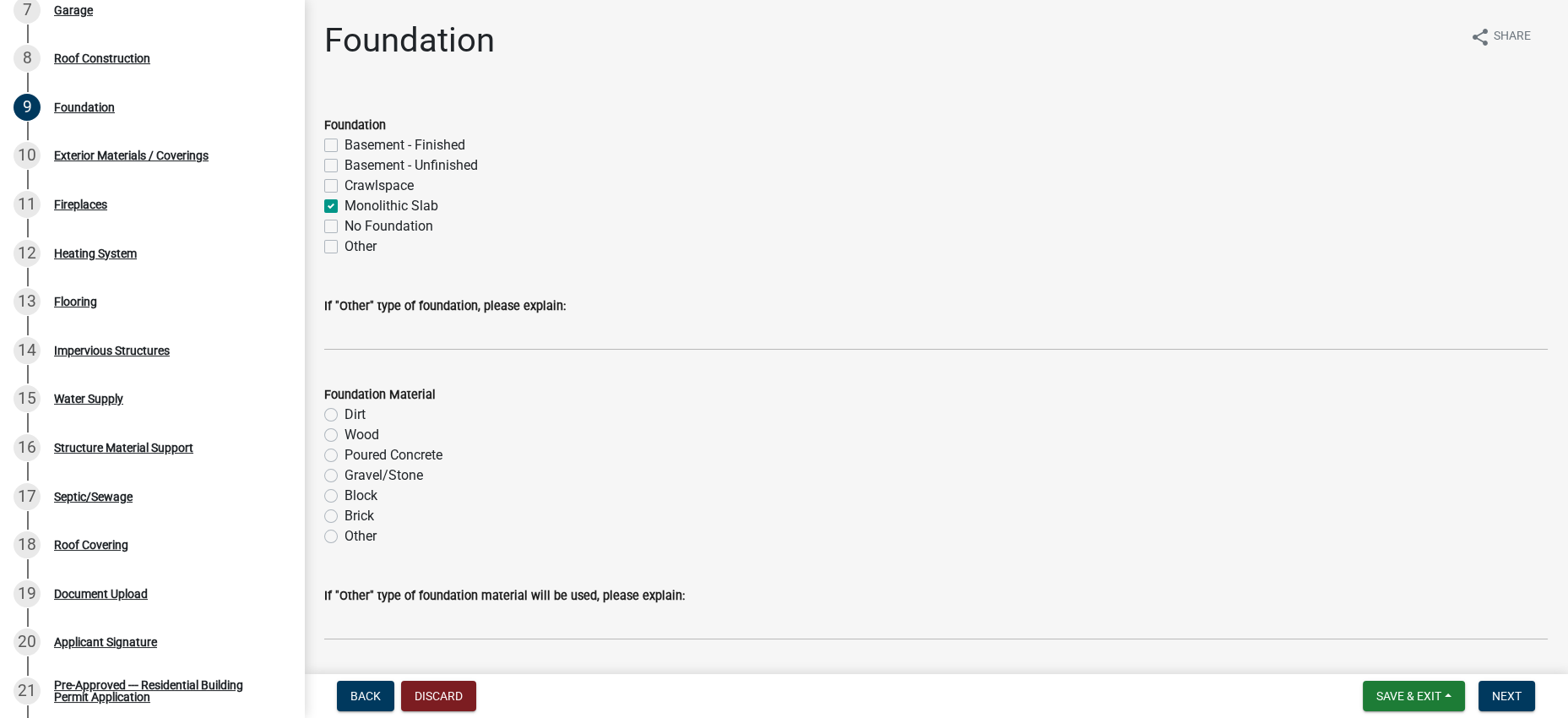
checkbox input "false"
checkbox input "true"
checkbox input "false"
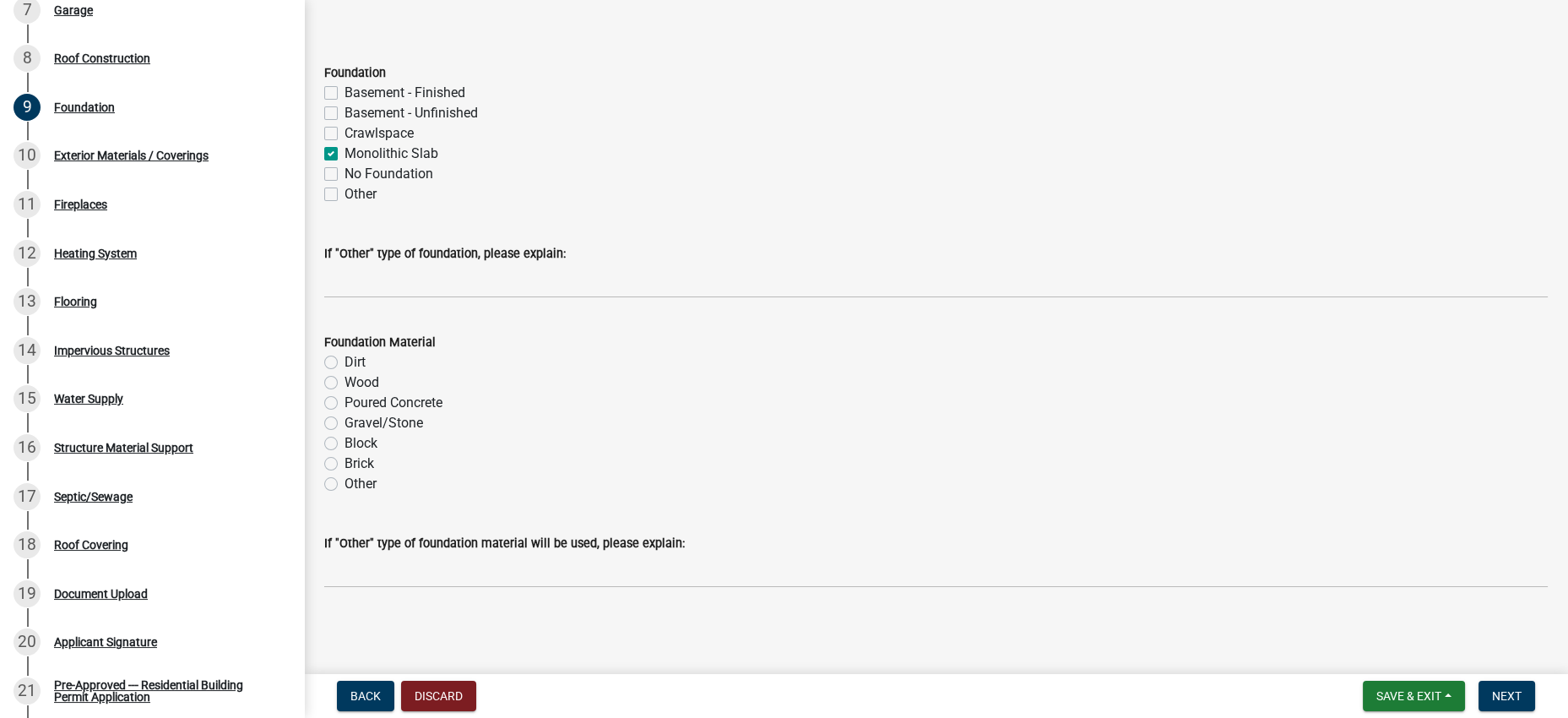
scroll to position [219, 0]
click at [423, 393] on label "Poured Concrete" at bounding box center [393, 402] width 98 height 20
click at [356, 393] on input "Poured Concrete" at bounding box center [350, 398] width 11 height 11
radio input "true"
click at [1491, 696] on span "Next" at bounding box center [1506, 695] width 29 height 13
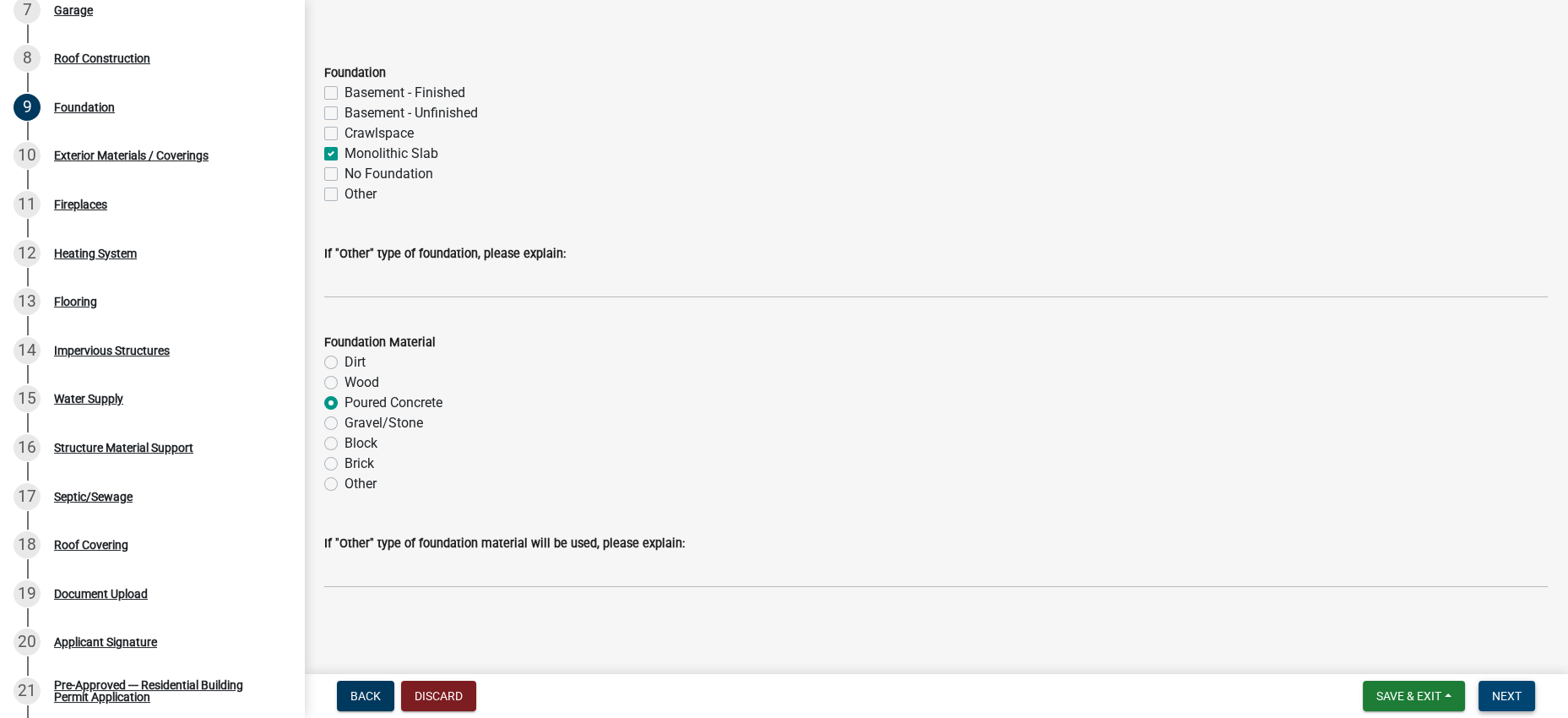
scroll to position [0, 0]
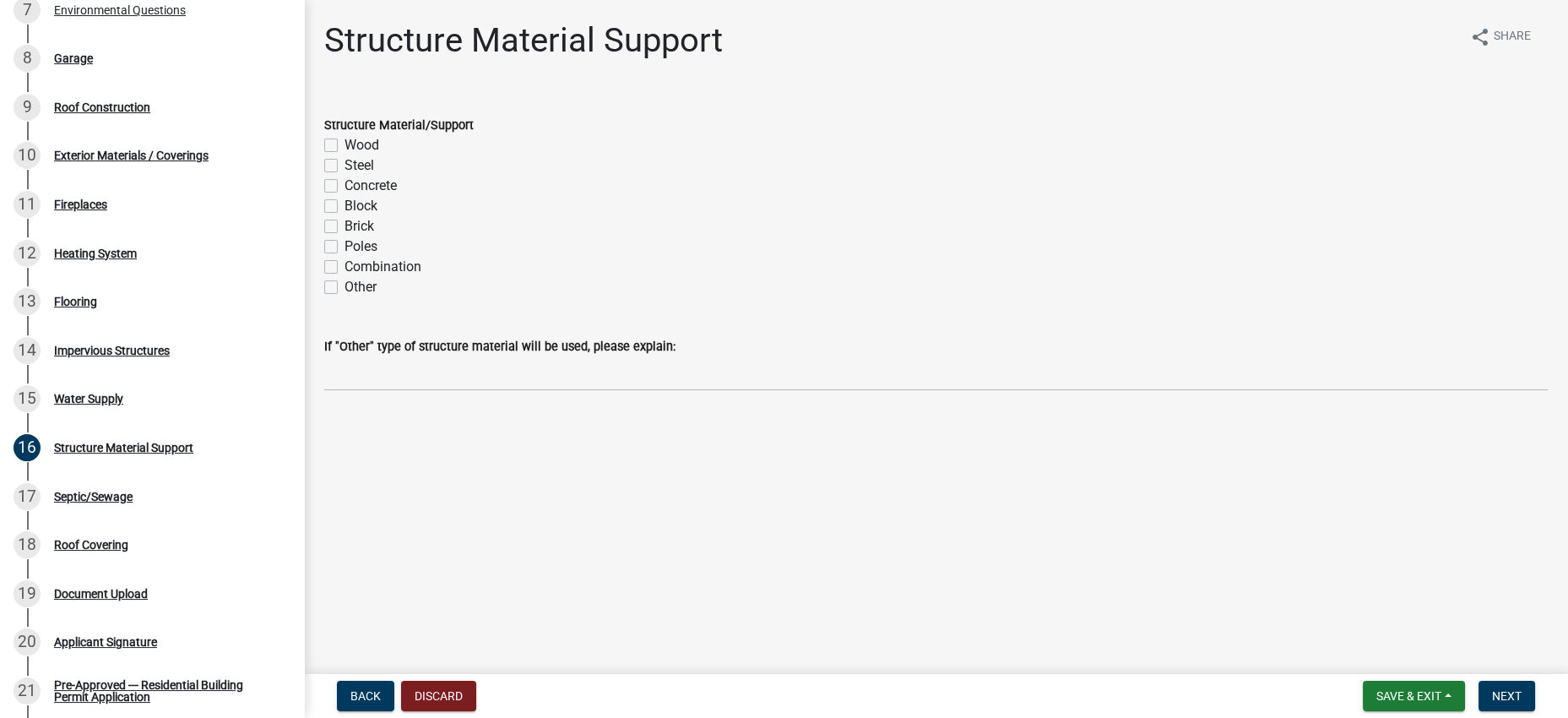
click at [374, 176] on label "Steel" at bounding box center [358, 165] width 29 height 20
click at [356, 166] on input "Steel" at bounding box center [350, 161] width 11 height 11
checkbox input "true"
checkbox input "false"
checkbox input "true"
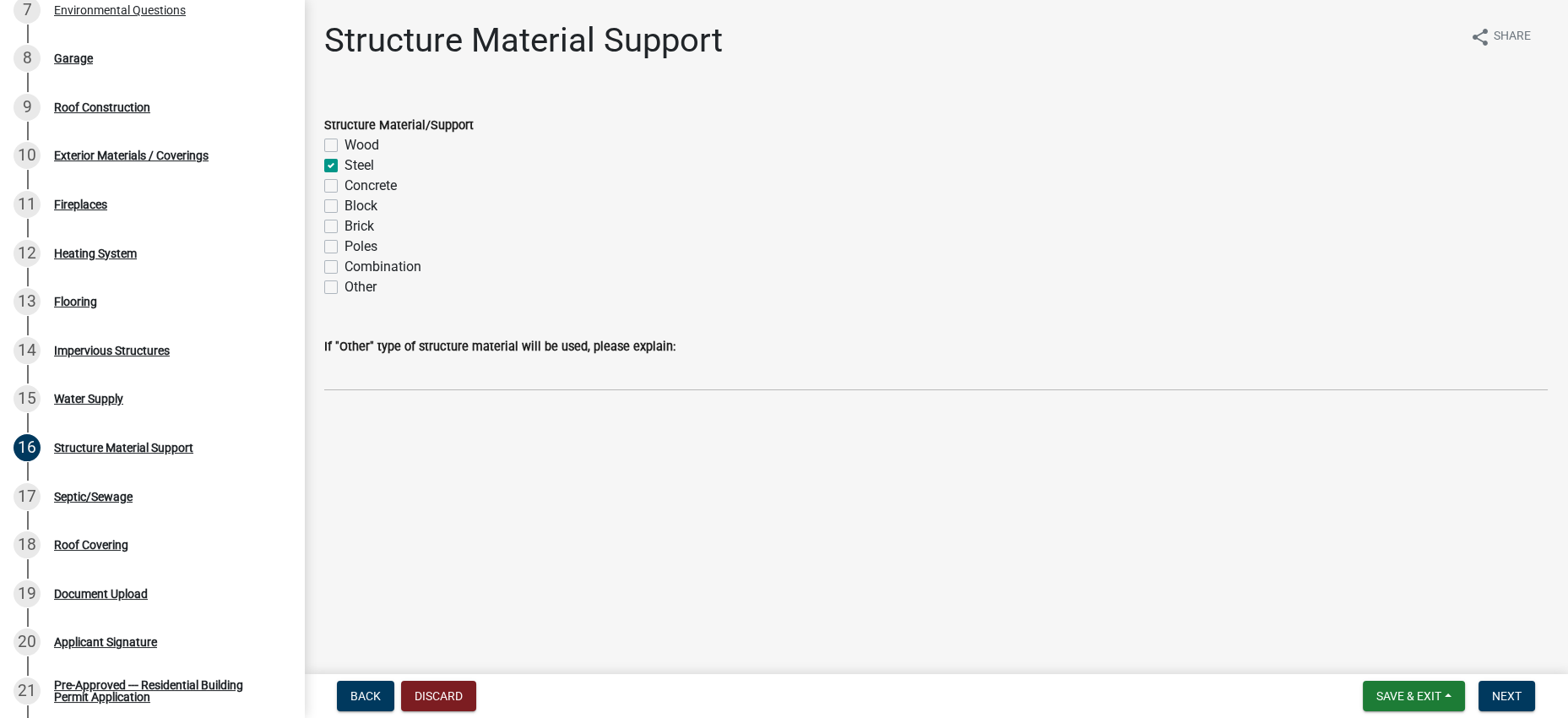
checkbox input "false"
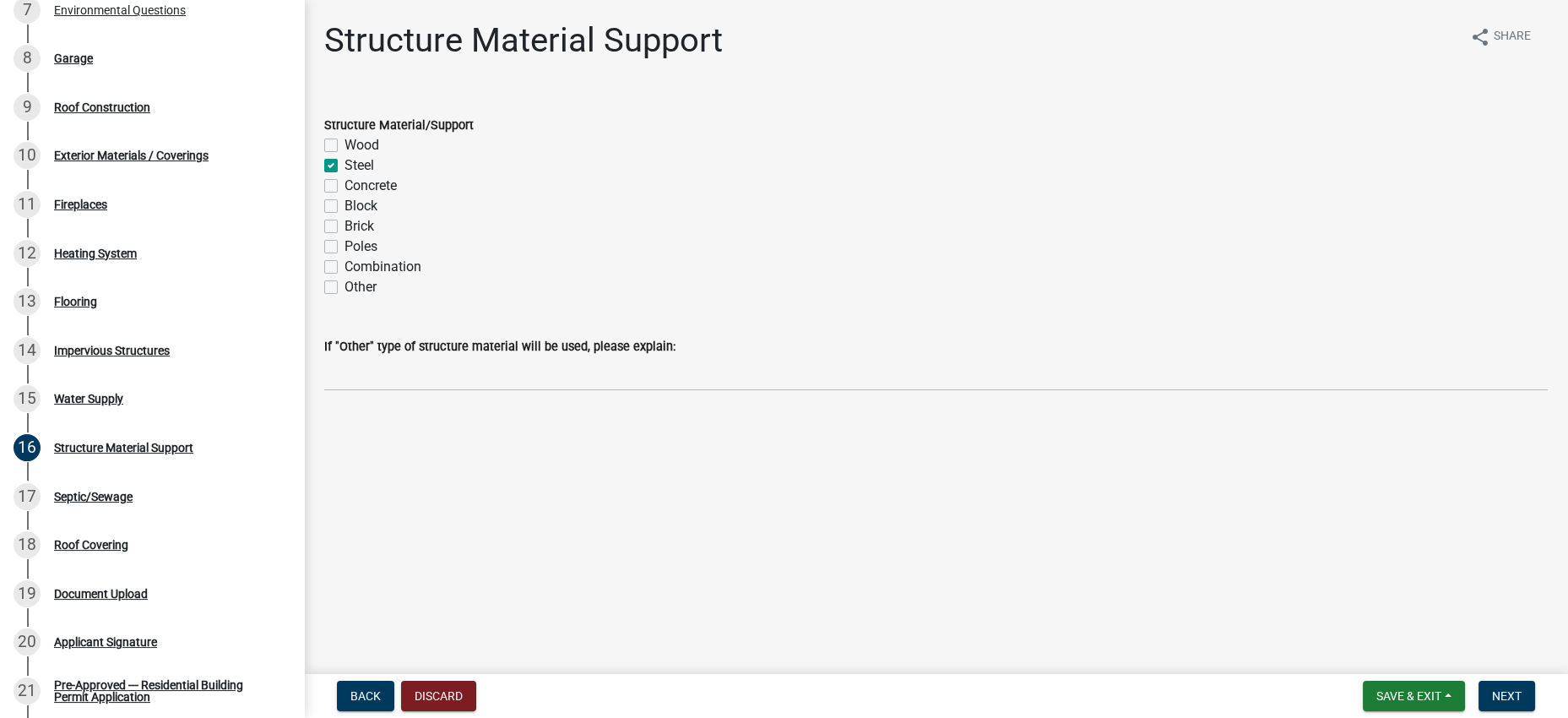
checkbox input "false"
click at [1491, 693] on span "Next" at bounding box center [1506, 695] width 29 height 13
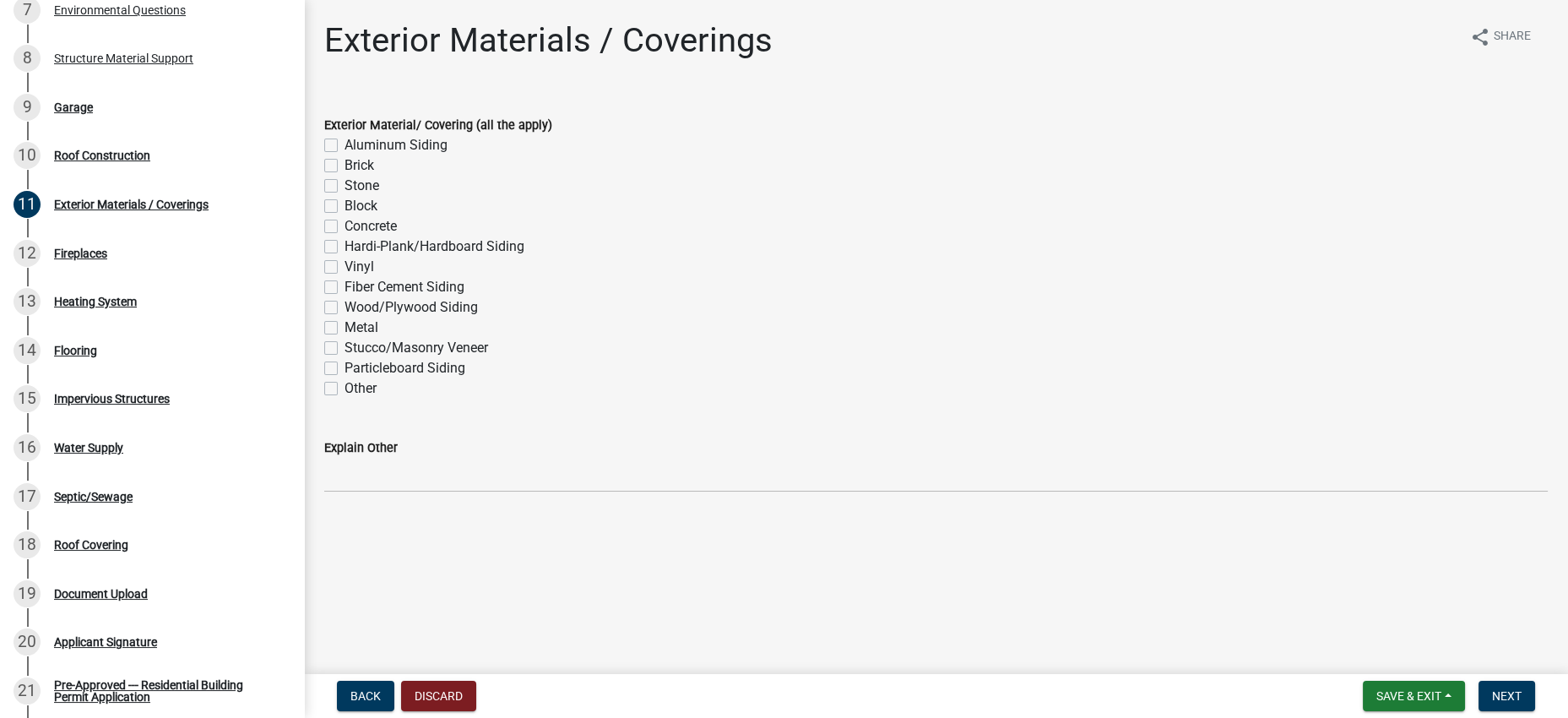
click at [692, 277] on div "Vinyl" at bounding box center [935, 266] width 1223 height 20
click at [344, 338] on label "Metal" at bounding box center [361, 327] width 34 height 20
click at [344, 328] on input "Metal" at bounding box center [350, 324] width 11 height 11
checkbox input "true"
checkbox input "false"
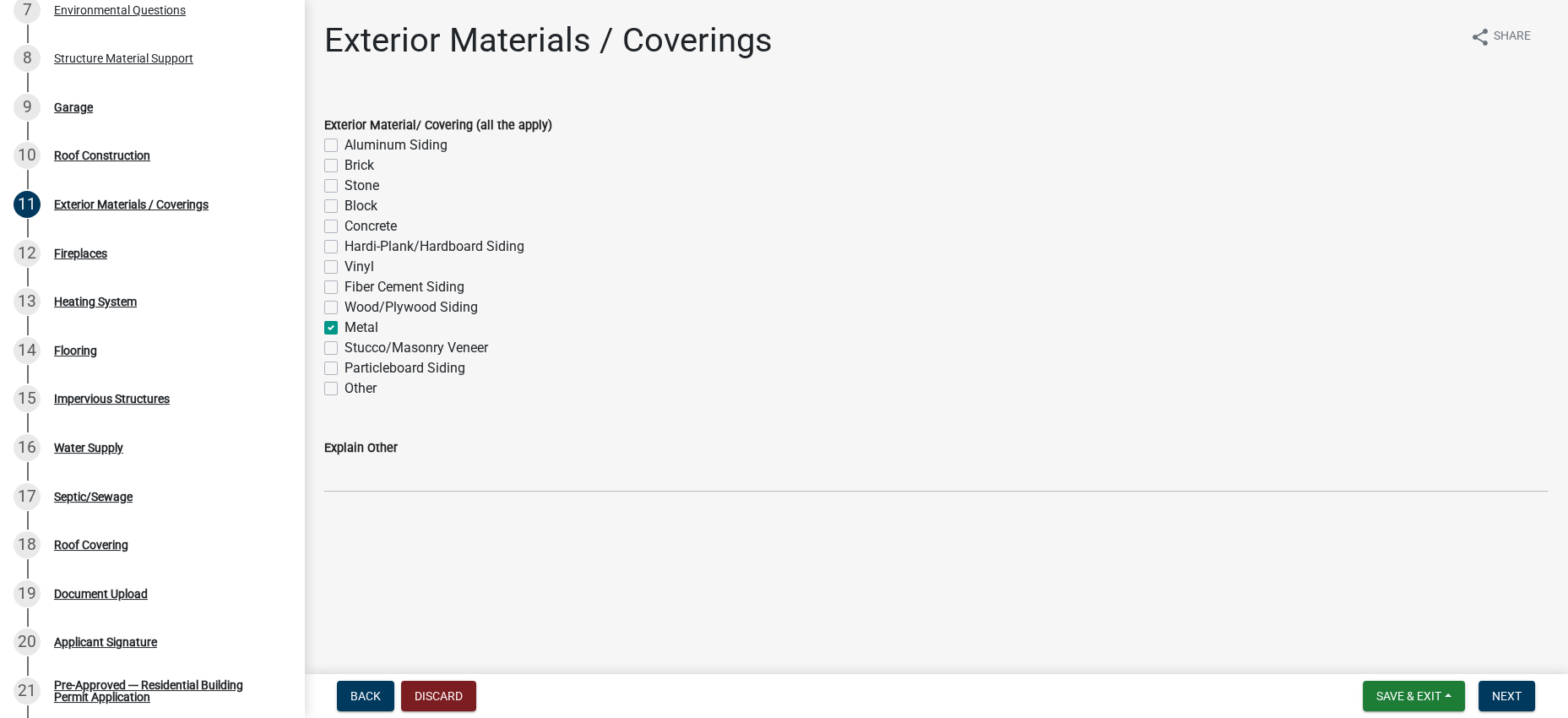
checkbox input "false"
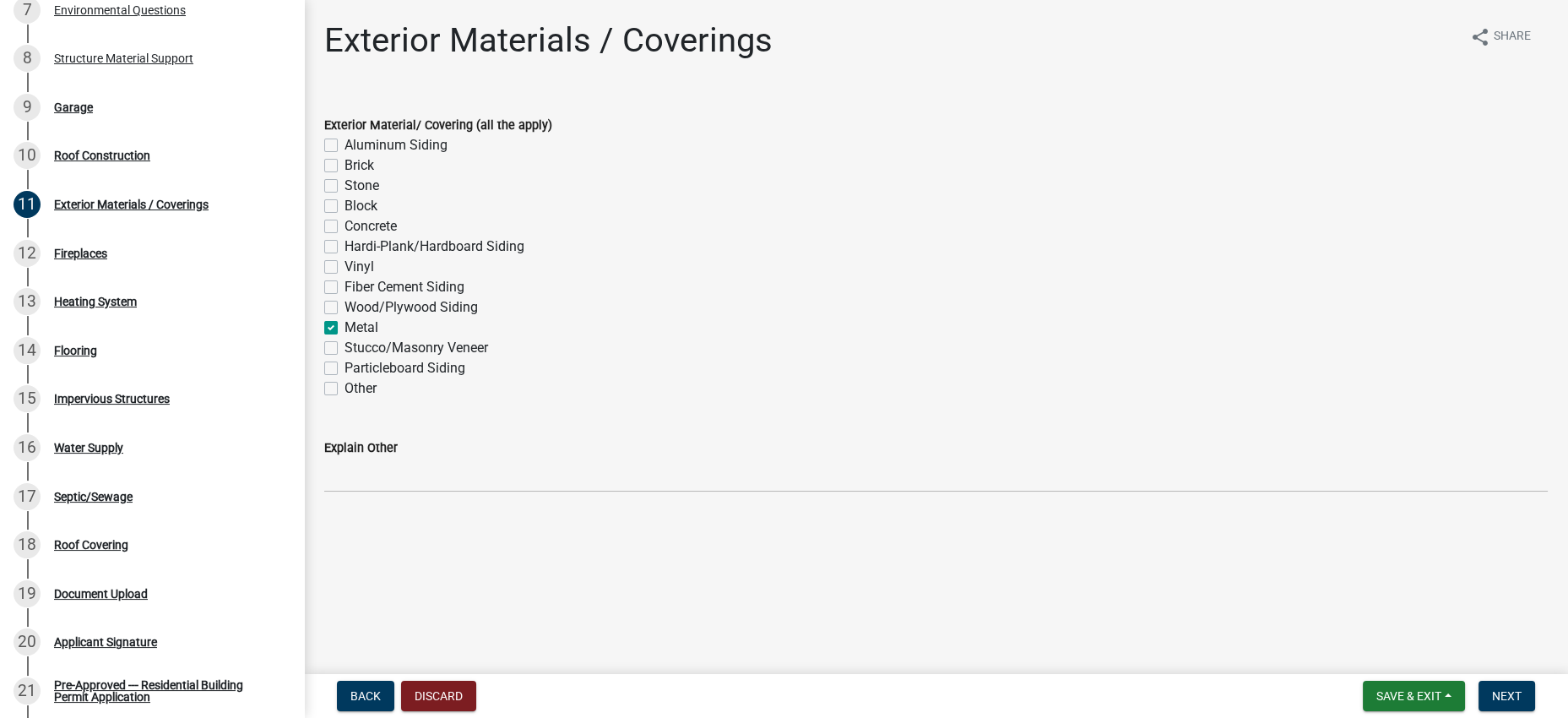
checkbox input "false"
checkbox input "true"
checkbox input "false"
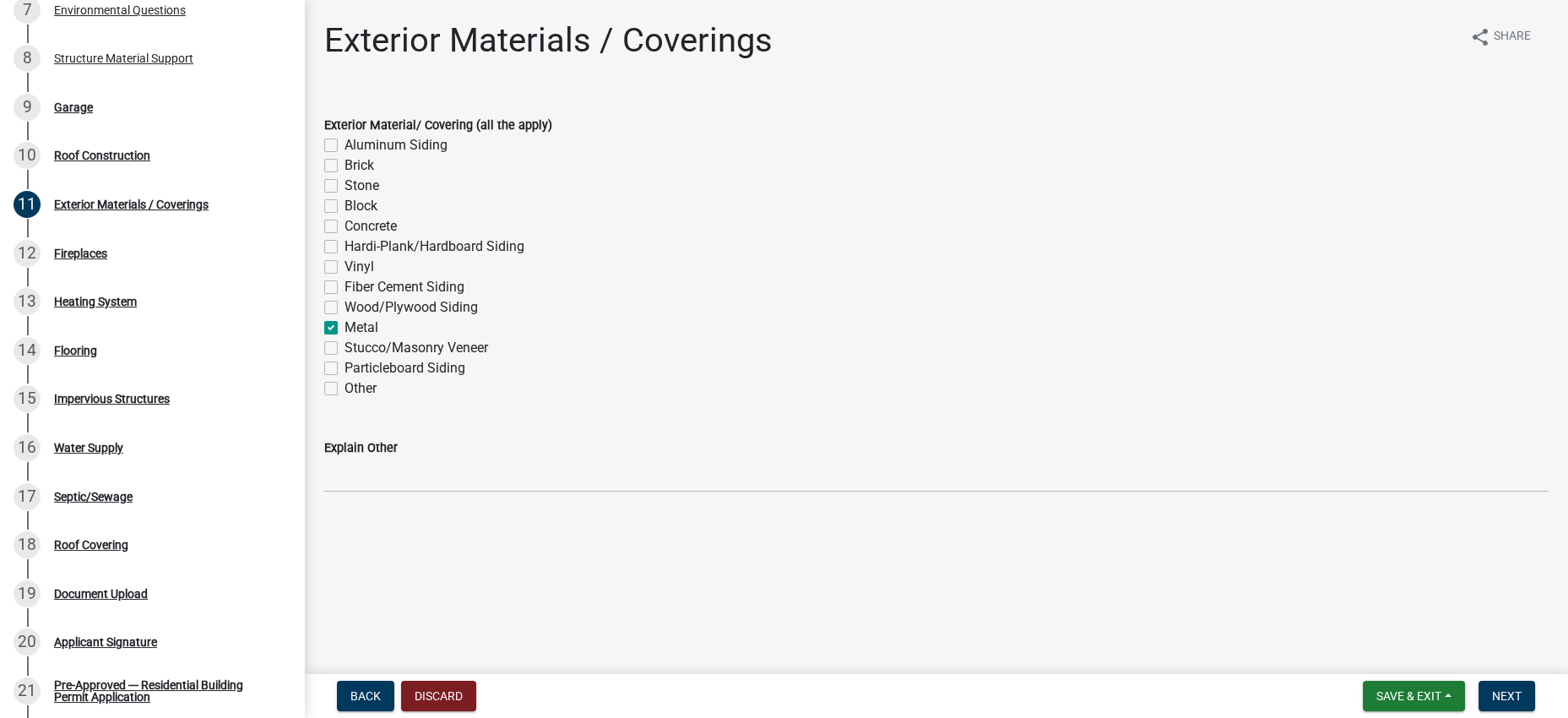
checkbox input "false"
click at [823, 338] on div "Metal" at bounding box center [935, 327] width 1223 height 20
click at [1506, 692] on span "Next" at bounding box center [1506, 695] width 29 height 13
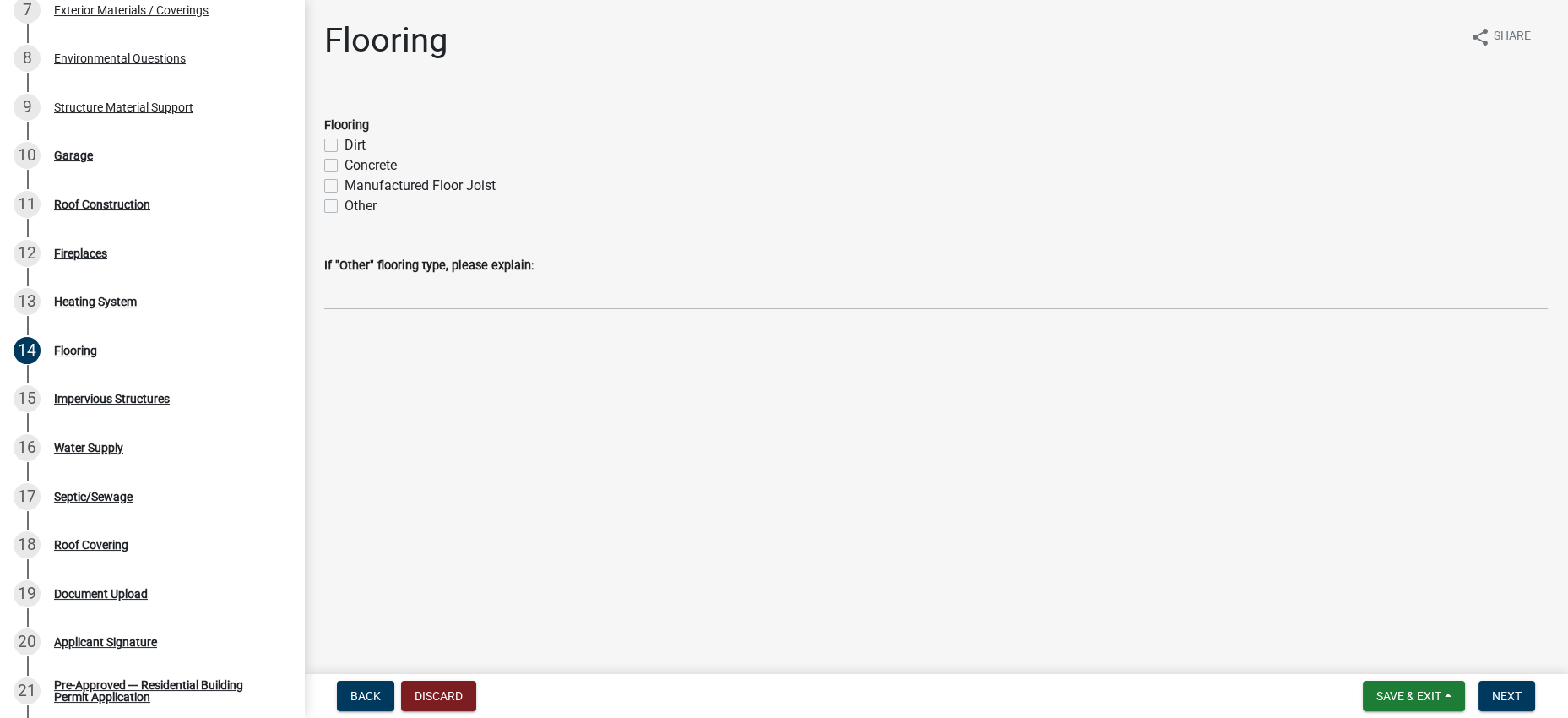
click at [859, 135] on div "Flooring" at bounding box center [935, 124] width 1223 height 20
click at [417, 196] on label "Manufactured Floor Joist" at bounding box center [420, 185] width 151 height 20
click at [356, 186] on input "Manufactured Floor Joist" at bounding box center [350, 182] width 11 height 11
checkbox input "true"
checkbox input "false"
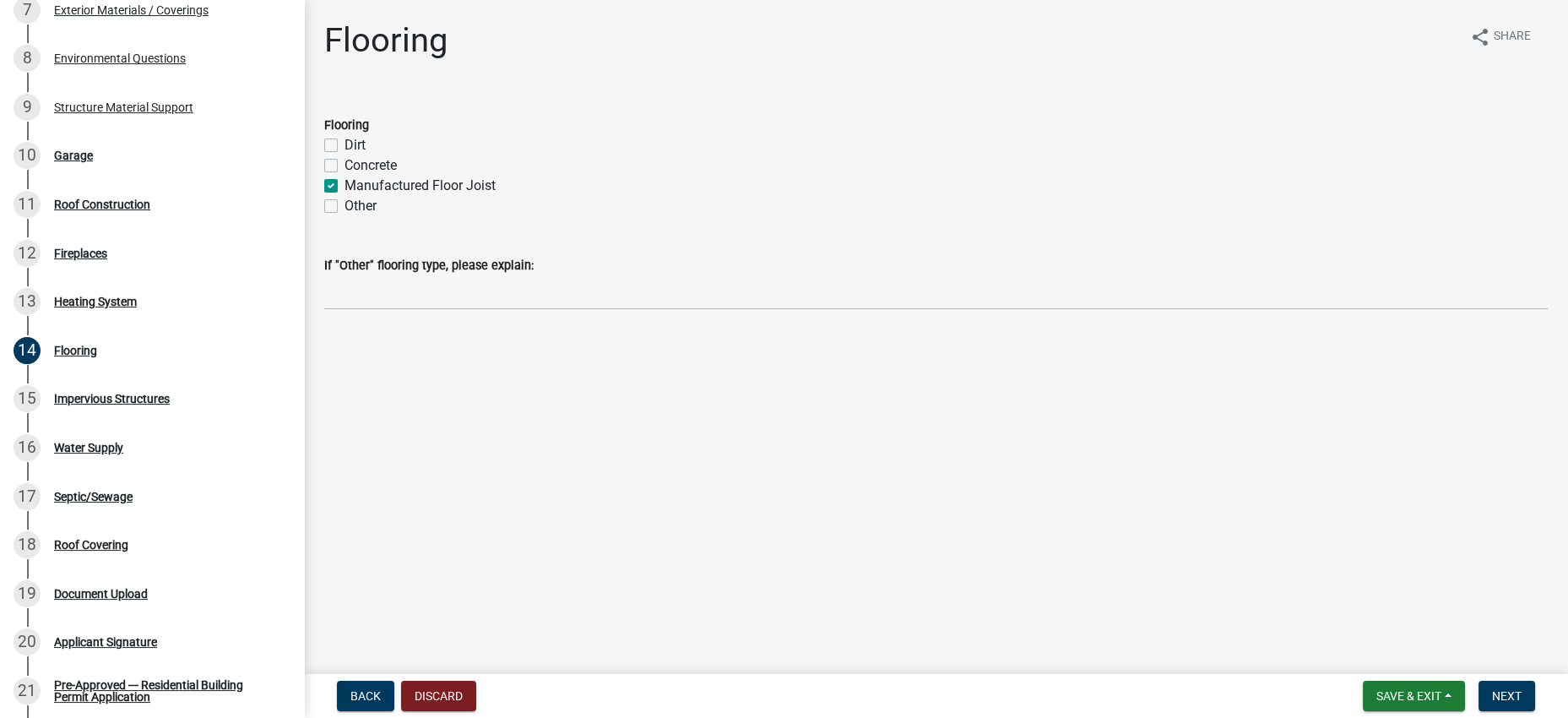
checkbox input "false"
checkbox input "true"
checkbox input "false"
click at [397, 176] on label "Concrete" at bounding box center [370, 165] width 52 height 20
click at [356, 166] on input "Concrete" at bounding box center [350, 161] width 11 height 11
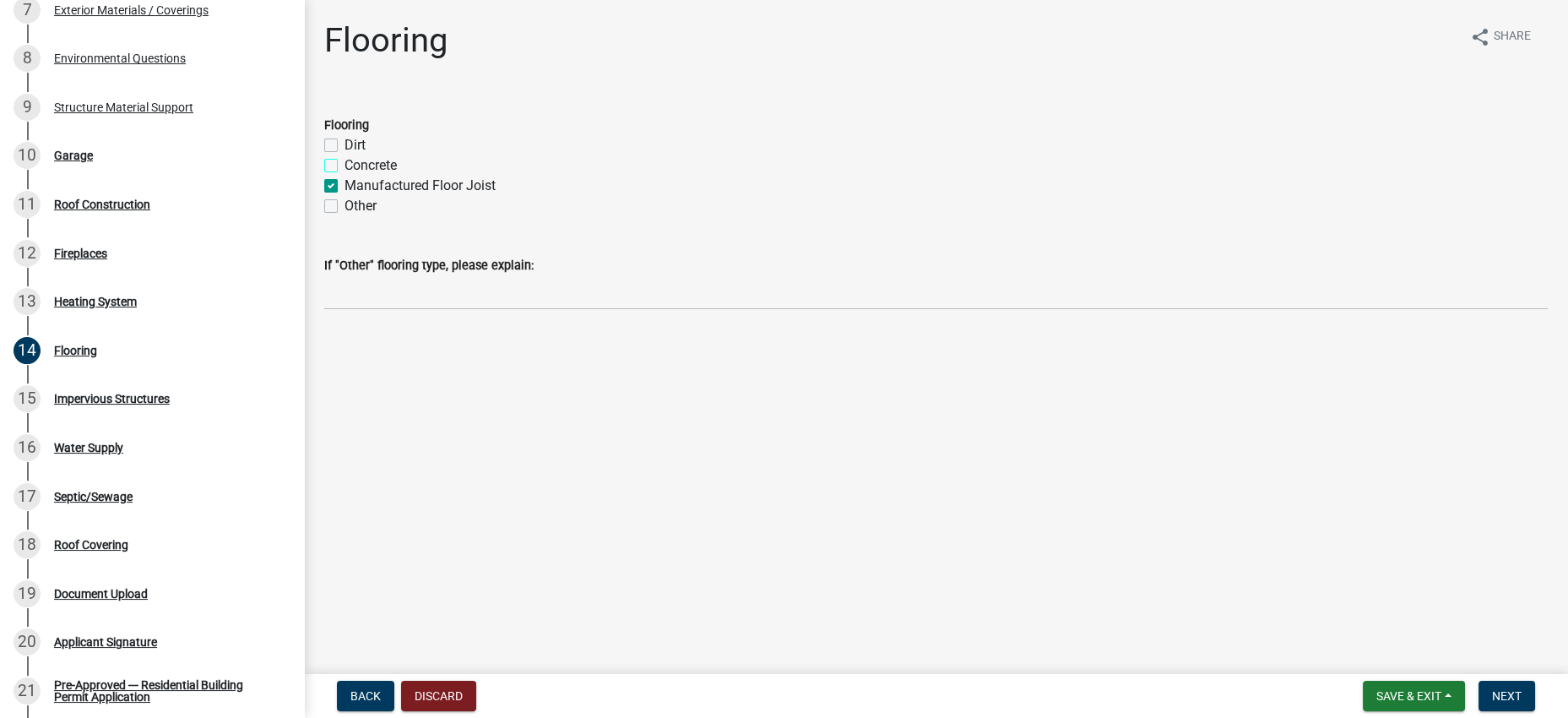
checkbox input "true"
checkbox input "false"
checkbox input "true"
checkbox input "false"
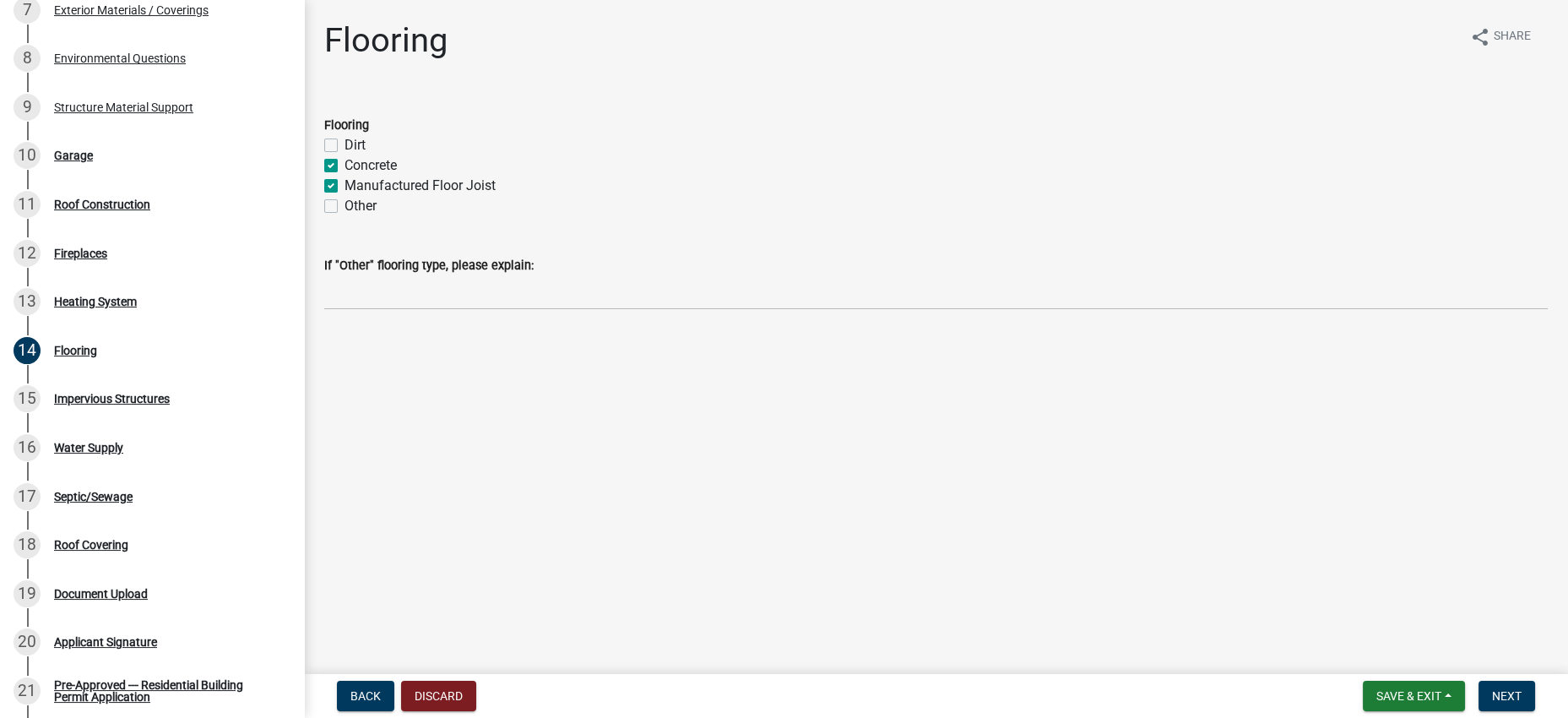
drag, startPoint x: 427, startPoint y: 236, endPoint x: 533, endPoint y: 250, distance: 106.9
click at [428, 196] on label "Manufactured Floor Joist" at bounding box center [420, 185] width 151 height 20
click at [356, 186] on input "Manufactured Floor Joist" at bounding box center [350, 182] width 11 height 11
checkbox input "false"
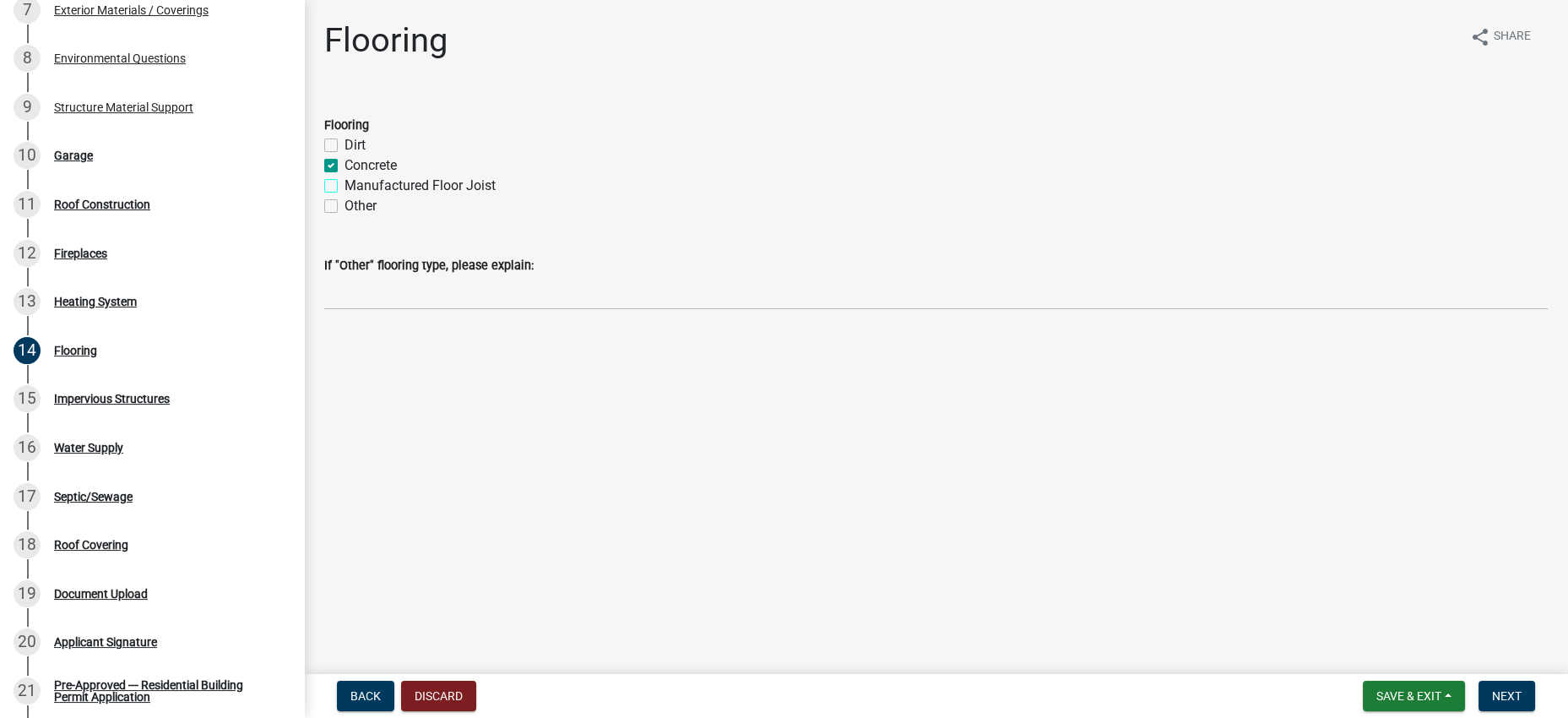
checkbox input "true"
checkbox input "false"
click at [1502, 692] on span "Next" at bounding box center [1506, 695] width 29 height 13
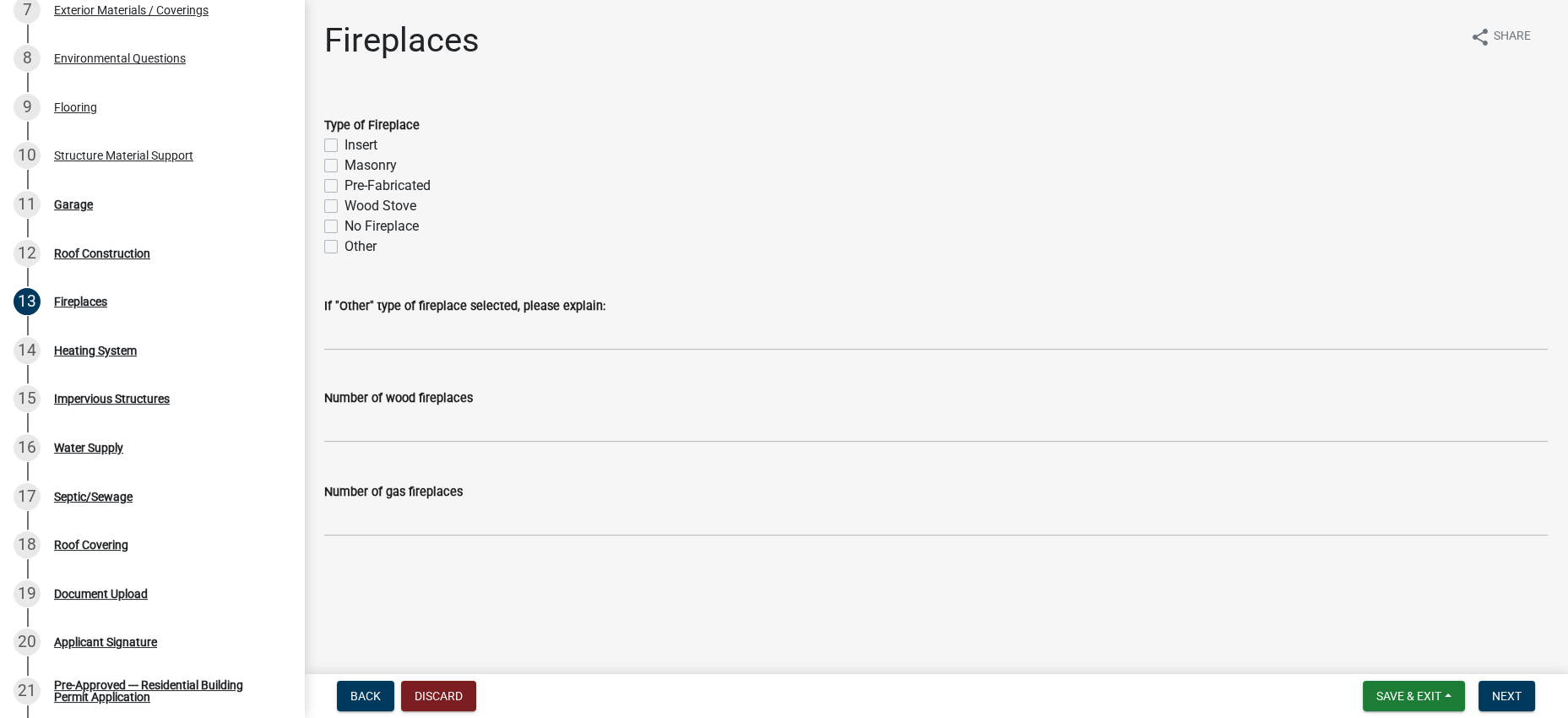
click at [375, 236] on label "No Fireplace" at bounding box center [381, 226] width 75 height 20
click at [356, 227] on input "No Fireplace" at bounding box center [350, 222] width 11 height 11
checkbox input "true"
checkbox input "false"
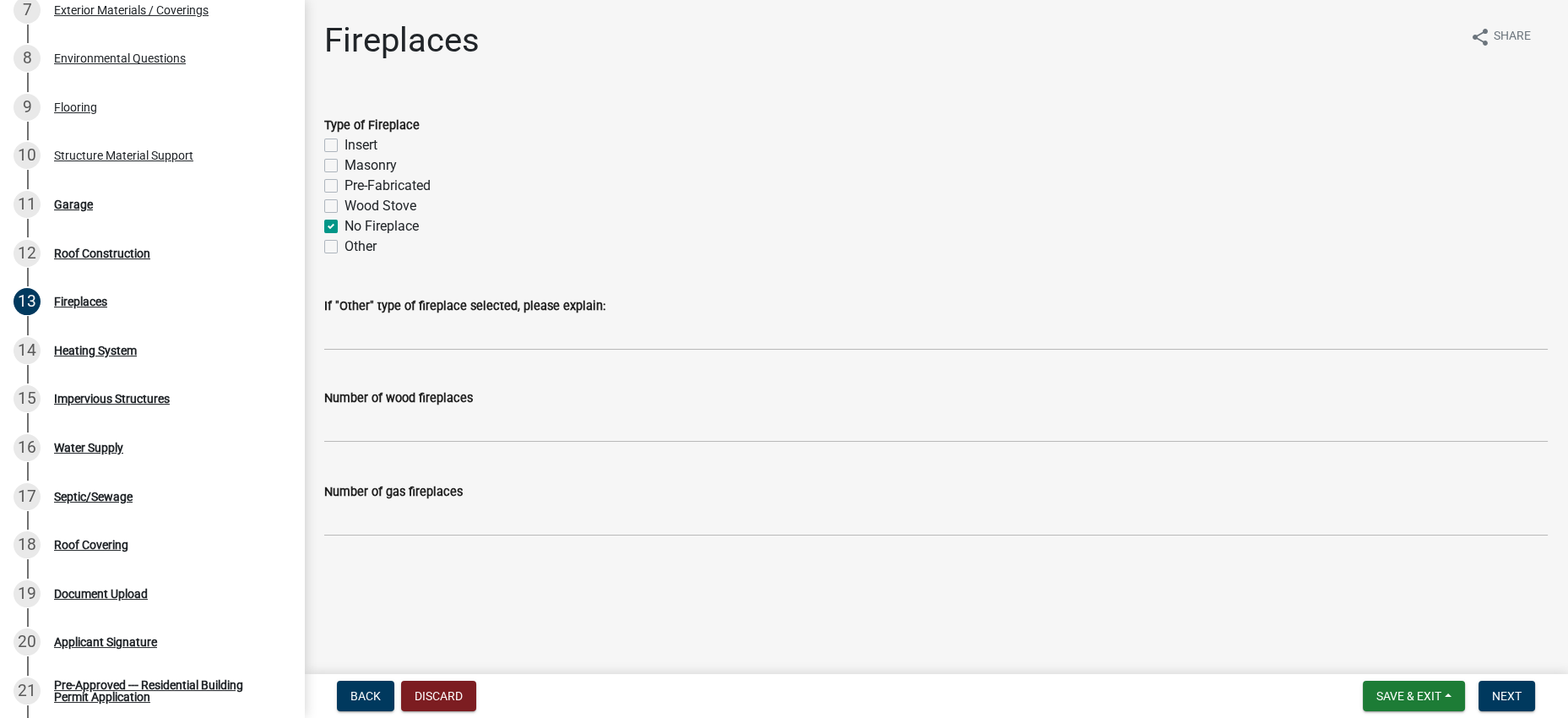
checkbox input "false"
checkbox input "true"
checkbox input "false"
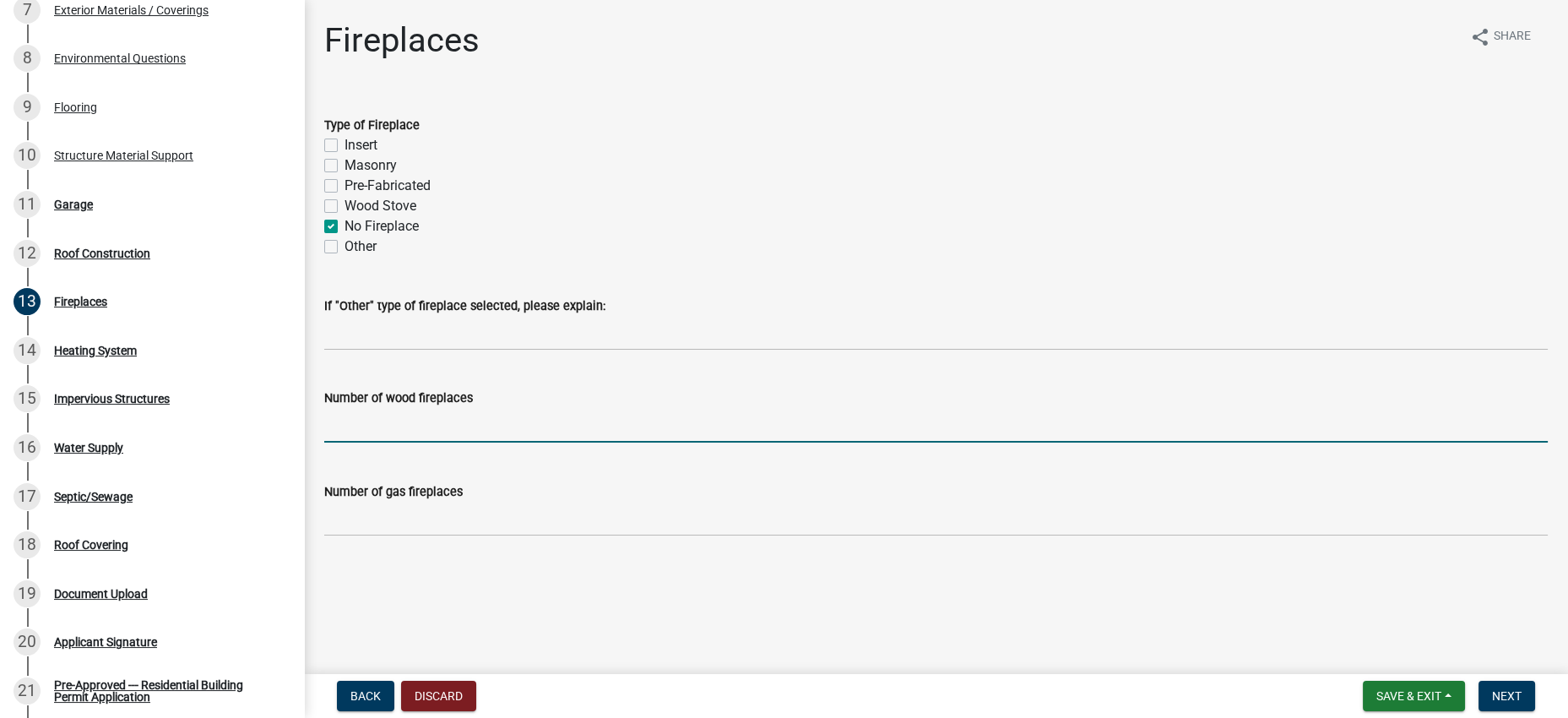
click at [487, 440] on input "text" at bounding box center [935, 425] width 1223 height 35
type input "0"
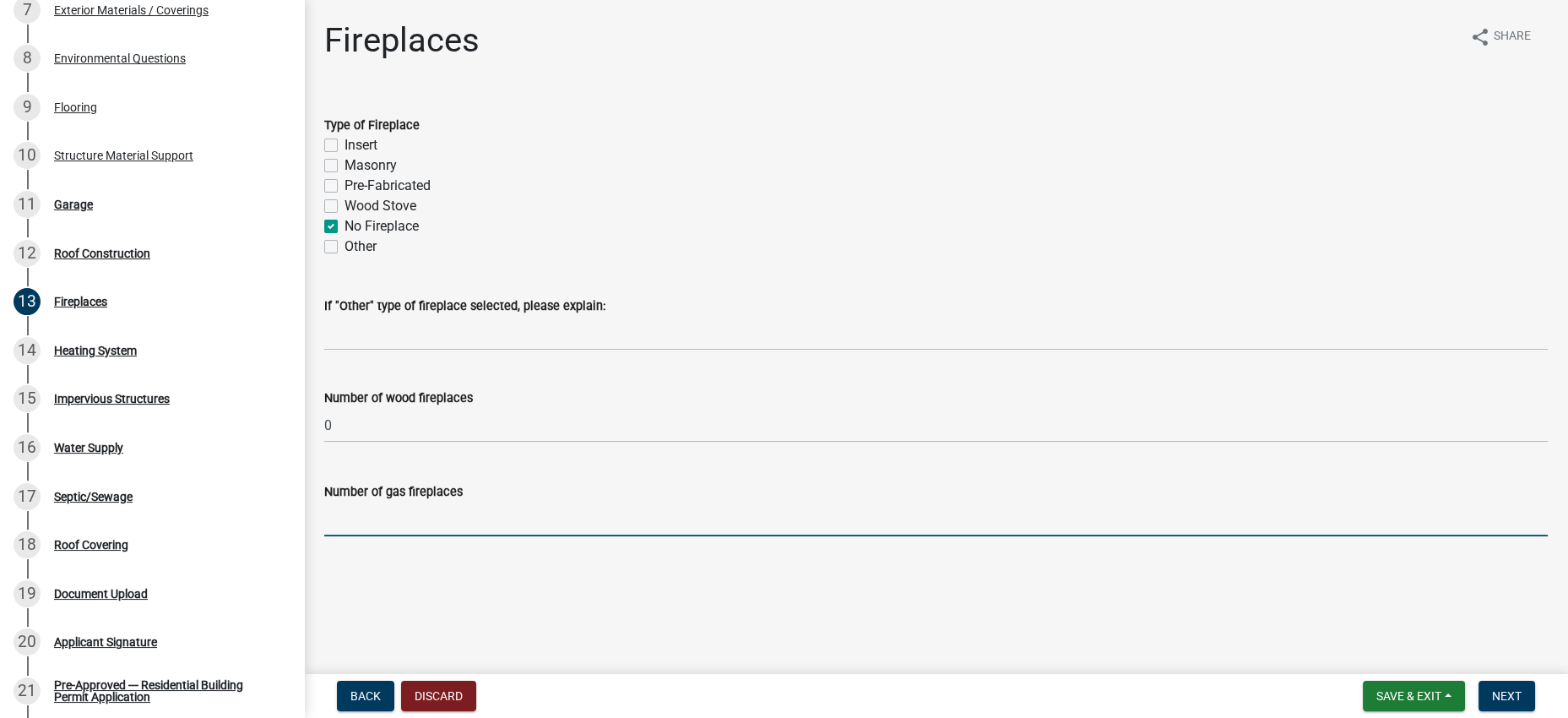
click at [495, 536] on input "text" at bounding box center [935, 518] width 1223 height 35
type input "0"
click at [1152, 680] on div "Back Discard Save & Exit Save Save & Exit Next" at bounding box center [936, 695] width 1237 height 30
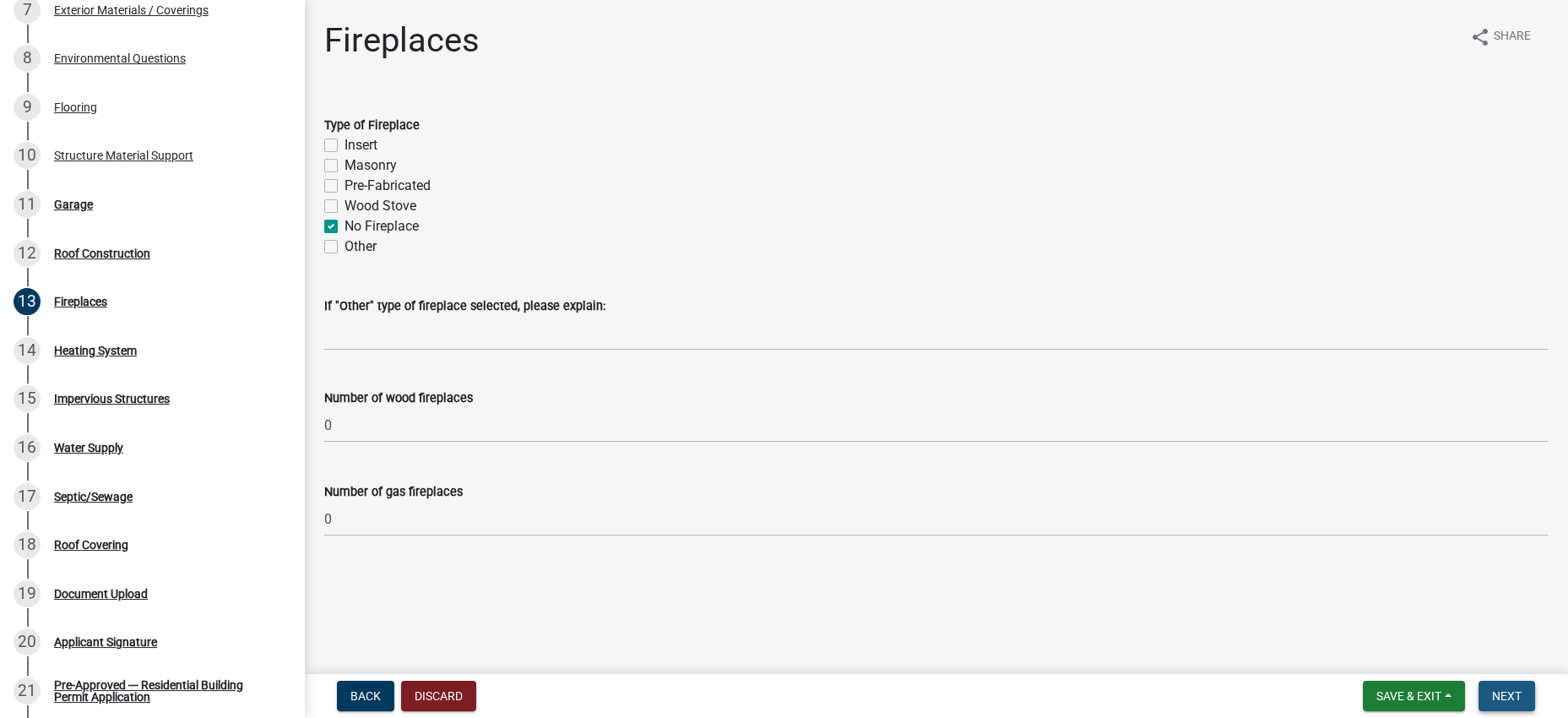
click at [1494, 689] on span "Next" at bounding box center [1506, 695] width 29 height 13
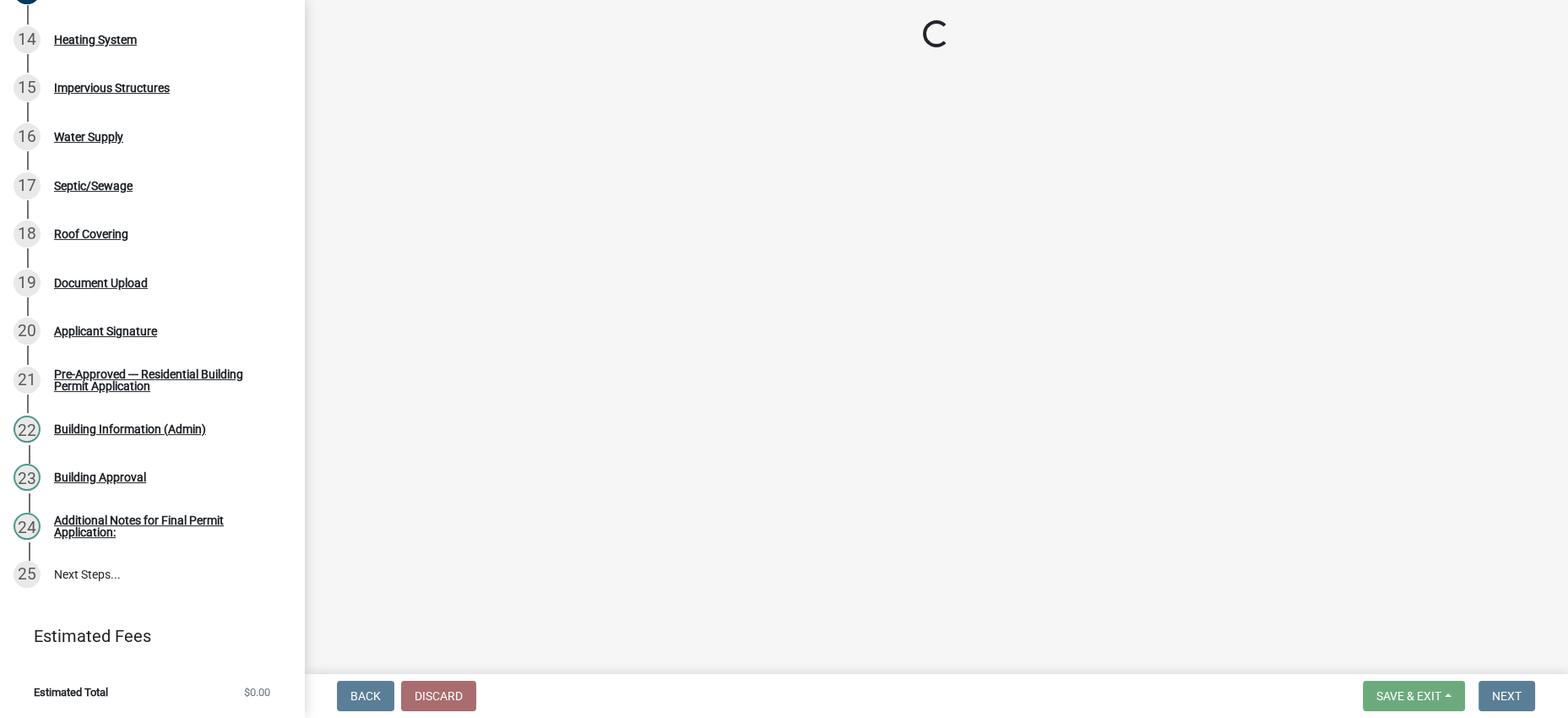
scroll to position [1056, 0]
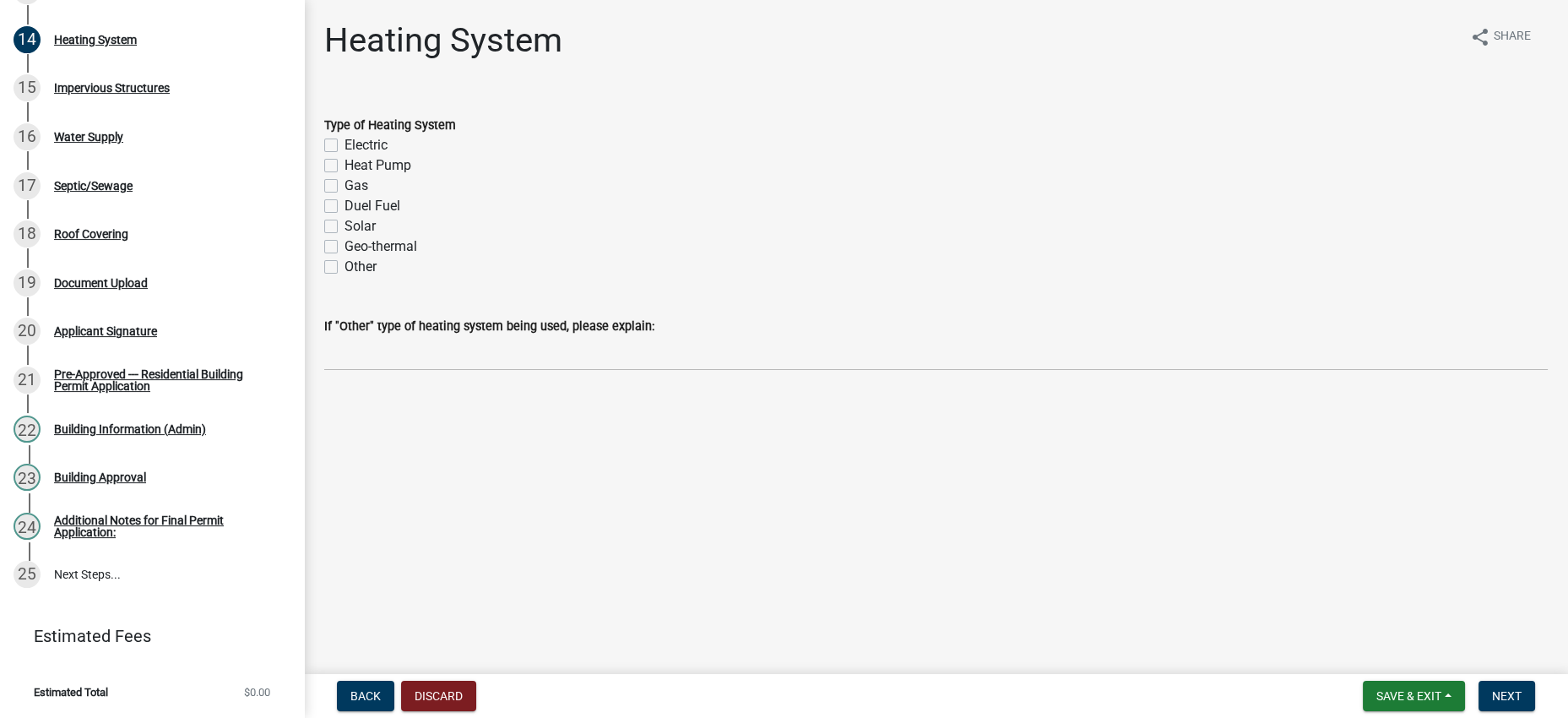
click at [361, 277] on label "Other" at bounding box center [360, 266] width 32 height 20
click at [356, 268] on input "Other" at bounding box center [350, 262] width 11 height 11
checkbox input "true"
checkbox input "false"
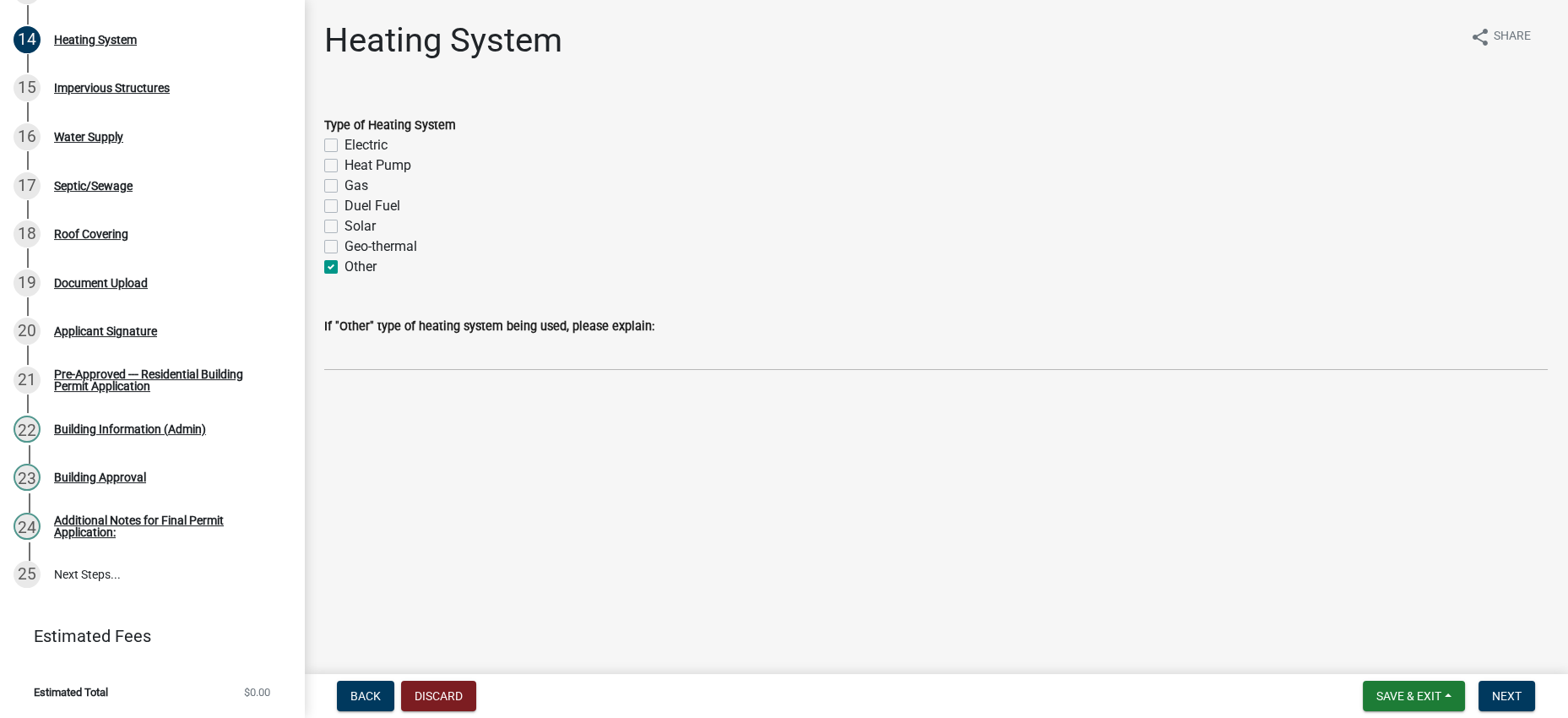
checkbox input "false"
checkbox input "true"
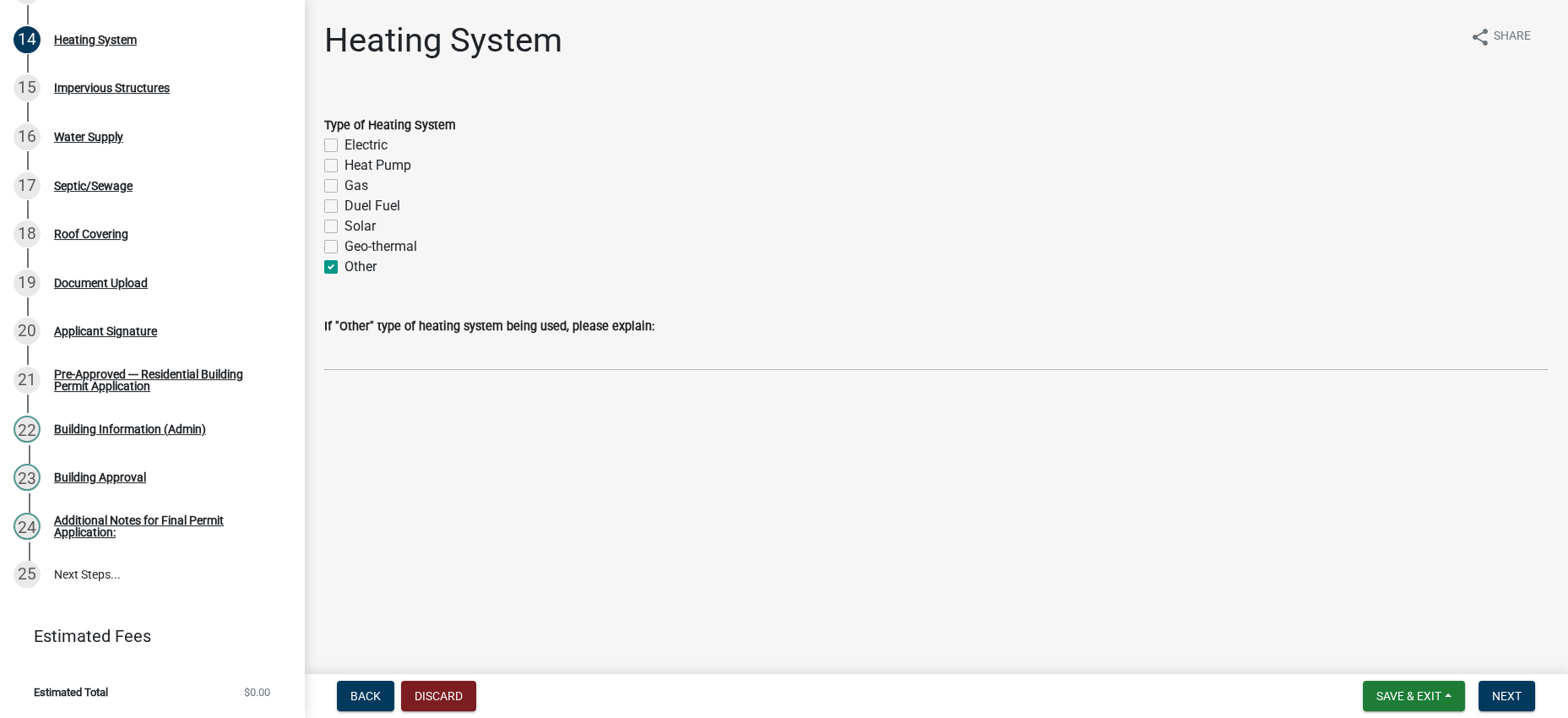
click at [479, 384] on wm-data-entity-input "If "Other" type of heating system being used, please explain:" at bounding box center [935, 338] width 1223 height 92
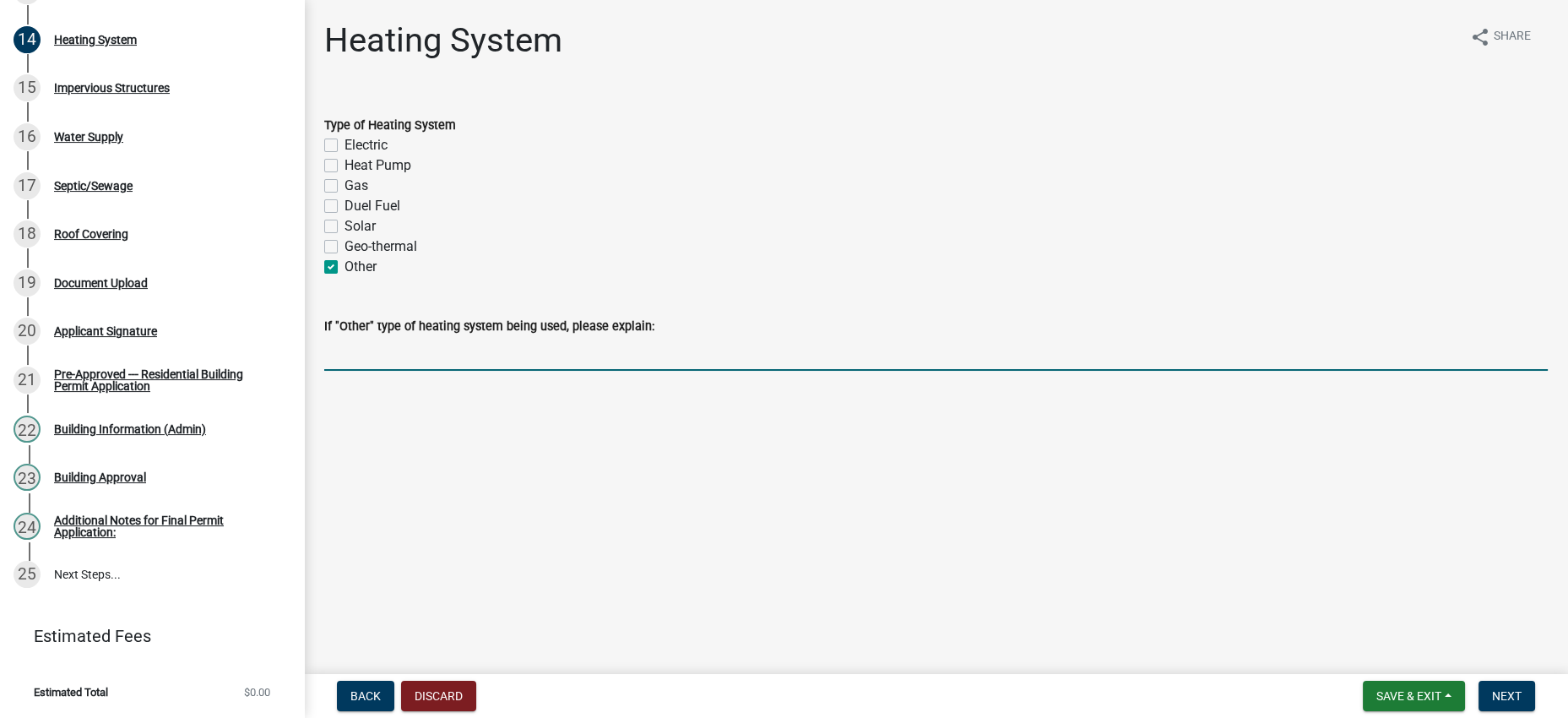
click at [490, 371] on input "If "Other" type of heating system being used, please explain:" at bounding box center [935, 353] width 1223 height 35
type input "No heat to structure"
click at [915, 574] on main "Heating System share Share Type of Heating System Electric Heat Pump Gas Duel F…" at bounding box center [935, 333] width 1263 height 667
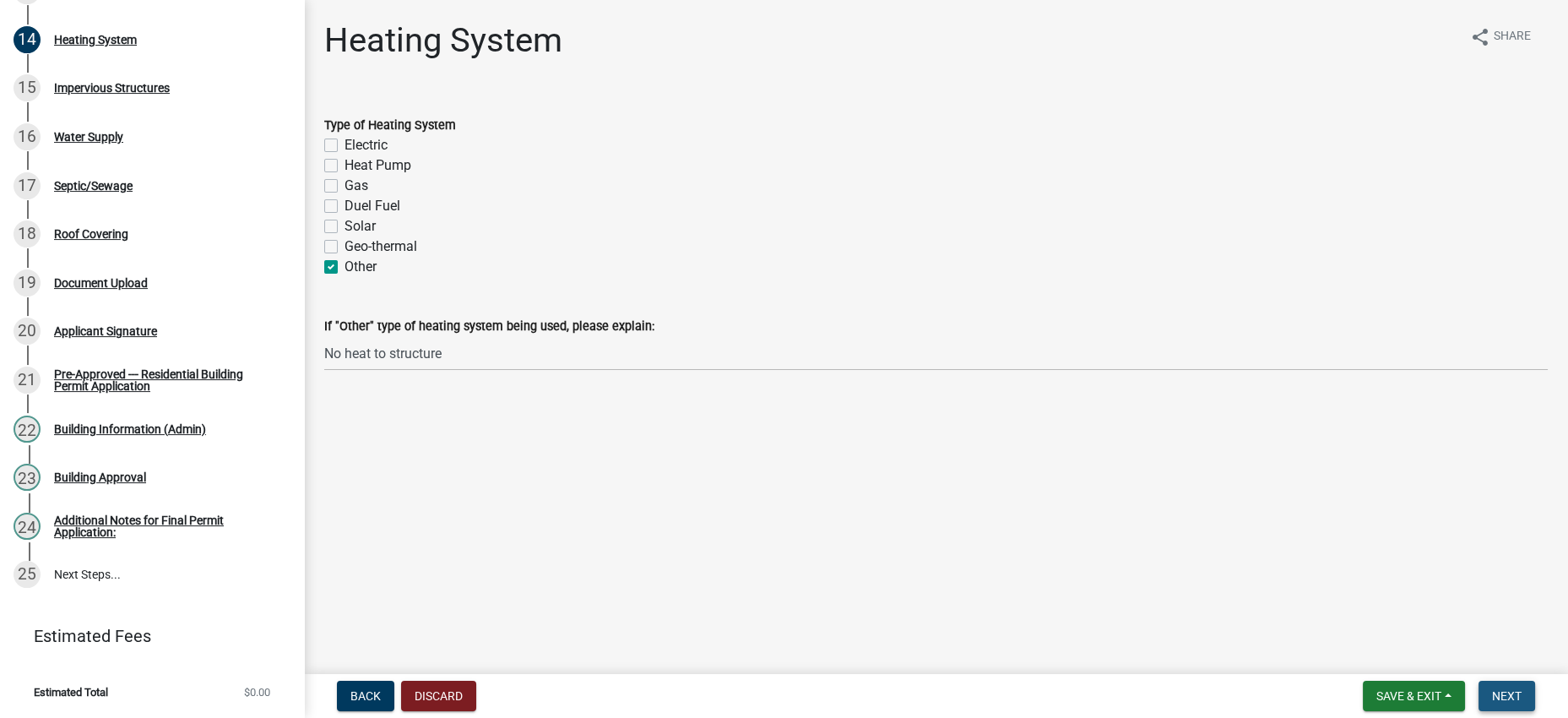
click at [1519, 706] on button "Next" at bounding box center [1507, 695] width 57 height 30
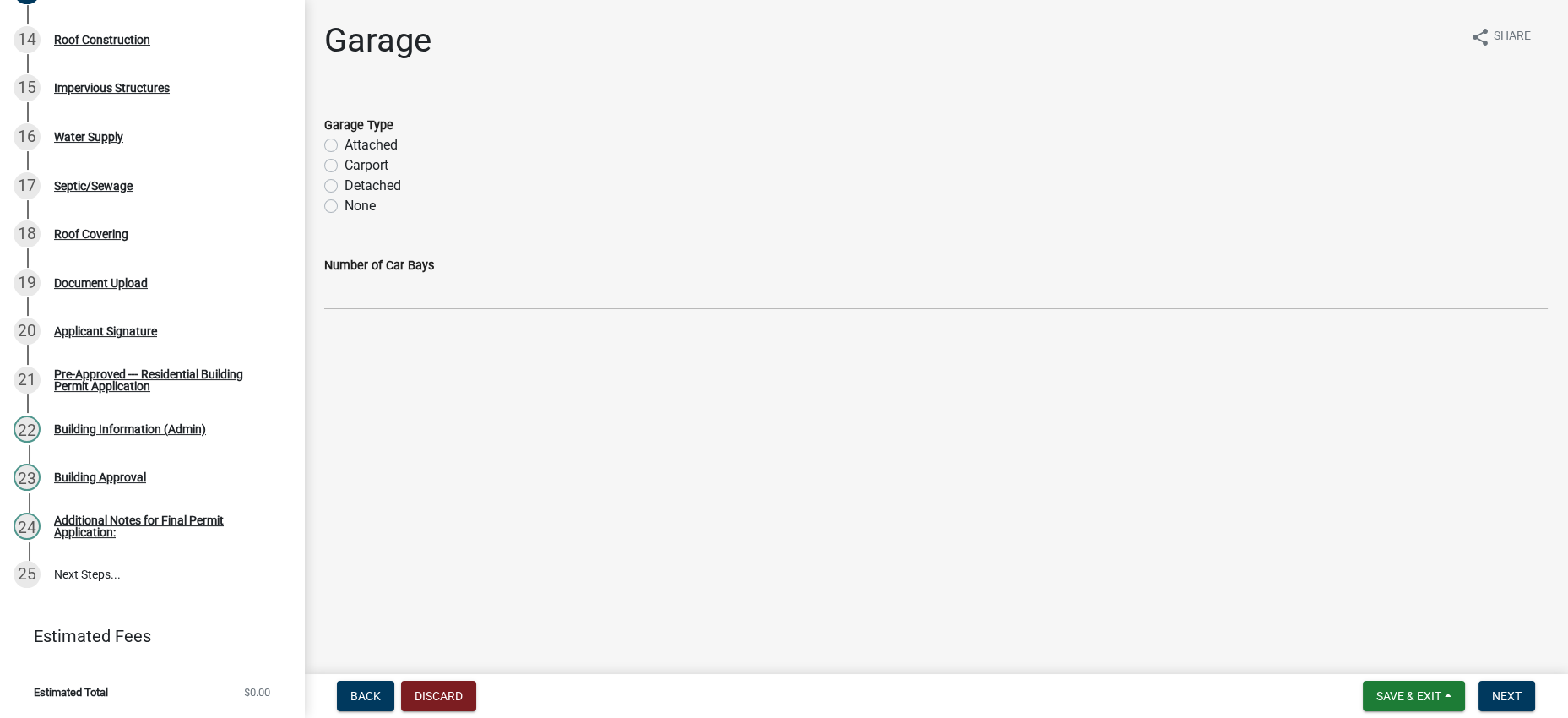
click at [344, 155] on label "Attached" at bounding box center [371, 145] width 53 height 20
click at [344, 146] on input "Attached" at bounding box center [350, 141] width 11 height 11
radio input "true"
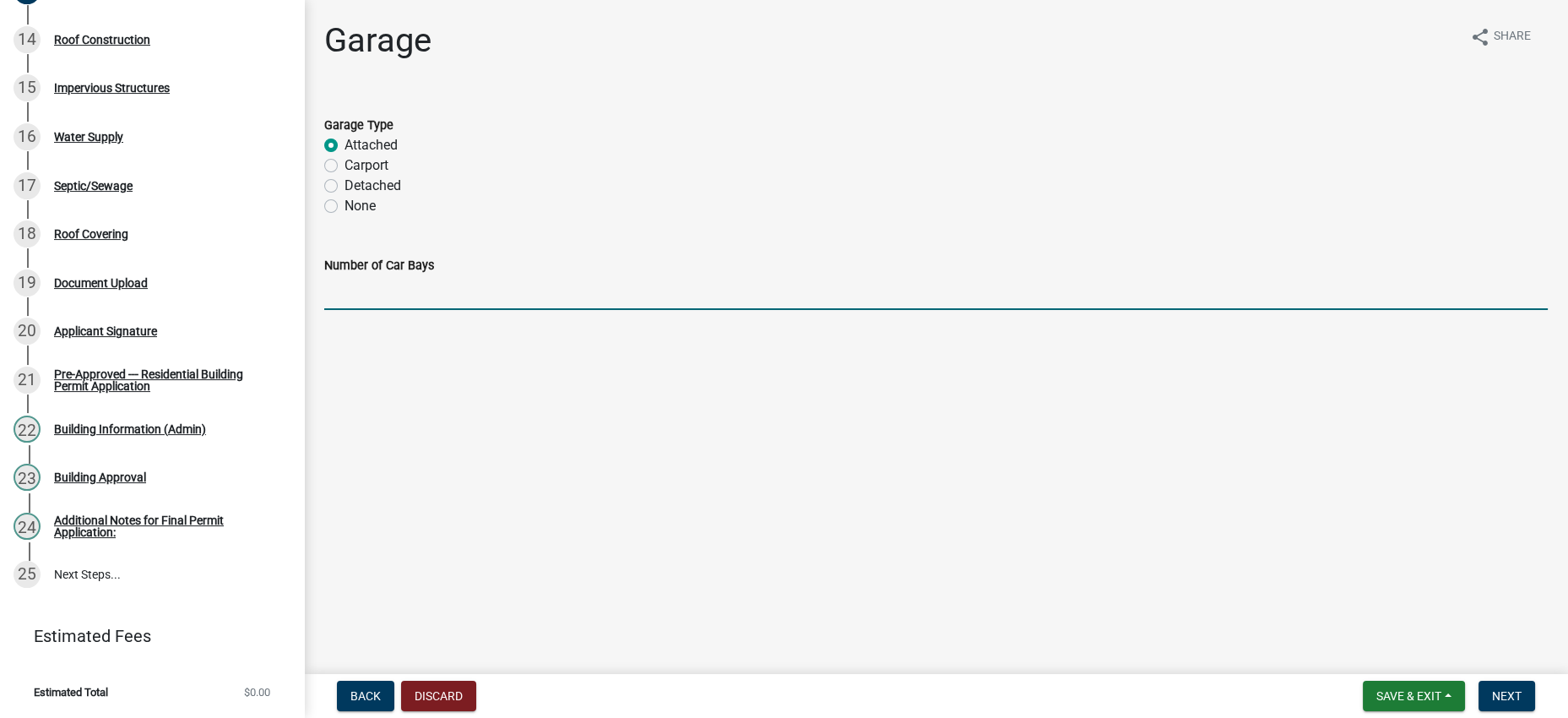
click at [422, 310] on input "text" at bounding box center [935, 292] width 1223 height 35
type input "2"
click at [854, 496] on main "Garage share Share Garage Type Attached Carport Detached None Number of Car Bay…" at bounding box center [935, 333] width 1263 height 667
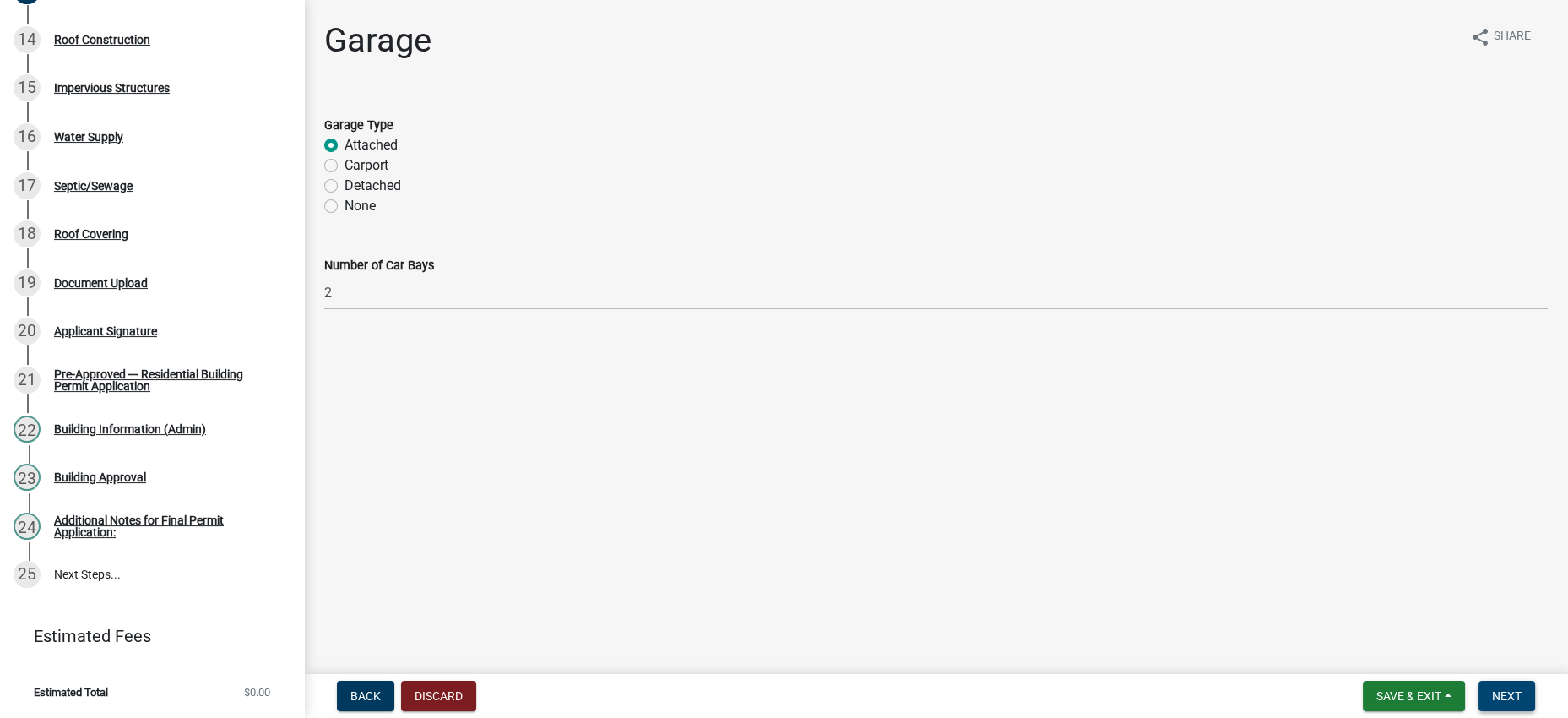
click at [1478, 680] on button "Next" at bounding box center [1507, 695] width 57 height 30
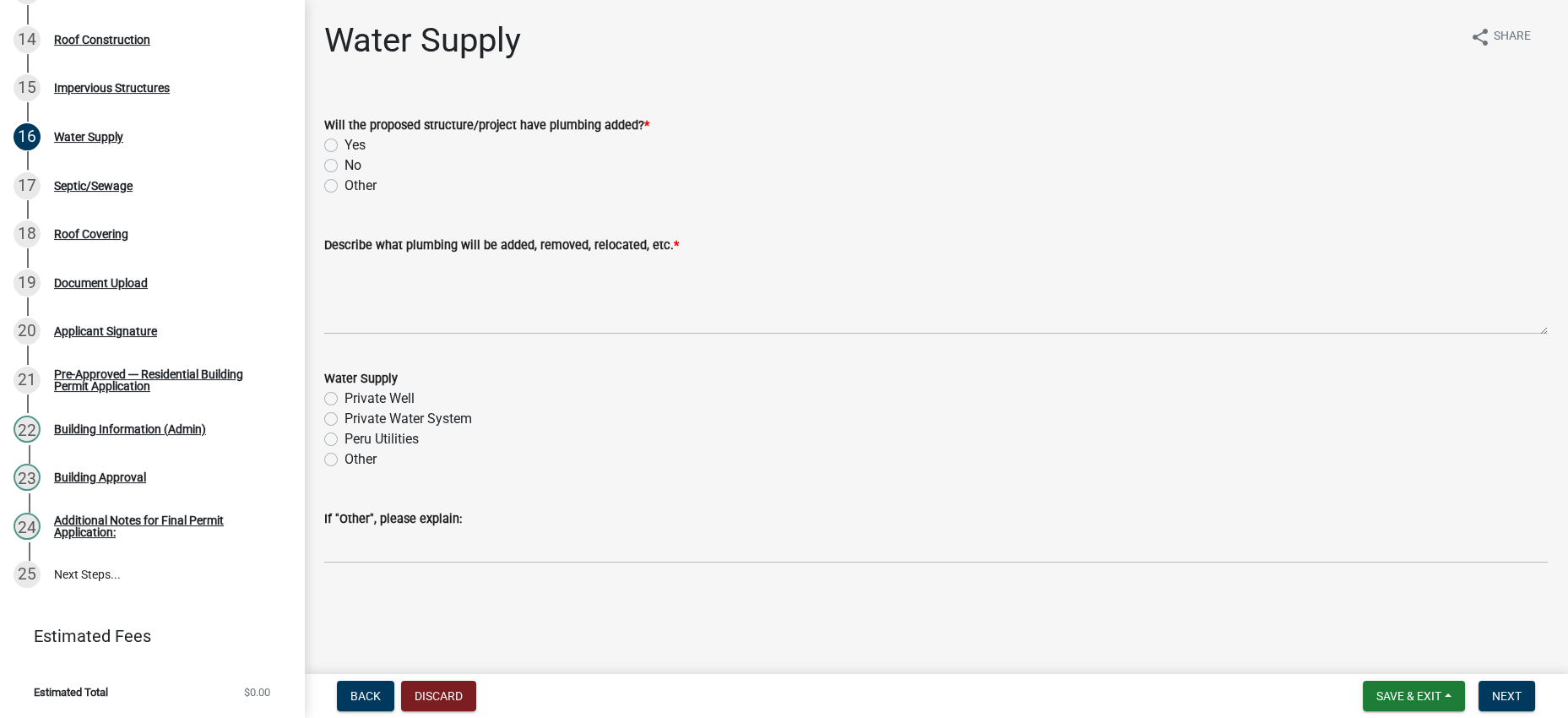
click at [344, 176] on label "No" at bounding box center [353, 165] width 17 height 20
click at [344, 166] on input "No" at bounding box center [350, 161] width 11 height 11
radio input "true"
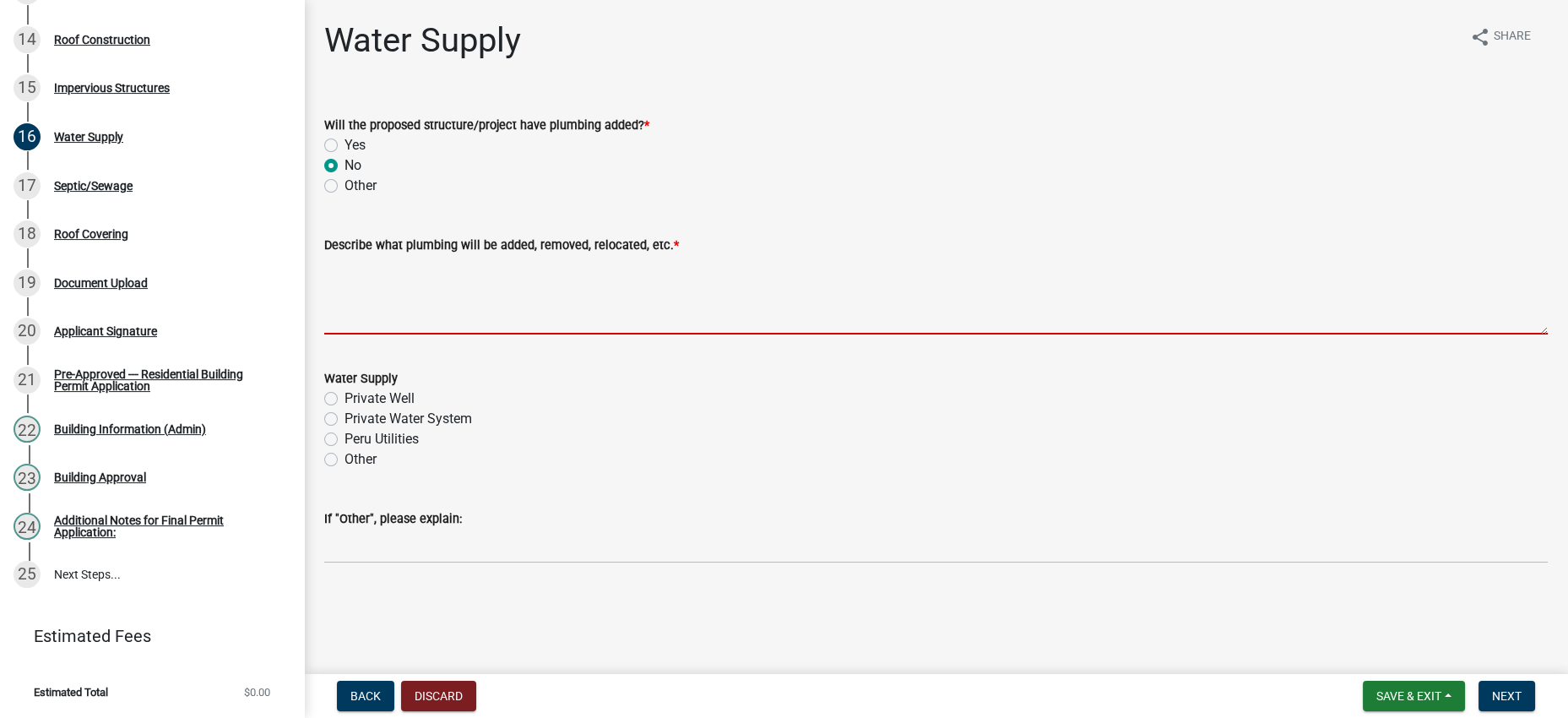
click at [442, 334] on textarea "Describe what plumbing will be added, removed, relocated, etc. *" at bounding box center [935, 295] width 1223 height 79
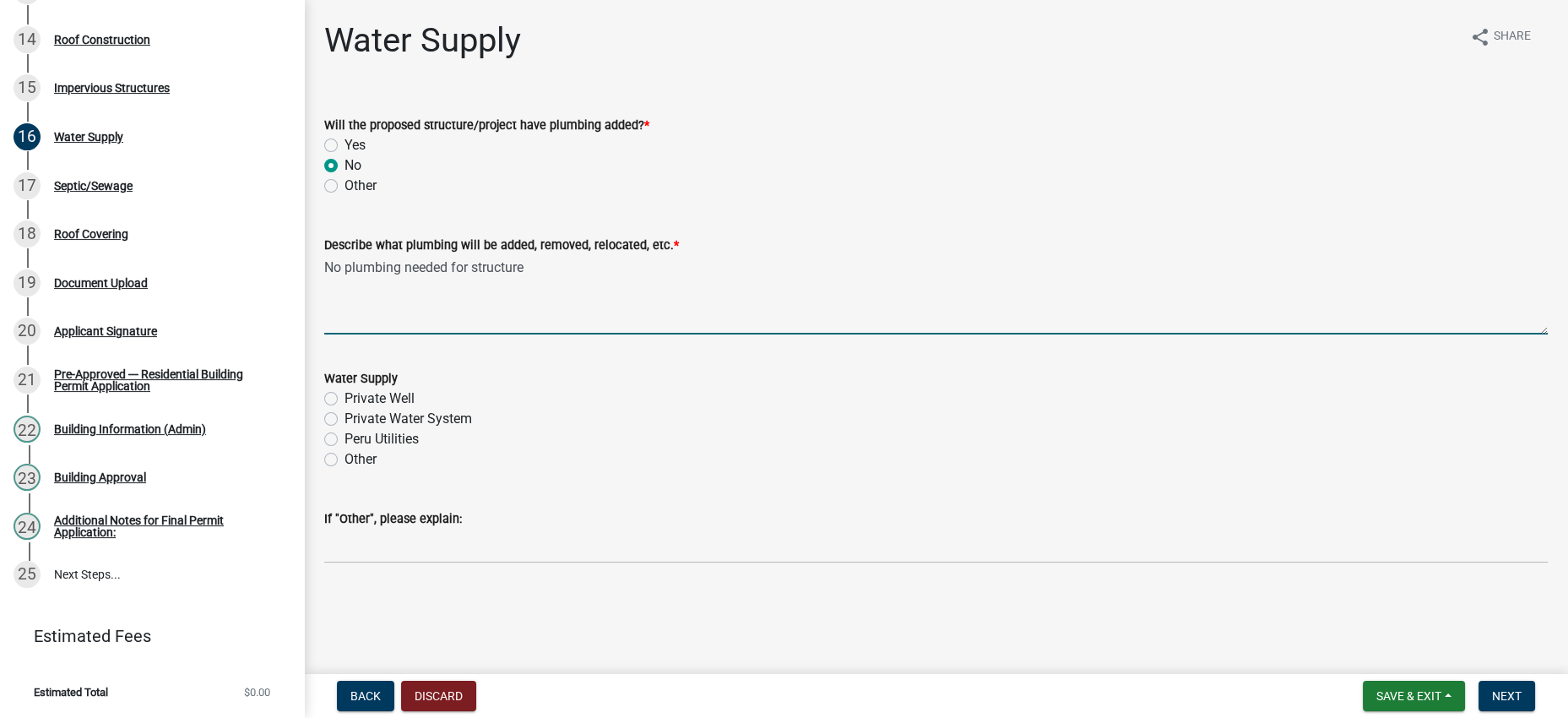
scroll to position [122, 0]
type textarea "No plumbing needed for structure"
click at [736, 389] on div "Private Well" at bounding box center [935, 398] width 1223 height 20
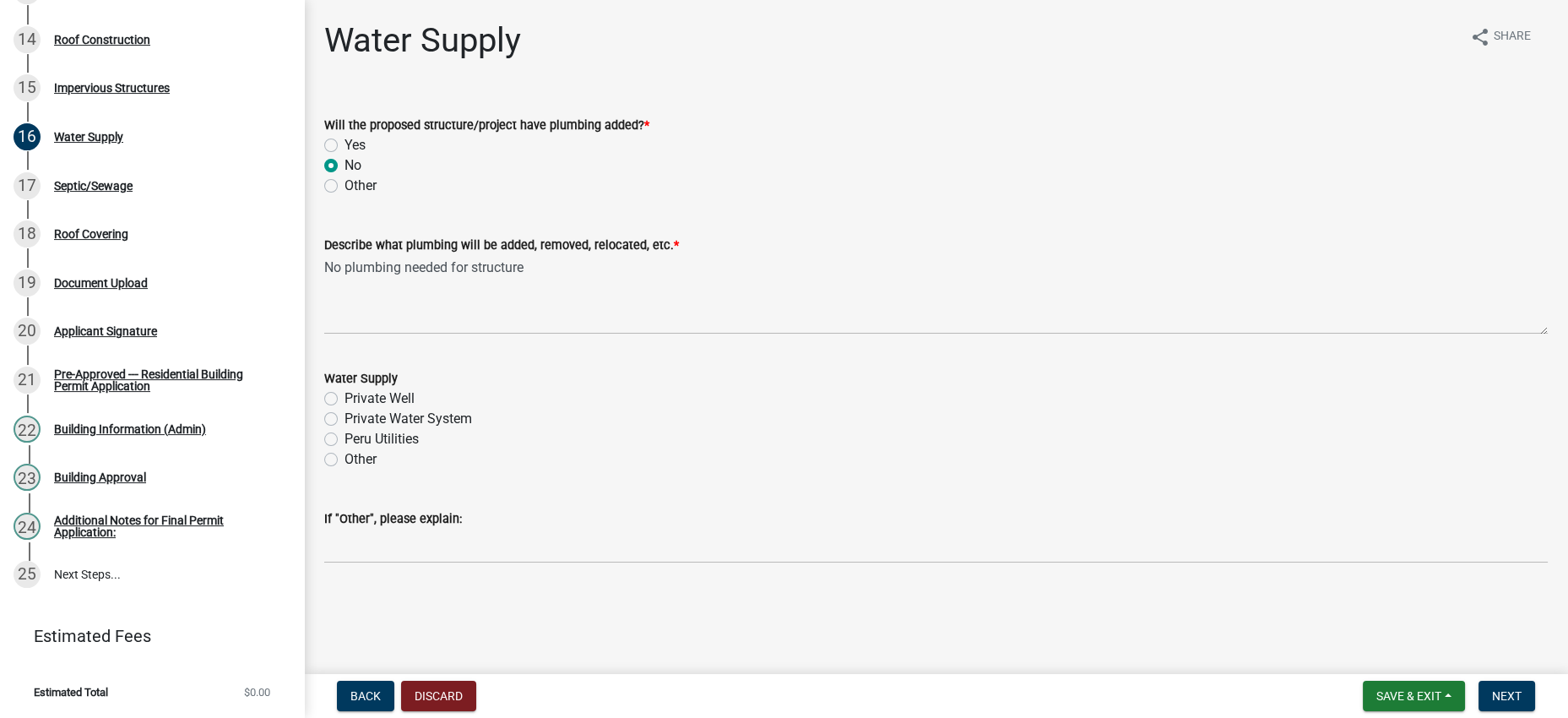
click at [344, 450] on label "Other" at bounding box center [360, 459] width 32 height 20
click at [344, 450] on input "Other" at bounding box center [350, 455] width 11 height 11
radio input "true"
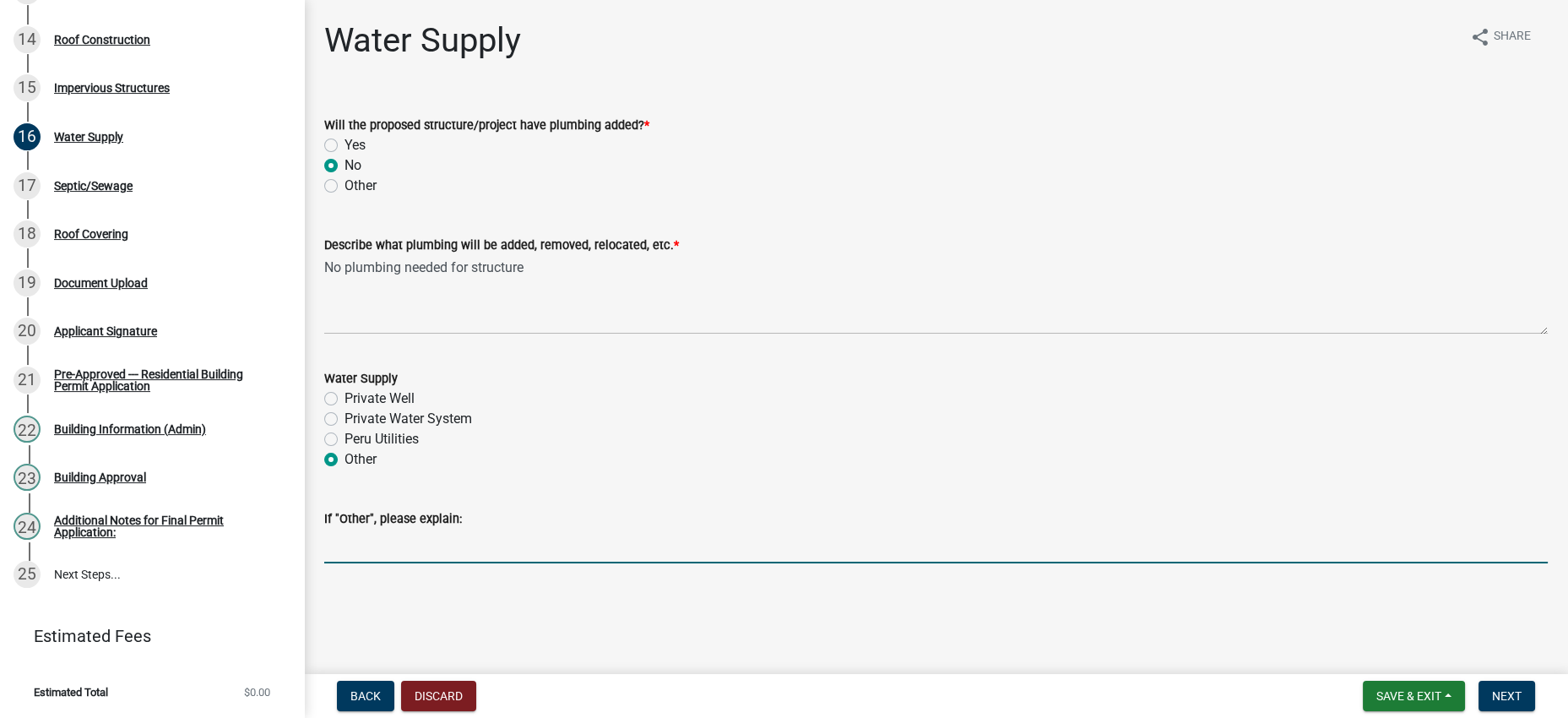
click at [446, 563] on input "If "Other", please explain:" at bounding box center [935, 546] width 1223 height 35
type input "No water supply to structure"
click at [645, 622] on main "Water Supply share Share Will the proposed structure/project have plumbing adde…" at bounding box center [935, 333] width 1263 height 667
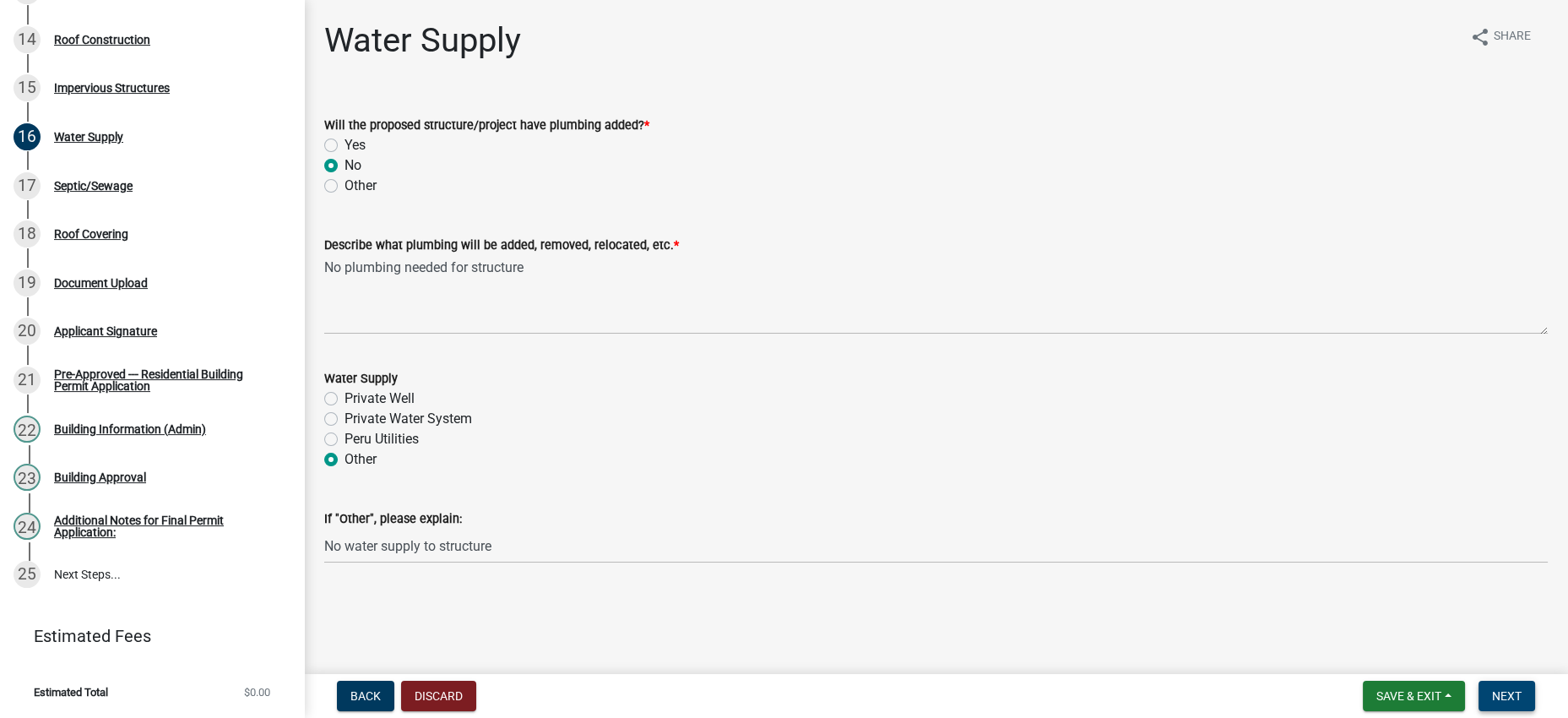
click at [1490, 708] on button "Next" at bounding box center [1507, 695] width 57 height 30
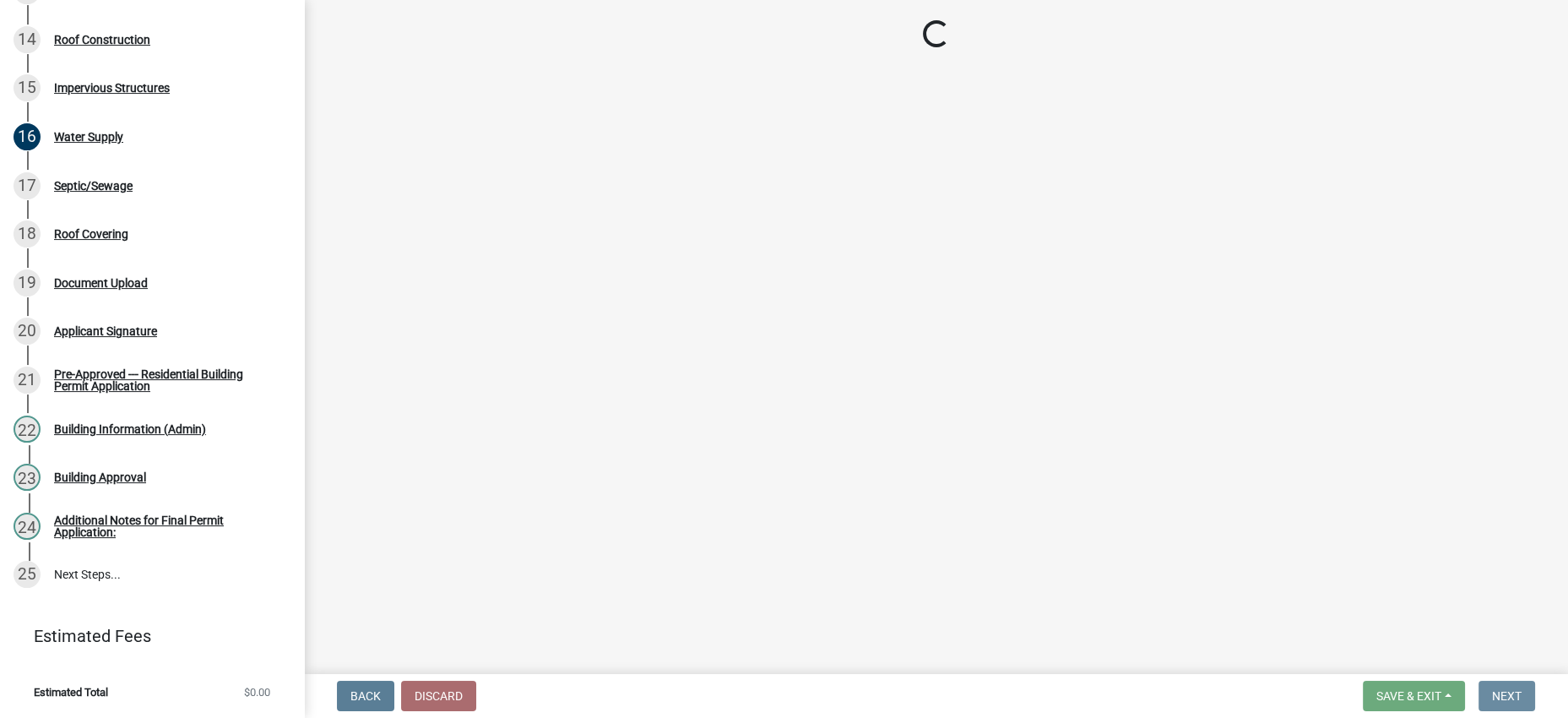
scroll to position [0, 0]
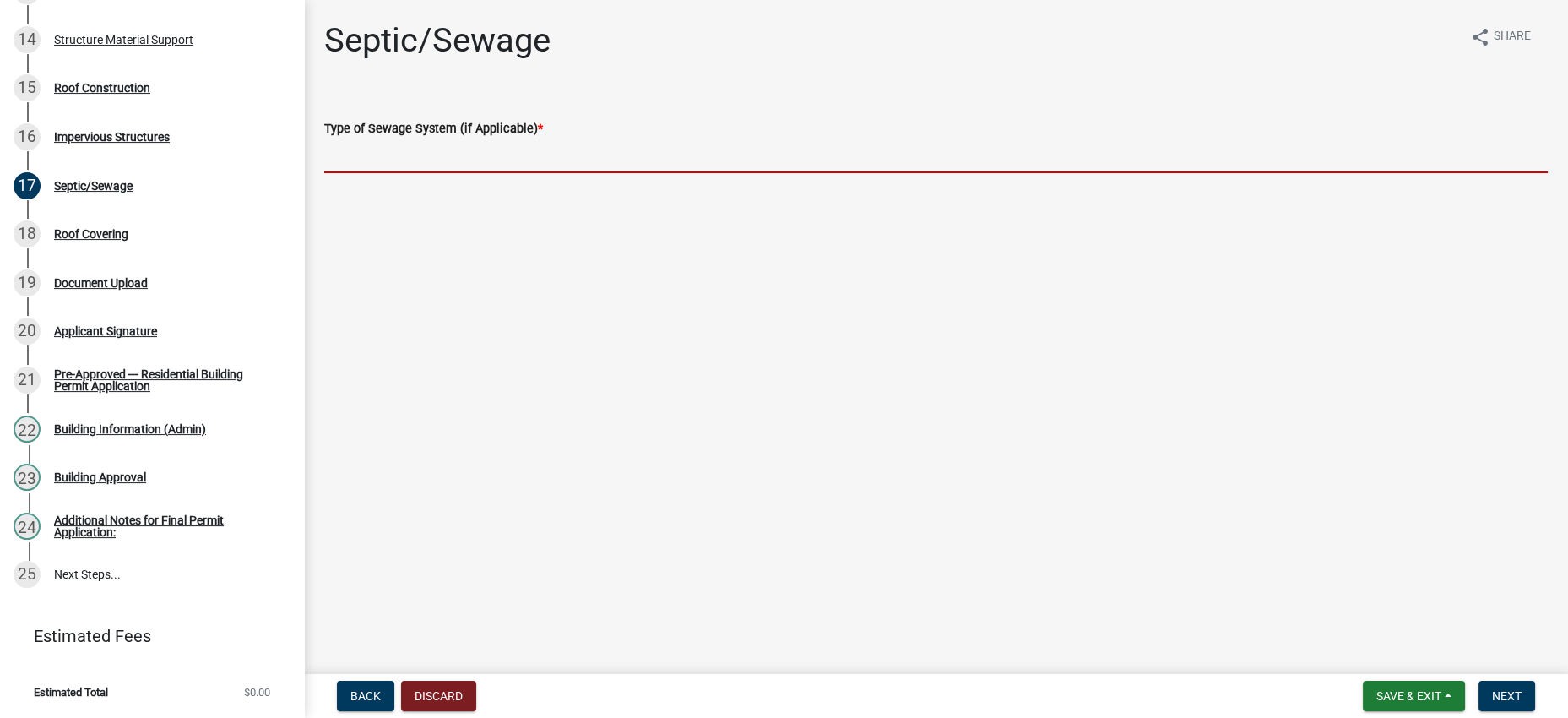
click at [472, 173] on input "Type of Sewage System (if Applicable) *" at bounding box center [935, 155] width 1223 height 35
type input "No sewage to structure"
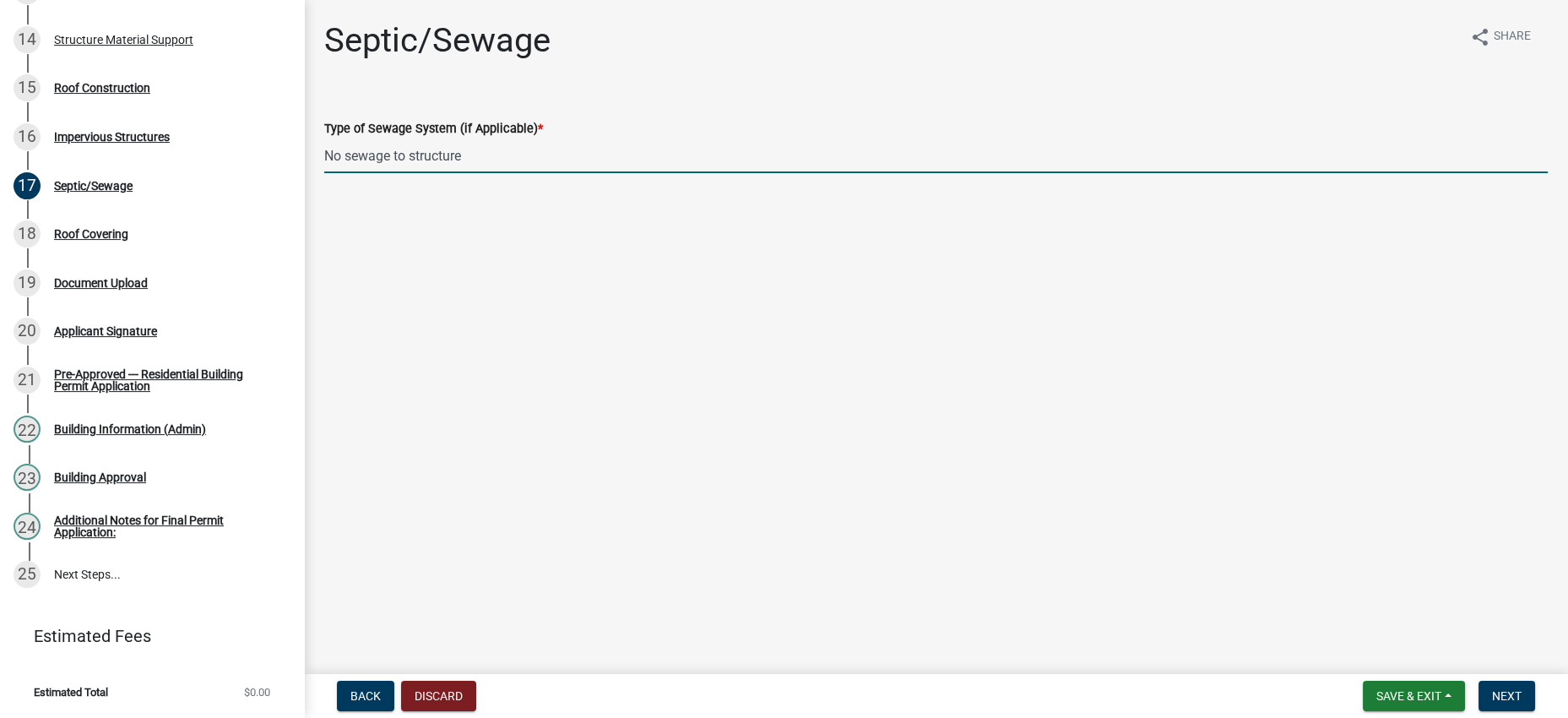
drag, startPoint x: 960, startPoint y: 357, endPoint x: 977, endPoint y: 359, distance: 17.1
click at [960, 357] on main "Septic/Sewage share Share Type of Sewage System (if Applicable) * No sewage to …" at bounding box center [935, 333] width 1263 height 667
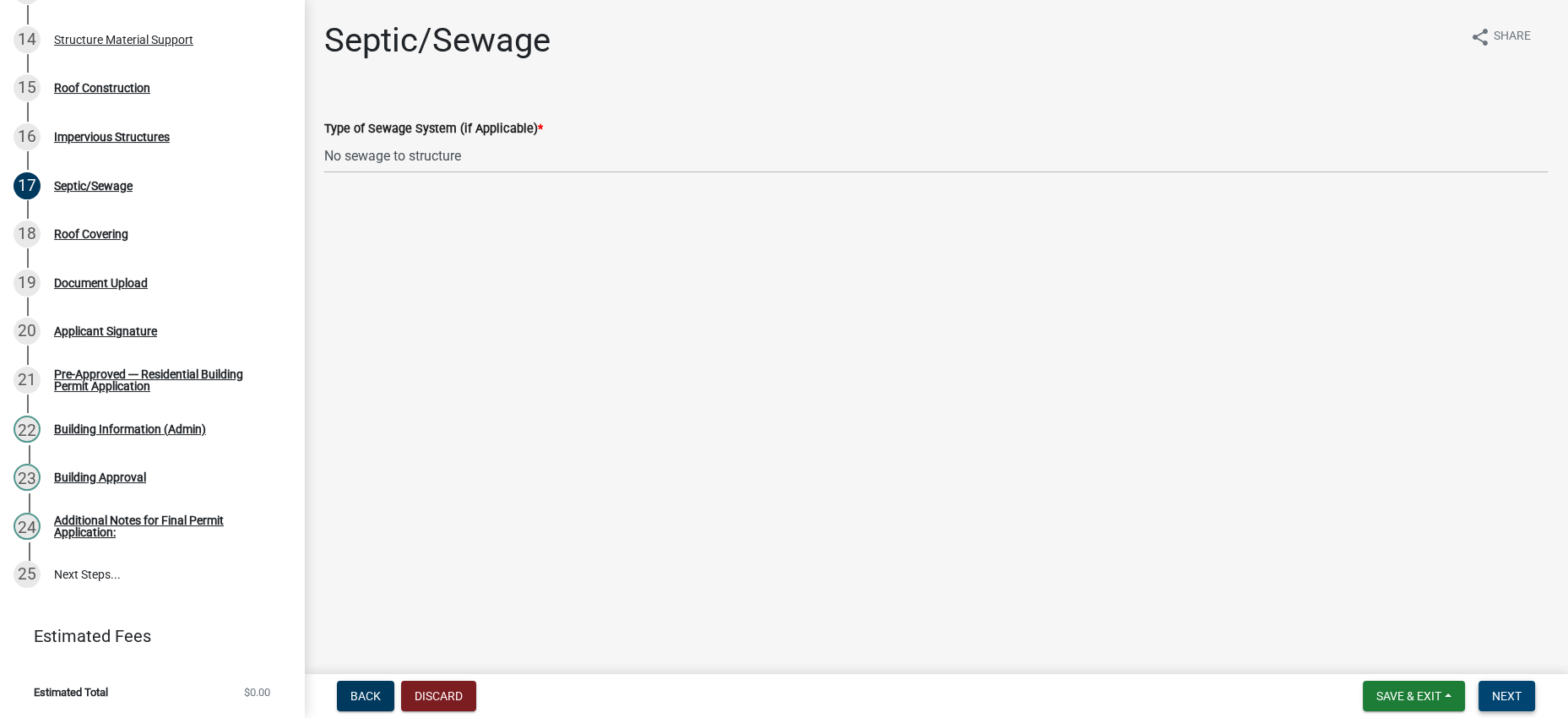
click at [1491, 689] on span "Next" at bounding box center [1506, 695] width 29 height 13
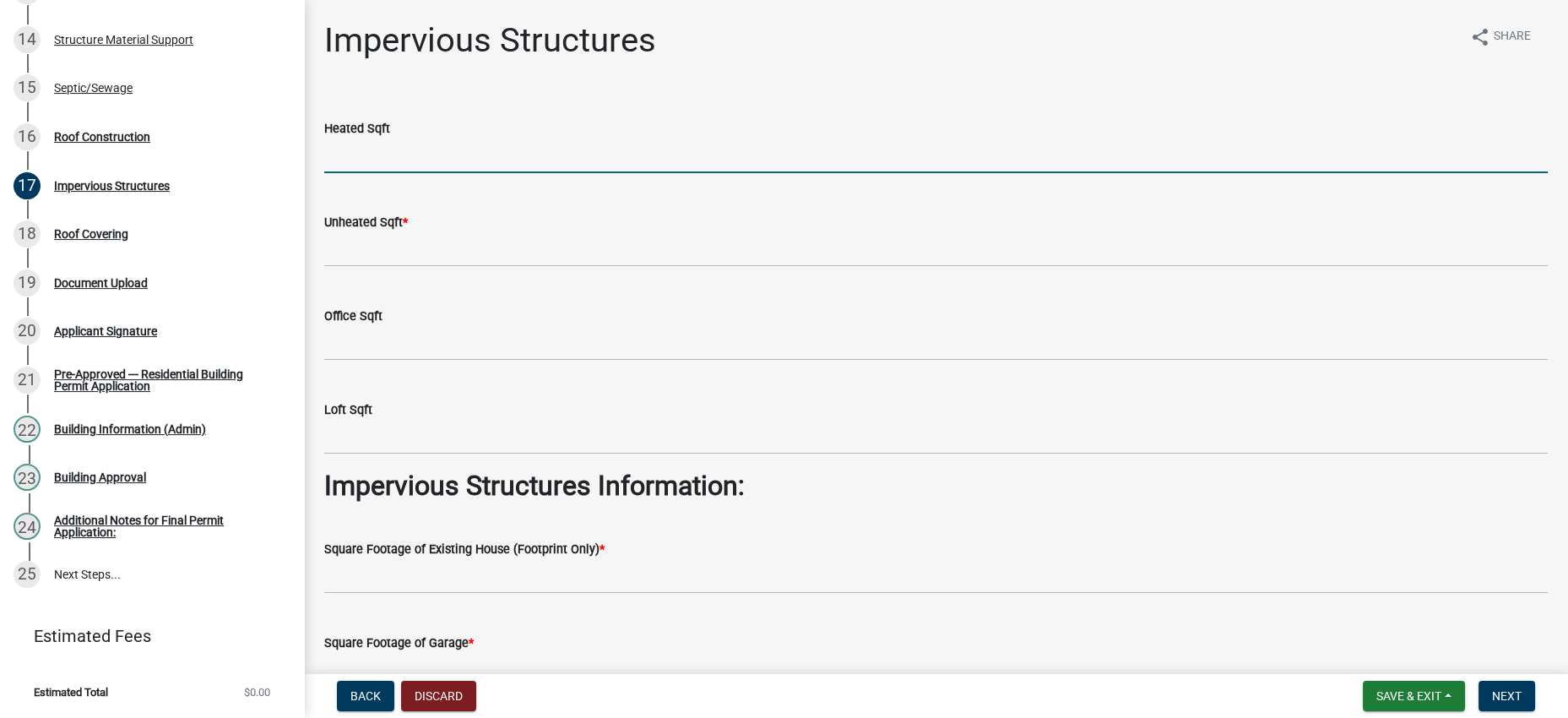
click at [476, 173] on input "text" at bounding box center [935, 155] width 1223 height 35
type input "0"
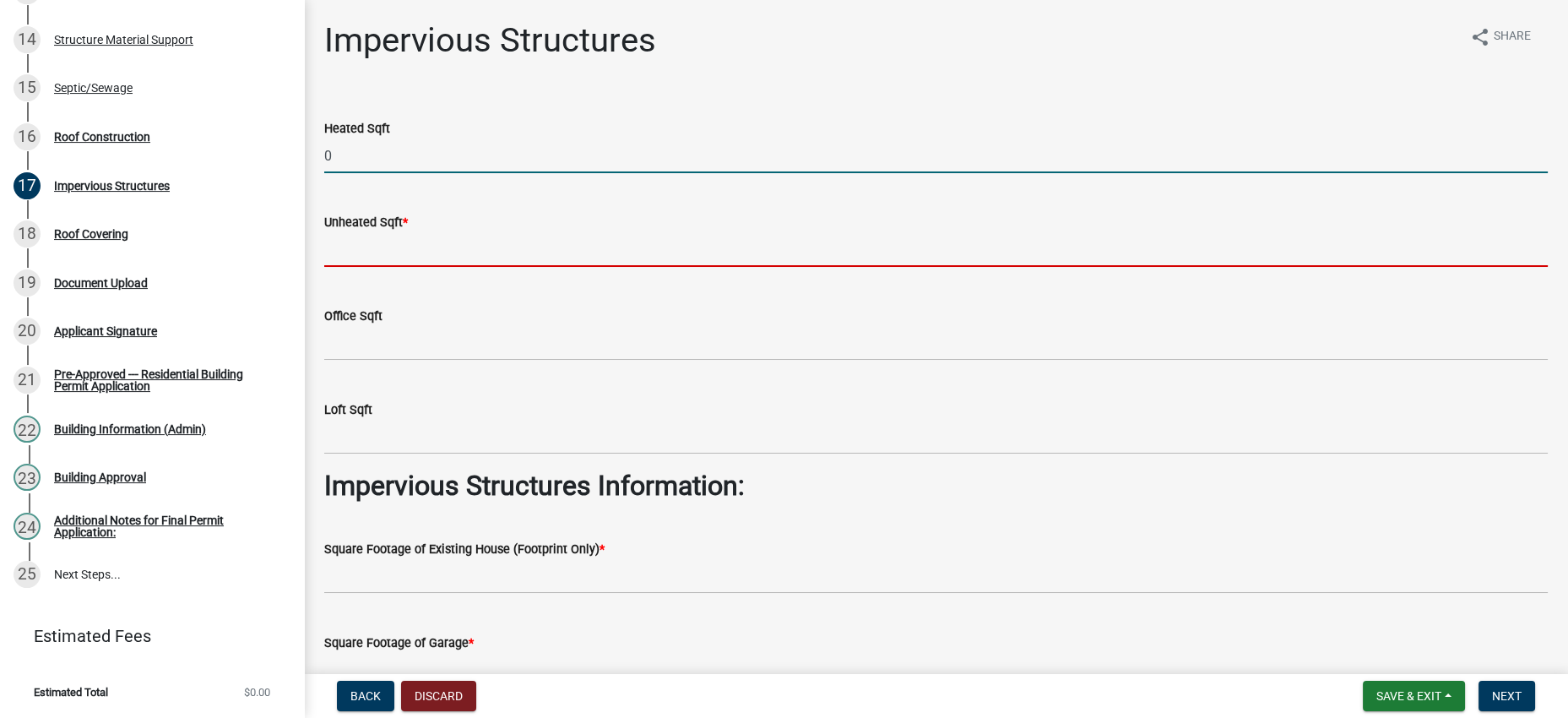
click at [428, 267] on input "text" at bounding box center [935, 249] width 1223 height 35
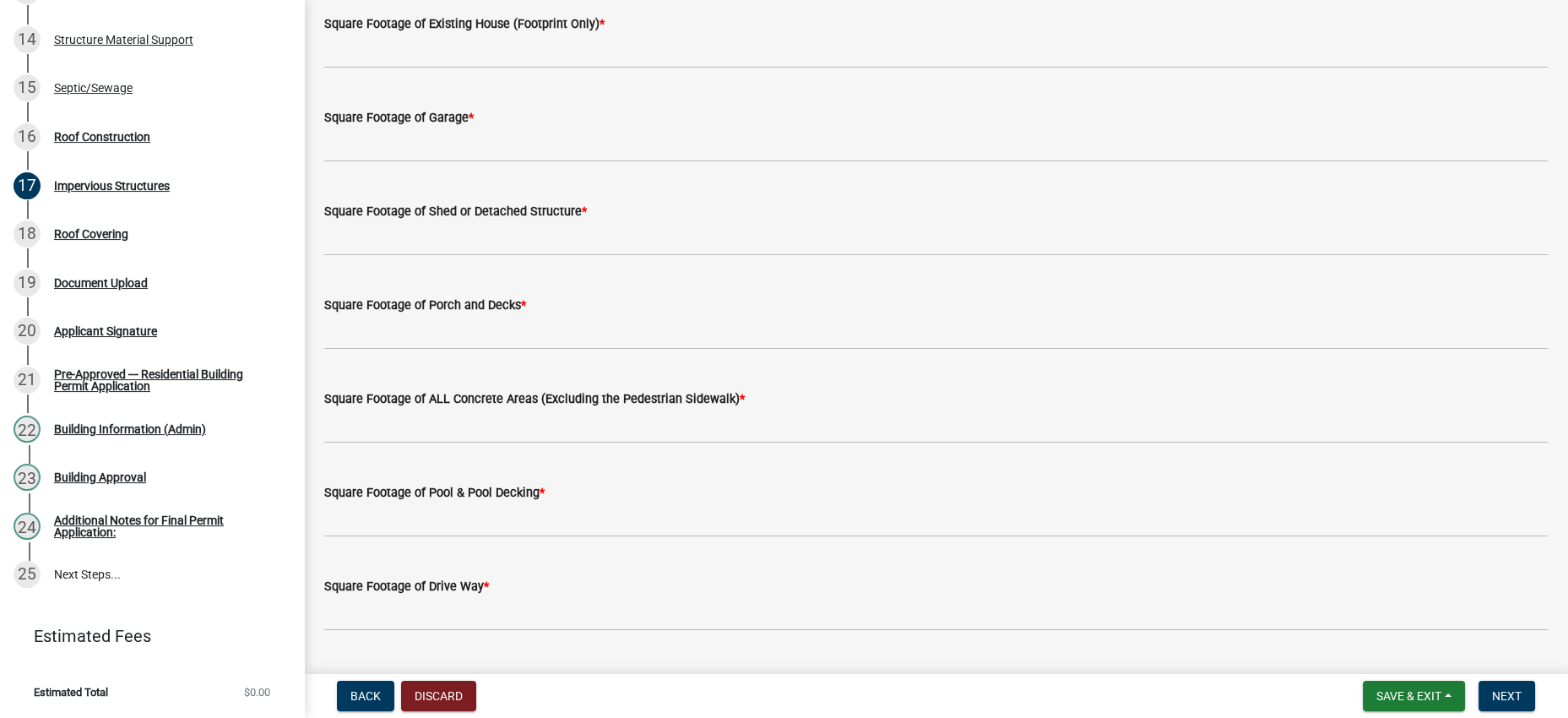
scroll to position [528, 0]
type input "1170"
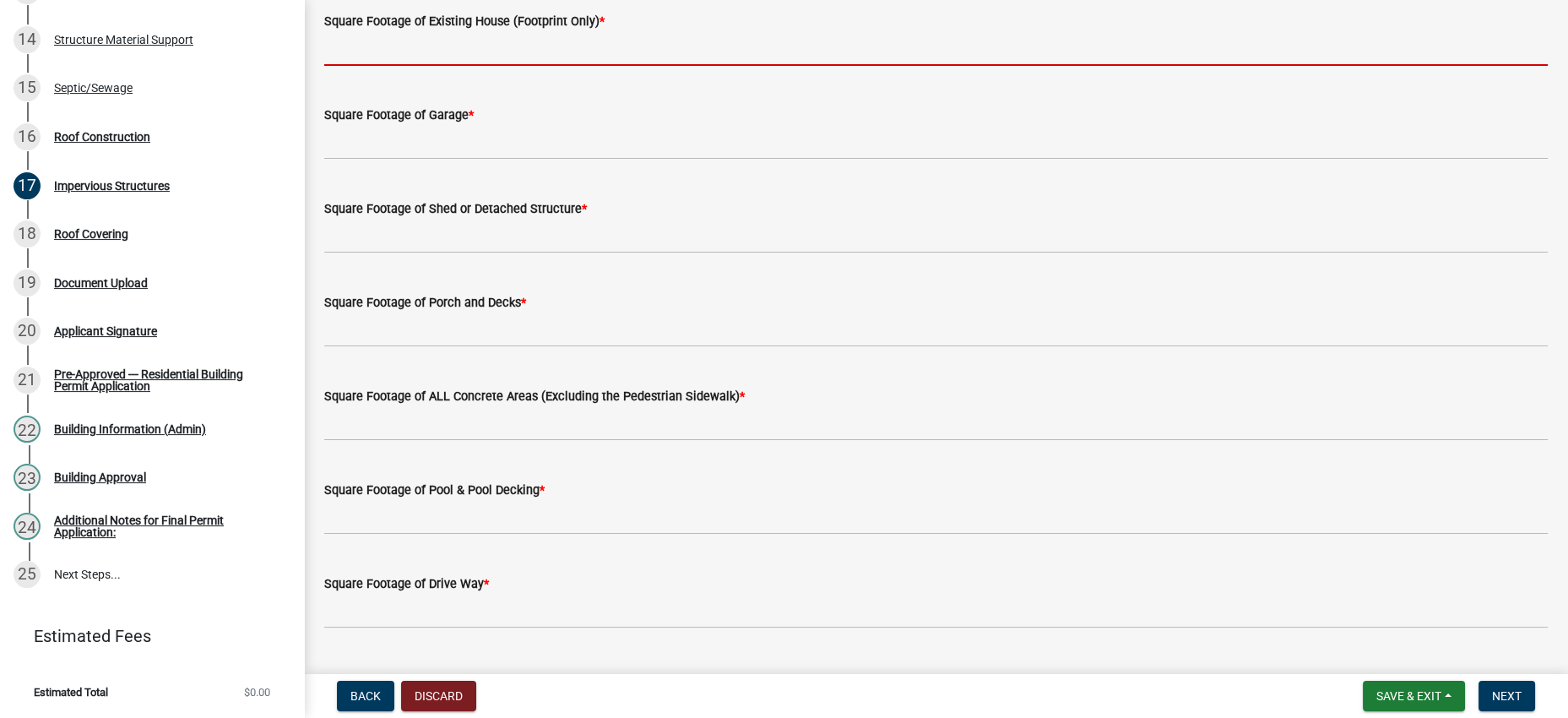
click at [483, 66] on input "text" at bounding box center [935, 48] width 1223 height 35
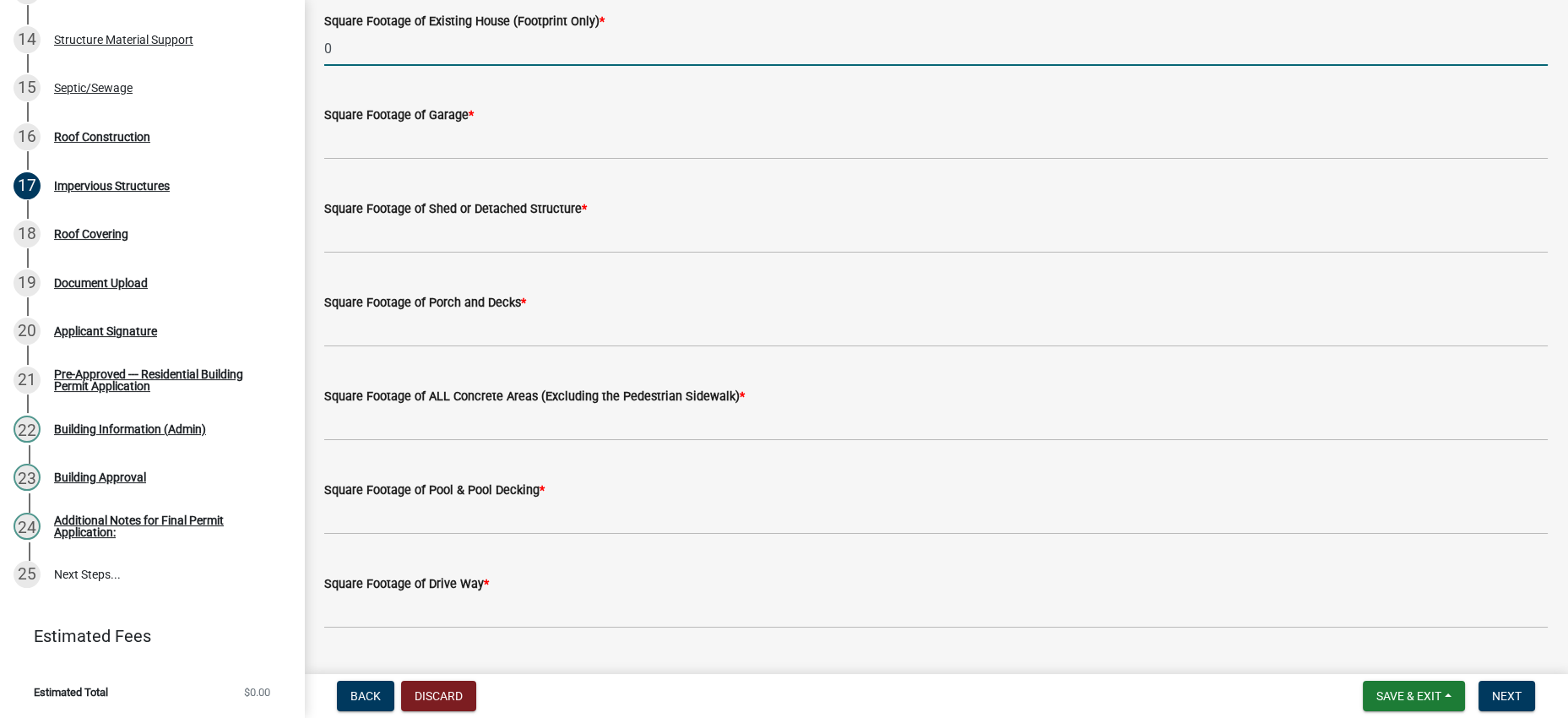
type input "0"
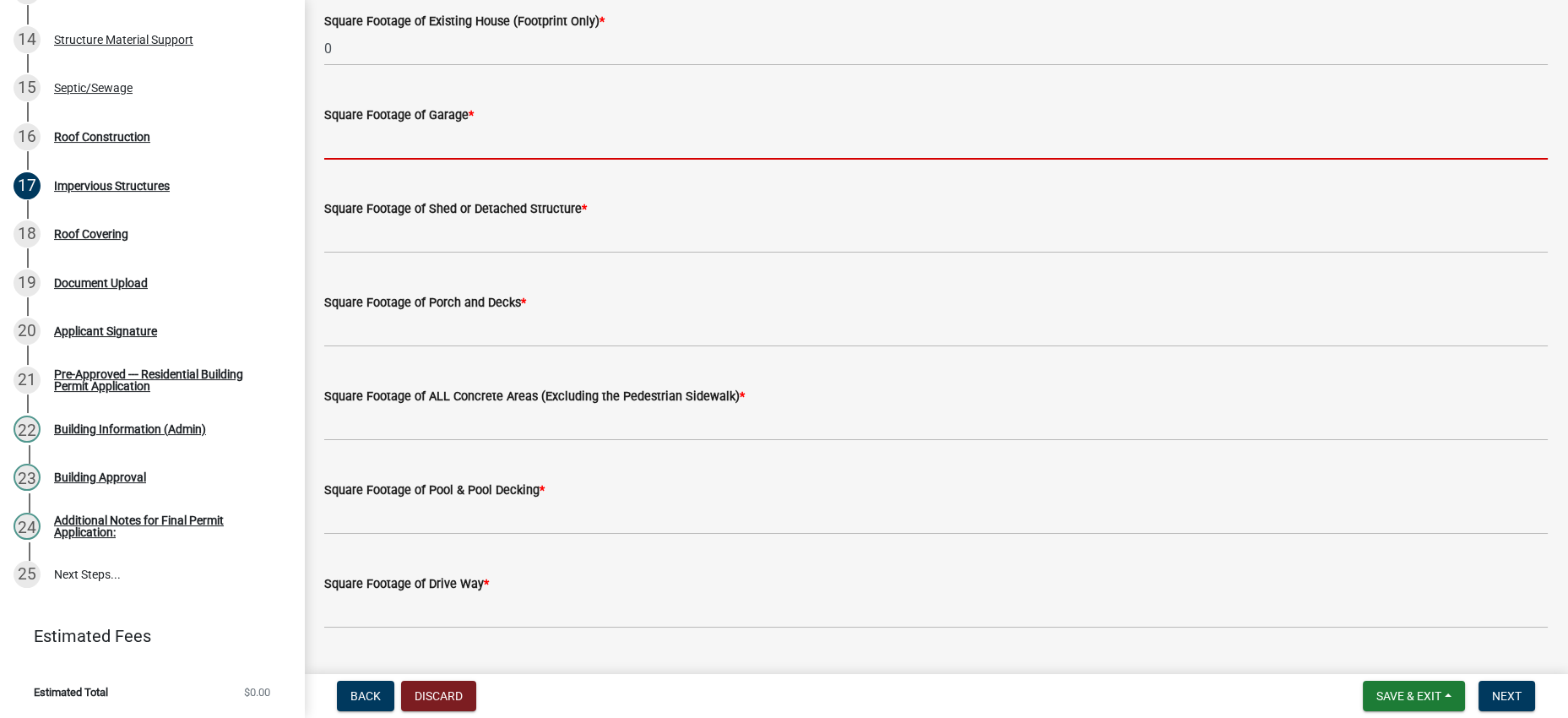
click at [492, 160] on input "text" at bounding box center [935, 142] width 1223 height 35
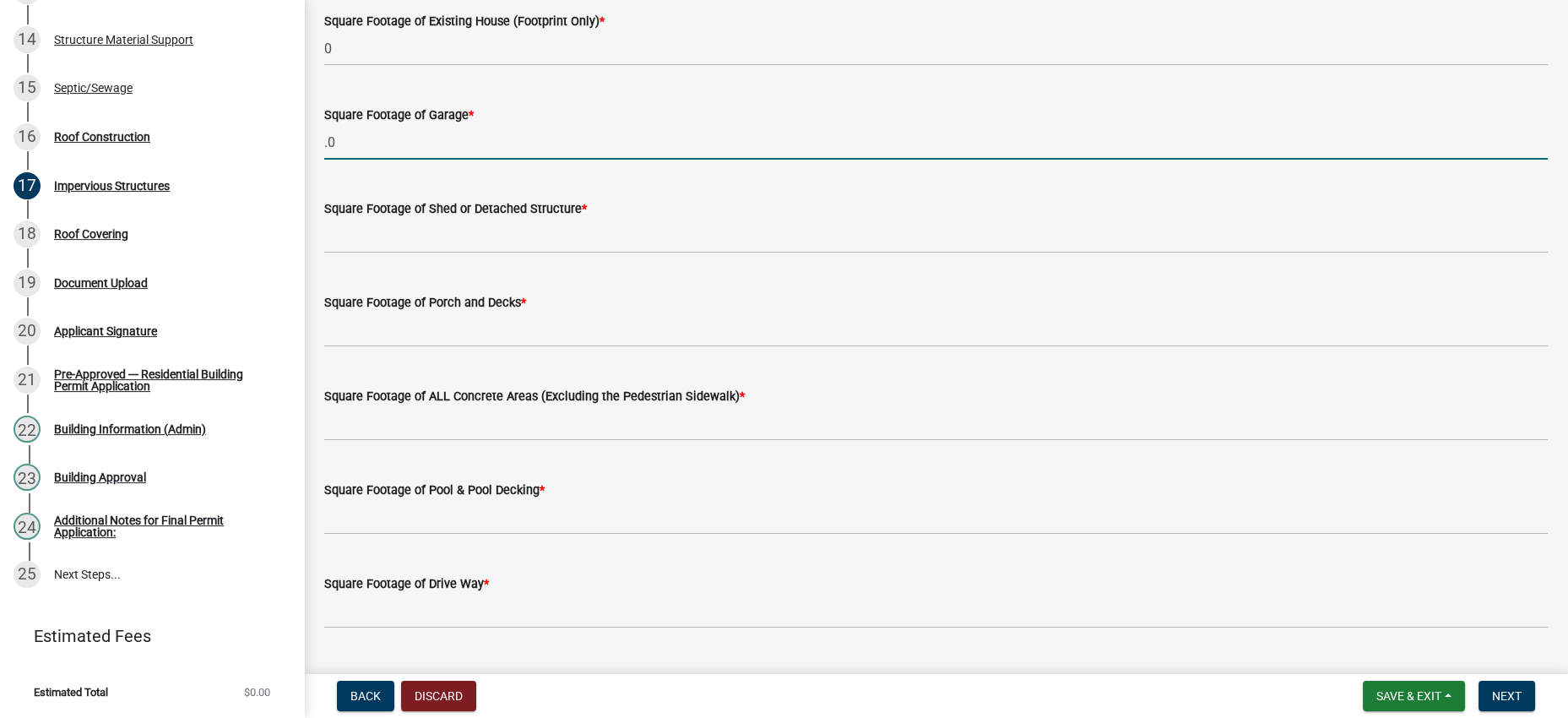
type input "."
type input "0"
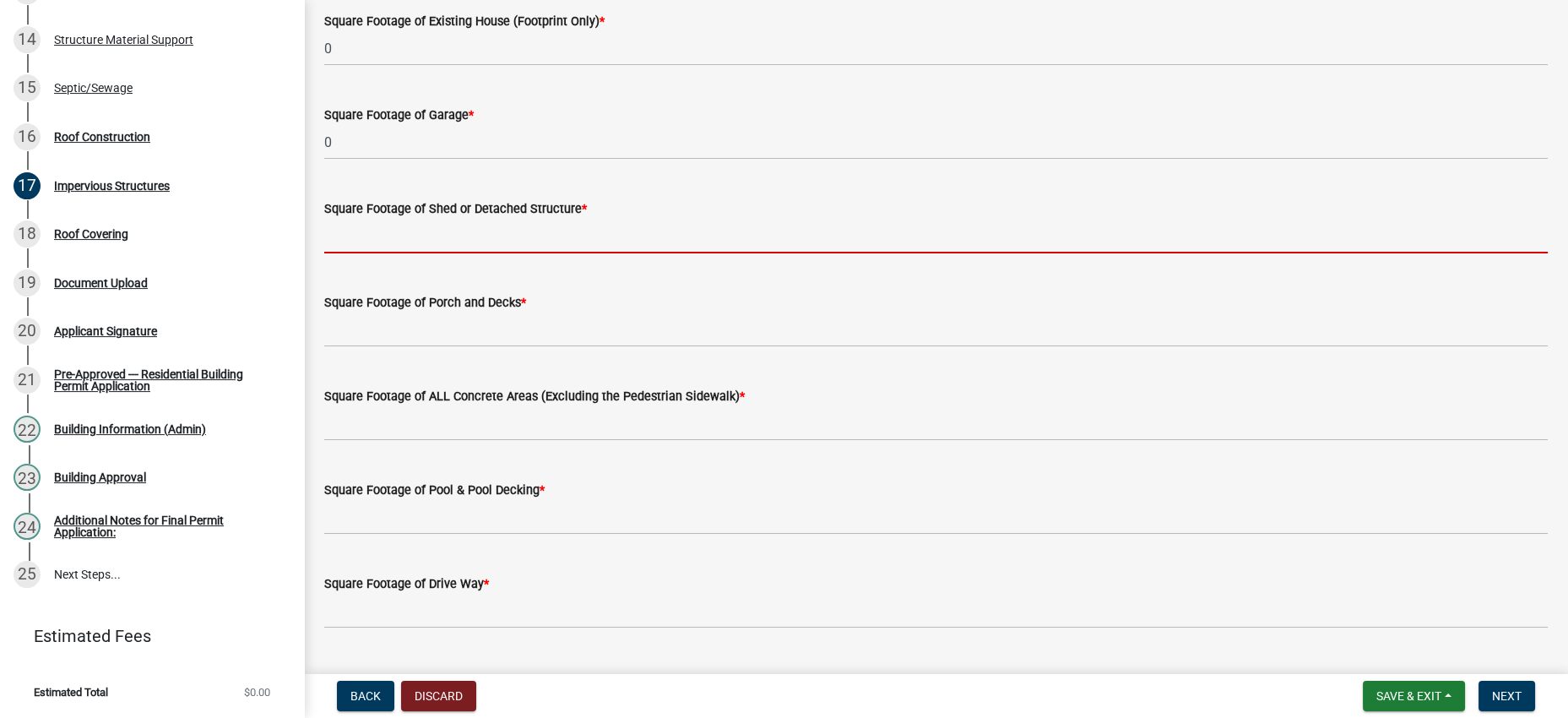
click at [510, 254] on input "text" at bounding box center [935, 236] width 1223 height 35
type input "0"
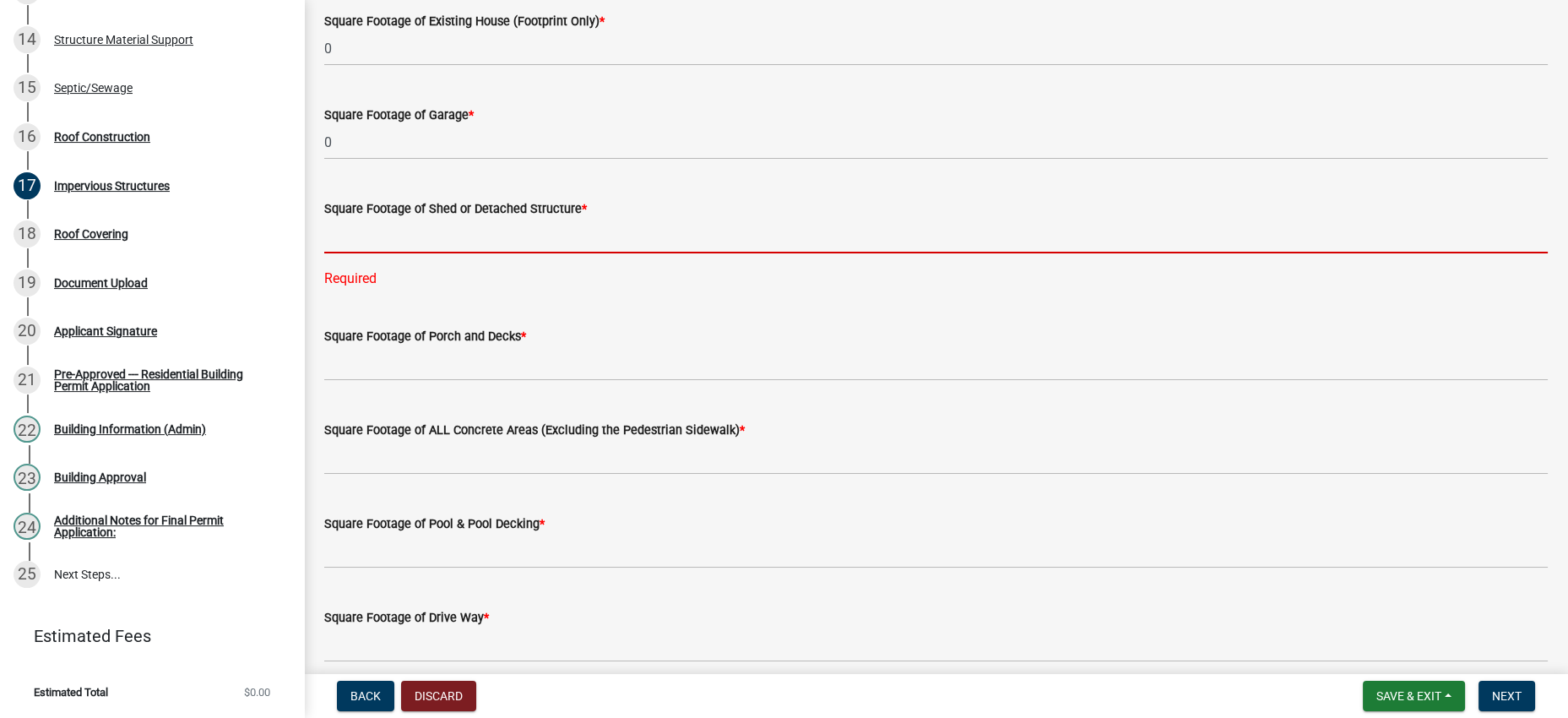
click at [621, 254] on input "text" at bounding box center [935, 236] width 1223 height 35
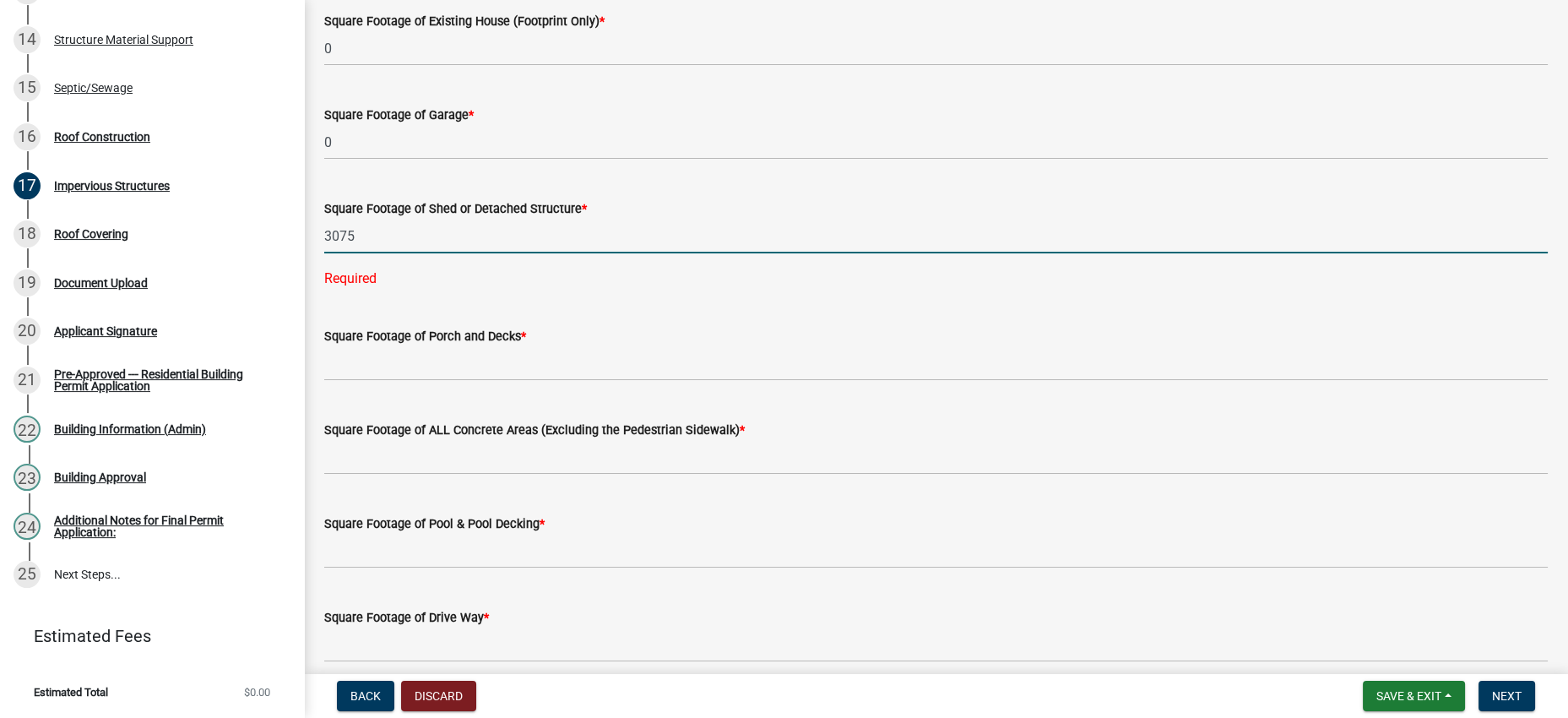
type input "3075"
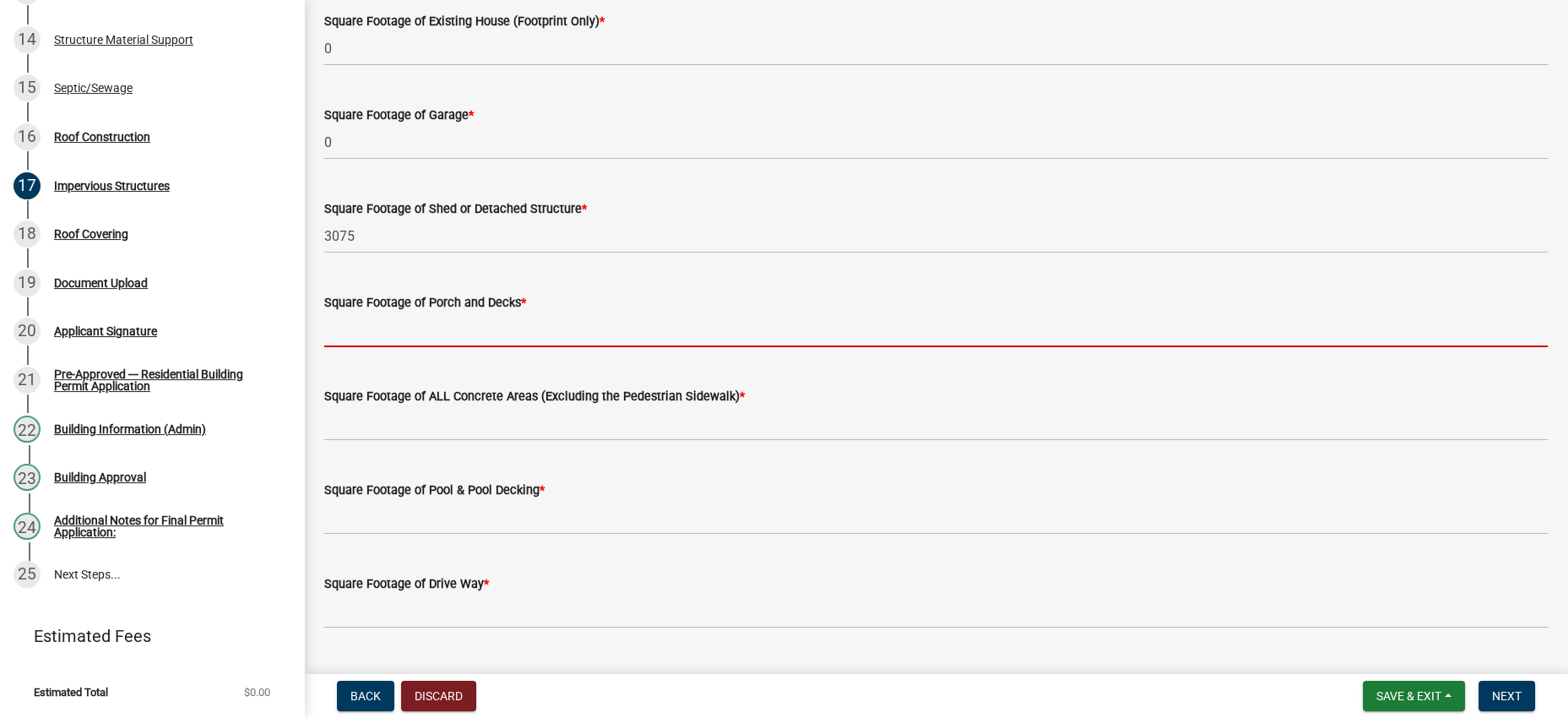
click at [566, 347] on input "text" at bounding box center [935, 329] width 1223 height 35
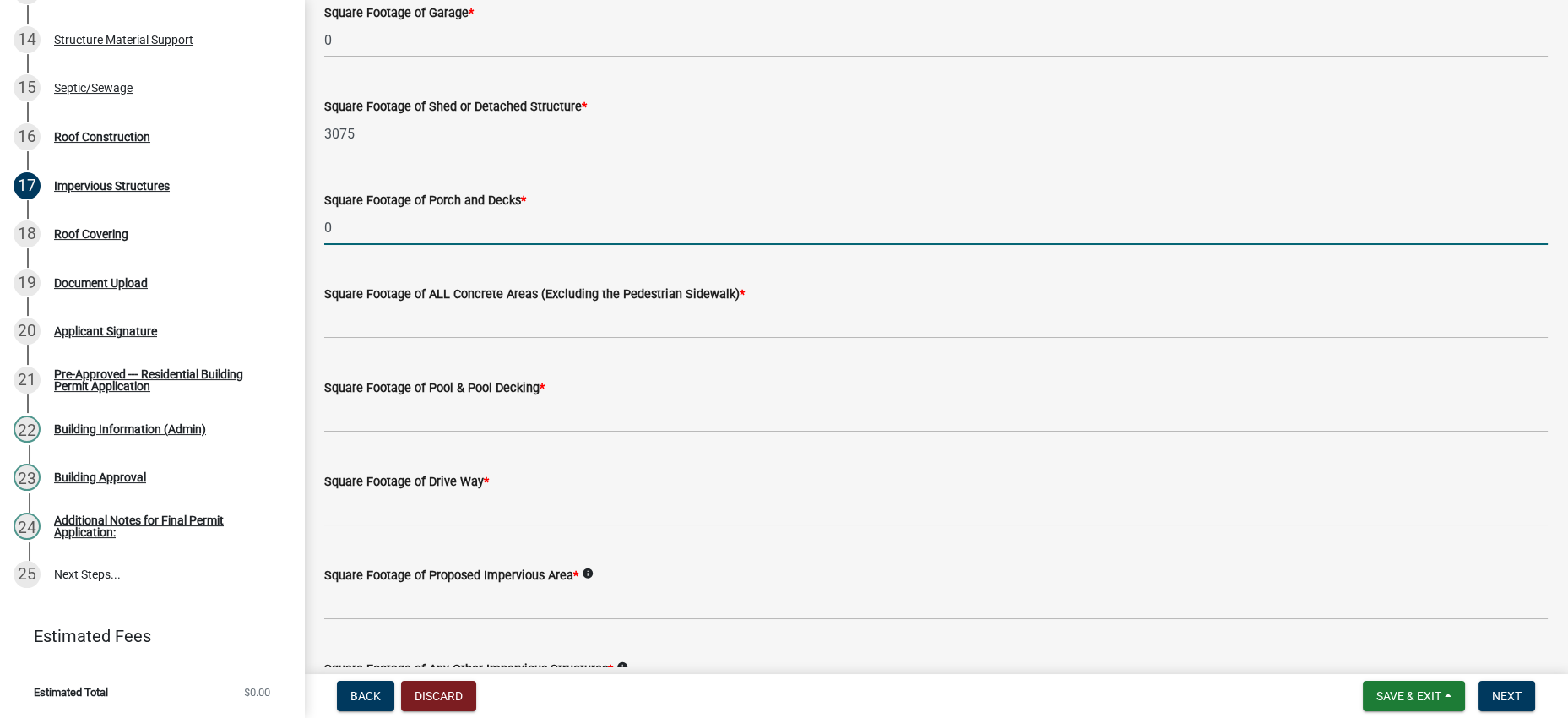
type input "0"
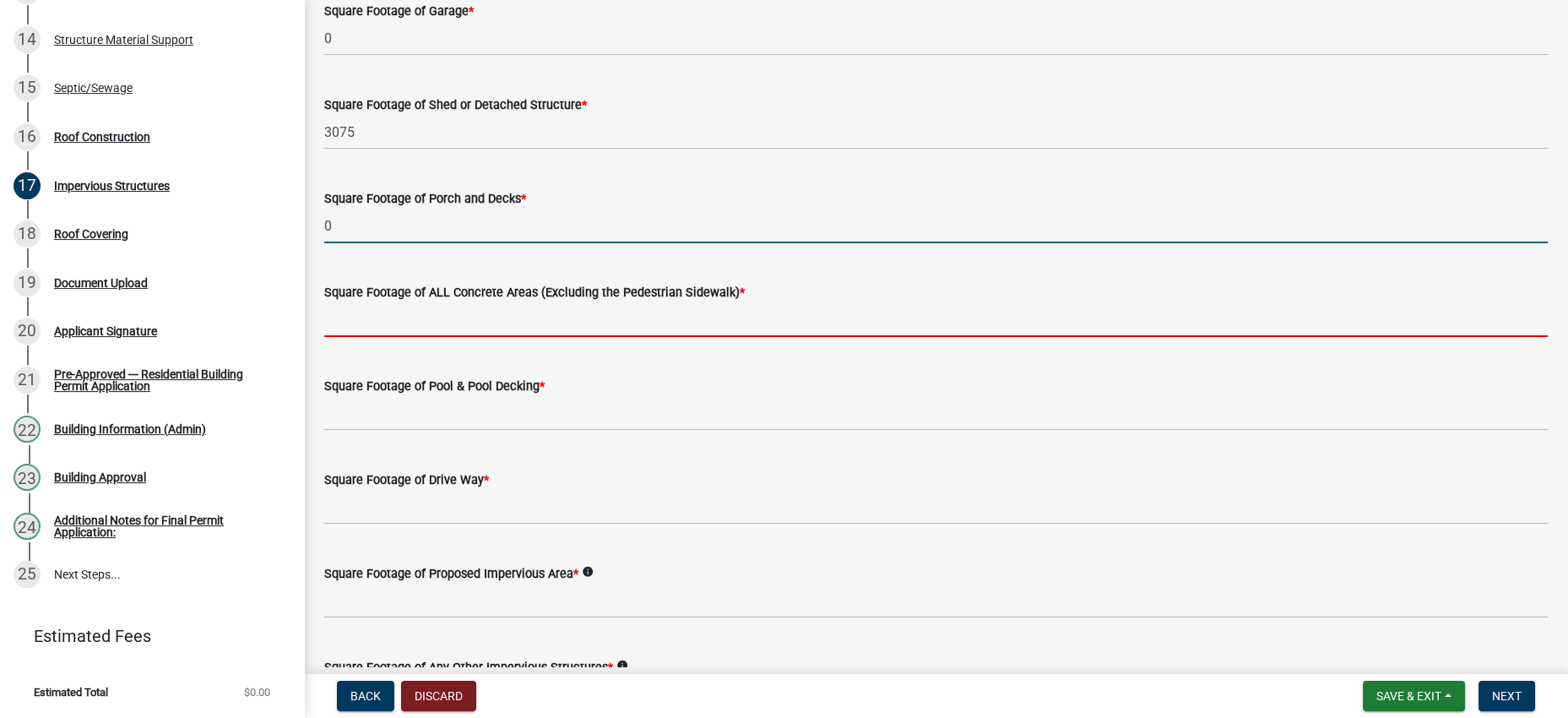
click at [495, 337] on input "text" at bounding box center [935, 320] width 1223 height 35
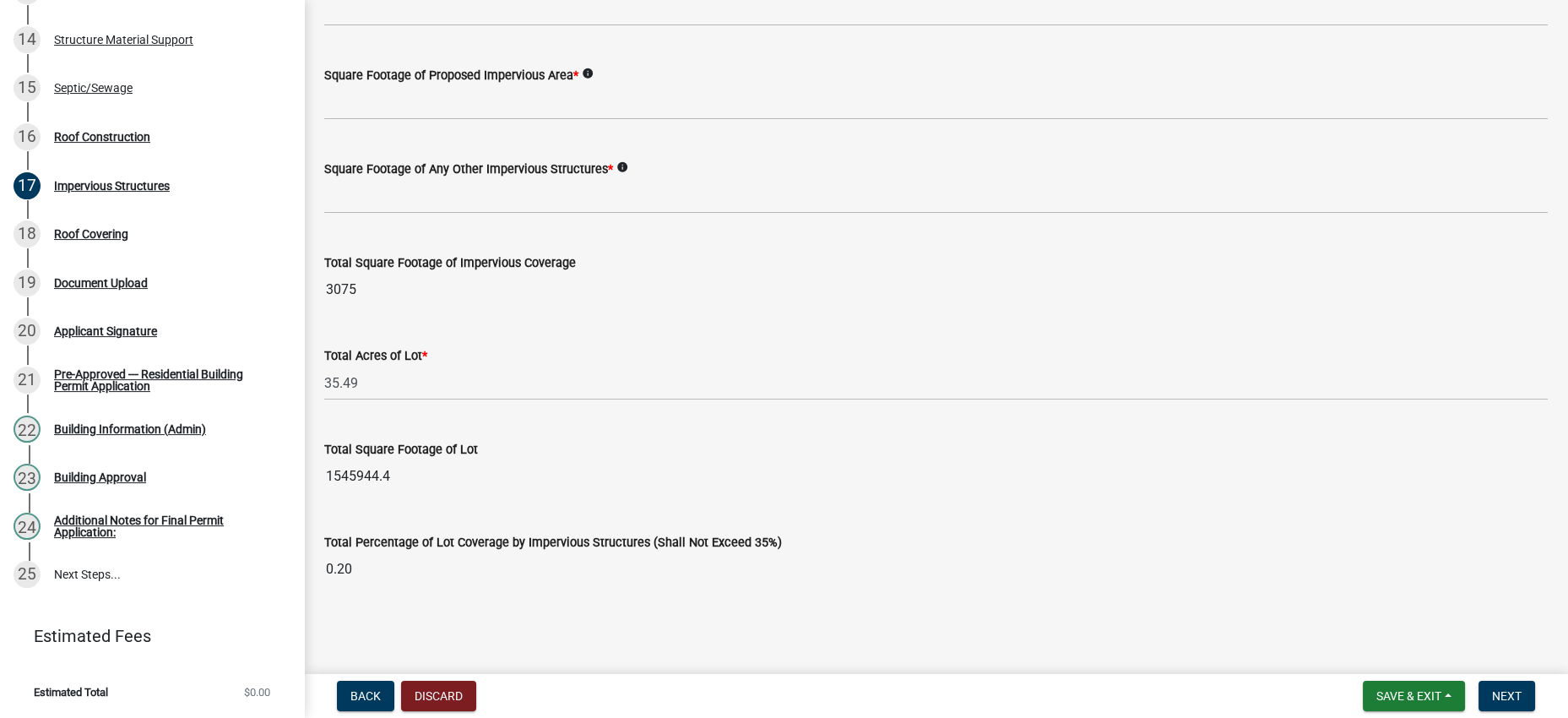
scroll to position [1267, 0]
type input "0"
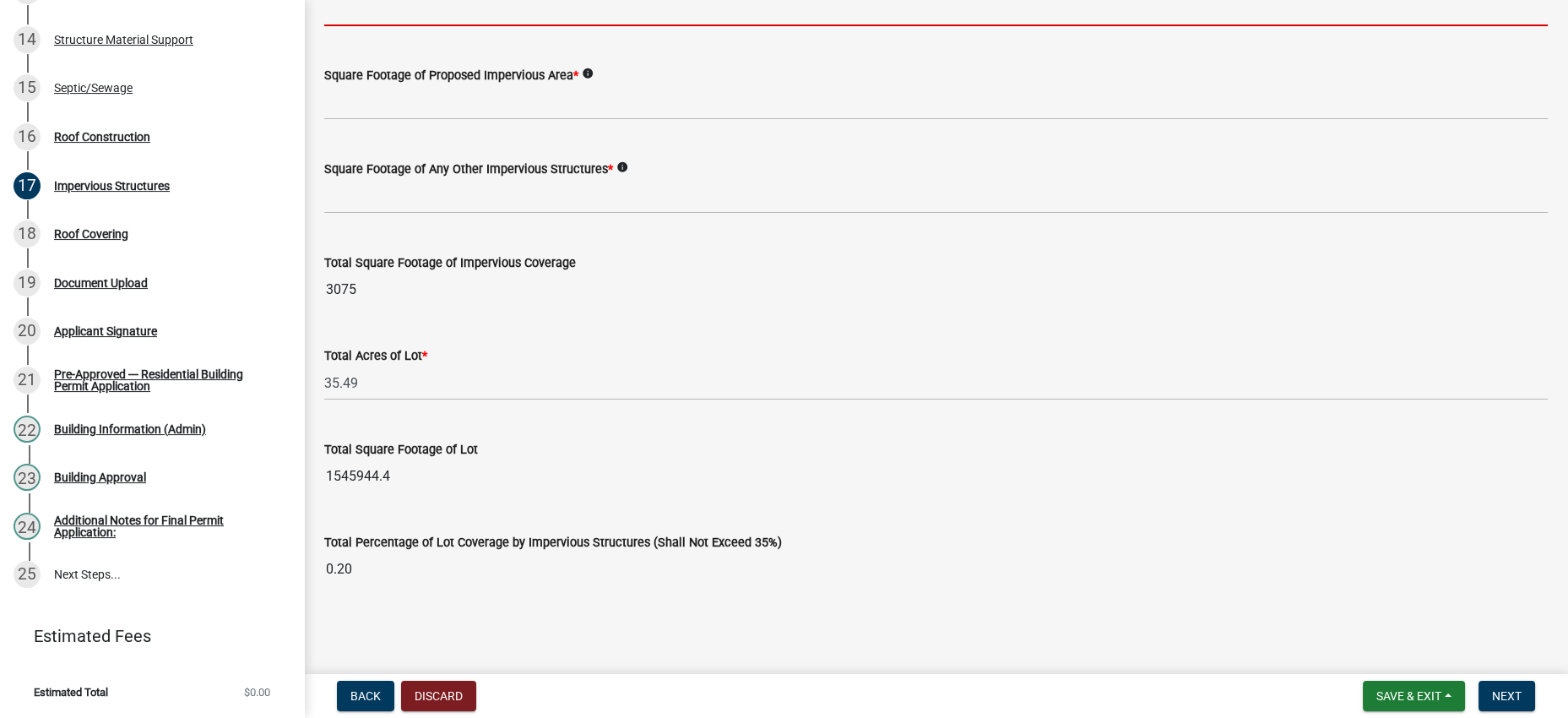
click at [445, 26] on input "text" at bounding box center [935, 9] width 1223 height 35
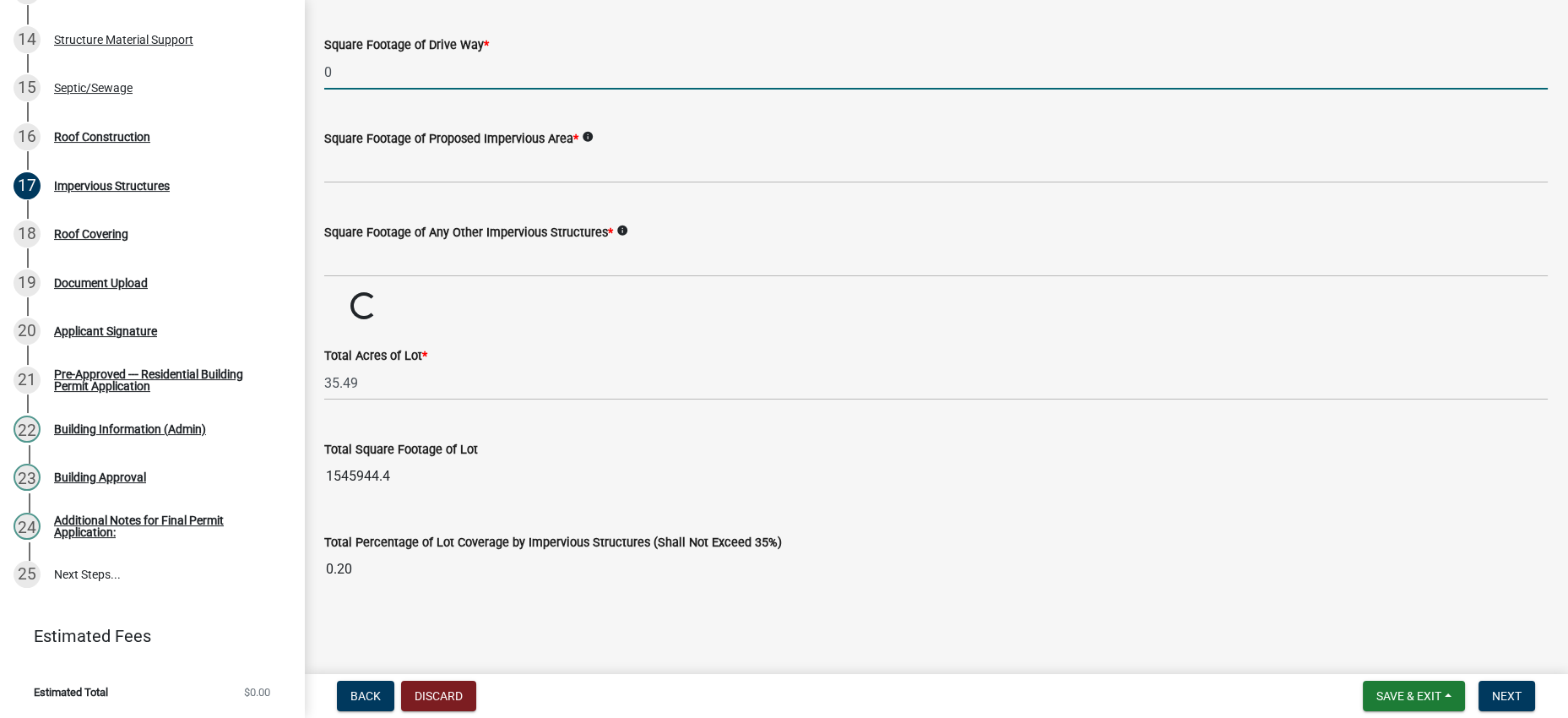
type input "0"
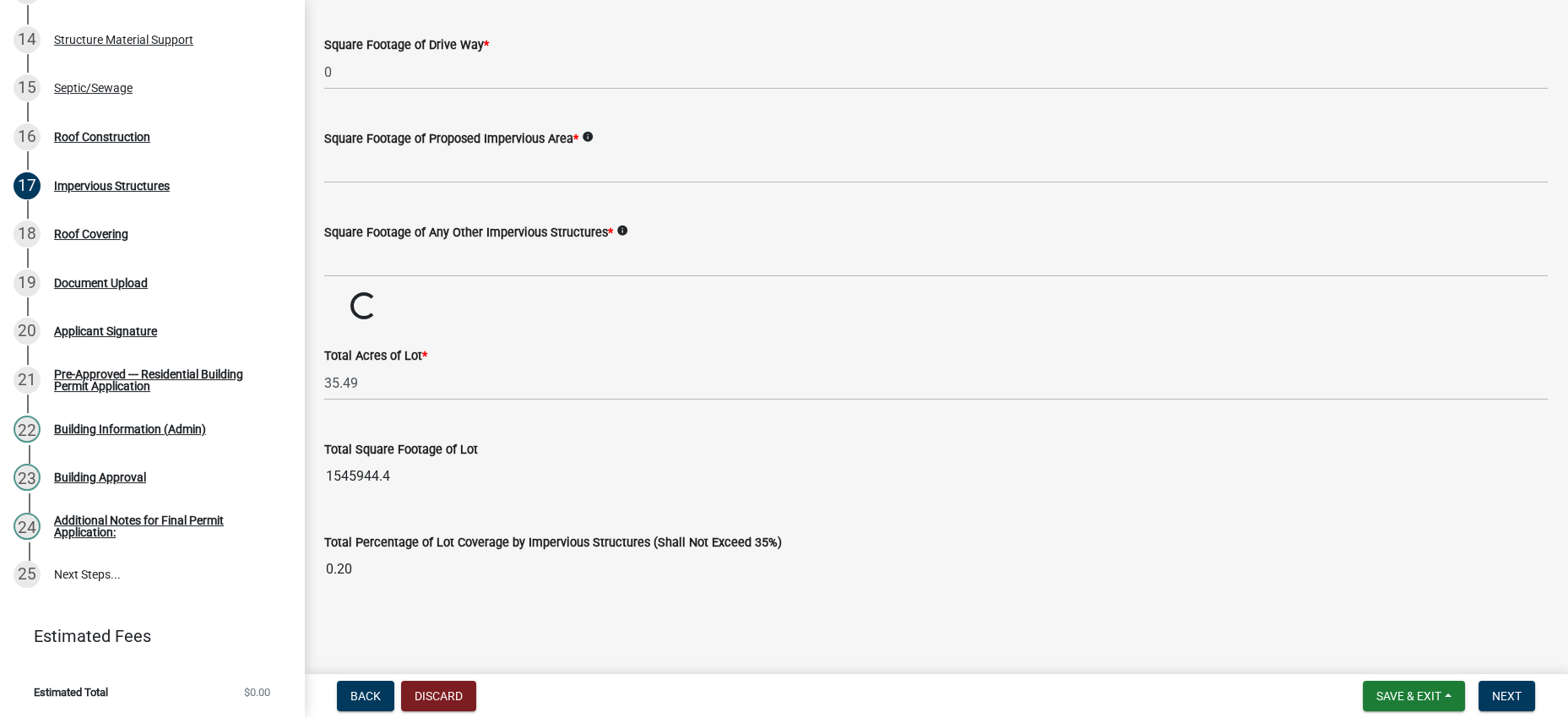
type input "0"
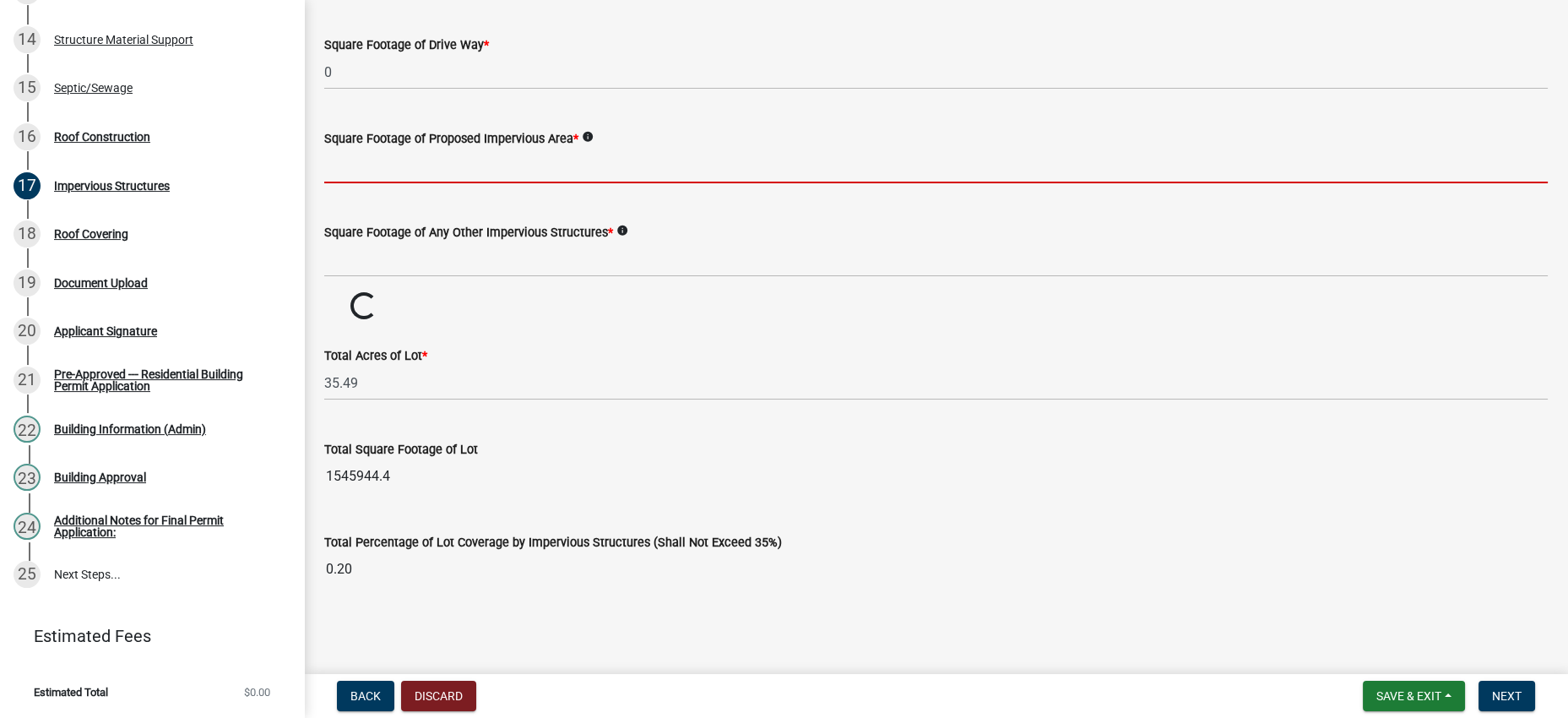
click at [610, 184] on input "text" at bounding box center [935, 166] width 1223 height 35
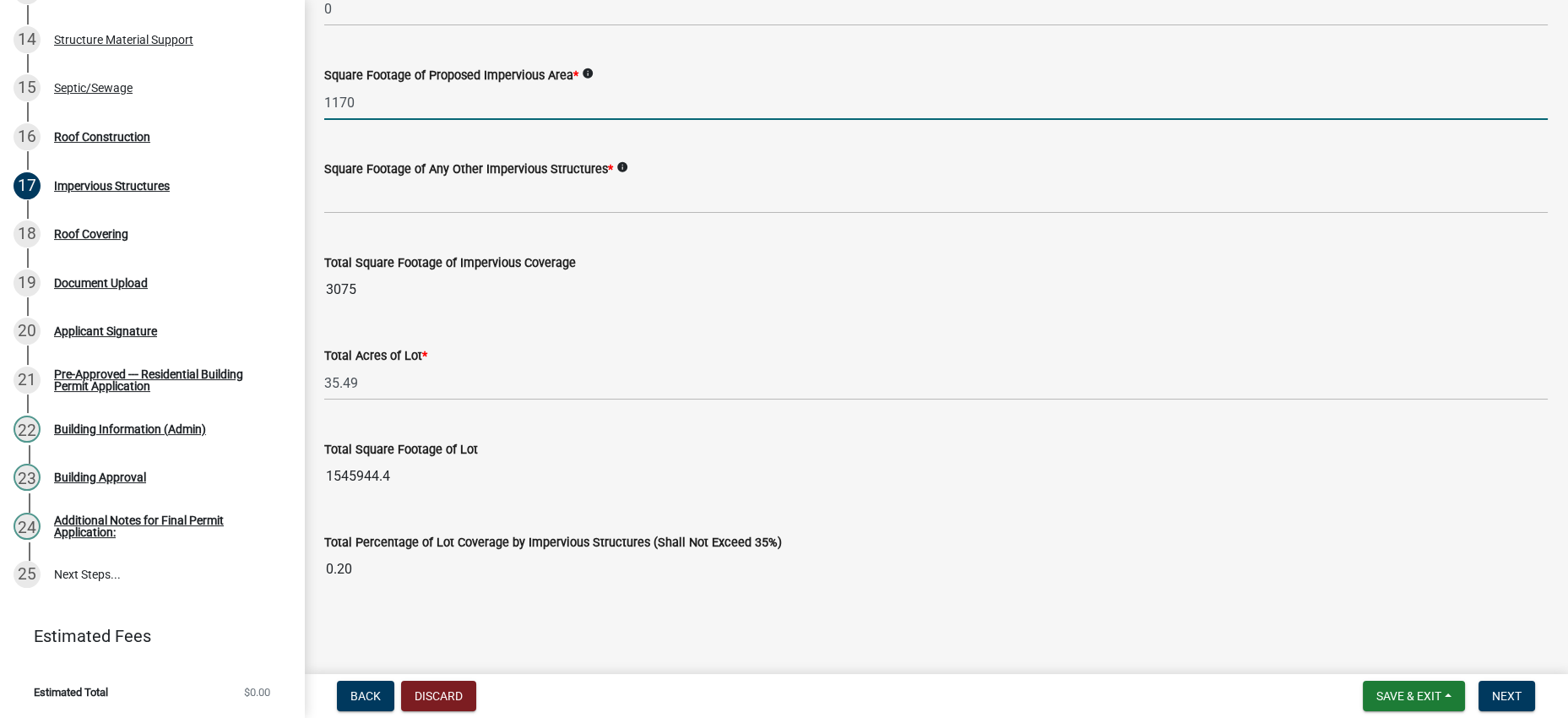
type input "1170"
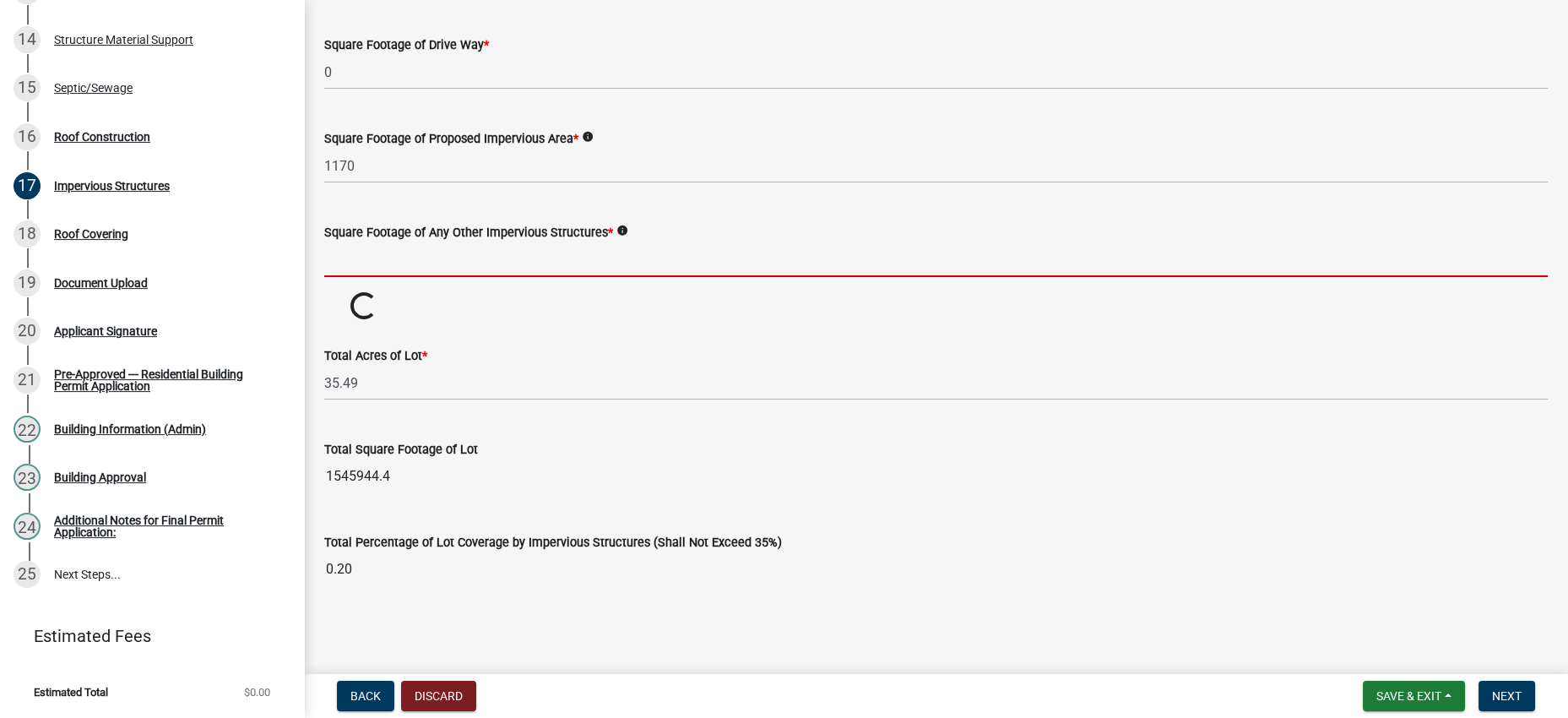
click at [554, 277] on input "text" at bounding box center [935, 259] width 1223 height 35
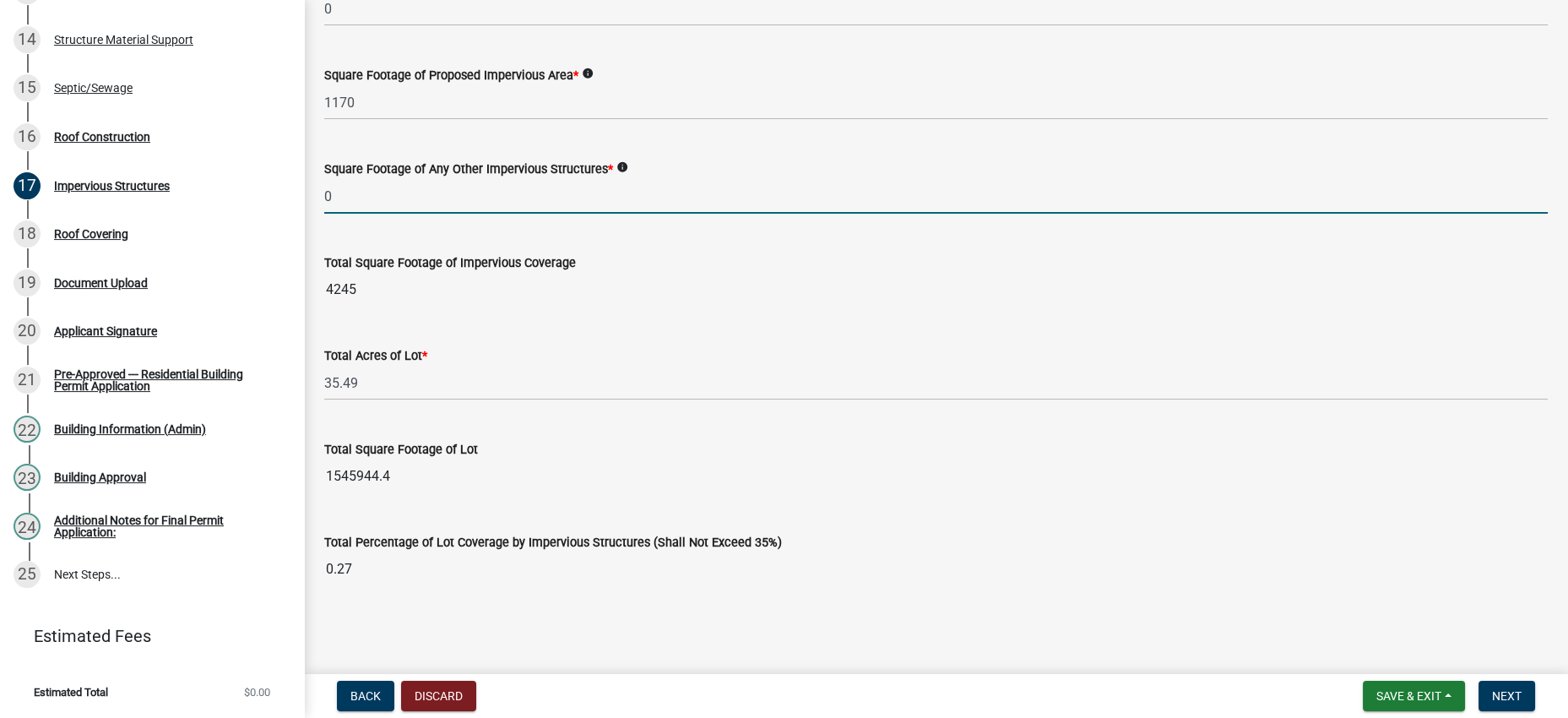
type input "0"
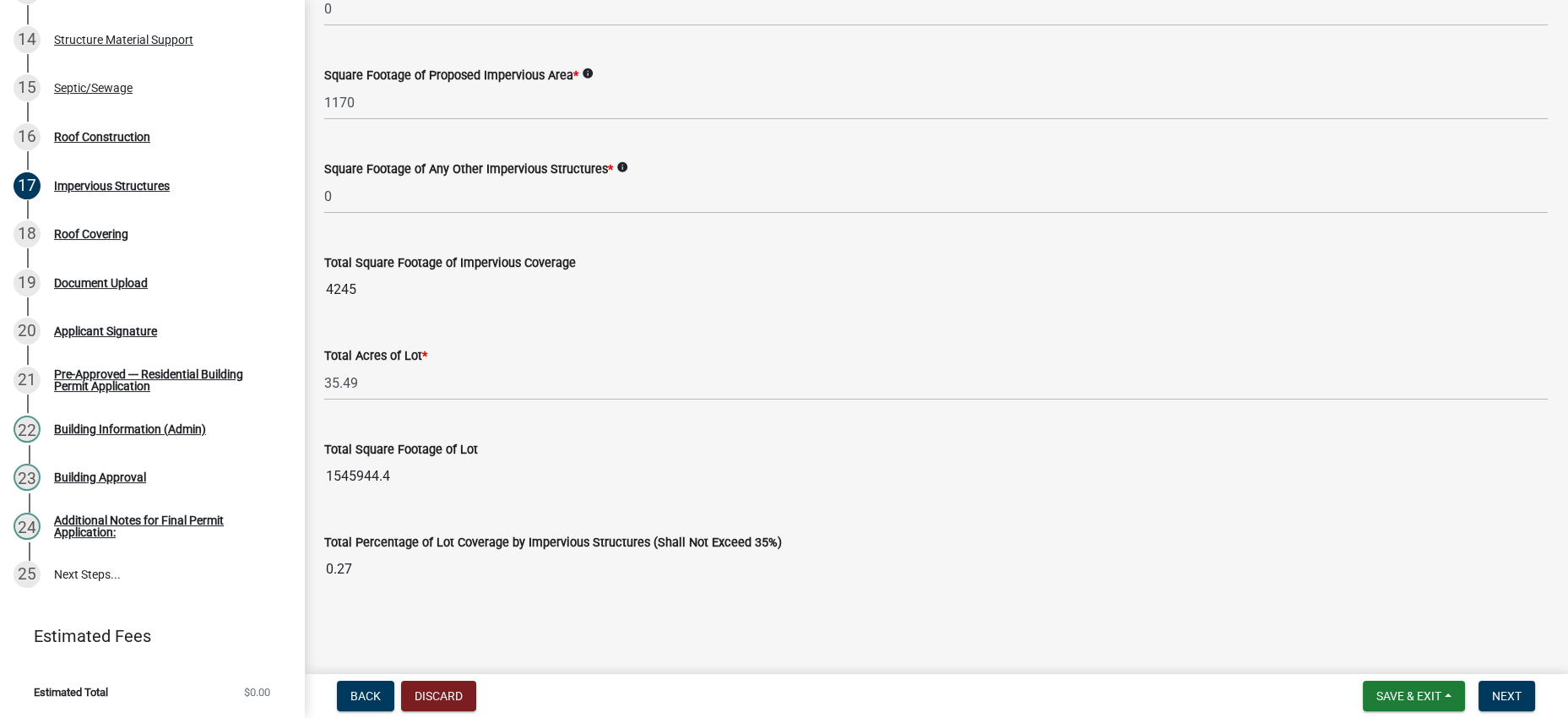
click at [860, 469] on div "Total Square Footage of Lot 1545944.4" at bounding box center [935, 454] width 1223 height 78
click at [1500, 696] on span "Next" at bounding box center [1506, 695] width 29 height 13
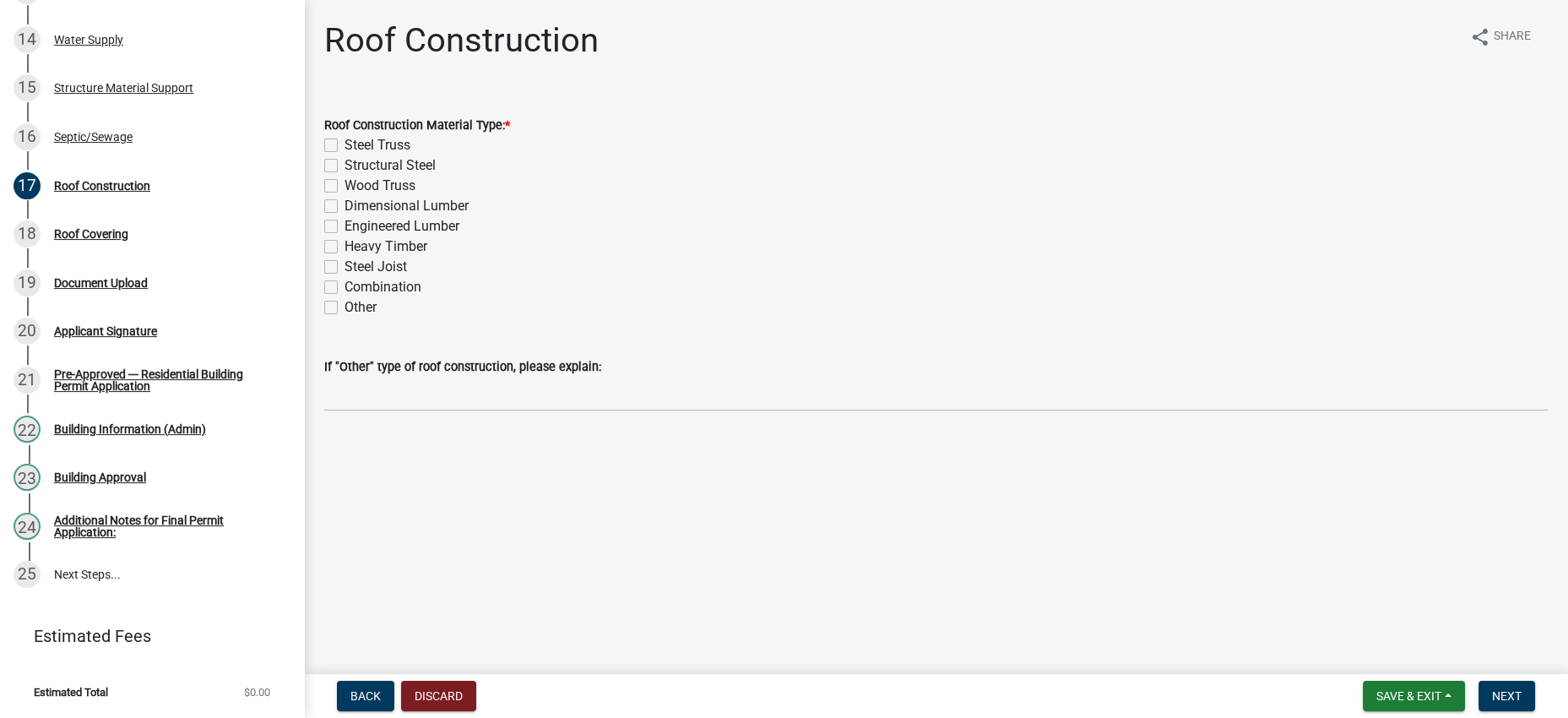
click at [410, 155] on label "Steel Truss" at bounding box center [377, 145] width 66 height 20
click at [356, 146] on input "Steel Truss" at bounding box center [350, 141] width 11 height 11
checkbox input "true"
checkbox input "false"
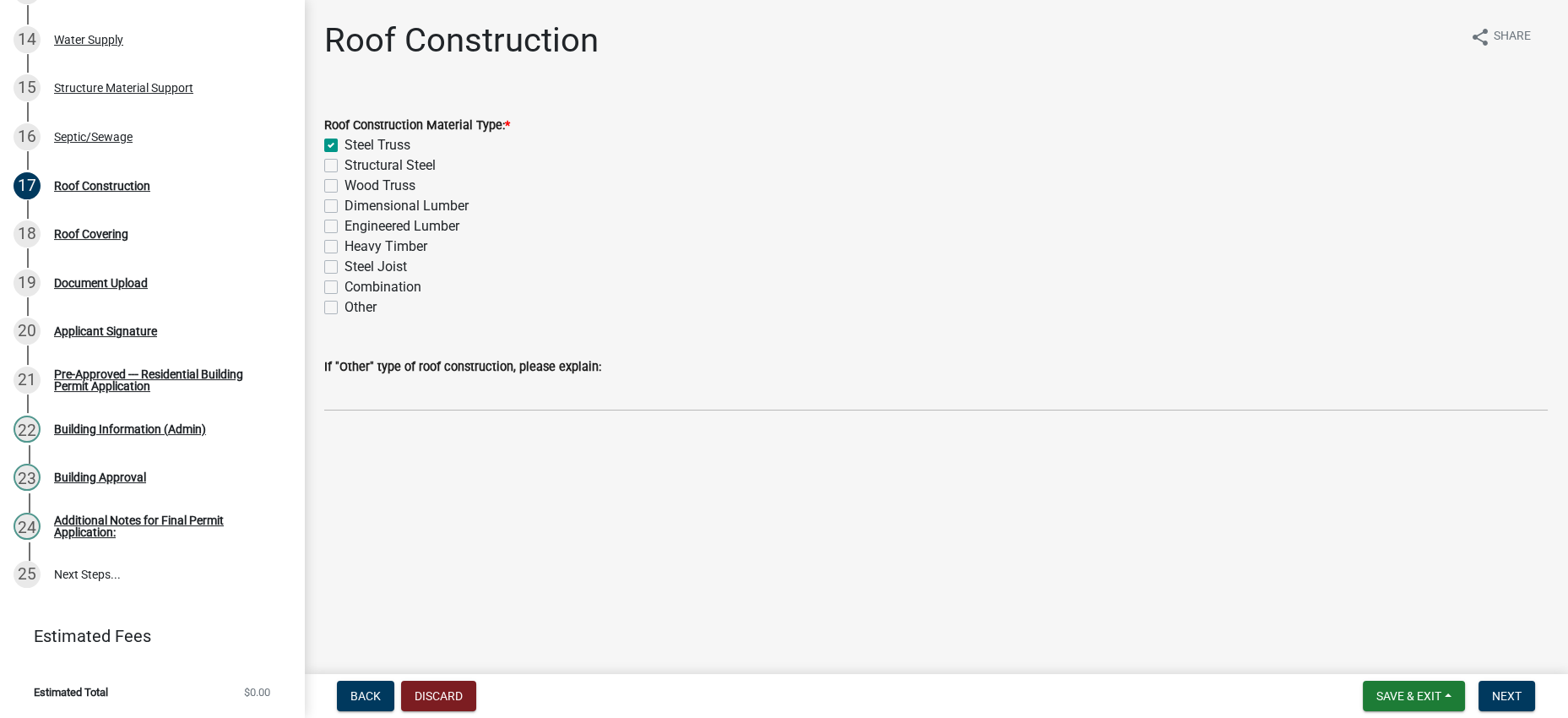
checkbox input "false"
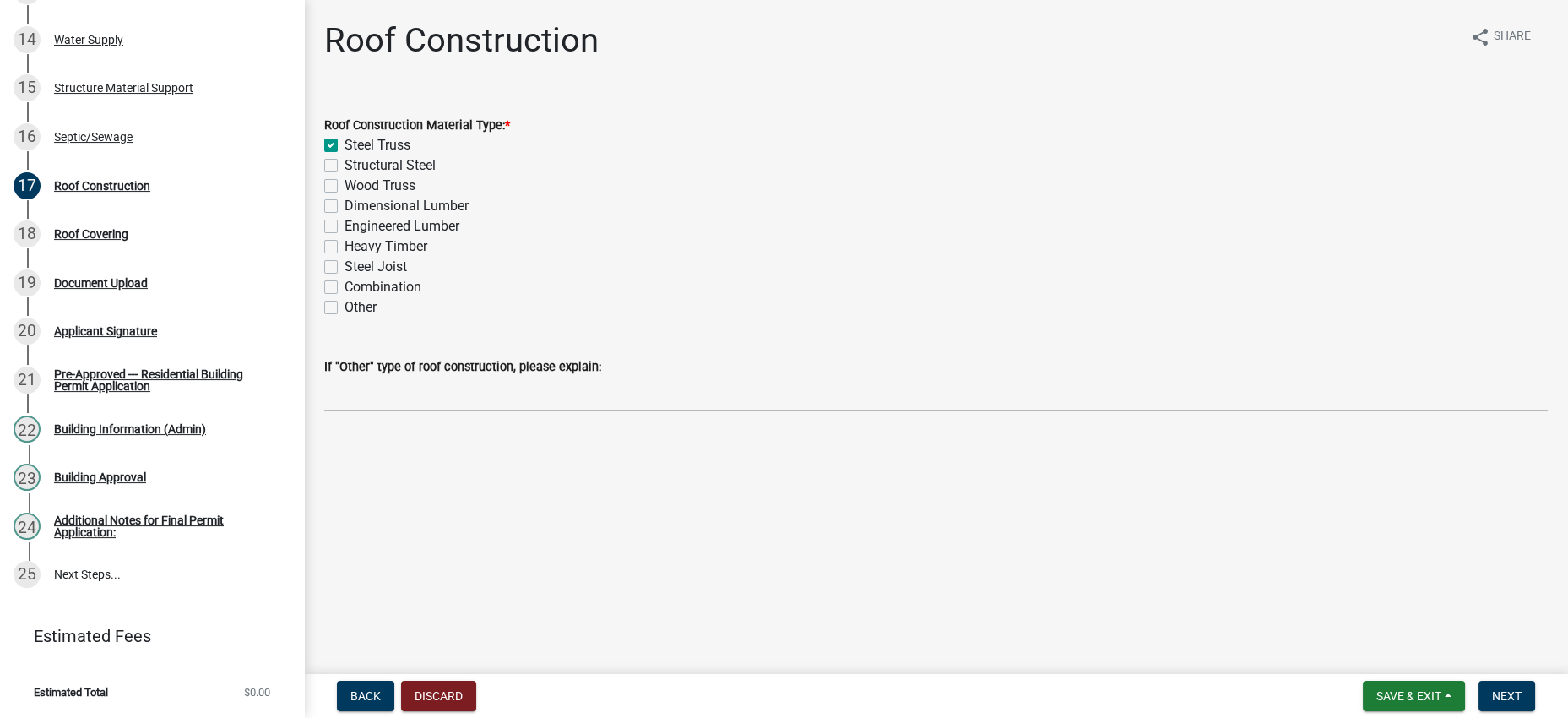
checkbox input "false"
click at [1497, 689] on span "Next" at bounding box center [1506, 695] width 29 height 13
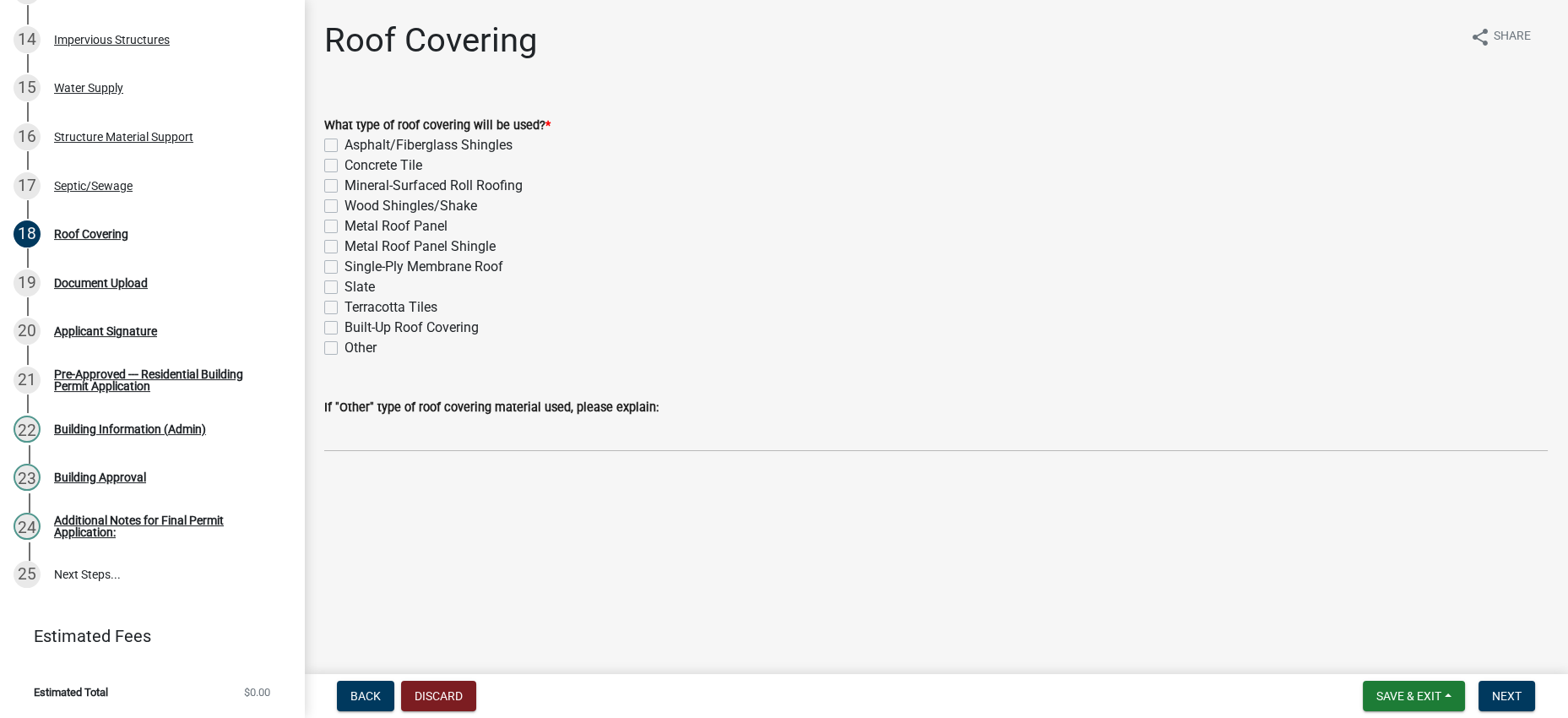
click at [447, 236] on label "Metal Roof Panel" at bounding box center [395, 226] width 103 height 20
click at [356, 227] on input "Metal Roof Panel" at bounding box center [350, 222] width 11 height 11
checkbox input "true"
checkbox input "false"
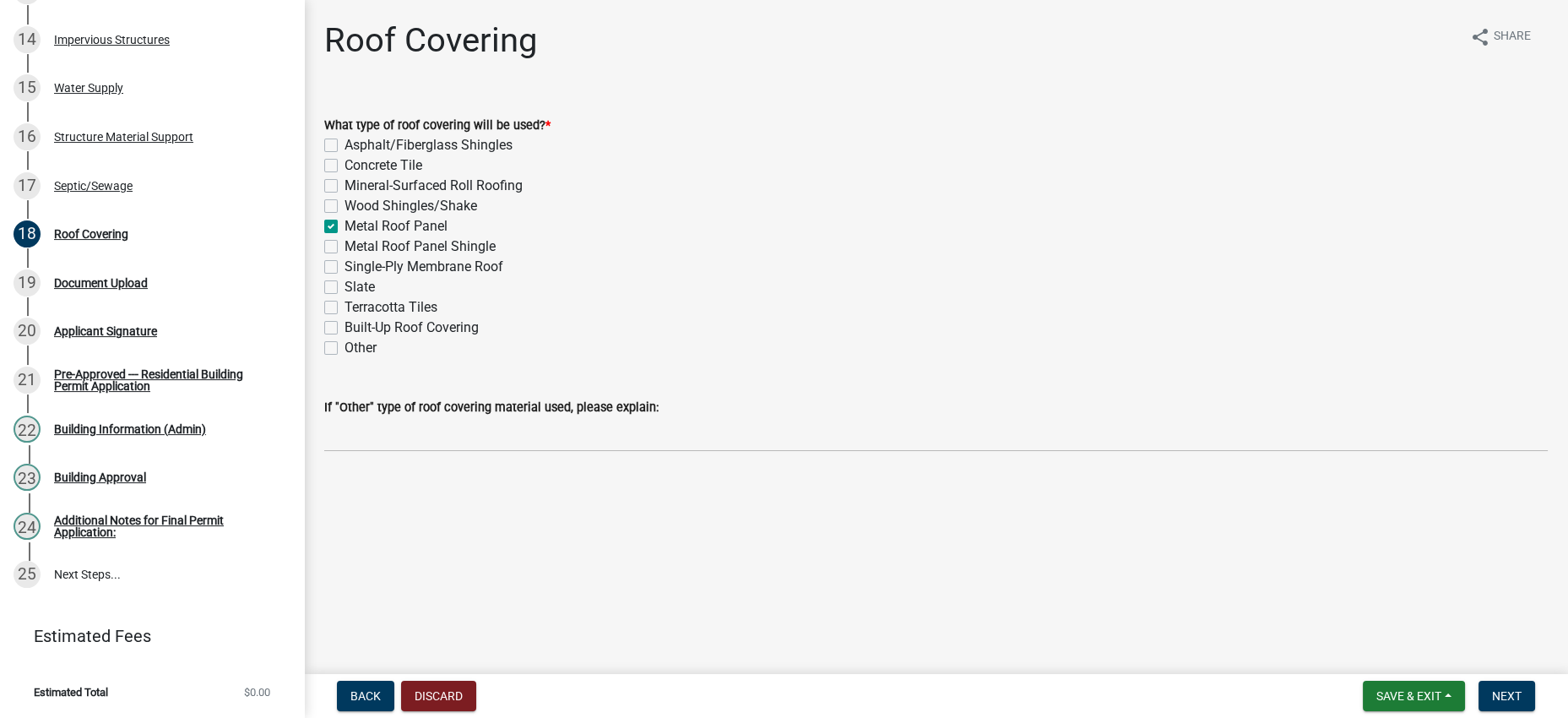
checkbox input "false"
checkbox input "true"
checkbox input "false"
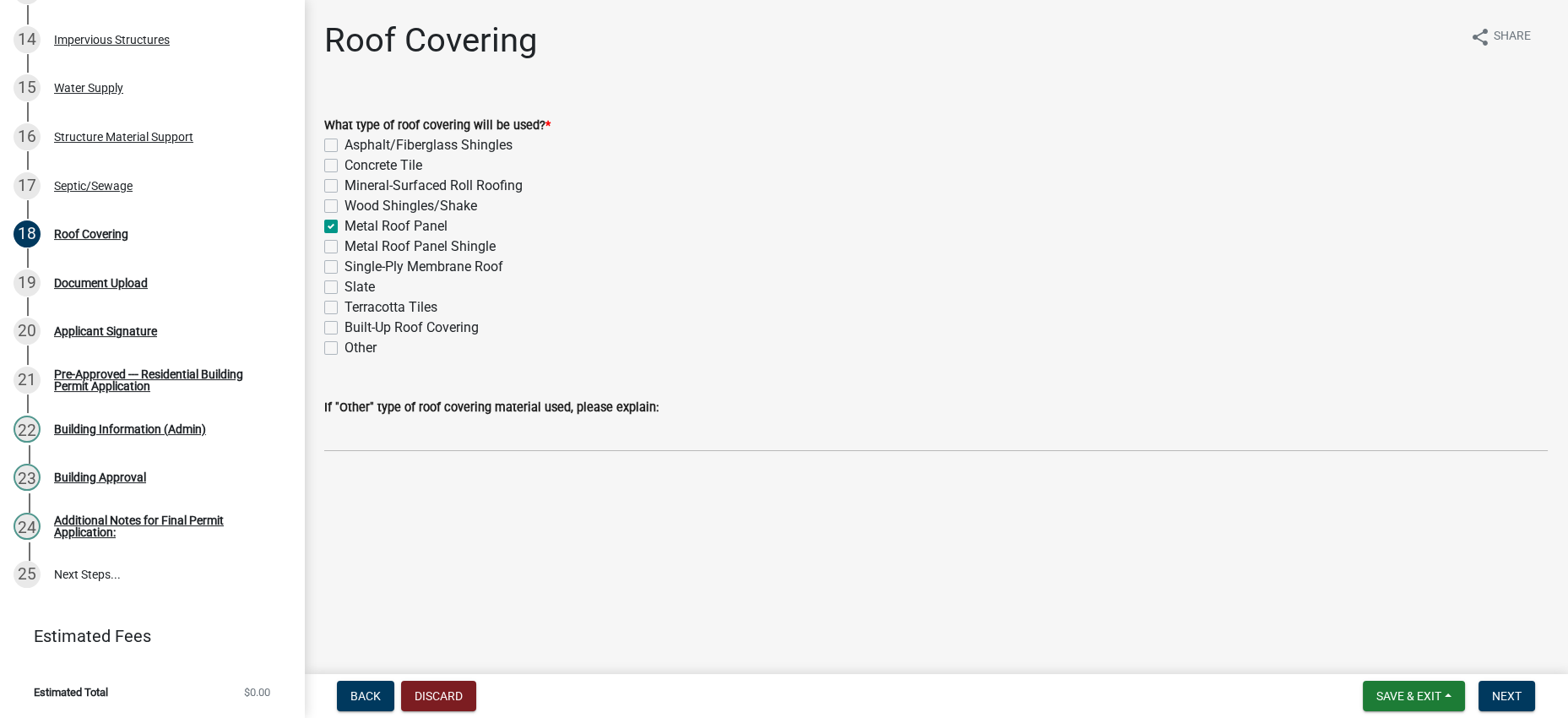
checkbox input "false"
click at [1491, 689] on span "Next" at bounding box center [1506, 695] width 29 height 13
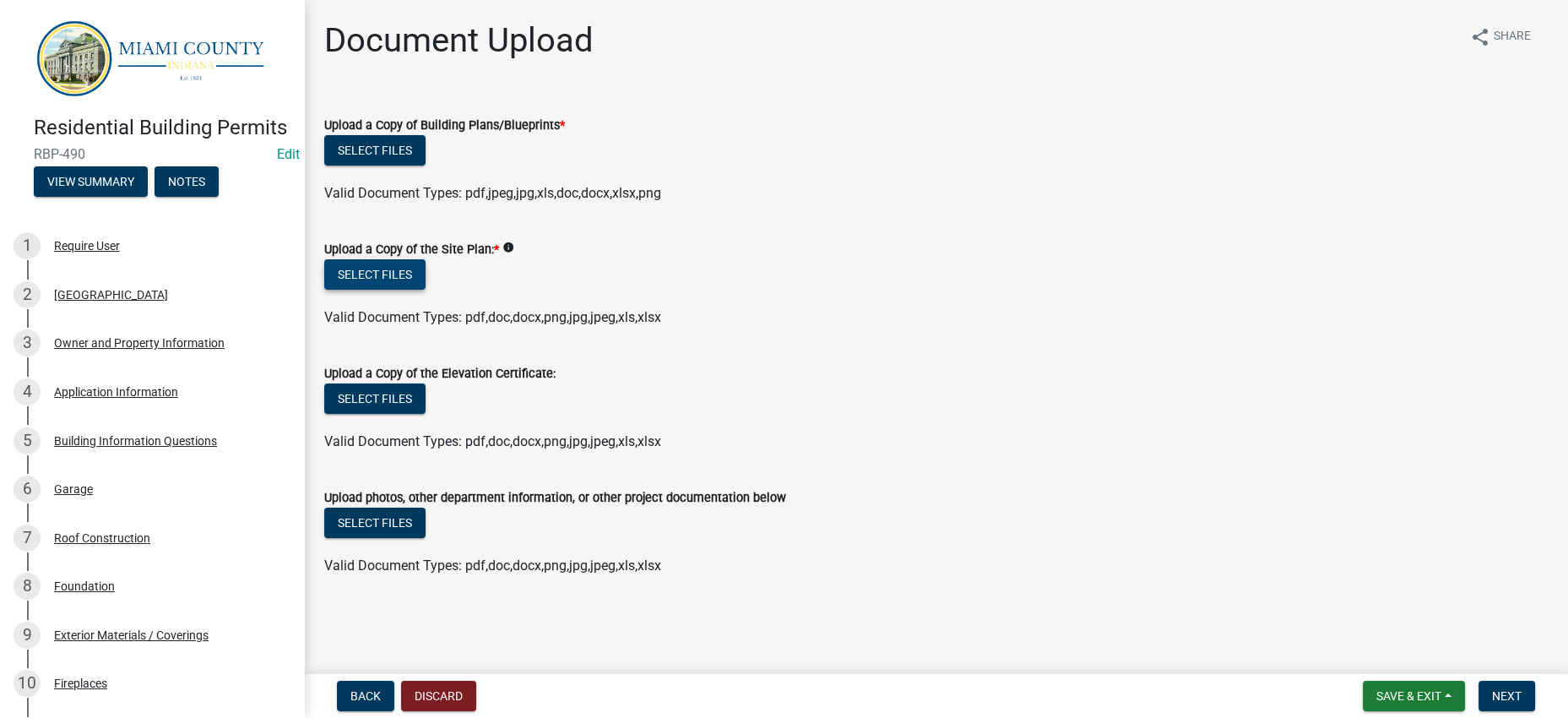
click at [426, 289] on button "Select files" at bounding box center [375, 274] width 101 height 30
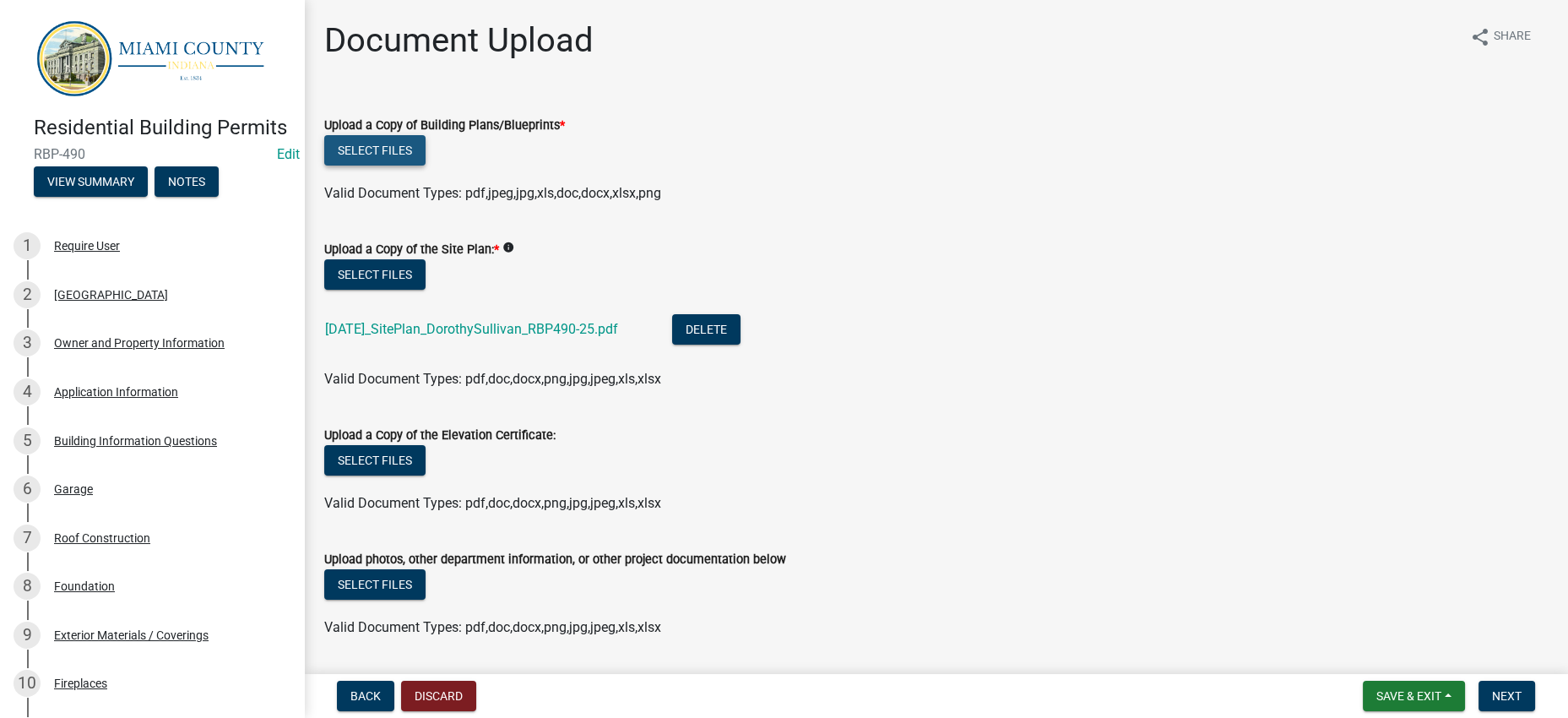
click at [424, 166] on button "Select files" at bounding box center [375, 150] width 101 height 30
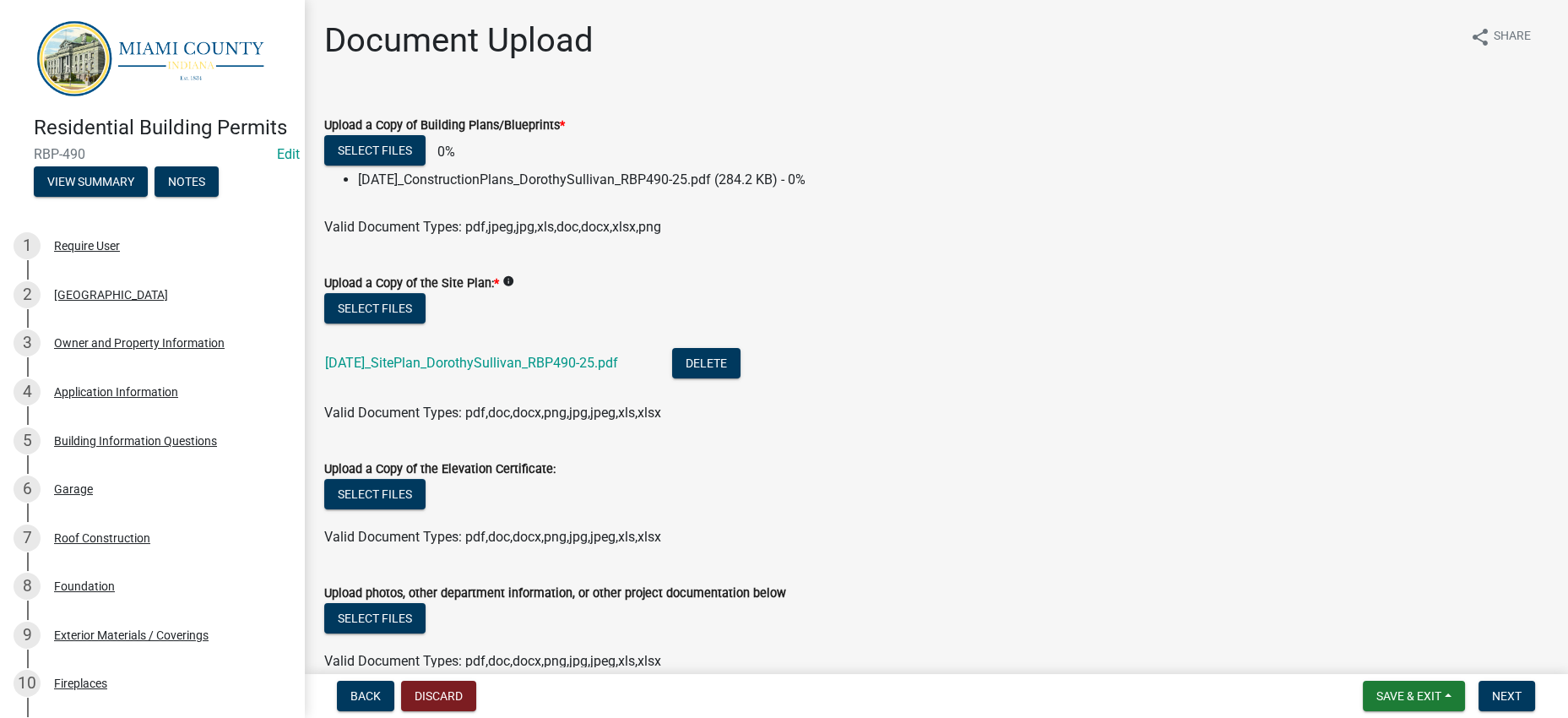
click at [1150, 396] on li "8.19.25_SitePlan_DorothySullivan_RBP490-25.pdf Delete" at bounding box center [935, 364] width 1223 height 61
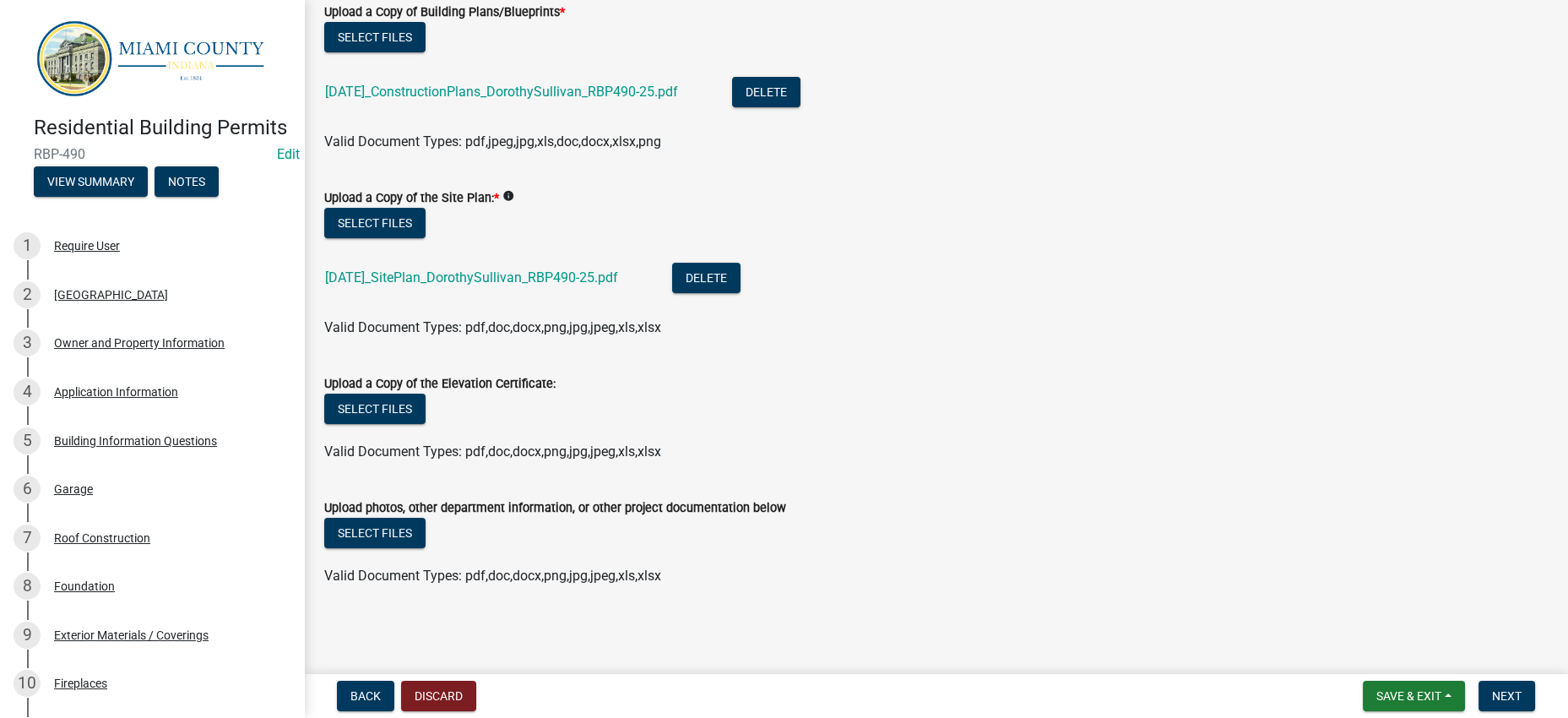
scroll to position [295, 0]
click at [1493, 694] on span "Next" at bounding box center [1506, 695] width 29 height 13
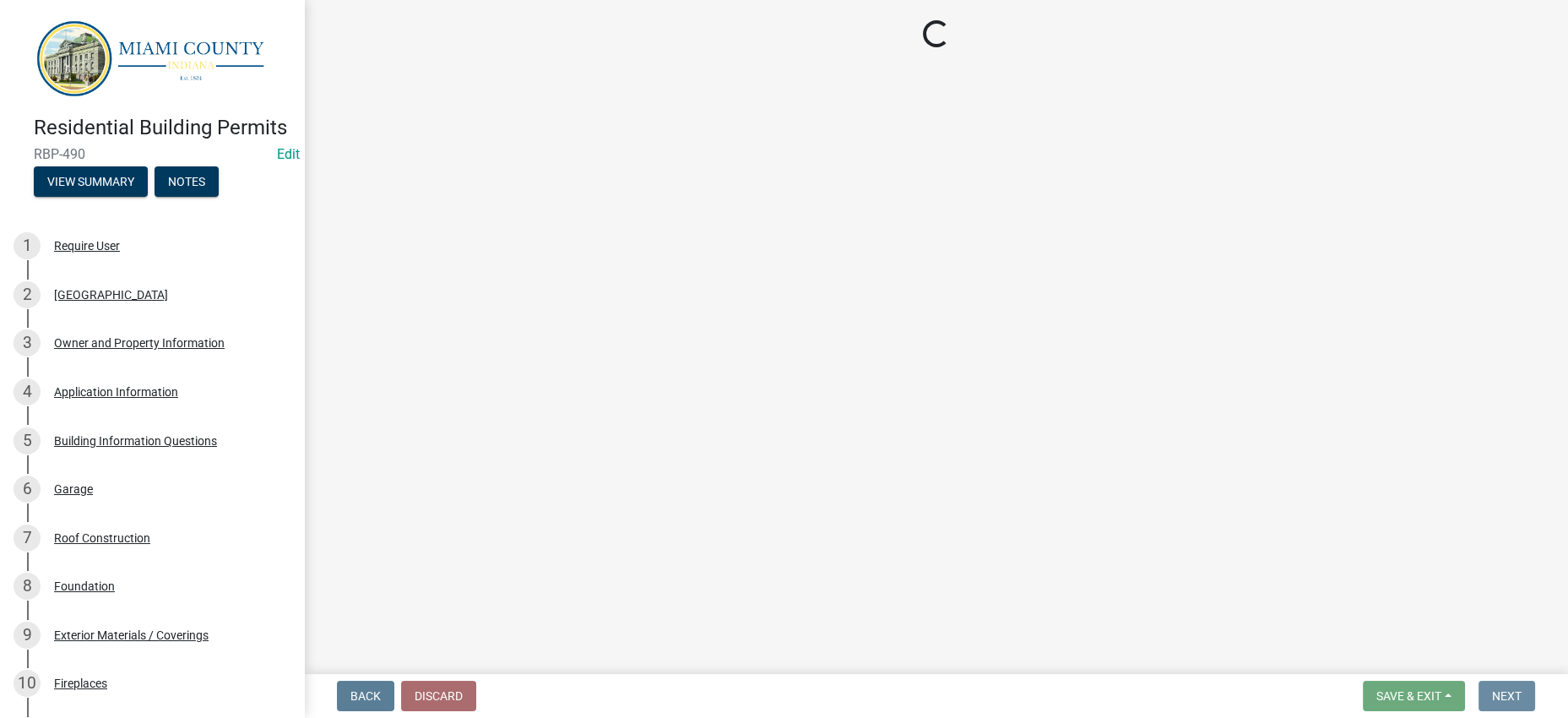
scroll to position [0, 0]
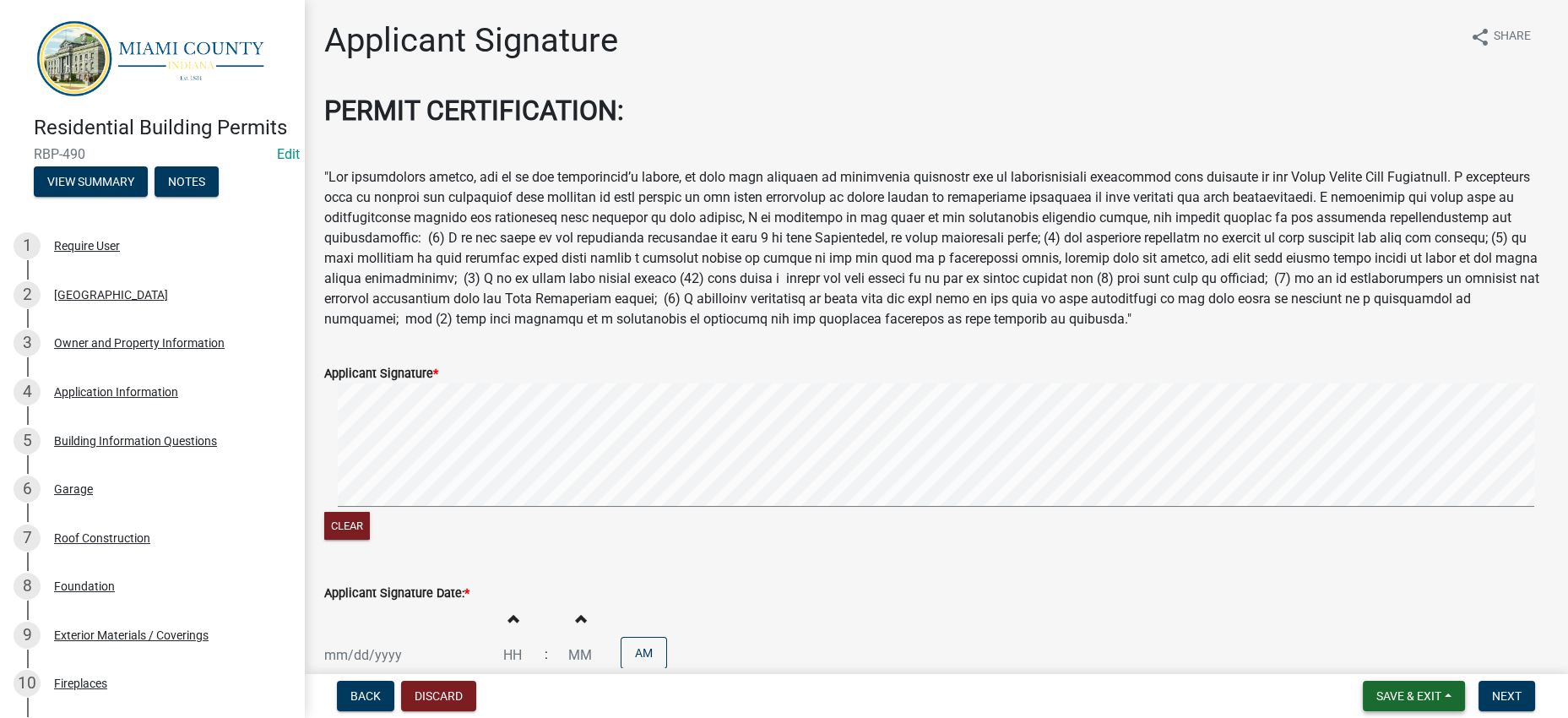
click at [1364, 704] on button "Save & Exit" at bounding box center [1414, 695] width 102 height 30
click at [1334, 633] on button "Save & Exit" at bounding box center [1397, 644] width 135 height 41
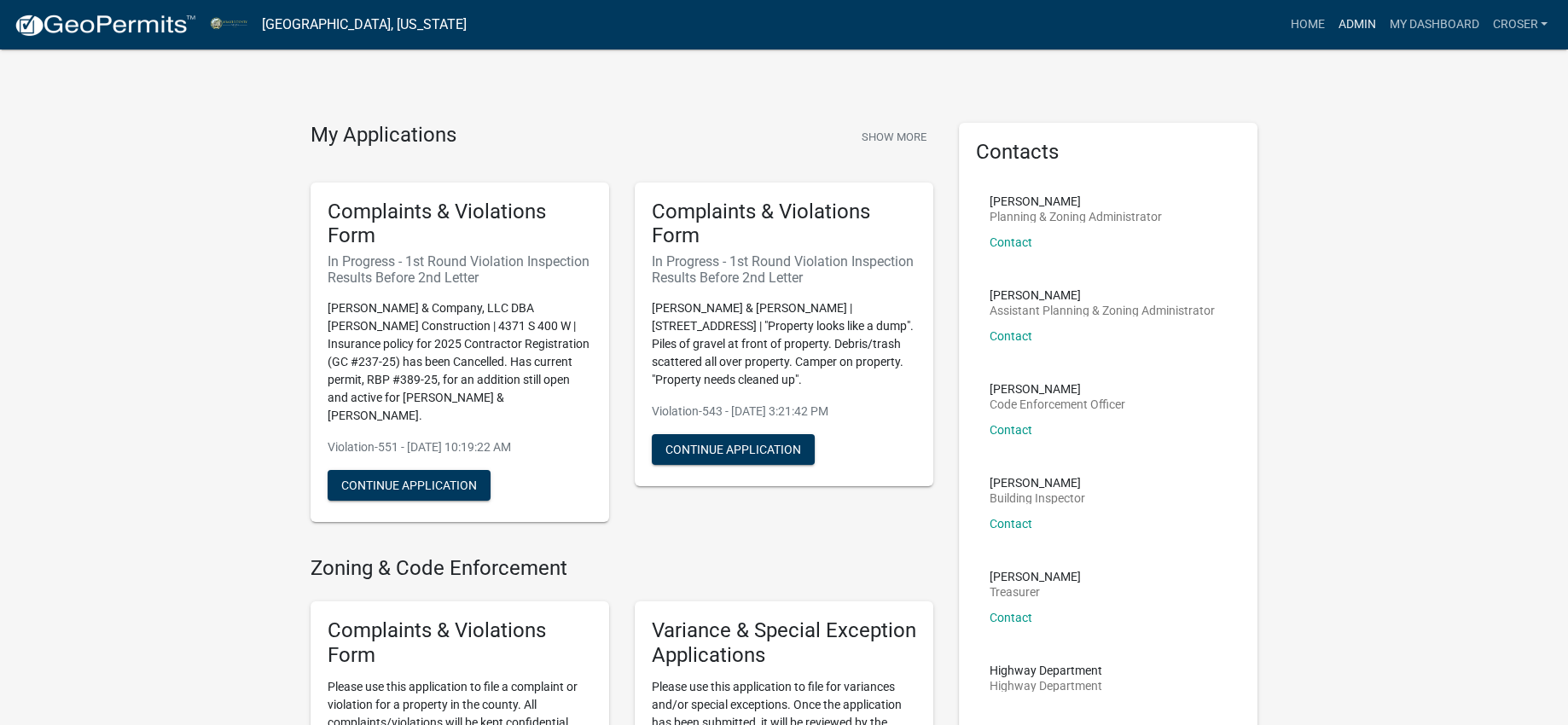
click at [1331, 29] on link "Admin" at bounding box center [1357, 25] width 52 height 32
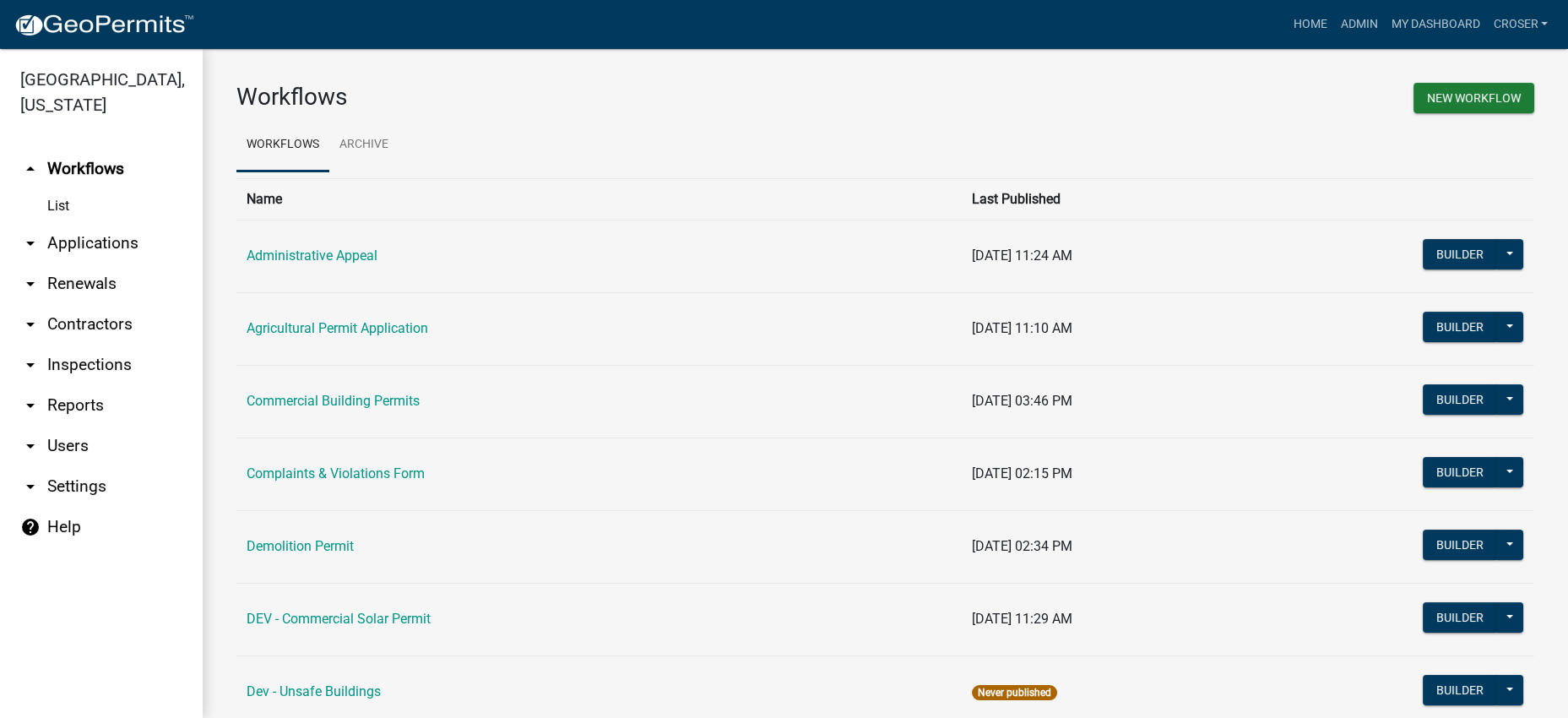
click at [103, 264] on link "arrow_drop_down Applications" at bounding box center [101, 243] width 202 height 41
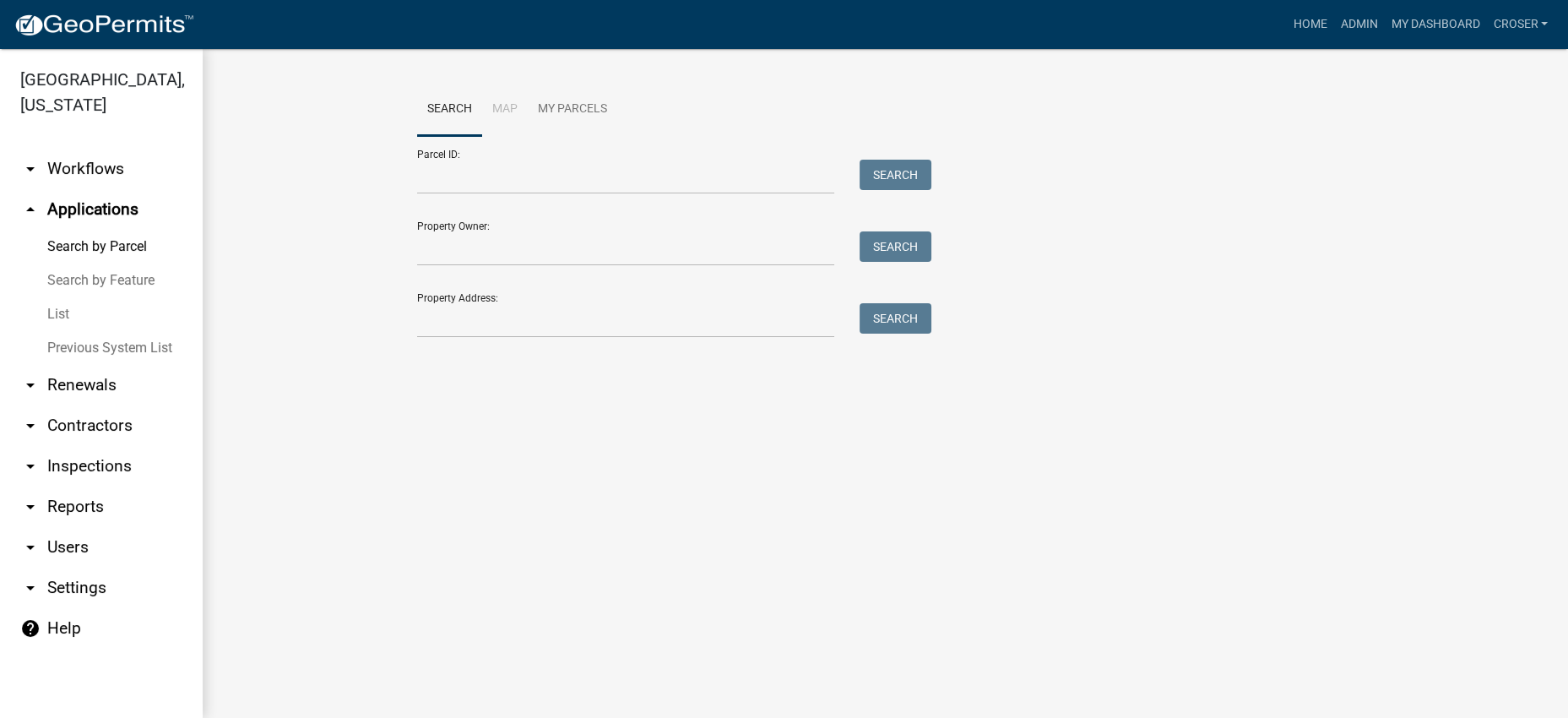
click at [68, 297] on link "Search by Feature" at bounding box center [101, 281] width 202 height 34
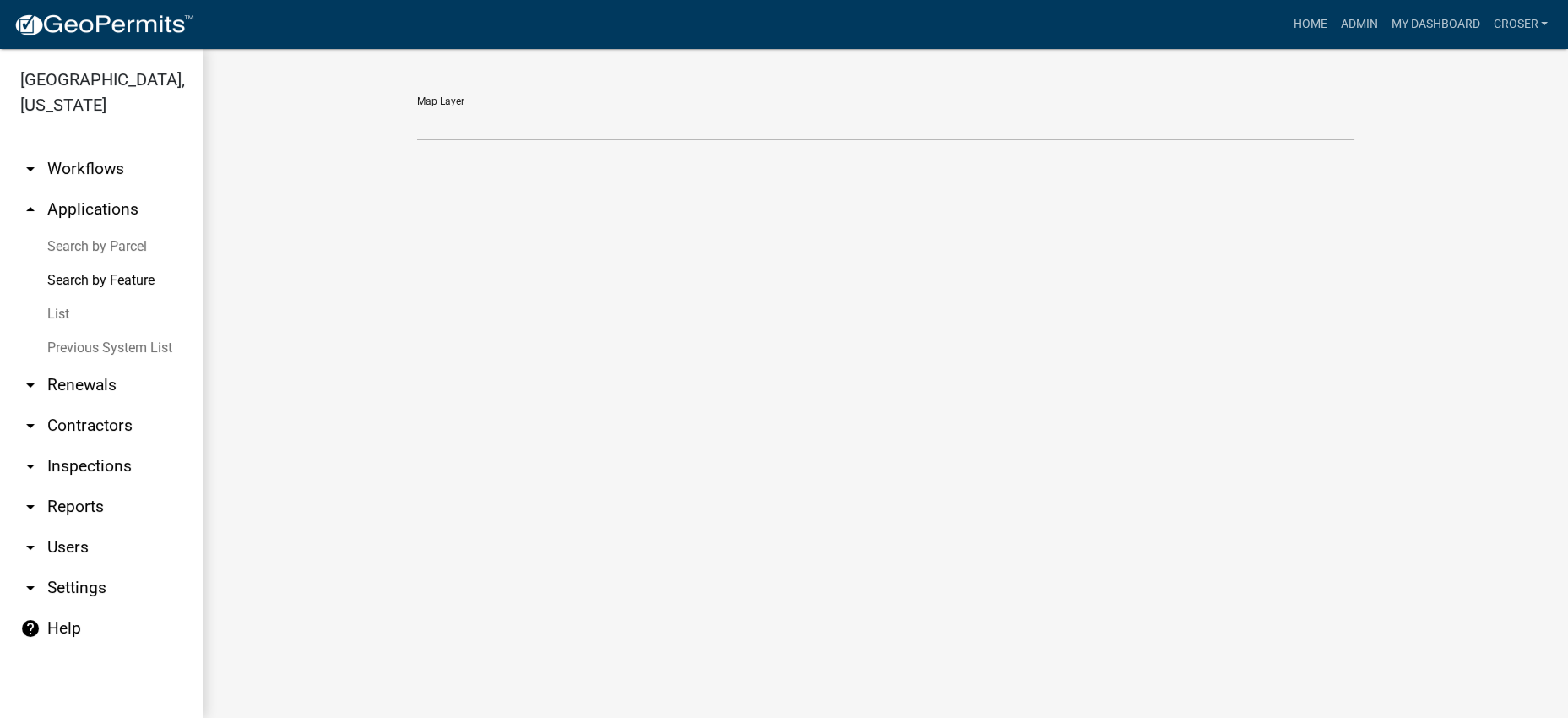
click at [39, 331] on link "List" at bounding box center [101, 314] width 202 height 34
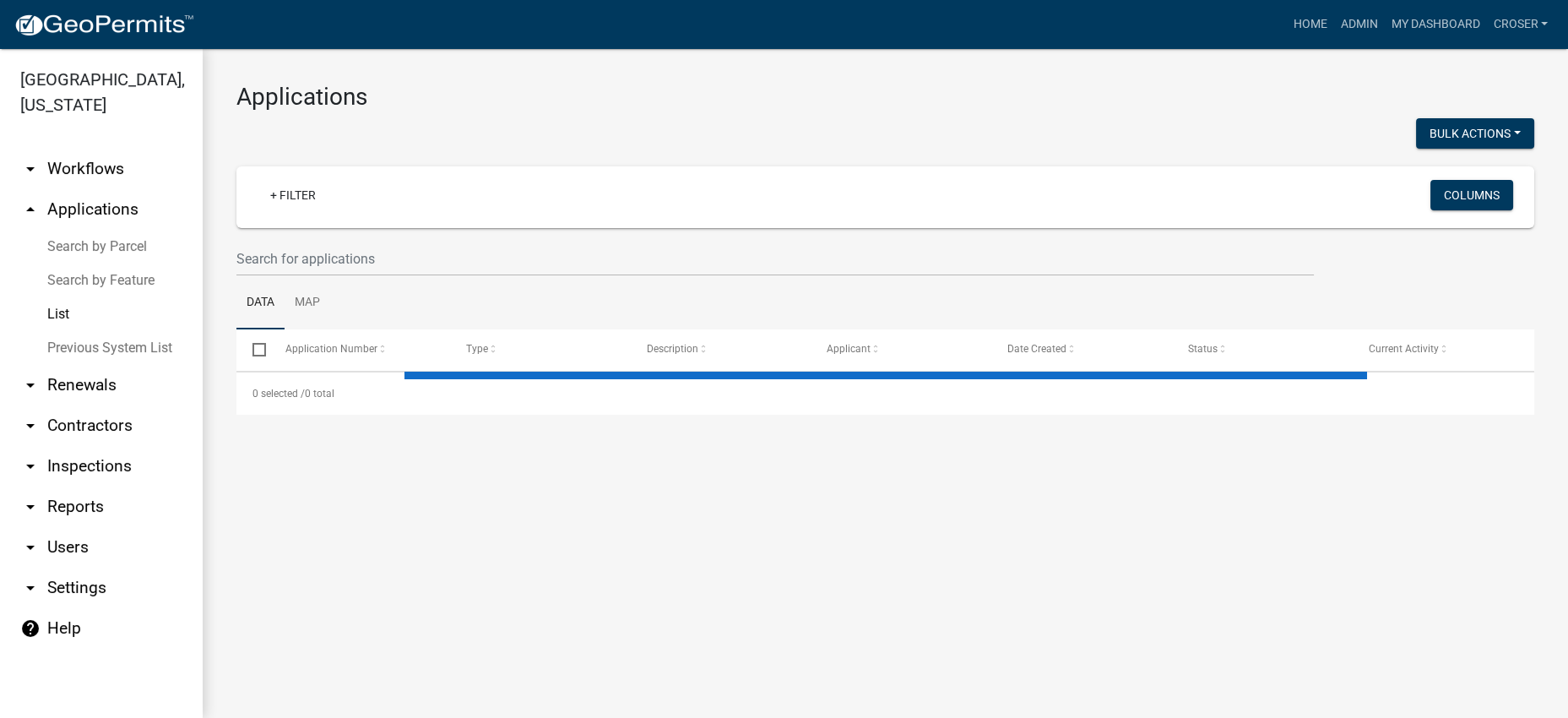
select select "3: 100"
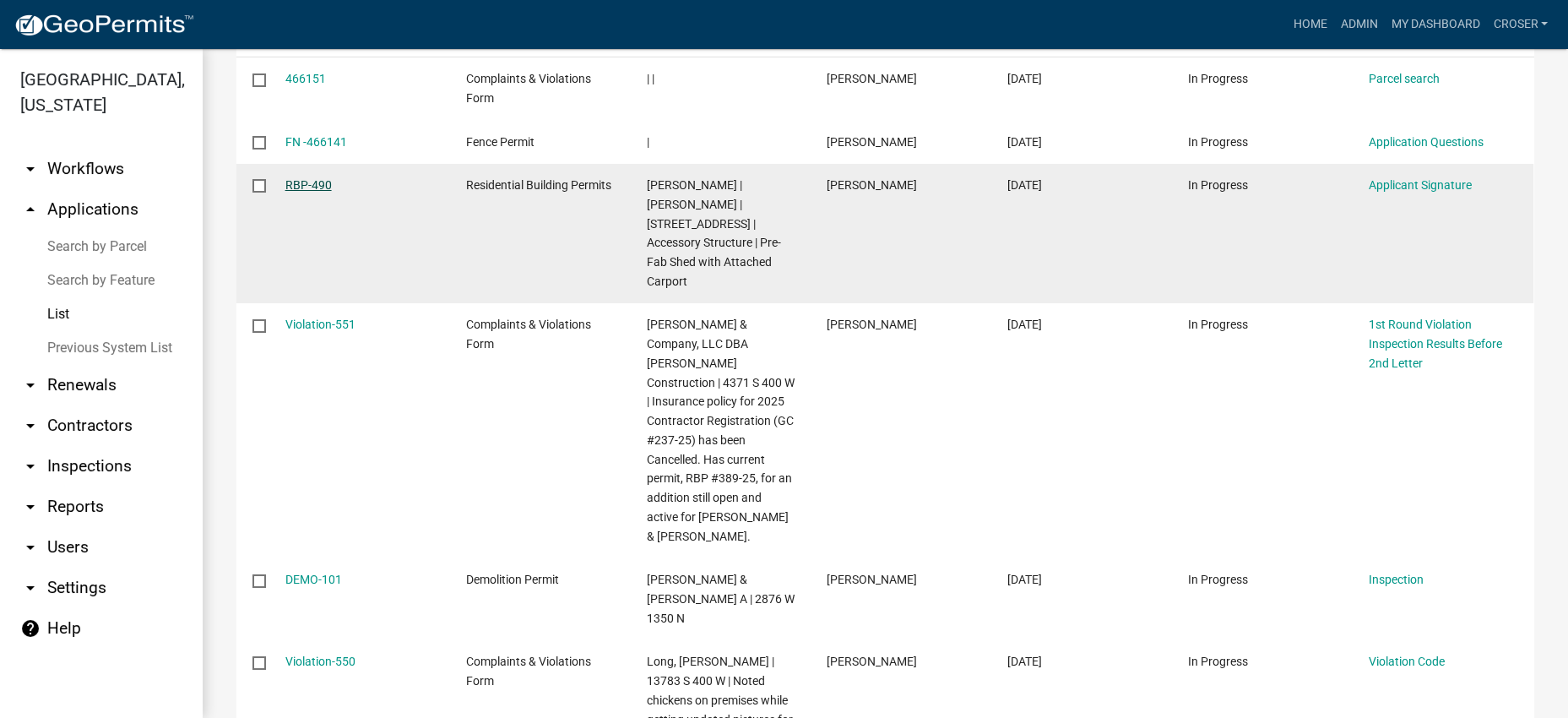
scroll to position [316, 0]
click at [326, 190] on link "RBP-490" at bounding box center [308, 184] width 46 height 13
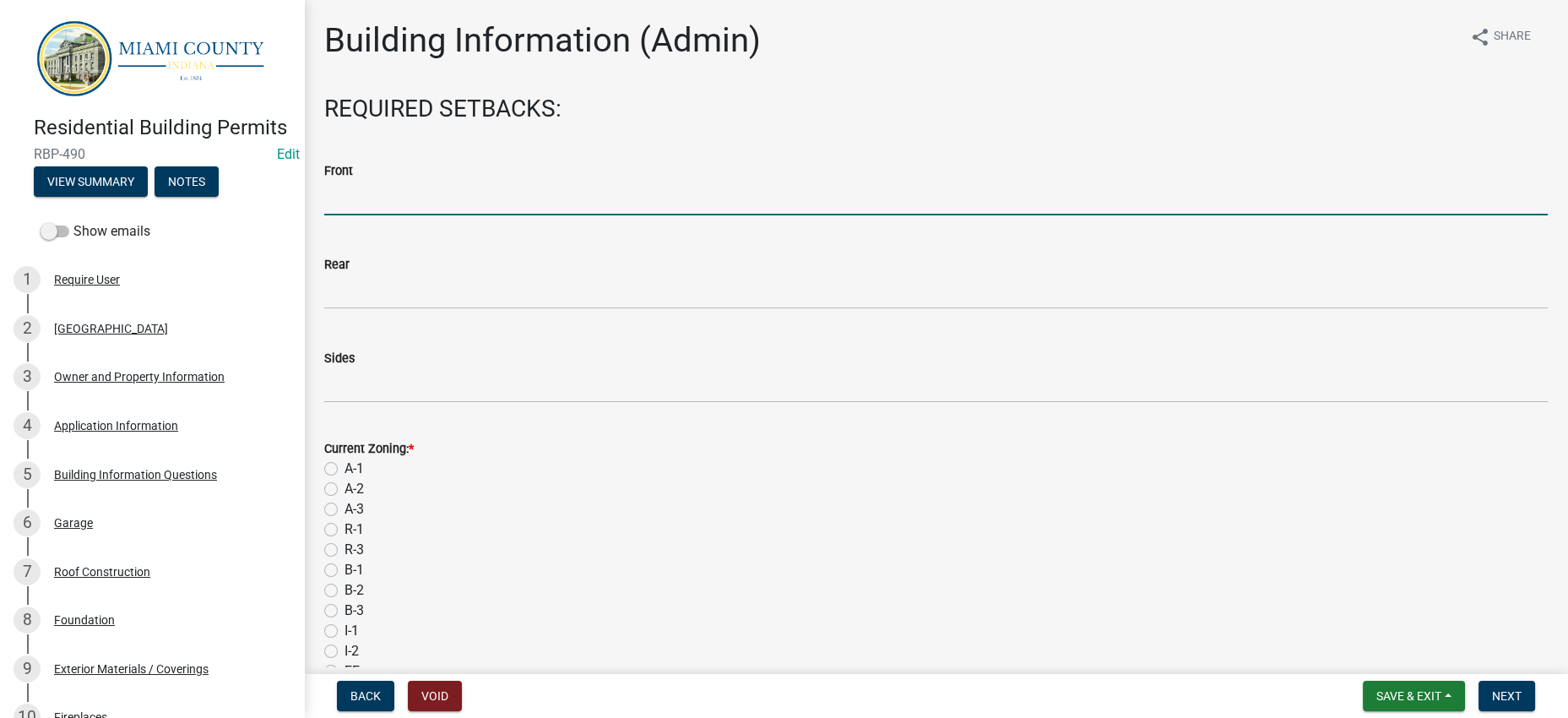
click at [426, 216] on input "text" at bounding box center [935, 198] width 1223 height 35
type input "35"
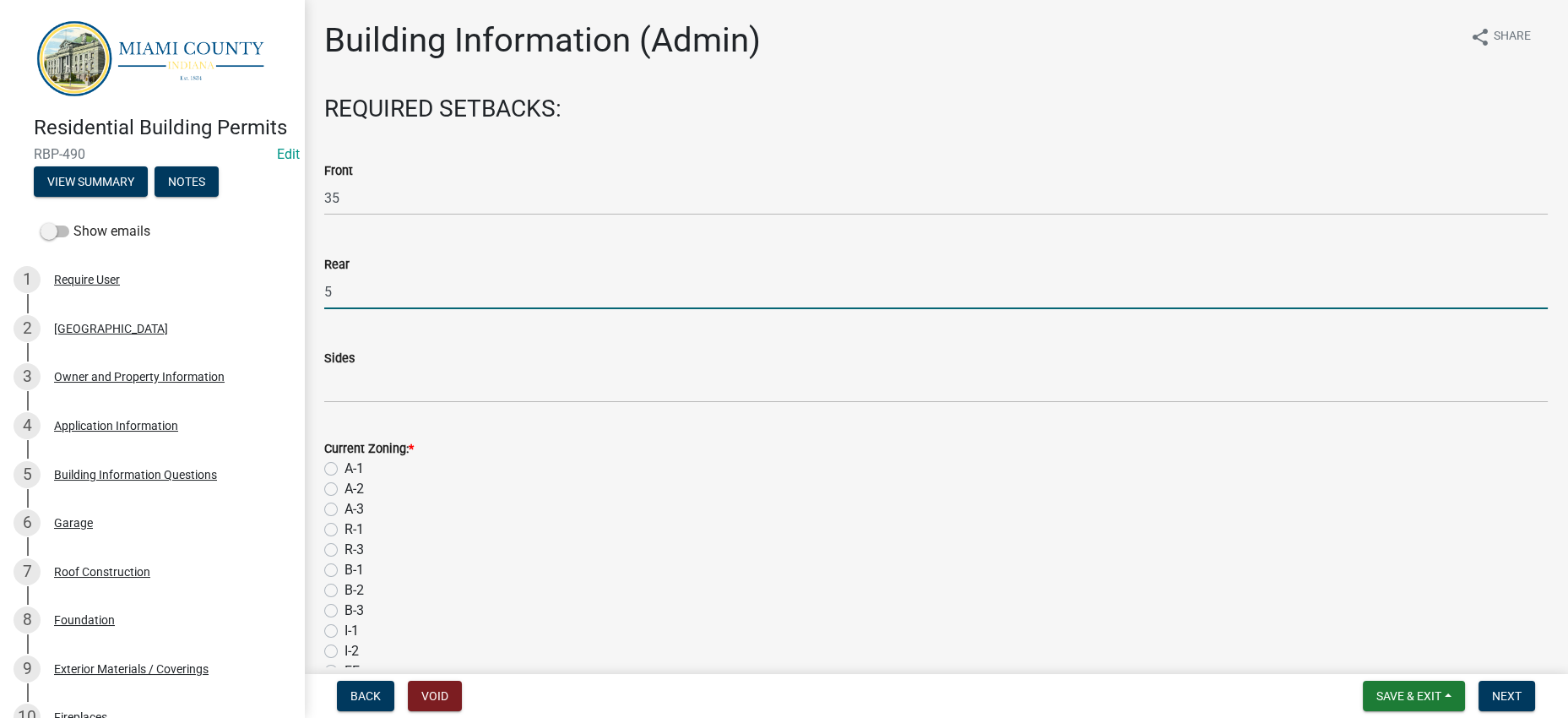
type input "5"
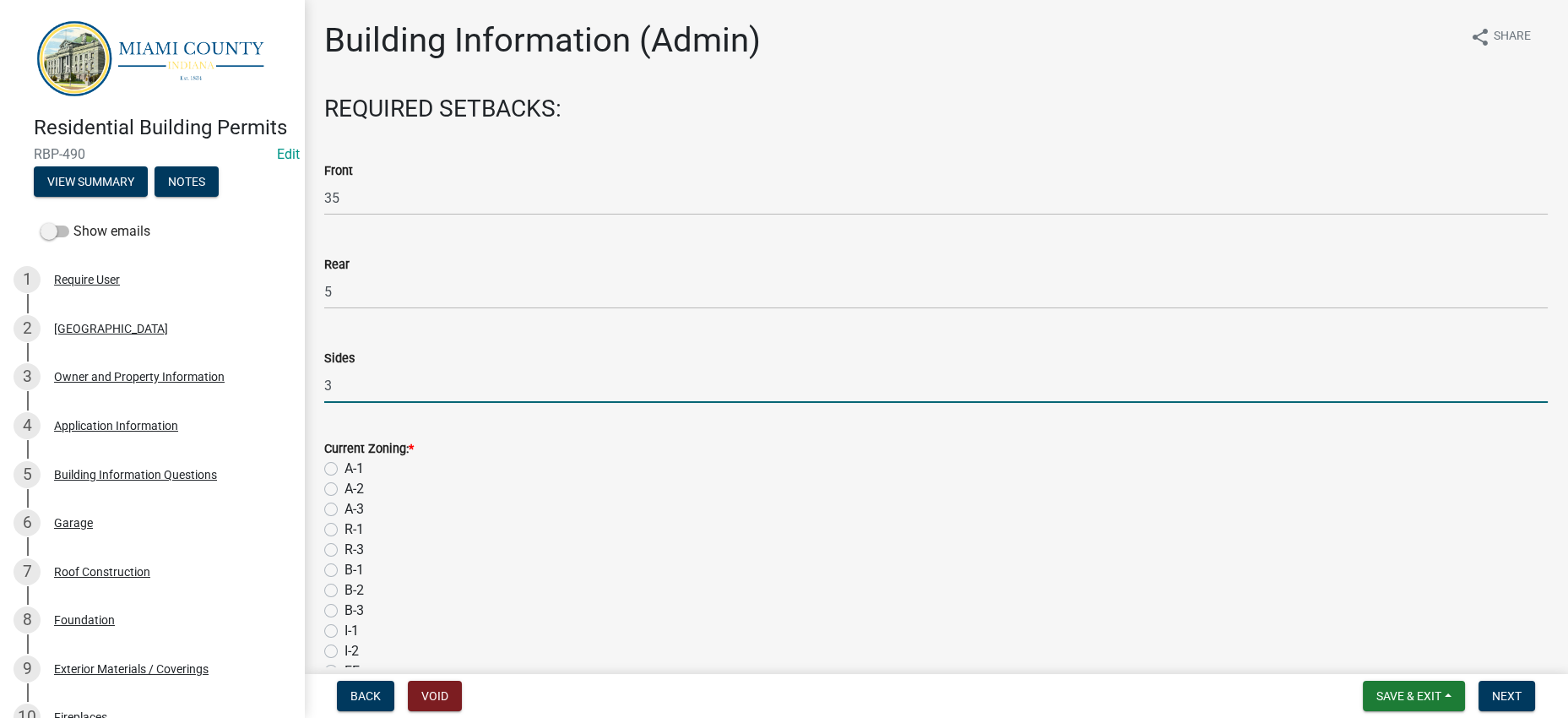
type input "3"
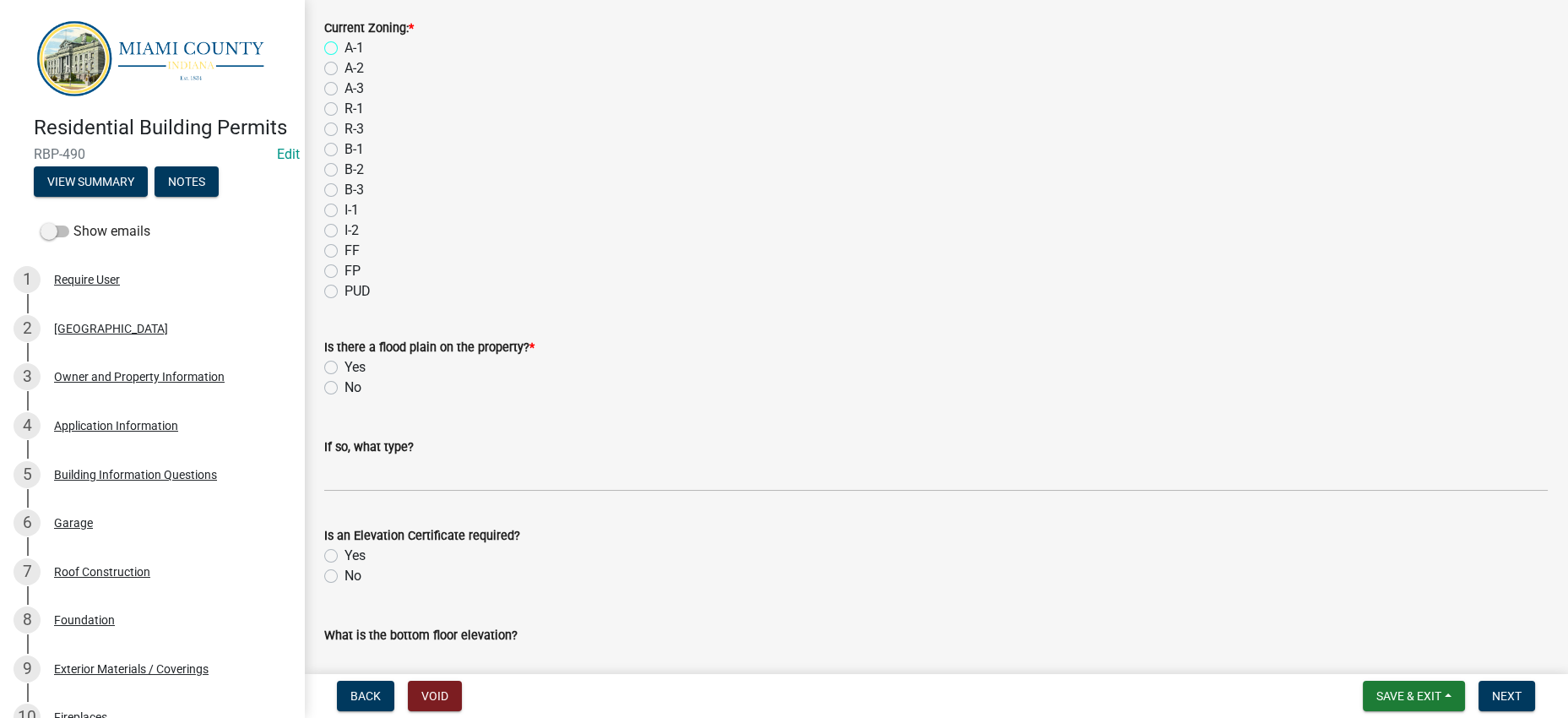
scroll to position [422, 0]
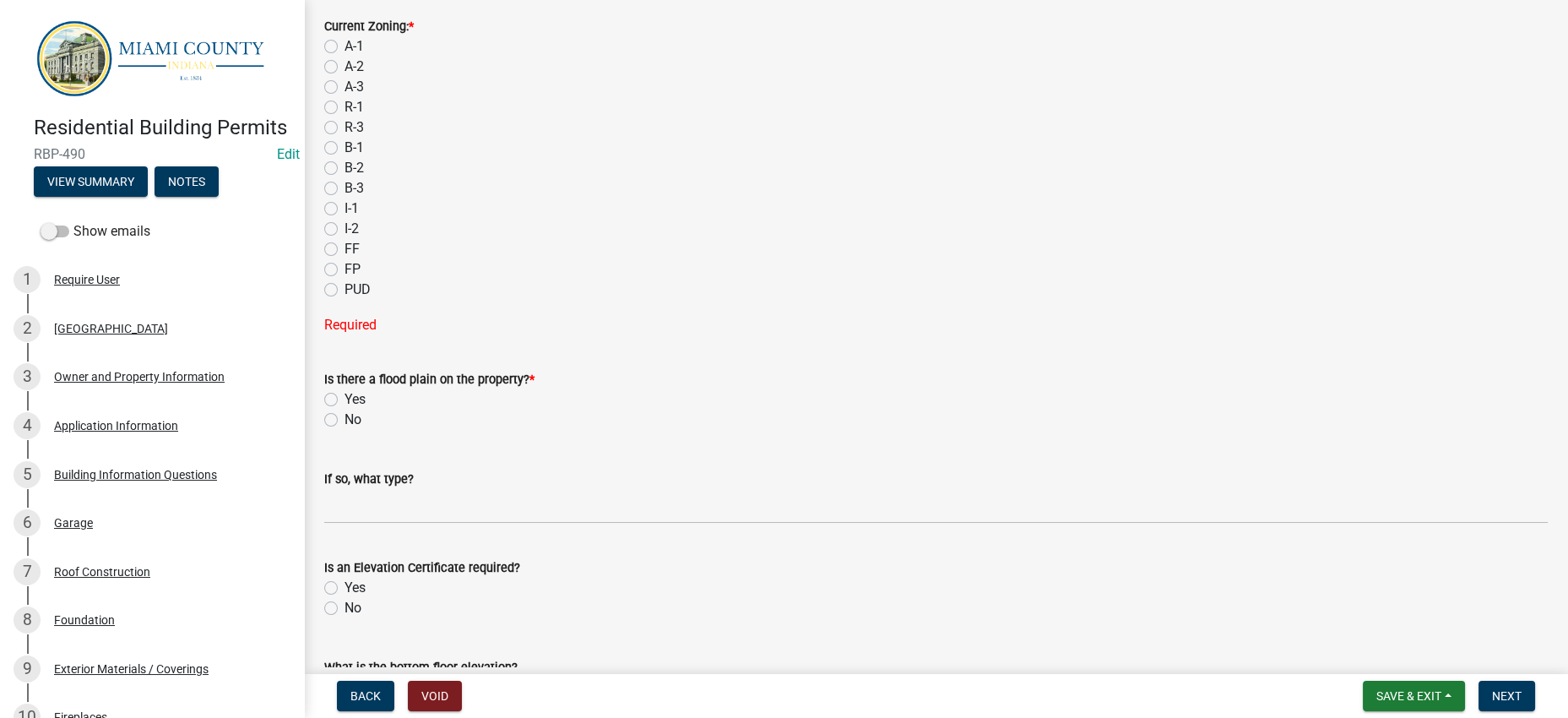
click at [344, 57] on label "A-1" at bounding box center [354, 45] width 20 height 20
click at [344, 47] on input "A-1" at bounding box center [350, 42] width 11 height 11
radio input "true"
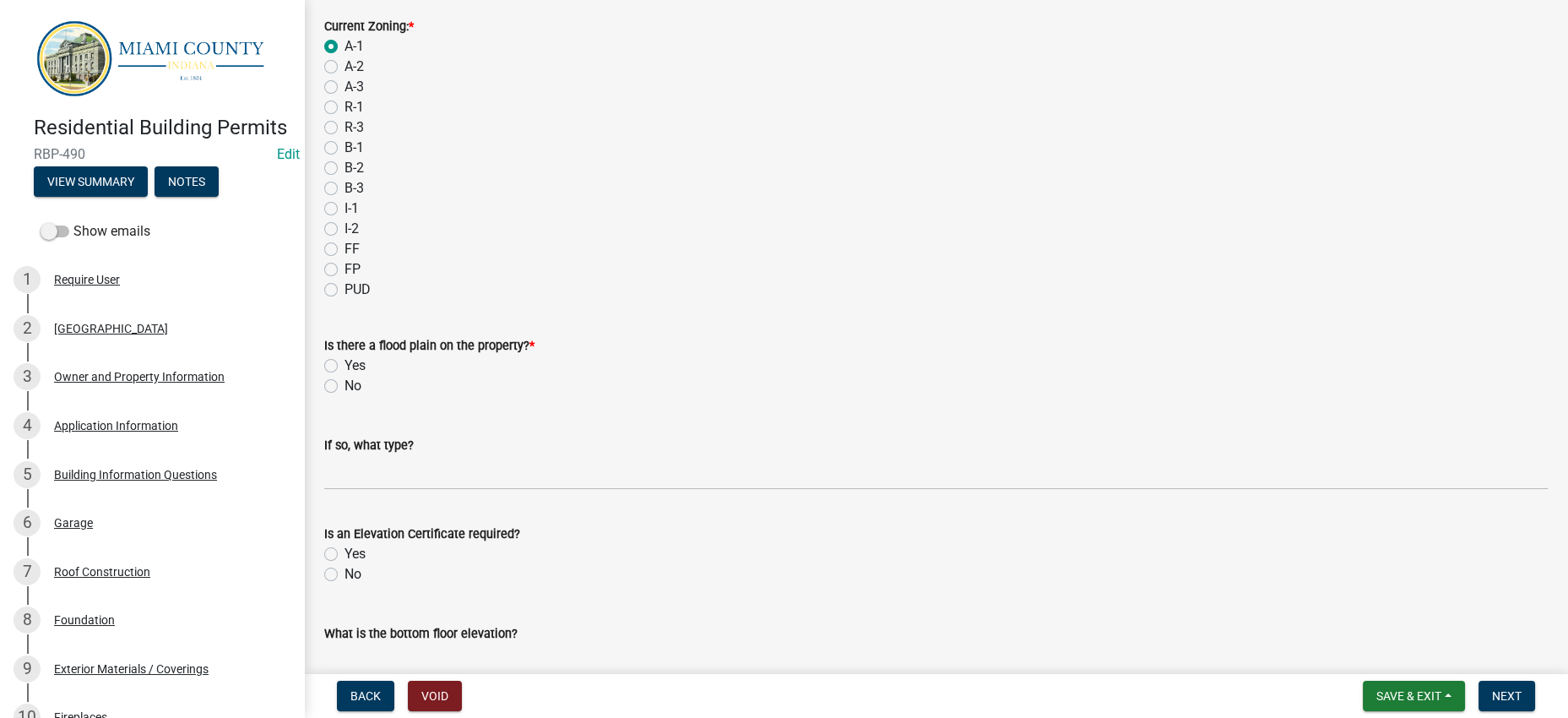
click at [519, 137] on div "R-3" at bounding box center [935, 127] width 1223 height 20
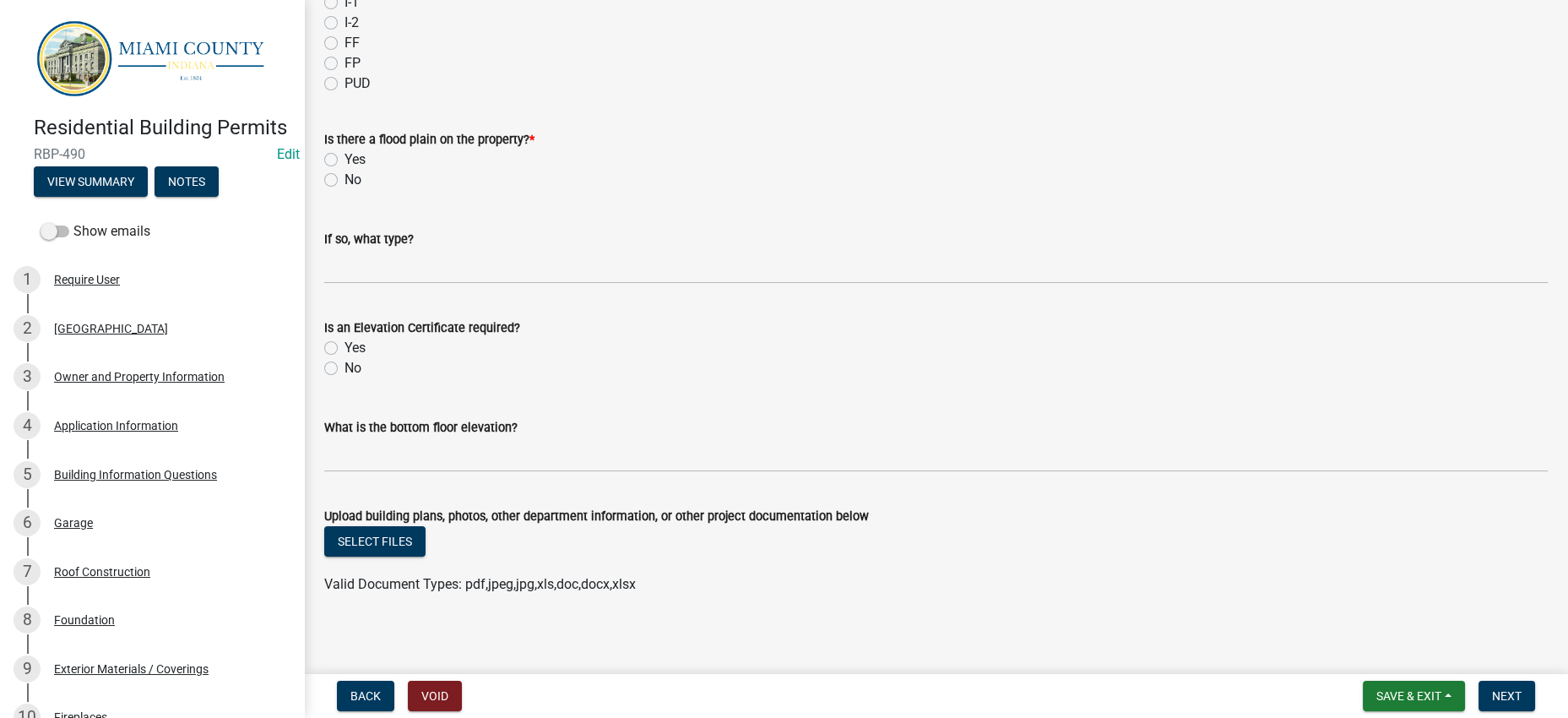
click at [344, 190] on label "No" at bounding box center [353, 179] width 17 height 20
click at [344, 181] on input "No" at bounding box center [350, 175] width 11 height 11
radio input "true"
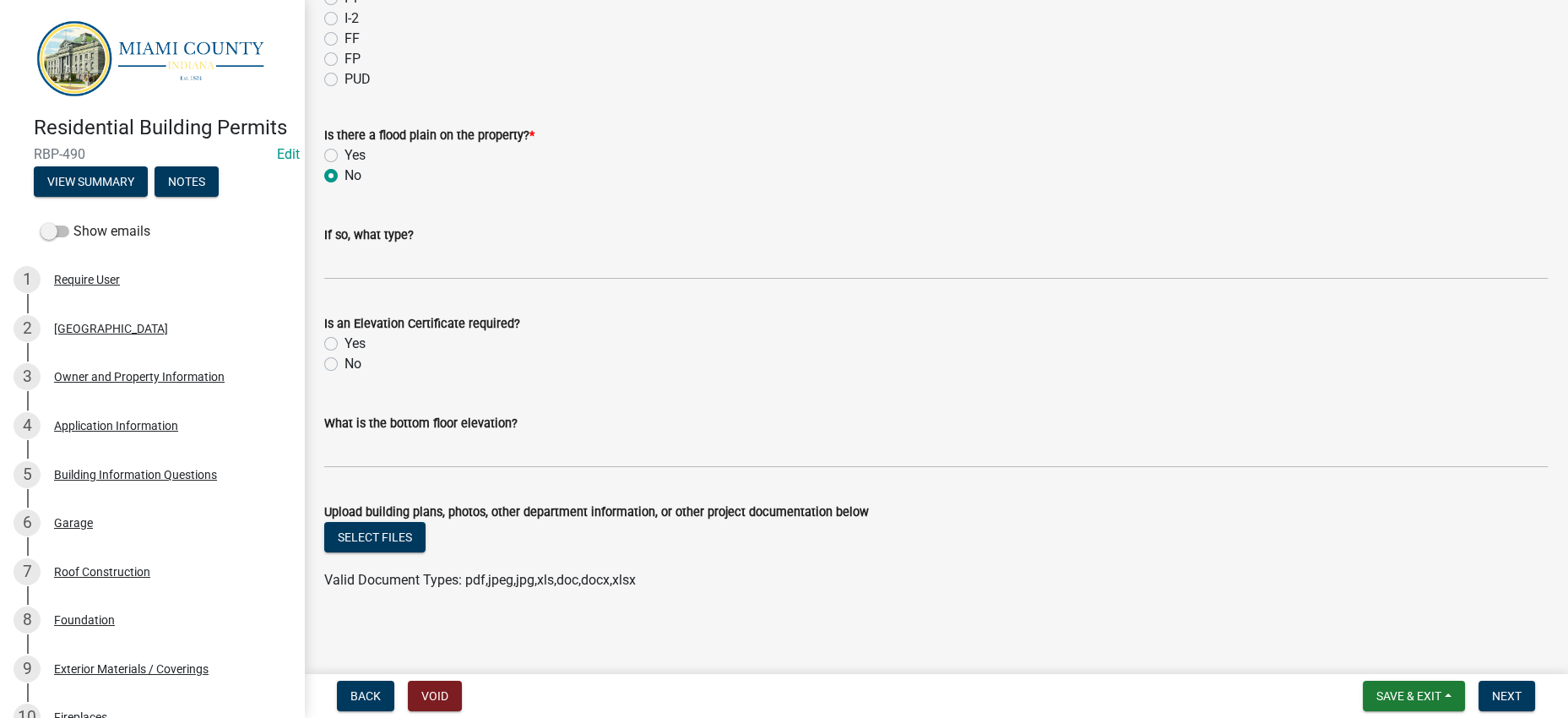
click at [695, 201] on wm-data-entity-input "Is there a flood plain on the property? * Yes No" at bounding box center [935, 153] width 1223 height 96
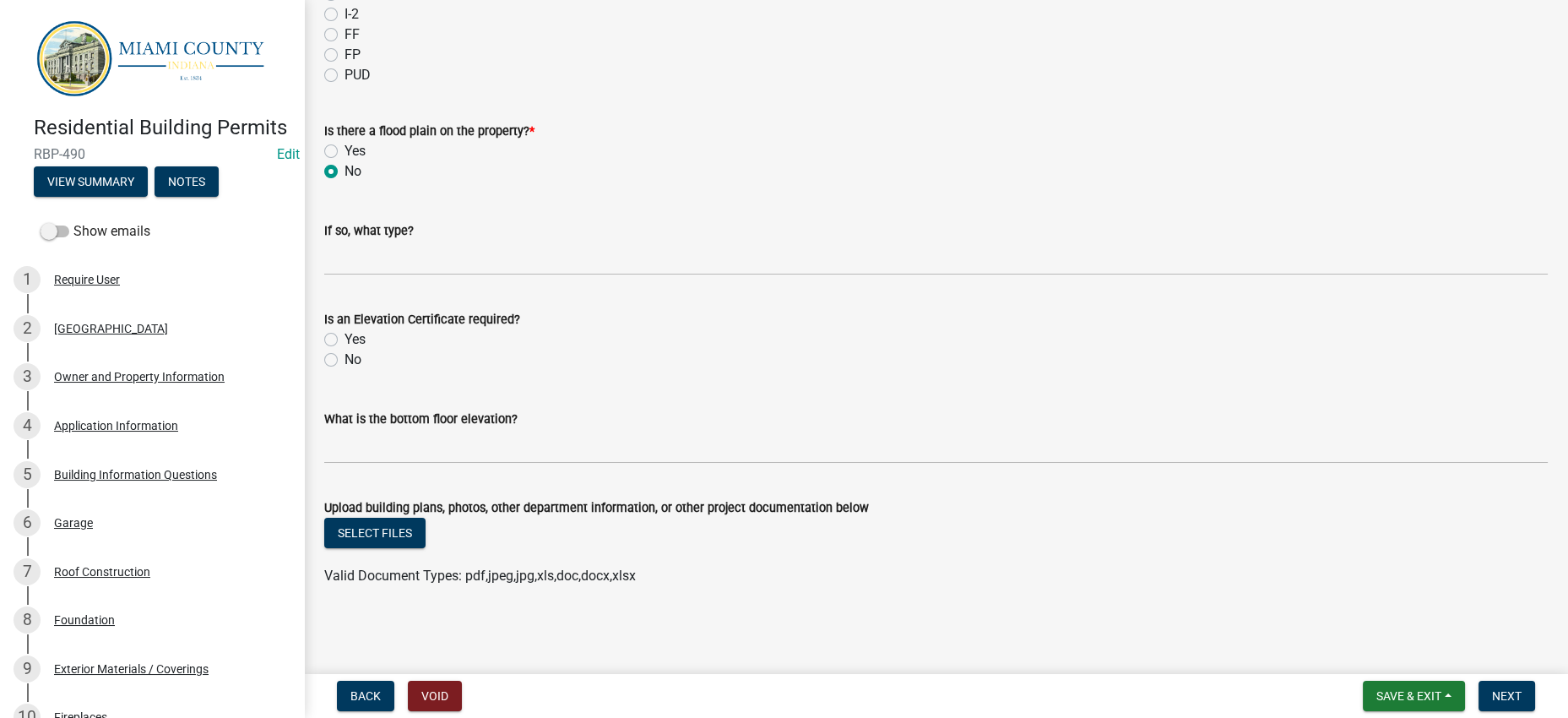
scroll to position [947, 0]
click at [344, 350] on label "No" at bounding box center [353, 359] width 17 height 20
click at [344, 350] on input "No" at bounding box center [350, 356] width 11 height 11
radio input "true"
click at [1517, 688] on button "Next" at bounding box center [1507, 695] width 57 height 30
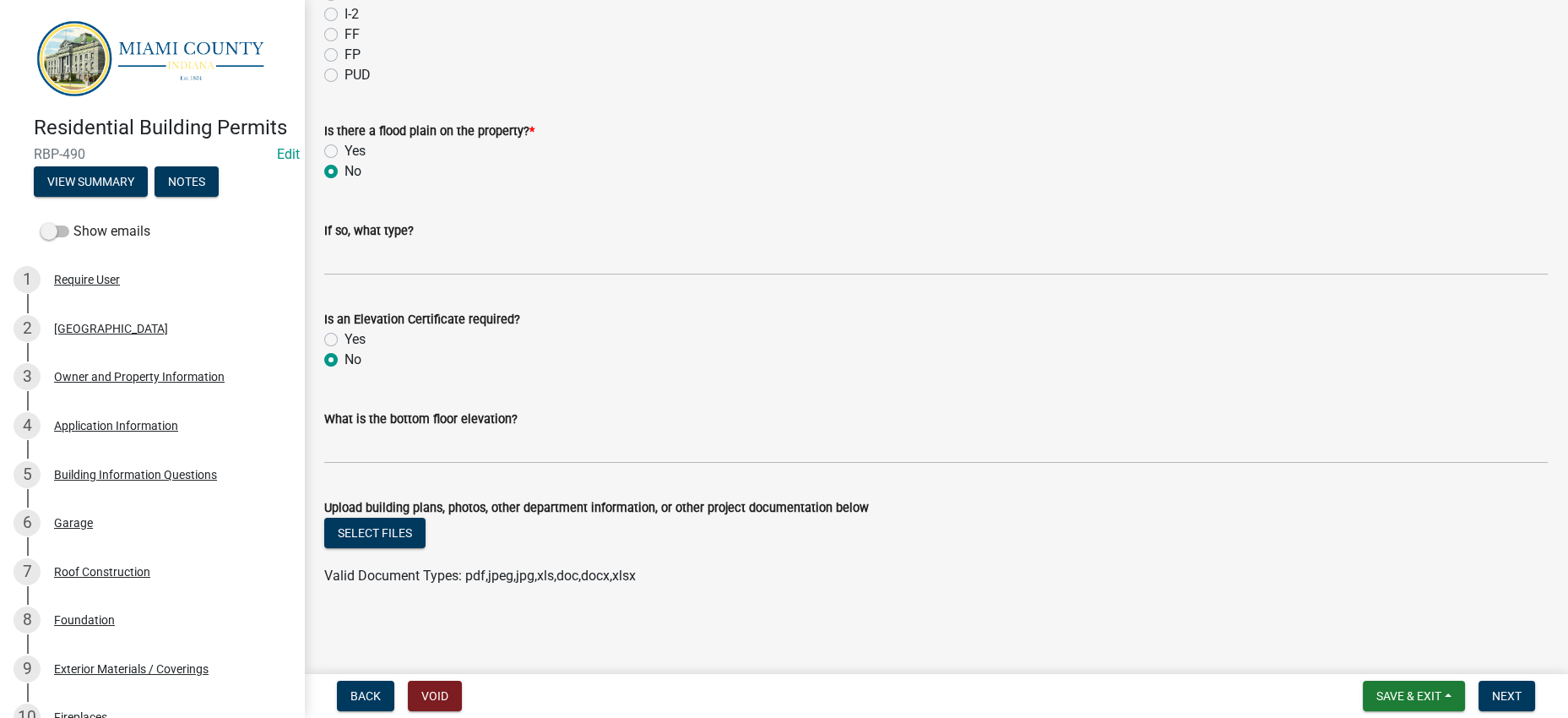
scroll to position [0, 0]
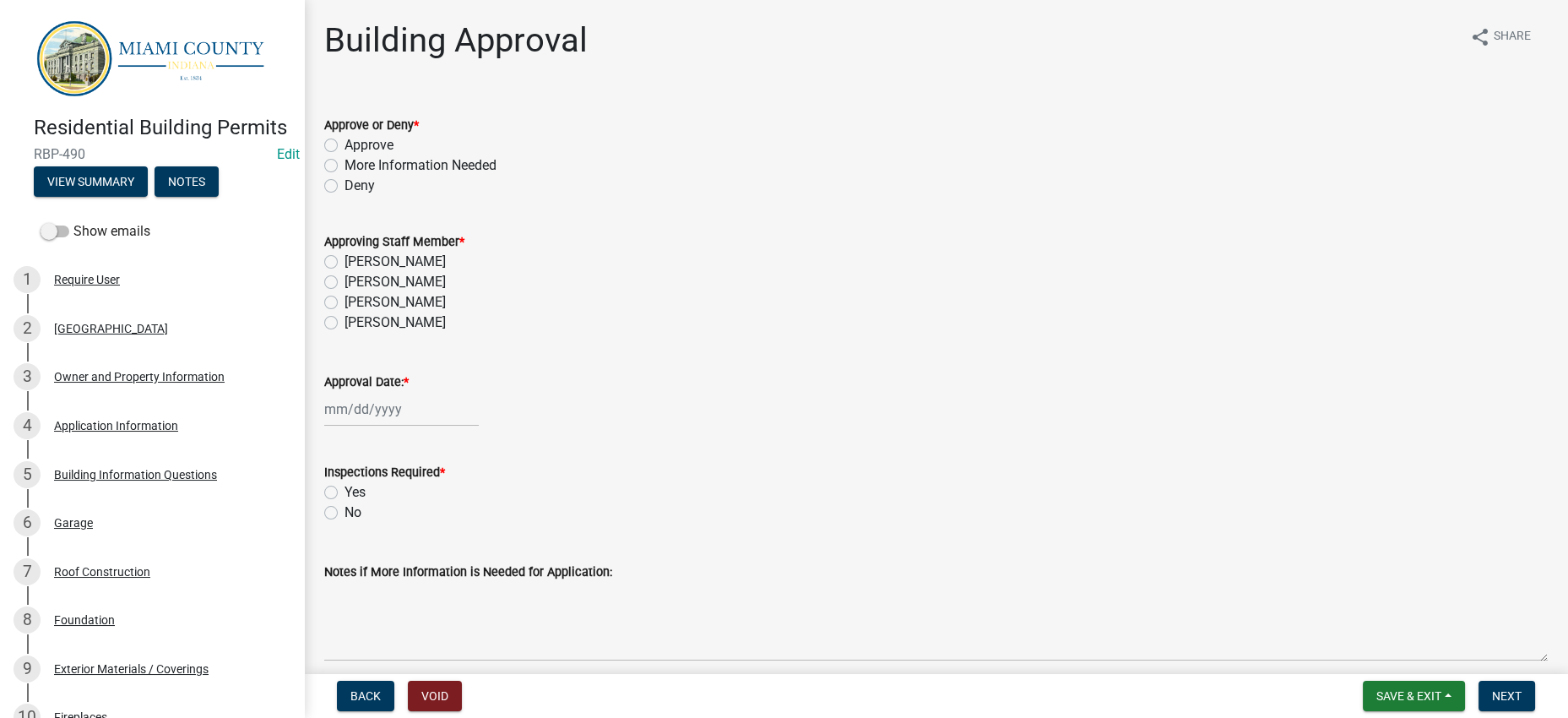
click at [387, 155] on label "Approve" at bounding box center [369, 145] width 49 height 20
click at [356, 146] on input "Approve" at bounding box center [350, 141] width 11 height 11
radio input "true"
click at [413, 271] on label "[PERSON_NAME]" at bounding box center [394, 261] width 101 height 20
click at [356, 263] on input "[PERSON_NAME]" at bounding box center [350, 257] width 11 height 11
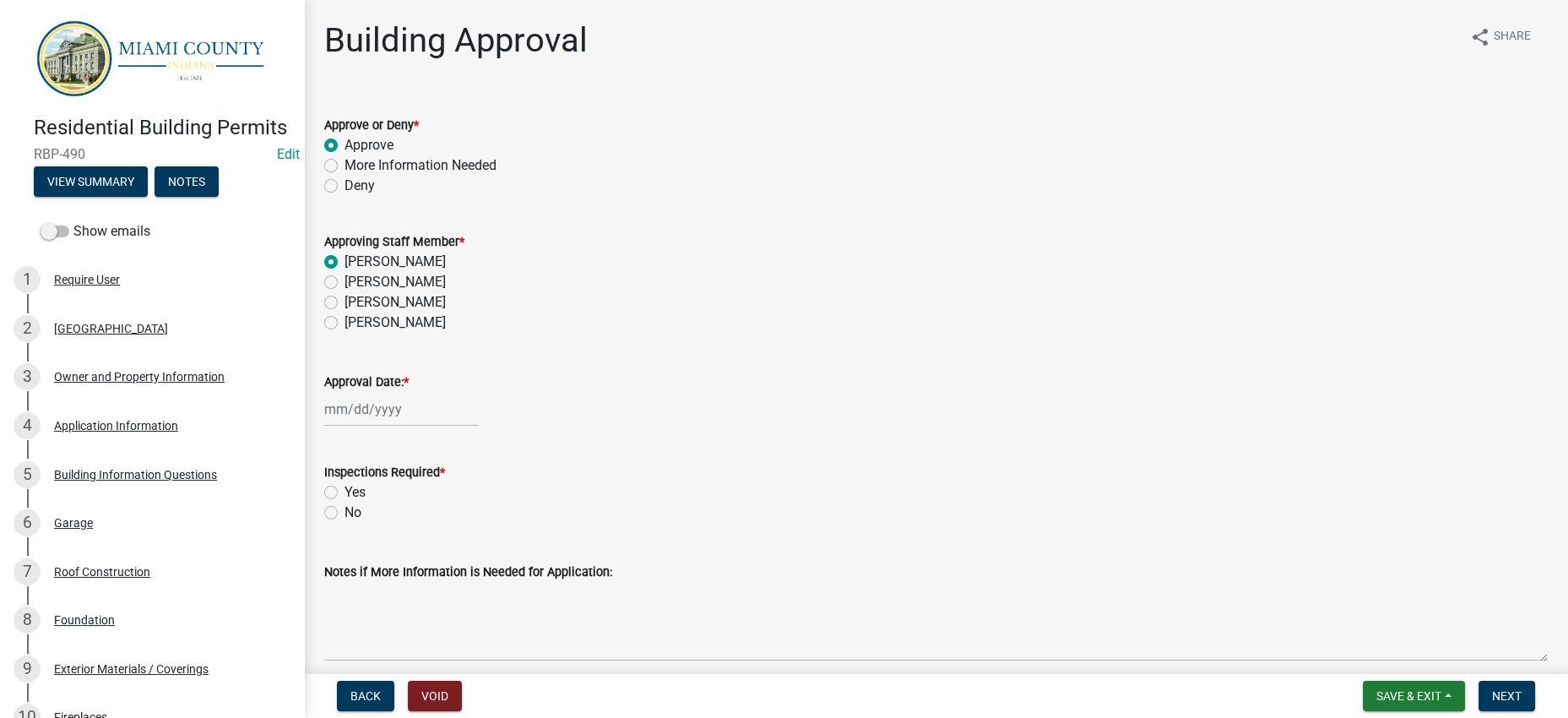
radio input "true"
click at [404, 427] on div at bounding box center [401, 409] width 154 height 35
select select "8"
select select "2025"
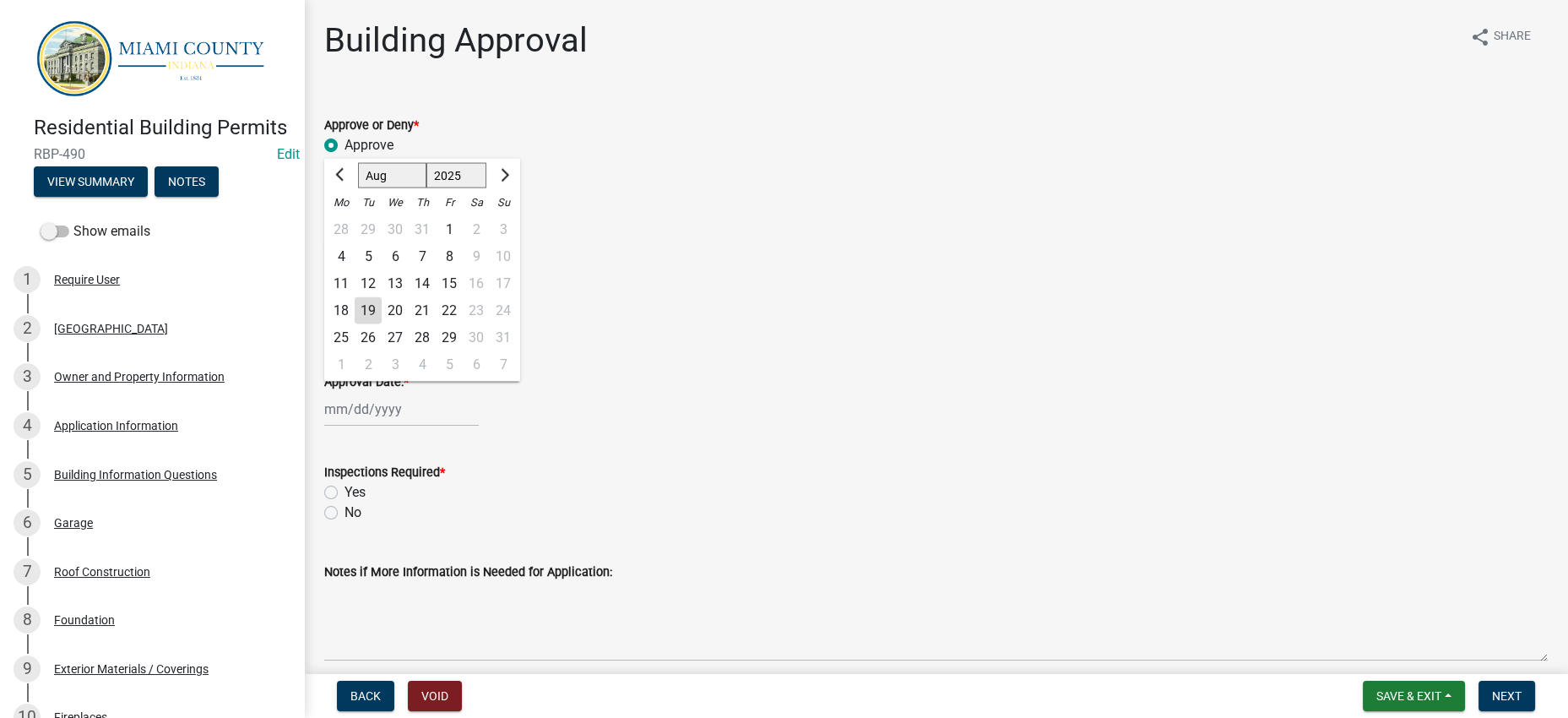
click at [381, 324] on div "19" at bounding box center [368, 310] width 27 height 27
type input "[DATE]"
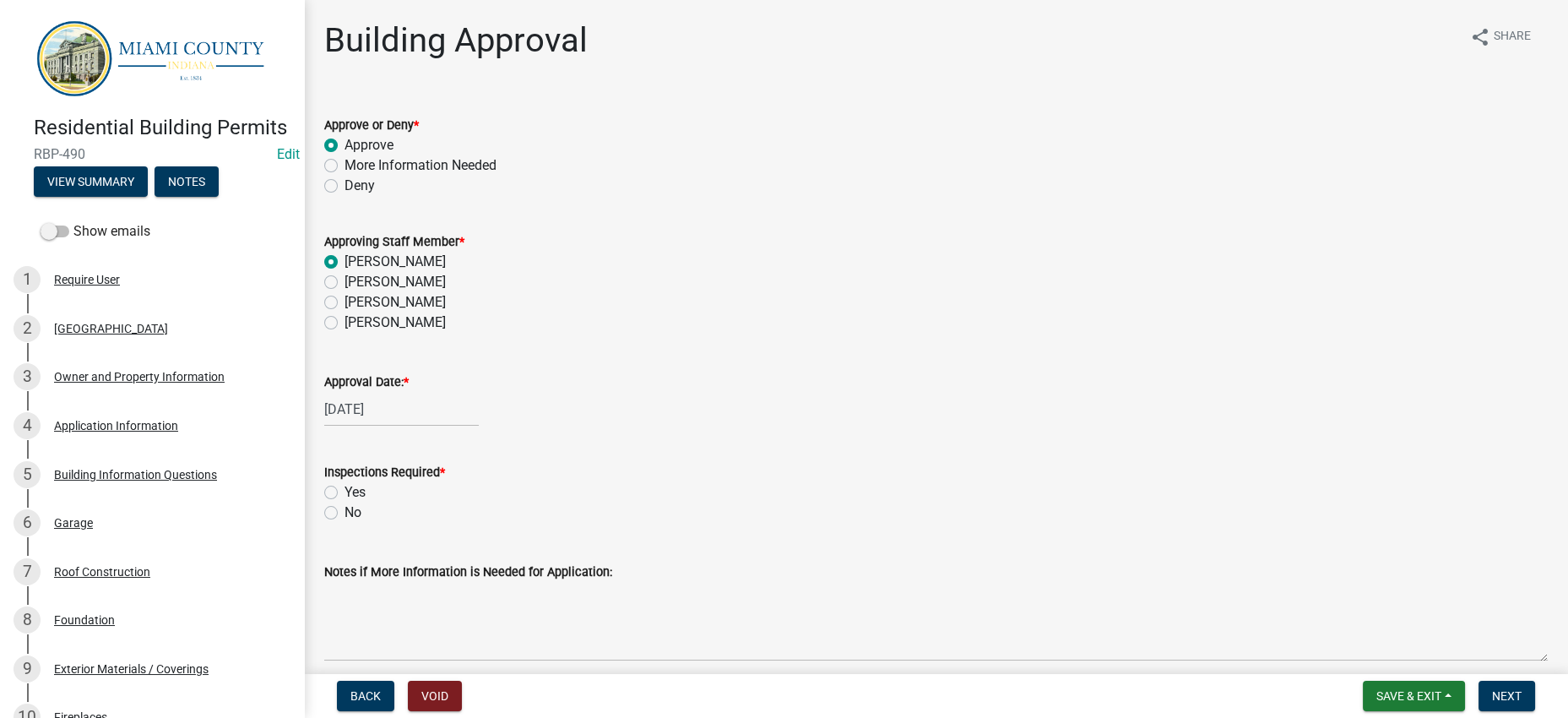
click at [637, 392] on div "Approval Date: *" at bounding box center [935, 381] width 1223 height 20
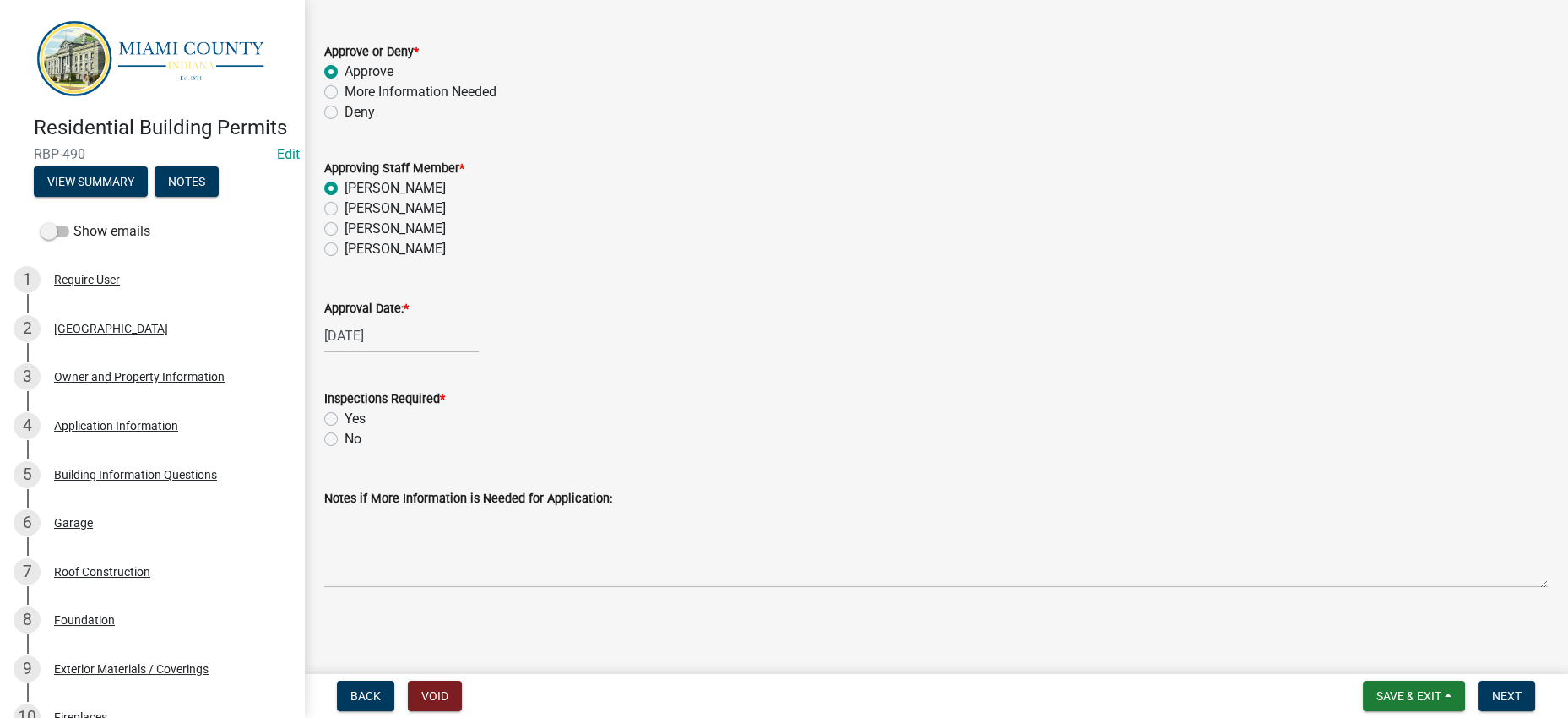
scroll to position [245, 0]
click at [344, 429] on label "No" at bounding box center [353, 438] width 17 height 20
click at [344, 429] on input "No" at bounding box center [350, 434] width 11 height 11
radio input "true"
click at [869, 429] on div "No" at bounding box center [935, 438] width 1223 height 20
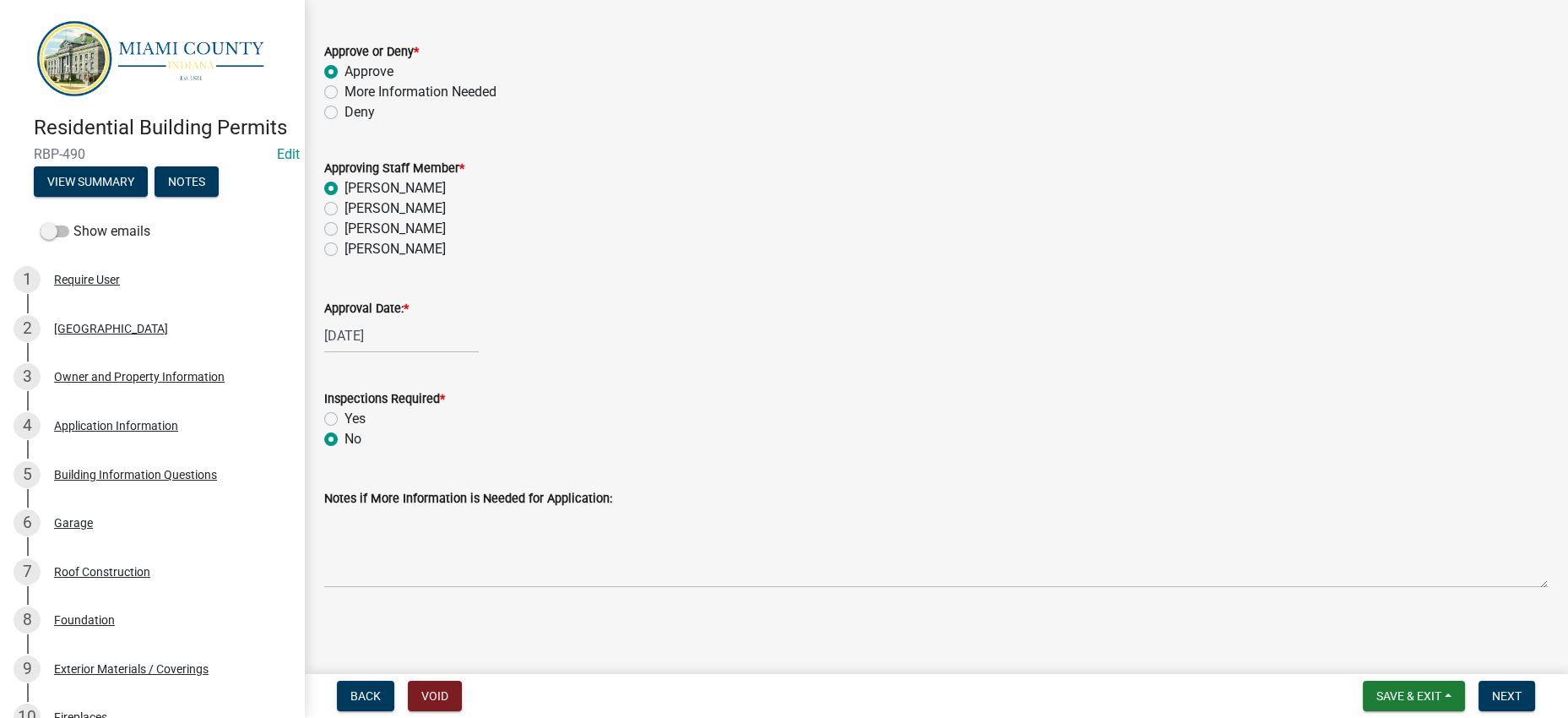
drag, startPoint x: 358, startPoint y: 371, endPoint x: 414, endPoint y: 379, distance: 56.6
click at [359, 409] on label "Yes" at bounding box center [355, 418] width 21 height 20
click at [356, 409] on input "Yes" at bounding box center [350, 414] width 11 height 11
radio input "true"
click at [1506, 689] on span "Next" at bounding box center [1506, 695] width 29 height 13
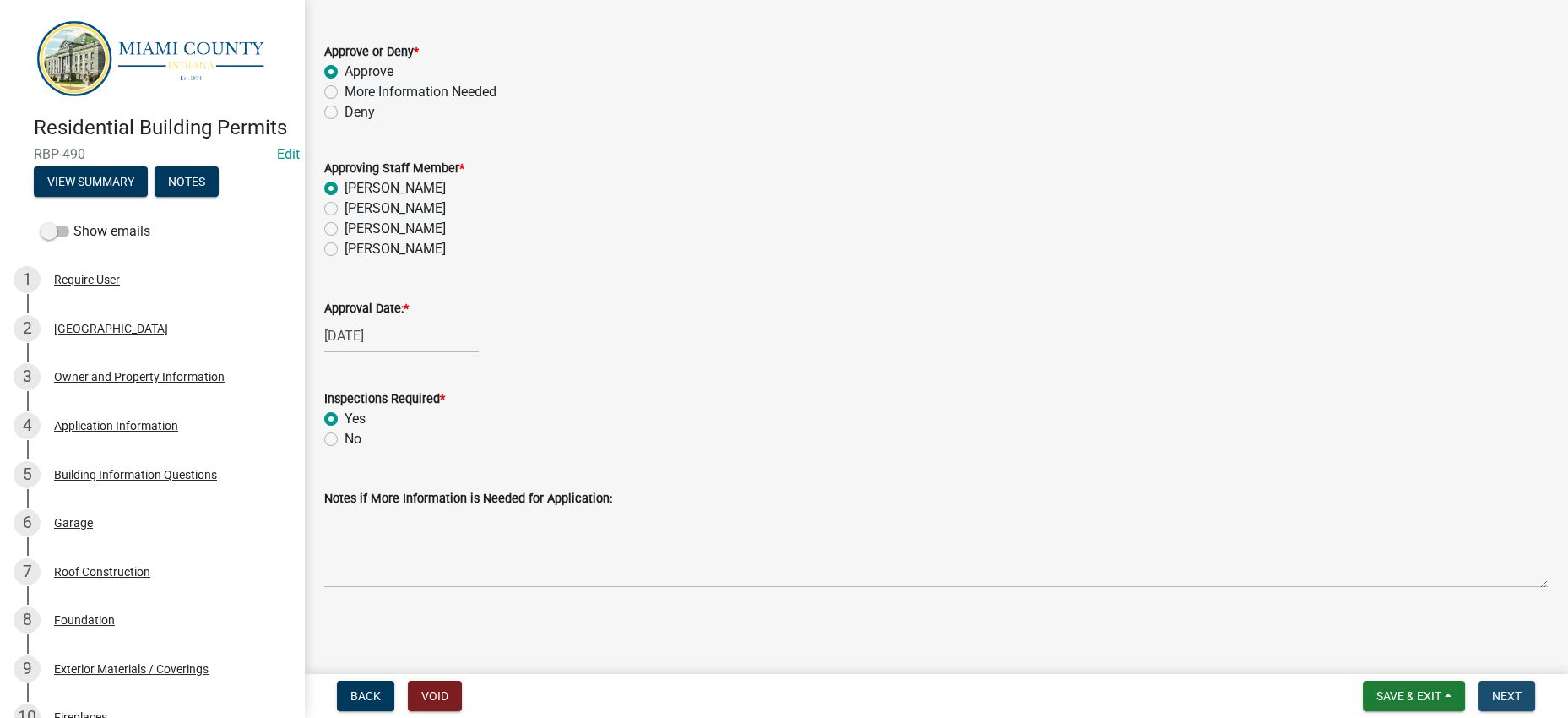
scroll to position [0, 0]
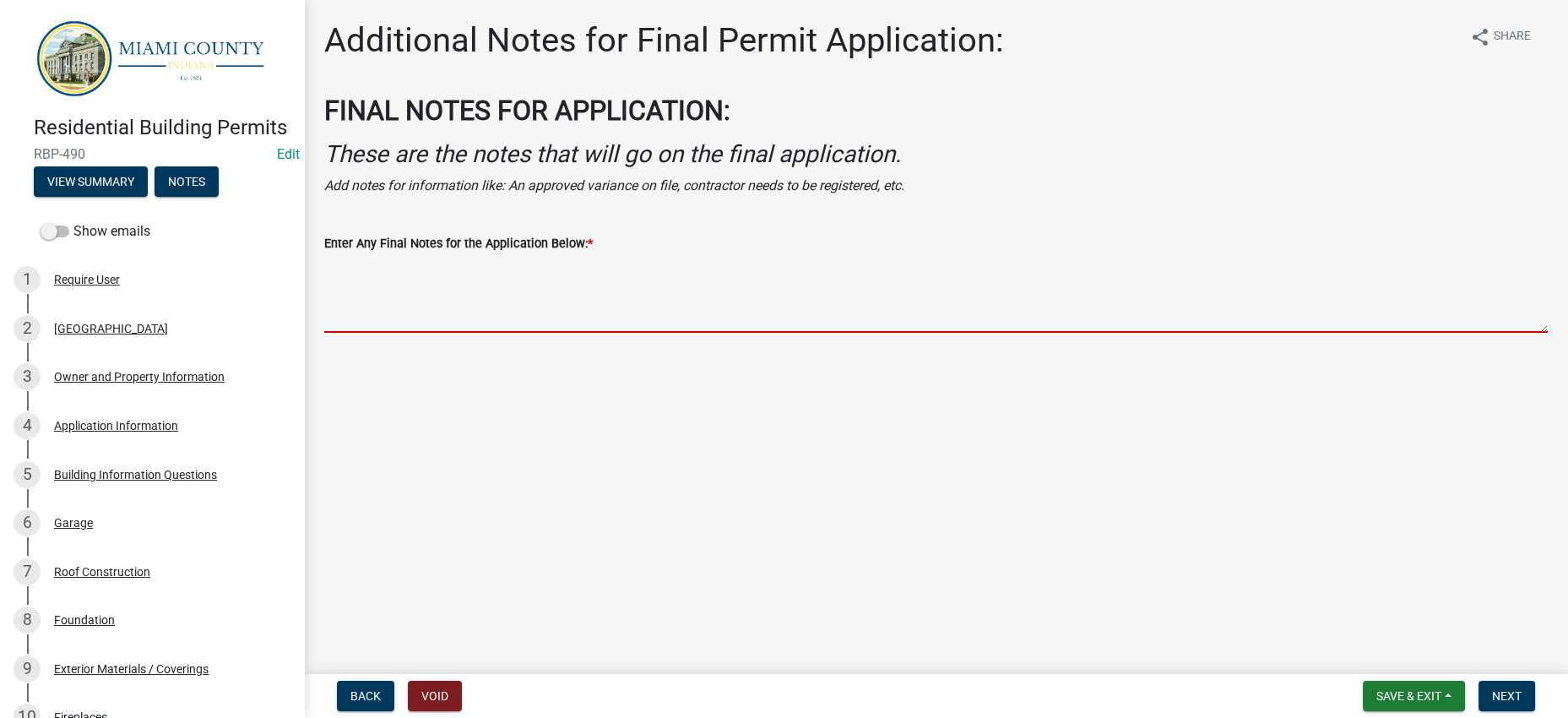
click at [462, 333] on textarea "Enter Any Final Notes for the Application Below: *" at bounding box center [935, 293] width 1223 height 79
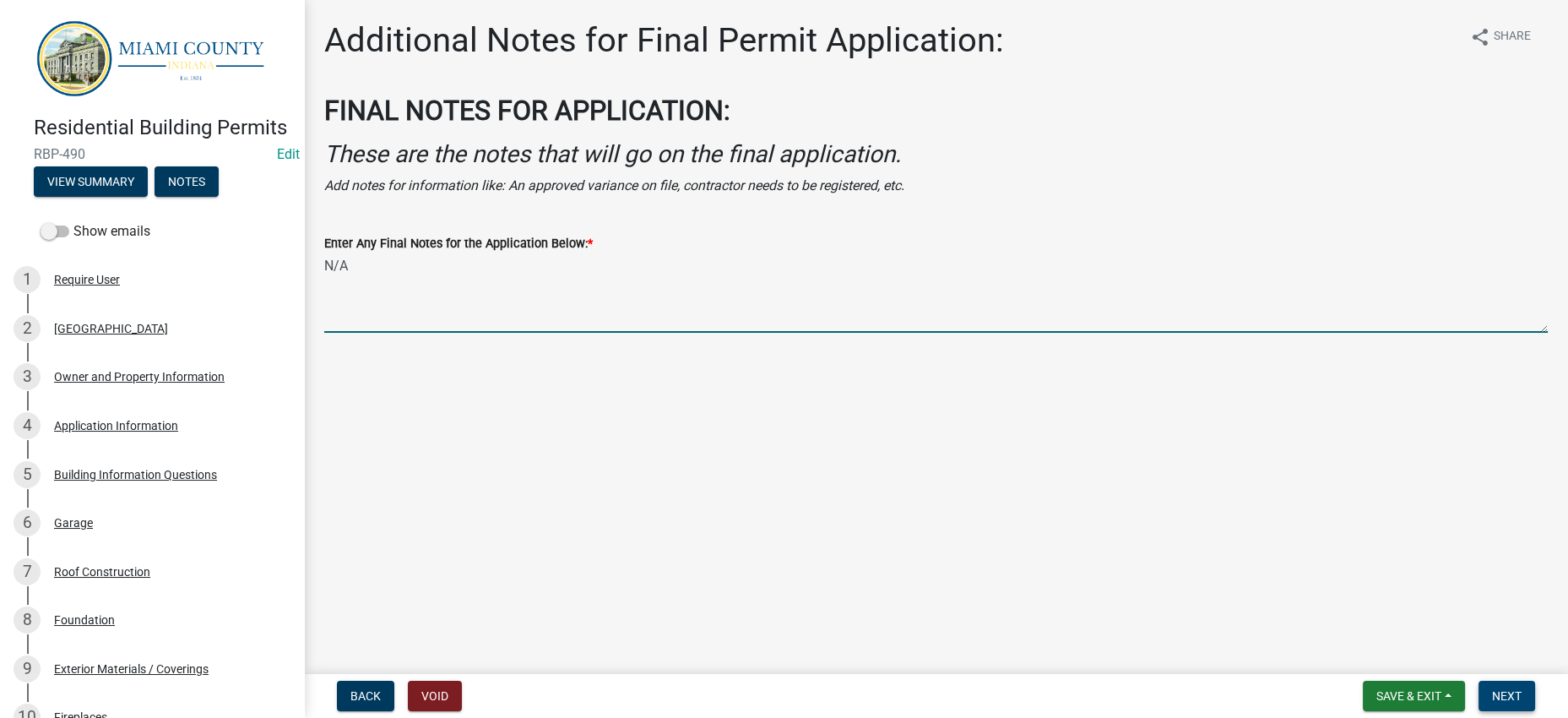
type textarea "N/A"
click at [1518, 680] on button "Next" at bounding box center [1507, 695] width 57 height 30
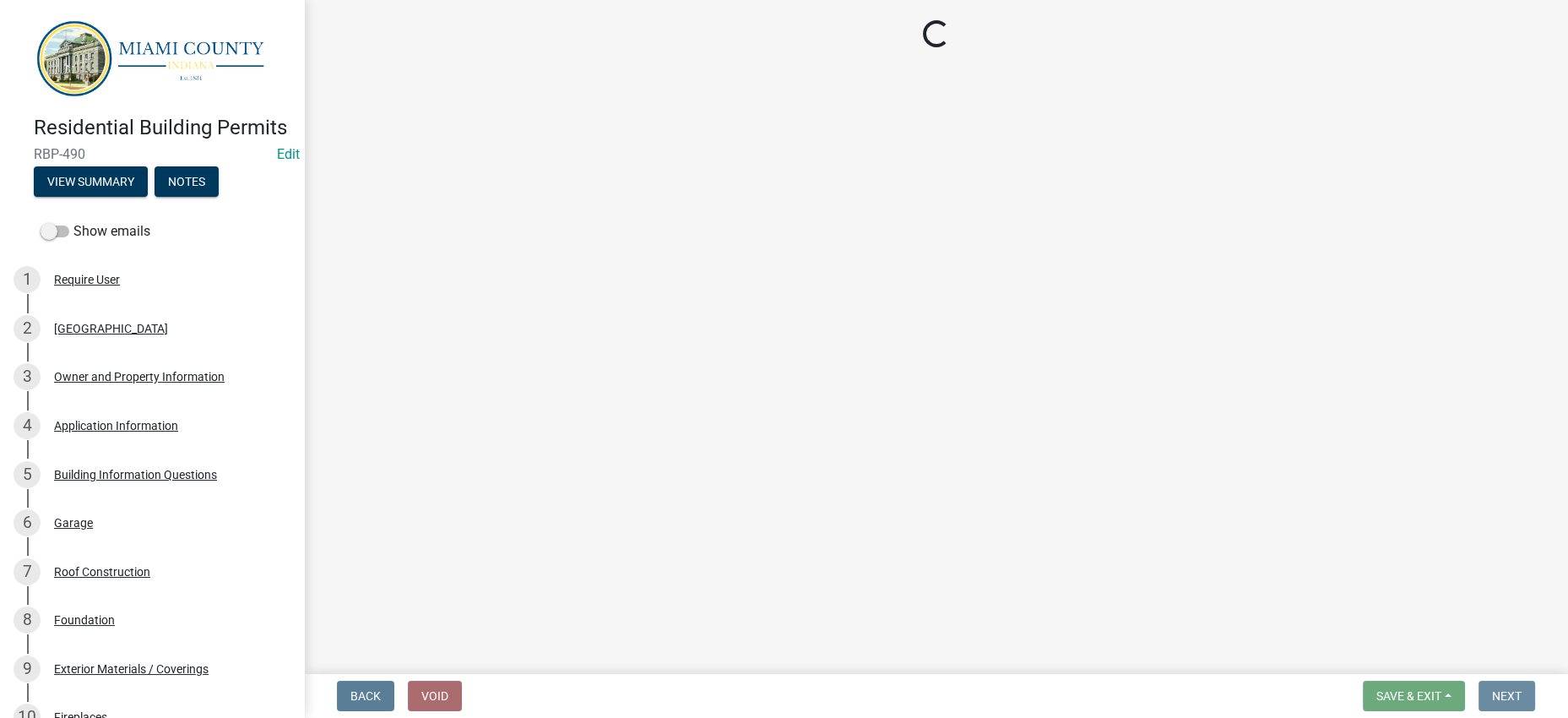
click at [1236, 591] on main "Loading..." at bounding box center [935, 333] width 1263 height 667
click at [1078, 537] on main "Loading..." at bounding box center [935, 333] width 1263 height 667
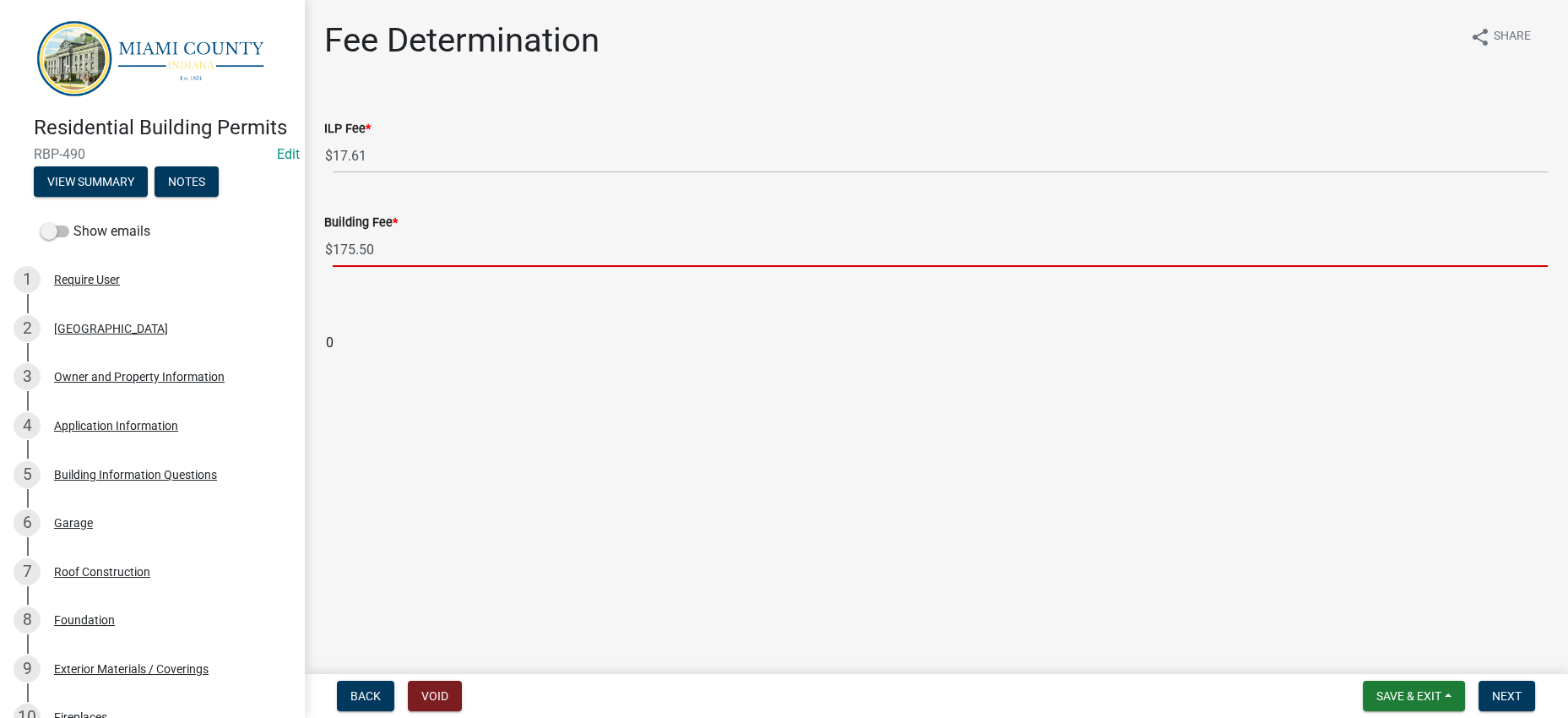
click at [419, 267] on input "175.50" at bounding box center [940, 249] width 1214 height 35
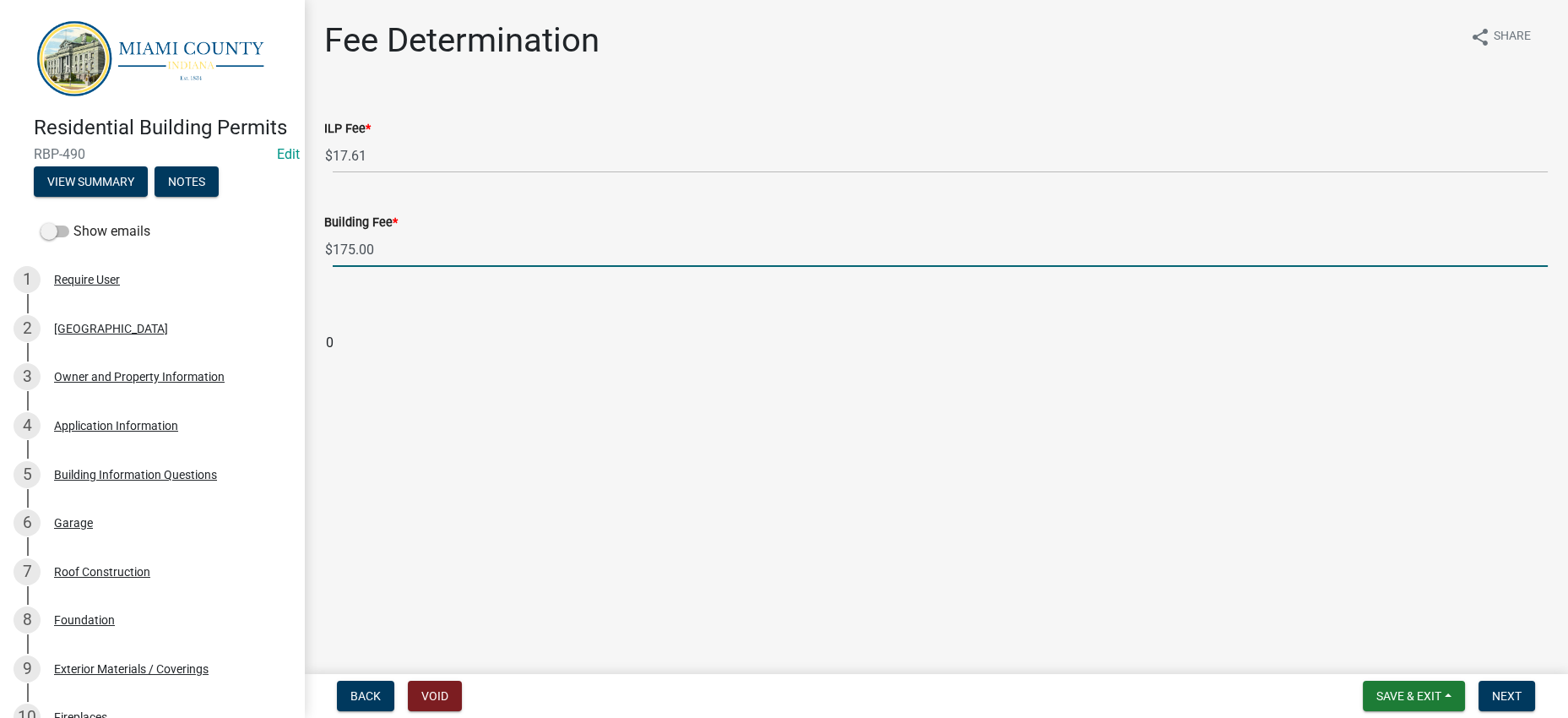
type input "175.00"
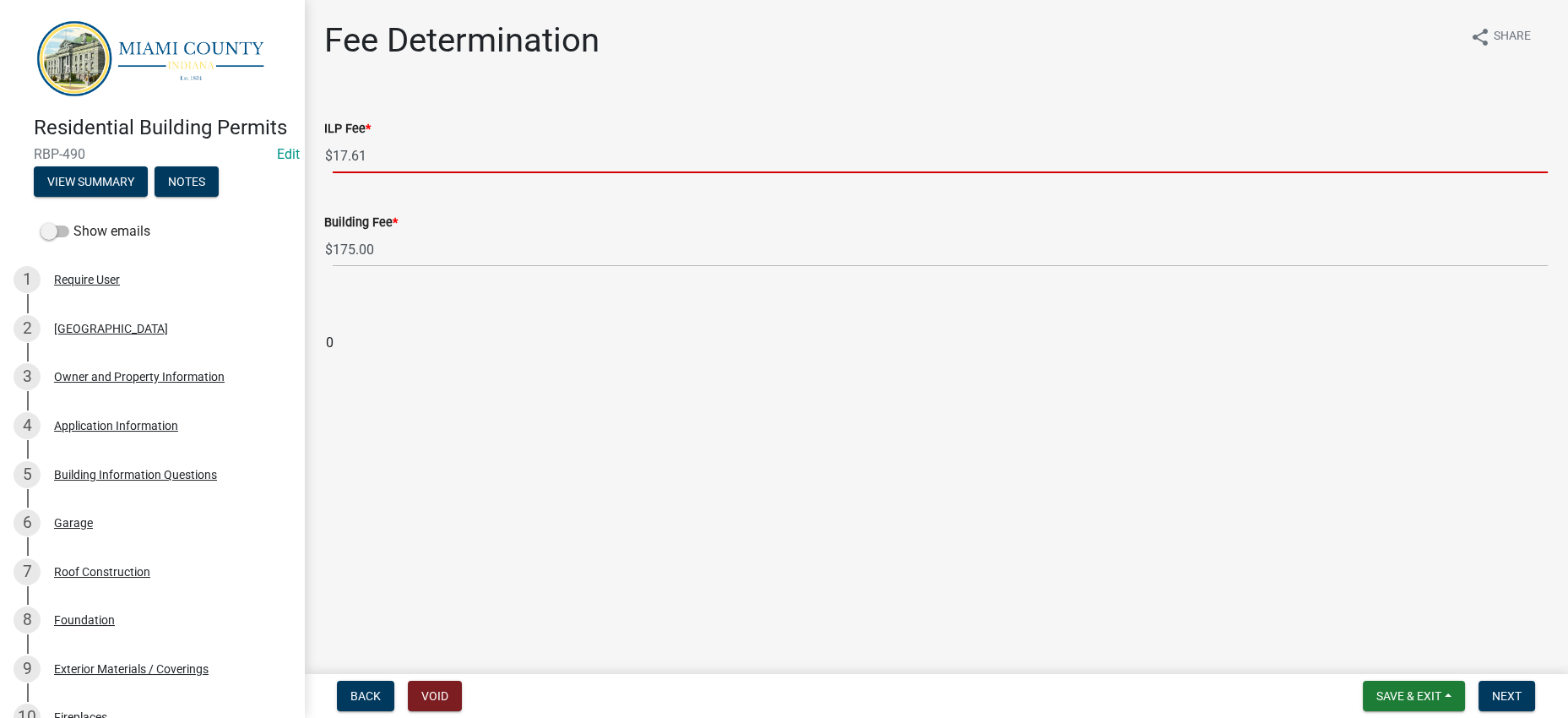
click at [483, 173] on input "17.61" at bounding box center [940, 155] width 1214 height 35
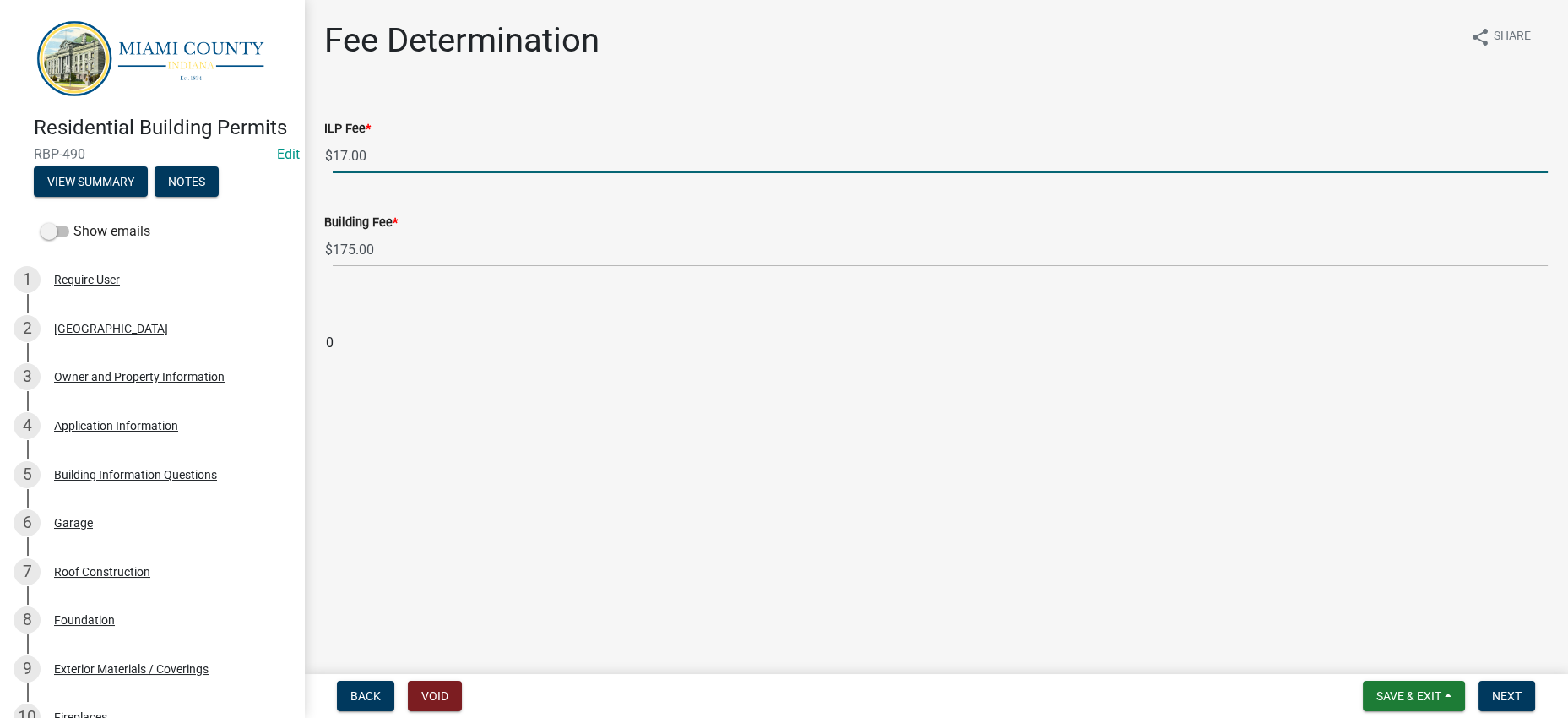
type input "17.00"
click at [529, 114] on div "Fee Determination share Share ILP Fee * $ 17.00 Building Fee * $ 175.00 0" at bounding box center [935, 203] width 1248 height 368
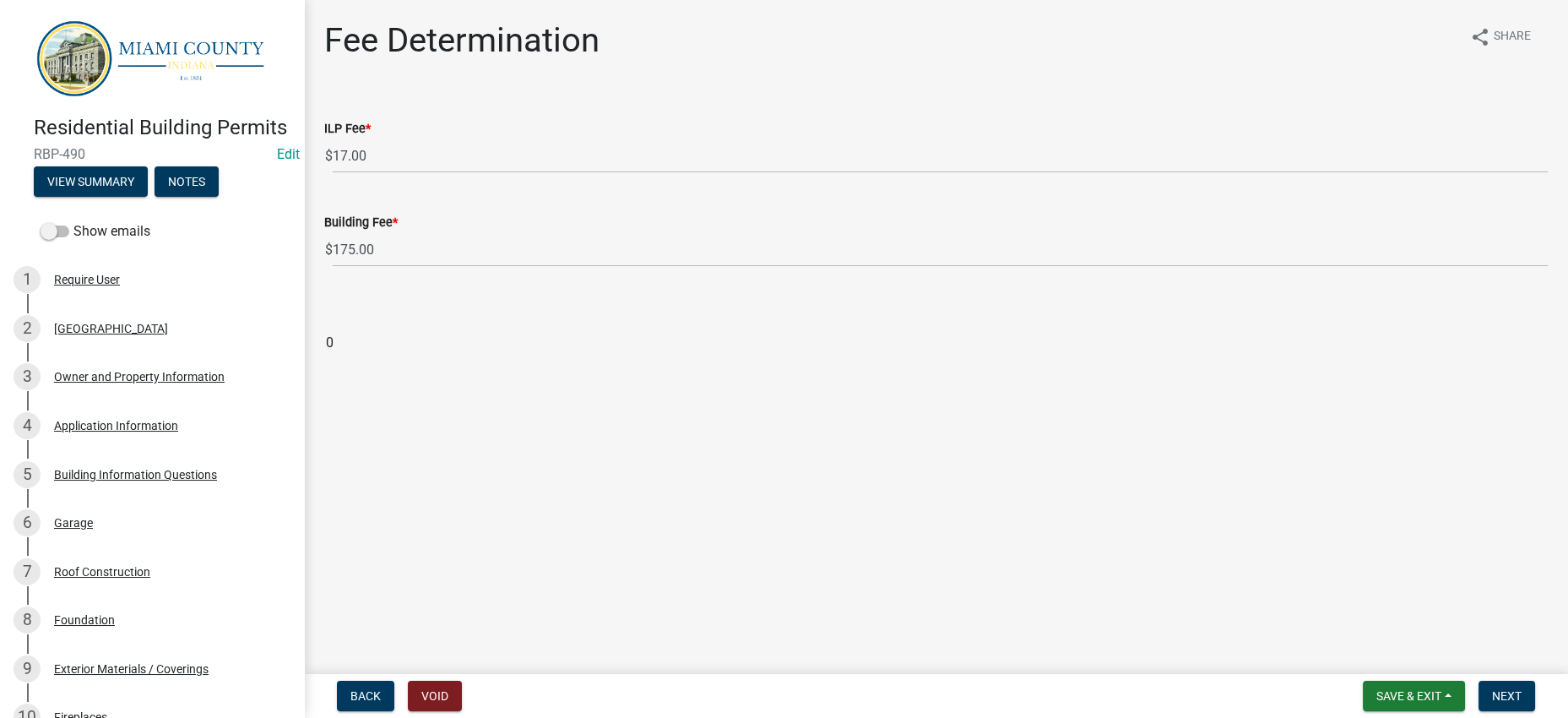
click at [1537, 687] on form "Save & Exit Save Save & Exit Next" at bounding box center [1449, 695] width 185 height 30
click at [1518, 685] on button "Next" at bounding box center [1507, 695] width 57 height 30
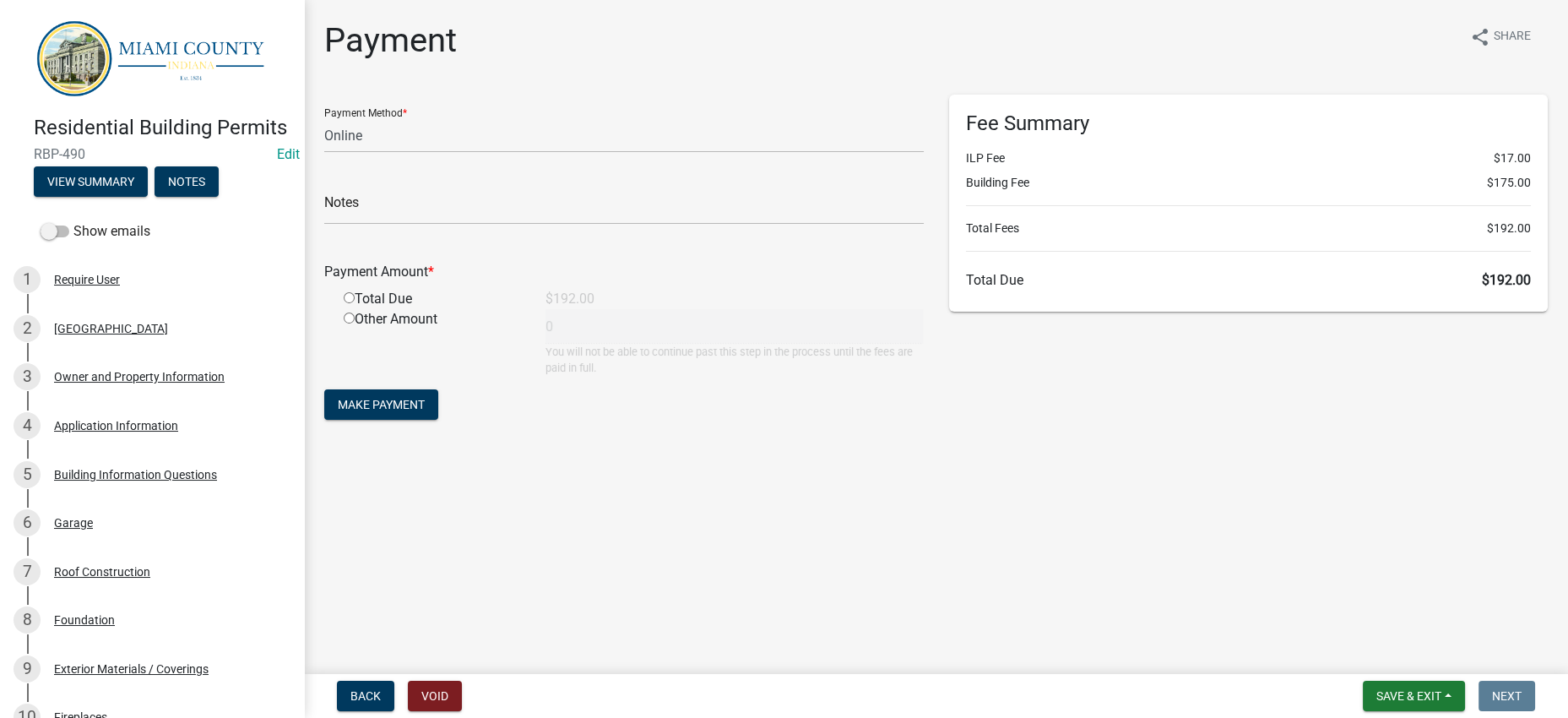
click at [1134, 439] on div "Fee Summary ILP Fee $17.00 Building Fee $175.00 Total Fees $192.00 Total Due $1…" at bounding box center [1248, 267] width 625 height 344
click at [544, 148] on select "Credit Card POS Check Cash Online" at bounding box center [624, 135] width 600 height 35
select select "2: 1"
click at [328, 147] on select "Credit Card POS Check Cash Online" at bounding box center [624, 135] width 600 height 35
click at [350, 303] on input "radio" at bounding box center [349, 298] width 11 height 11
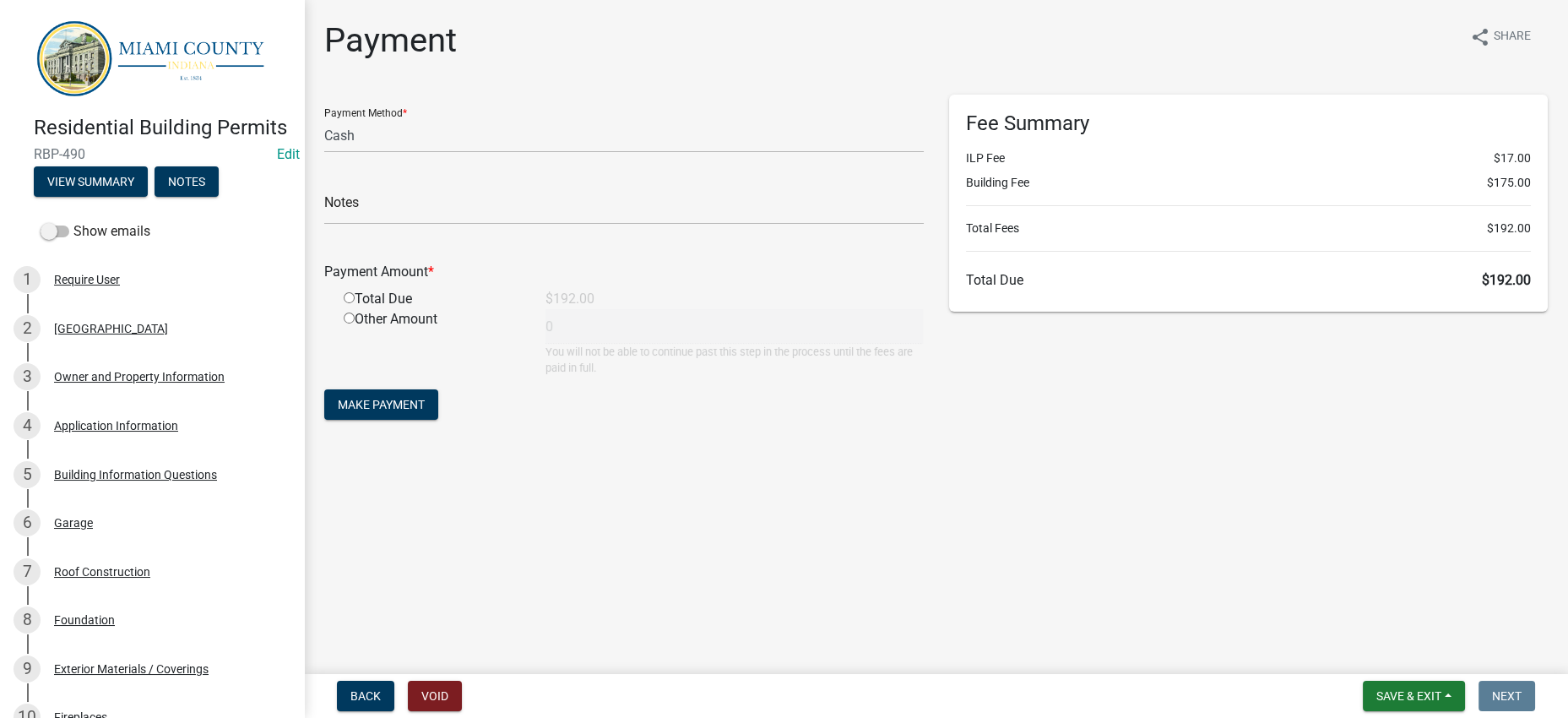
radio input "true"
type input "192"
click at [425, 412] on span "Make Payment" at bounding box center [381, 404] width 87 height 13
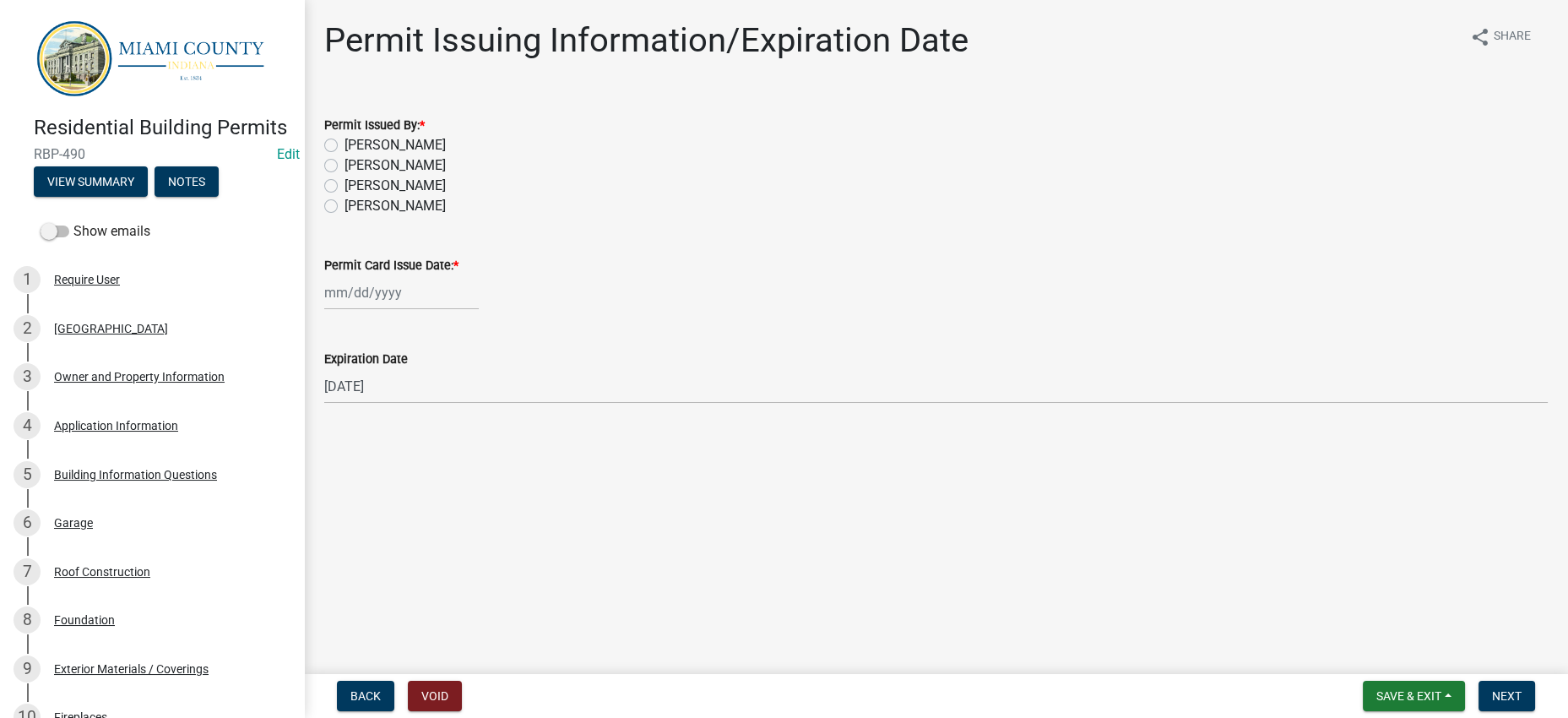
click at [374, 155] on label "[PERSON_NAME]" at bounding box center [394, 145] width 101 height 20
click at [356, 146] on input "[PERSON_NAME]" at bounding box center [350, 141] width 11 height 11
radio input "true"
click at [419, 310] on div at bounding box center [401, 292] width 154 height 35
select select "8"
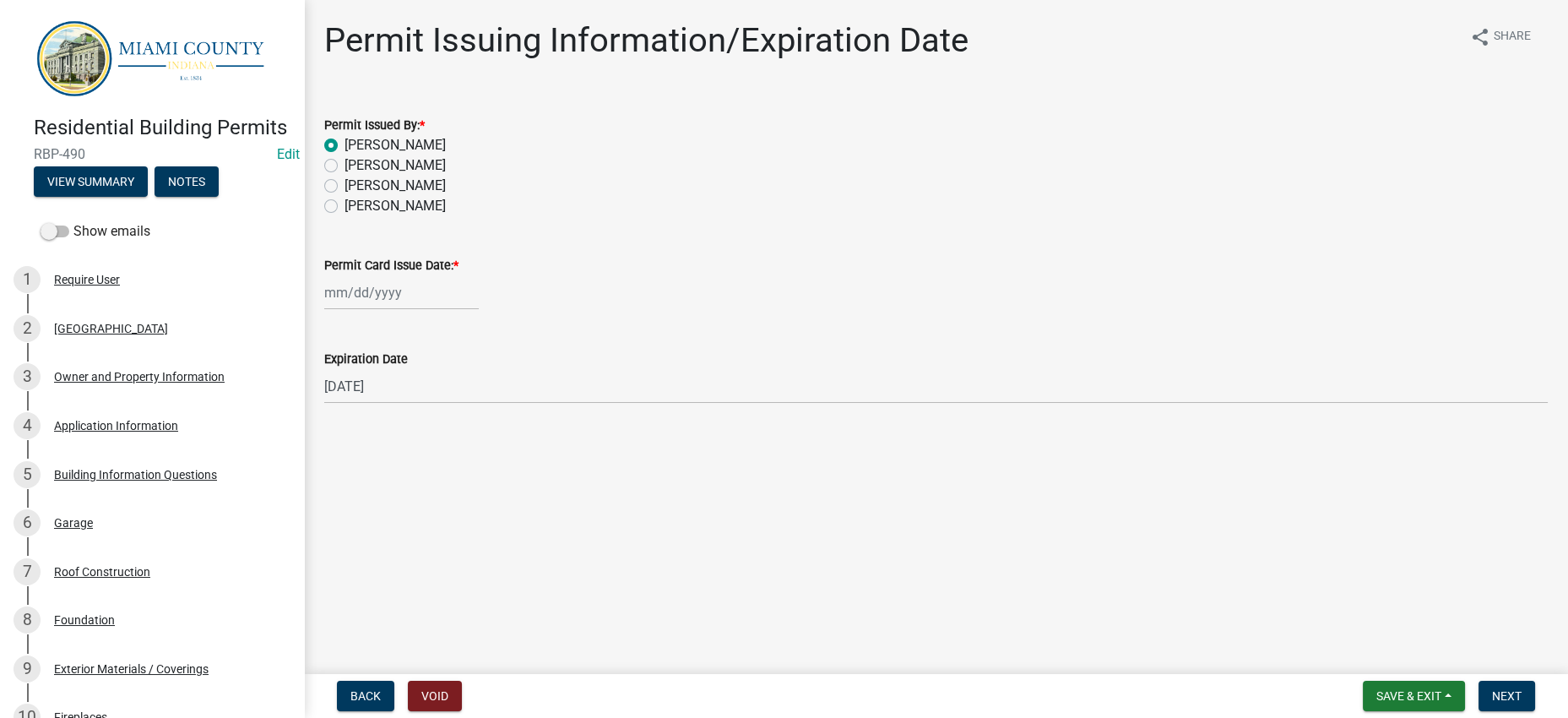
select select "2025"
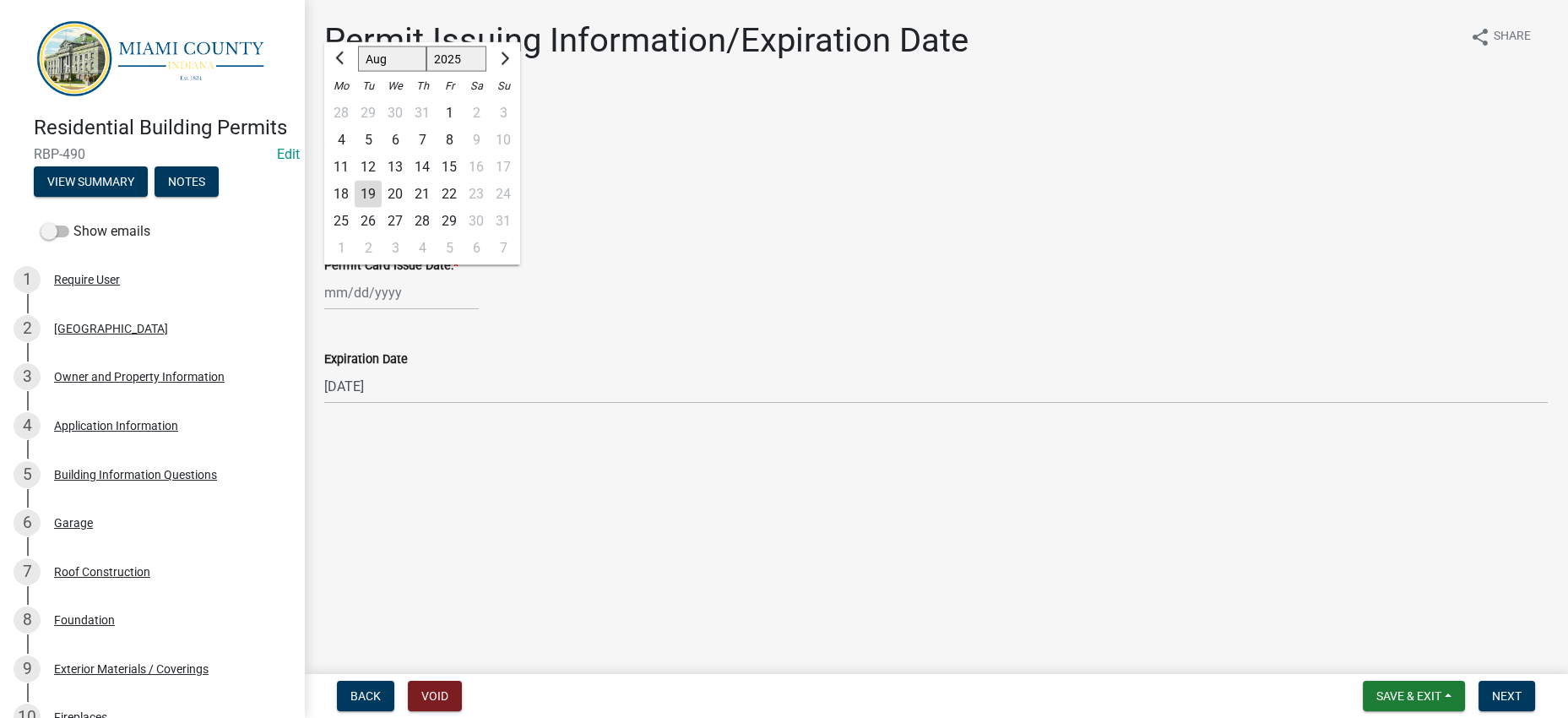
click at [381, 208] on div "19" at bounding box center [368, 194] width 27 height 27
type input "[DATE]"
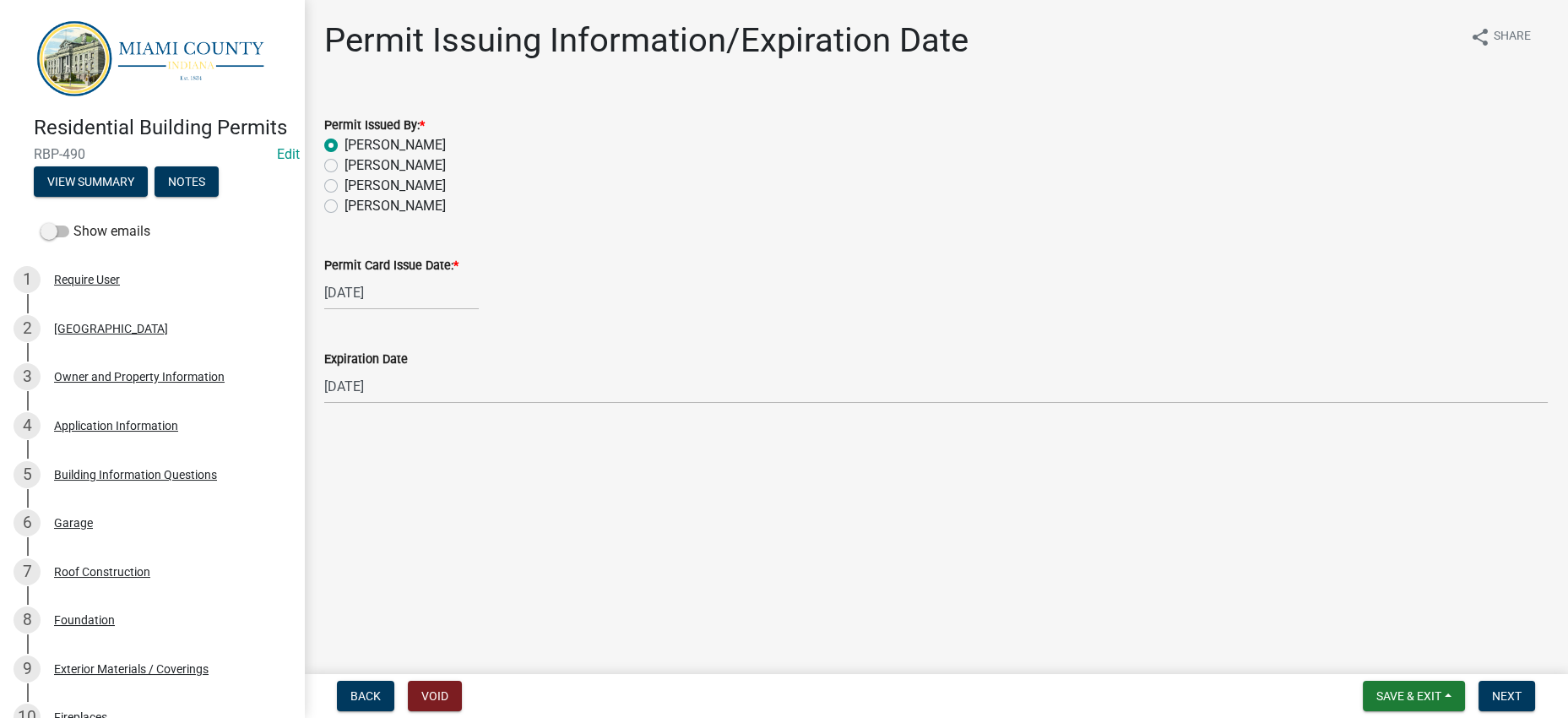
click at [887, 307] on div "Permit Card Issue Date: * 08/19/2025" at bounding box center [935, 271] width 1223 height 79
click at [1491, 692] on span "Next" at bounding box center [1506, 695] width 29 height 13
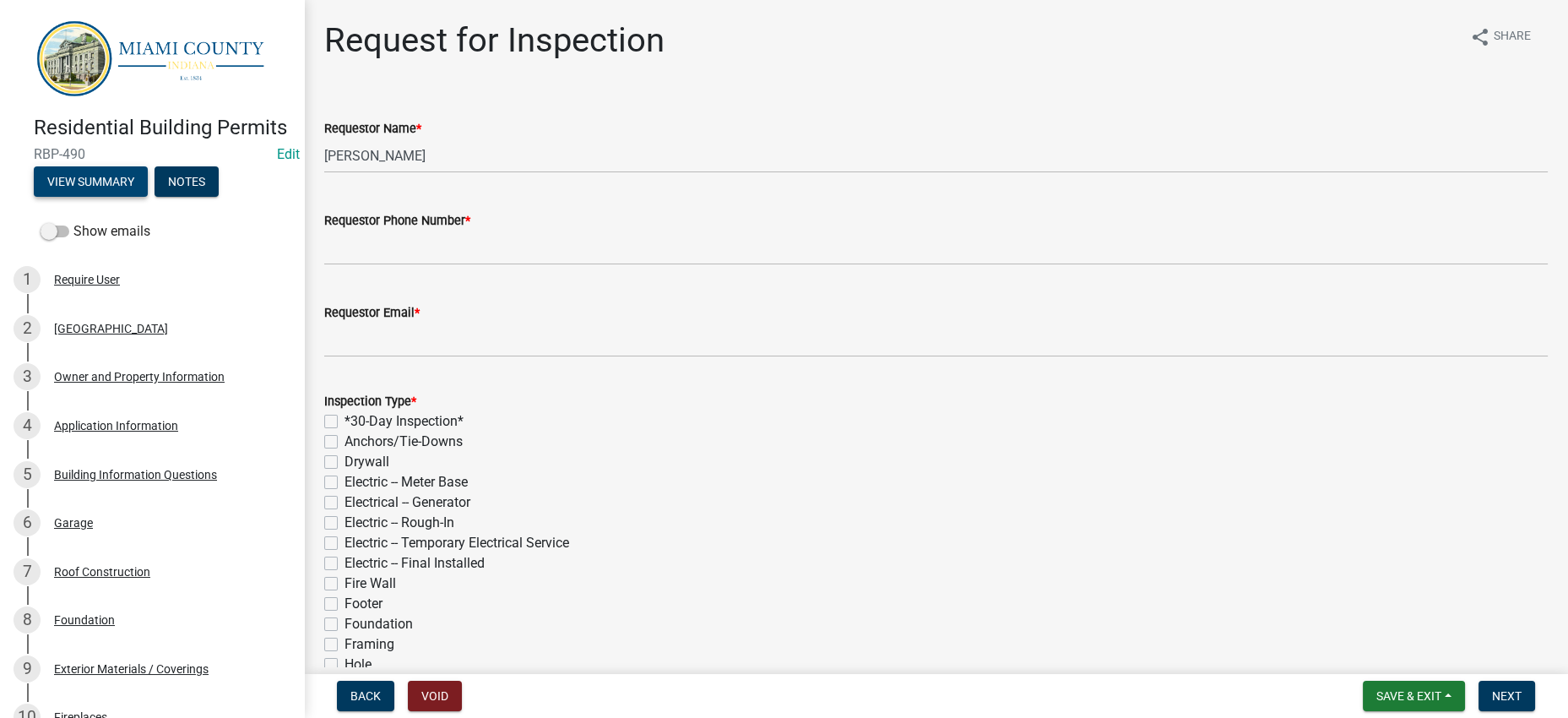
click at [148, 197] on button "View Summary" at bounding box center [91, 182] width 114 height 30
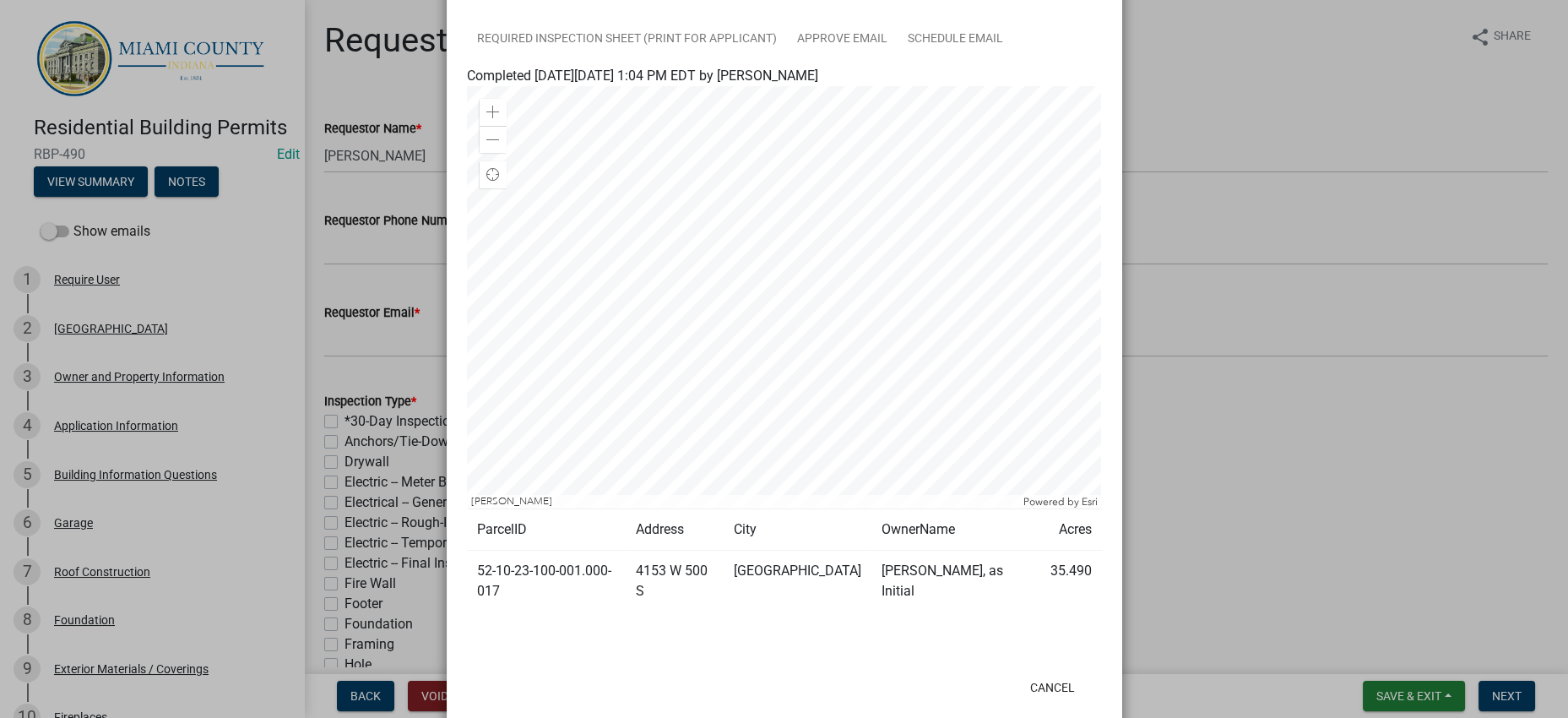
scroll to position [633, 0]
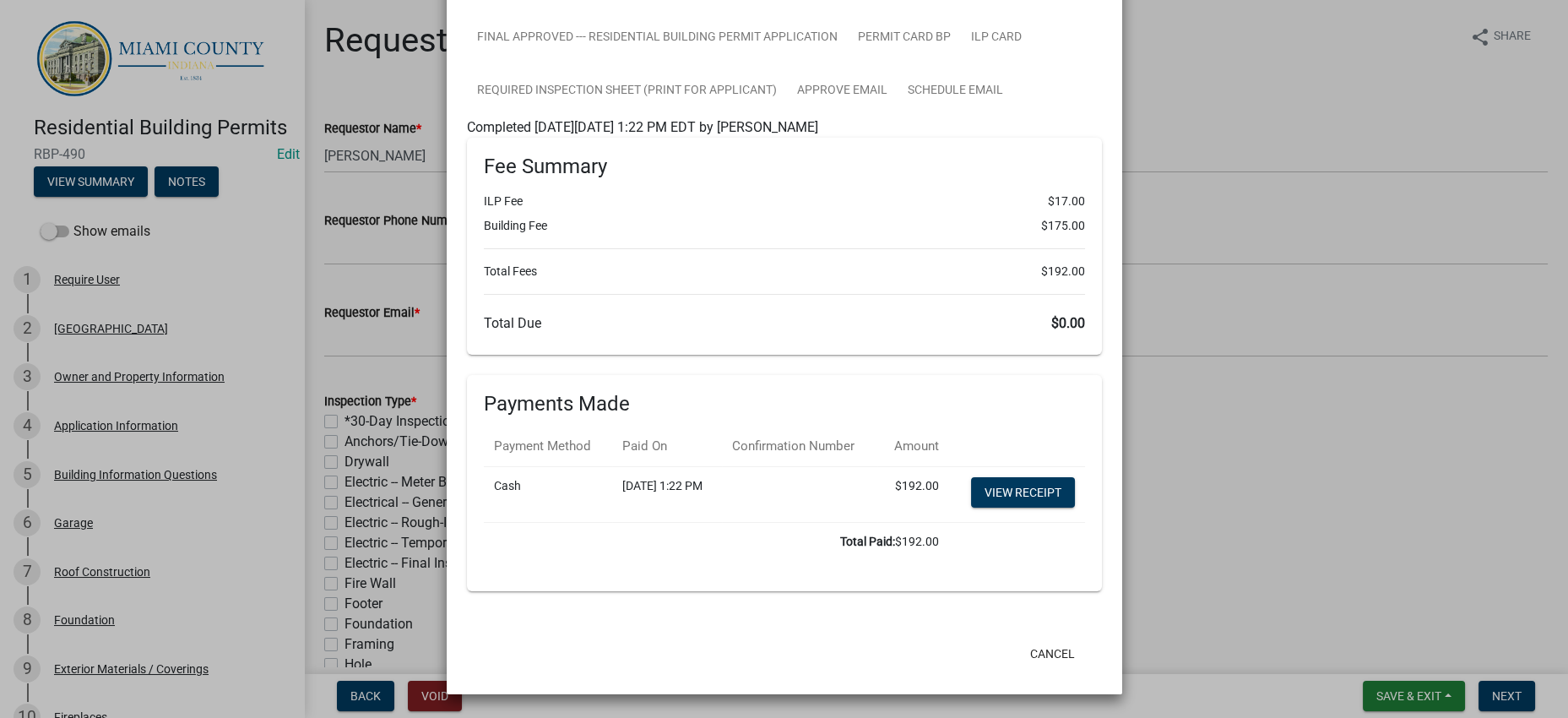
scroll to position [1160, 0]
click at [735, 65] on link "FINAL Approved --- Residential Building Permit Application" at bounding box center [657, 38] width 381 height 54
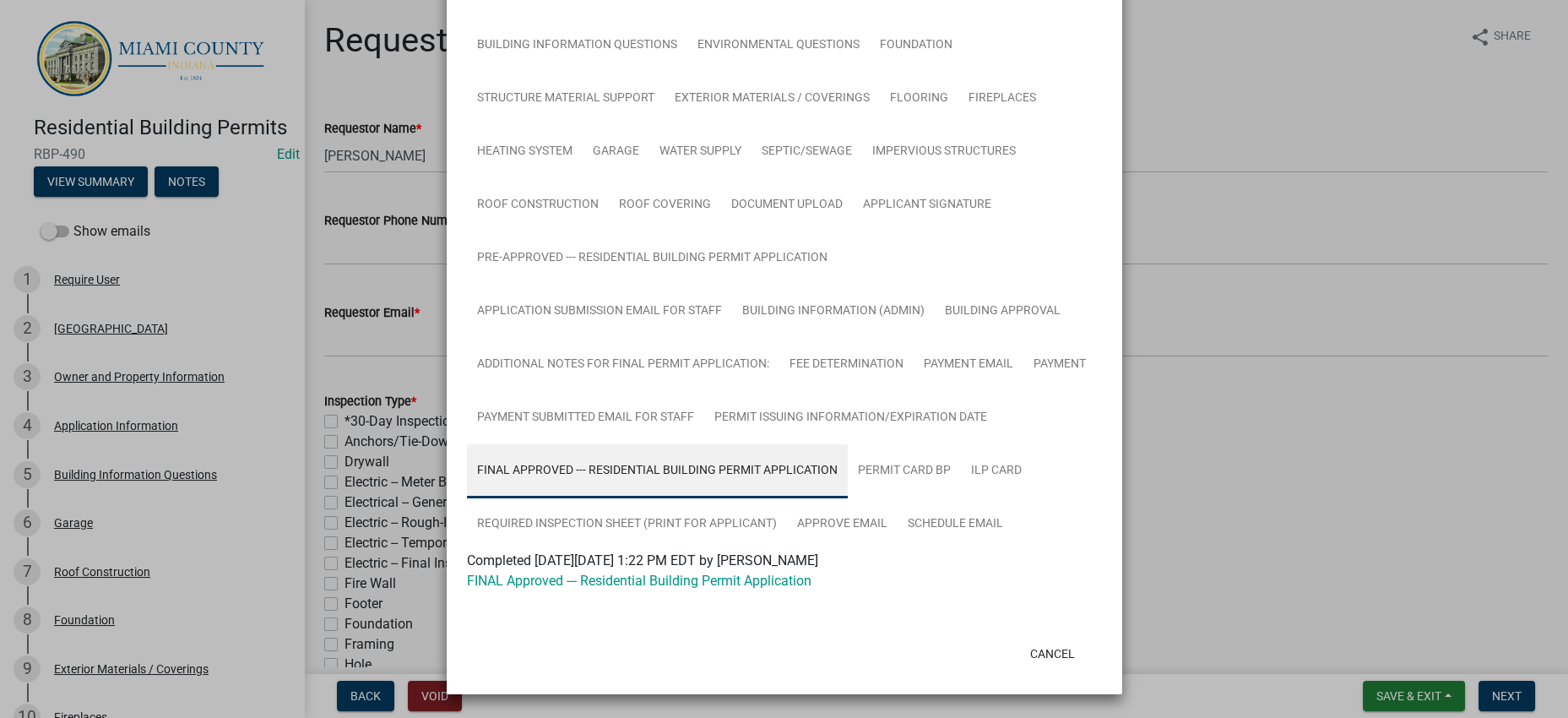
scroll to position [678, 0]
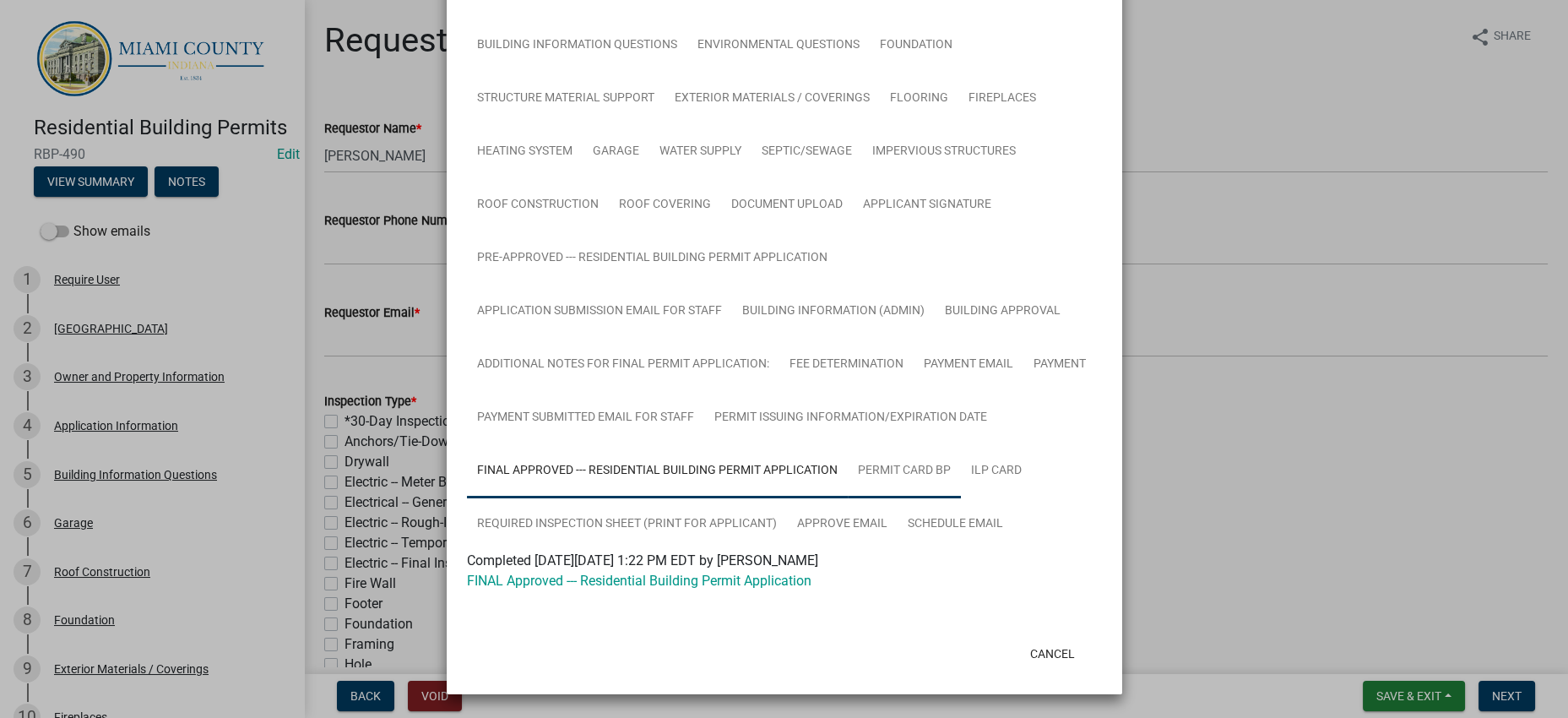
click at [961, 445] on link "Permit Card BP" at bounding box center [904, 471] width 113 height 54
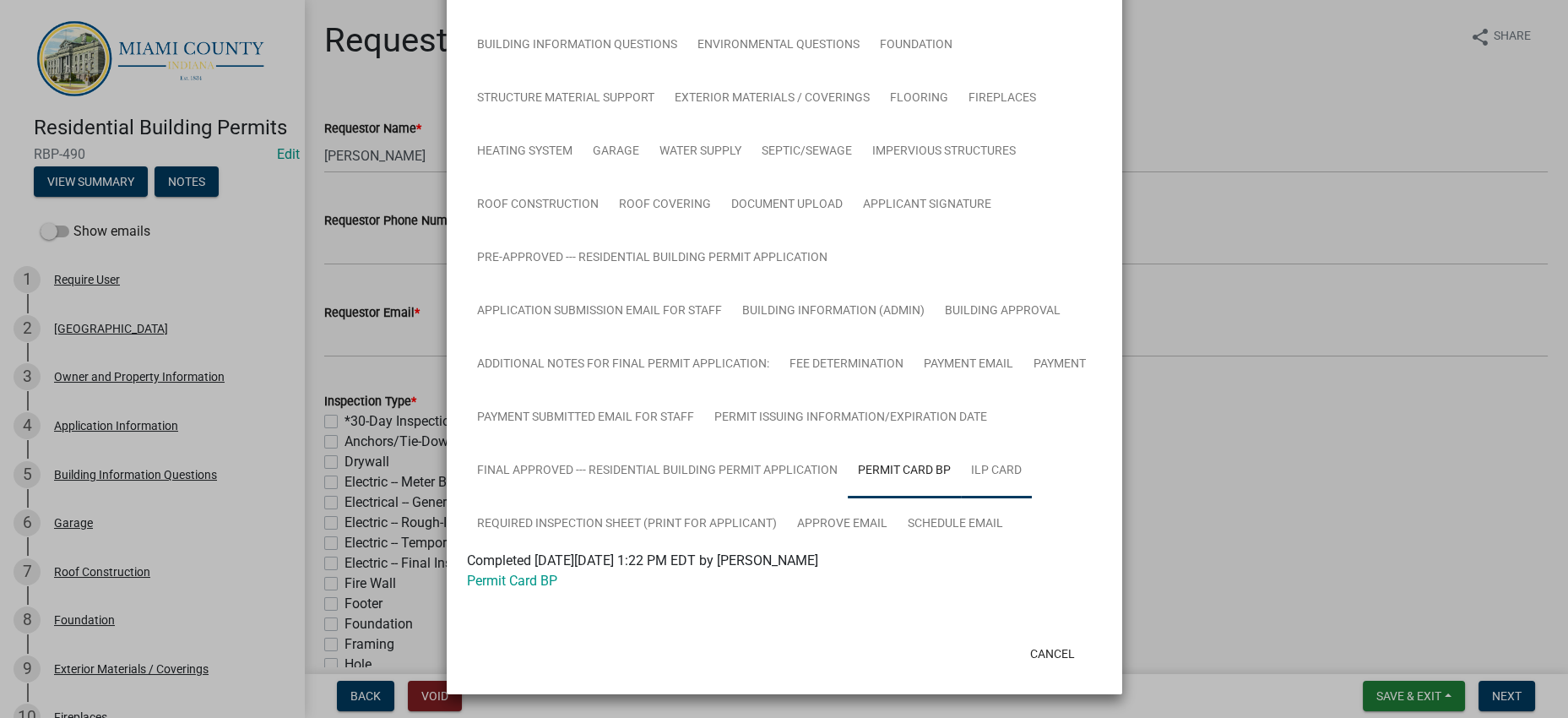
click at [961, 445] on link "ILP Card" at bounding box center [996, 471] width 71 height 54
click at [732, 498] on link "Required Inspection Sheet (Print for Applicant)" at bounding box center [627, 524] width 320 height 54
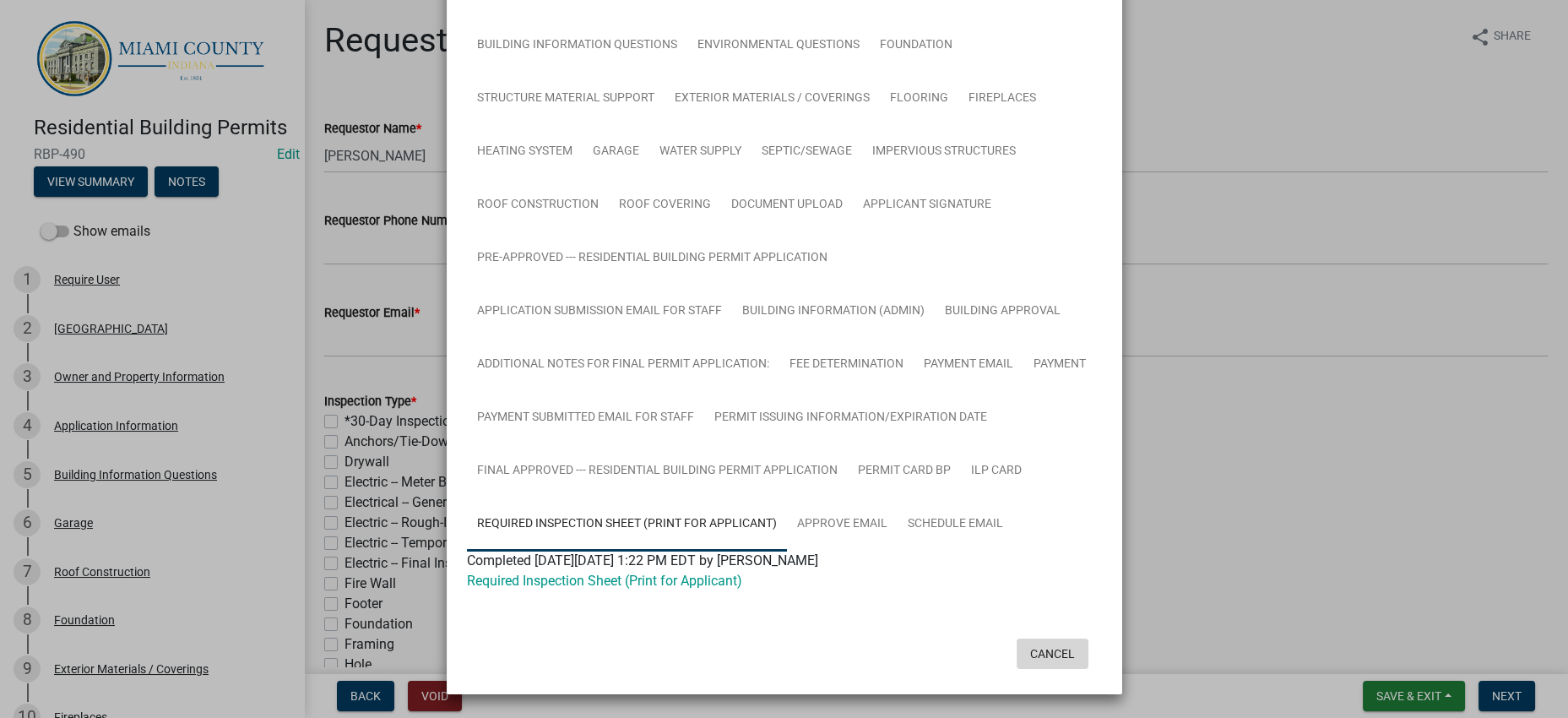
click at [1035, 641] on button "Cancel" at bounding box center [1053, 654] width 72 height 30
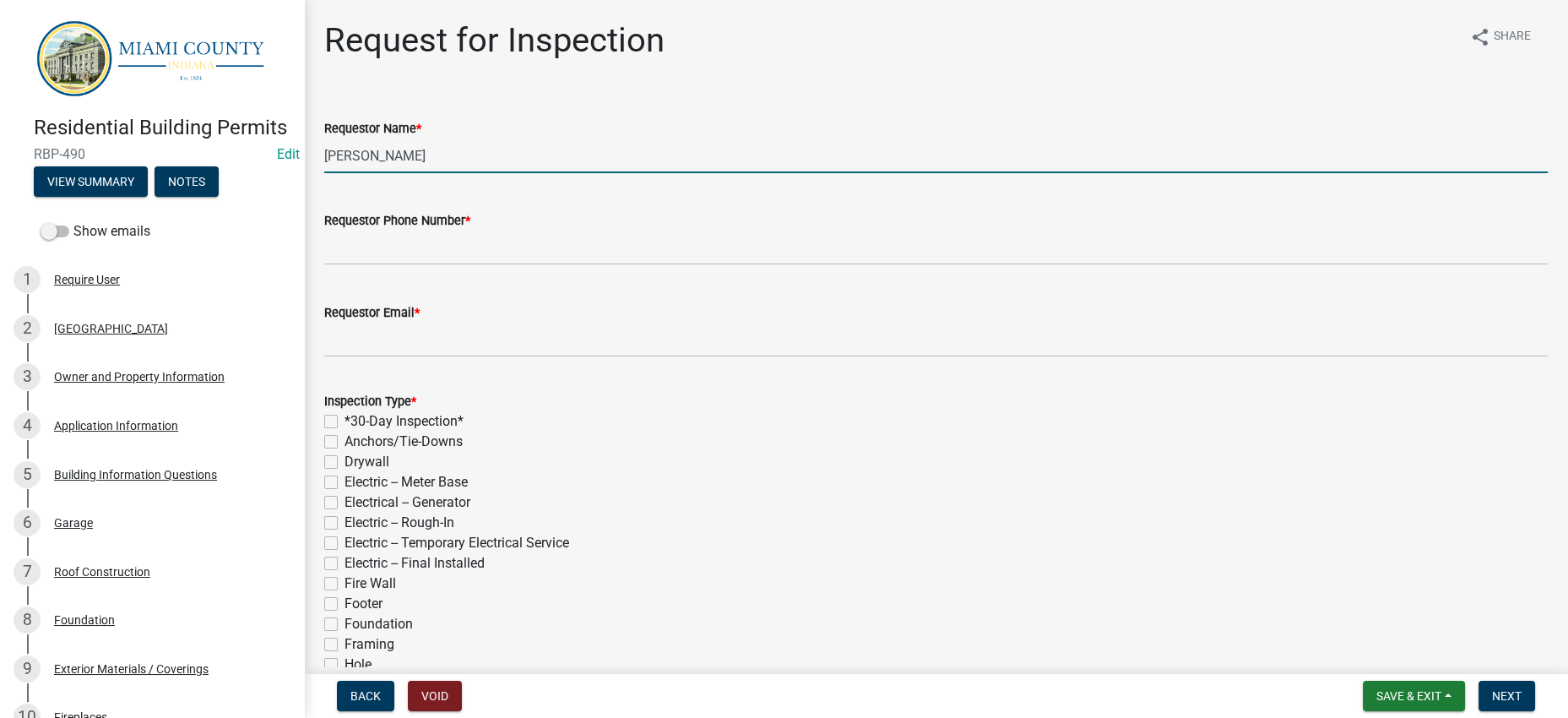
drag, startPoint x: 393, startPoint y: 201, endPoint x: 324, endPoint y: 186, distance: 70.6
click at [324, 173] on div "Requestor Name * [PERSON_NAME]" at bounding box center [935, 133] width 1248 height 79
type input "Dorothy Sullivan"
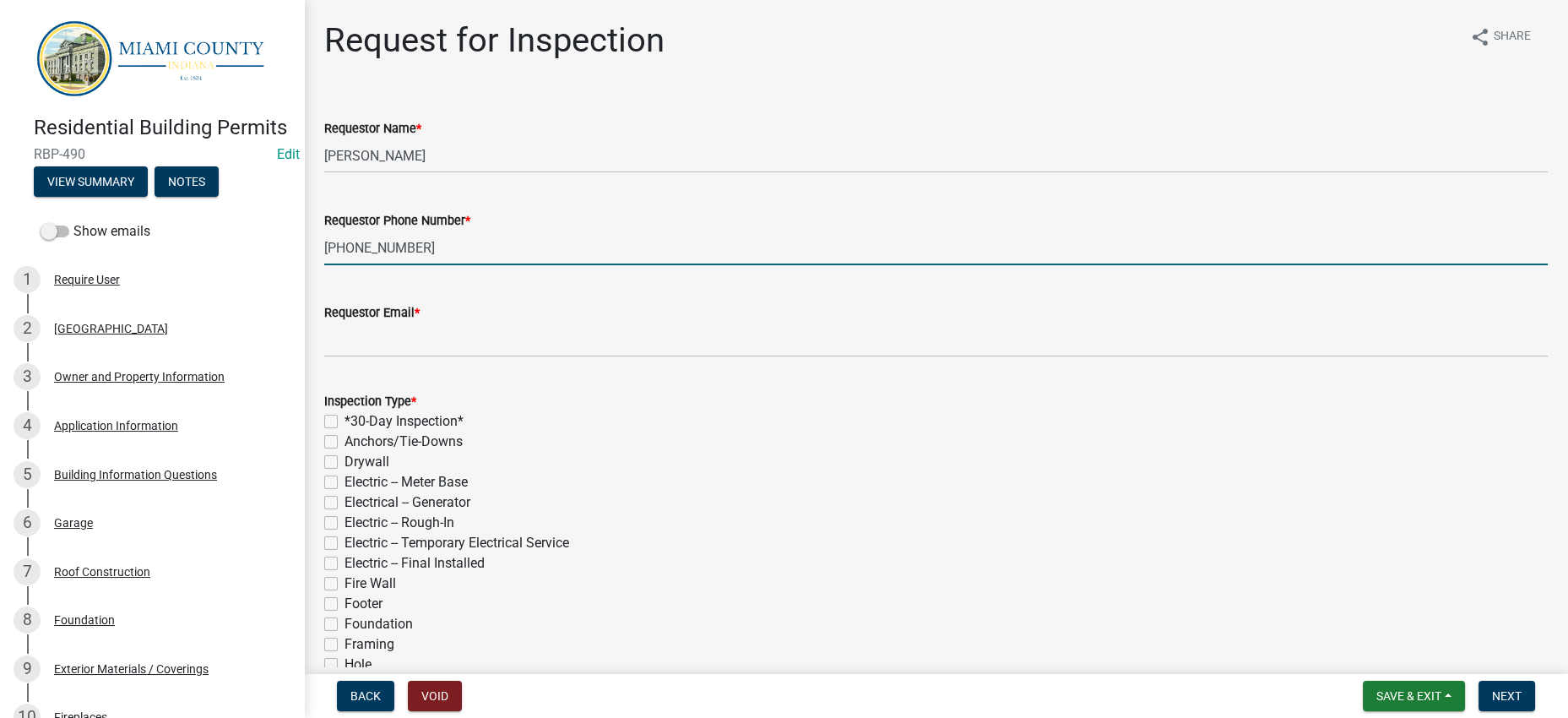
type input "765-860-8095"
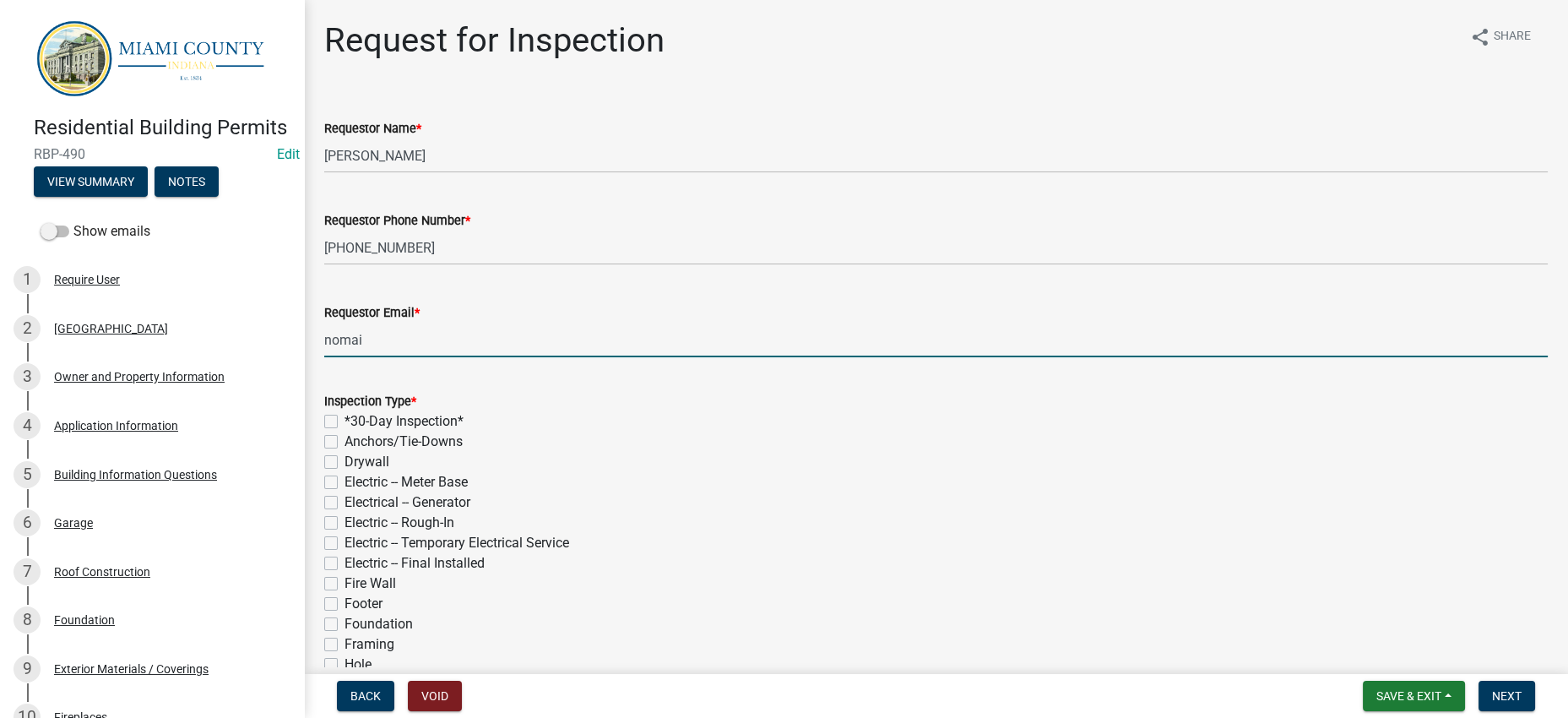
type input "[EMAIL_ADDRESS][DOMAIN_NAME]"
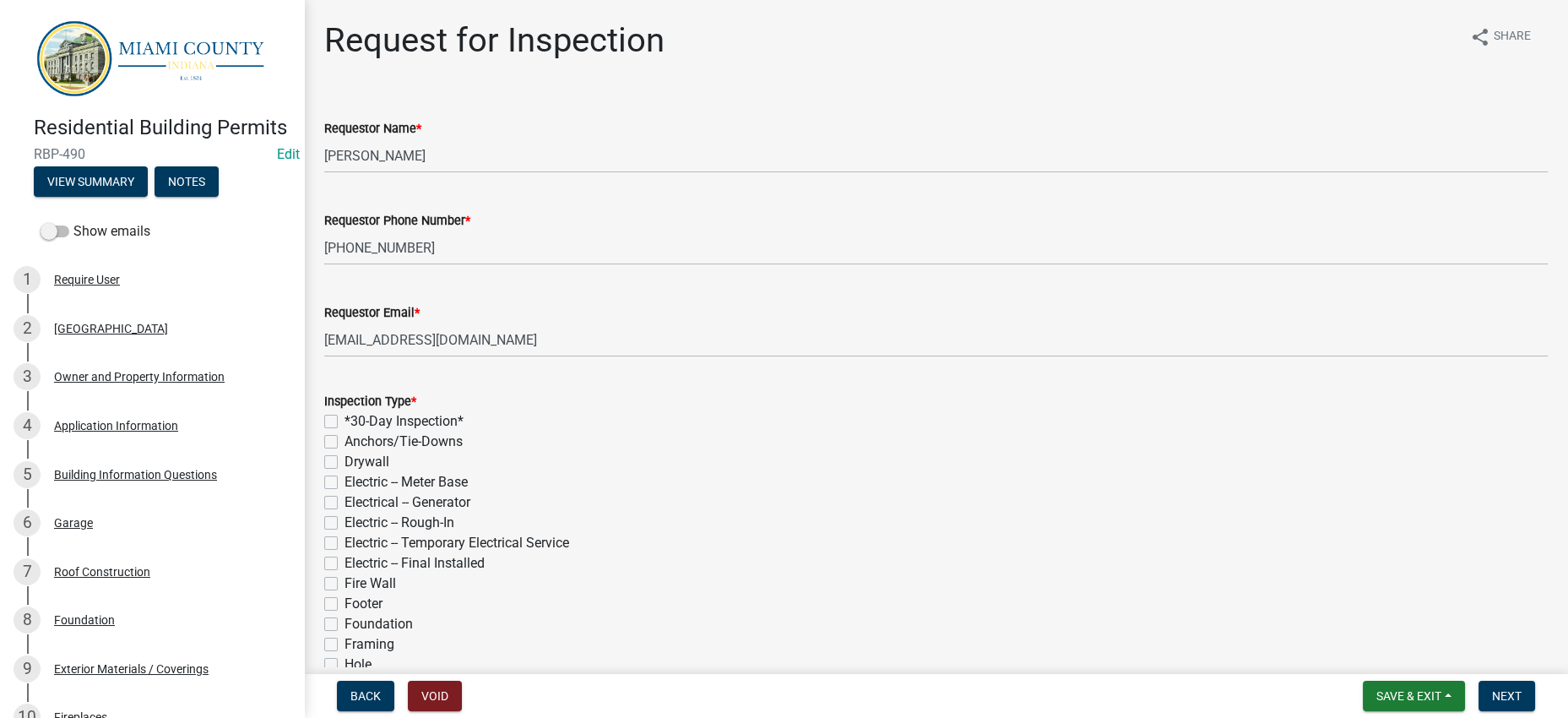
click at [463, 431] on label "*30-Day Inspection*" at bounding box center [404, 421] width 119 height 20
click at [356, 422] on input "*30-Day Inspection*" at bounding box center [350, 417] width 11 height 11
checkbox input "true"
checkbox input "false"
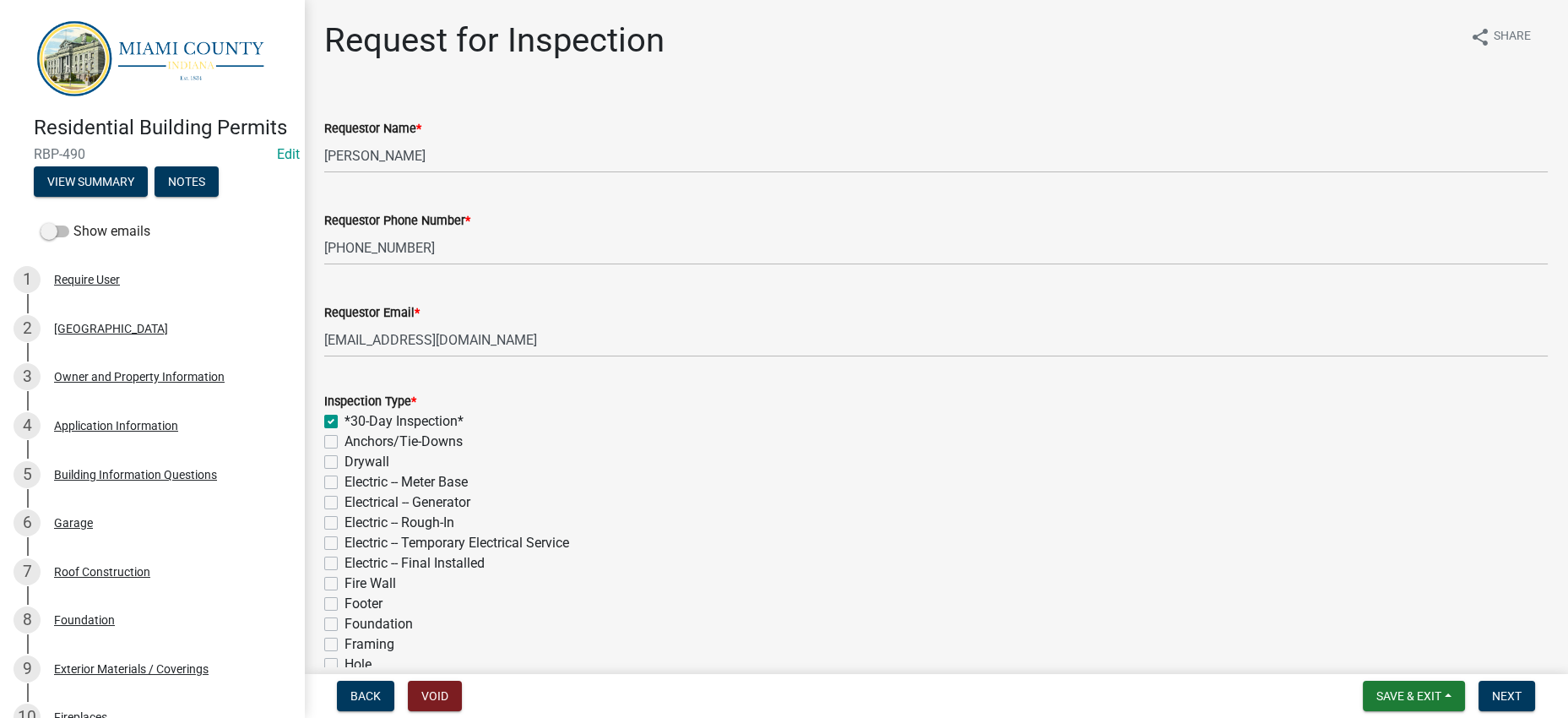
checkbox input "false"
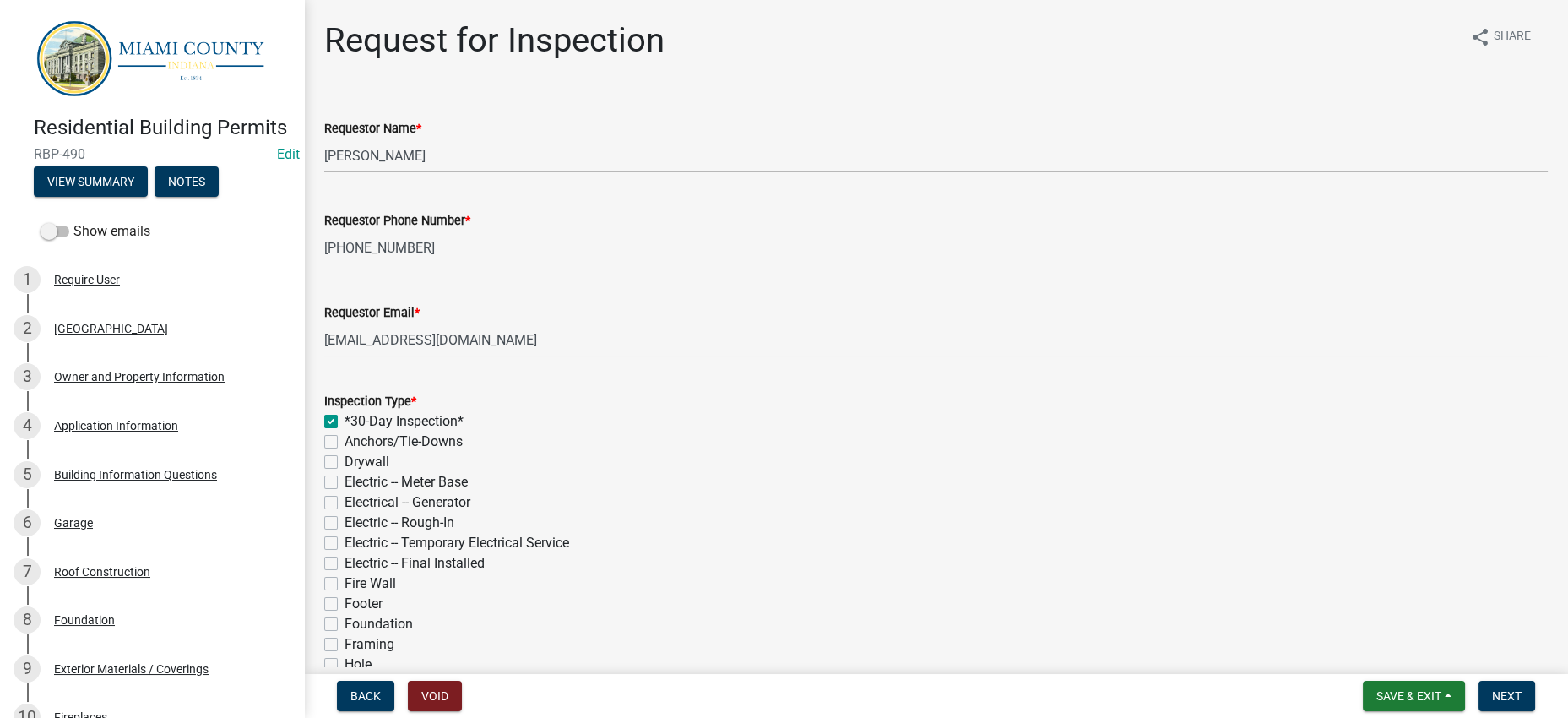
checkbox input "false"
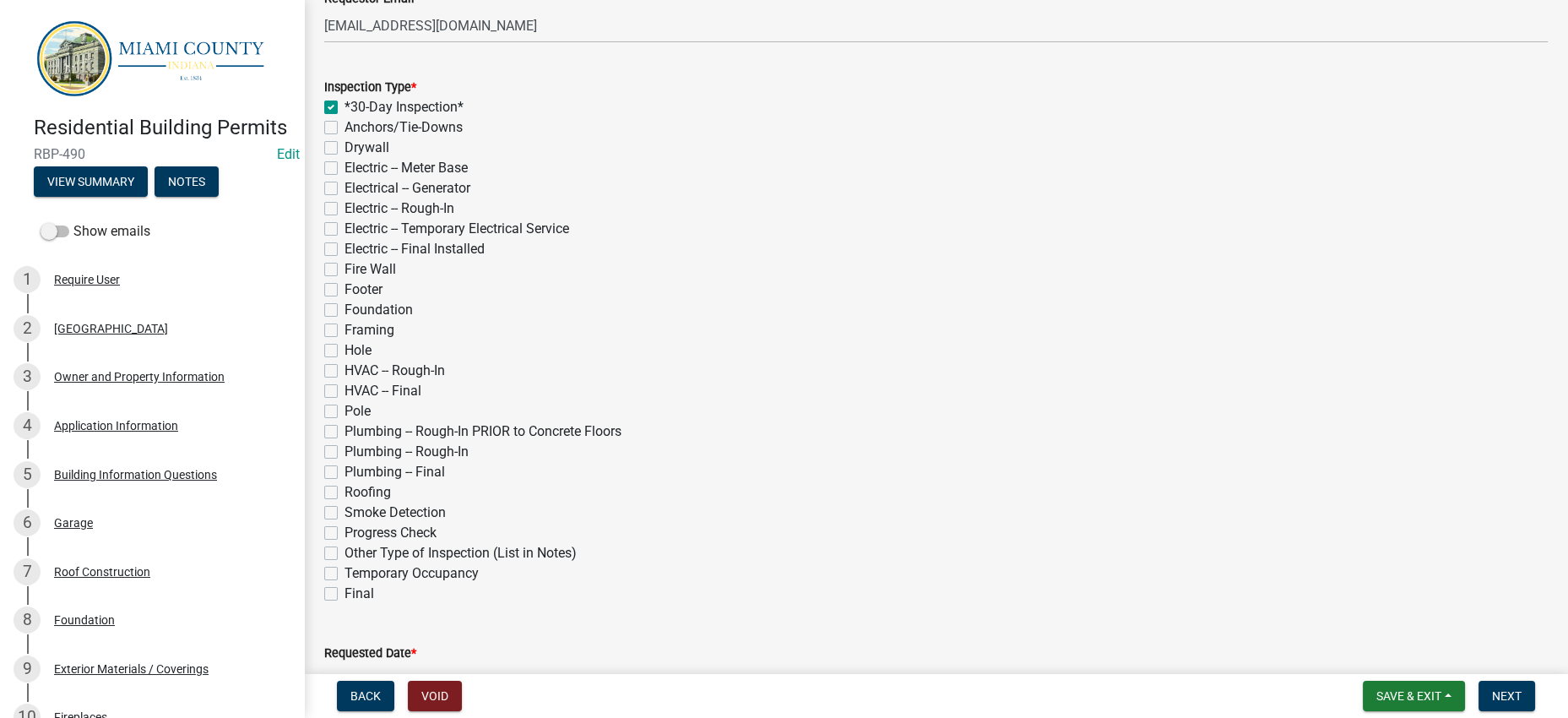
scroll to position [316, 0]
click at [372, 359] on label "Hole" at bounding box center [357, 348] width 27 height 20
click at [356, 350] on input "Hole" at bounding box center [350, 344] width 11 height 11
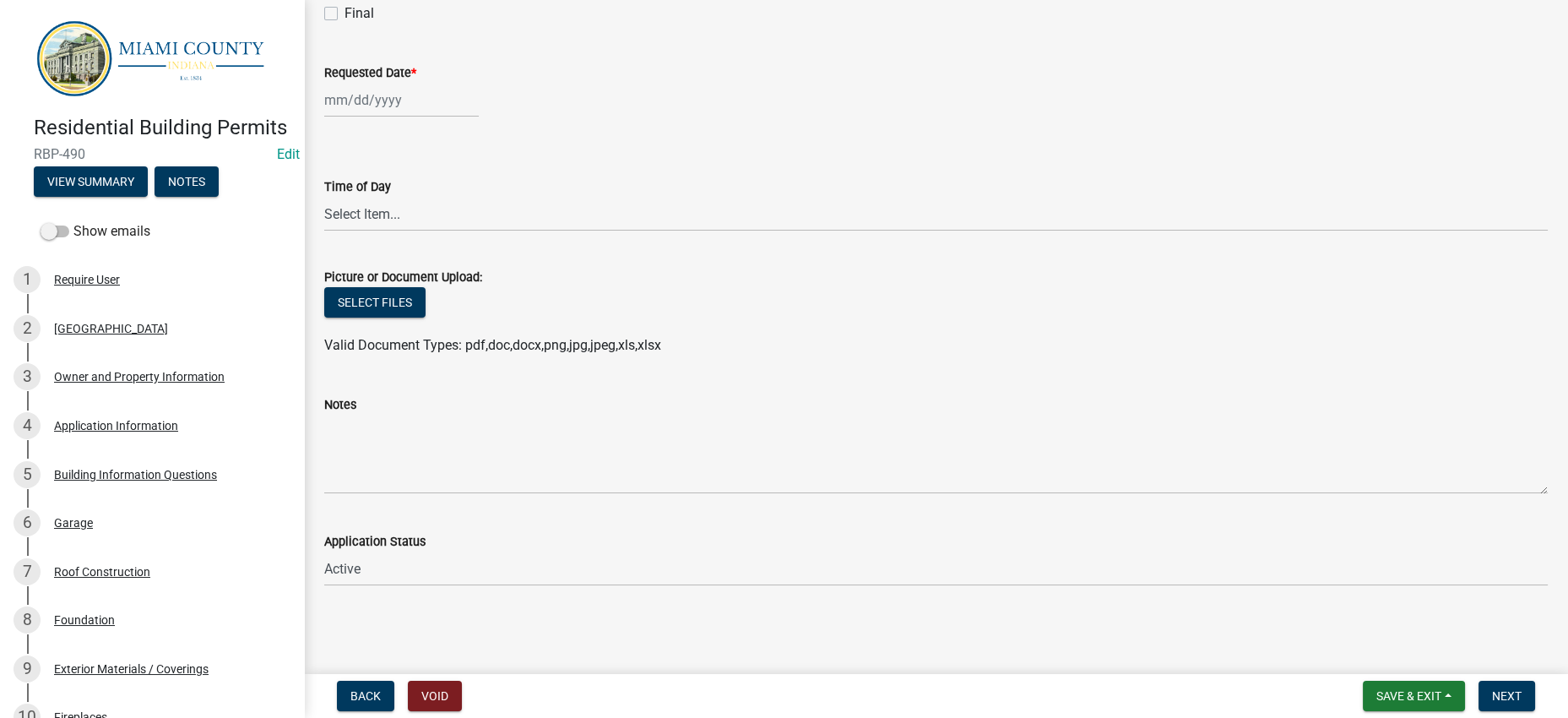
scroll to position [949, 0]
click at [444, 117] on div at bounding box center [401, 99] width 154 height 35
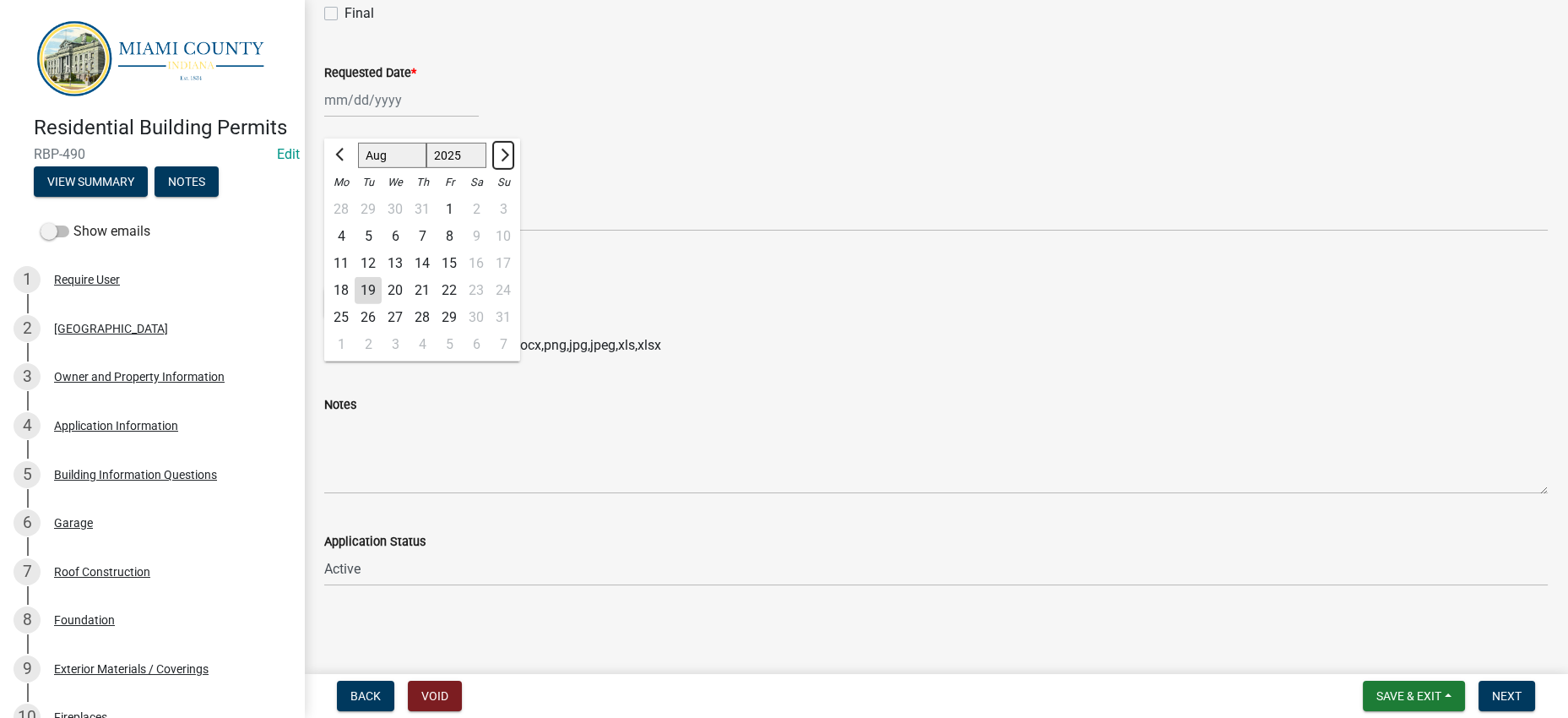
click at [514, 169] on button "Next month" at bounding box center [502, 155] width 20 height 27
click at [355, 304] on div "22" at bounding box center [340, 290] width 27 height 27
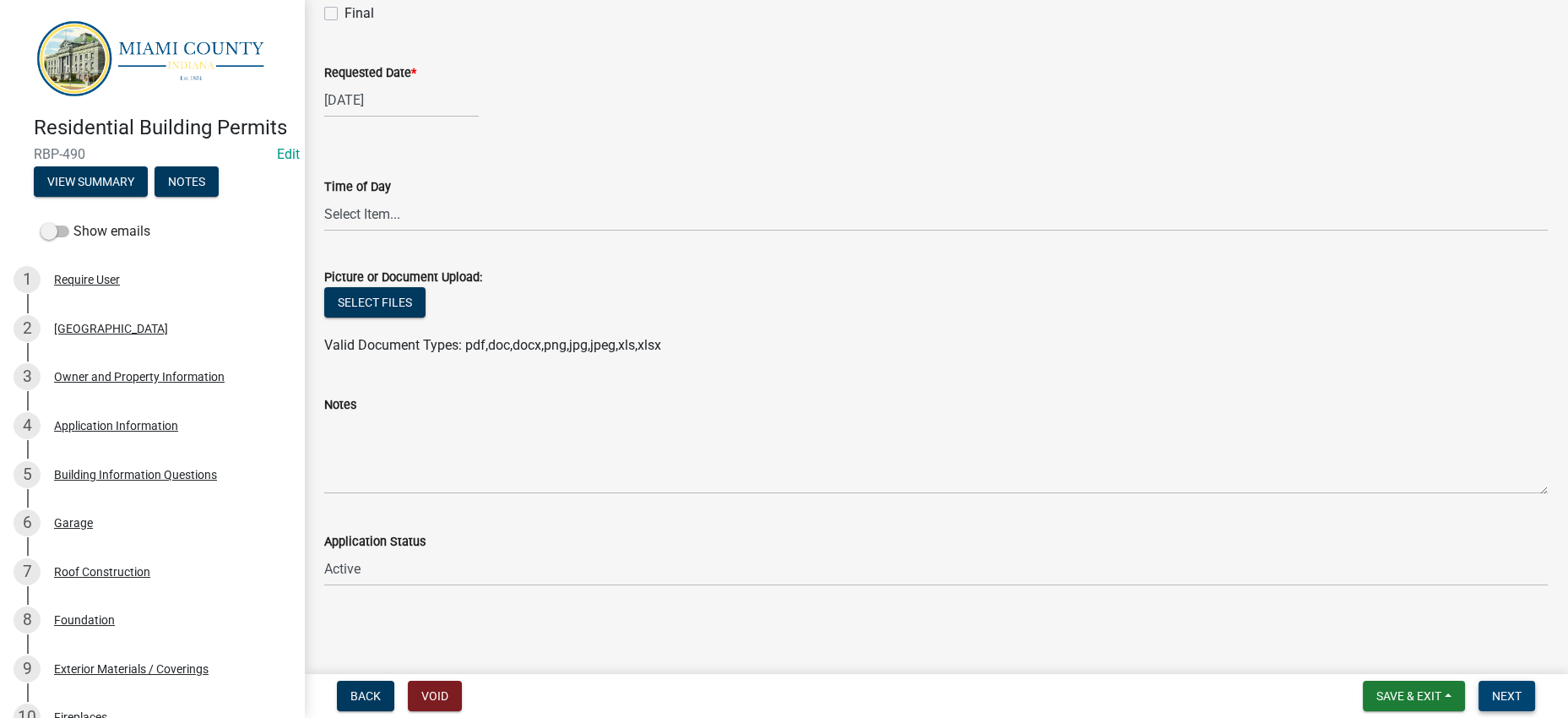
click at [1504, 689] on span "Next" at bounding box center [1506, 695] width 29 height 13
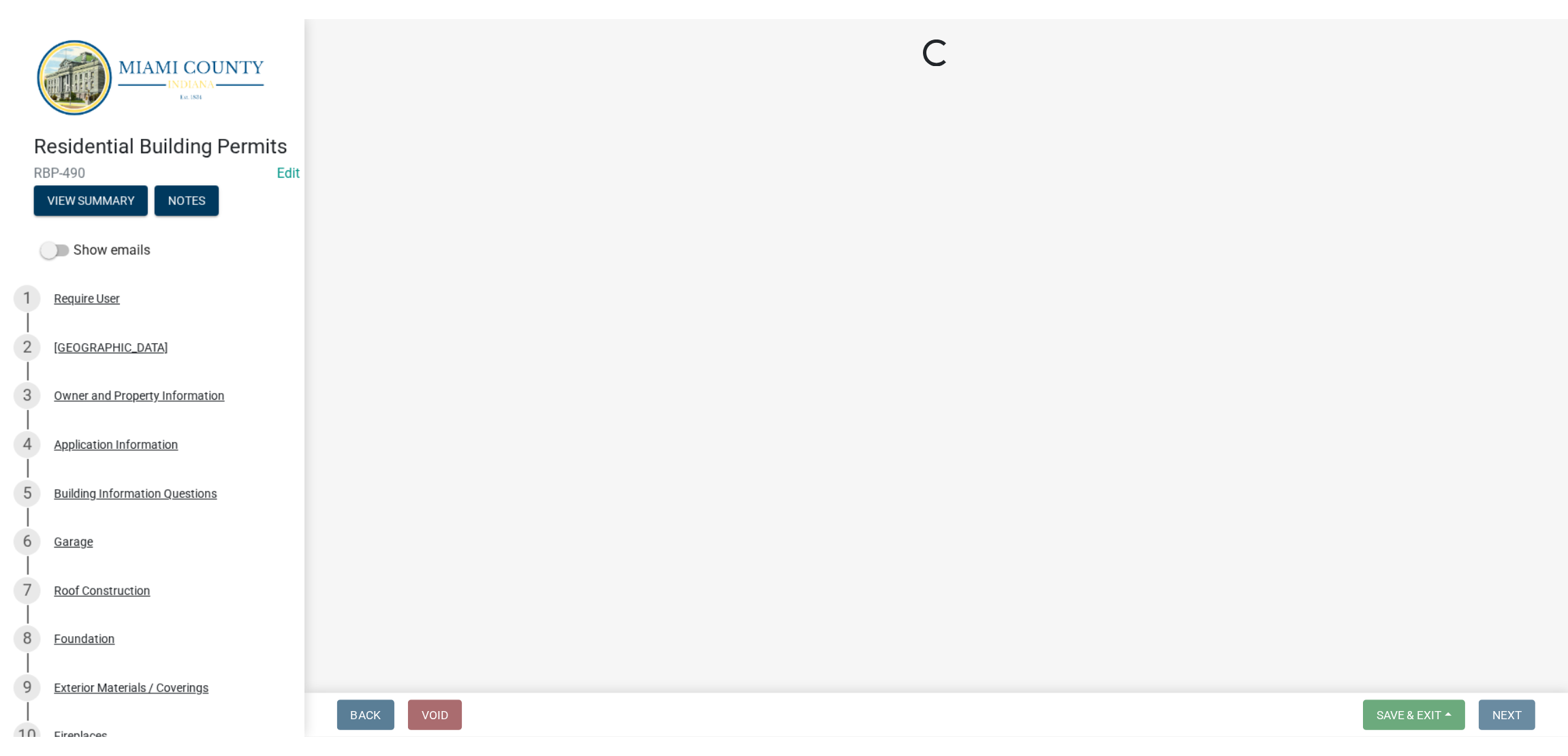
scroll to position [0, 0]
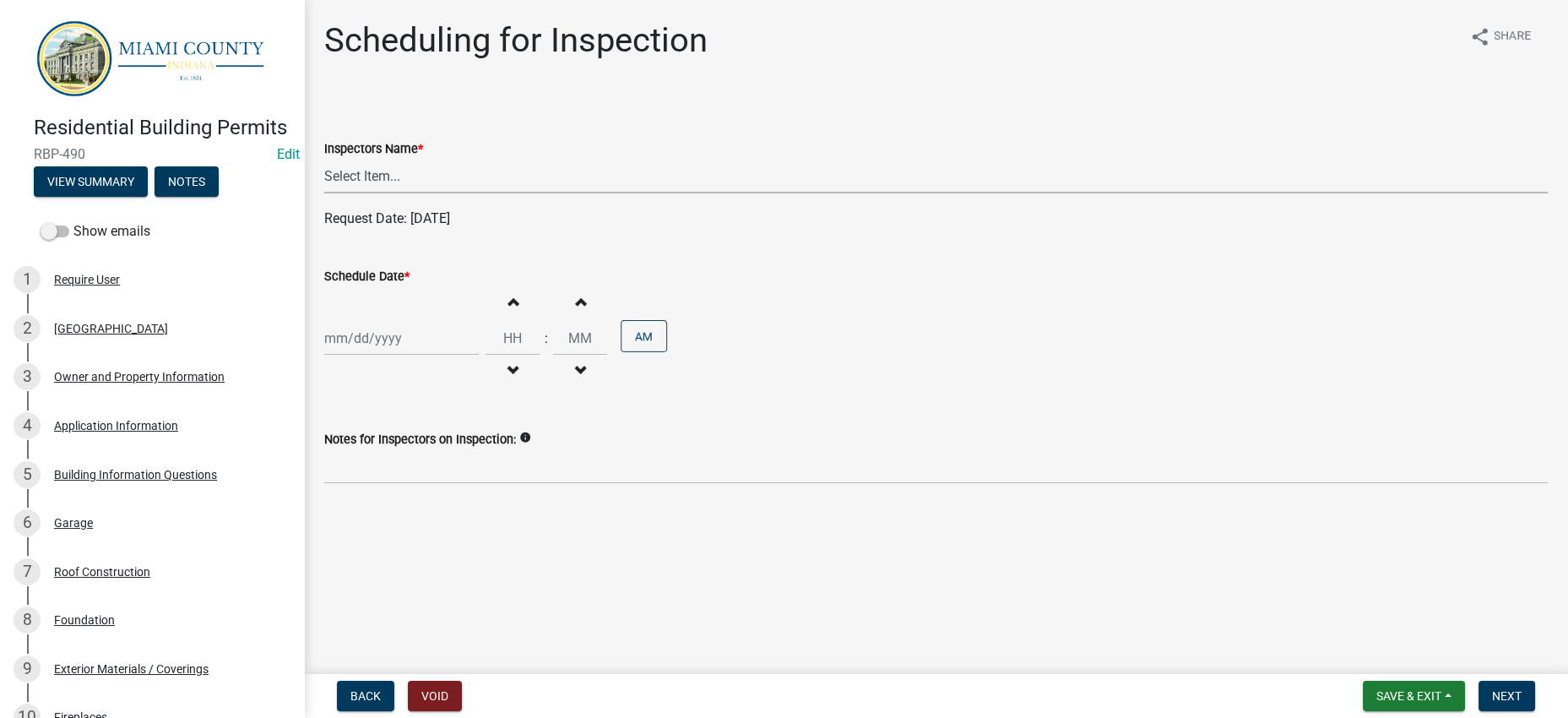
click at [578, 193] on select "Select Item... bmthomas ([PERSON_NAME]) croser ([PERSON_NAME]) [PERSON_NAME] ([…" at bounding box center [935, 176] width 1223 height 35
click at [328, 193] on select "Select Item... bmthomas ([PERSON_NAME]) croser ([PERSON_NAME]) [PERSON_NAME] ([…" at bounding box center [935, 176] width 1223 height 35
click at [469, 356] on div at bounding box center [401, 338] width 154 height 35
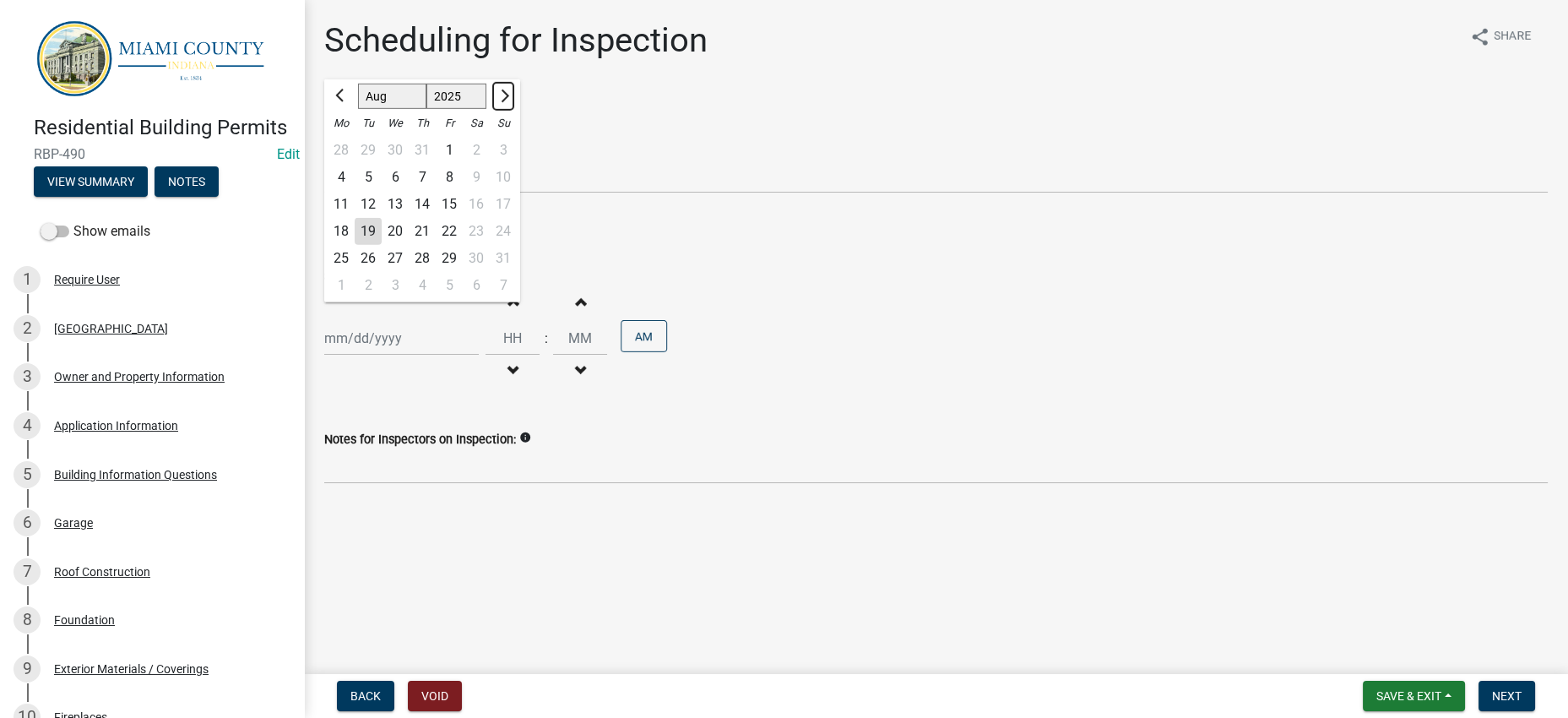
click at [509, 102] on span "Next month" at bounding box center [502, 96] width 12 height 12
click at [351, 245] on div "22" at bounding box center [340, 231] width 27 height 27
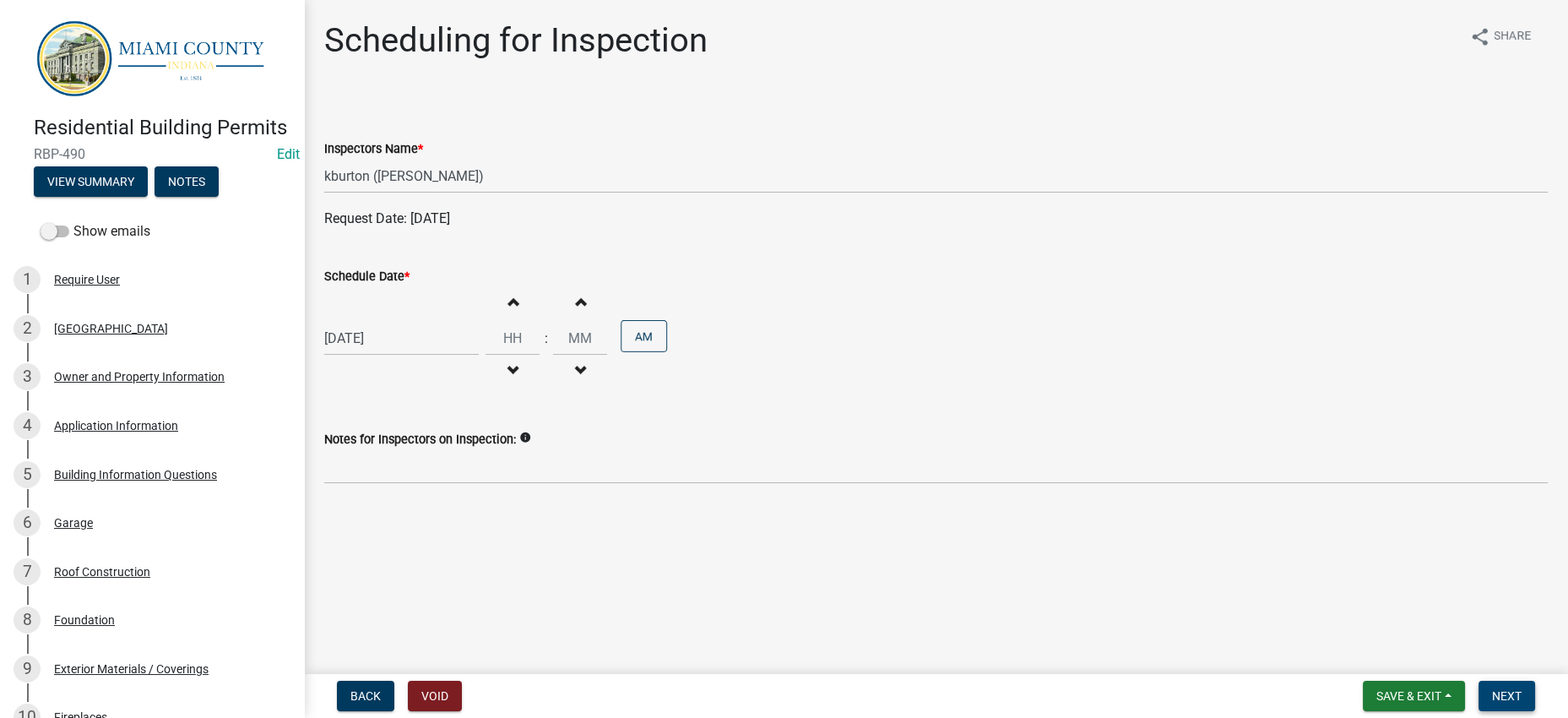
click at [1493, 689] on span "Next" at bounding box center [1506, 695] width 29 height 13
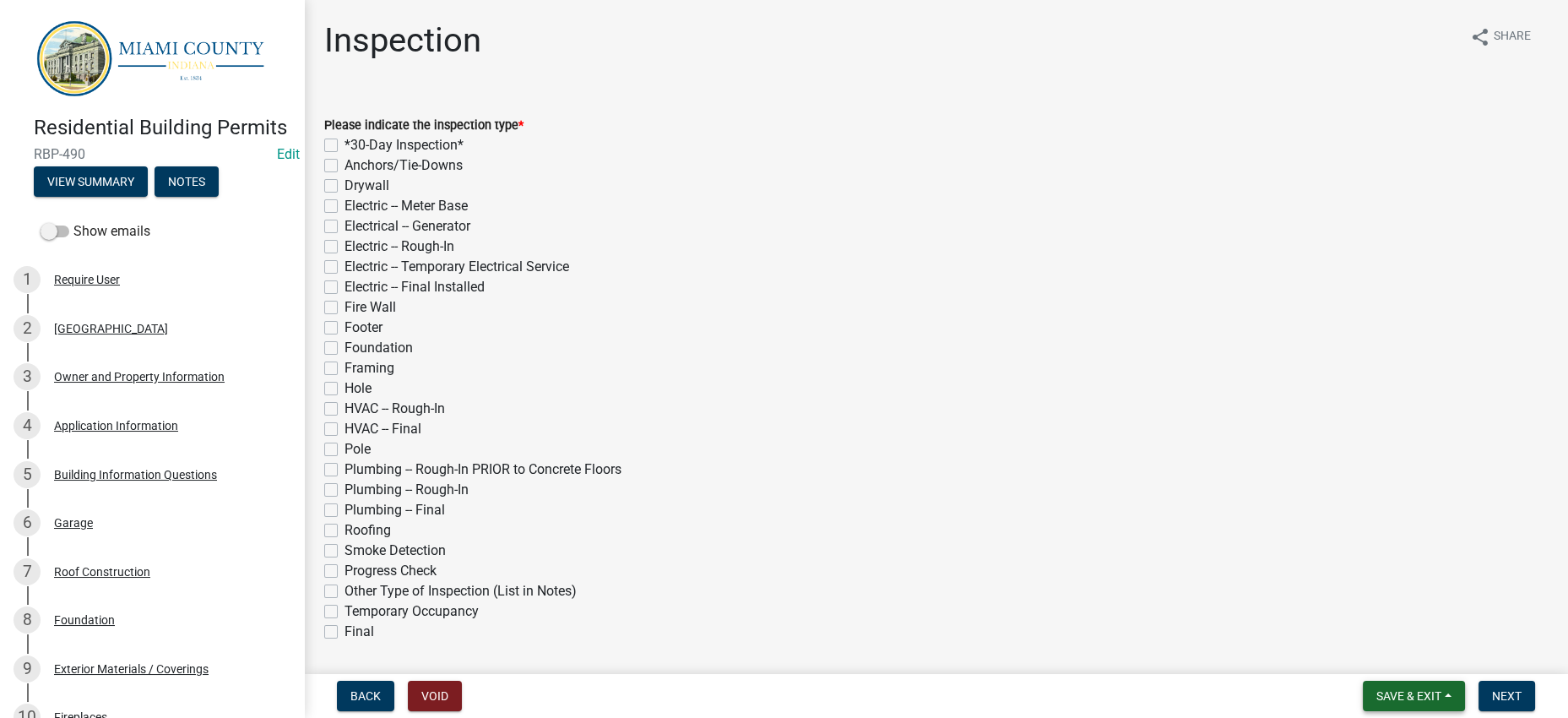
click at [1376, 689] on span "Save & Exit" at bounding box center [1408, 695] width 65 height 13
click at [1340, 634] on button "Save & Exit" at bounding box center [1397, 644] width 135 height 41
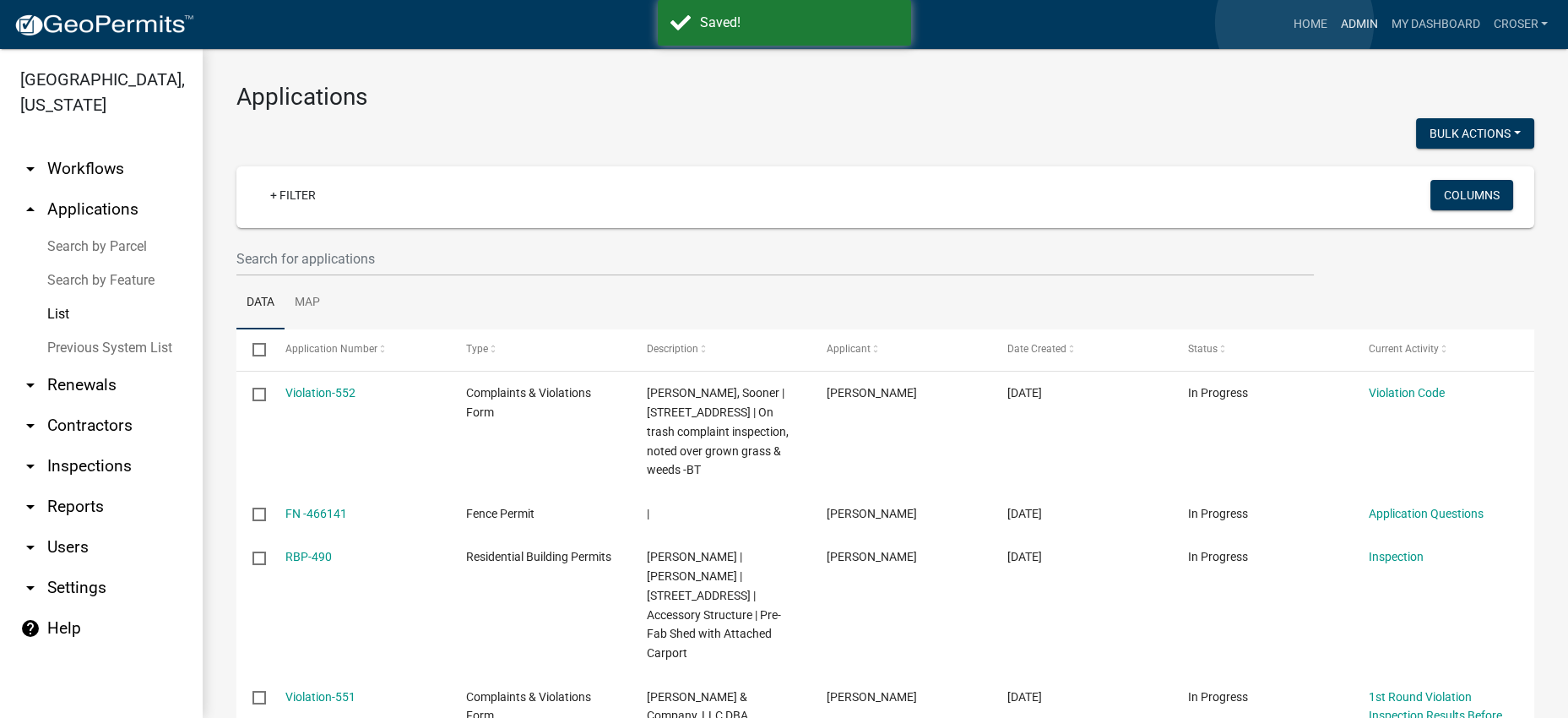
click at [1333, 23] on link "Admin" at bounding box center [1358, 25] width 51 height 32
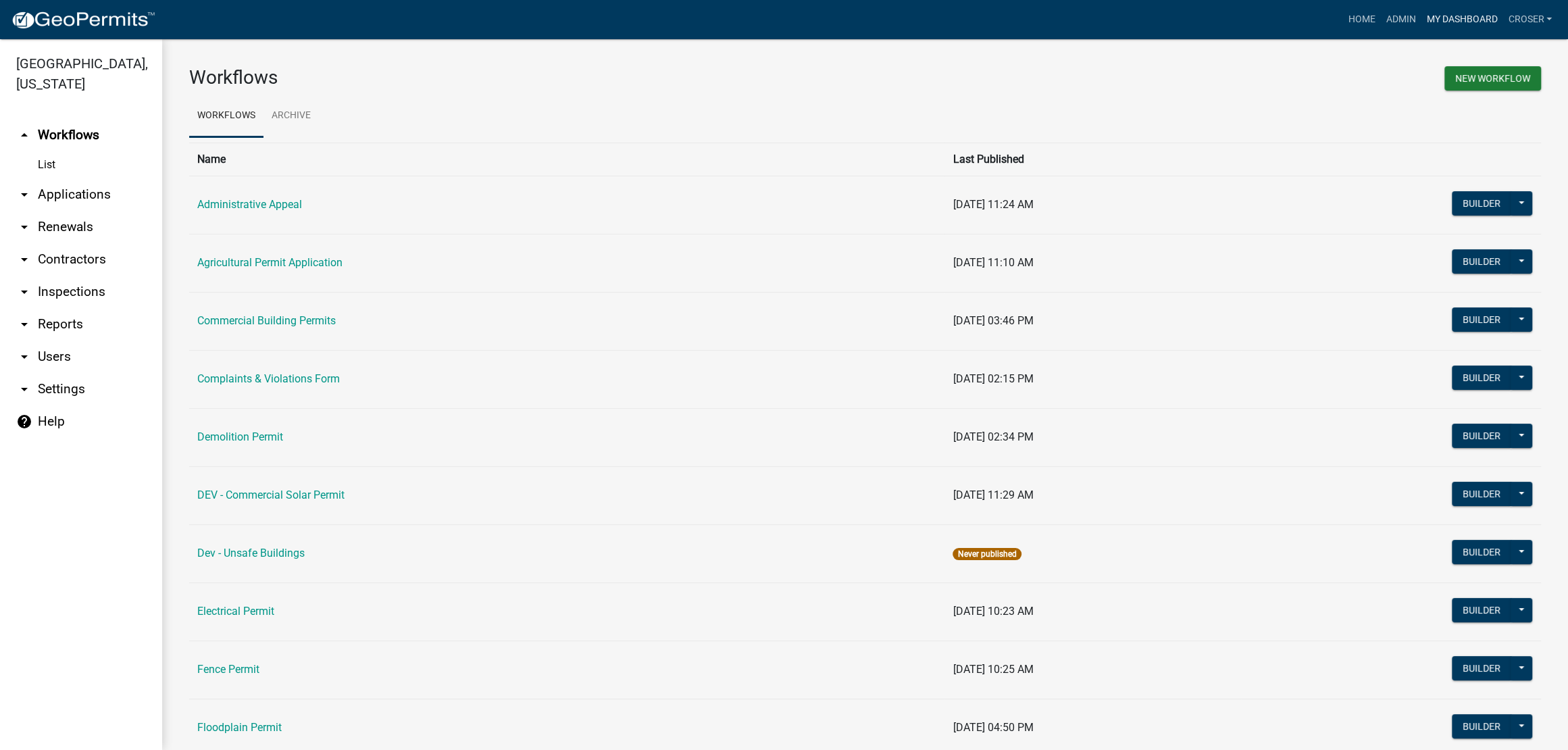
click at [1420, 22] on link "My Dashboard" at bounding box center [1461, 20] width 82 height 26
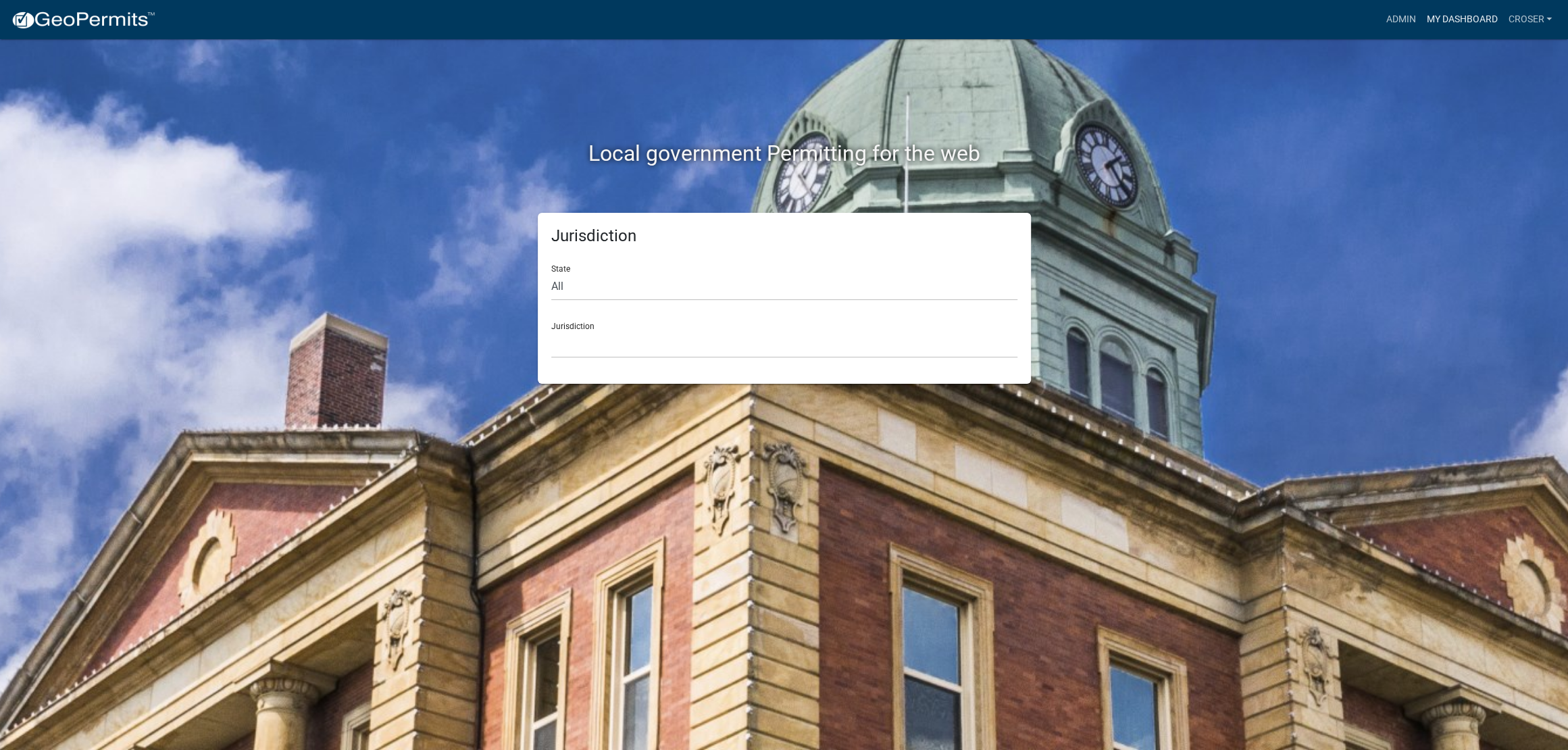
click at [1420, 14] on link "My Dashboard" at bounding box center [1461, 20] width 82 height 26
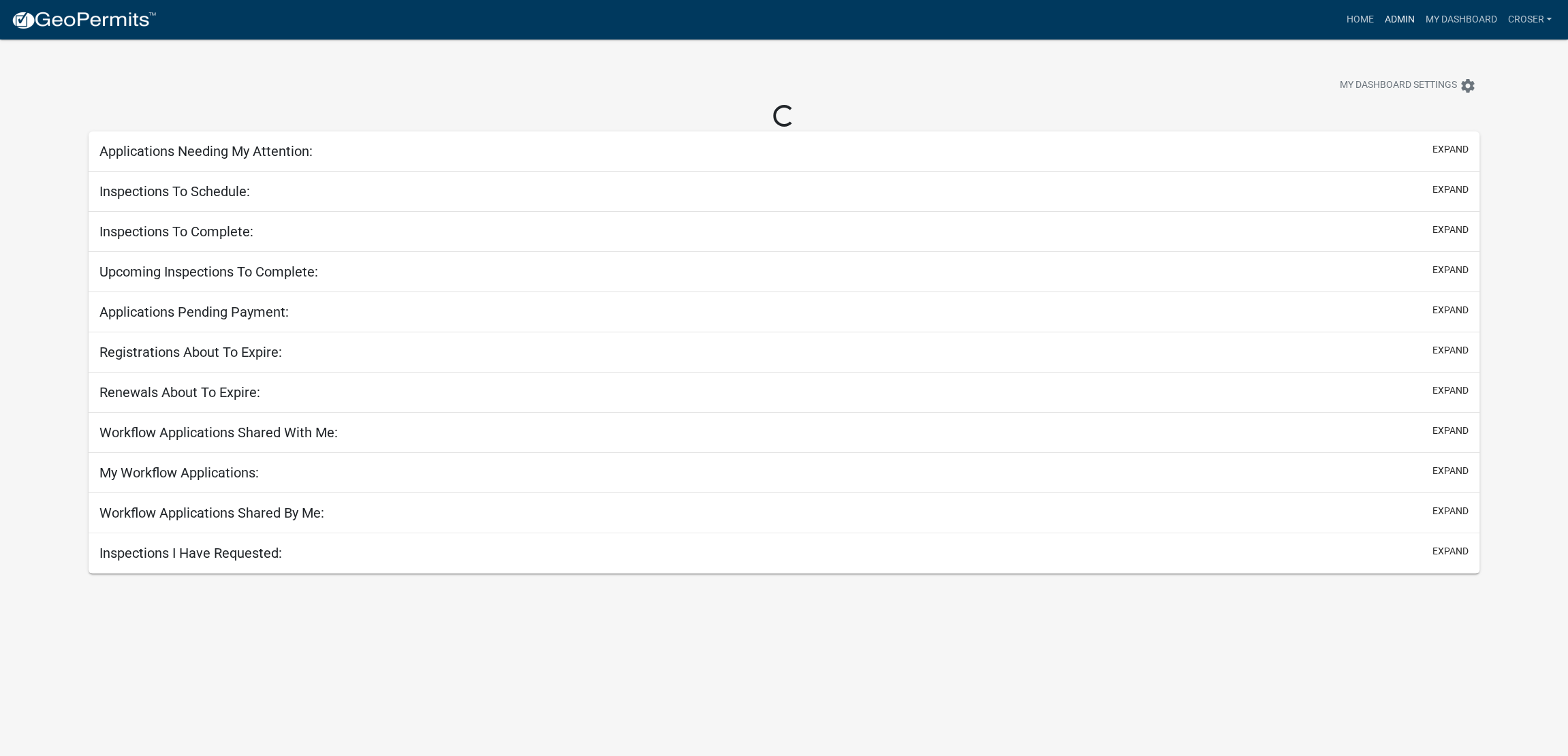
click at [1379, 18] on link "Admin" at bounding box center [1399, 20] width 41 height 26
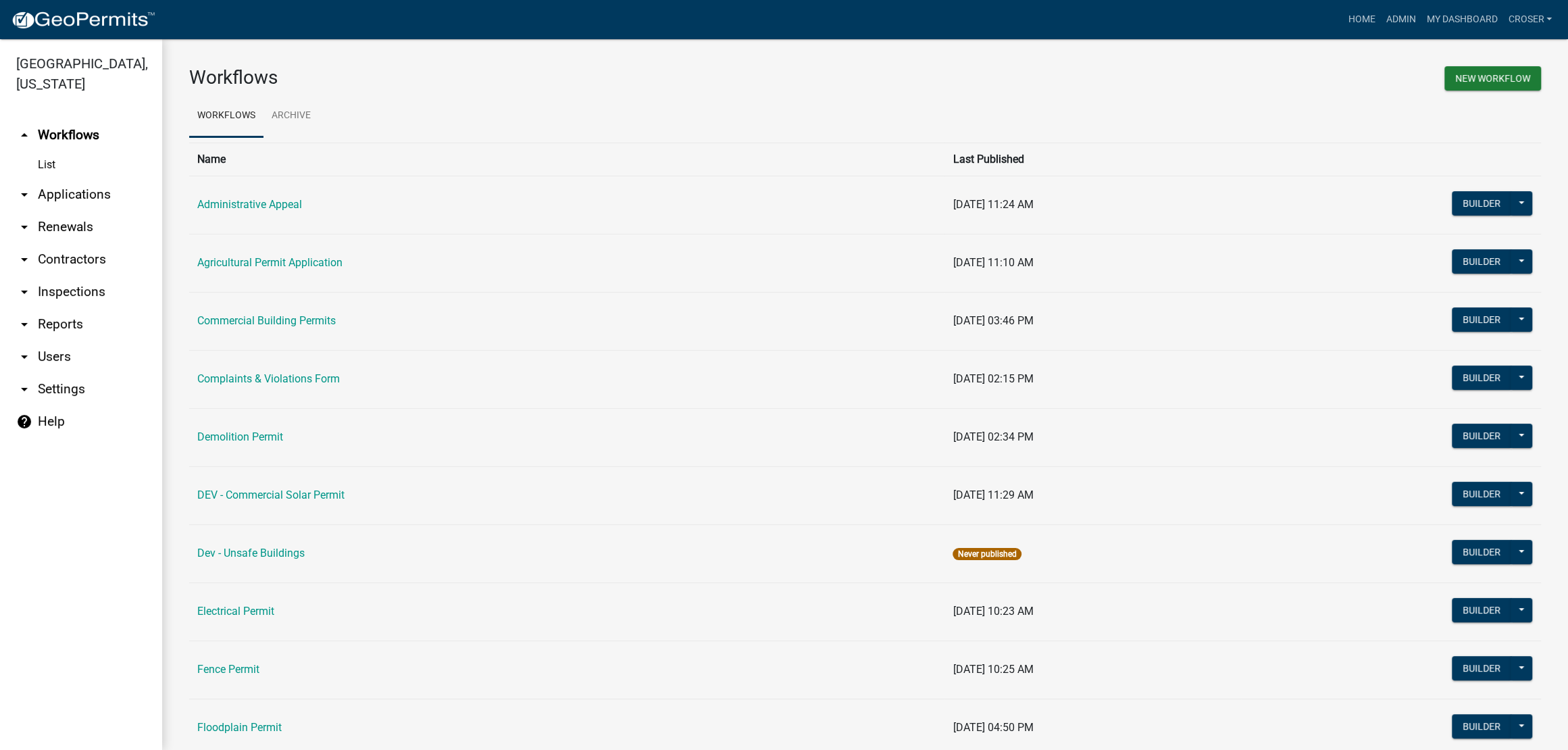
click at [118, 211] on link "arrow_drop_down Applications" at bounding box center [81, 195] width 162 height 33
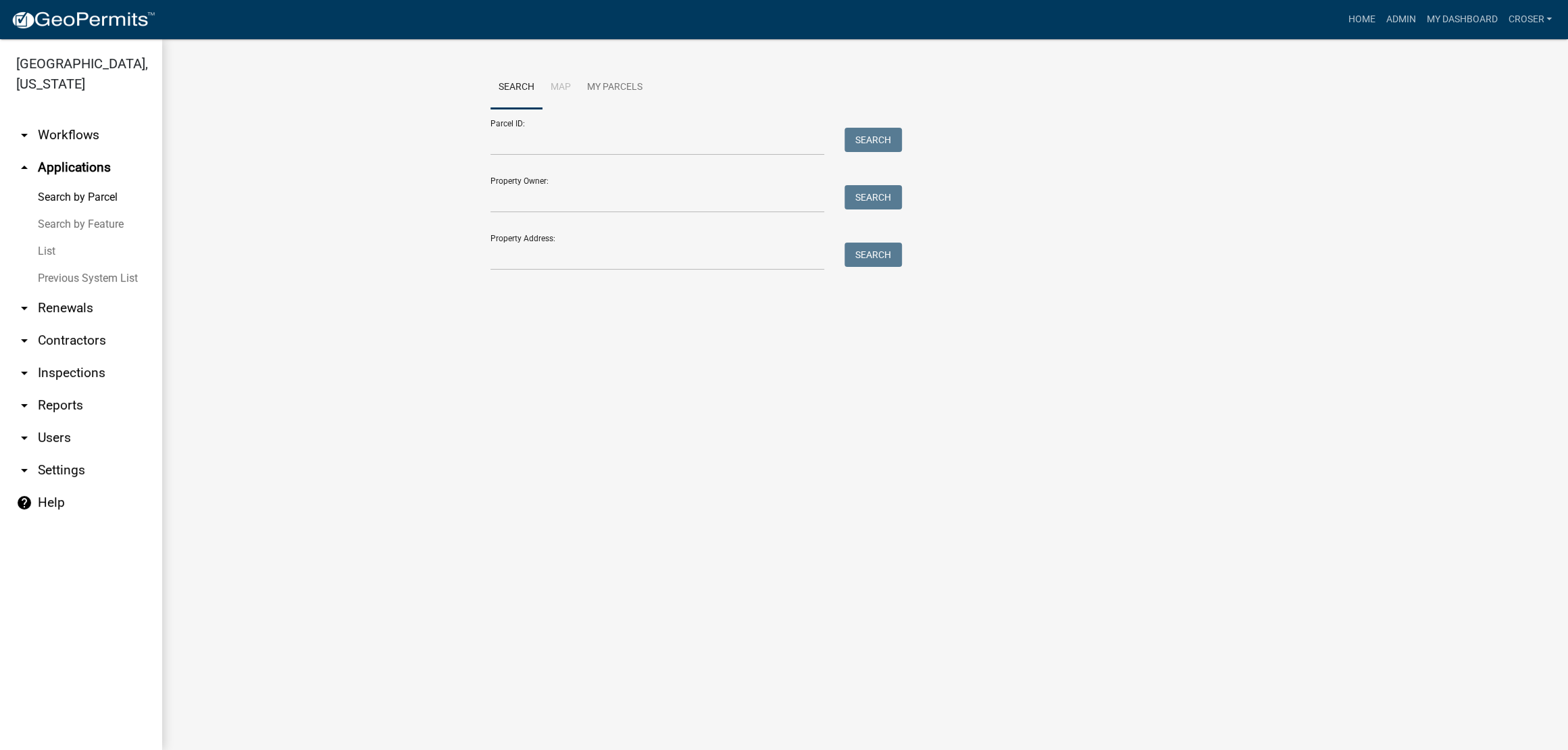
click at [73, 265] on link "List" at bounding box center [81, 251] width 162 height 27
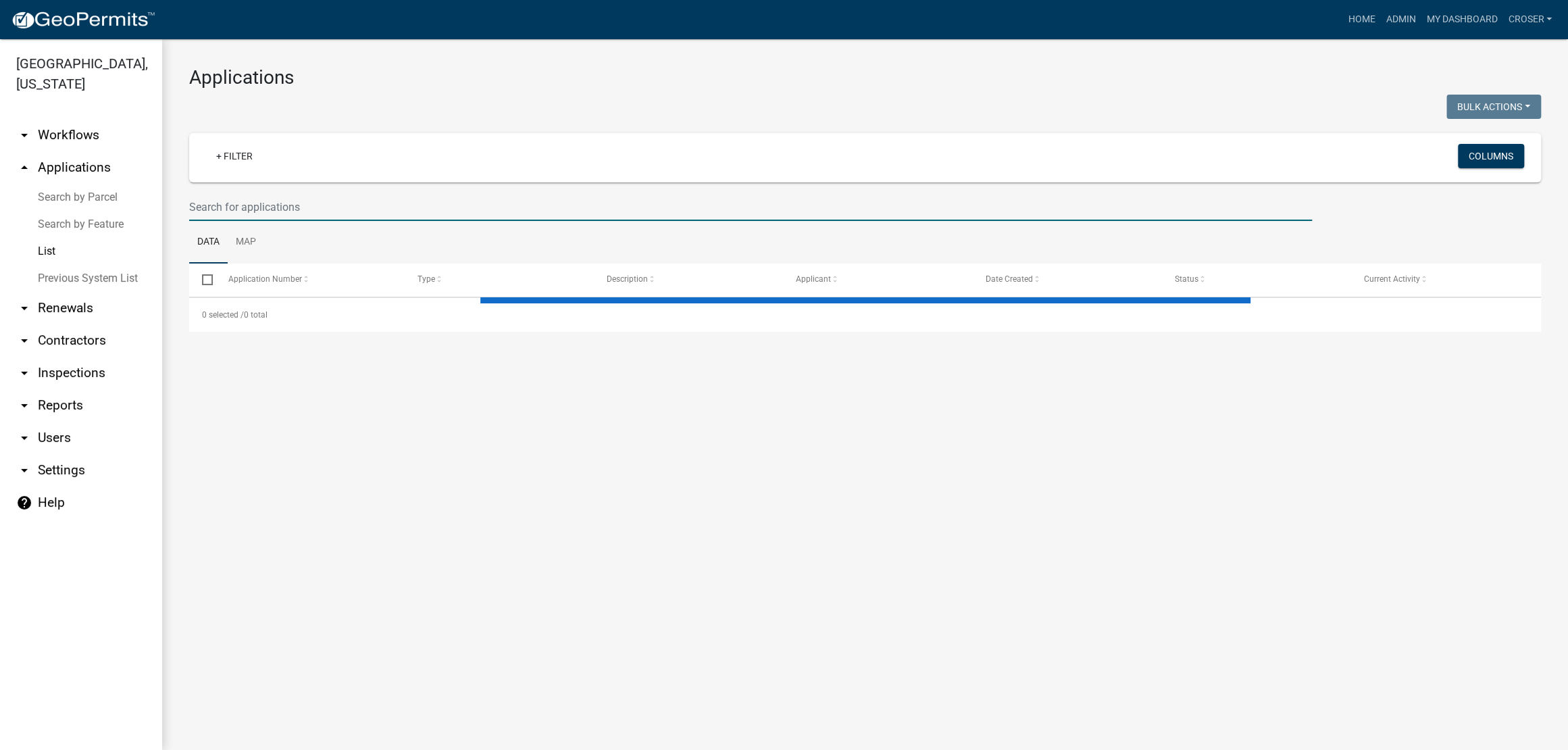
click at [311, 221] on input "text" at bounding box center [751, 207] width 1123 height 28
select select "3: 100"
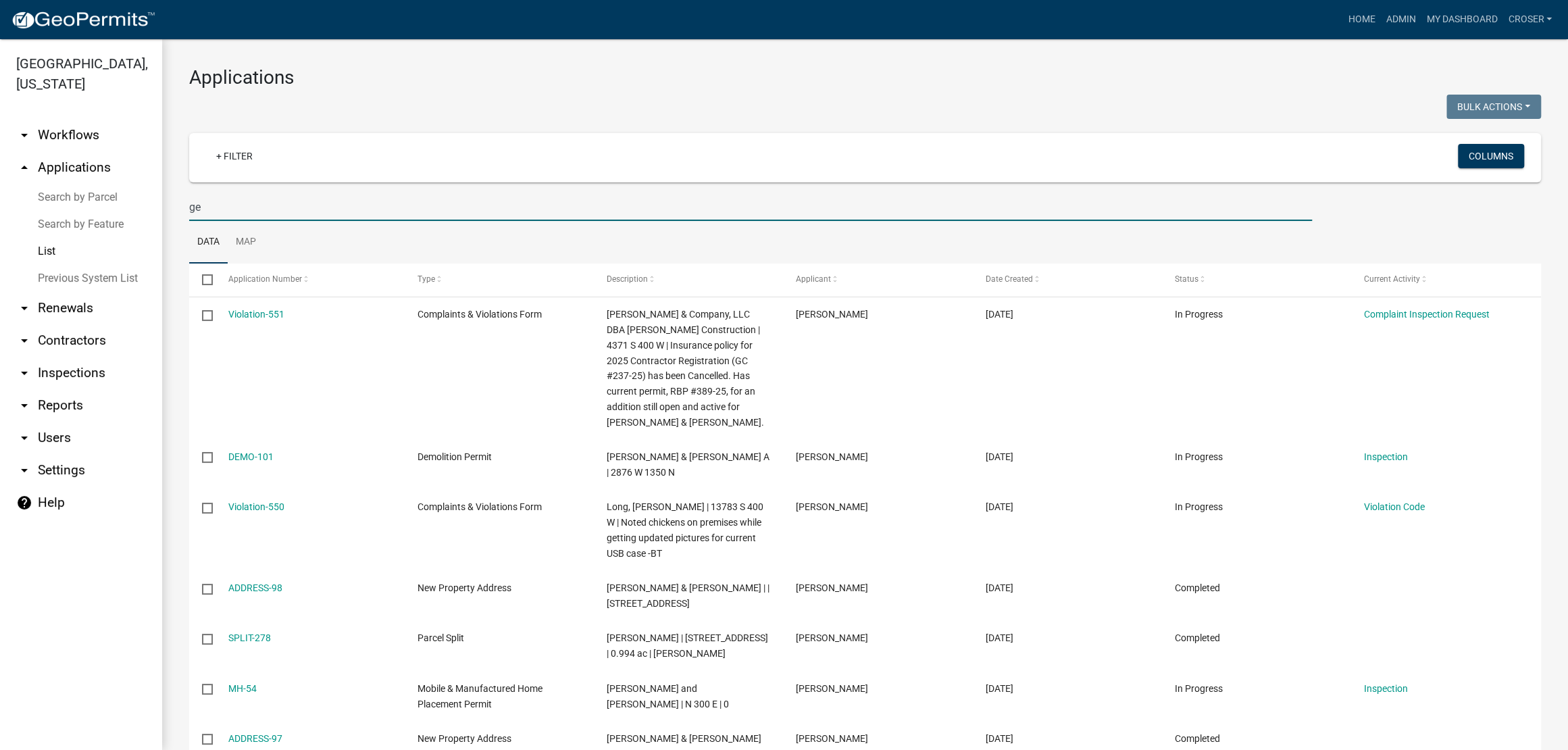
type input "g"
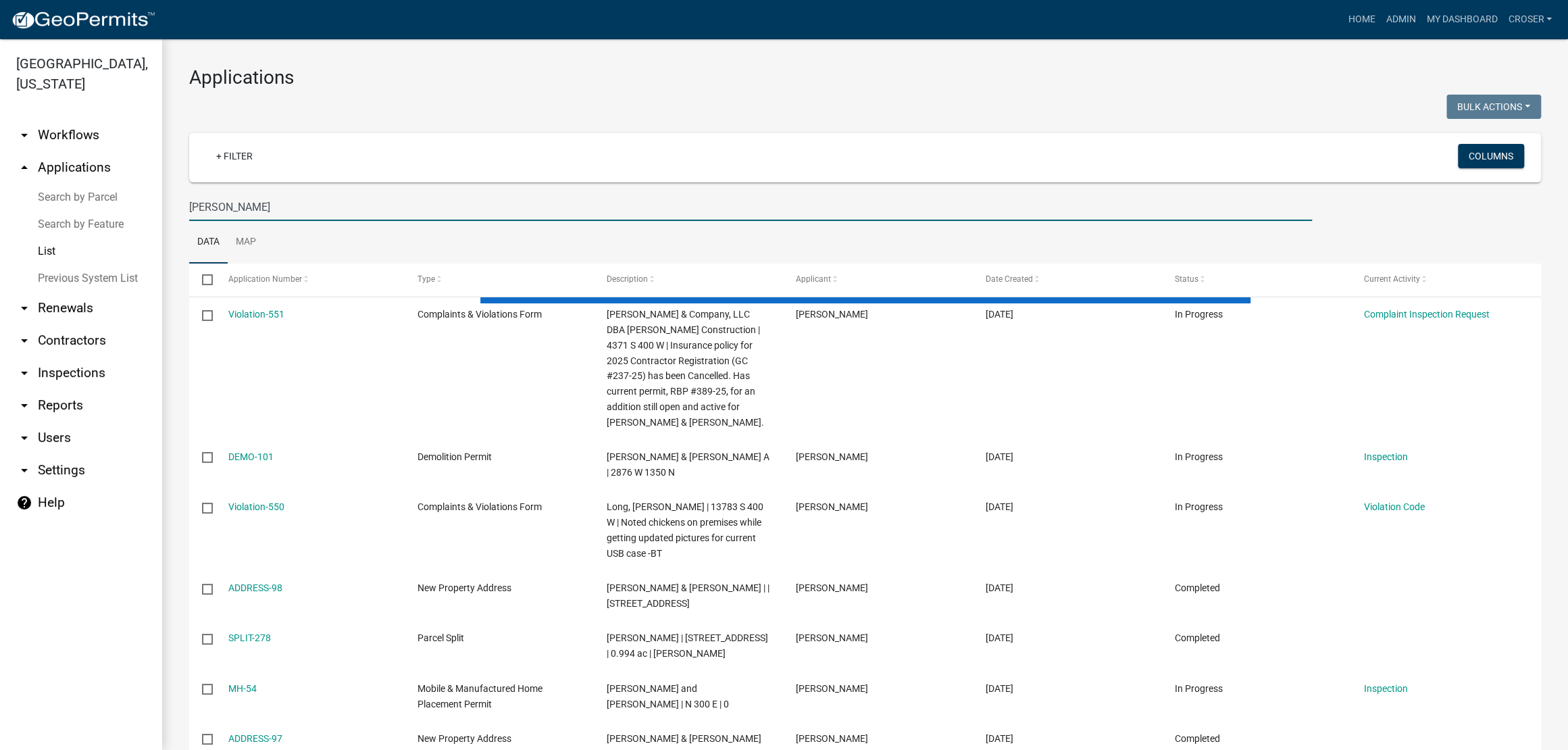
type input "wyrick"
click at [596, 89] on h3 "Applications" at bounding box center [865, 77] width 1352 height 23
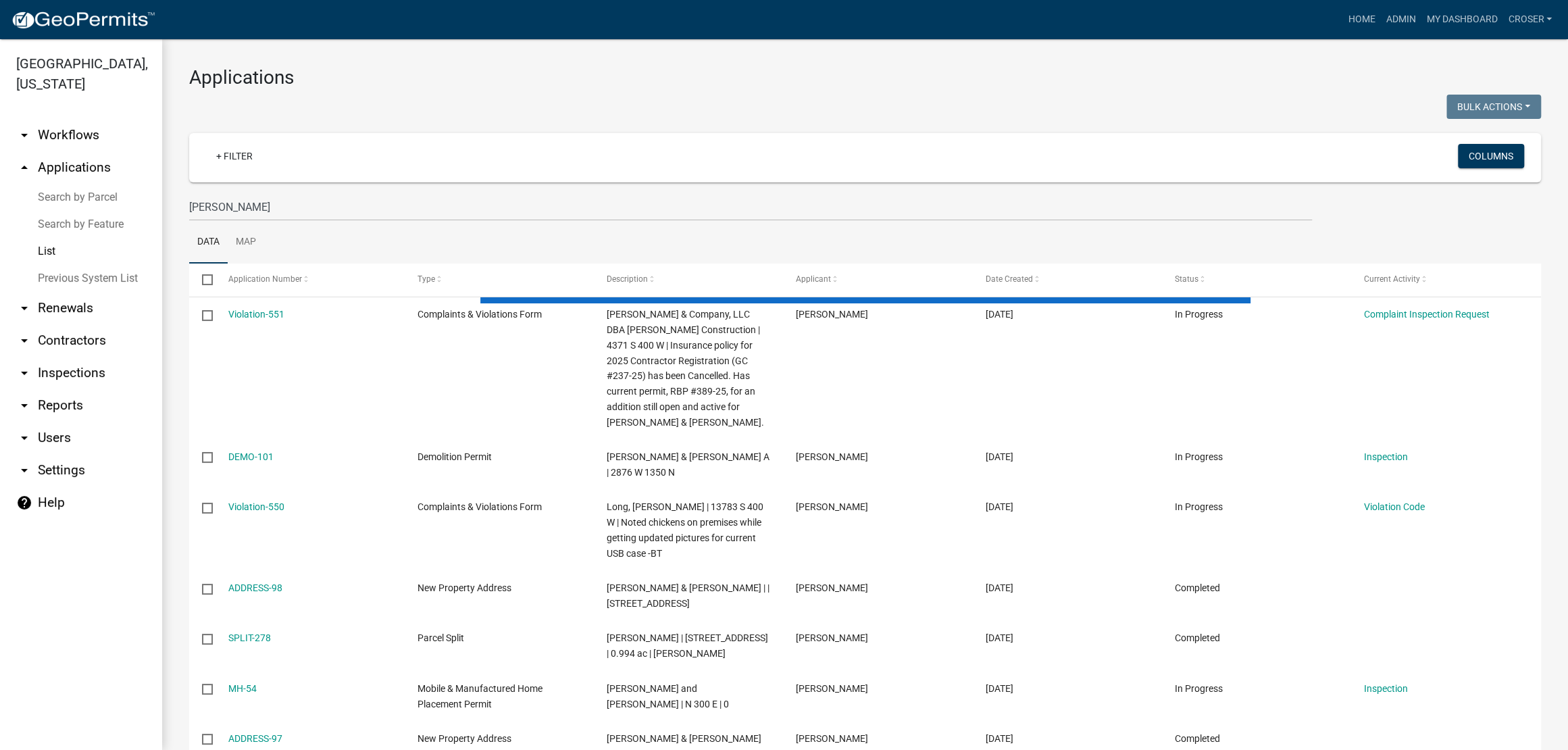
click at [596, 89] on h3 "Applications" at bounding box center [865, 77] width 1352 height 23
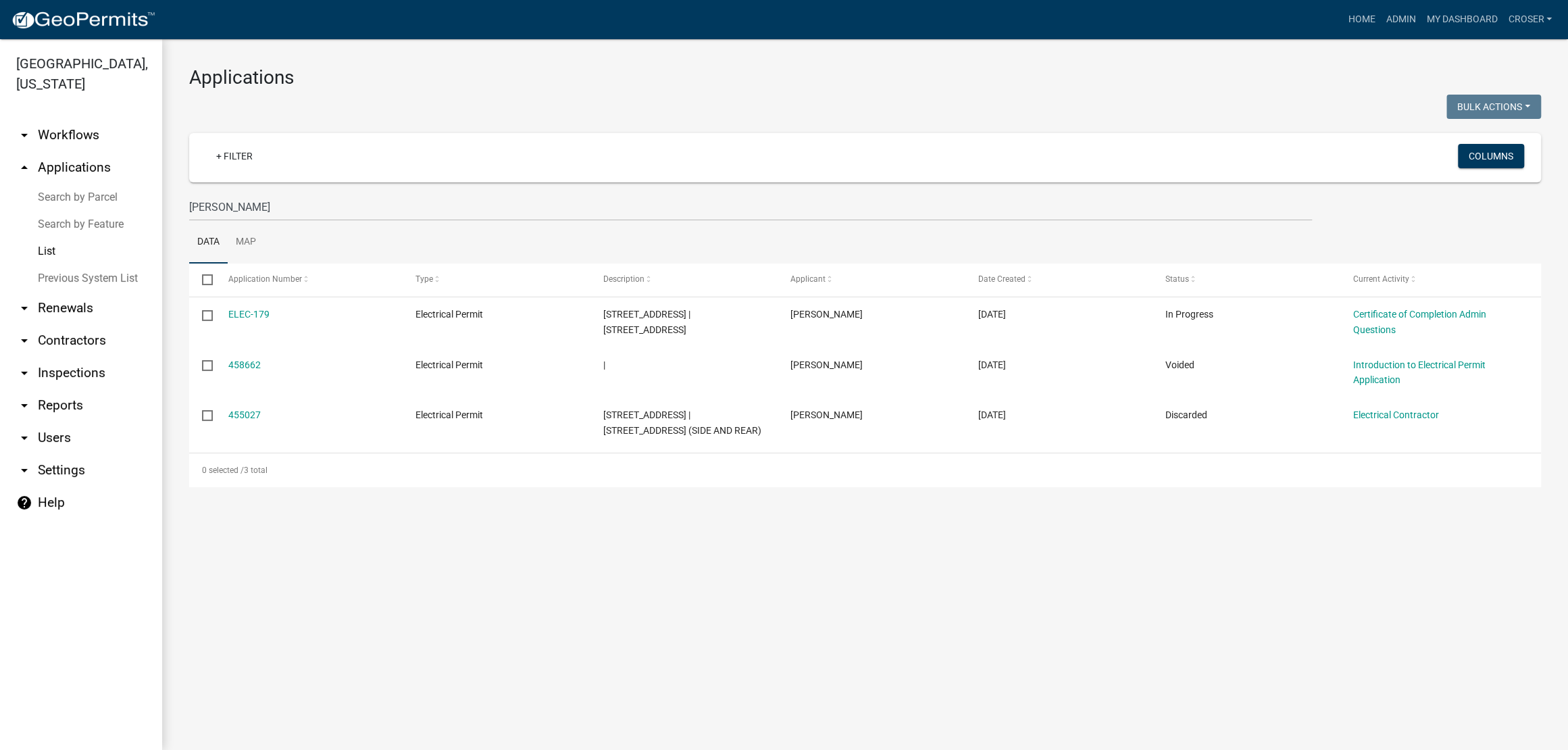
click at [596, 89] on h3 "Applications" at bounding box center [865, 77] width 1352 height 23
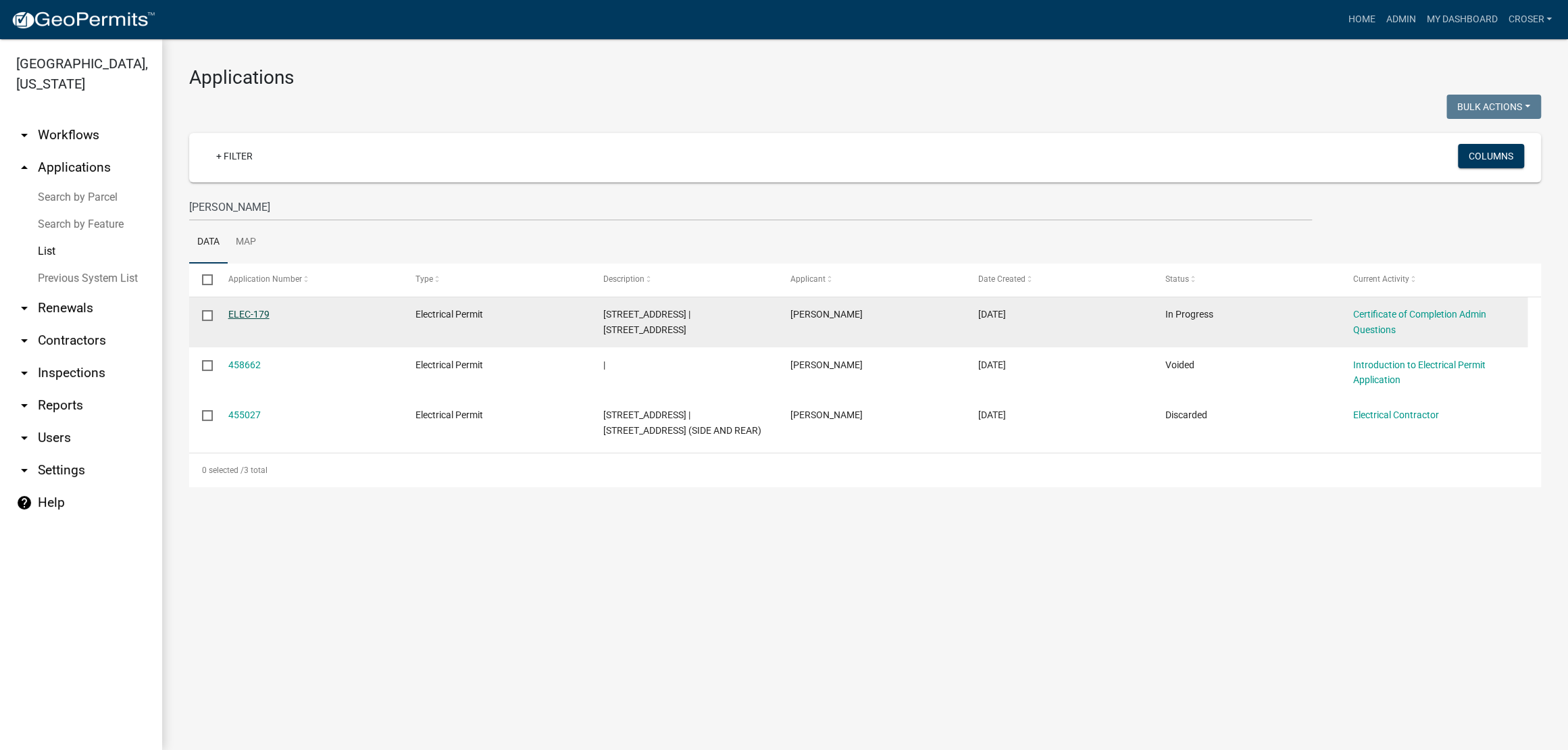
click at [269, 319] on link "ELEC-179" at bounding box center [249, 314] width 41 height 11
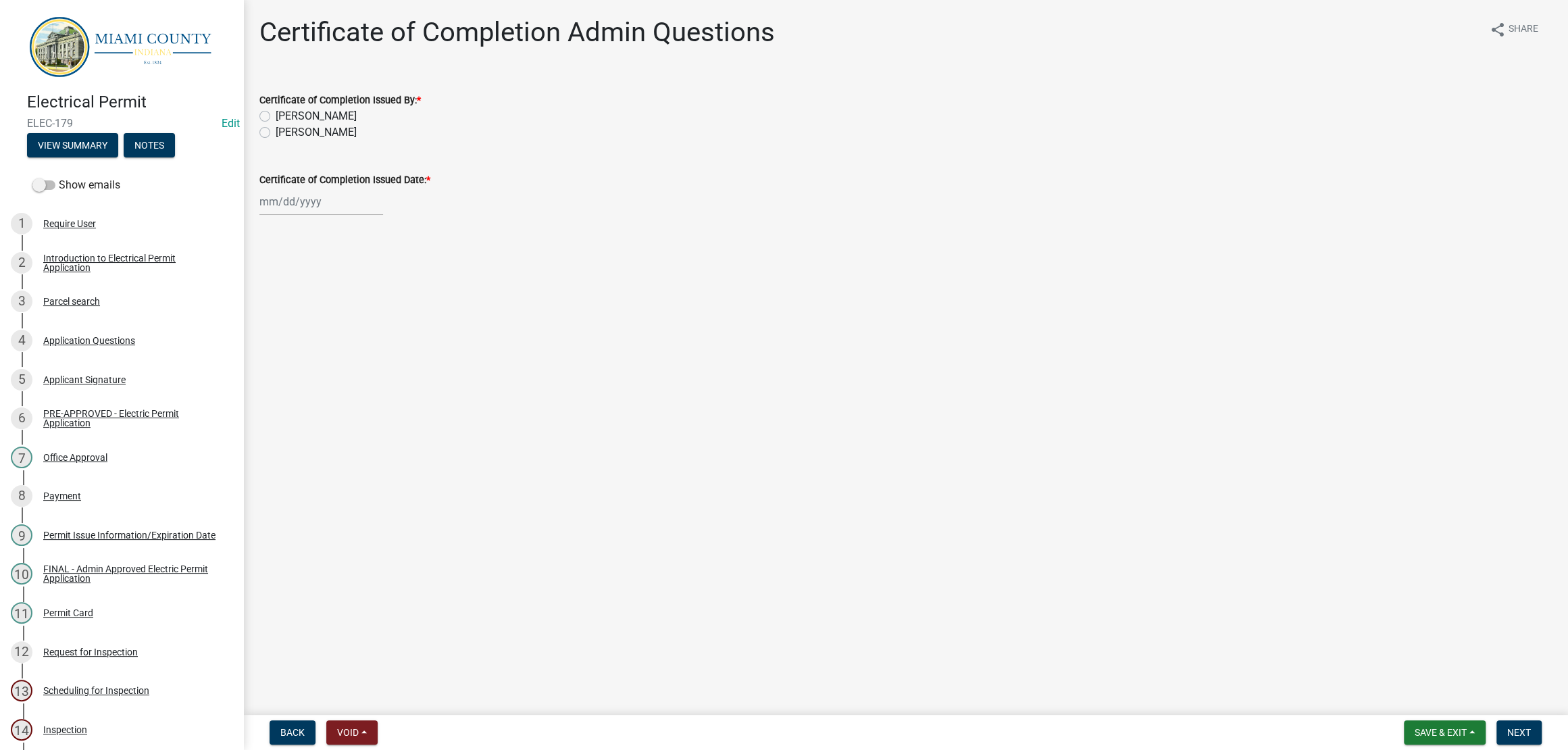
click at [846, 312] on main "Certificate of Completion Admin Questions share Share Certificate of Completion…" at bounding box center [905, 354] width 1324 height 709
click at [846, 310] on main "Certificate of Completion Admin Questions share Share Certificate of Completion…" at bounding box center [905, 354] width 1324 height 709
click at [1240, 378] on main "Certificate of Completion Admin Questions share Share Certificate of Completion…" at bounding box center [905, 354] width 1324 height 709
click at [1097, 357] on main "Certificate of Completion Admin Questions share Share Certificate of Completion…" at bounding box center [905, 354] width 1324 height 709
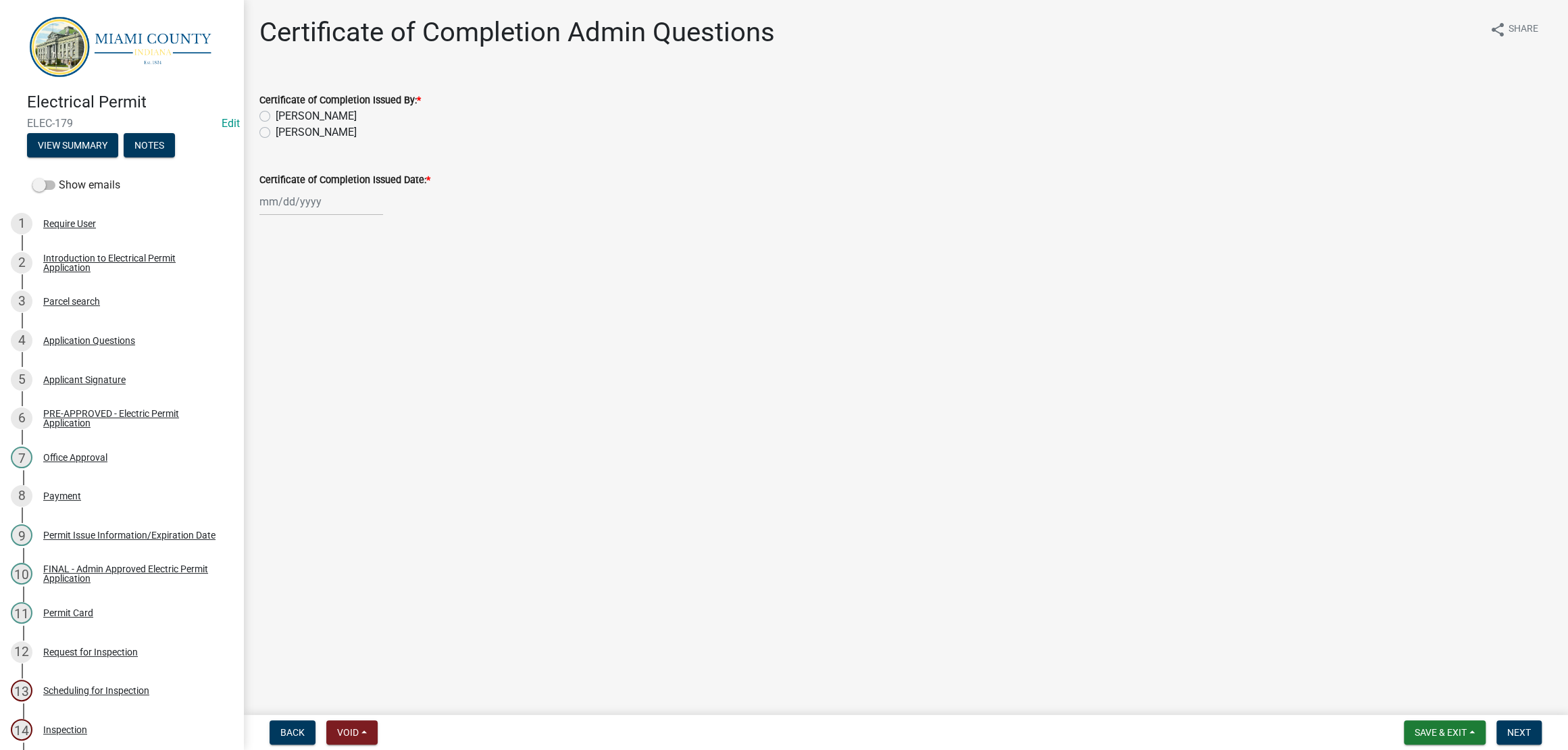
click at [1097, 357] on main "Certificate of Completion Admin Questions share Share Certificate of Completion…" at bounding box center [905, 354] width 1324 height 709
click at [1097, 357] on main "Certificate of Completion Admin Questions share Share Certificate of Completion…" at bounding box center [905, 354] width 1324 height 709
click at [1095, 356] on main "Certificate of Completion Admin Questions share Share Certificate of Completion…" at bounding box center [905, 354] width 1324 height 709
click at [1094, 356] on main "Certificate of Completion Admin Questions share Share Certificate of Completion…" at bounding box center [905, 354] width 1324 height 709
click at [1094, 356] on main "Certificate of Completion Admin Questions share Share Certificate of Completion…" at bounding box center [905, 354] width 1324 height 709
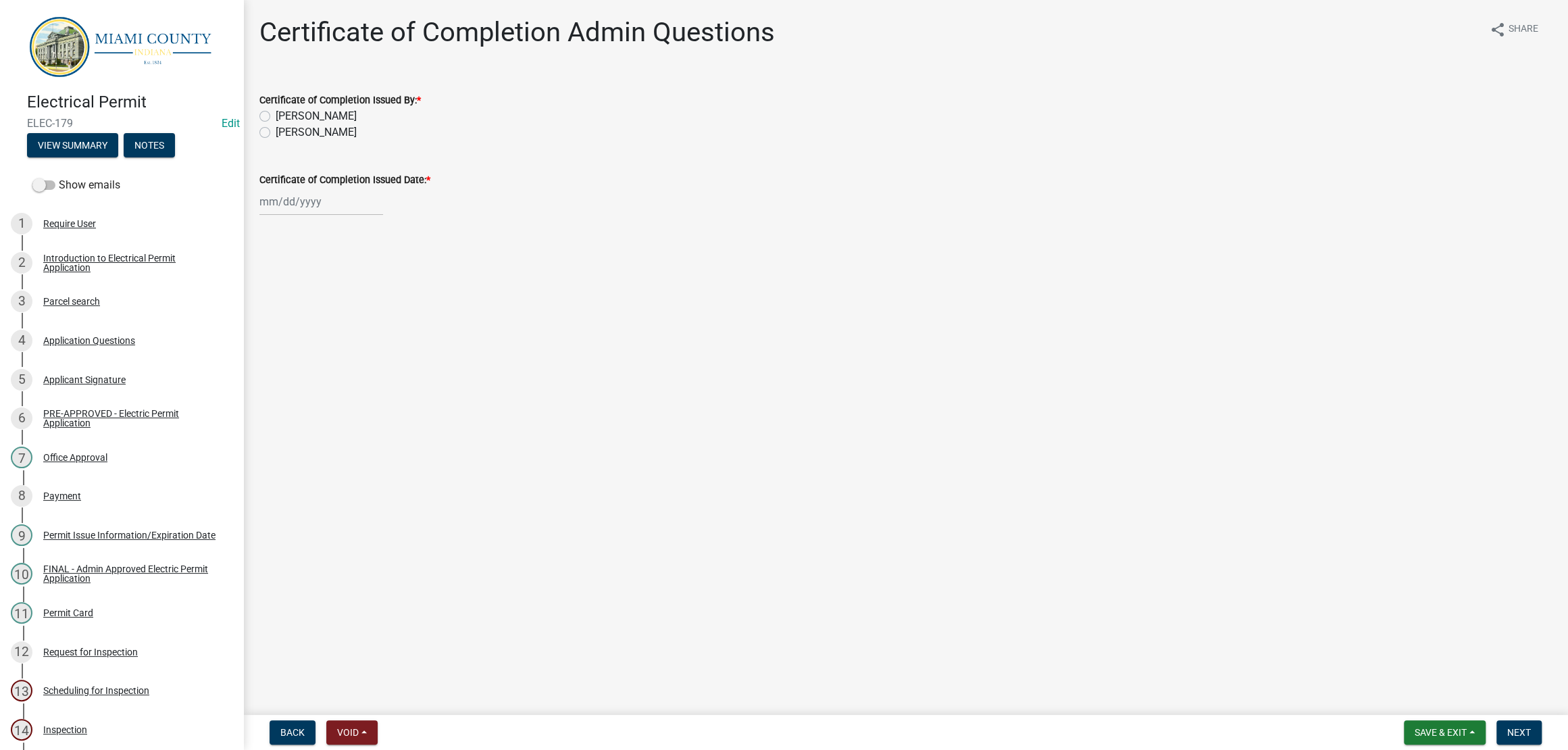
click at [1094, 356] on main "Certificate of Completion Admin Questions share Share Certificate of Completion…" at bounding box center [905, 354] width 1324 height 709
click at [1065, 391] on main "Certificate of Completion Admin Questions share Share Certificate of Completion…" at bounding box center [905, 354] width 1324 height 709
click at [1056, 389] on main "Certificate of Completion Admin Questions share Share Certificate of Completion…" at bounding box center [905, 354] width 1324 height 709
click at [1054, 390] on main "Certificate of Completion Admin Questions share Share Certificate of Completion…" at bounding box center [905, 354] width 1324 height 709
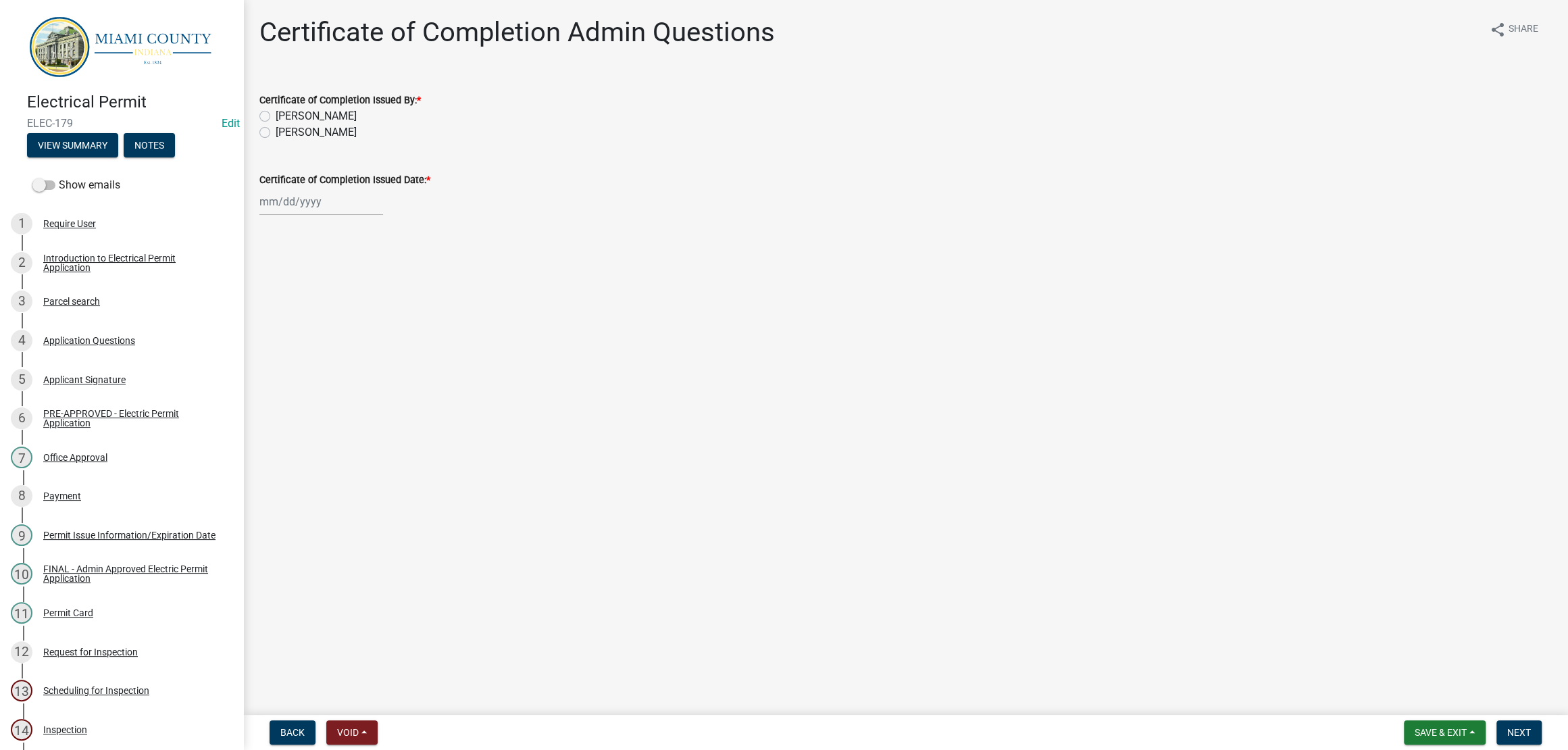
click at [1054, 390] on main "Certificate of Completion Admin Questions share Share Certificate of Completion…" at bounding box center [905, 354] width 1324 height 709
click at [1404, 739] on button "Save & Exit" at bounding box center [1445, 733] width 82 height 24
click at [1420, 684] on button "Save & Exit" at bounding box center [1431, 691] width 108 height 33
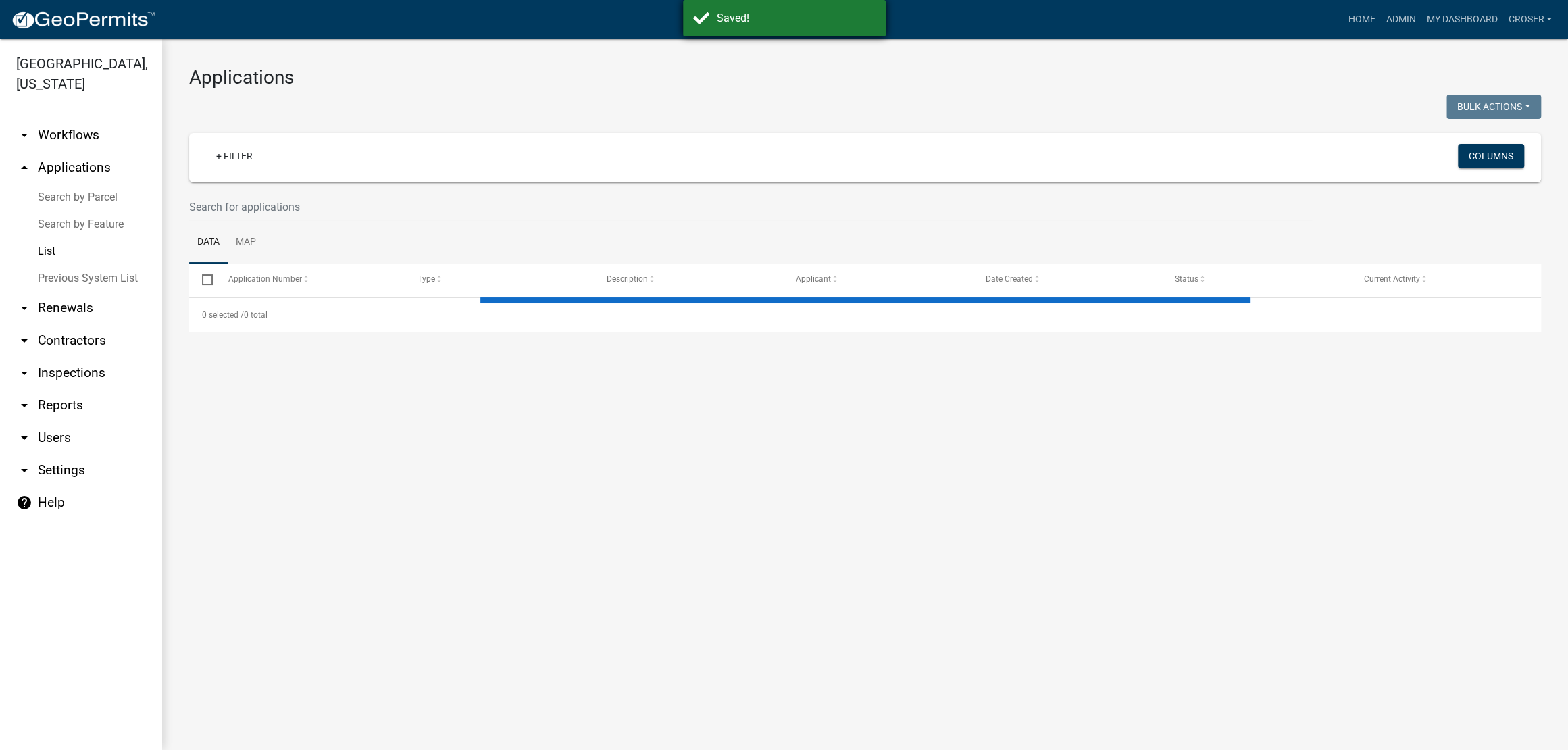
select select "3: 100"
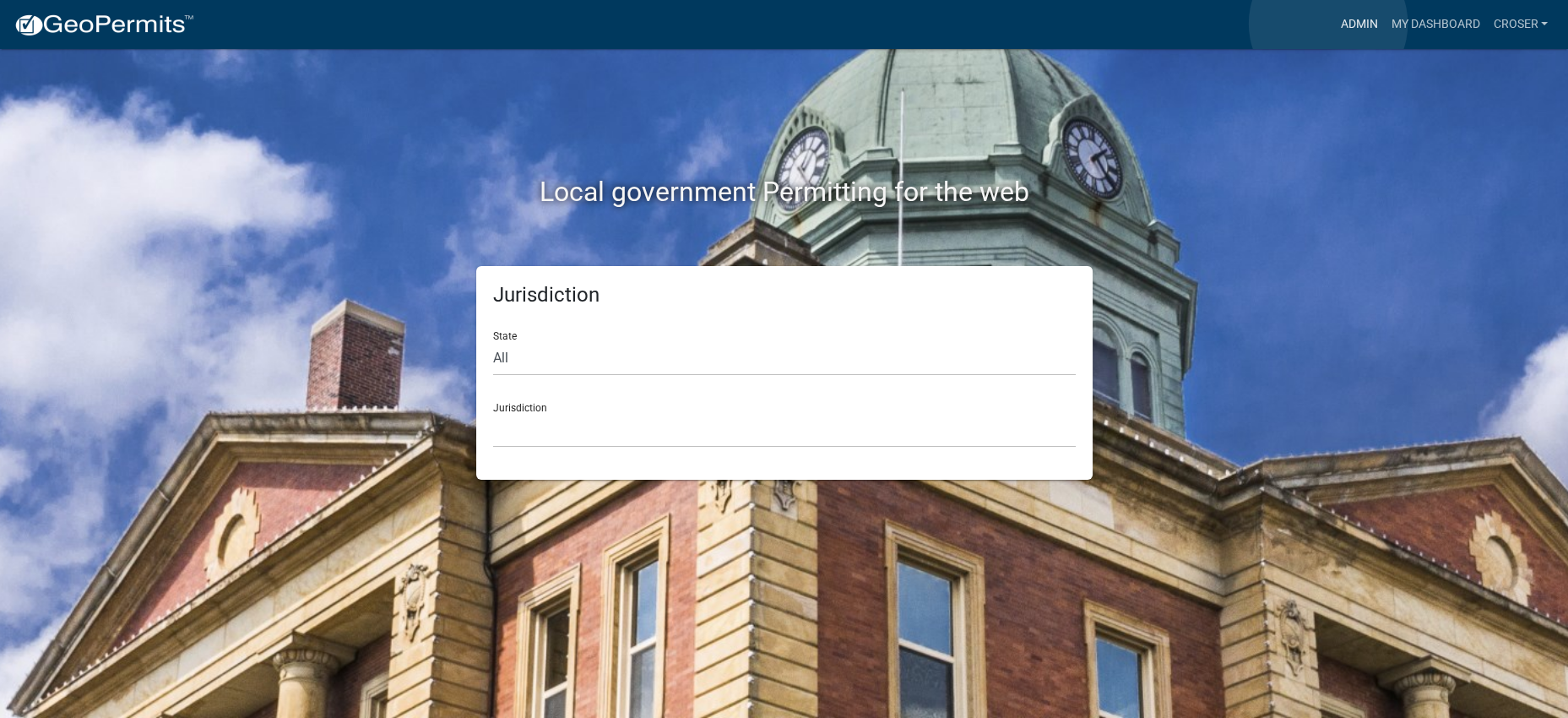
click at [1333, 24] on link "Admin" at bounding box center [1358, 25] width 51 height 32
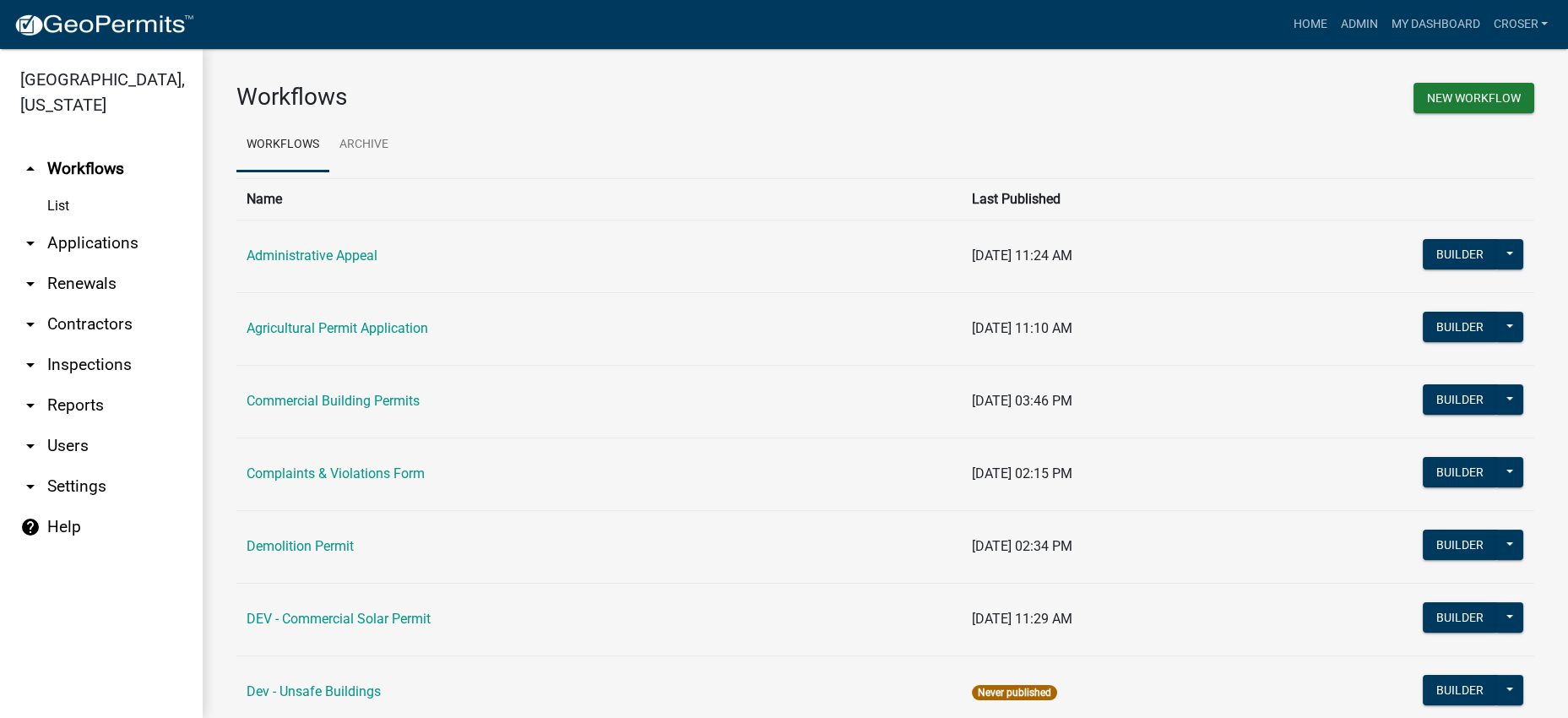
click at [96, 264] on link "arrow_drop_down Applications" at bounding box center [101, 243] width 202 height 41
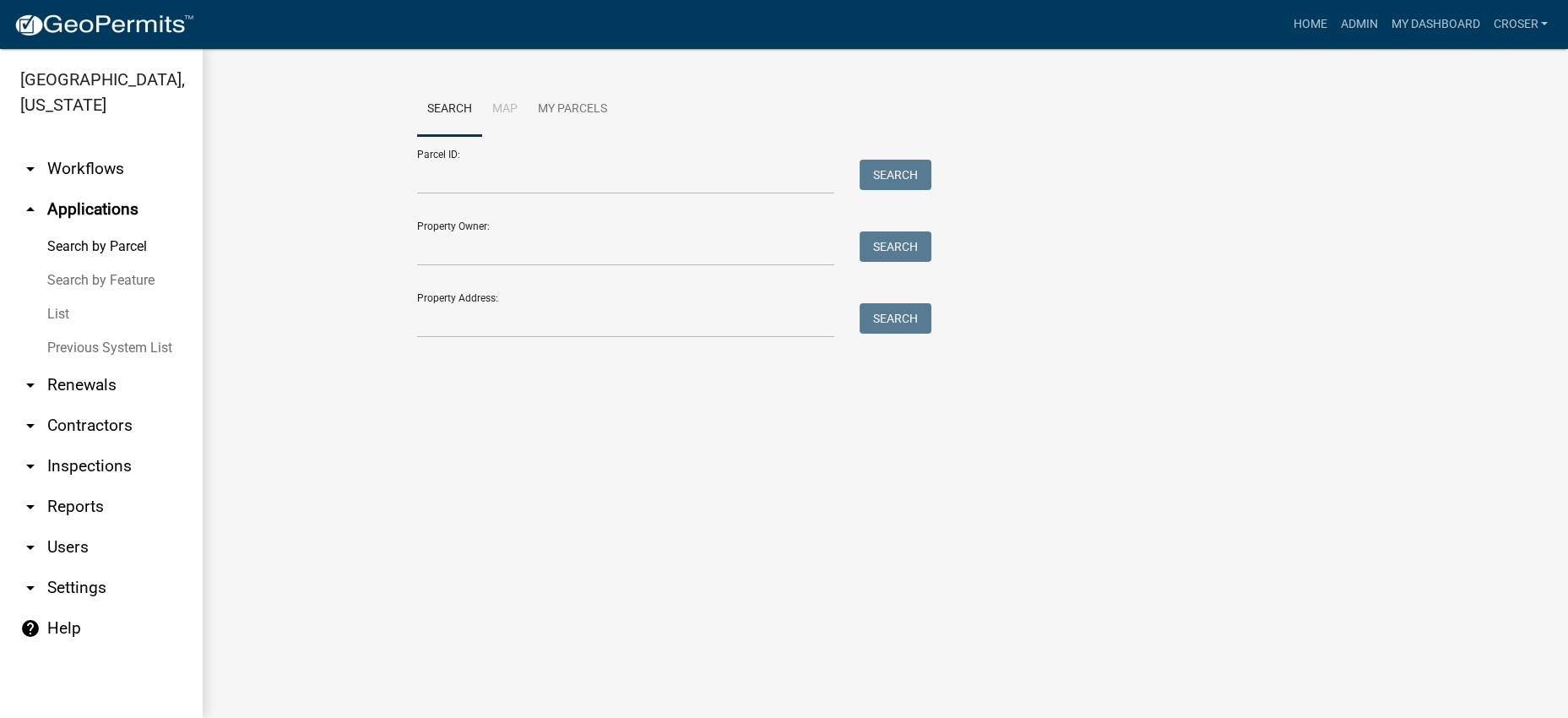
click at [75, 331] on link "List" at bounding box center [101, 314] width 202 height 34
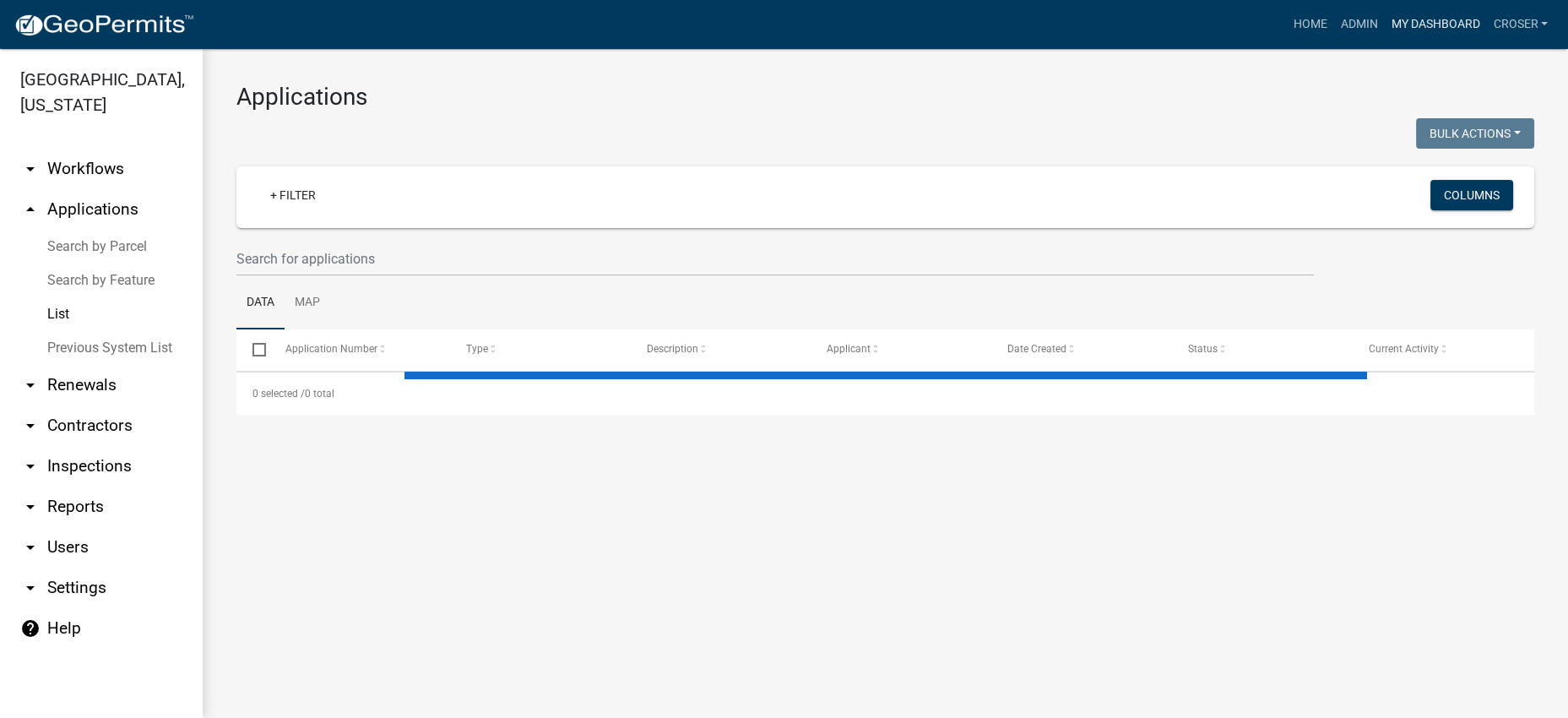
select select "3: 100"
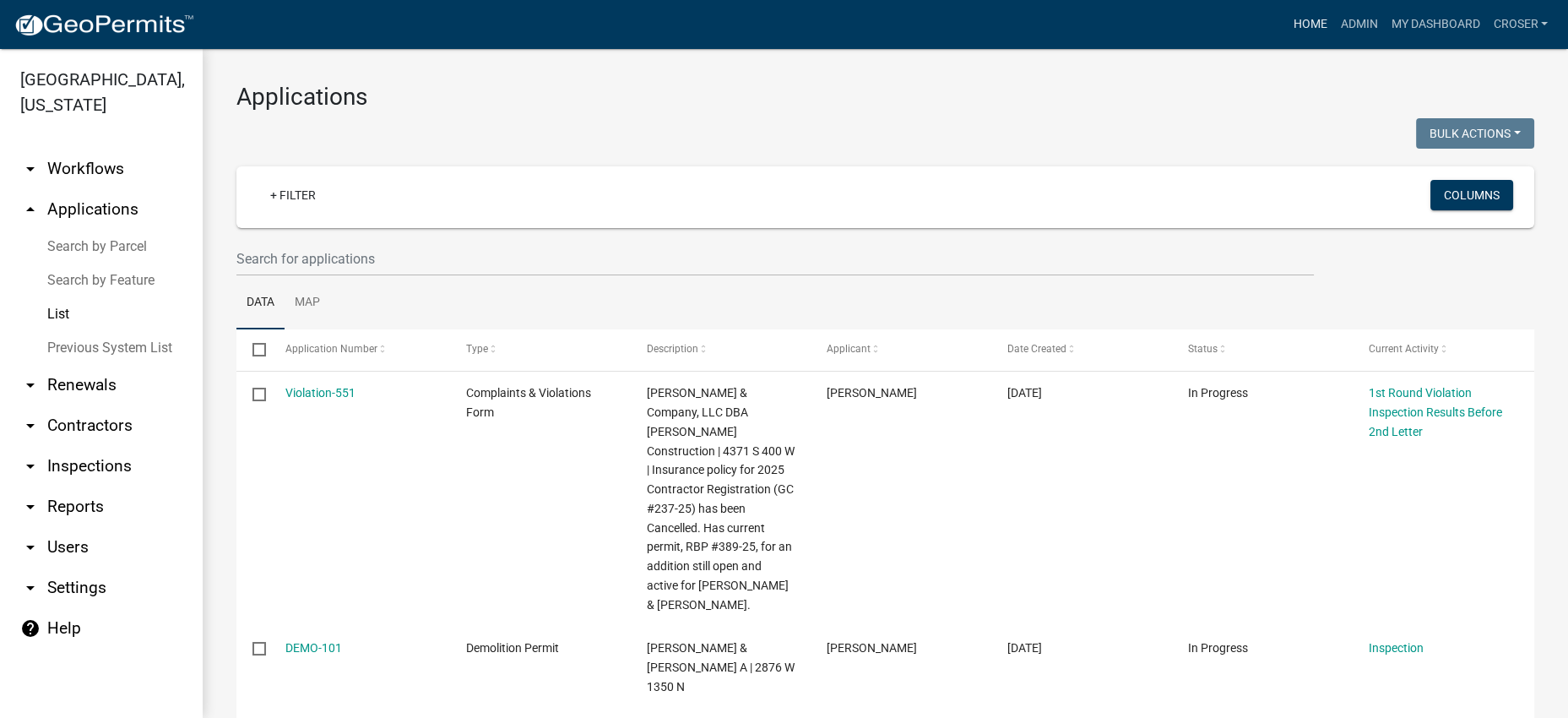
click at [1285, 38] on link "Home" at bounding box center [1309, 25] width 47 height 32
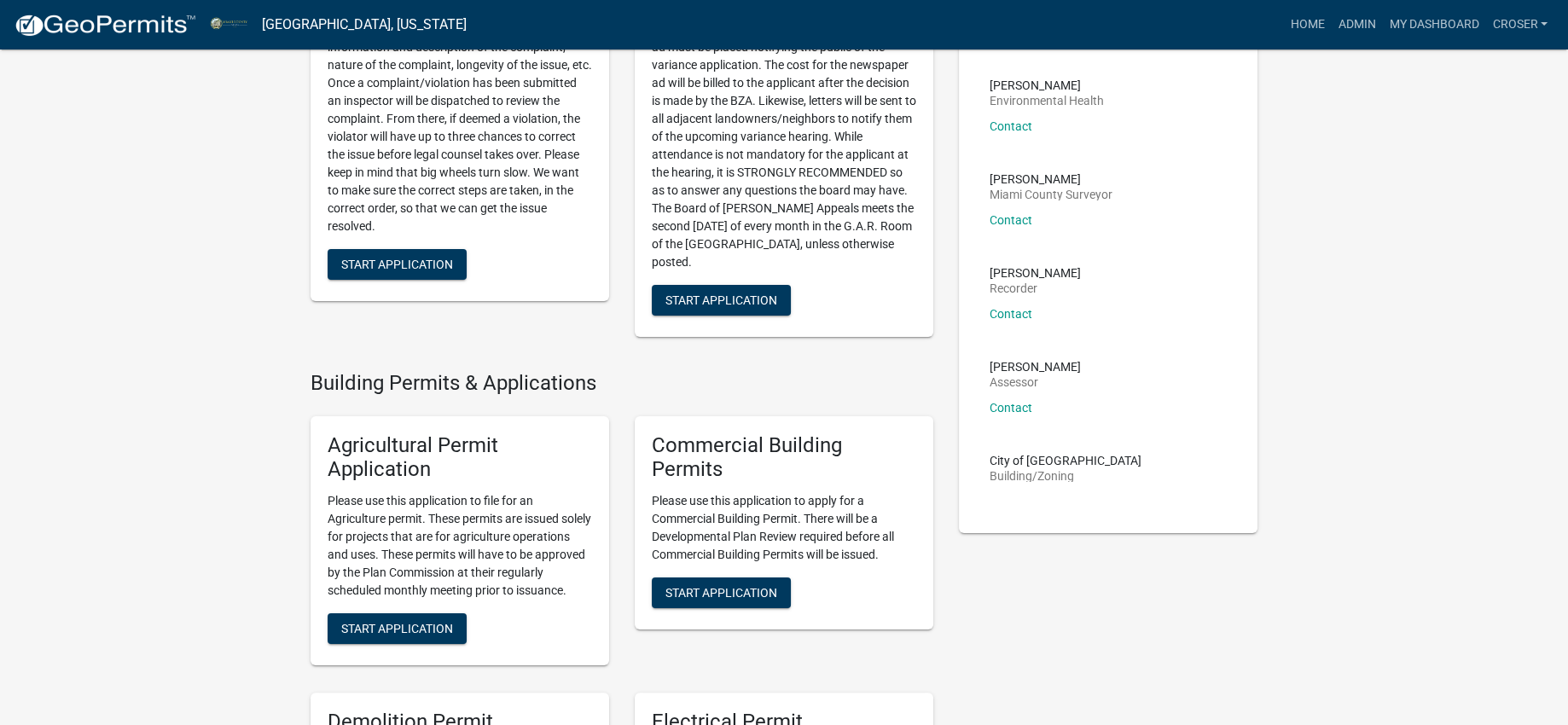
scroll to position [746, 0]
